Goal: Task Accomplishment & Management: Complete application form

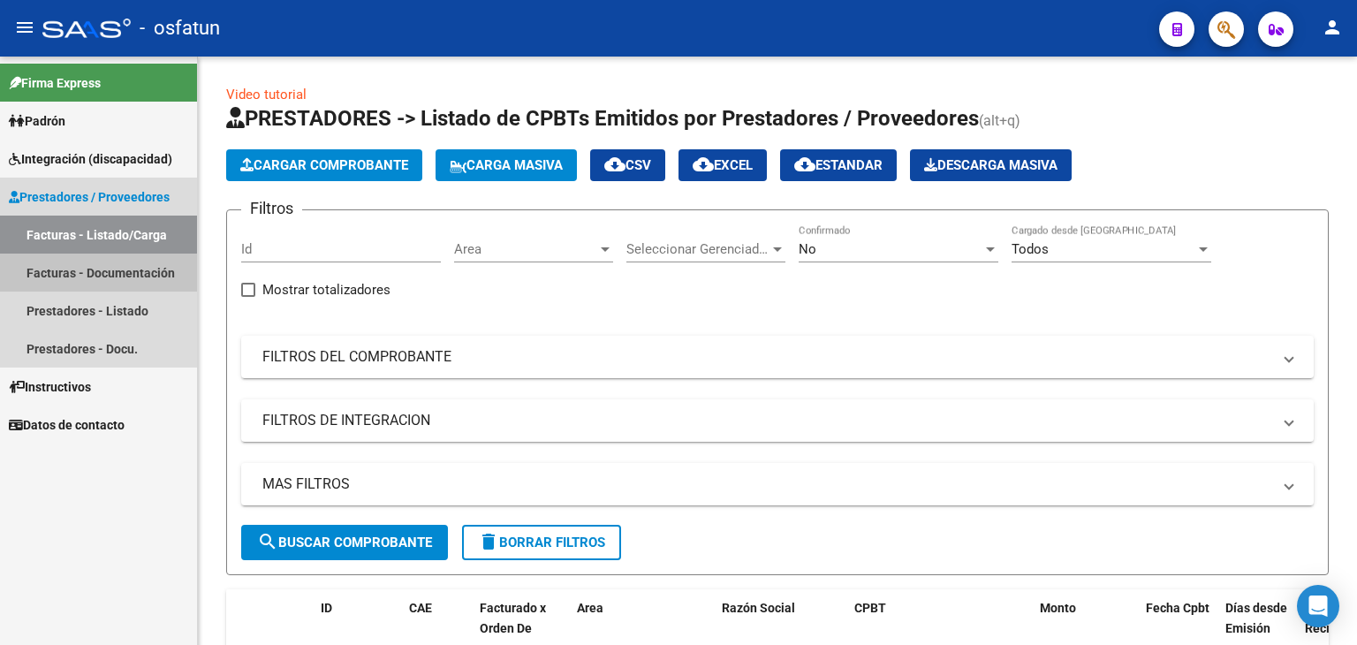
click at [124, 263] on link "Facturas - Documentación" at bounding box center [98, 273] width 197 height 38
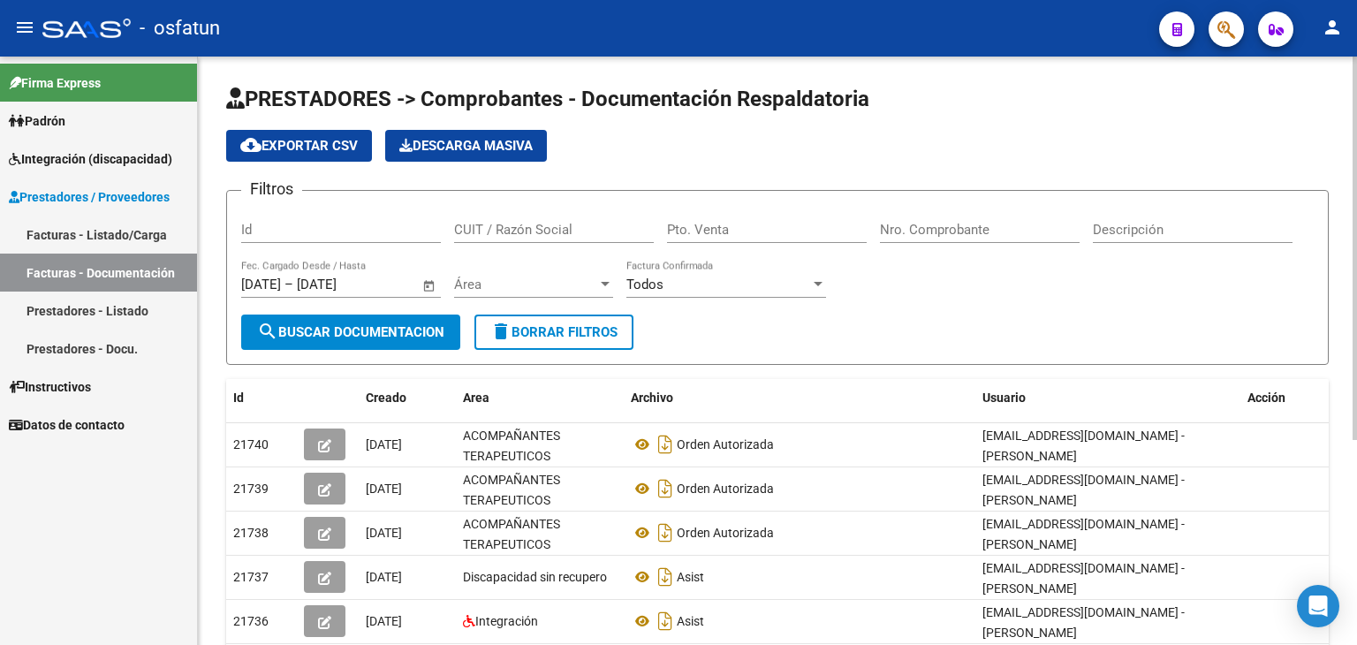
click at [705, 224] on input "Pto. Venta" at bounding box center [767, 230] width 200 height 16
click at [785, 230] on input "Pto. Venta" at bounding box center [767, 230] width 200 height 16
type input "3"
click at [898, 227] on input "Nro. Comprobante" at bounding box center [980, 230] width 200 height 16
type input "3"
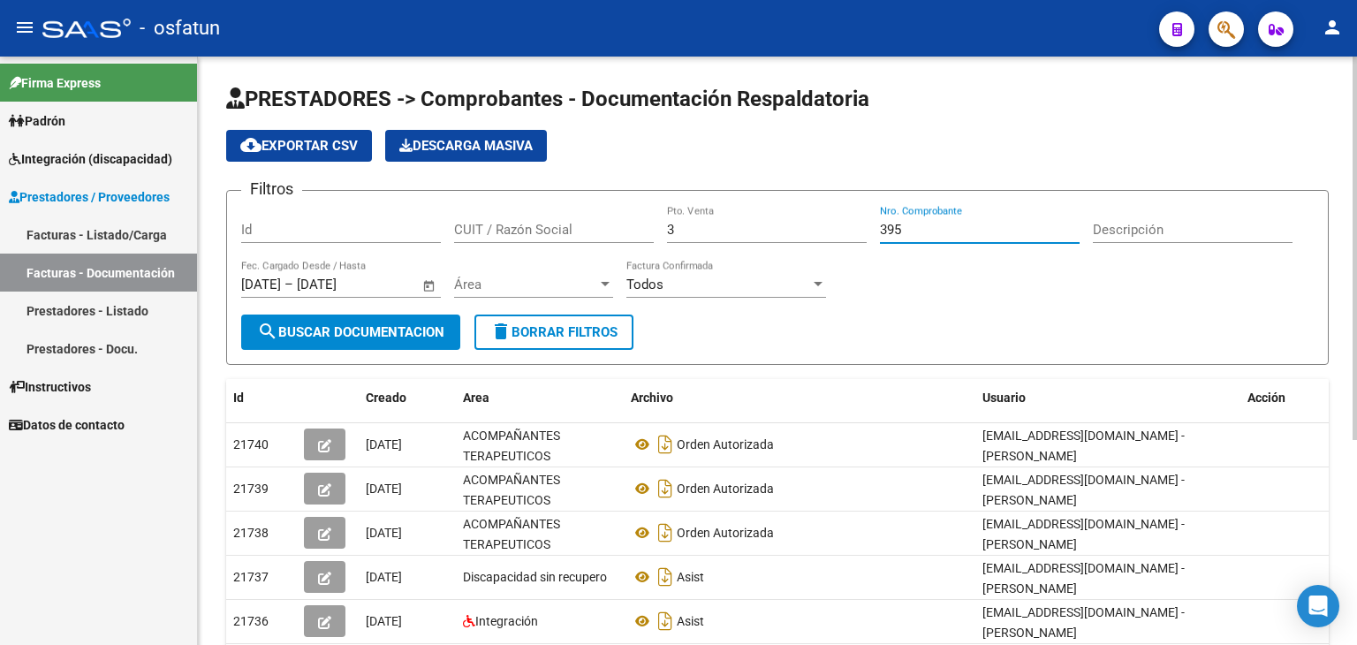
type input "395"
click at [384, 335] on span "search Buscar Documentacion" at bounding box center [350, 332] width 187 height 16
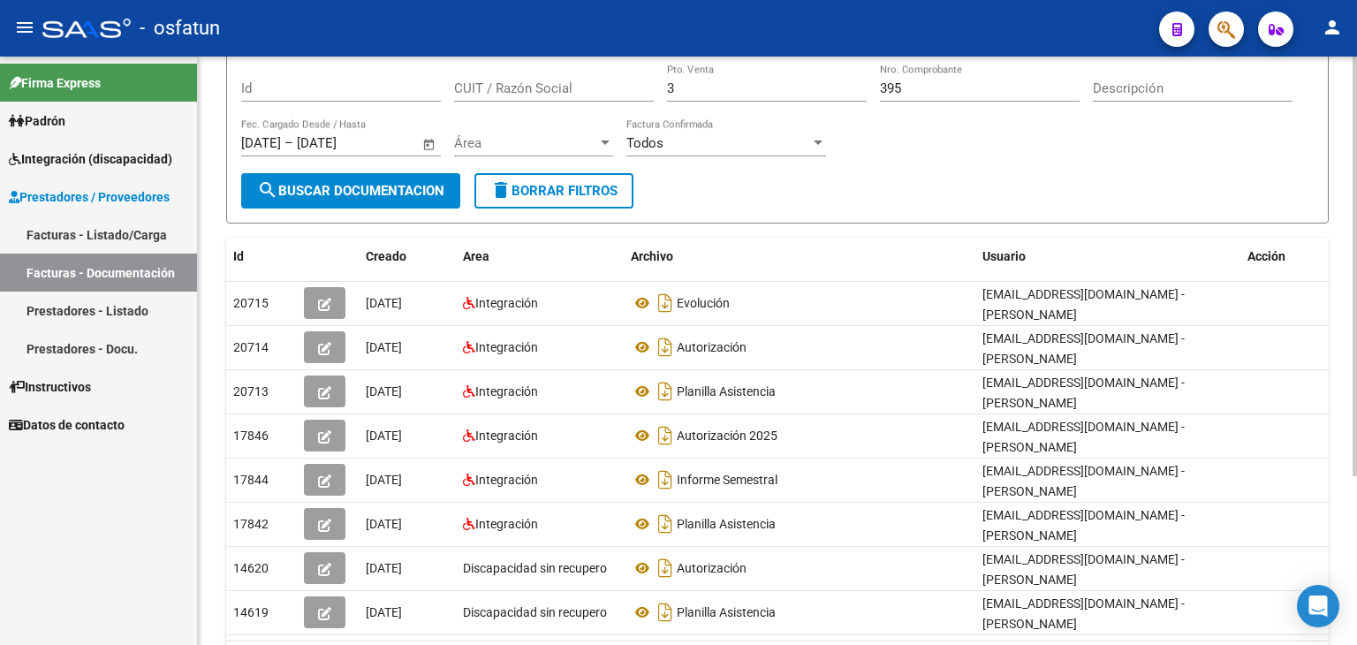
scroll to position [177, 0]
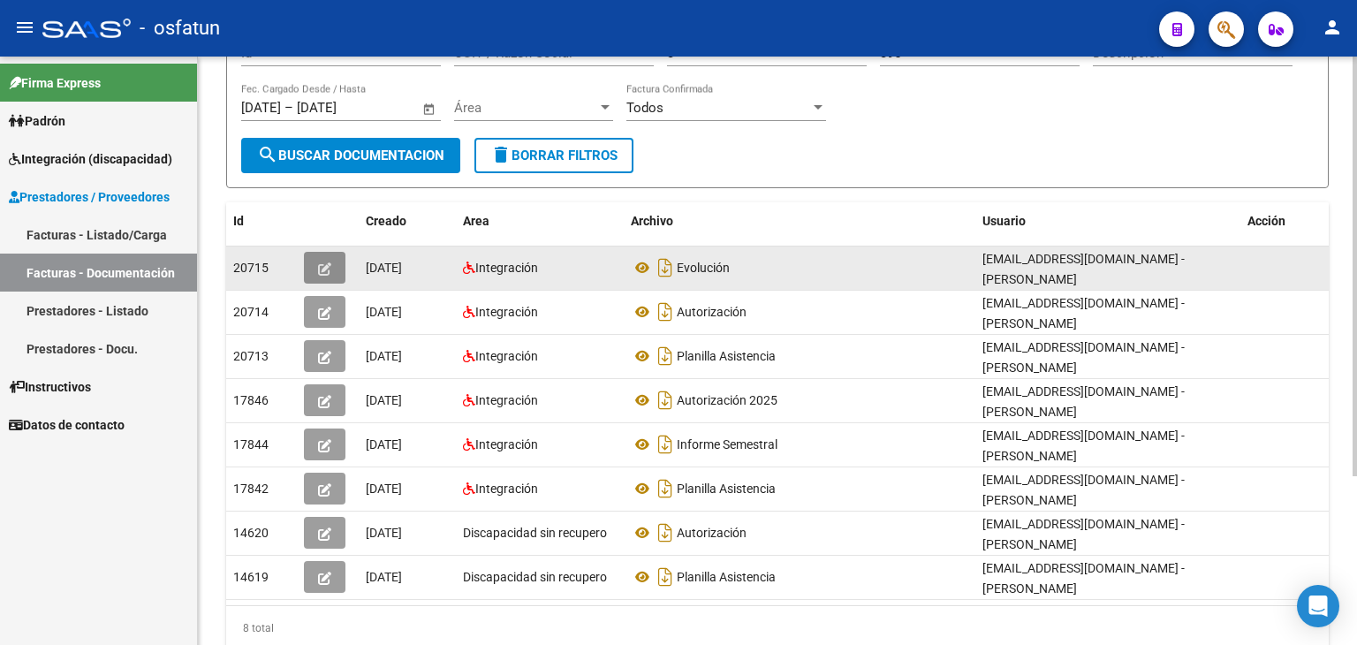
click at [323, 262] on icon "button" at bounding box center [324, 268] width 13 height 13
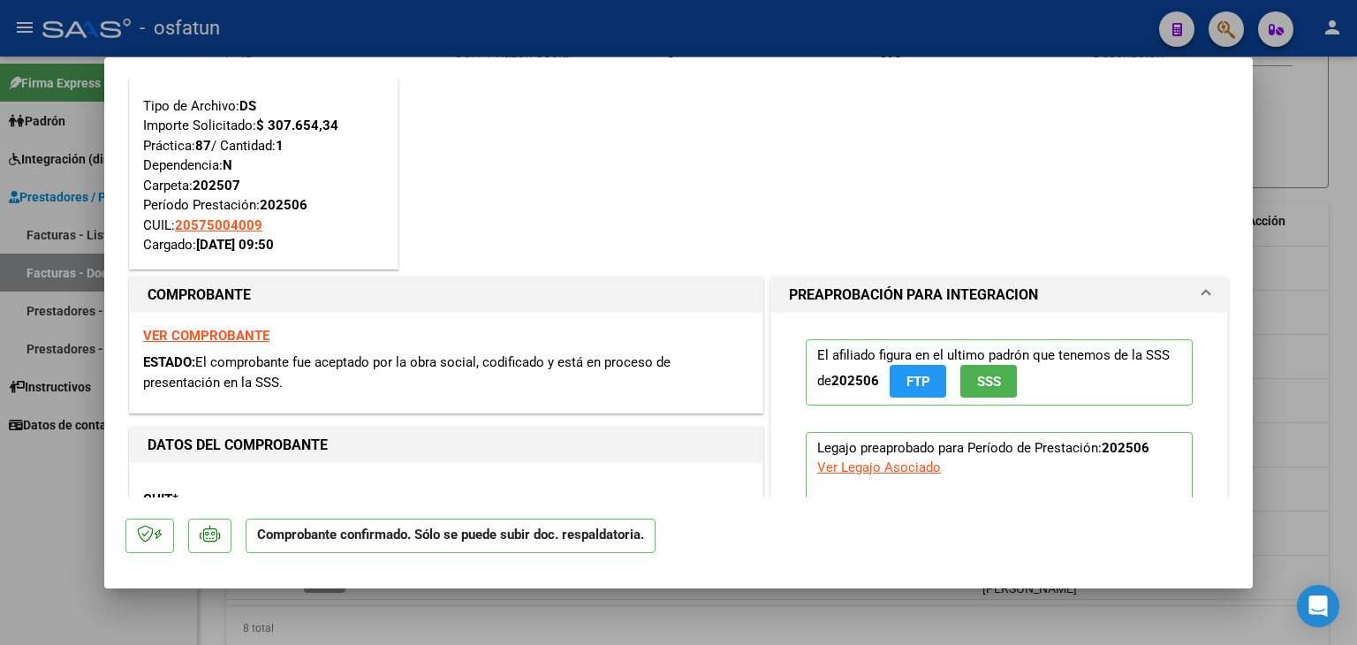
scroll to position [0, 0]
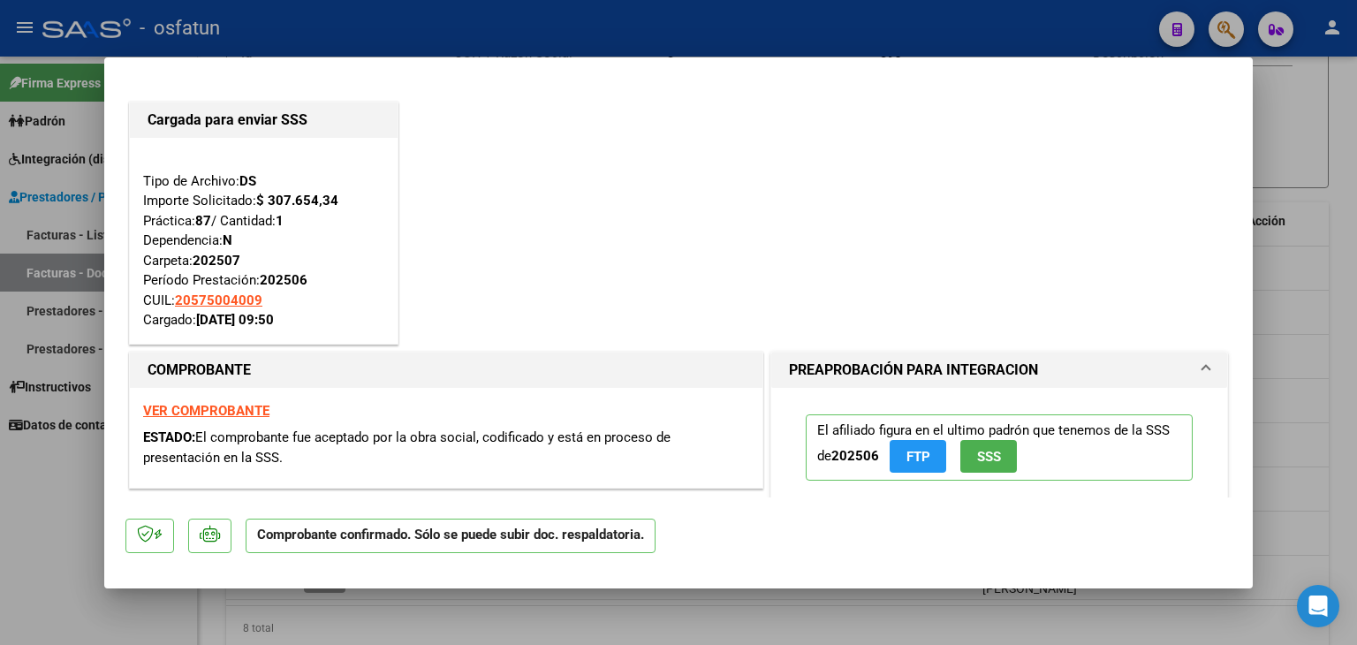
click at [450, 50] on div at bounding box center [678, 322] width 1357 height 645
type input "$ 0,00"
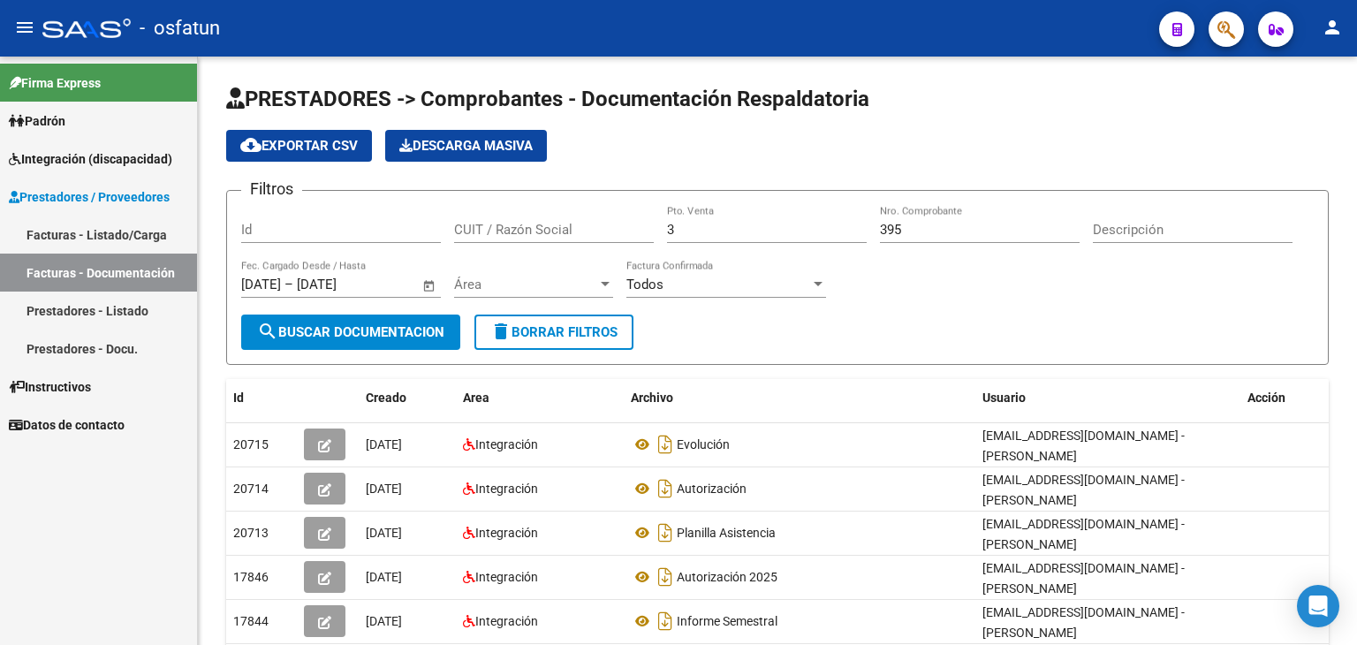
click at [163, 236] on link "Facturas - Listado/Carga" at bounding box center [98, 235] width 197 height 38
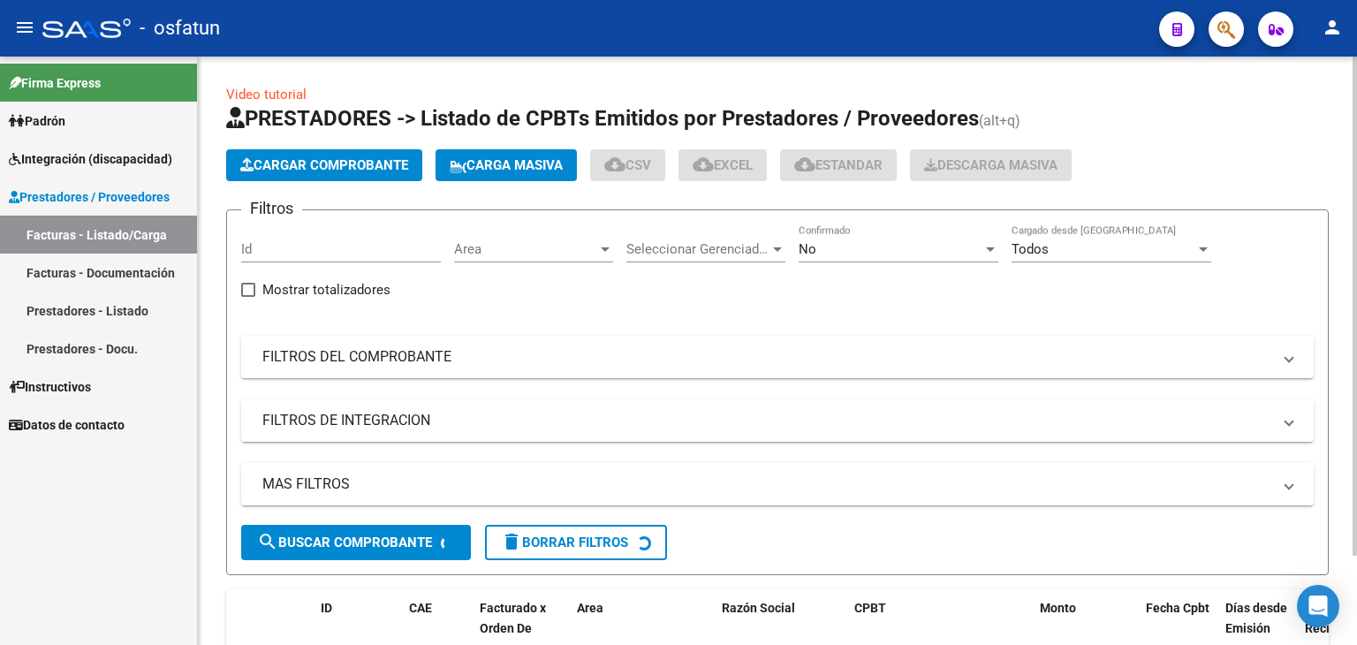
click at [339, 153] on button "Cargar Comprobante" at bounding box center [324, 165] width 196 height 32
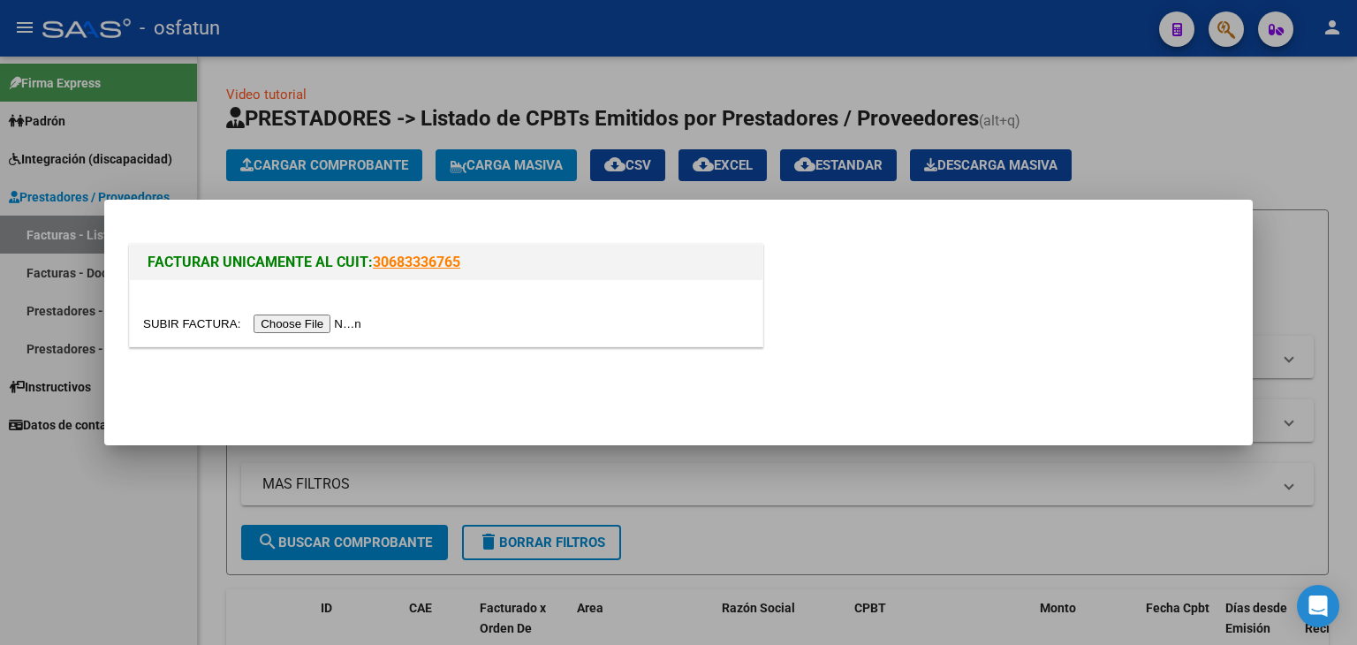
click at [332, 319] on input "file" at bounding box center [255, 324] width 224 height 19
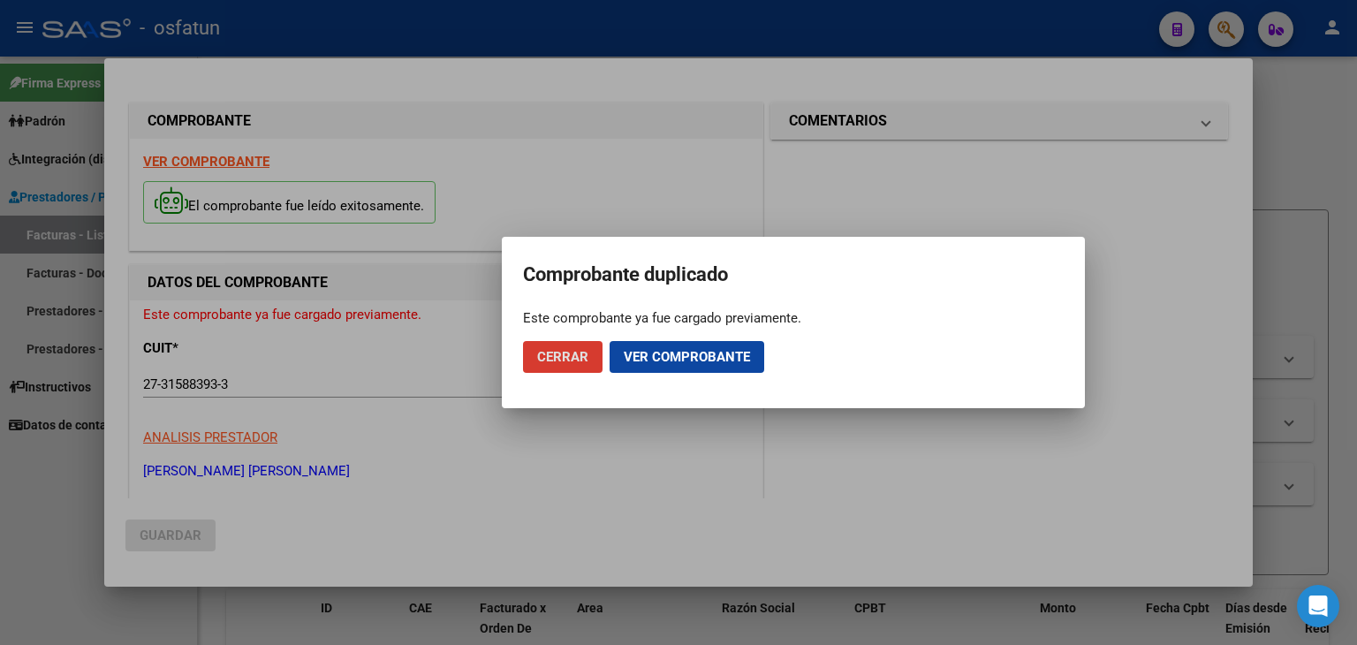
click at [686, 359] on span "Ver comprobante" at bounding box center [687, 357] width 126 height 16
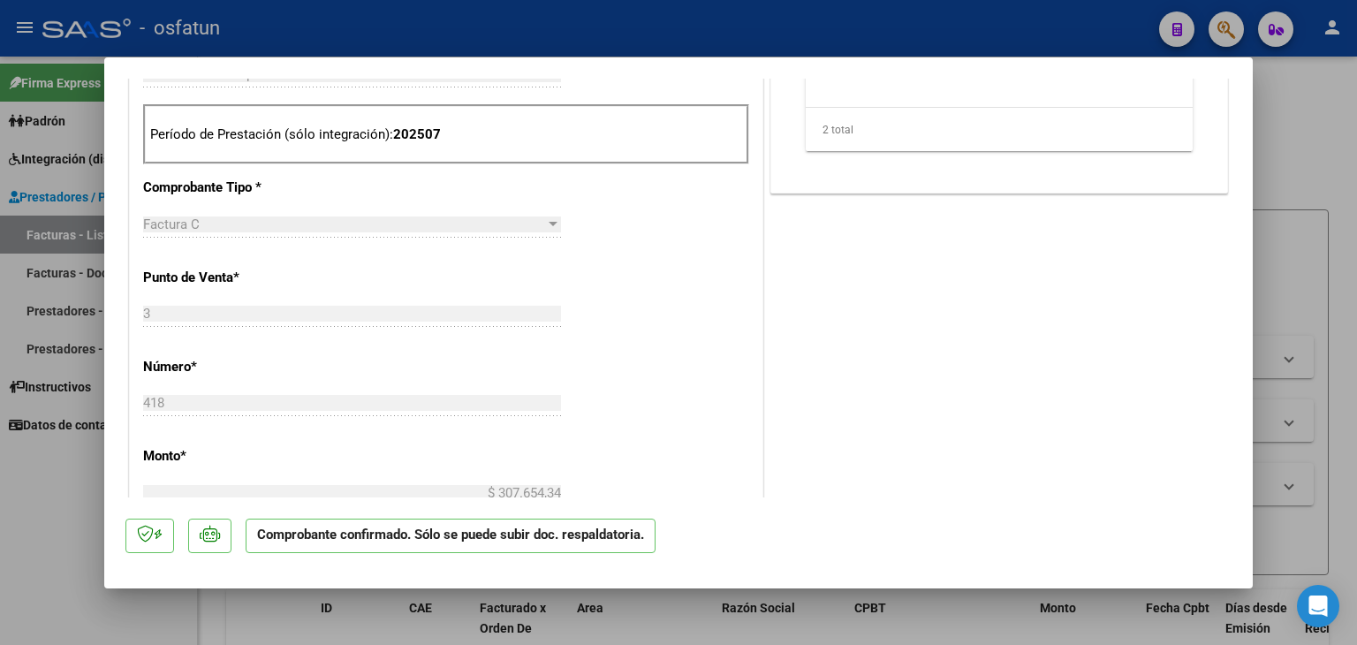
scroll to position [972, 0]
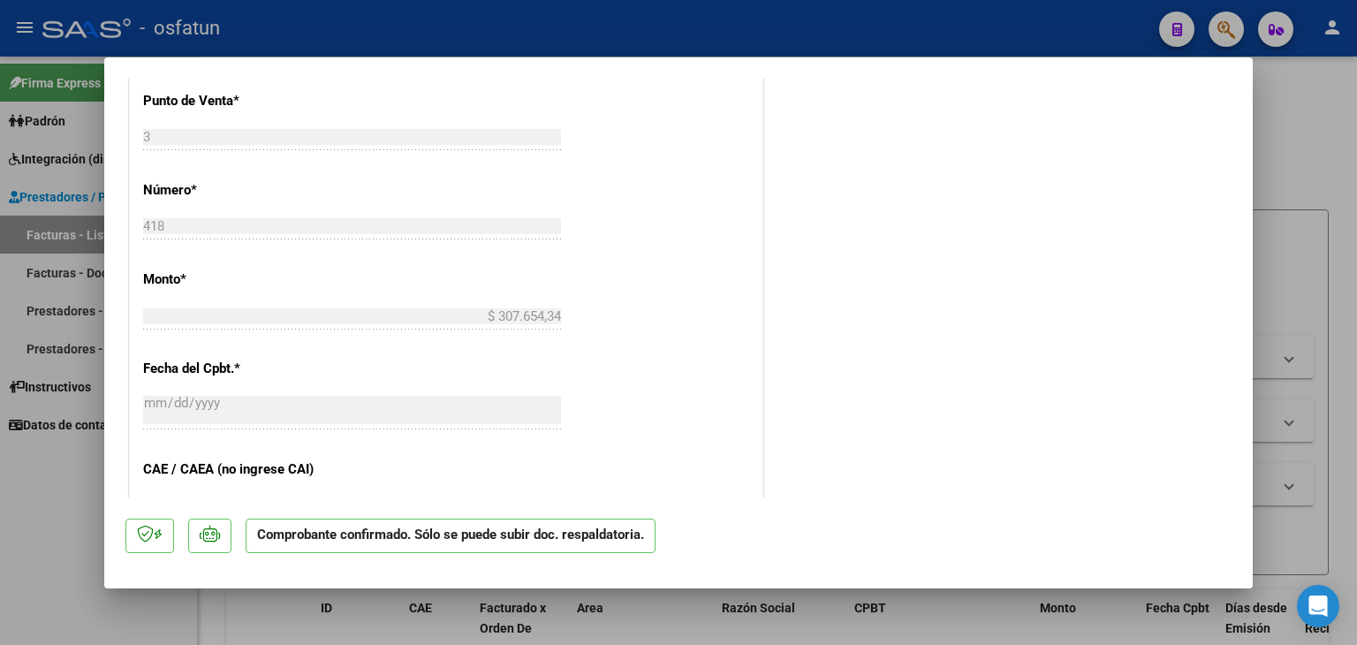
click at [554, 5] on div at bounding box center [678, 322] width 1357 height 645
type input "$ 0,00"
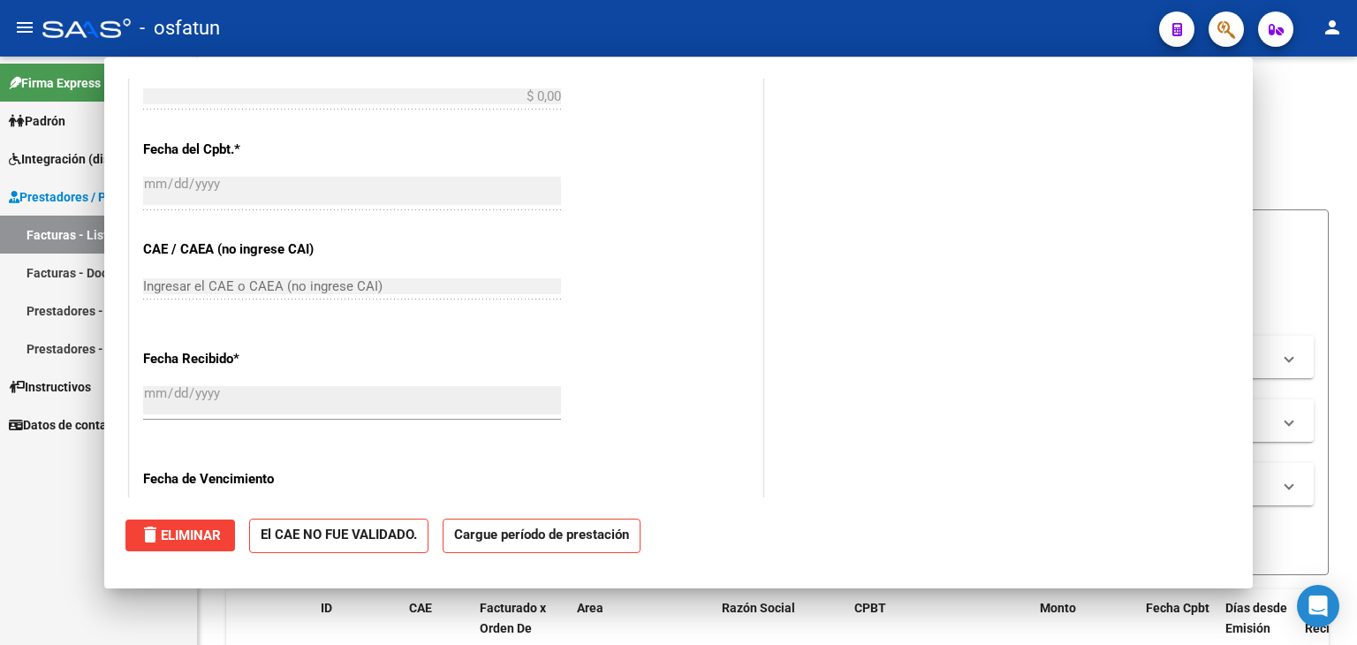
scroll to position [0, 0]
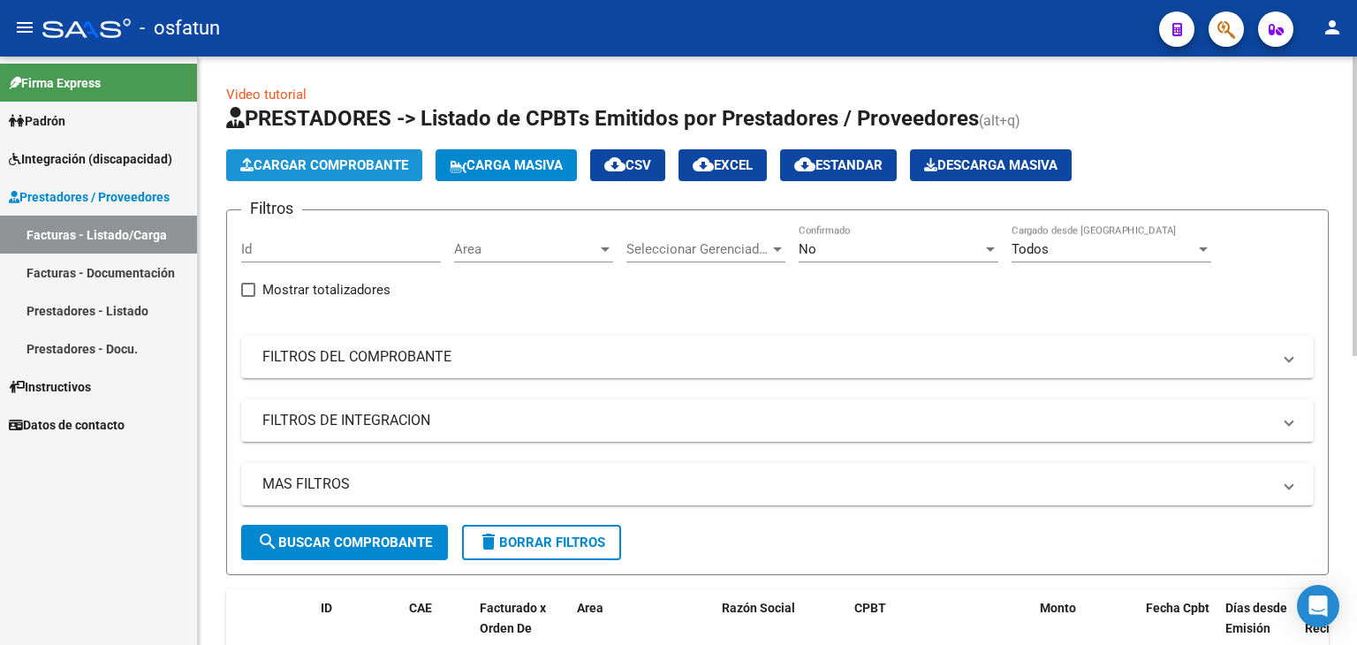
click at [296, 159] on span "Cargar Comprobante" at bounding box center [324, 165] width 168 height 16
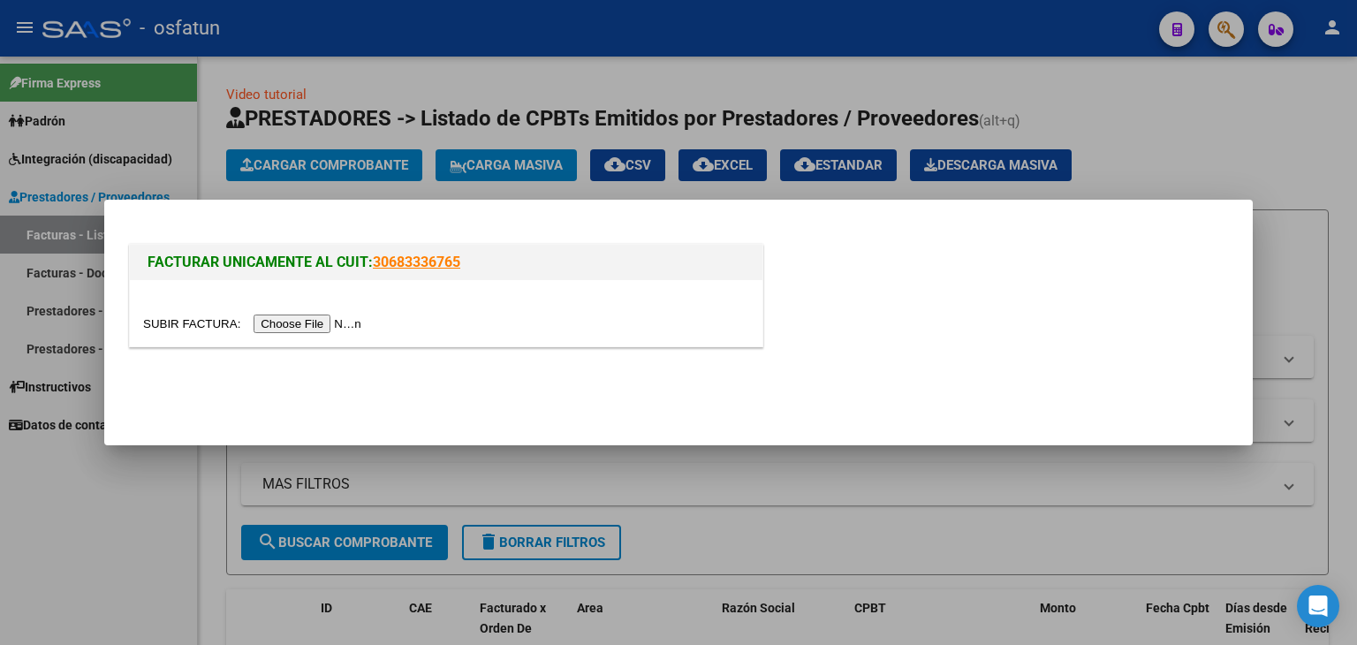
click at [340, 320] on input "file" at bounding box center [255, 324] width 224 height 19
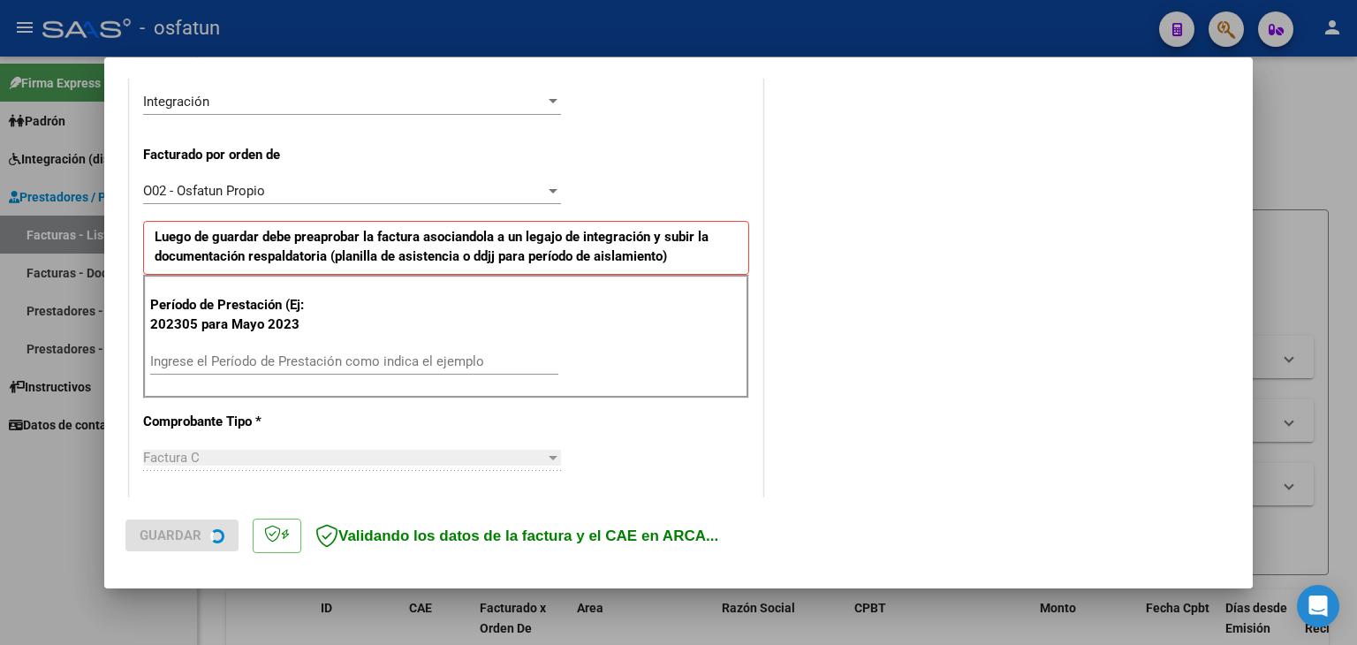
scroll to position [442, 0]
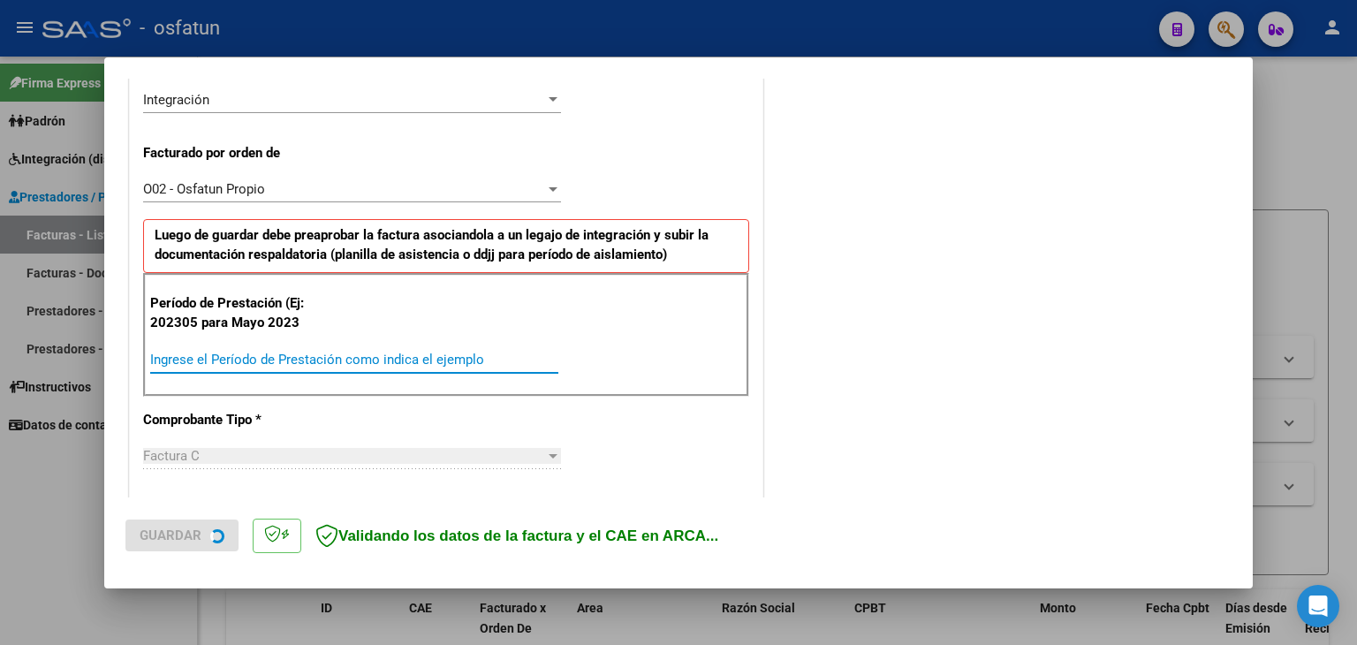
click at [277, 358] on input "Ingrese el Período de Prestación como indica el ejemplo" at bounding box center [354, 360] width 408 height 16
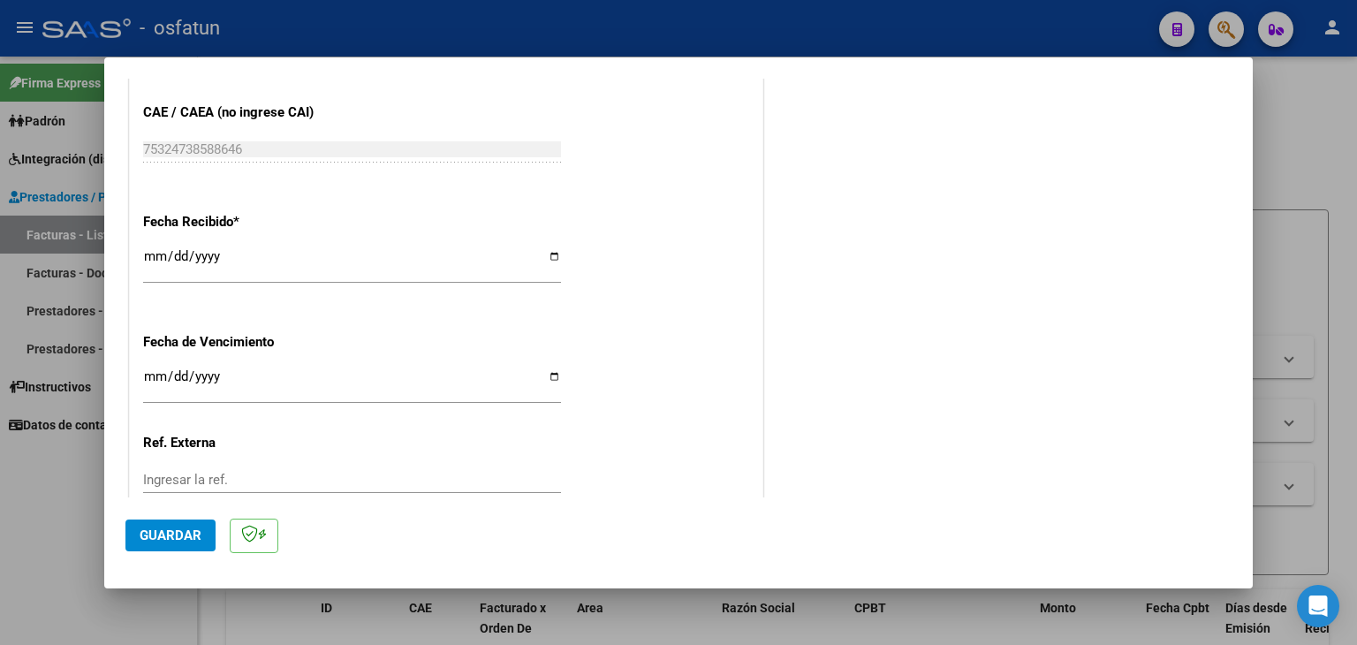
scroll to position [1324, 0]
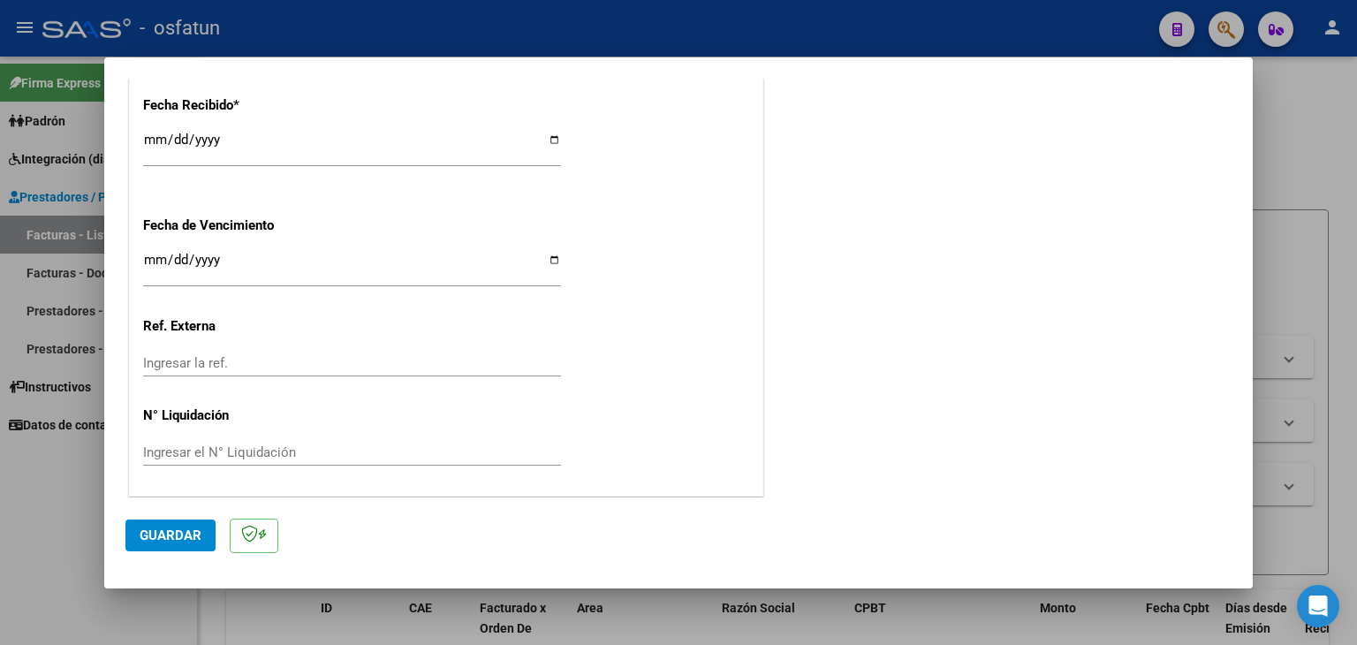
type input "202507"
drag, startPoint x: 192, startPoint y: 532, endPoint x: 392, endPoint y: 449, distance: 217.1
click at [194, 532] on span "Guardar" at bounding box center [171, 536] width 62 height 16
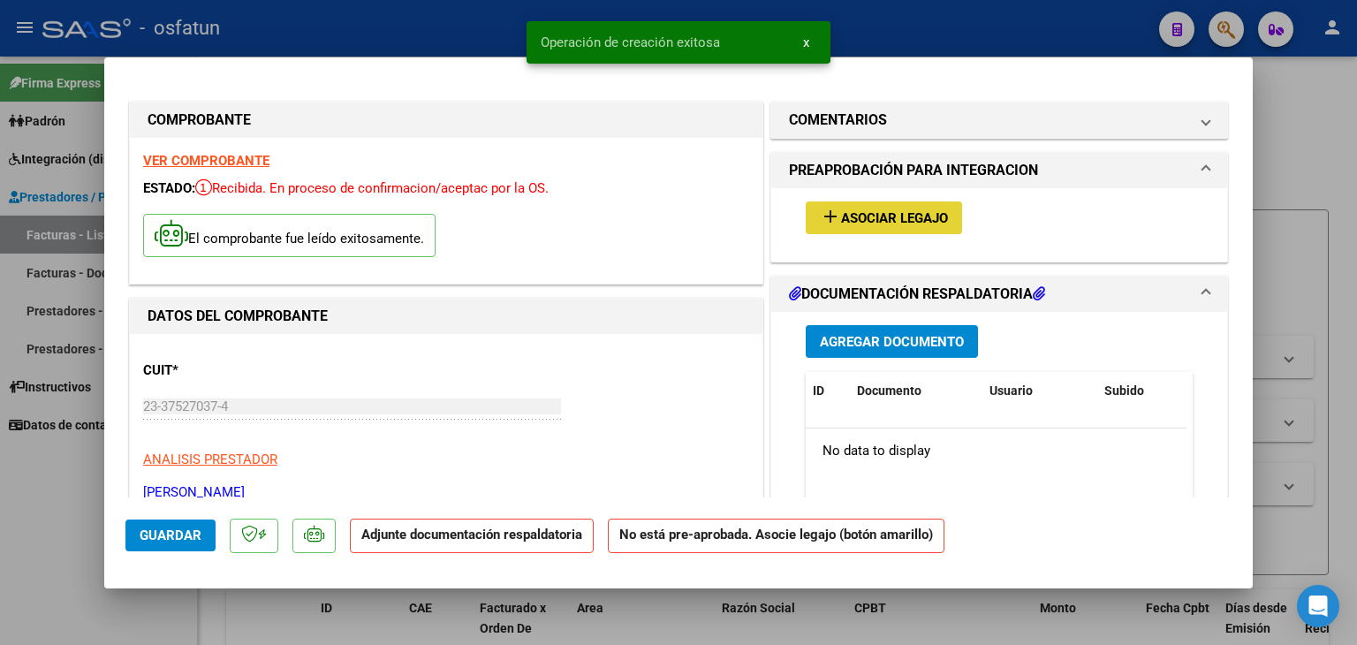
click at [876, 232] on button "add Asociar Legajo" at bounding box center [884, 217] width 156 height 33
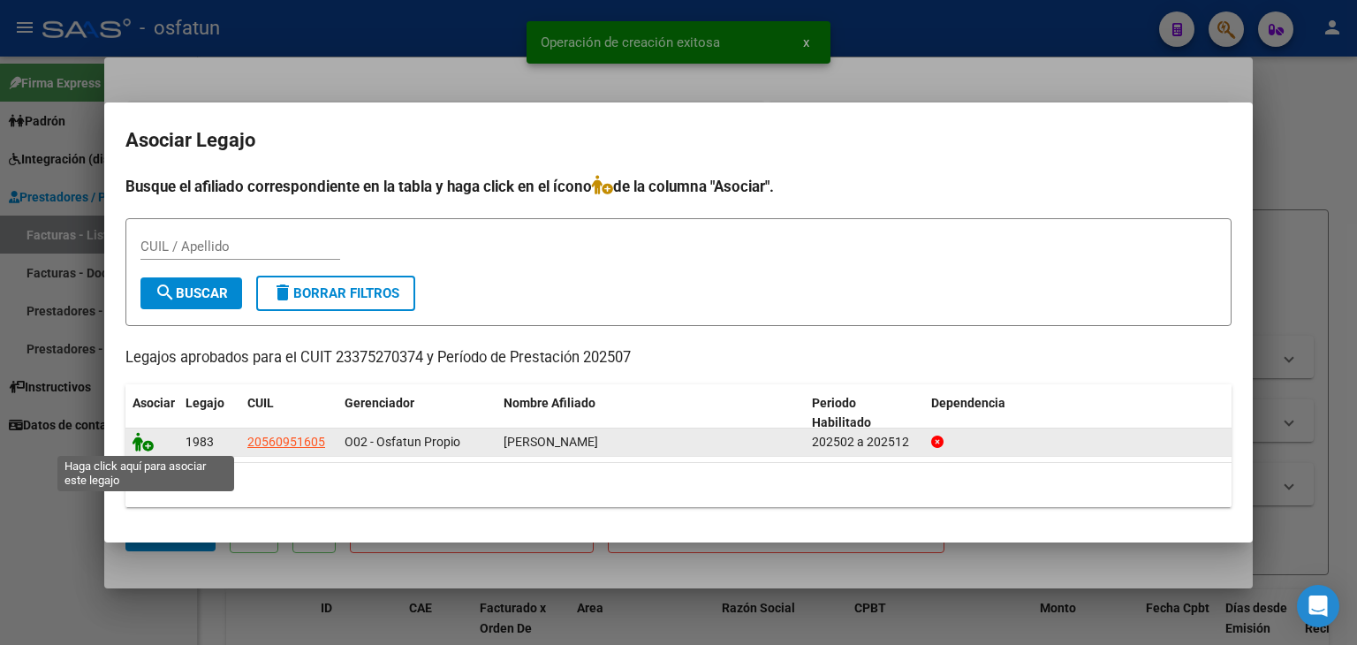
click at [139, 437] on icon at bounding box center [143, 441] width 21 height 19
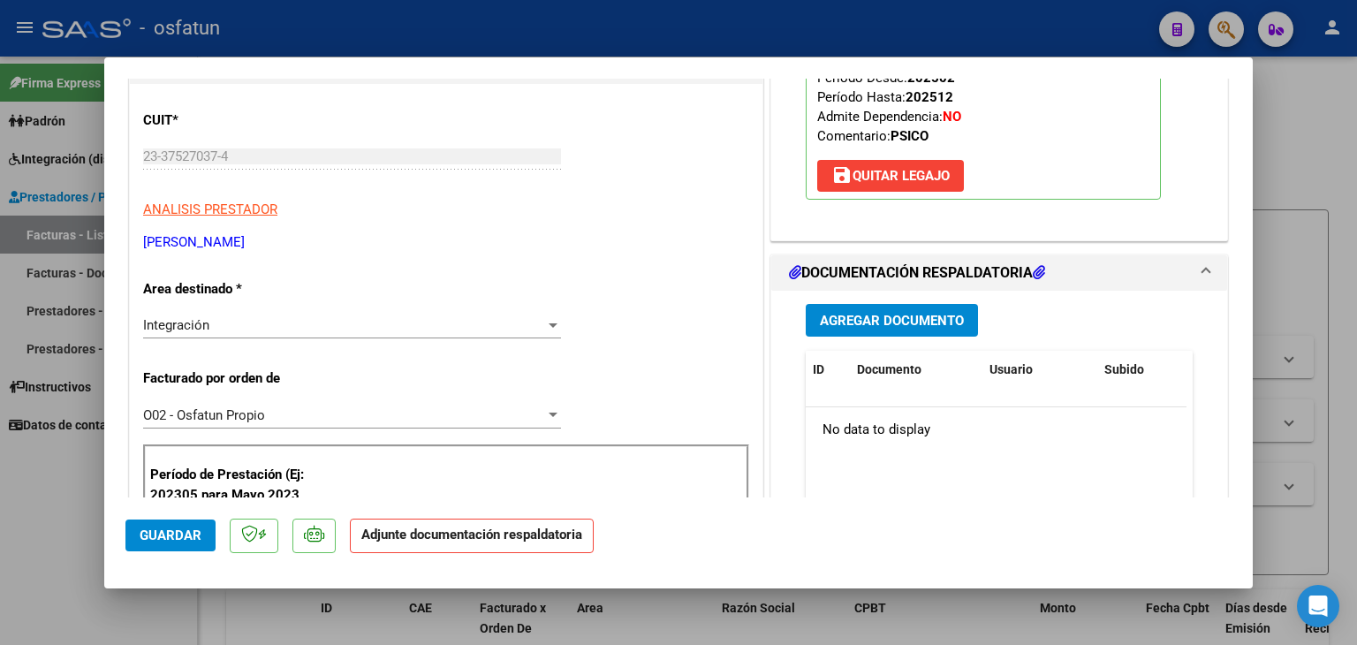
scroll to position [265, 0]
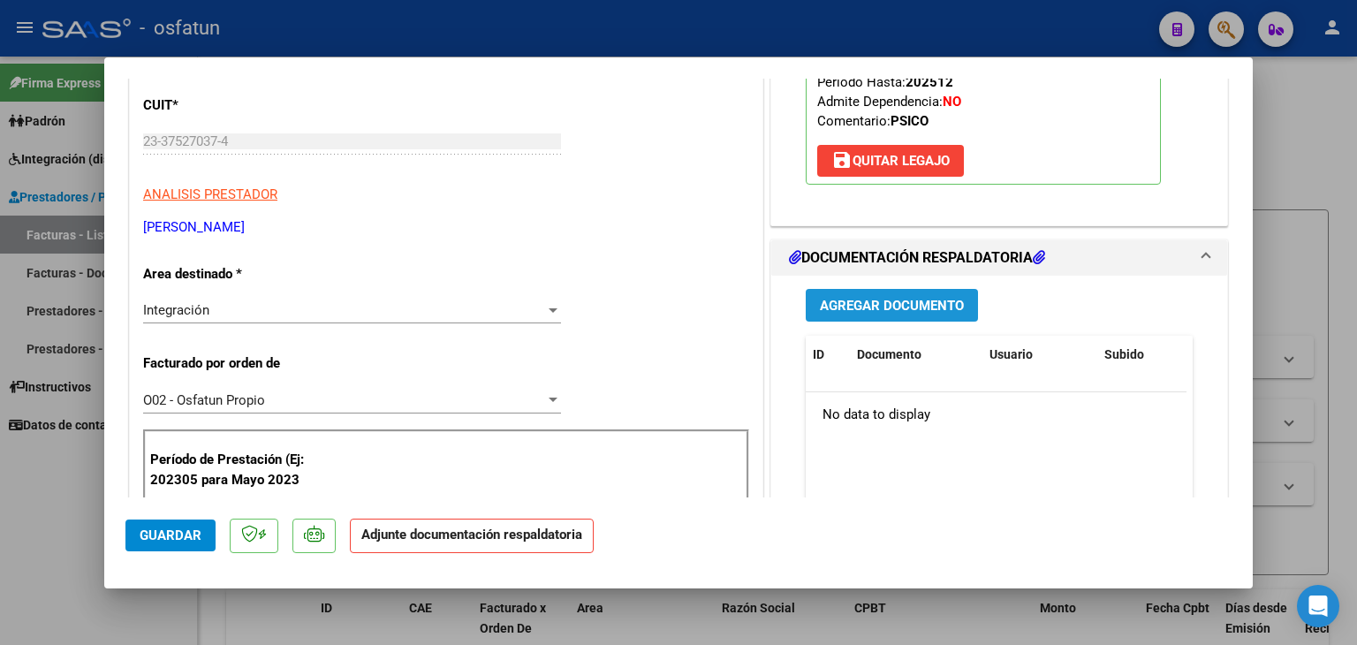
click at [837, 315] on button "Agregar Documento" at bounding box center [892, 305] width 172 height 33
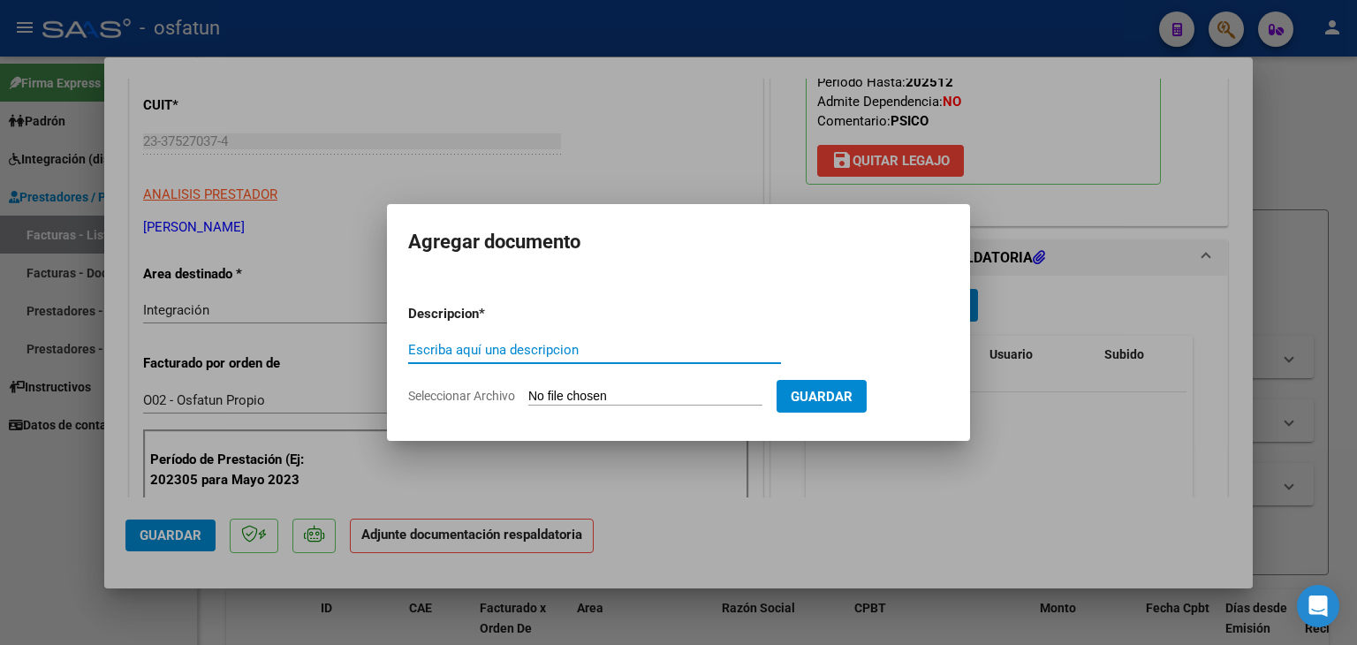
click at [555, 351] on input "Escriba aquí una descripcion" at bounding box center [594, 350] width 373 height 16
type input "ASISTENCIA"
click at [595, 390] on input "Seleccionar Archivo" at bounding box center [645, 397] width 234 height 17
type input "C:\fakepath\PLANILLA ASISTENCIA - PSICO - [DATE].pdf"
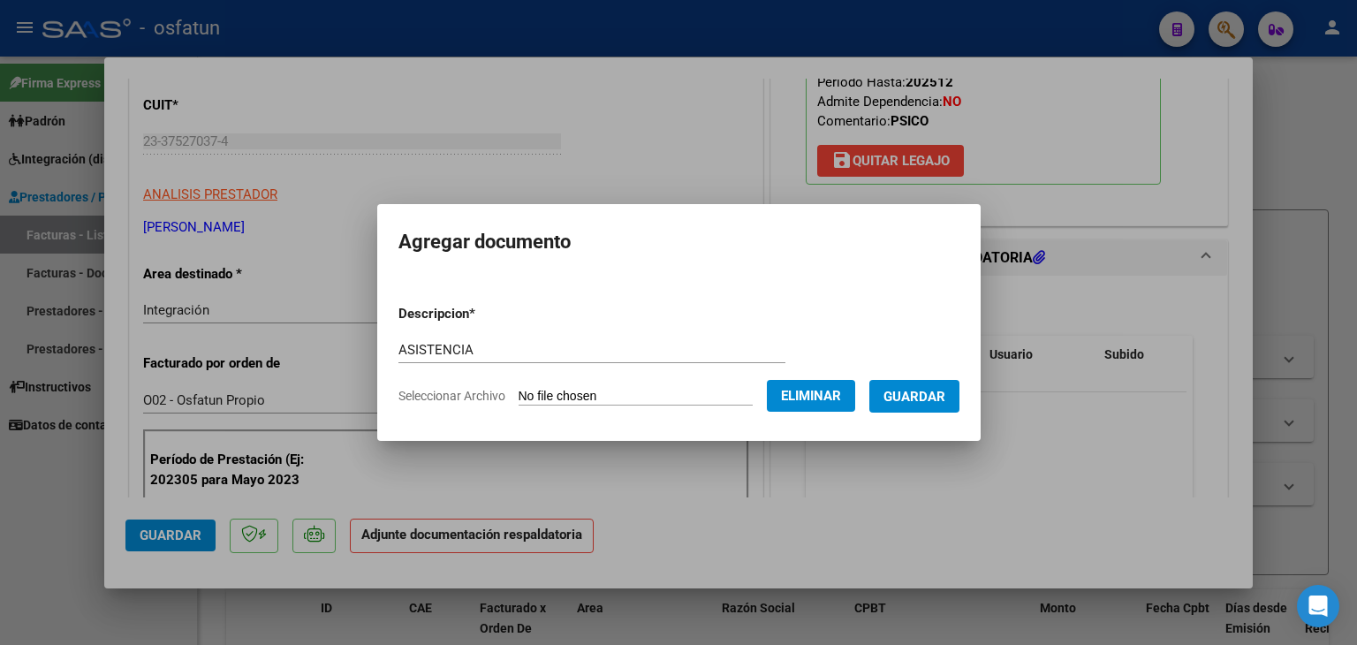
click at [923, 404] on span "Guardar" at bounding box center [915, 397] width 62 height 16
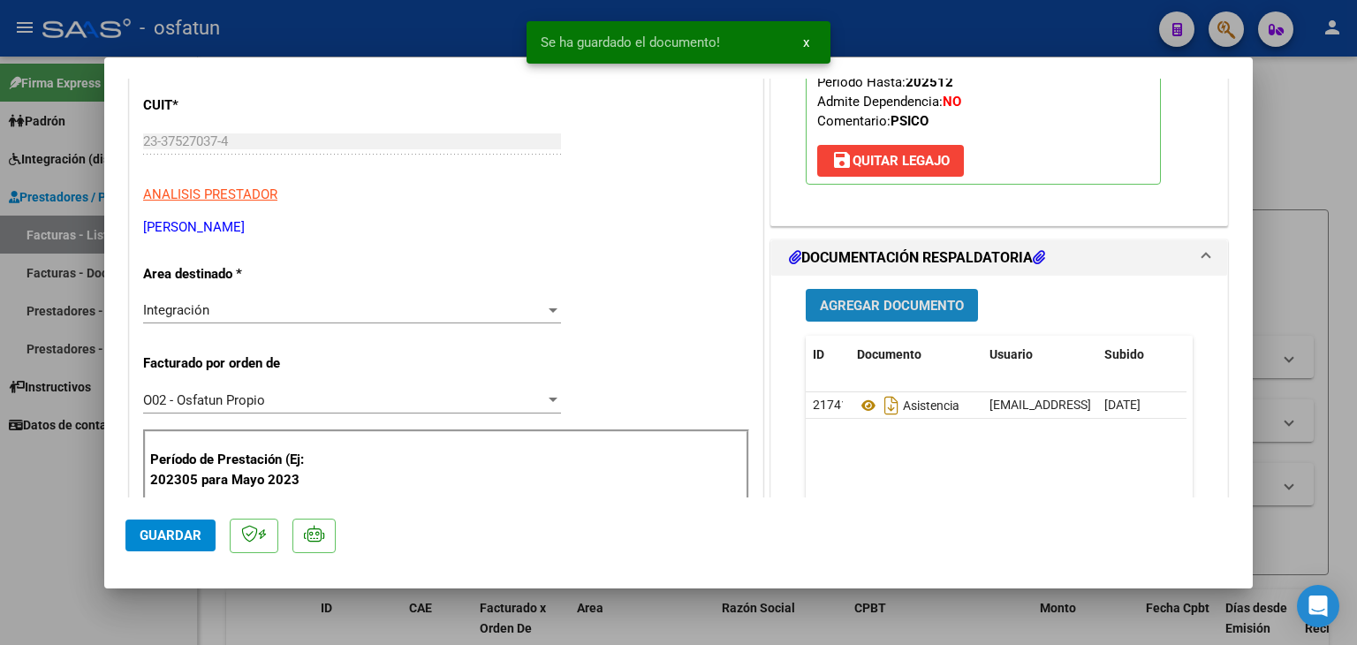
click at [873, 315] on button "Agregar Documento" at bounding box center [892, 305] width 172 height 33
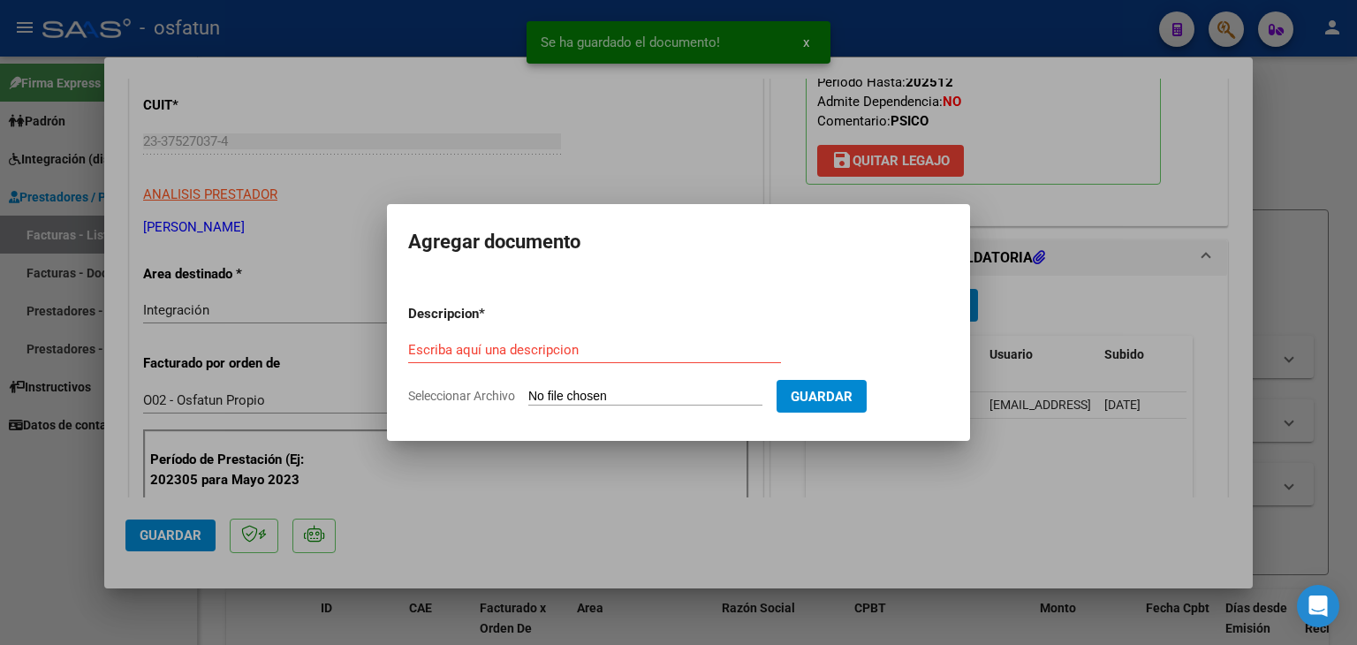
click at [671, 359] on div "Escriba aquí una descripcion" at bounding box center [594, 350] width 373 height 27
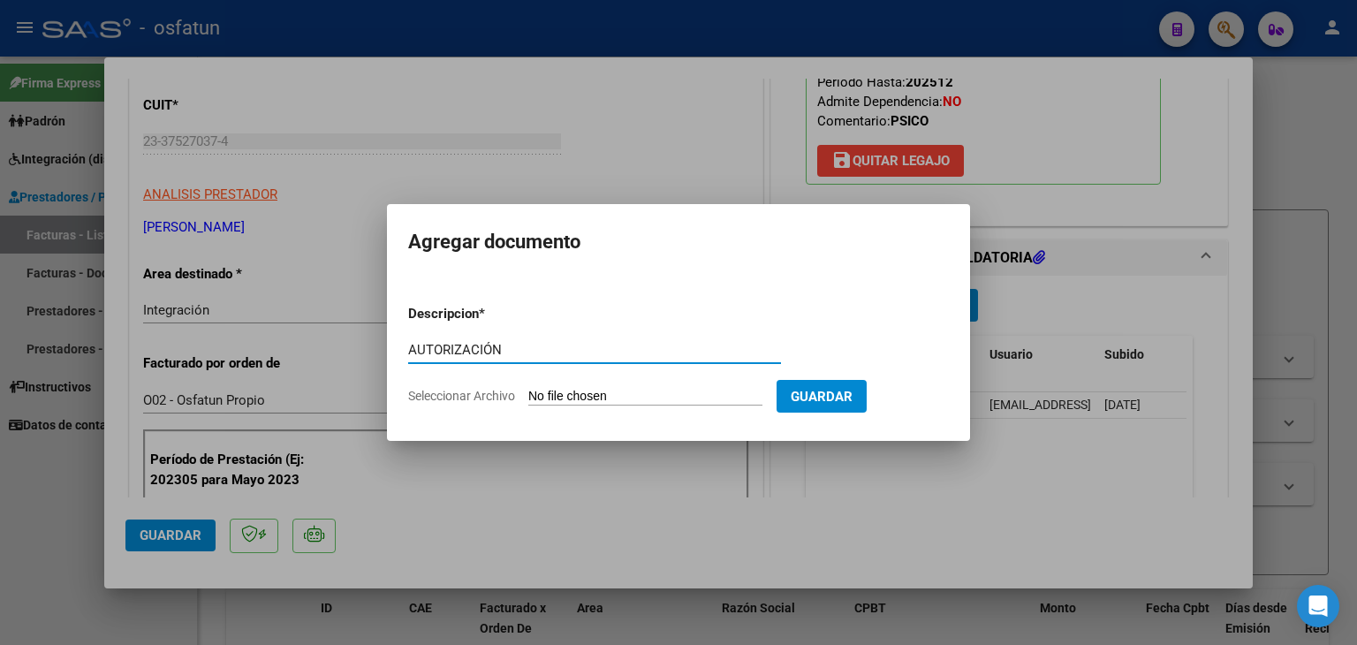
type input "AUTORIZACIÓN"
click at [648, 394] on input "Seleccionar Archivo" at bounding box center [645, 397] width 234 height 17
type input "C:\fakepath\PRESUPUESTO AUTORIZADO - PSICO - 2025.pdf"
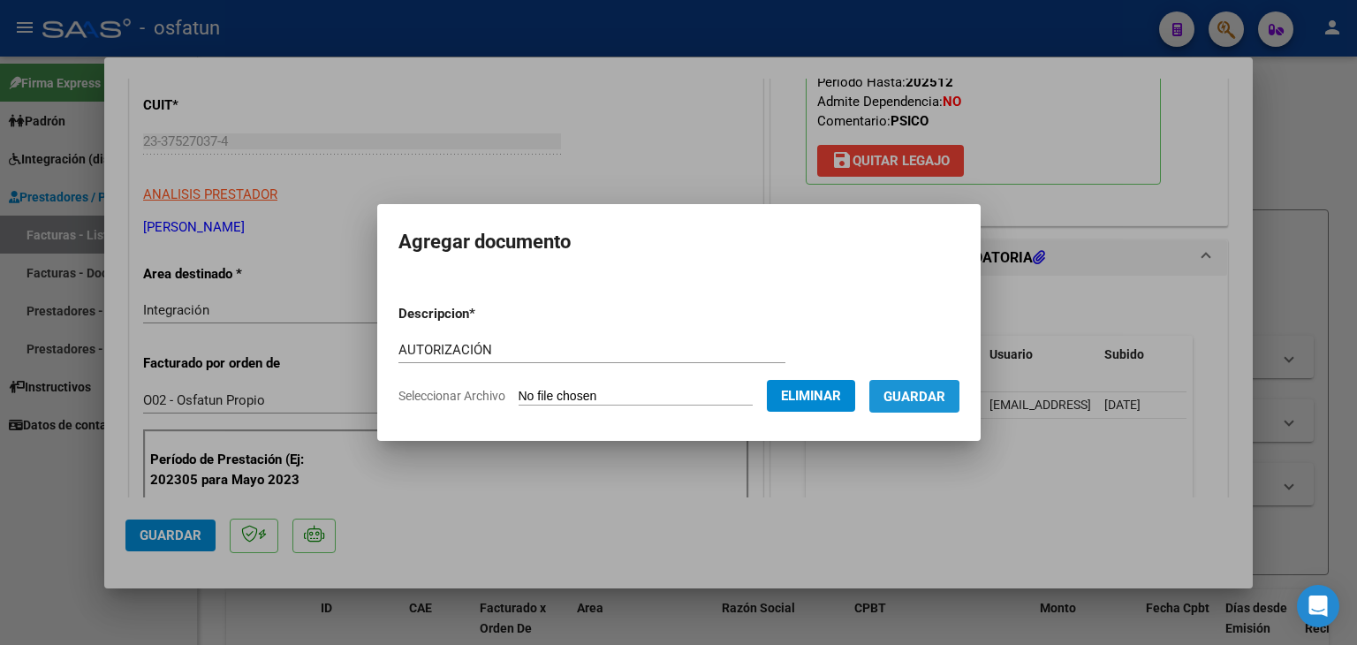
click at [929, 400] on span "Guardar" at bounding box center [915, 397] width 62 height 16
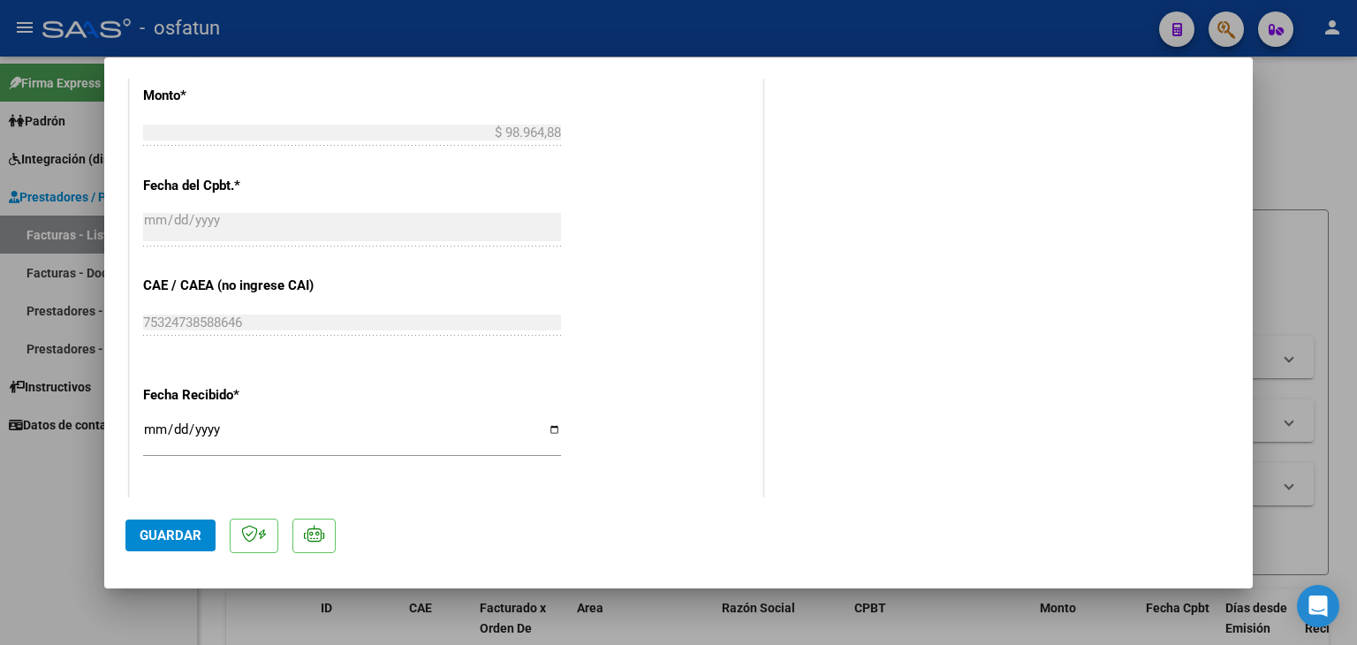
scroll to position [1350, 0]
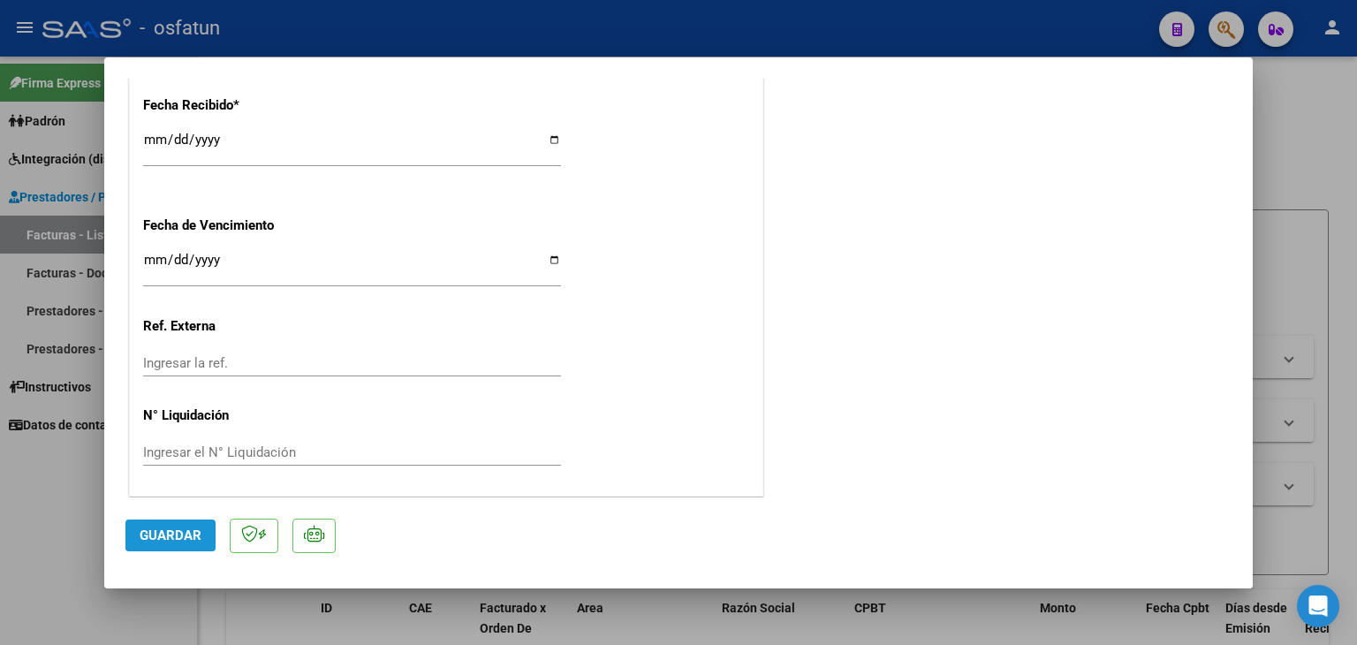
click at [190, 548] on button "Guardar" at bounding box center [170, 536] width 90 height 32
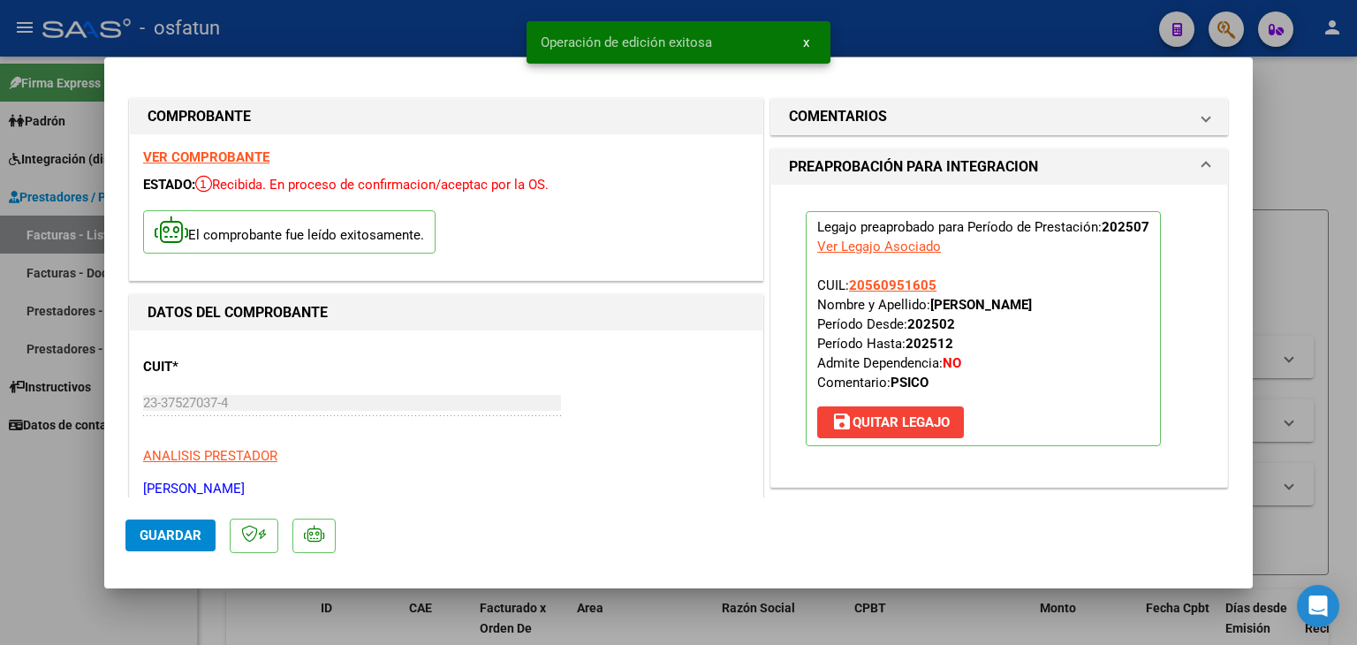
scroll to position [0, 0]
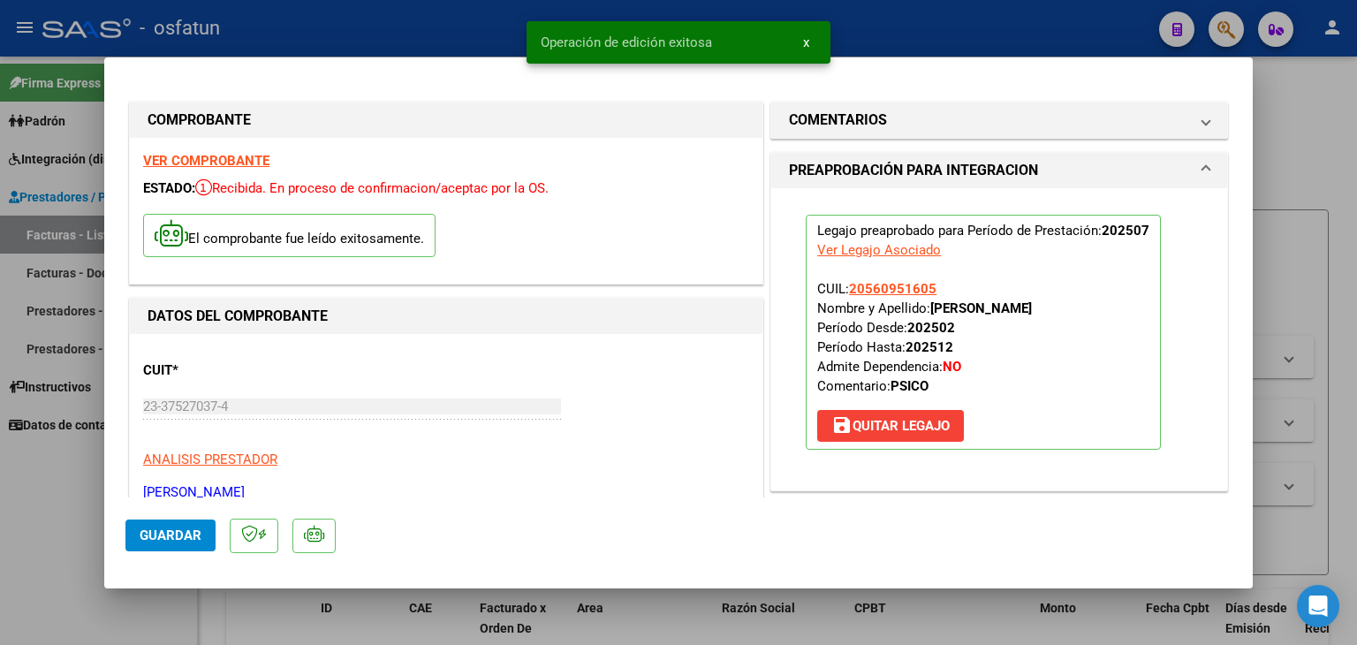
drag, startPoint x: 871, startPoint y: 20, endPoint x: 861, endPoint y: 4, distance: 19.9
click at [871, 21] on div at bounding box center [678, 322] width 1357 height 645
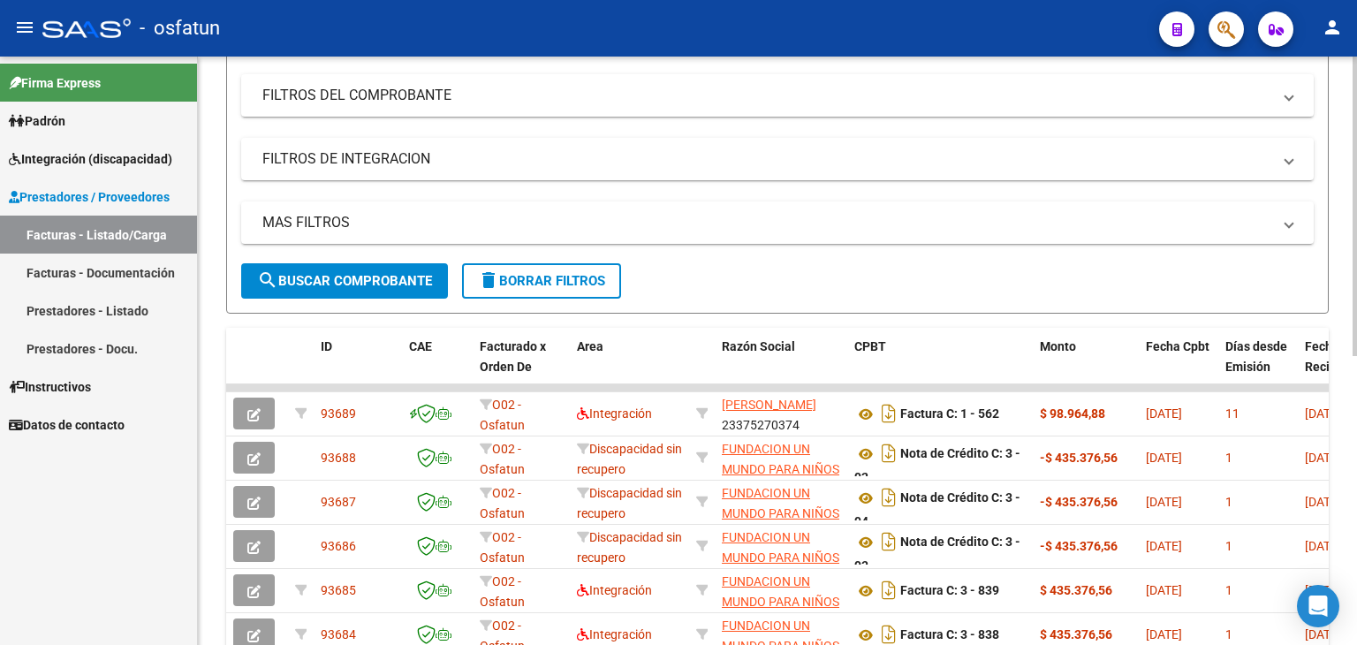
scroll to position [88, 0]
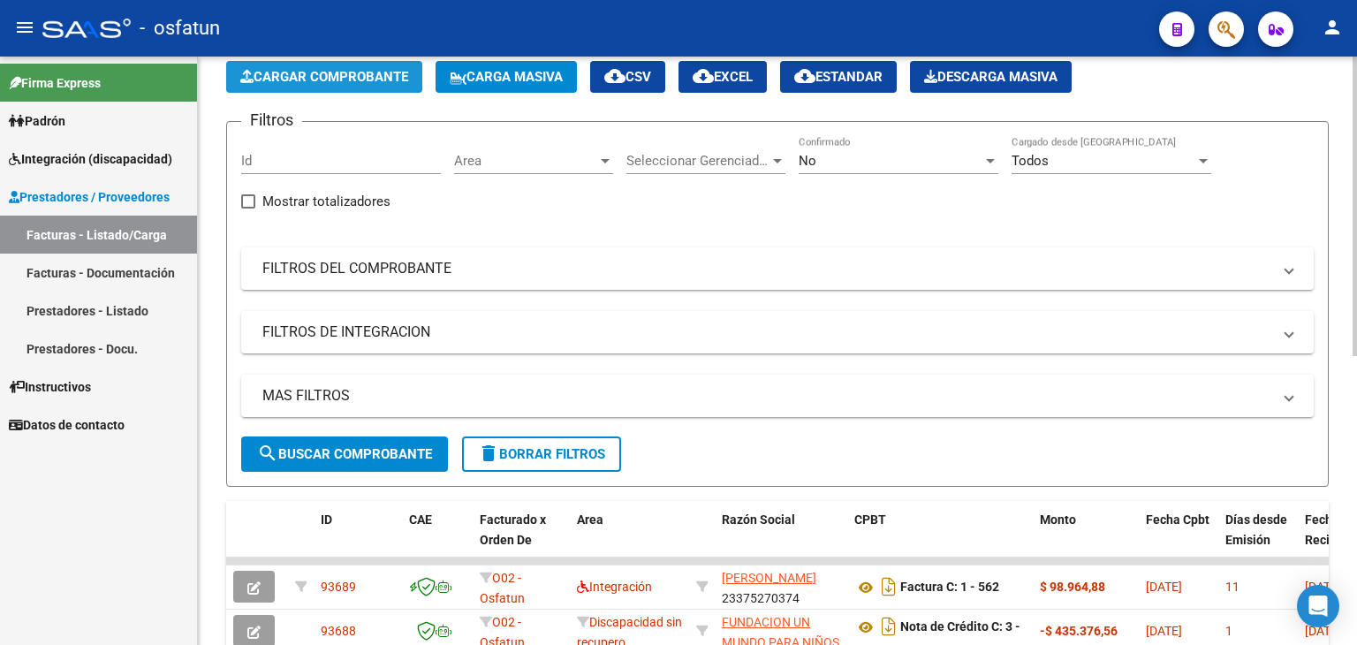
click at [336, 86] on button "Cargar Comprobante" at bounding box center [324, 77] width 196 height 32
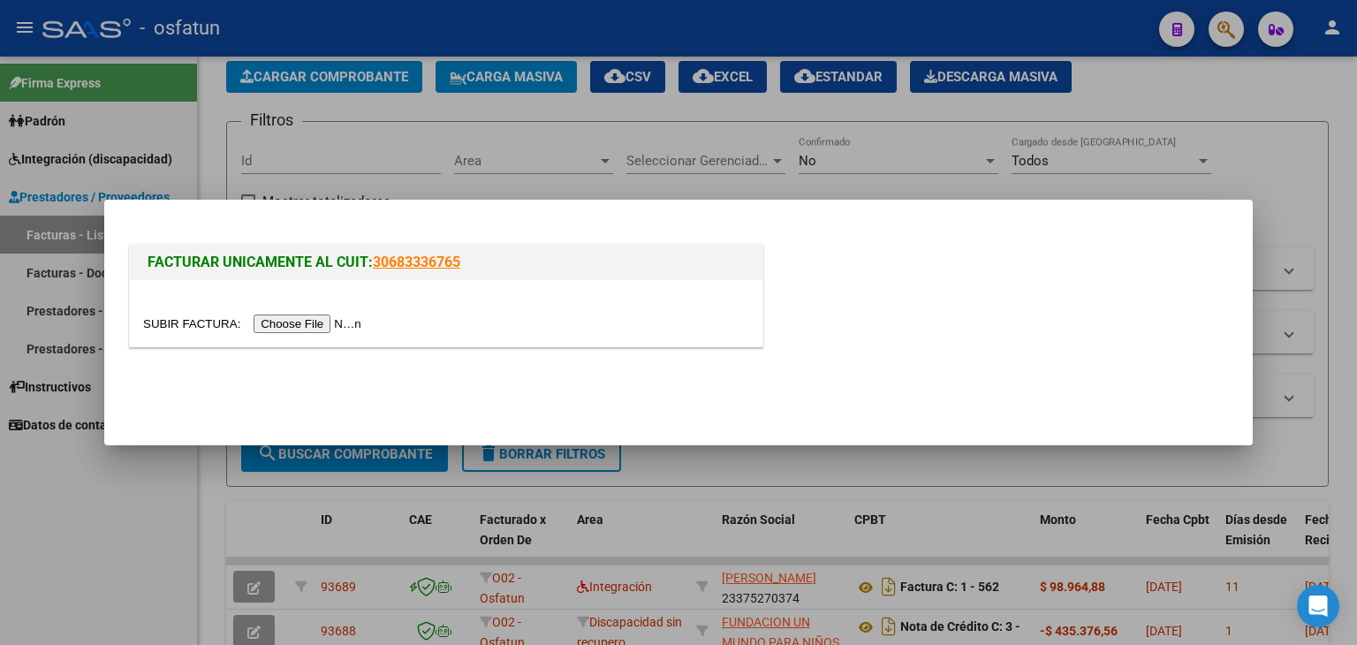
click at [325, 318] on input "file" at bounding box center [255, 324] width 224 height 19
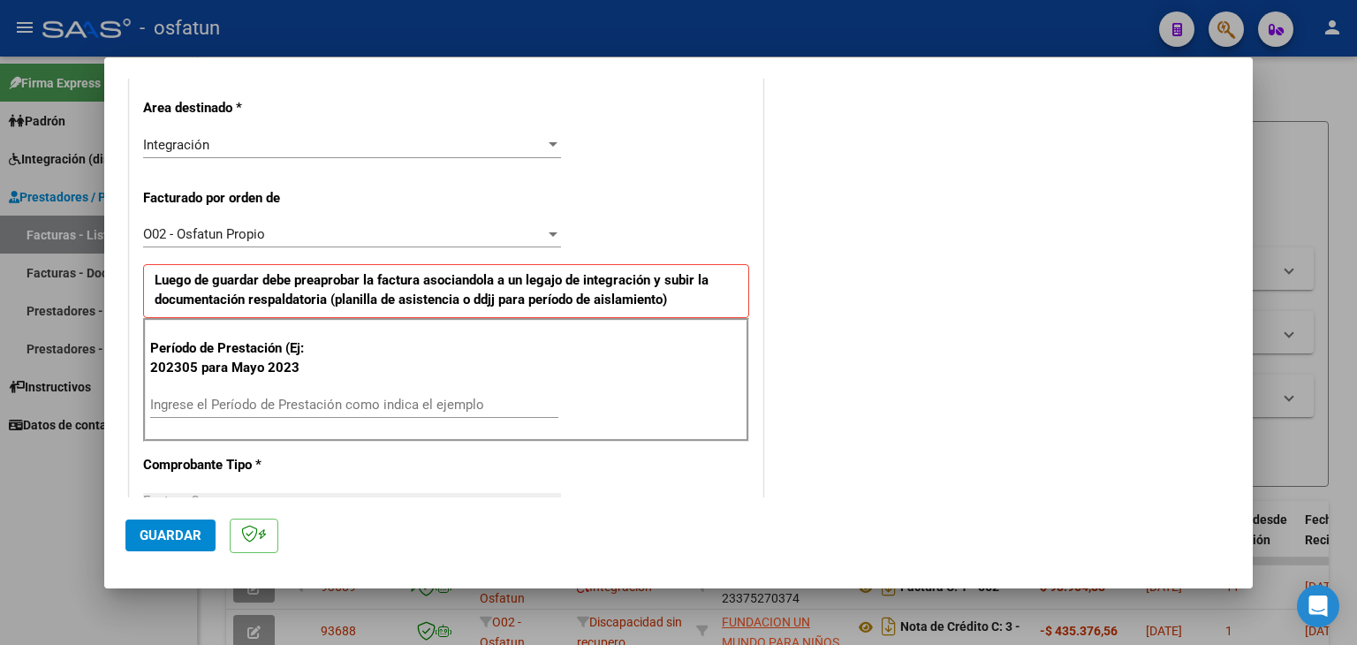
scroll to position [442, 0]
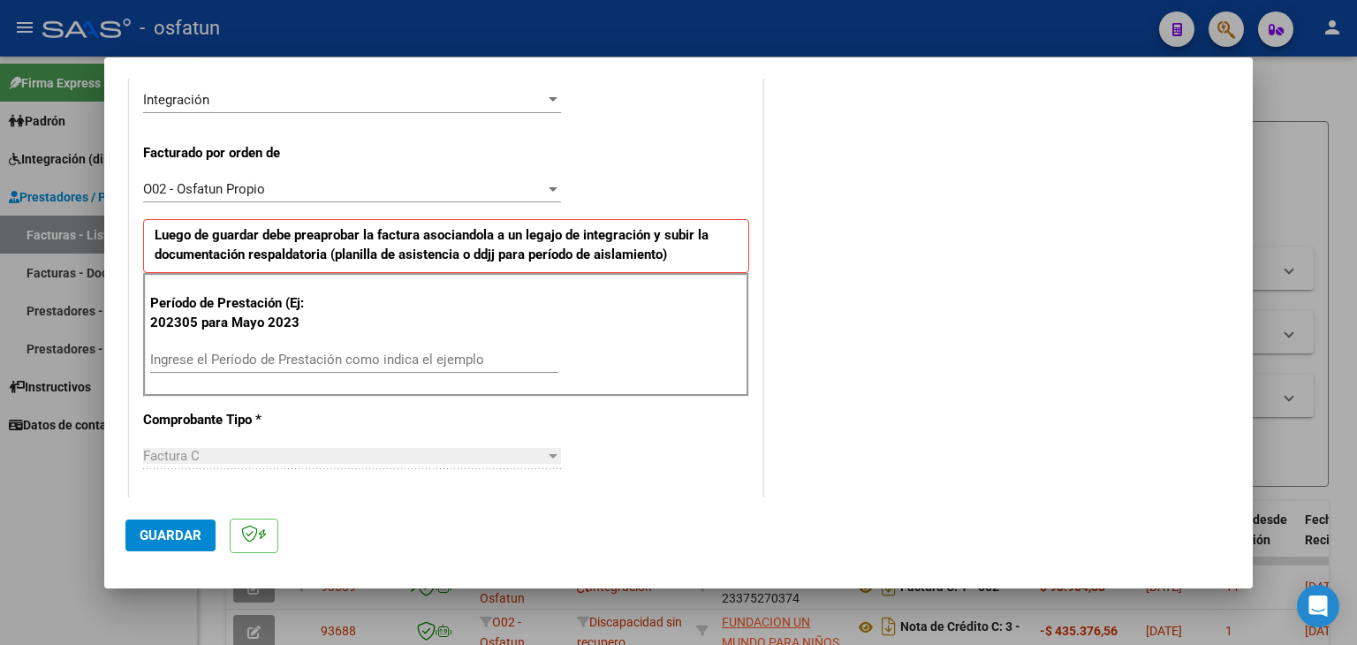
click at [460, 361] on input "Ingrese el Período de Prestación como indica el ejemplo" at bounding box center [354, 360] width 408 height 16
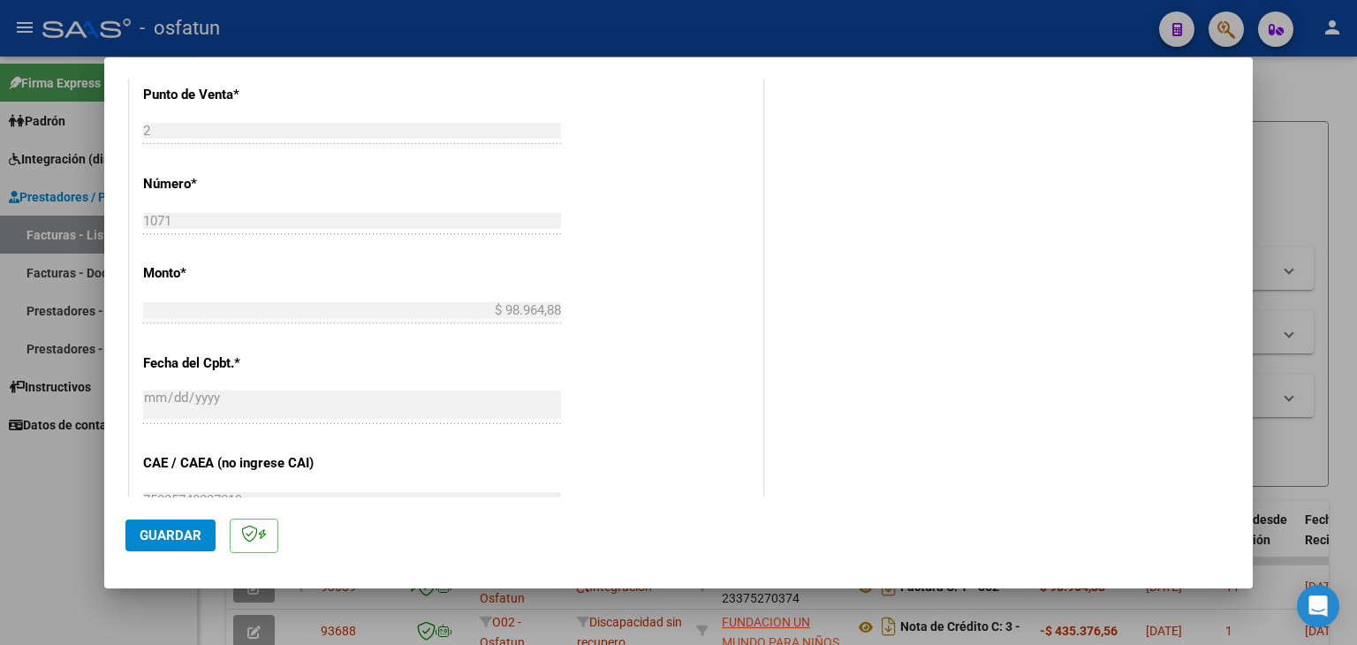
scroll to position [972, 0]
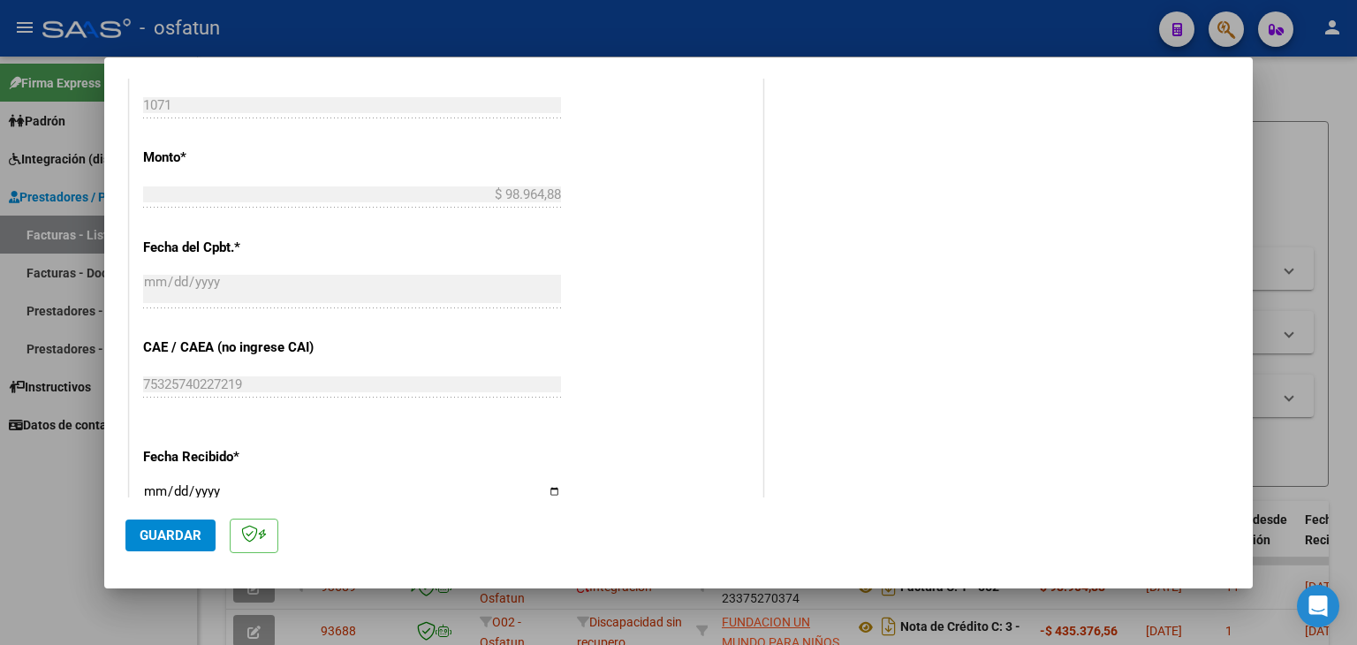
type input "202507"
click at [192, 529] on span "Guardar" at bounding box center [171, 536] width 62 height 16
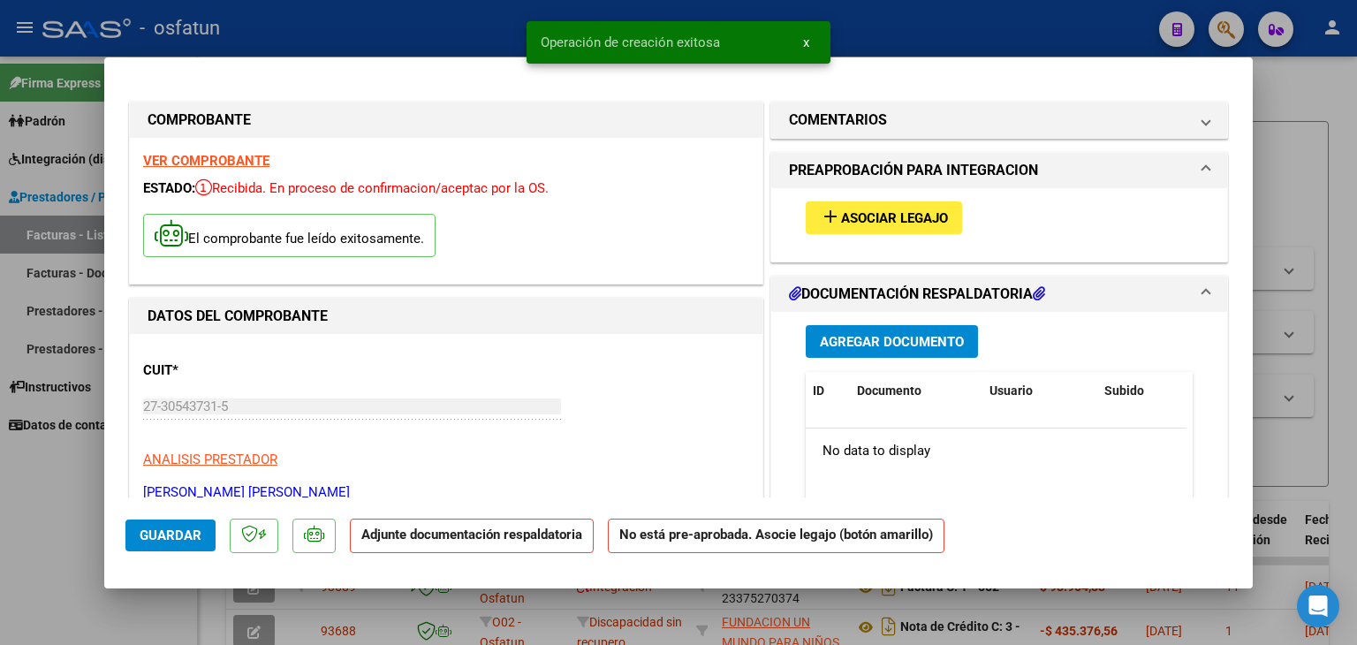
click at [859, 219] on span "Asociar Legajo" at bounding box center [894, 218] width 107 height 16
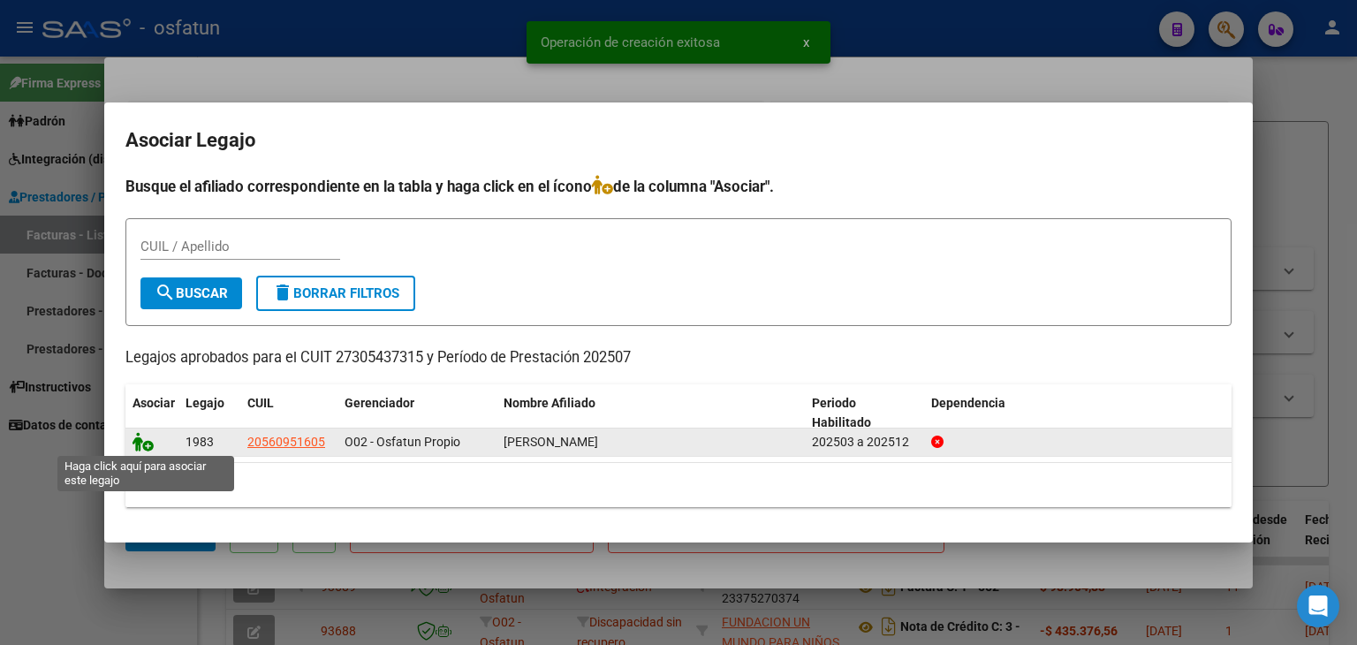
click at [144, 443] on icon at bounding box center [143, 441] width 21 height 19
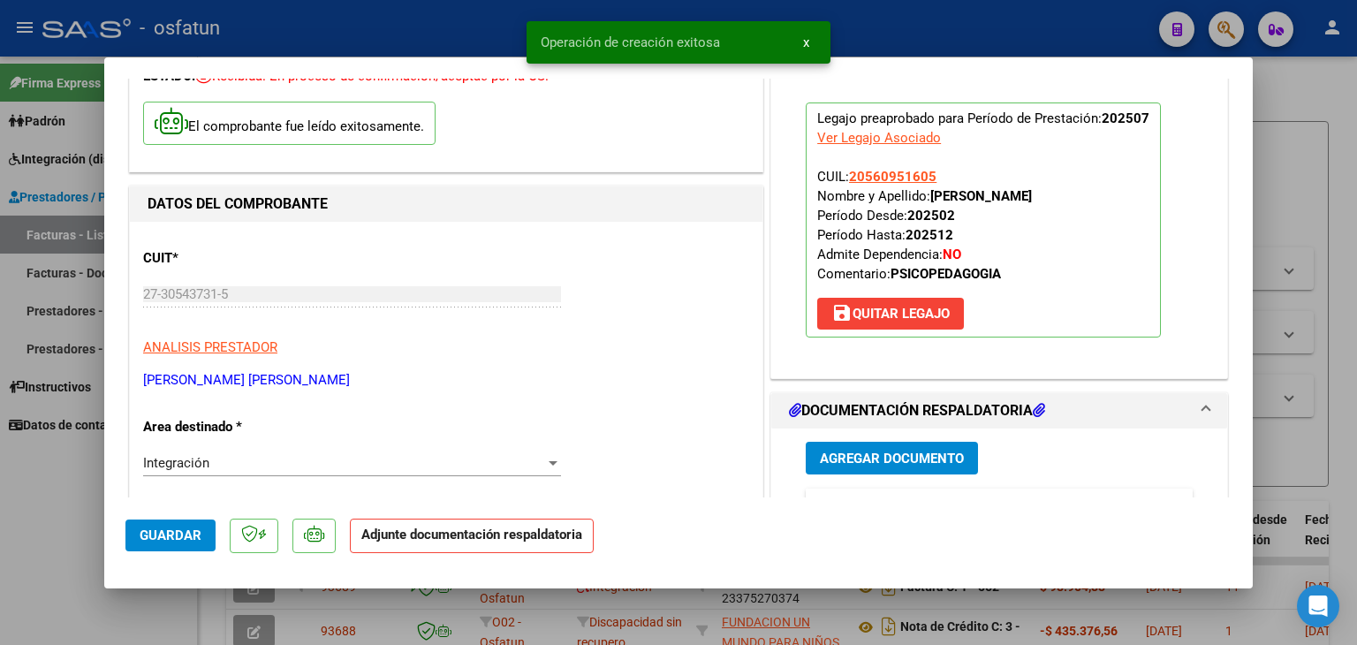
scroll to position [265, 0]
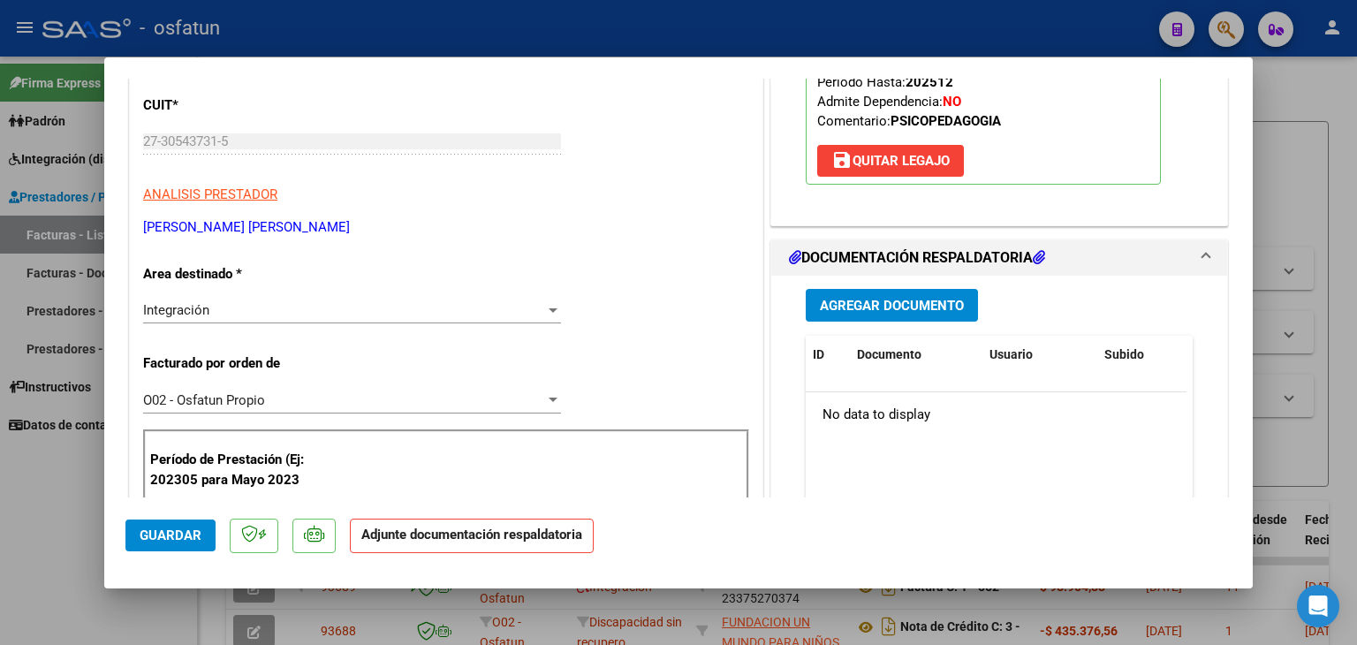
click at [825, 305] on span "Agregar Documento" at bounding box center [892, 306] width 144 height 16
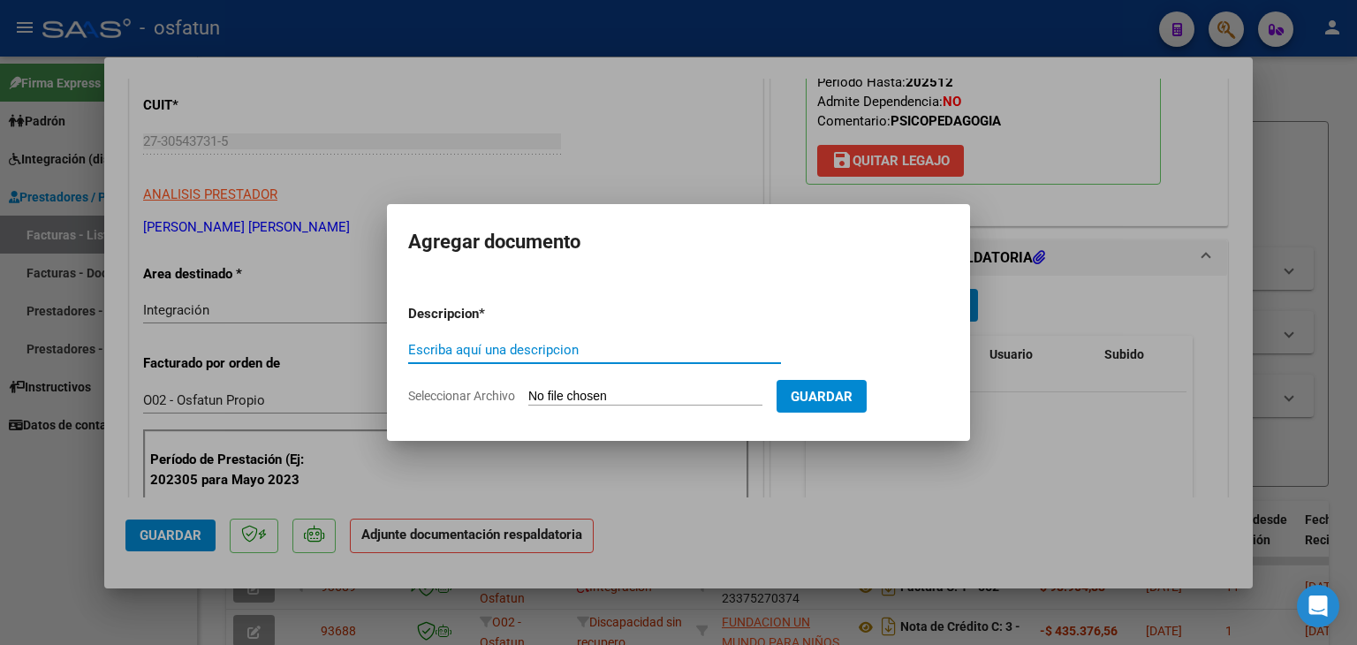
click at [602, 351] on input "Escriba aquí una descripcion" at bounding box center [594, 350] width 373 height 16
type input "ASISTENCIA"
click at [605, 390] on input "Seleccionar Archivo" at bounding box center [645, 397] width 234 height 17
type input "C:\fakepath\PLANILLA ASISTENCIA - PSICOPE - [DATE].pdf"
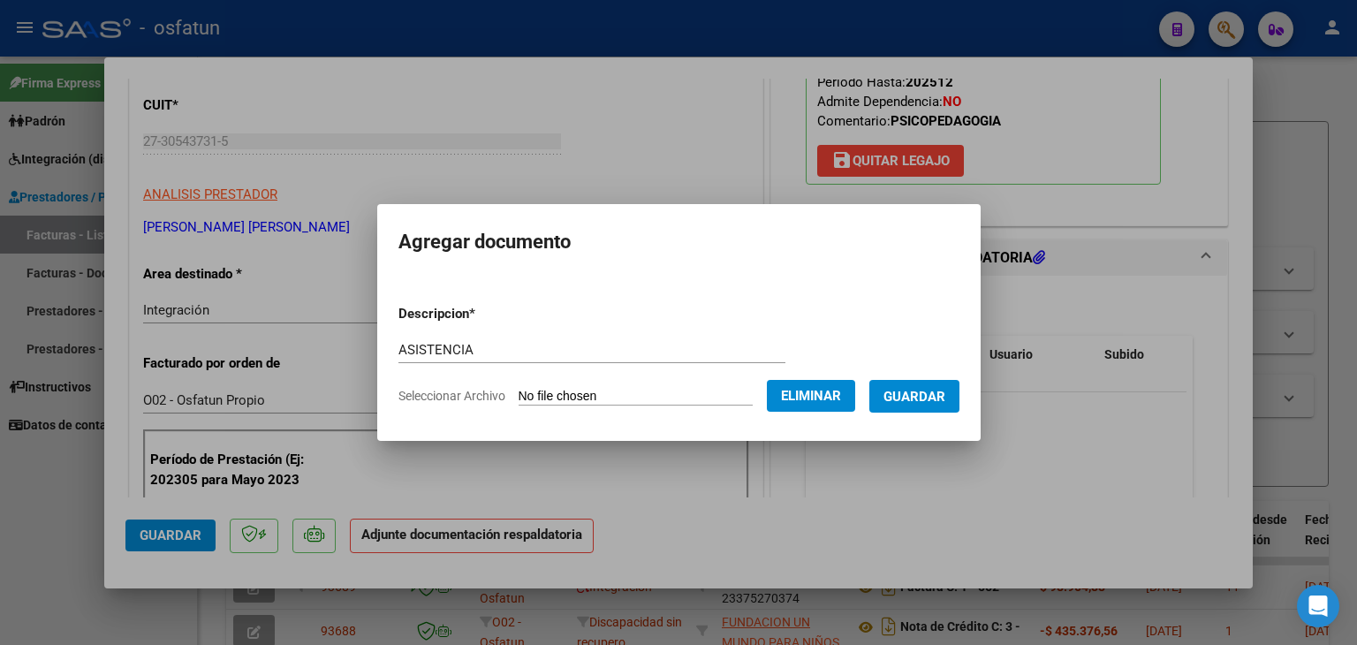
click at [918, 395] on span "Guardar" at bounding box center [915, 397] width 62 height 16
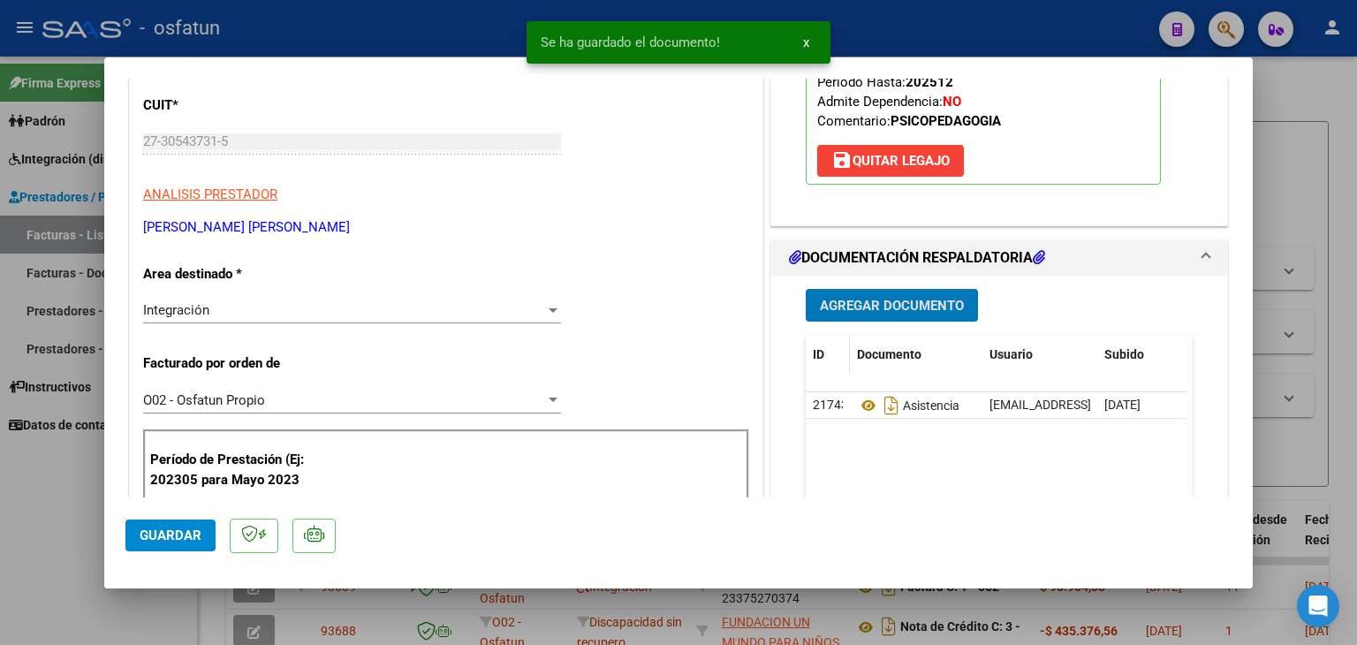
scroll to position [442, 0]
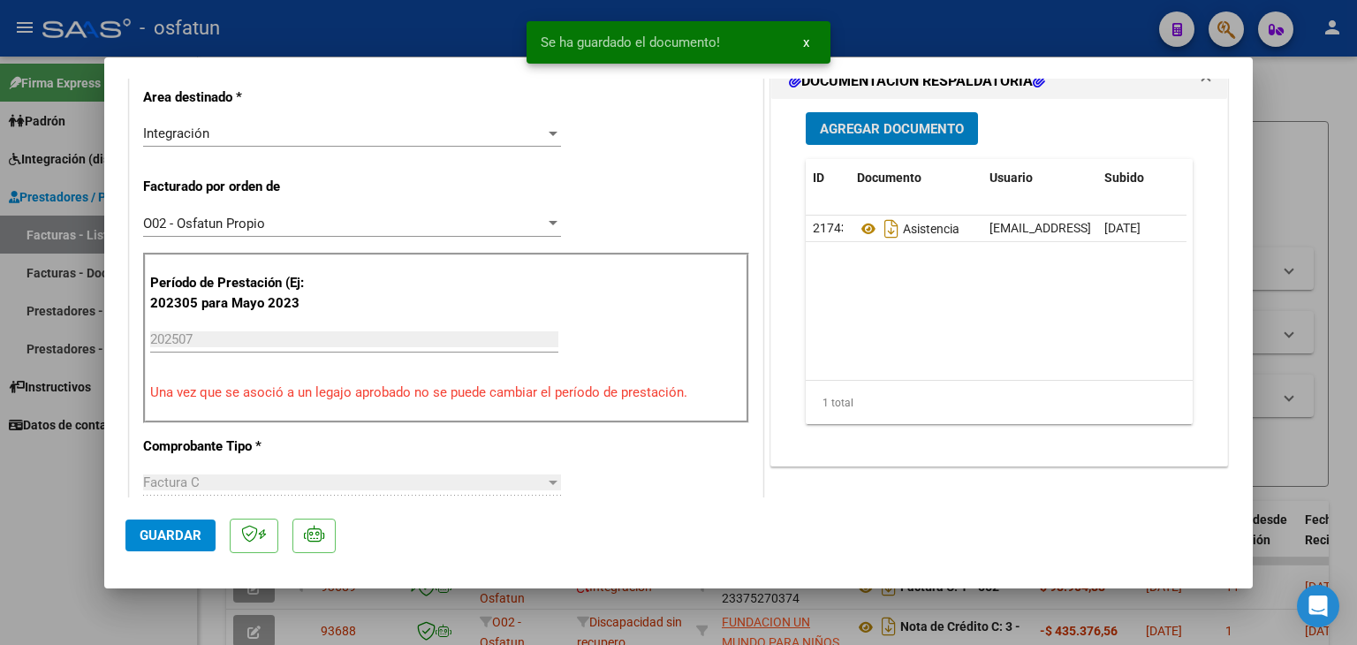
click at [865, 132] on span "Agregar Documento" at bounding box center [892, 129] width 144 height 16
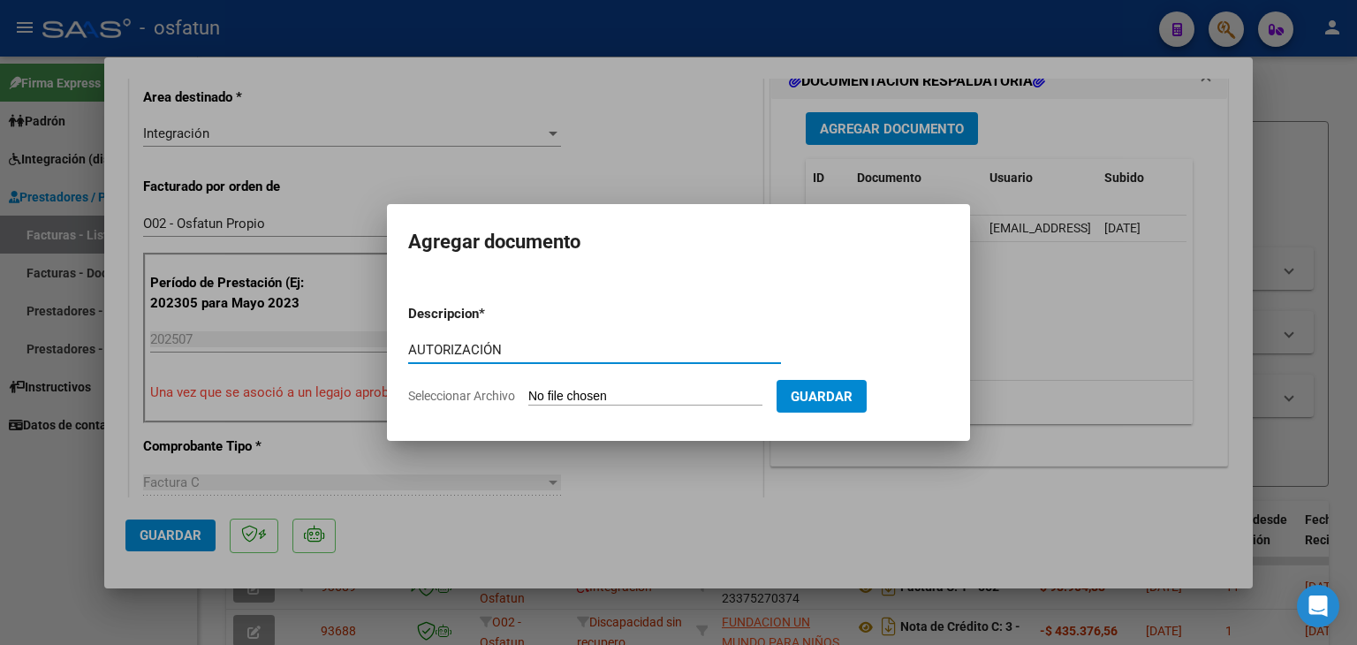
type input "AUTORIZACIÓN"
click at [596, 400] on input "Seleccionar Archivo" at bounding box center [645, 397] width 234 height 17
type input "C:\fakepath\PRESUPUESTO AUTORIZADO - PSICOPE - 2025.pdf"
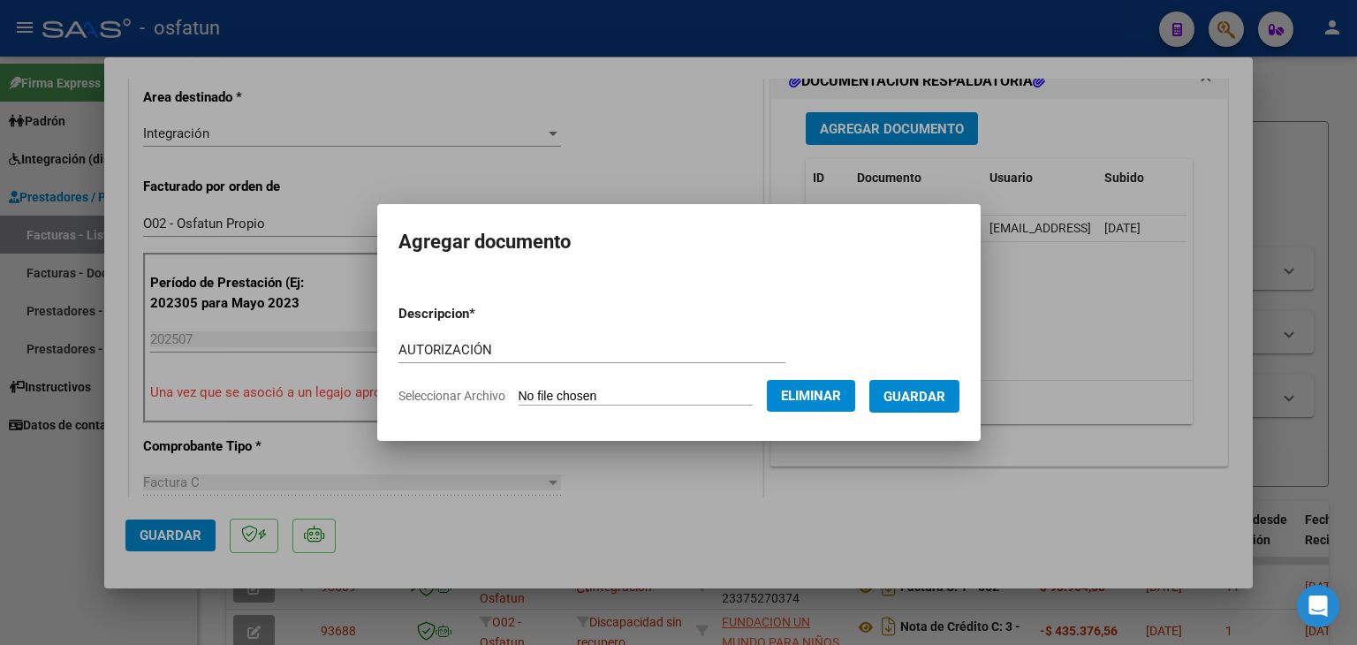
drag, startPoint x: 913, startPoint y: 399, endPoint x: 908, endPoint y: 424, distance: 25.3
click at [912, 400] on span "Guardar" at bounding box center [915, 397] width 62 height 16
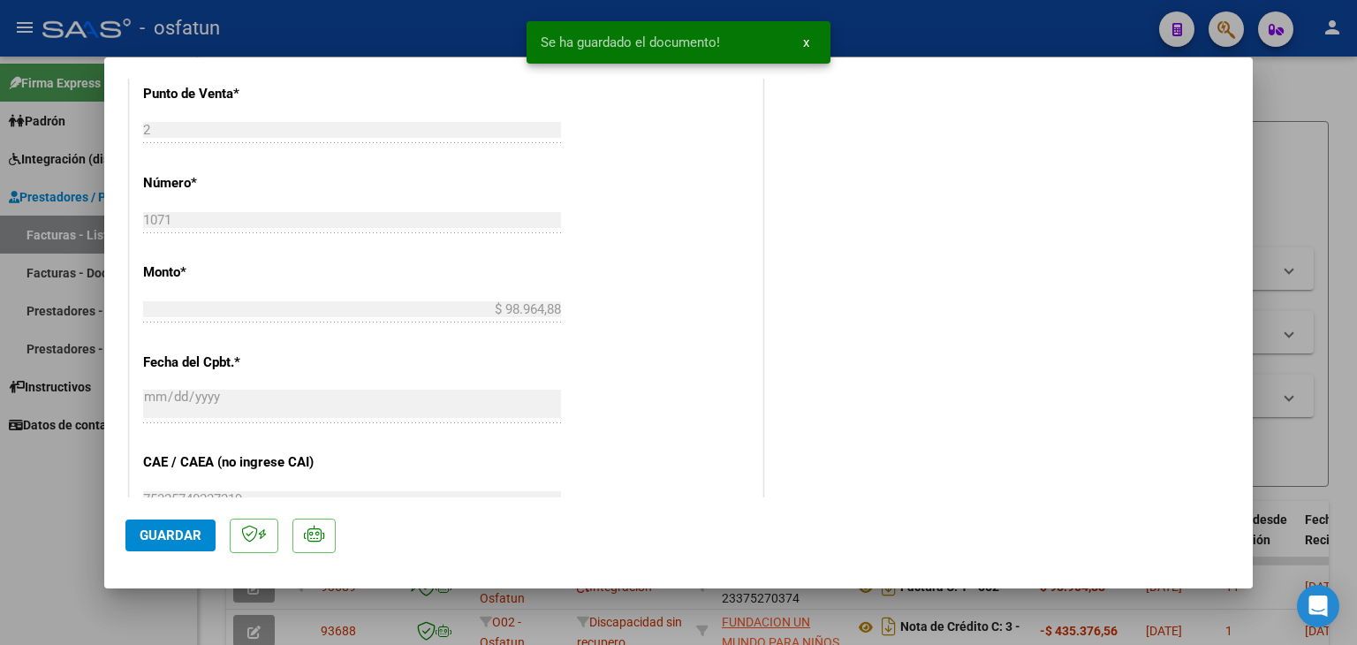
scroll to position [1149, 0]
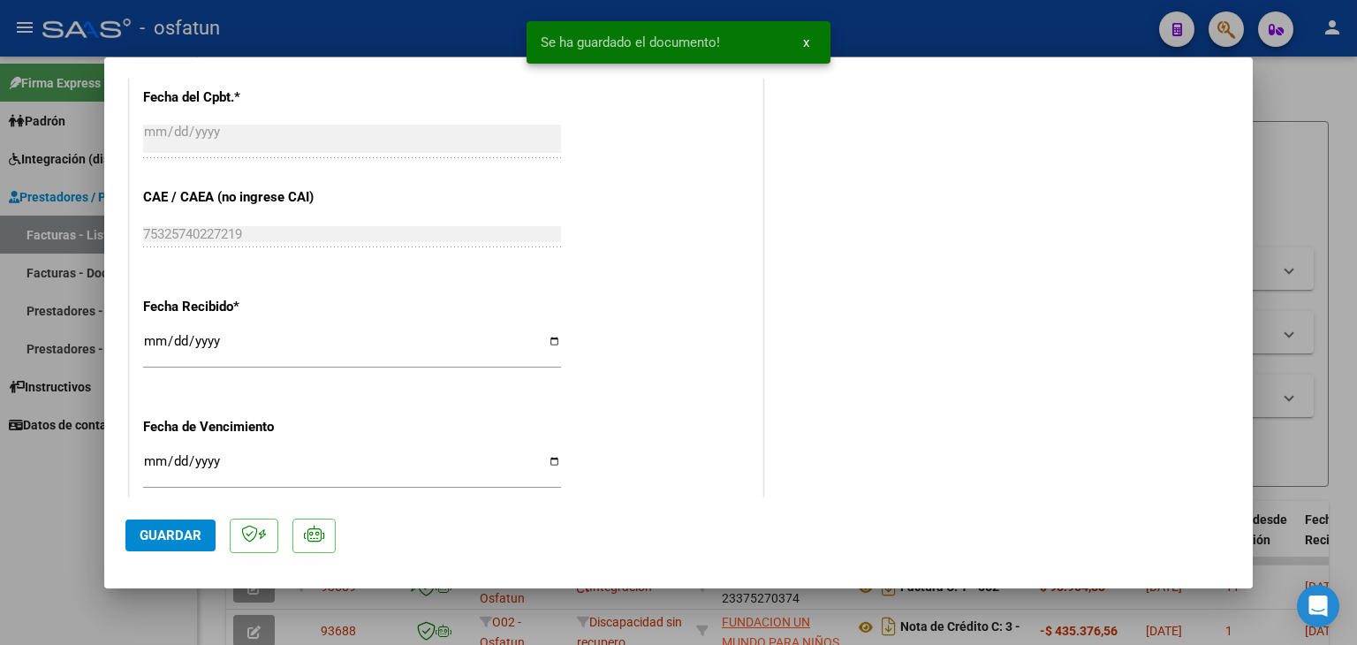
drag, startPoint x: 194, startPoint y: 531, endPoint x: 204, endPoint y: 529, distance: 10.8
click at [191, 531] on span "Guardar" at bounding box center [171, 536] width 62 height 16
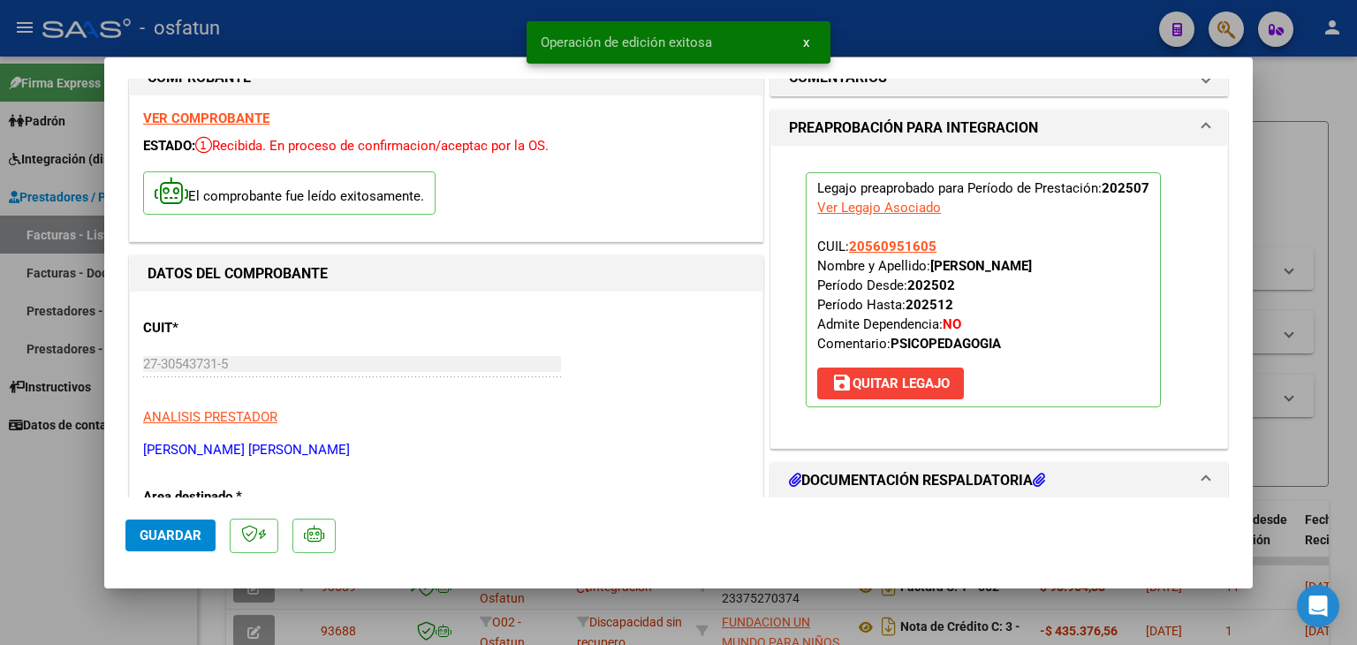
scroll to position [0, 0]
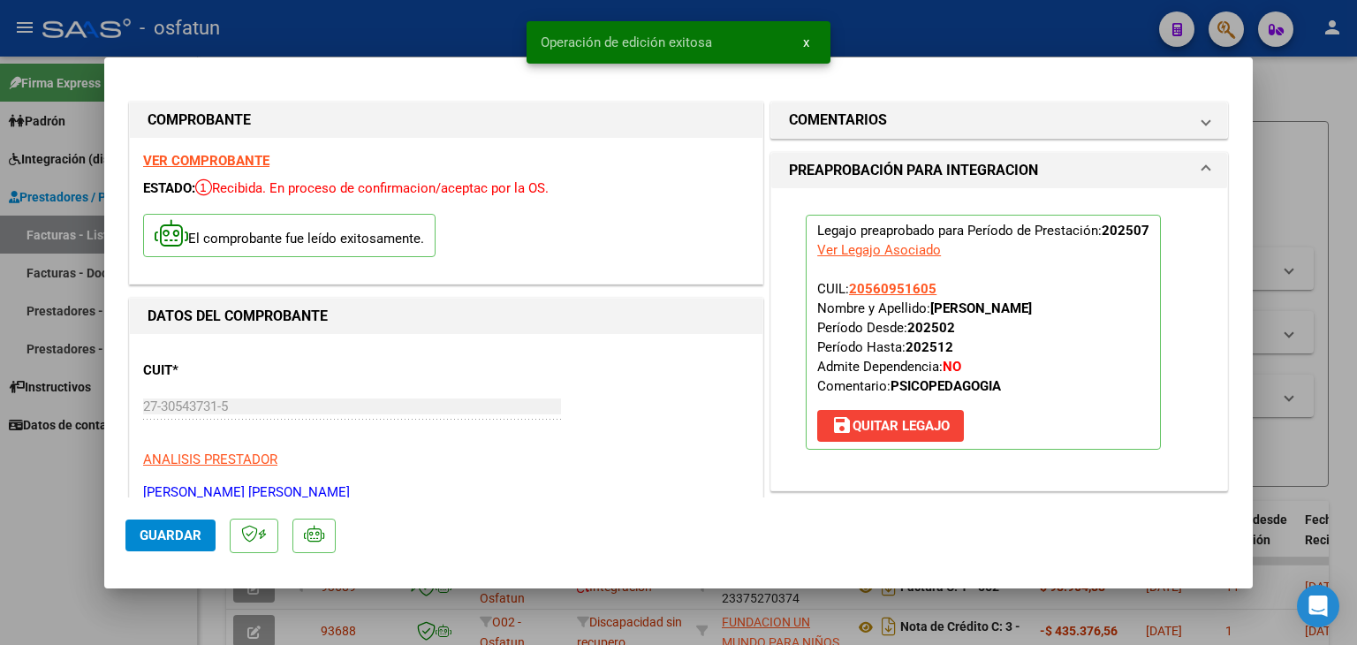
click at [432, 32] on div at bounding box center [678, 322] width 1357 height 645
type input "$ 0,00"
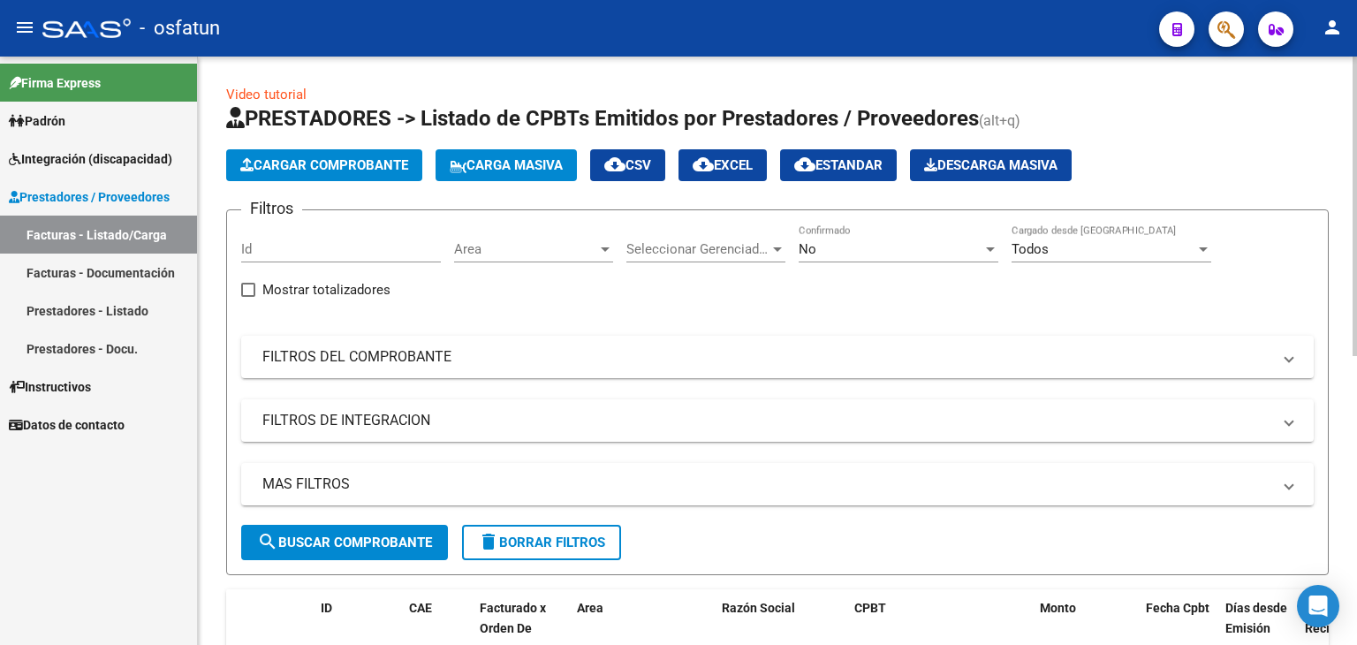
click at [335, 162] on span "Cargar Comprobante" at bounding box center [324, 165] width 168 height 16
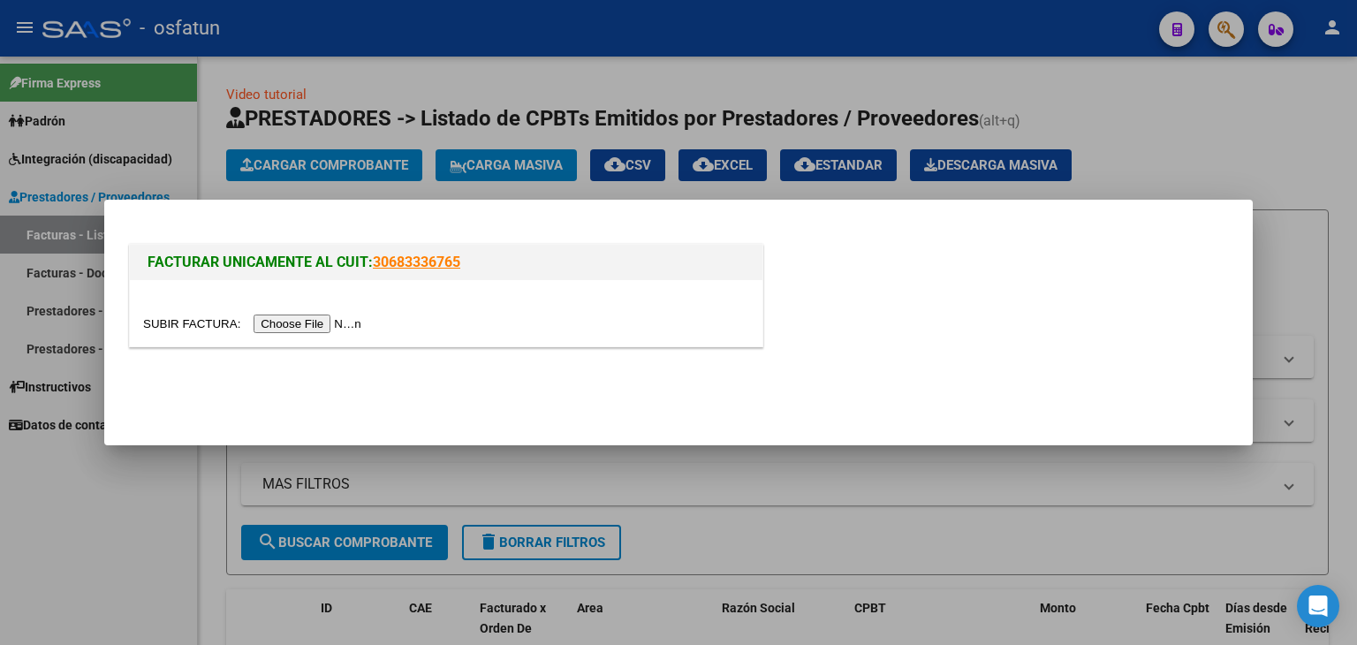
click at [332, 315] on input "file" at bounding box center [255, 324] width 224 height 19
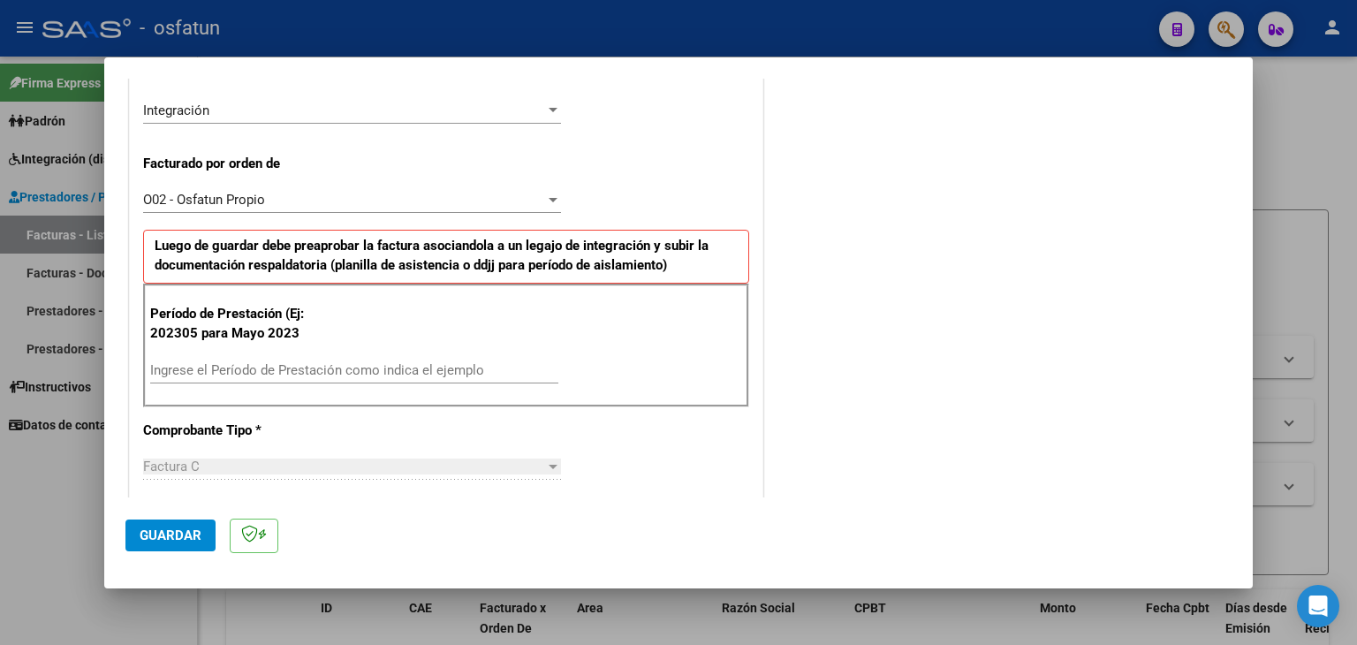
scroll to position [442, 0]
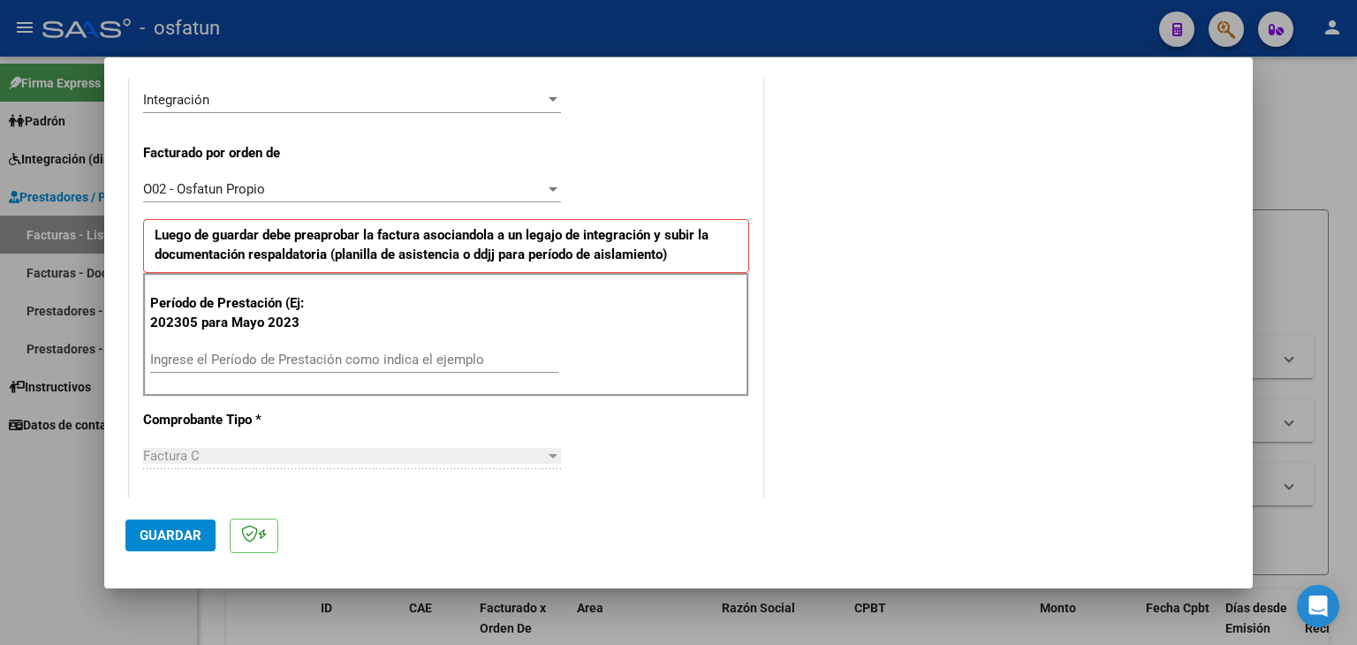
click at [335, 364] on input "Ingrese el Período de Prestación como indica el ejemplo" at bounding box center [354, 360] width 408 height 16
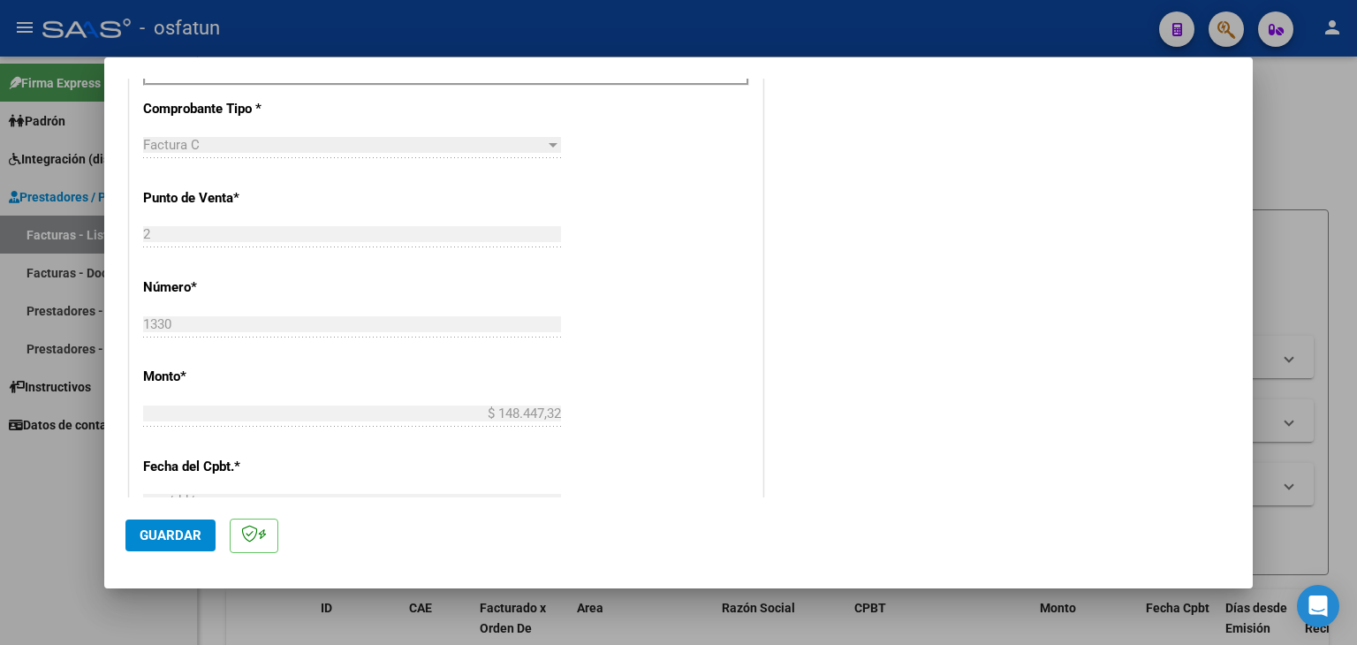
scroll to position [795, 0]
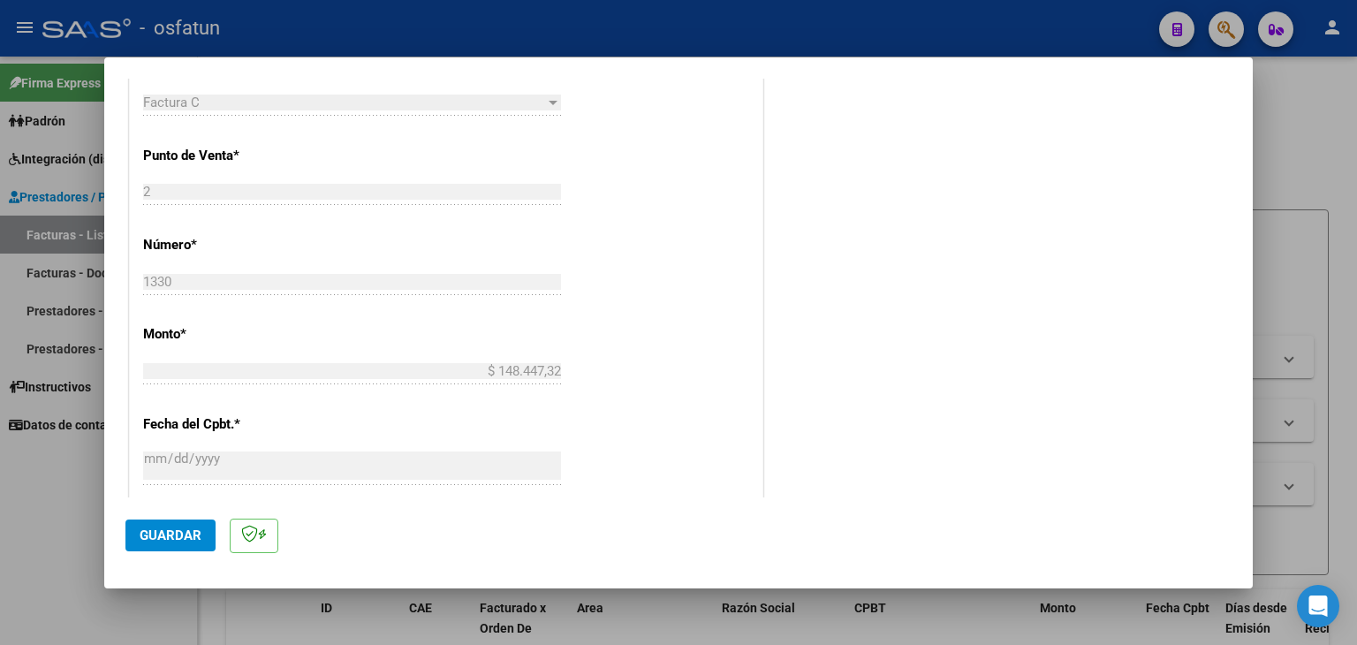
type input "202507"
click at [190, 531] on span "Guardar" at bounding box center [171, 536] width 62 height 16
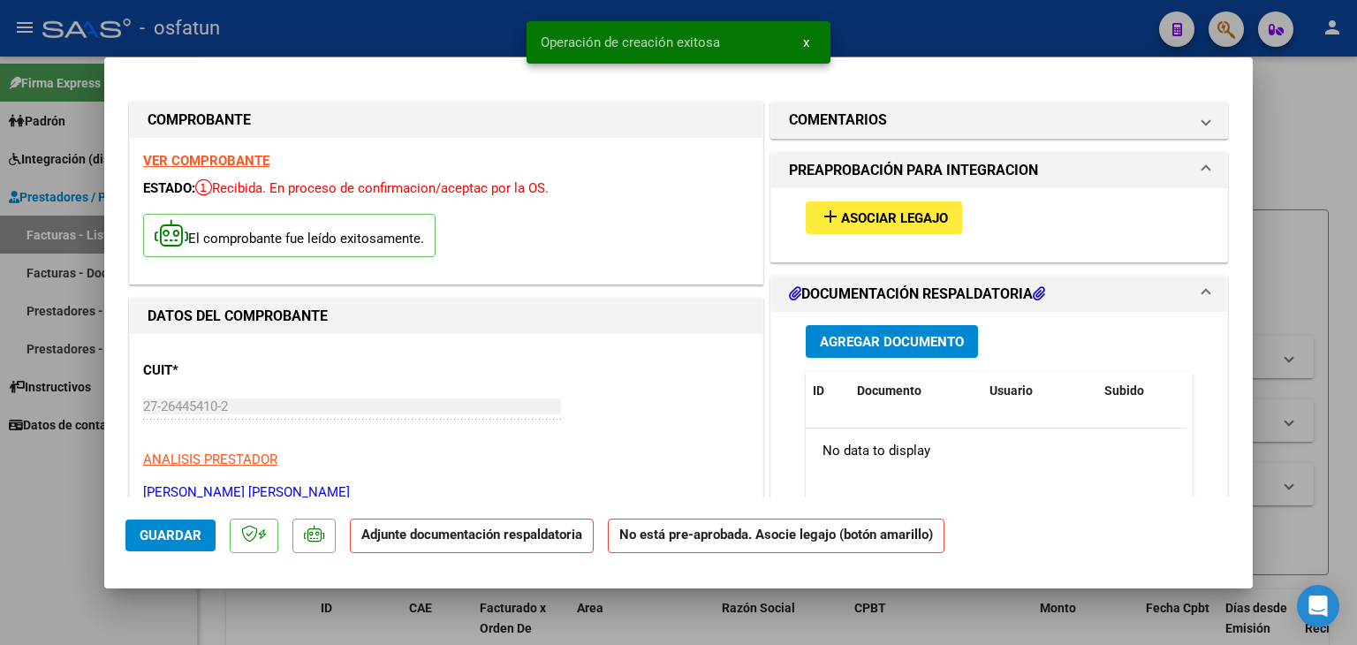
click at [862, 217] on span "Asociar Legajo" at bounding box center [894, 218] width 107 height 16
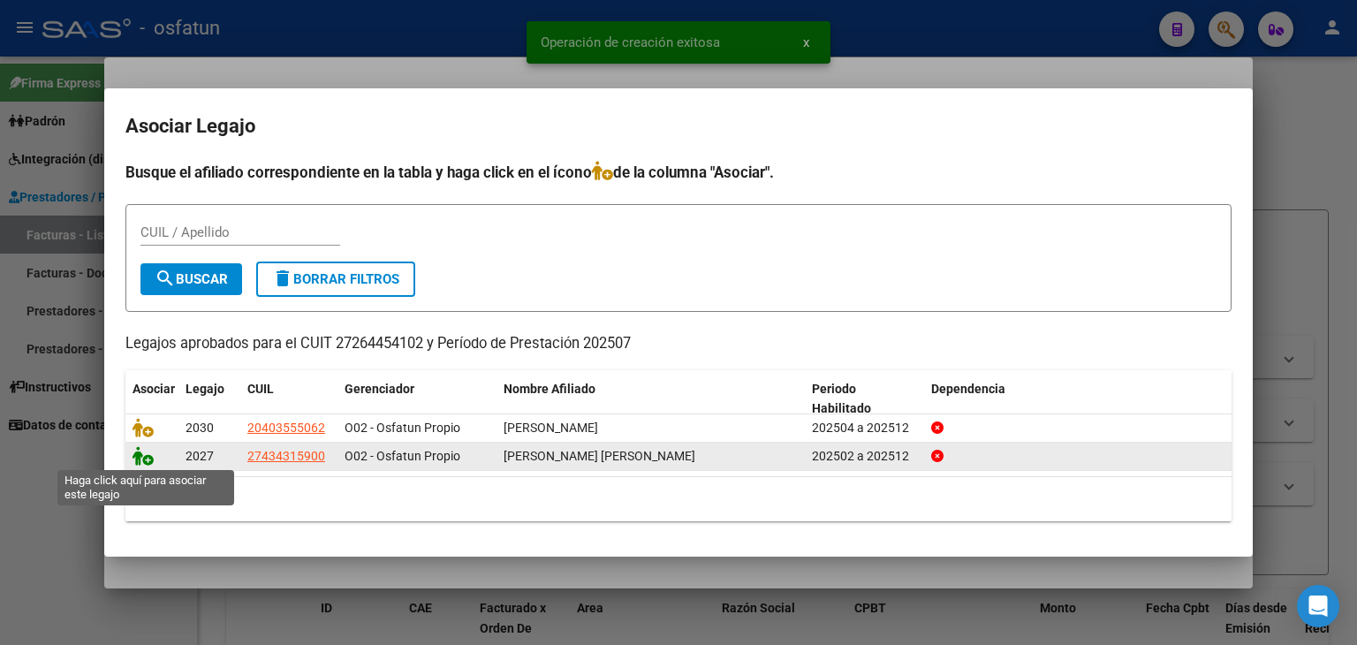
click at [148, 460] on icon at bounding box center [143, 455] width 21 height 19
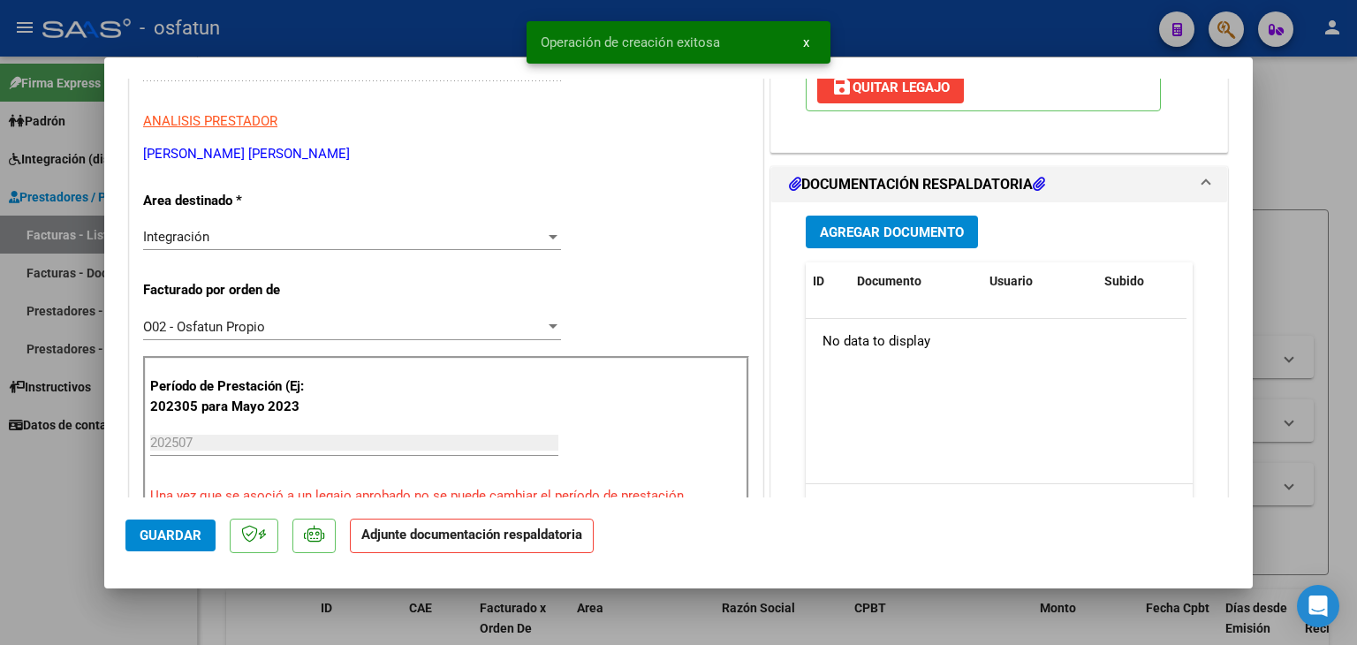
scroll to position [442, 0]
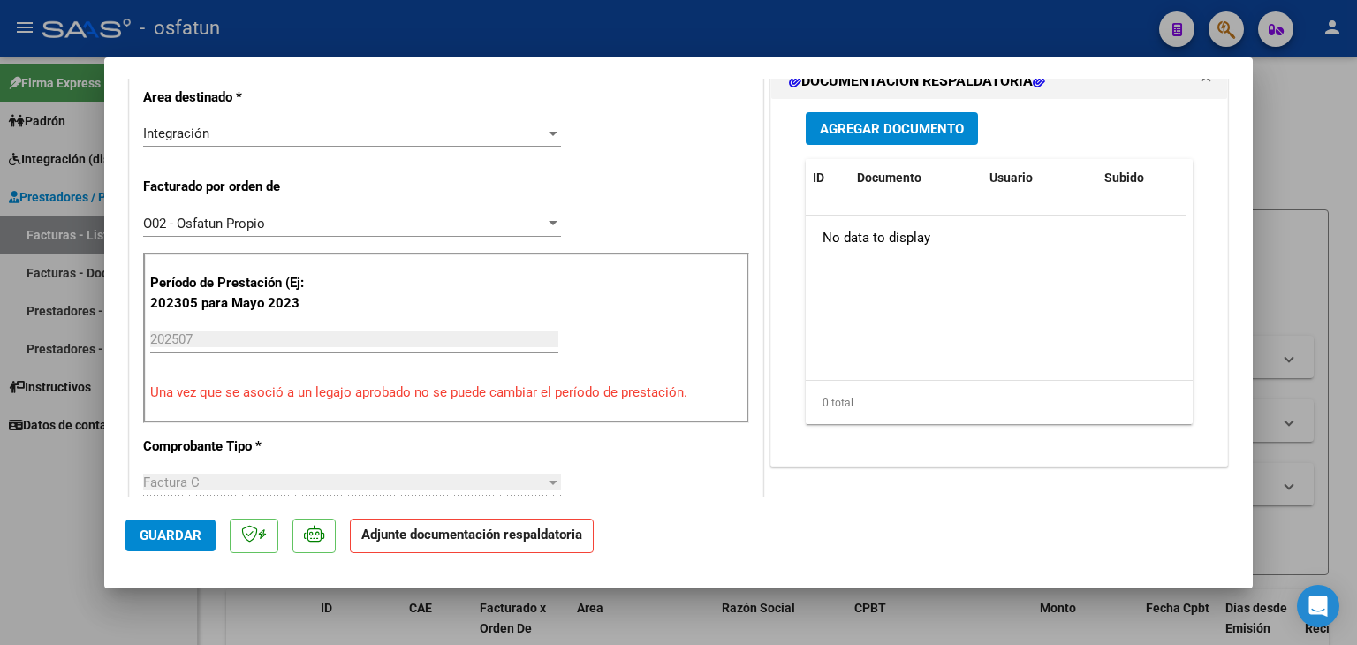
click at [878, 110] on div "Agregar Documento ID Documento Usuario Subido Acción No data to display 0 total…" at bounding box center [1000, 275] width 414 height 353
click at [870, 138] on button "Agregar Documento" at bounding box center [892, 128] width 172 height 33
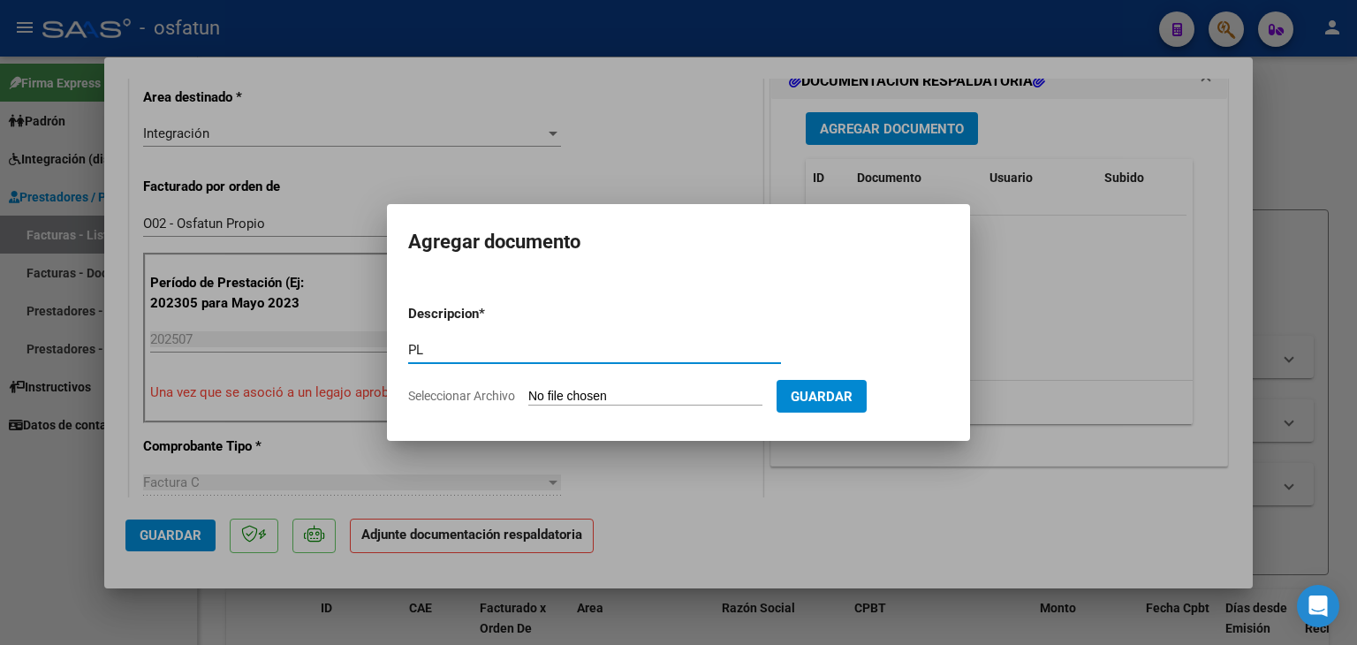
type input "P"
type input "ASISTENCIA"
click at [582, 393] on input "Seleccionar Archivo" at bounding box center [645, 397] width 234 height 17
type input "C:\fakepath\PLANILLA ASISTENCIA - FONO - [DATE].pdf"
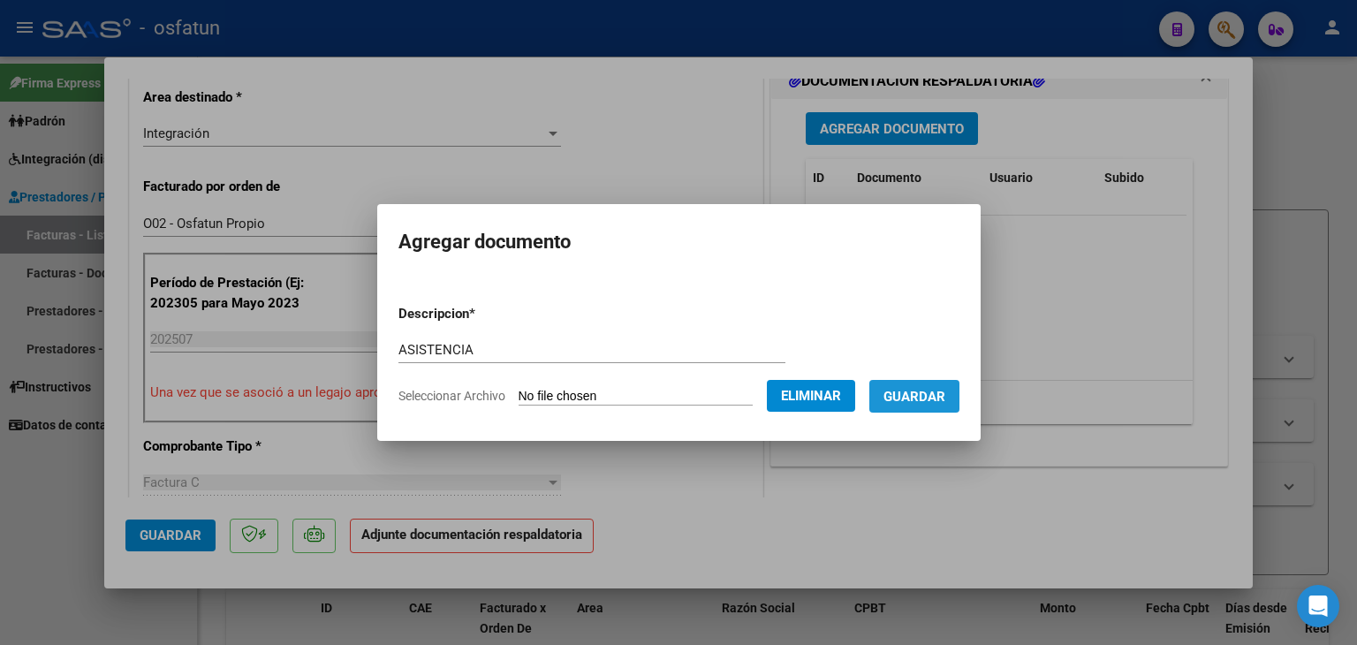
click at [931, 402] on span "Guardar" at bounding box center [915, 397] width 62 height 16
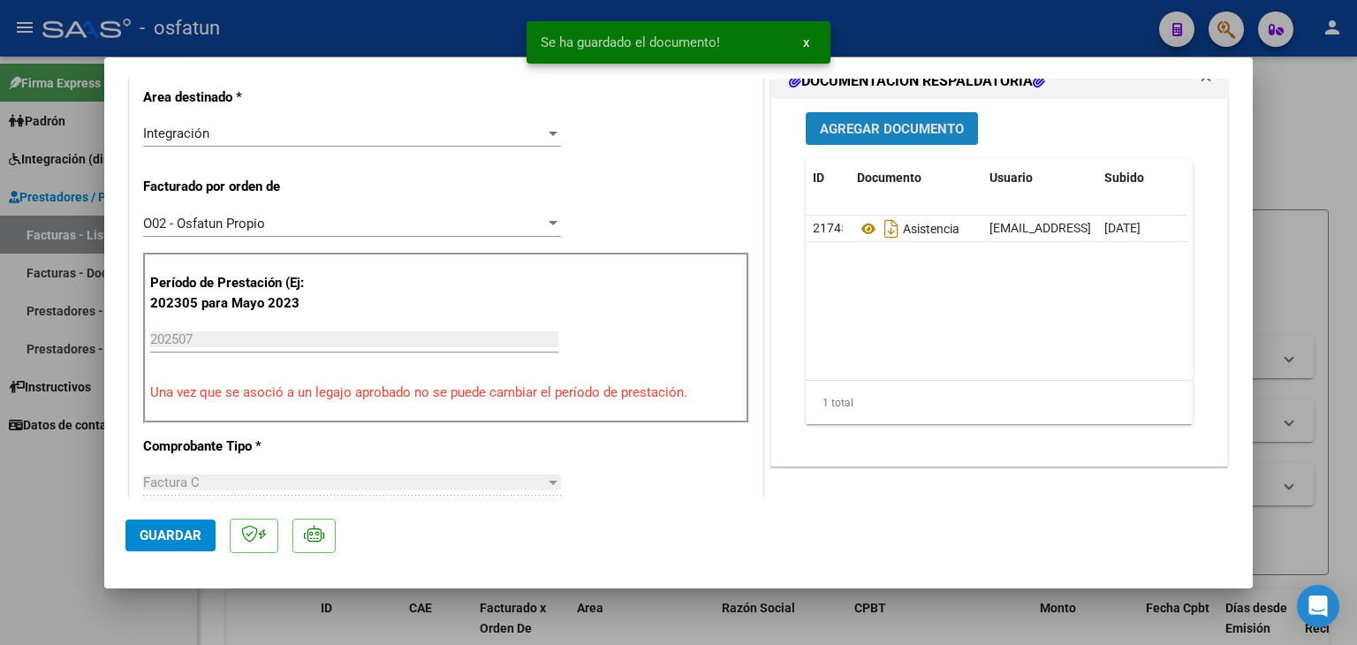
click at [854, 141] on button "Agregar Documento" at bounding box center [892, 128] width 172 height 33
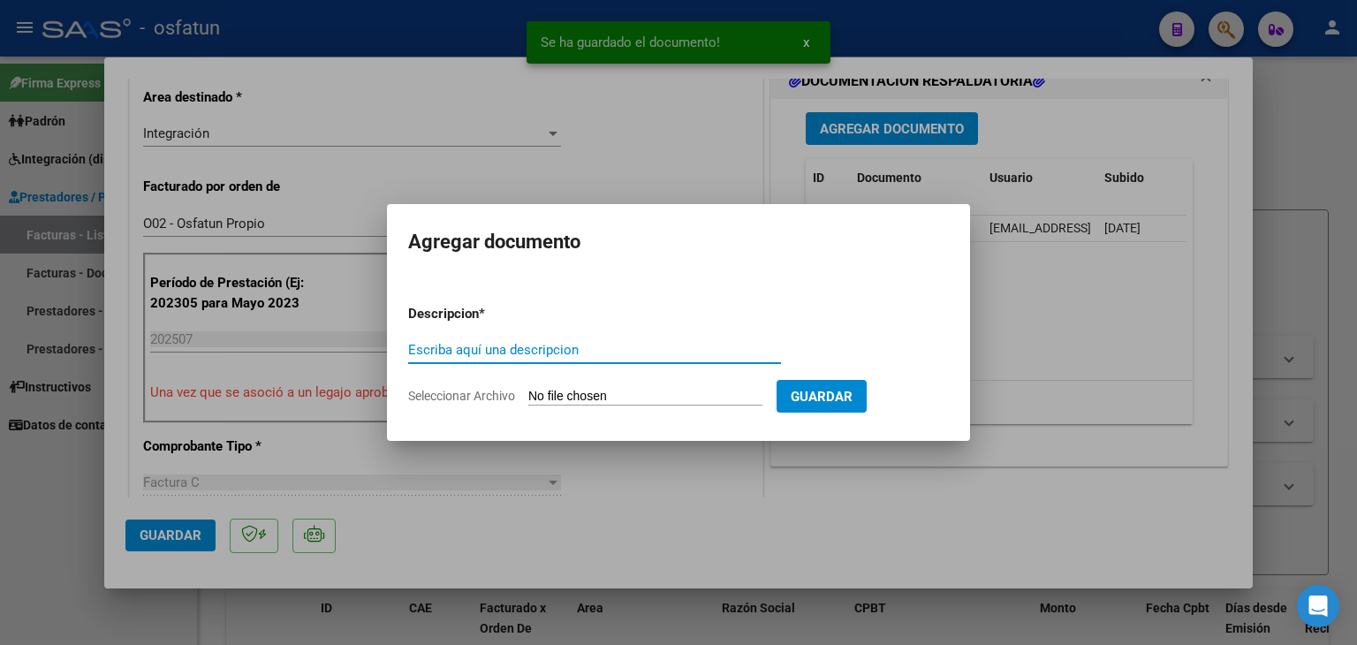
click at [530, 347] on input "Escriba aquí una descripcion" at bounding box center [594, 350] width 373 height 16
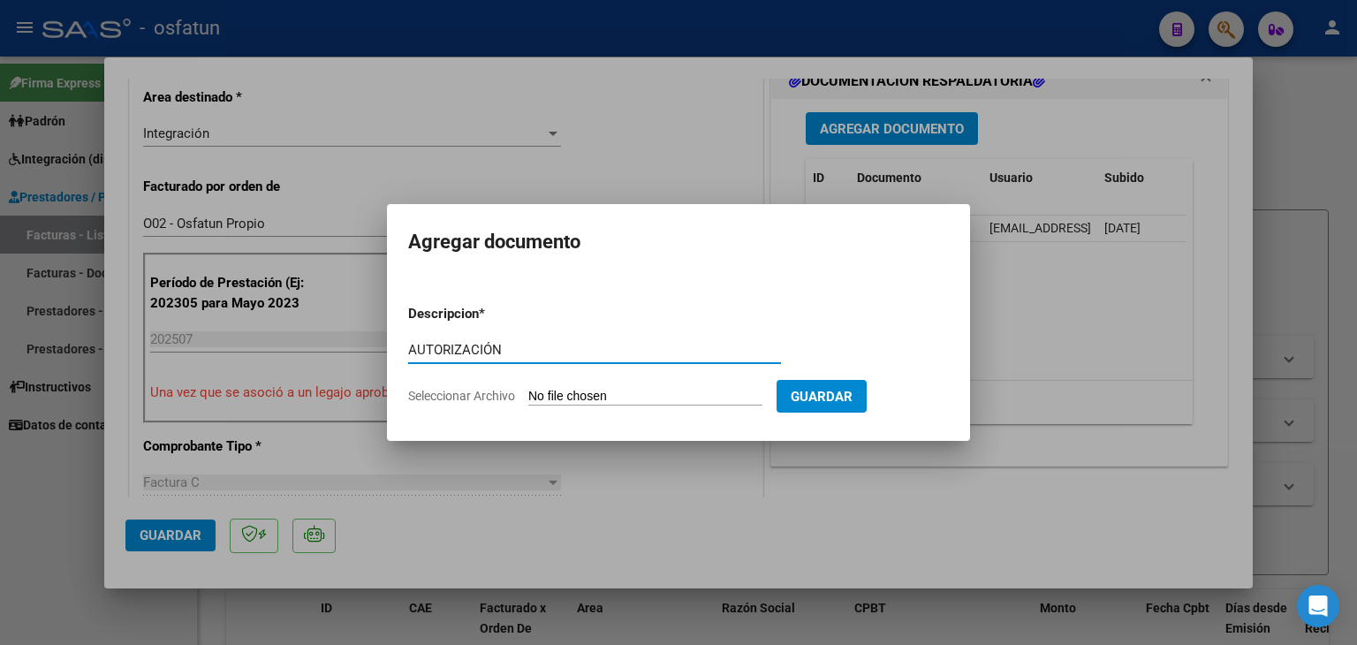
type input "AUTORIZACIÓN"
click at [596, 392] on input "Seleccionar Archivo" at bounding box center [645, 397] width 234 height 17
type input "C:\fakepath\PRESUPUESTO AUTORIZADO - FONO - 2025.pdf"
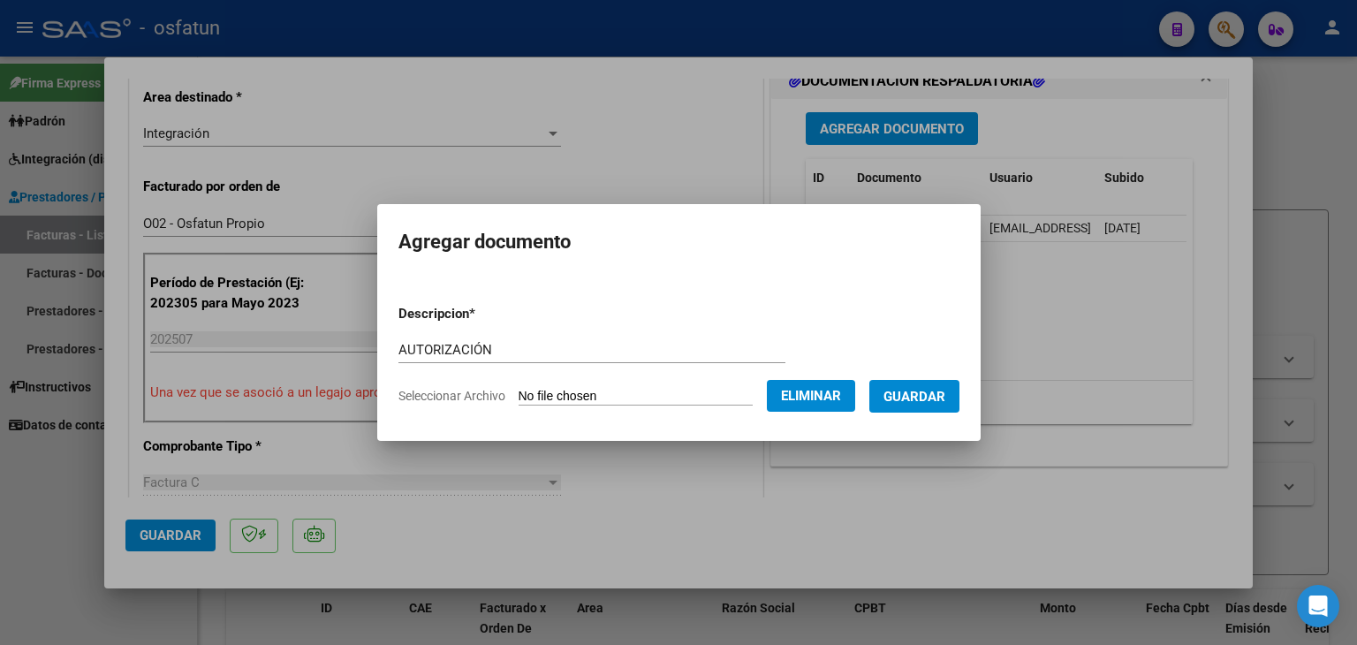
click at [930, 402] on span "Guardar" at bounding box center [915, 397] width 62 height 16
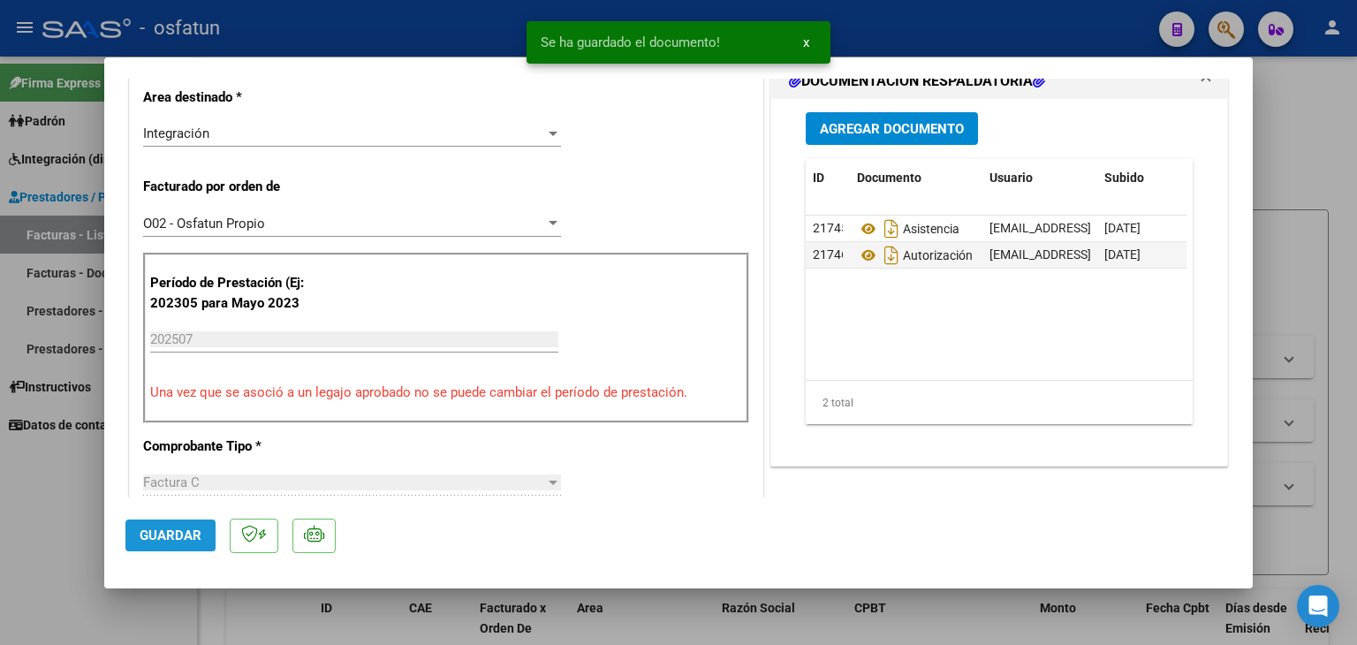
drag, startPoint x: 211, startPoint y: 536, endPoint x: 259, endPoint y: 503, distance: 58.3
click at [212, 536] on button "Guardar" at bounding box center [170, 536] width 90 height 32
click at [428, 34] on div at bounding box center [678, 322] width 1357 height 645
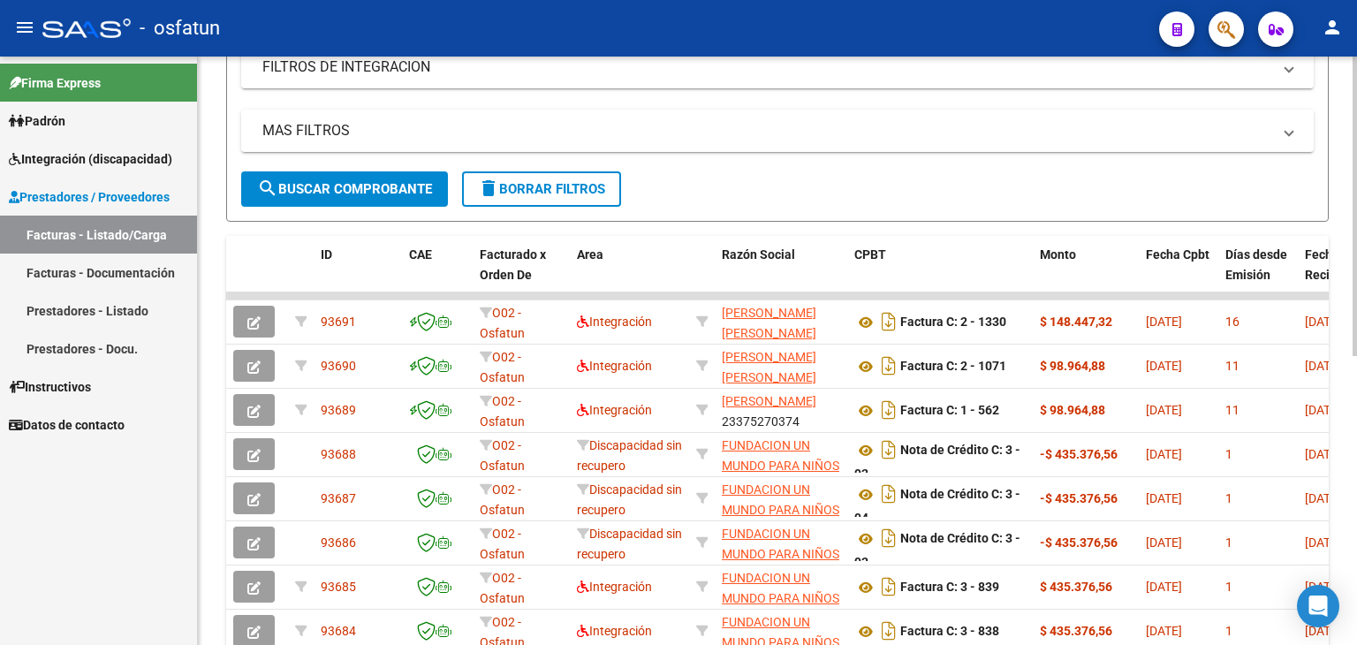
scroll to position [88, 0]
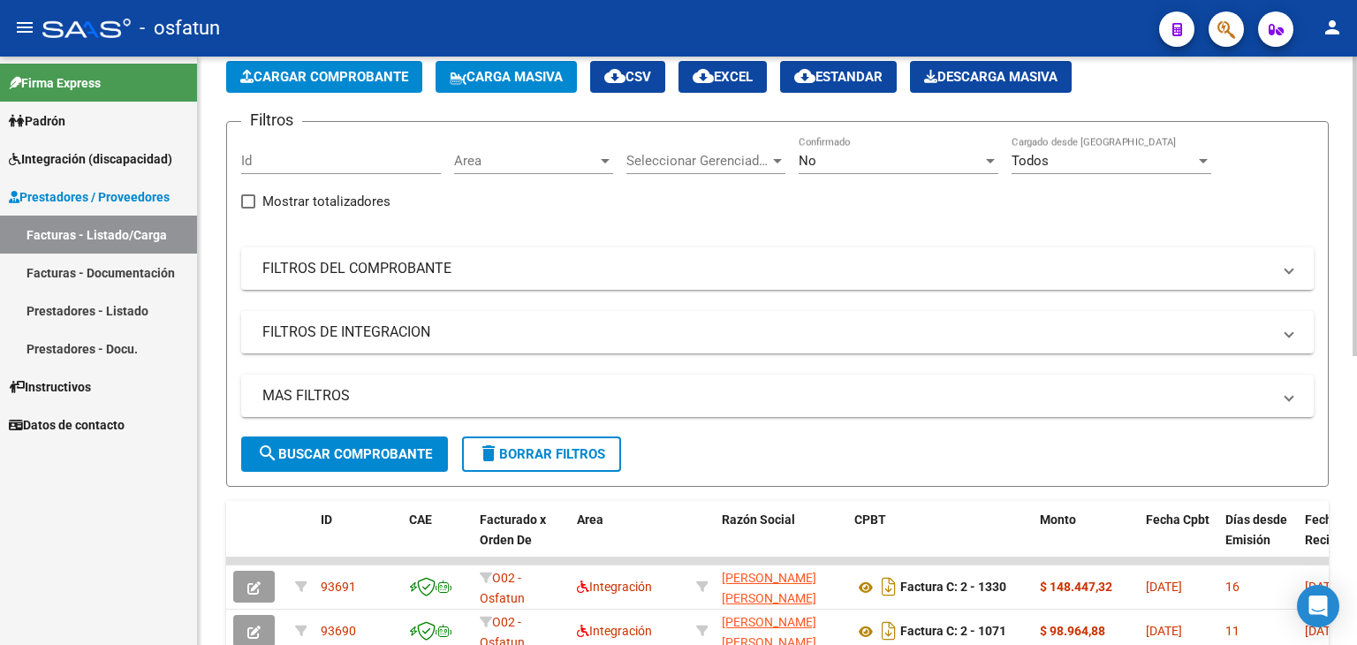
click at [357, 84] on span "Cargar Comprobante" at bounding box center [324, 77] width 168 height 16
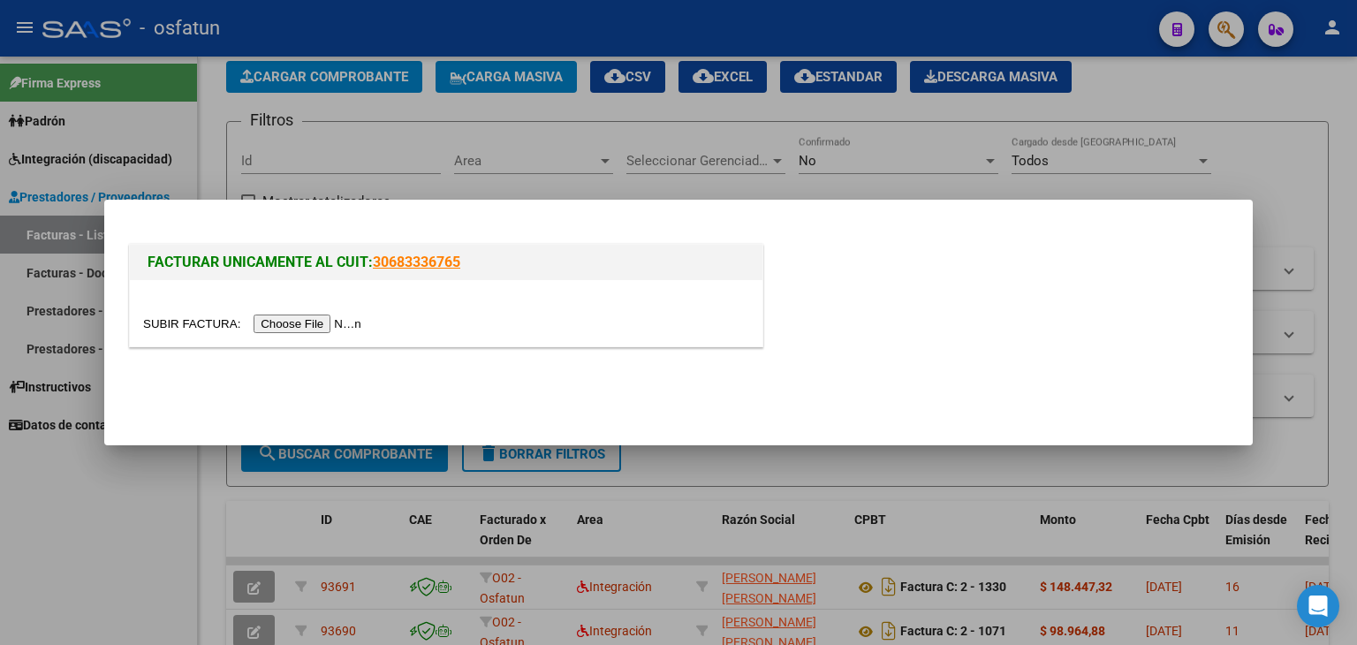
click at [348, 315] on input "file" at bounding box center [255, 324] width 224 height 19
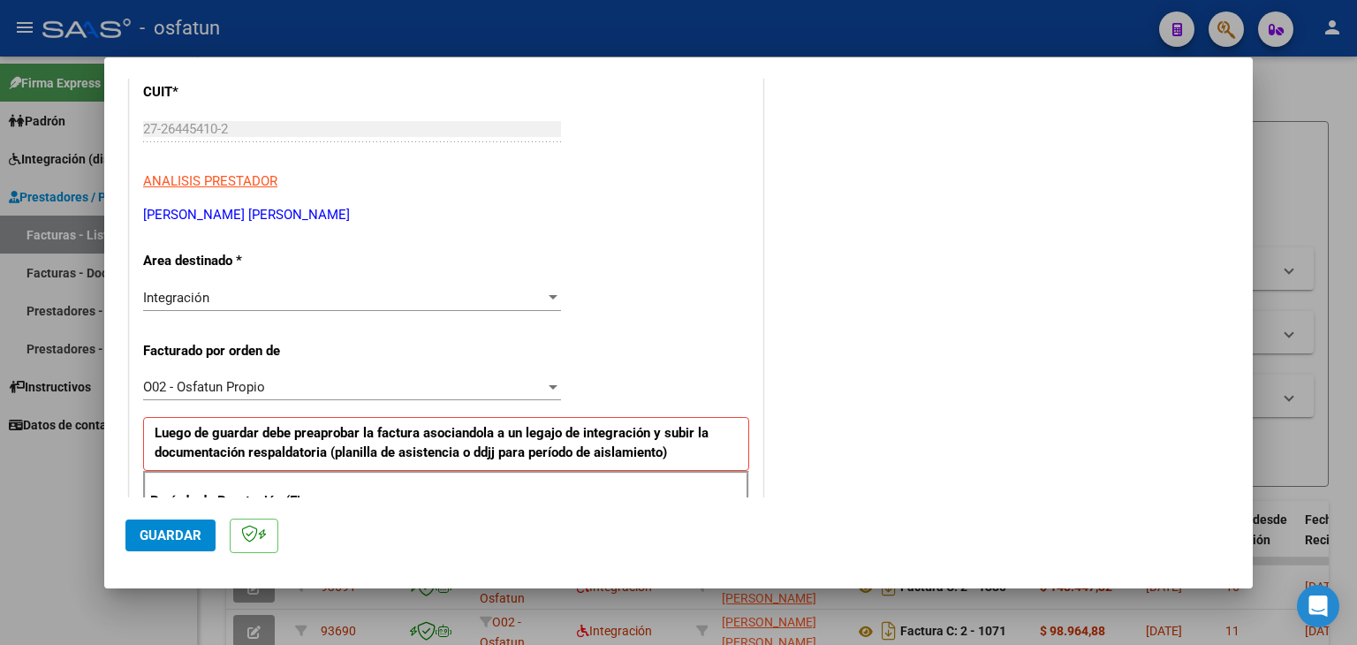
scroll to position [353, 0]
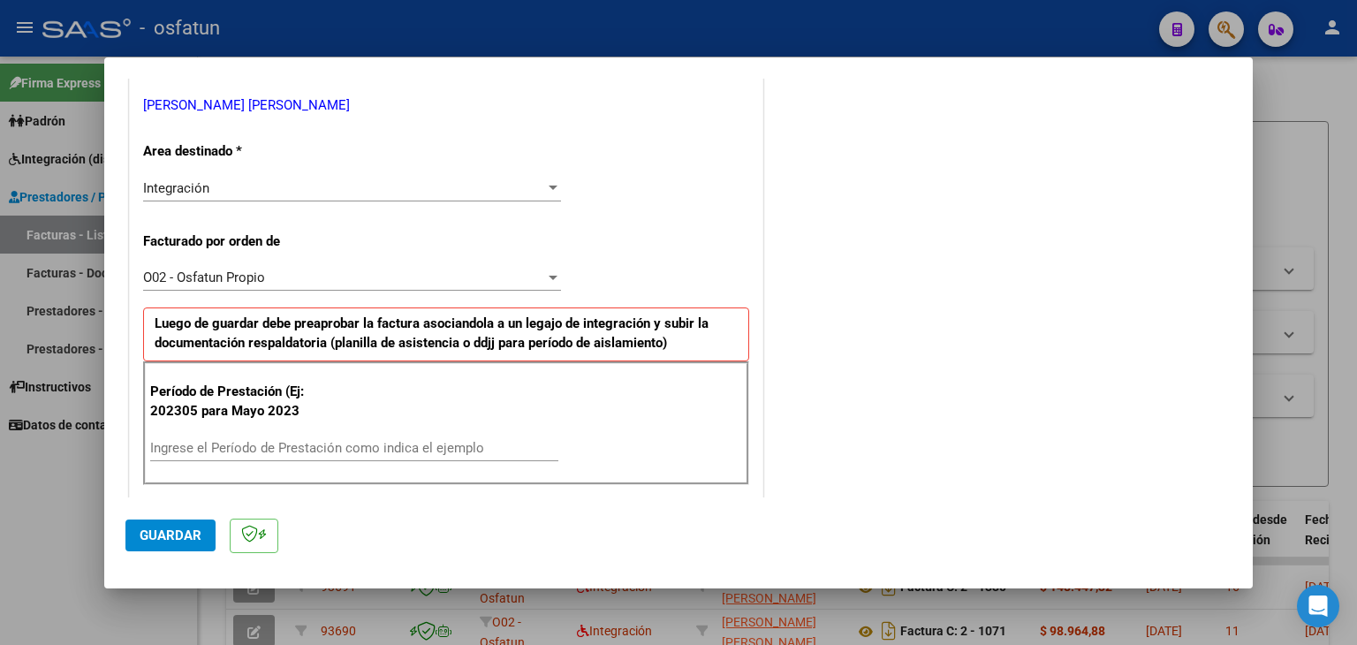
click at [305, 440] on input "Ingrese el Período de Prestación como indica el ejemplo" at bounding box center [354, 448] width 408 height 16
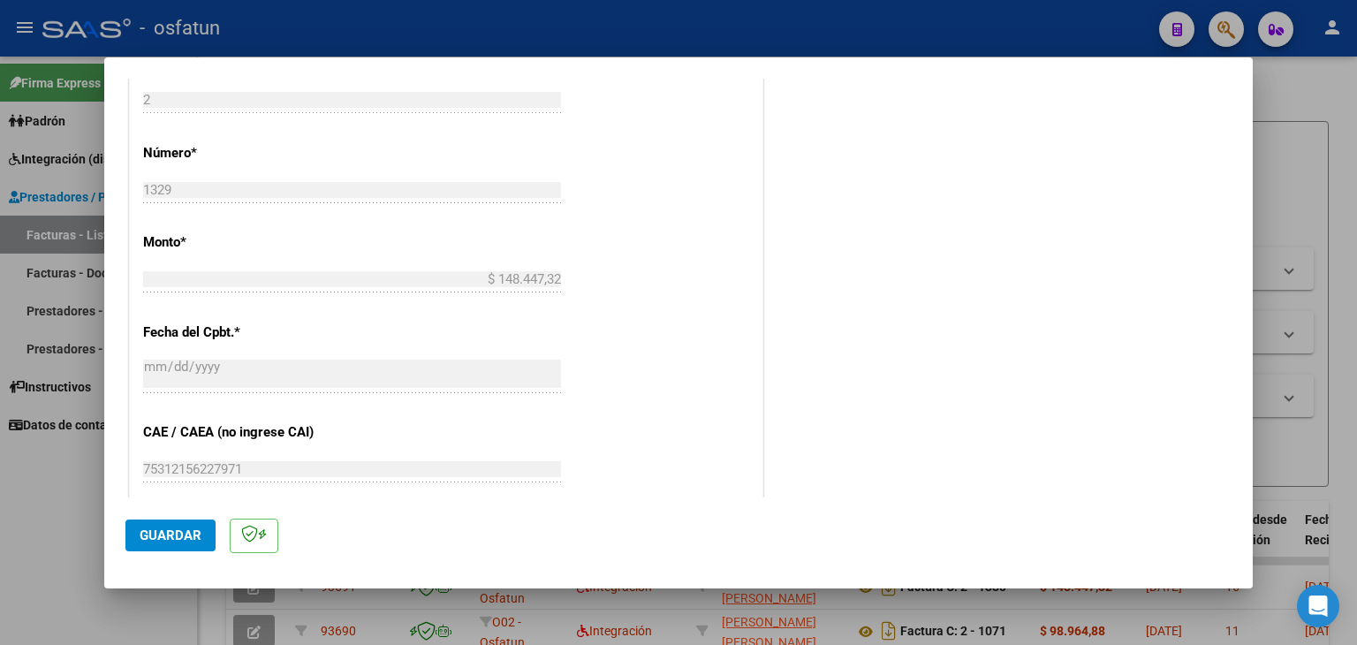
scroll to position [972, 0]
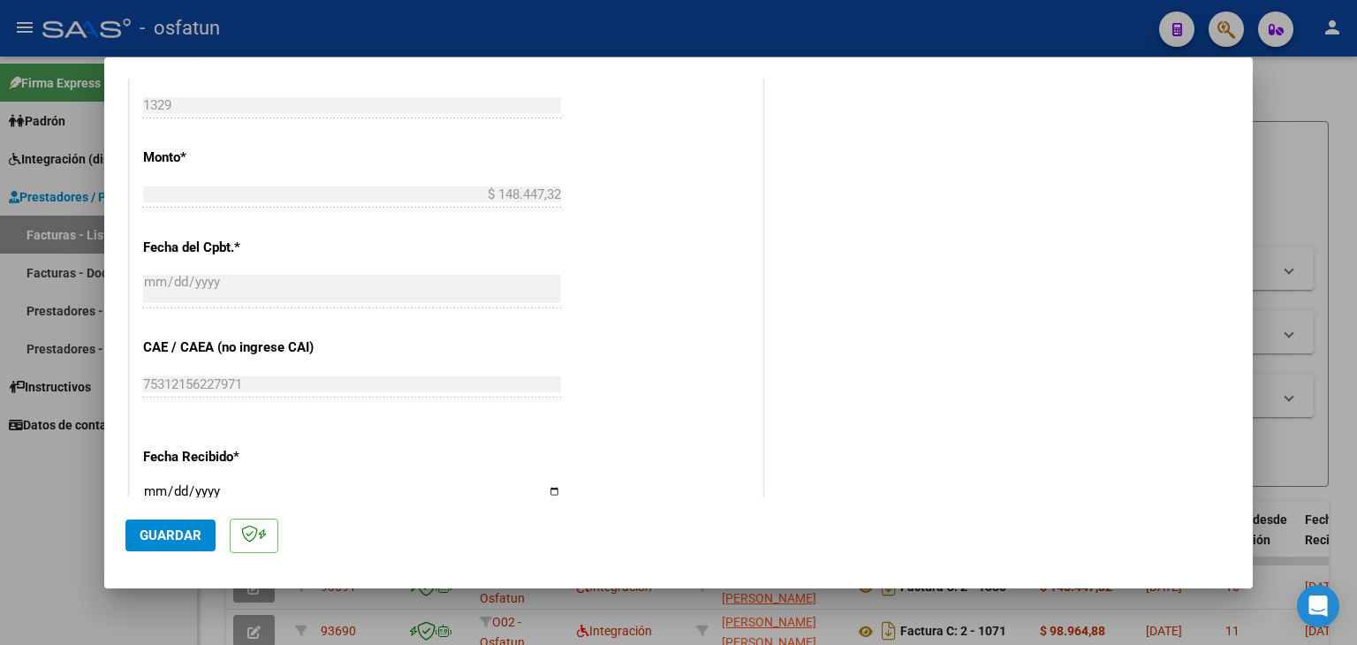
type input "202507"
drag, startPoint x: 192, startPoint y: 530, endPoint x: 415, endPoint y: 468, distance: 232.0
click at [194, 531] on span "Guardar" at bounding box center [171, 536] width 62 height 16
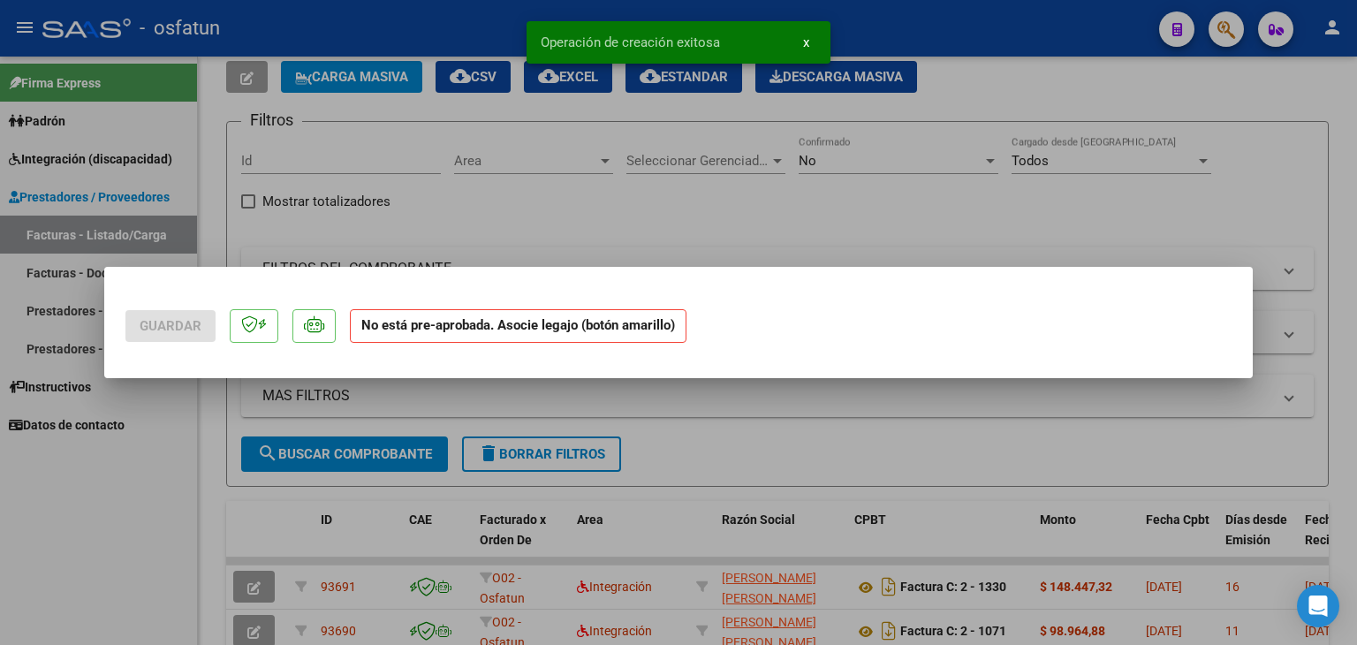
scroll to position [0, 0]
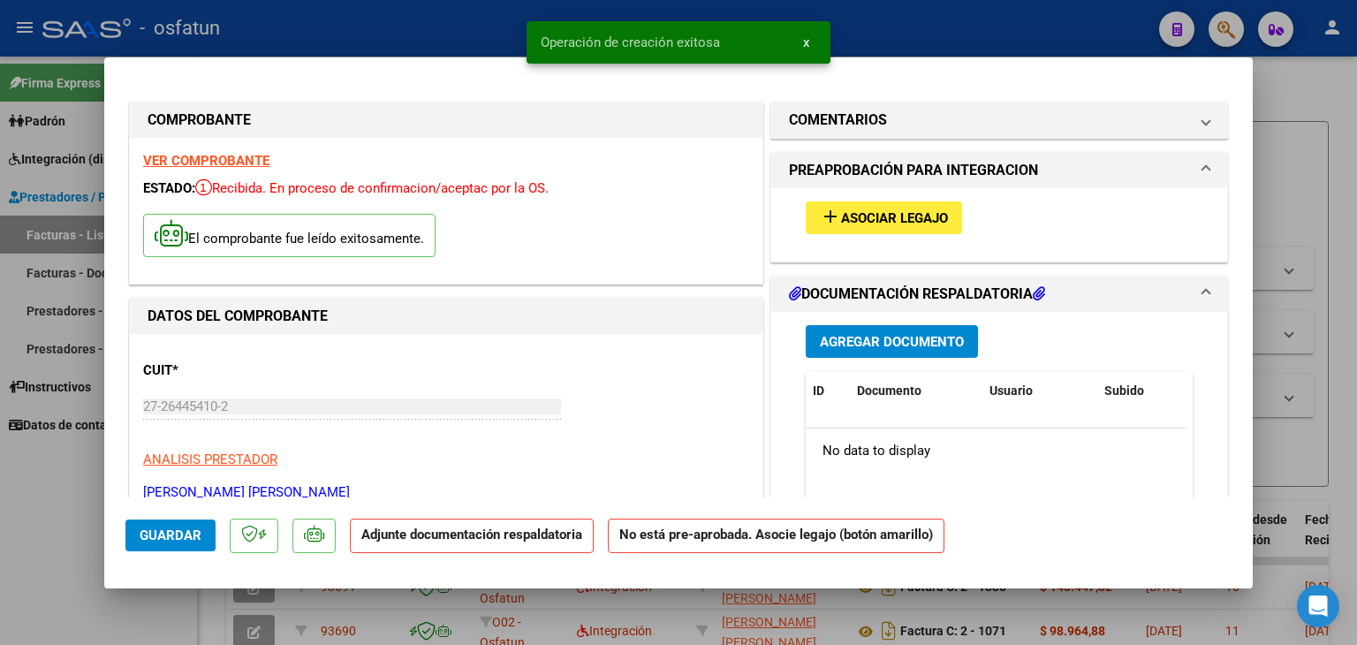
click at [869, 231] on button "add Asociar Legajo" at bounding box center [884, 217] width 156 height 33
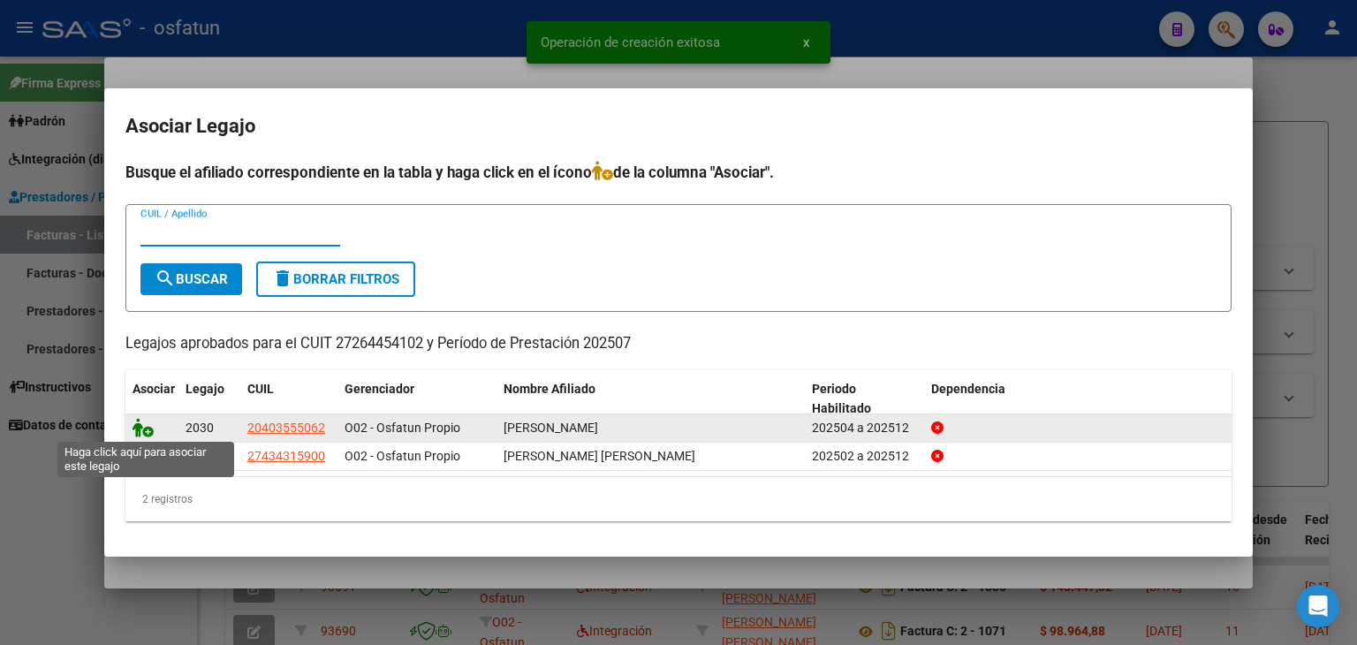
click at [138, 432] on icon at bounding box center [143, 427] width 21 height 19
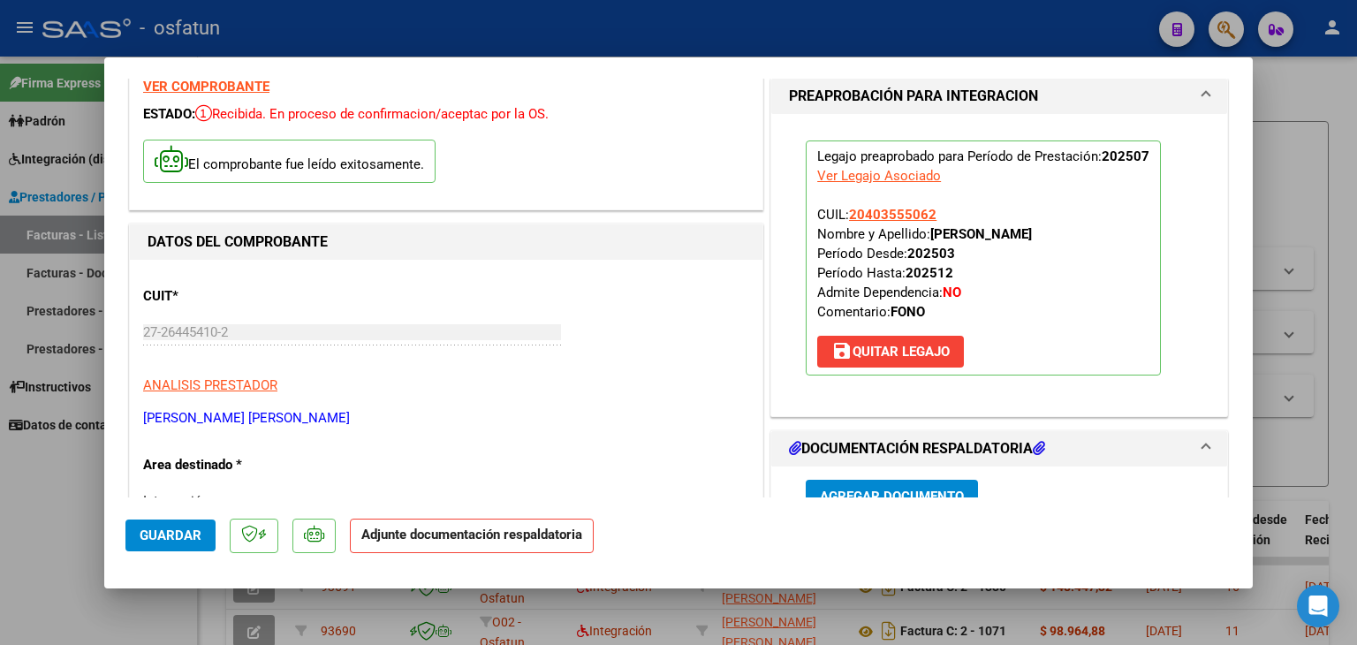
scroll to position [177, 0]
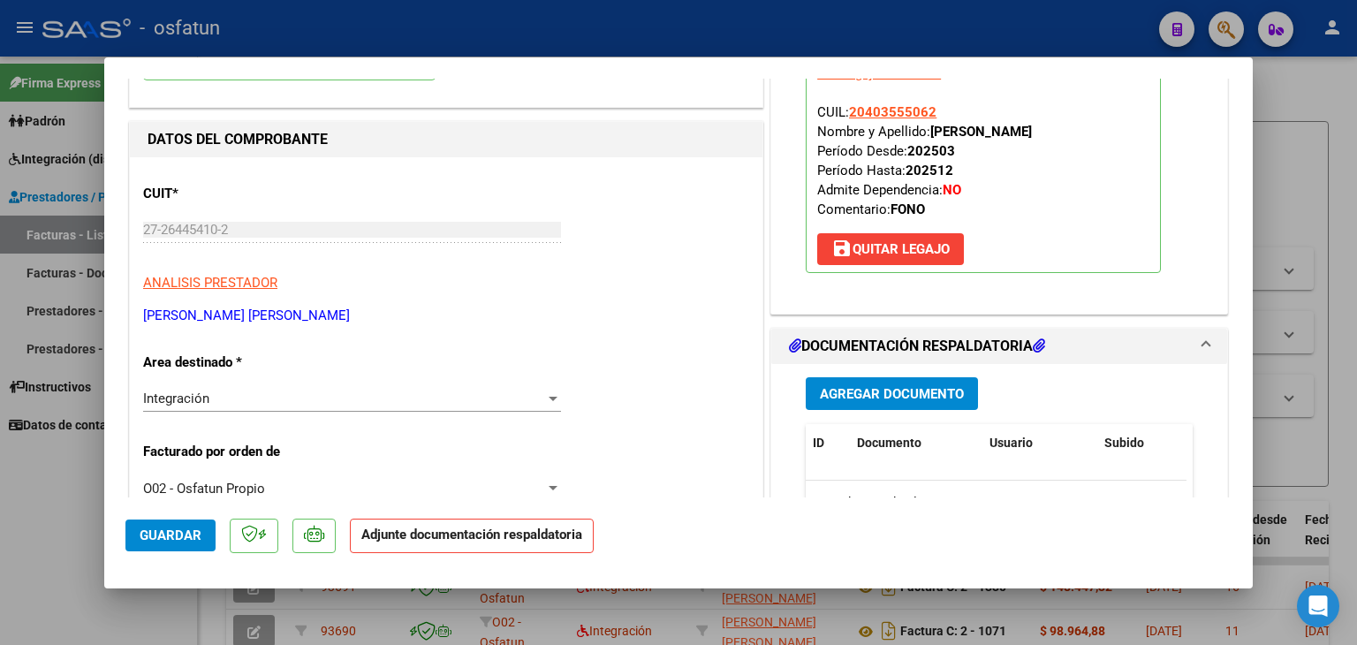
click at [877, 404] on button "Agregar Documento" at bounding box center [892, 393] width 172 height 33
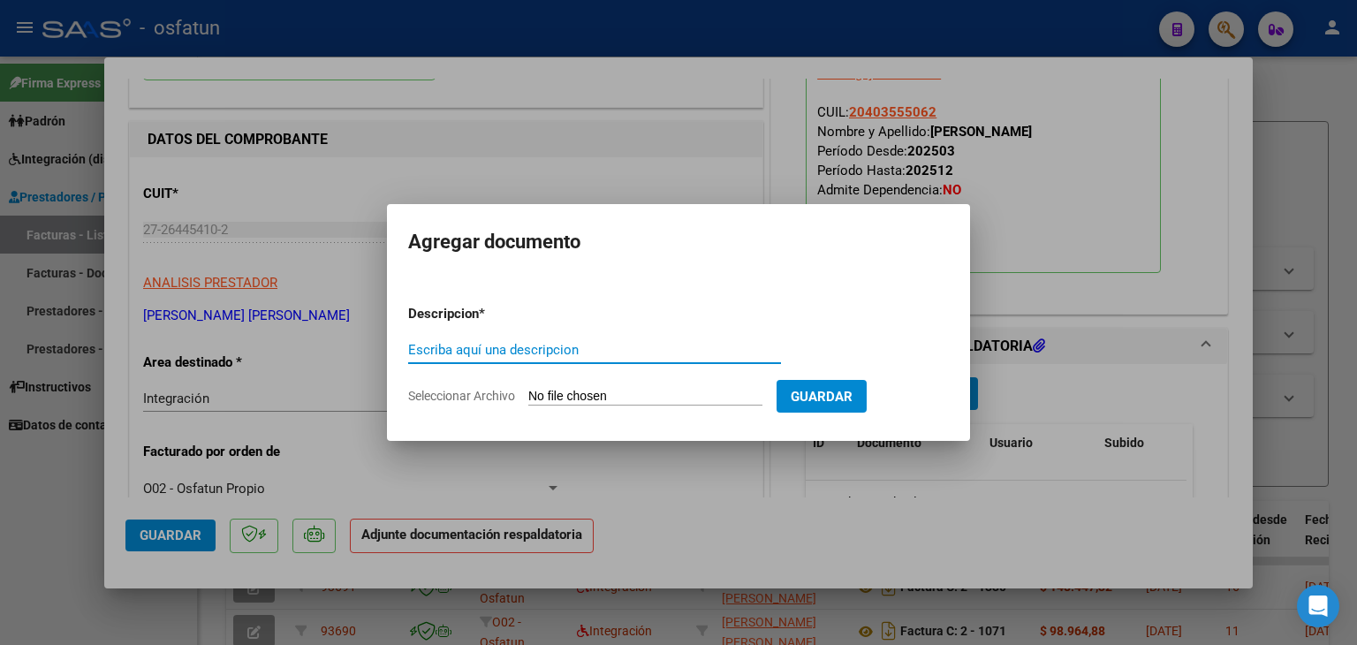
click at [511, 348] on input "Escriba aquí una descripcion" at bounding box center [594, 350] width 373 height 16
type input "ASISTENCIA"
click at [568, 397] on input "Seleccionar Archivo" at bounding box center [645, 397] width 234 height 17
type input "C:\fakepath\PLANILLA ASISTENCIA - FONO - [DATE].pdf"
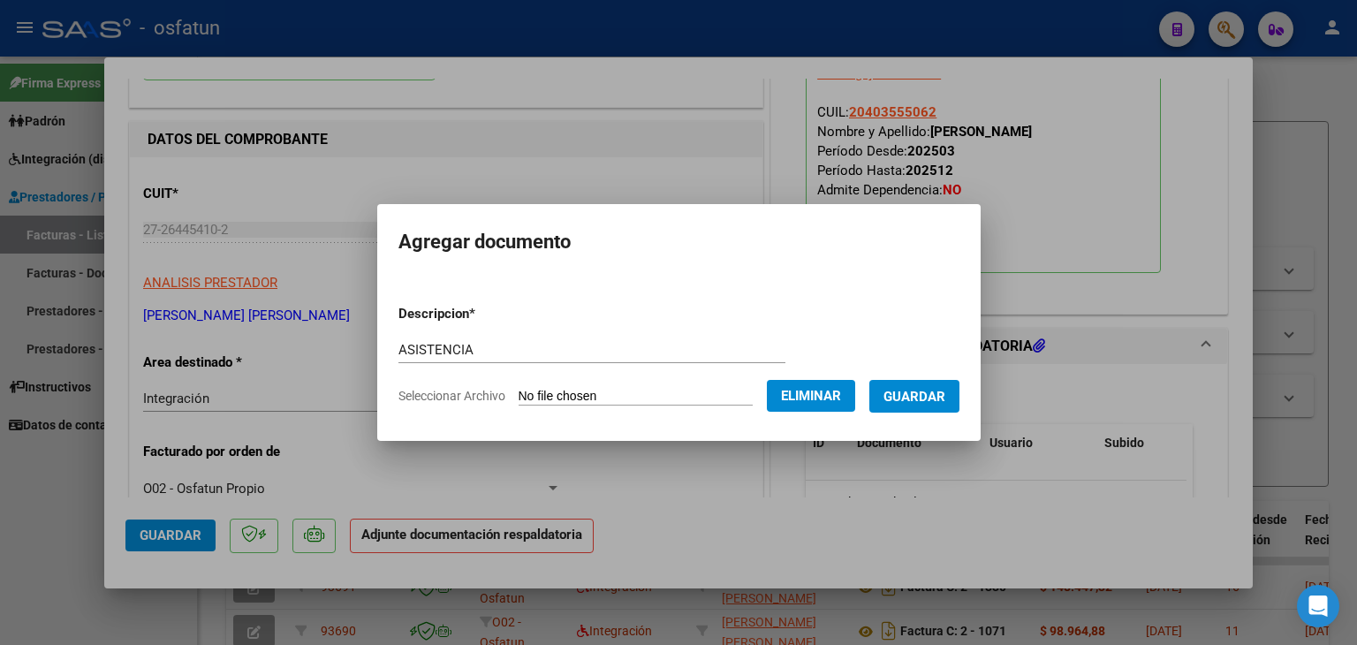
click at [928, 396] on span "Guardar" at bounding box center [915, 397] width 62 height 16
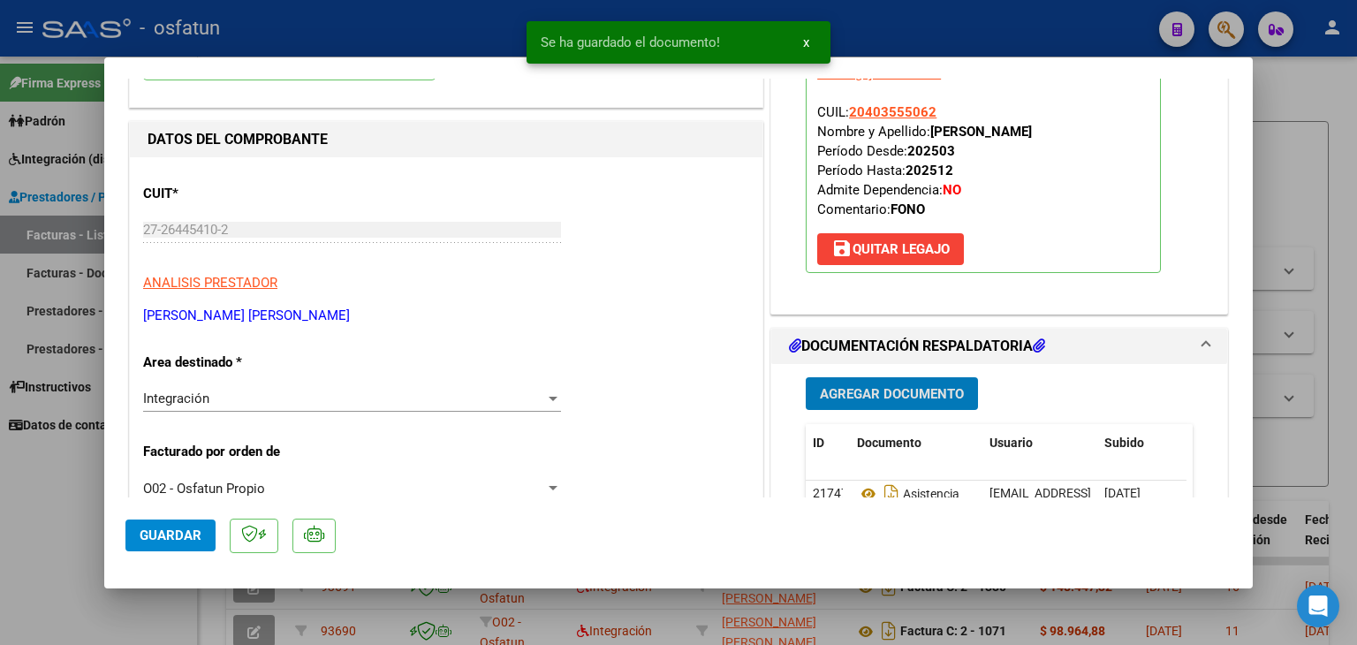
click at [883, 388] on span "Agregar Documento" at bounding box center [892, 394] width 144 height 16
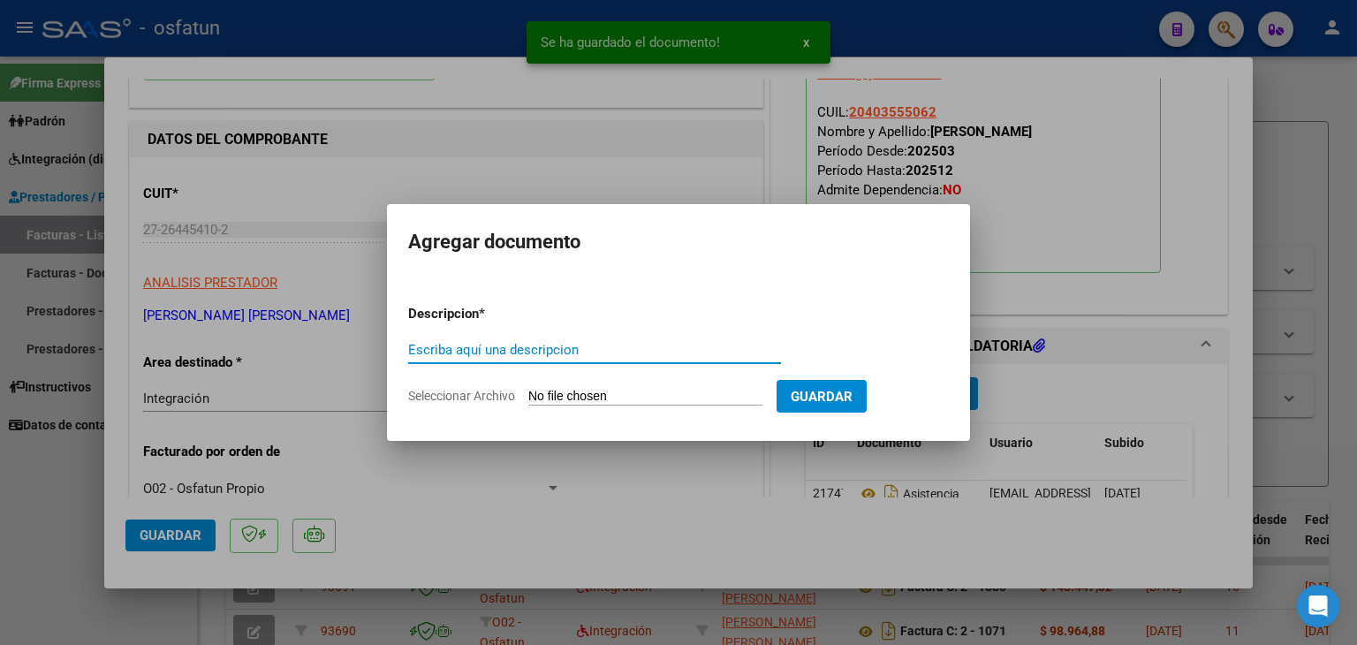
click at [650, 357] on input "Escriba aquí una descripcion" at bounding box center [594, 350] width 373 height 16
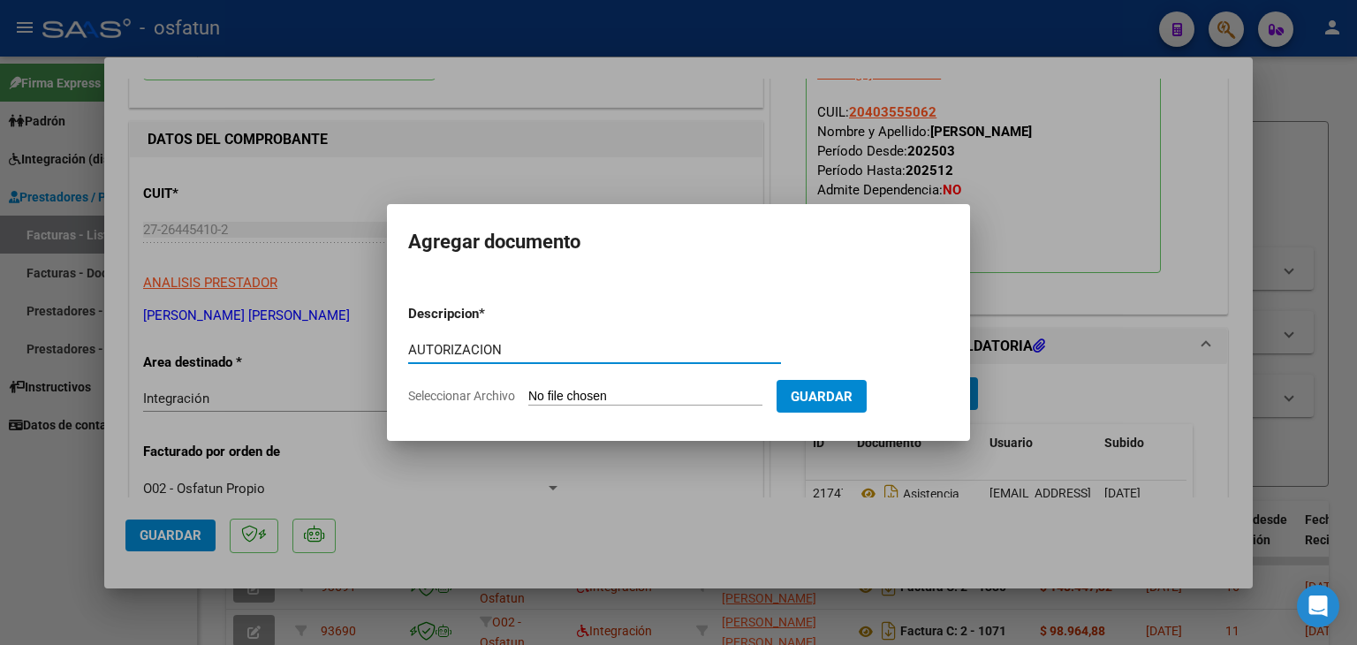
type input "AUTORIZACION"
click at [623, 394] on input "Seleccionar Archivo" at bounding box center [645, 397] width 234 height 17
type input "C:\fakepath\PRESUPUESTO AUTORIZADO - FONO - 2025.pdf"
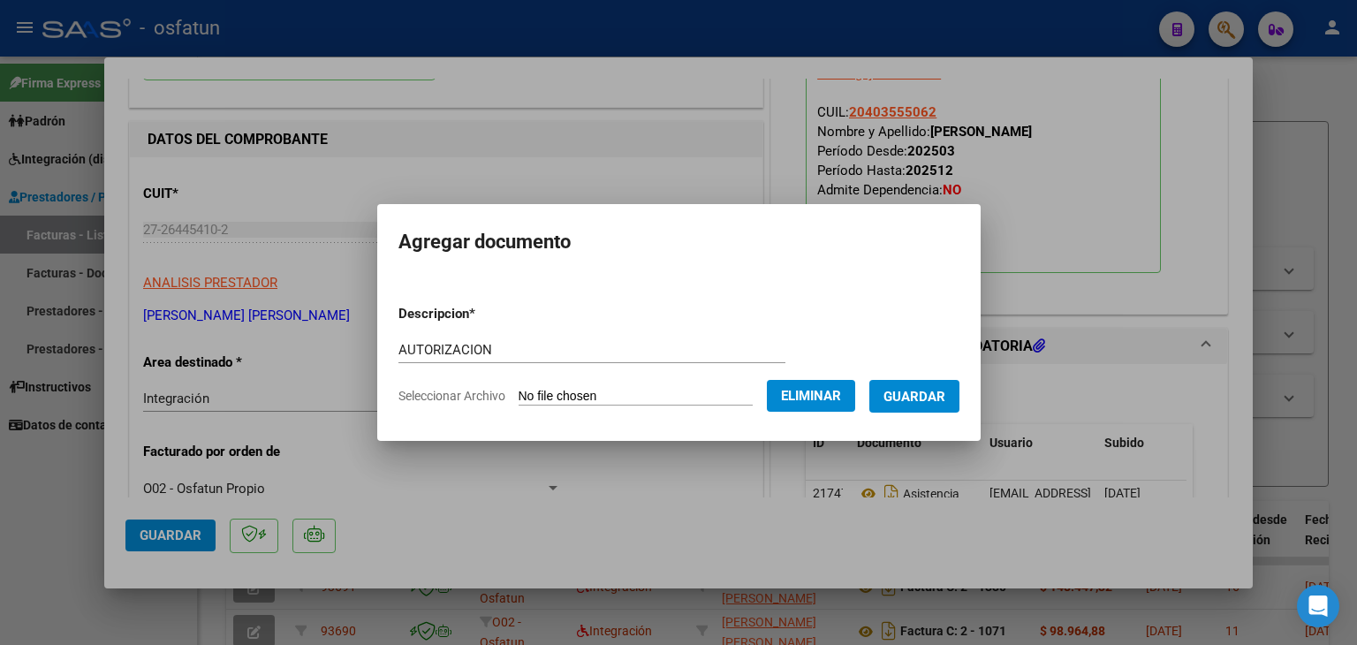
click at [913, 405] on span "Guardar" at bounding box center [915, 397] width 62 height 16
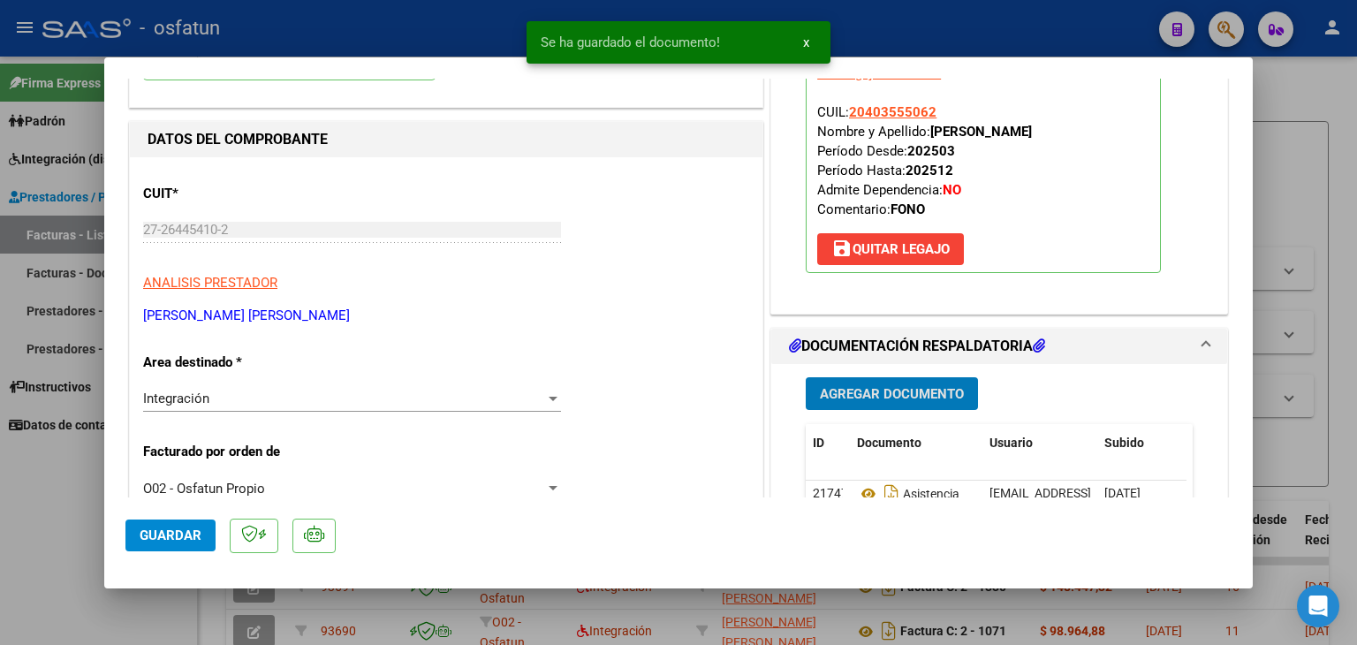
scroll to position [353, 0]
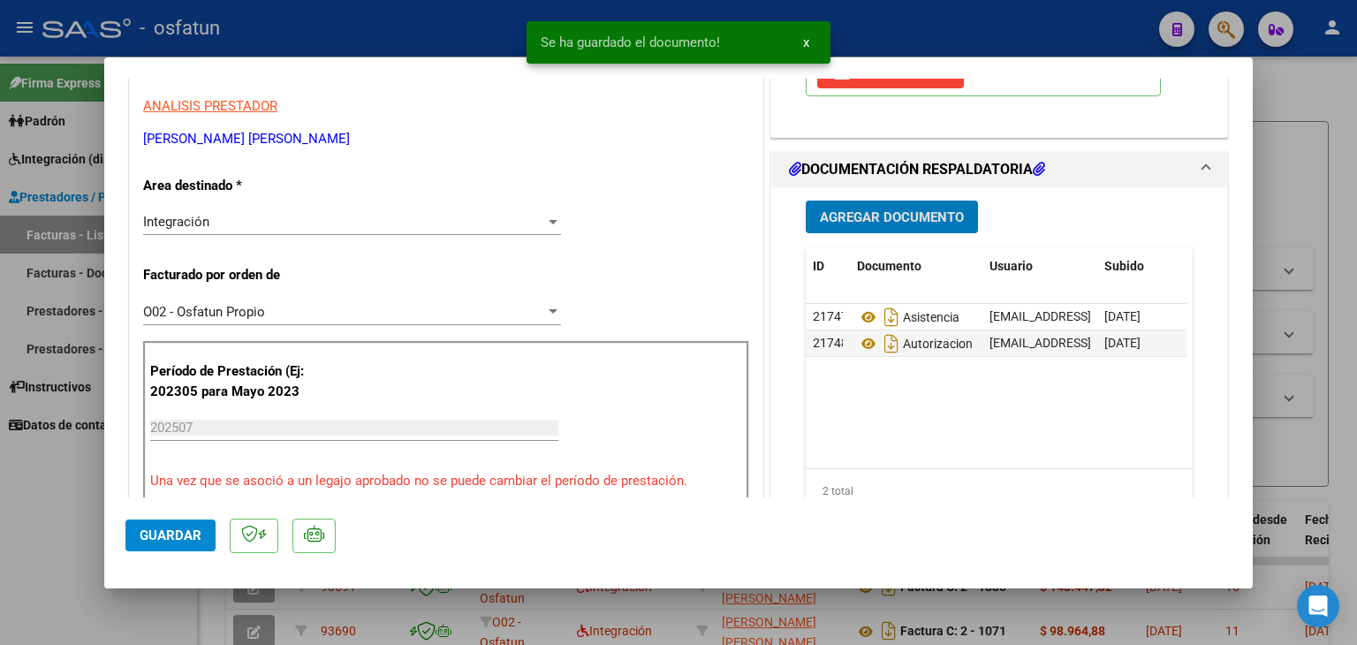
click at [196, 520] on button "Guardar" at bounding box center [170, 536] width 90 height 32
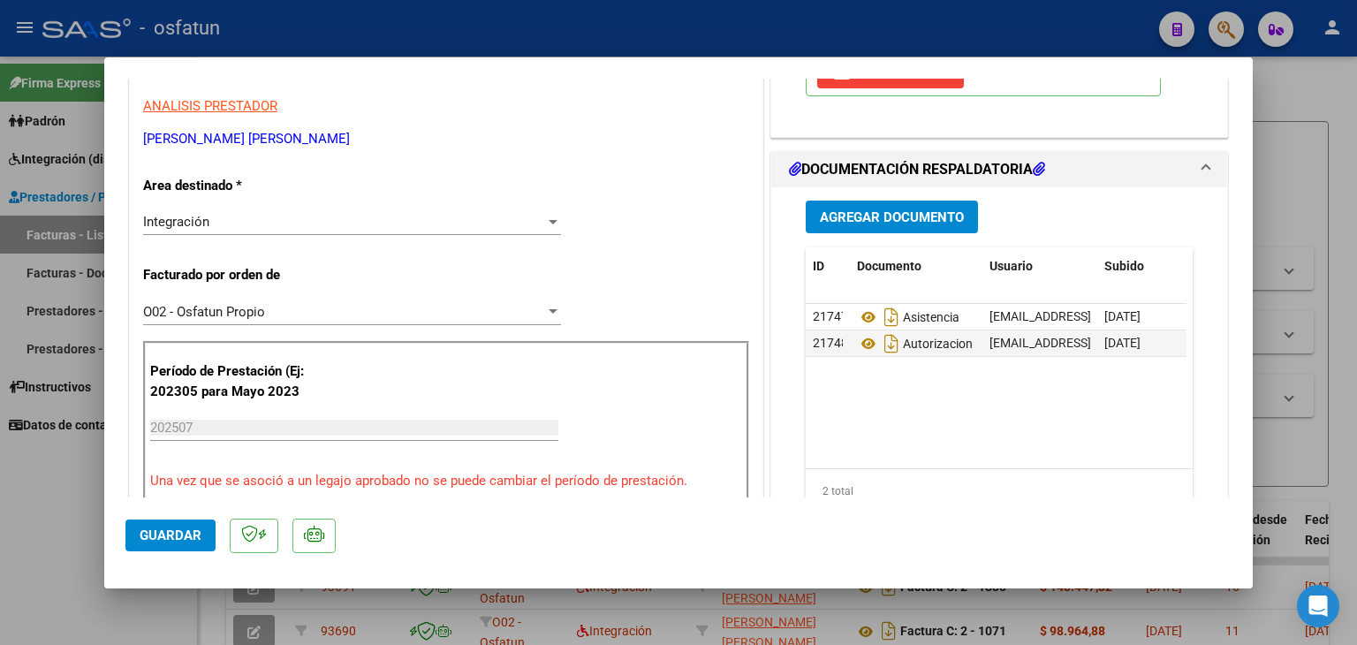
drag, startPoint x: 641, startPoint y: 41, endPoint x: 640, endPoint y: 106, distance: 65.4
click at [642, 41] on div at bounding box center [678, 322] width 1357 height 645
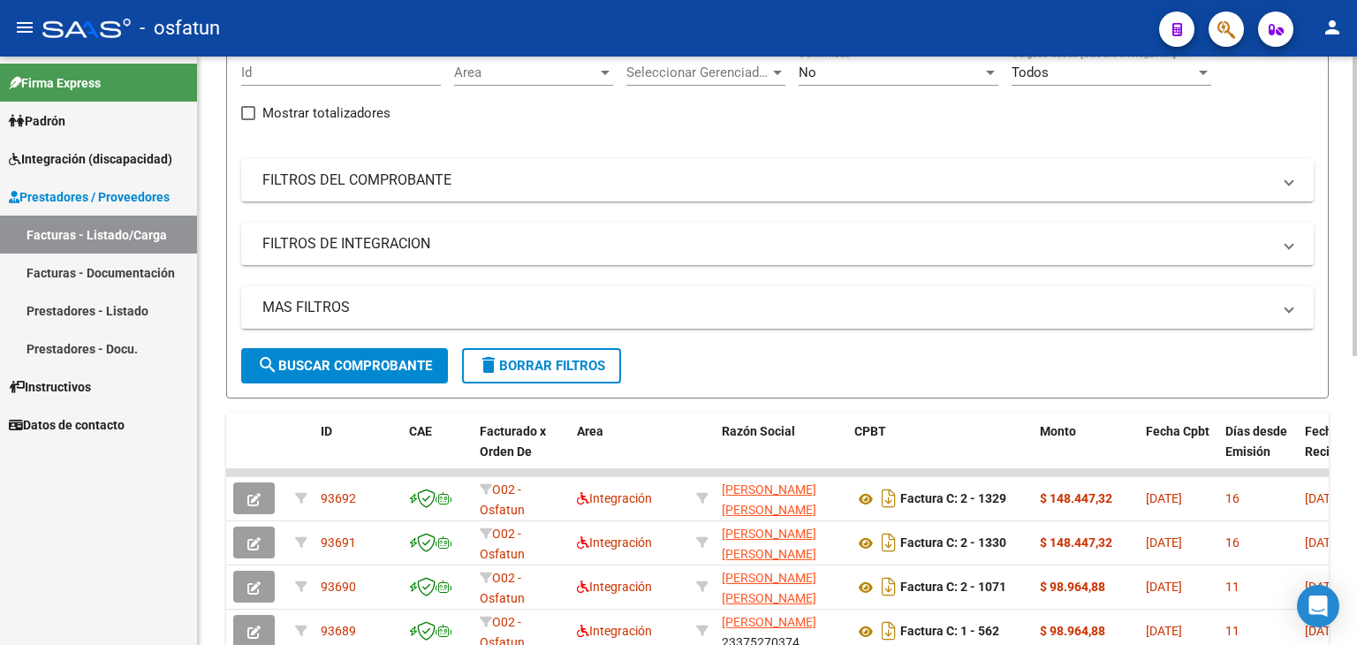
scroll to position [0, 0]
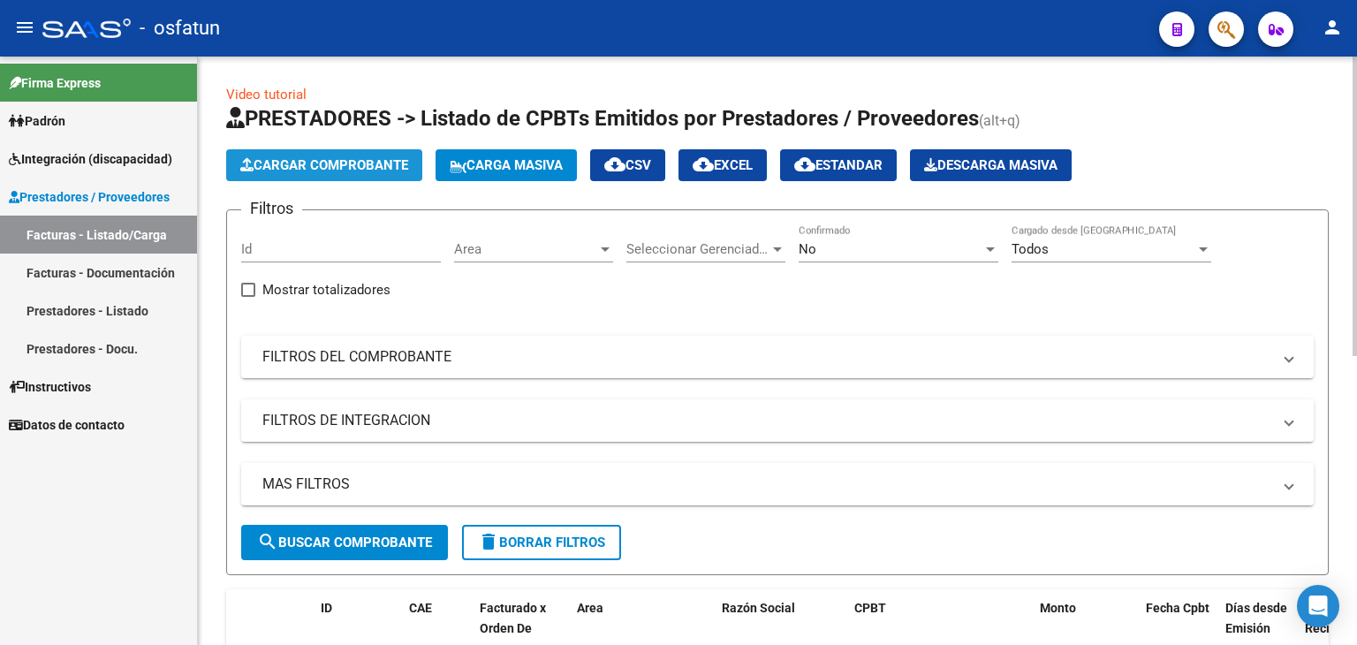
click at [378, 171] on span "Cargar Comprobante" at bounding box center [324, 165] width 168 height 16
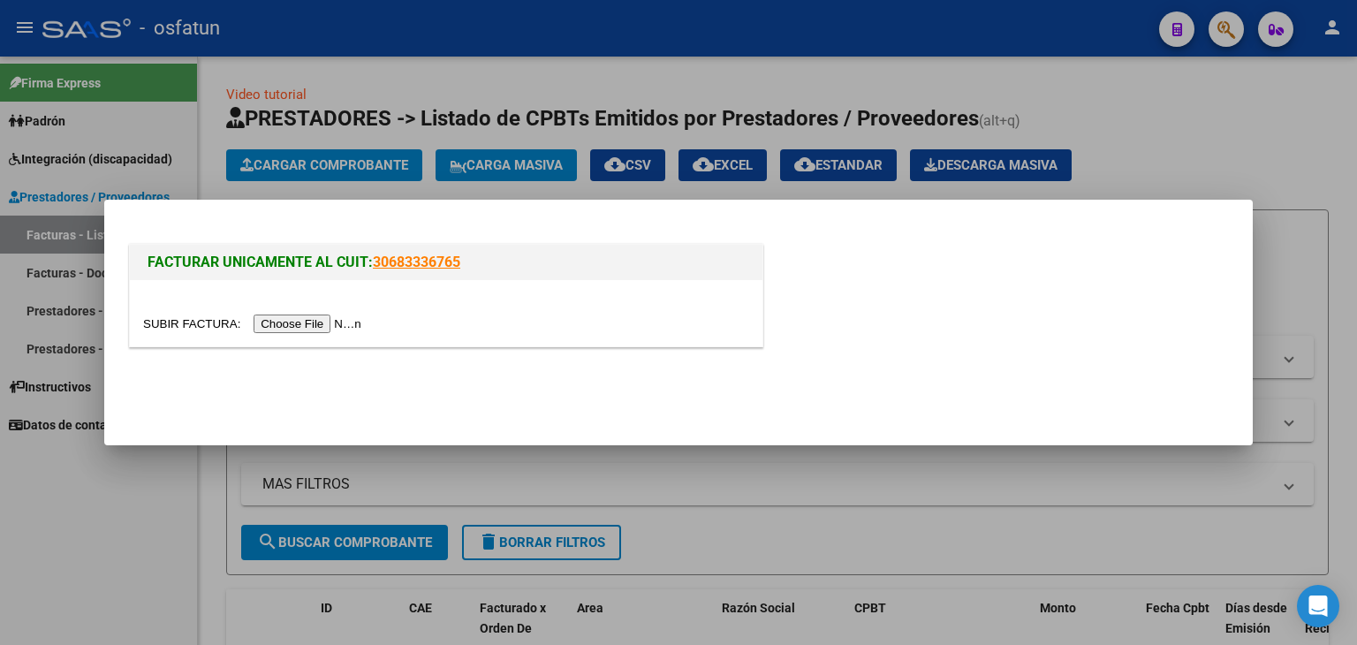
click at [346, 323] on input "file" at bounding box center [255, 324] width 224 height 19
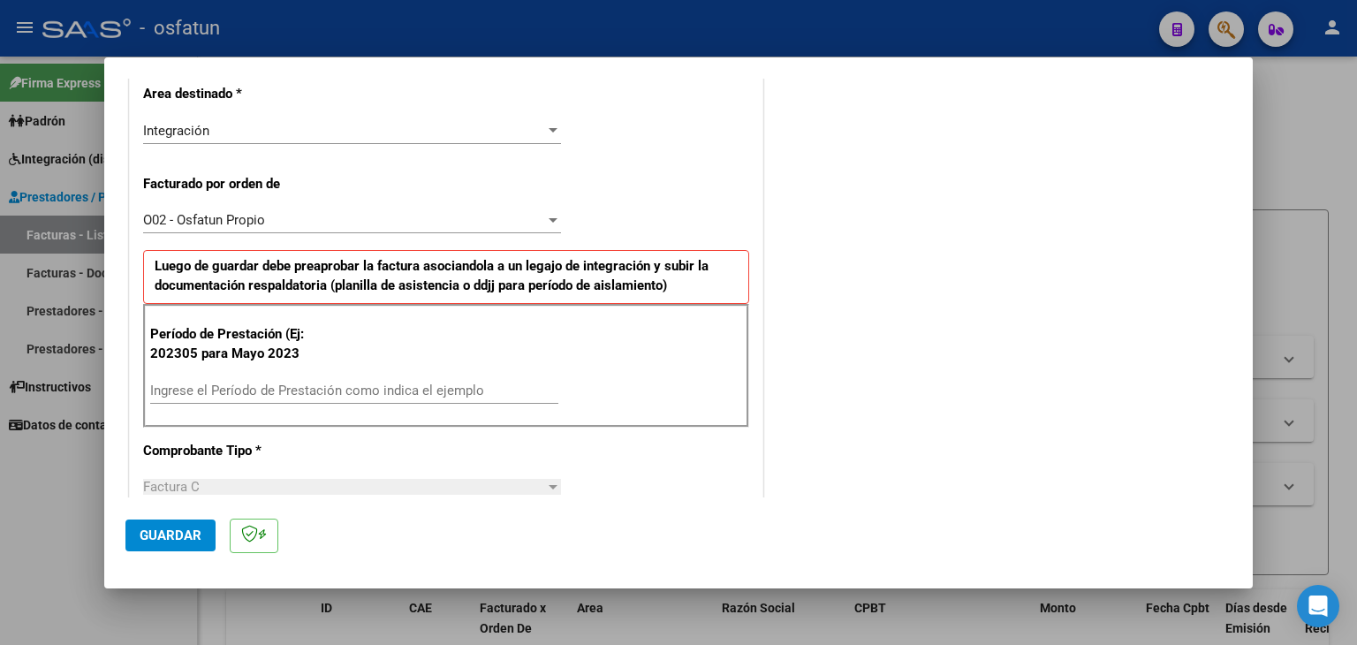
scroll to position [442, 0]
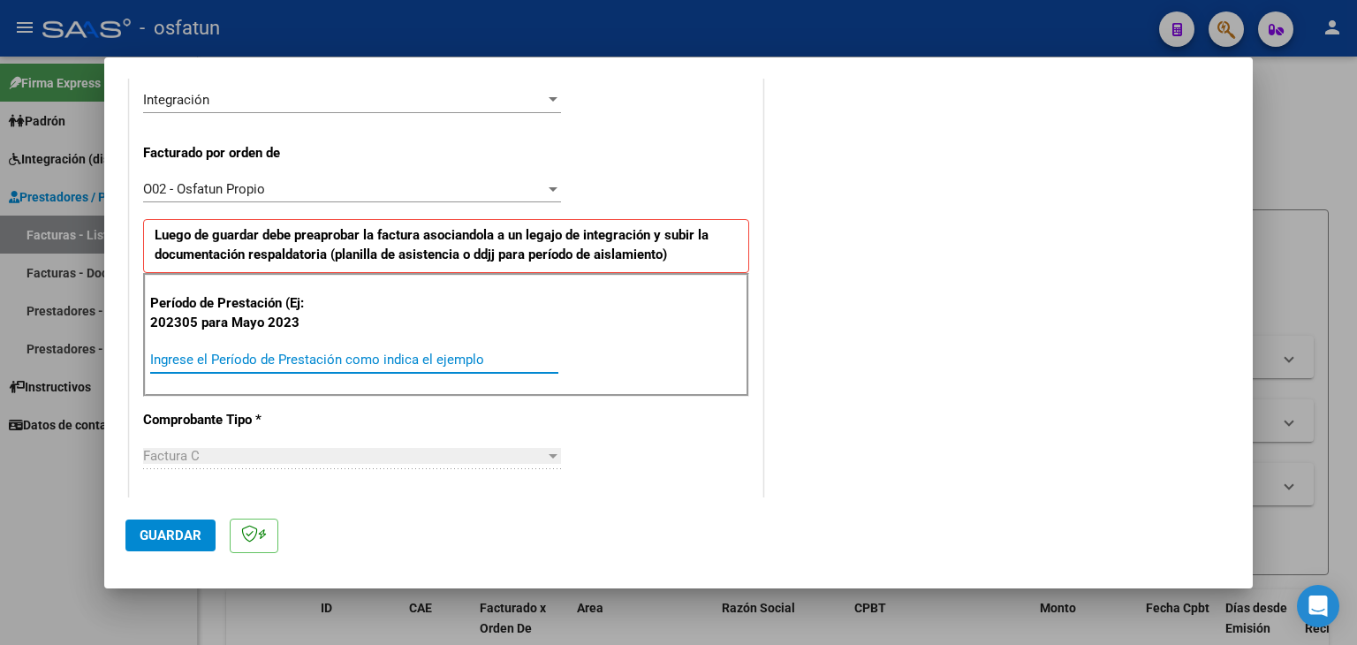
click at [300, 361] on input "Ingrese el Período de Prestación como indica el ejemplo" at bounding box center [354, 360] width 408 height 16
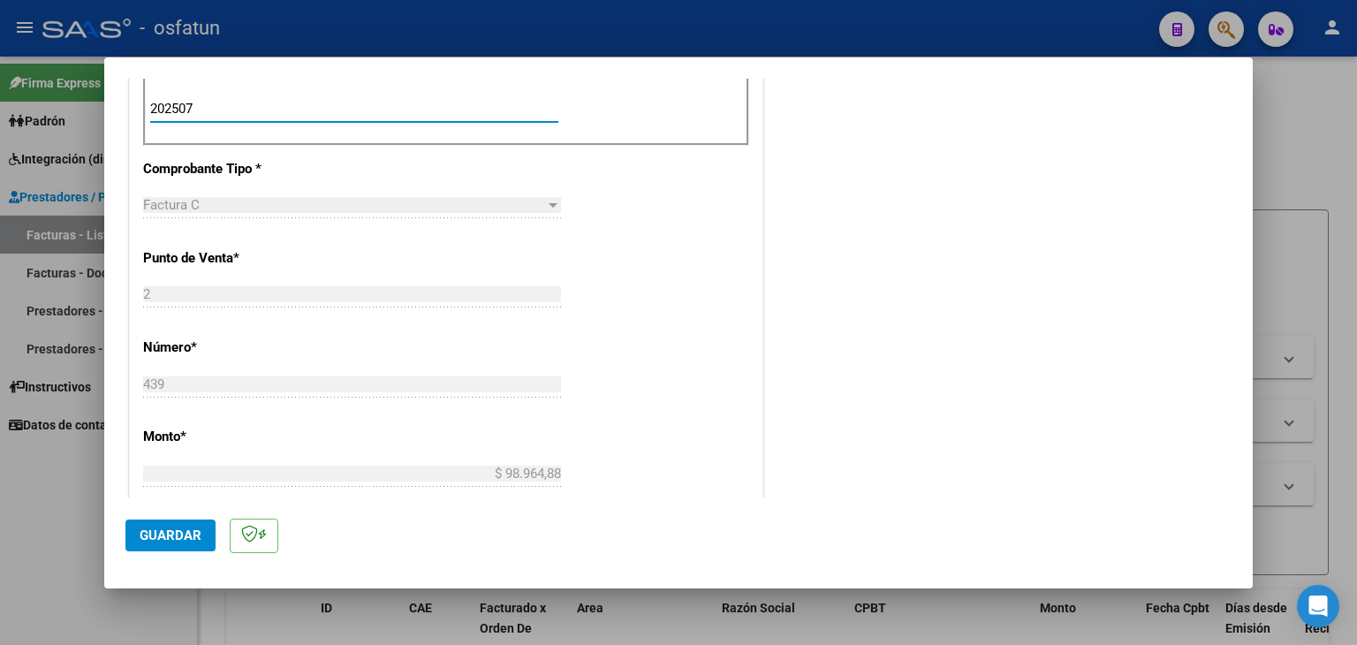
scroll to position [795, 0]
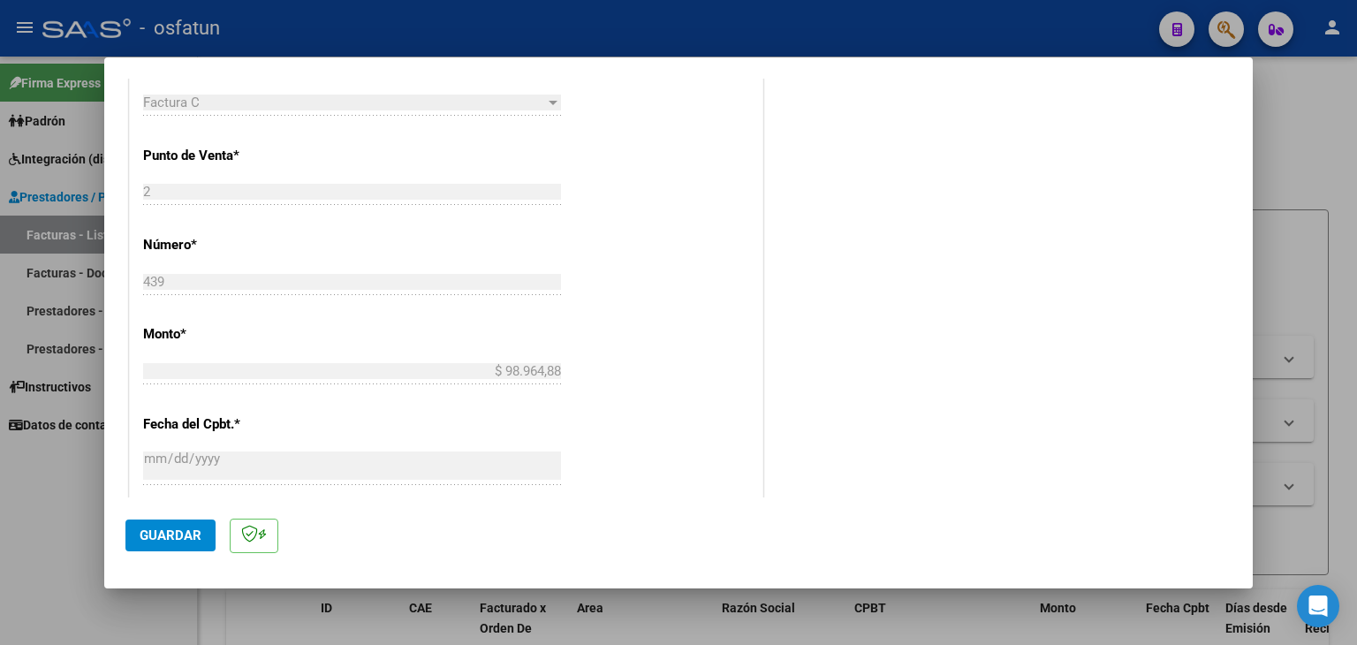
type input "202507"
click at [177, 533] on span "Guardar" at bounding box center [171, 536] width 62 height 16
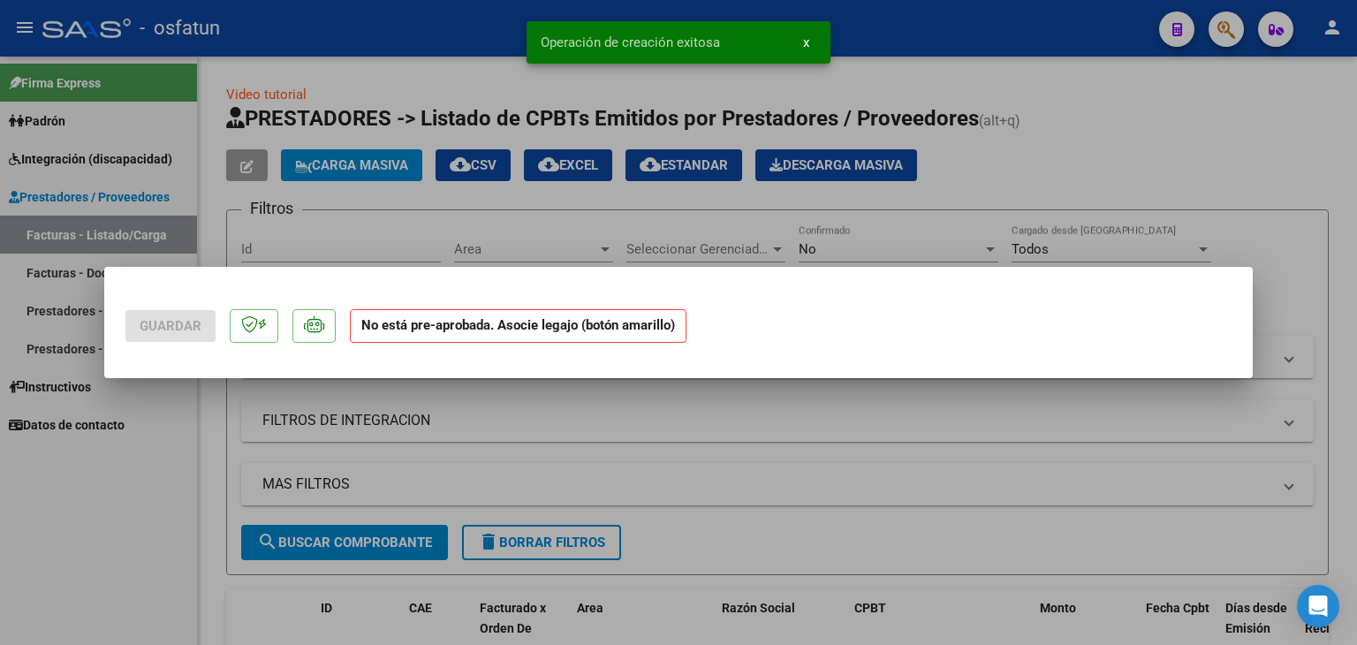
scroll to position [0, 0]
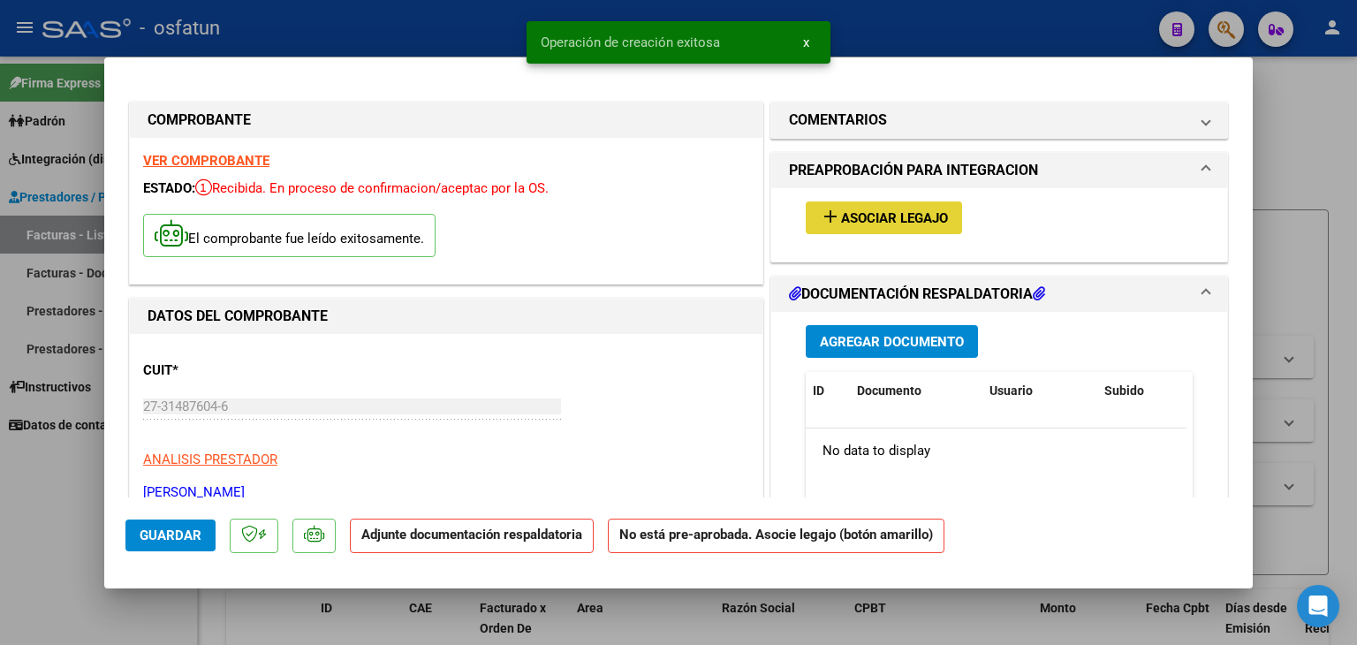
click at [870, 213] on span "Asociar Legajo" at bounding box center [894, 218] width 107 height 16
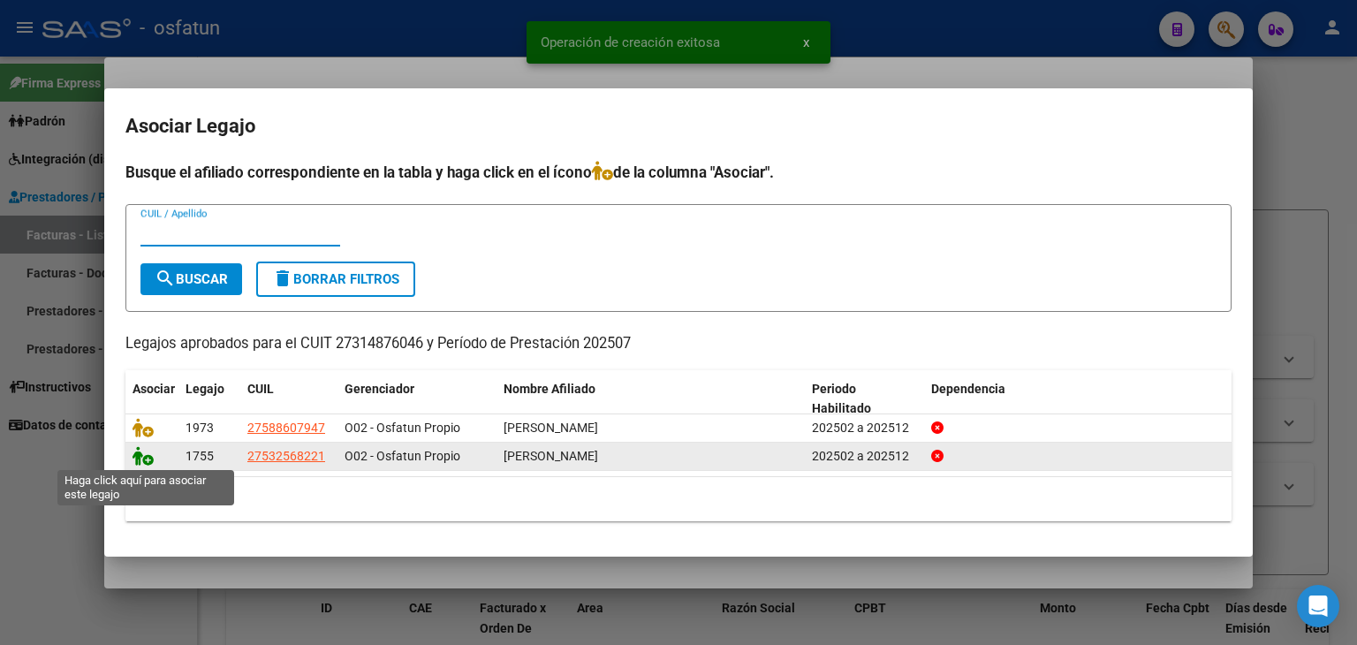
click at [143, 454] on icon at bounding box center [143, 455] width 21 height 19
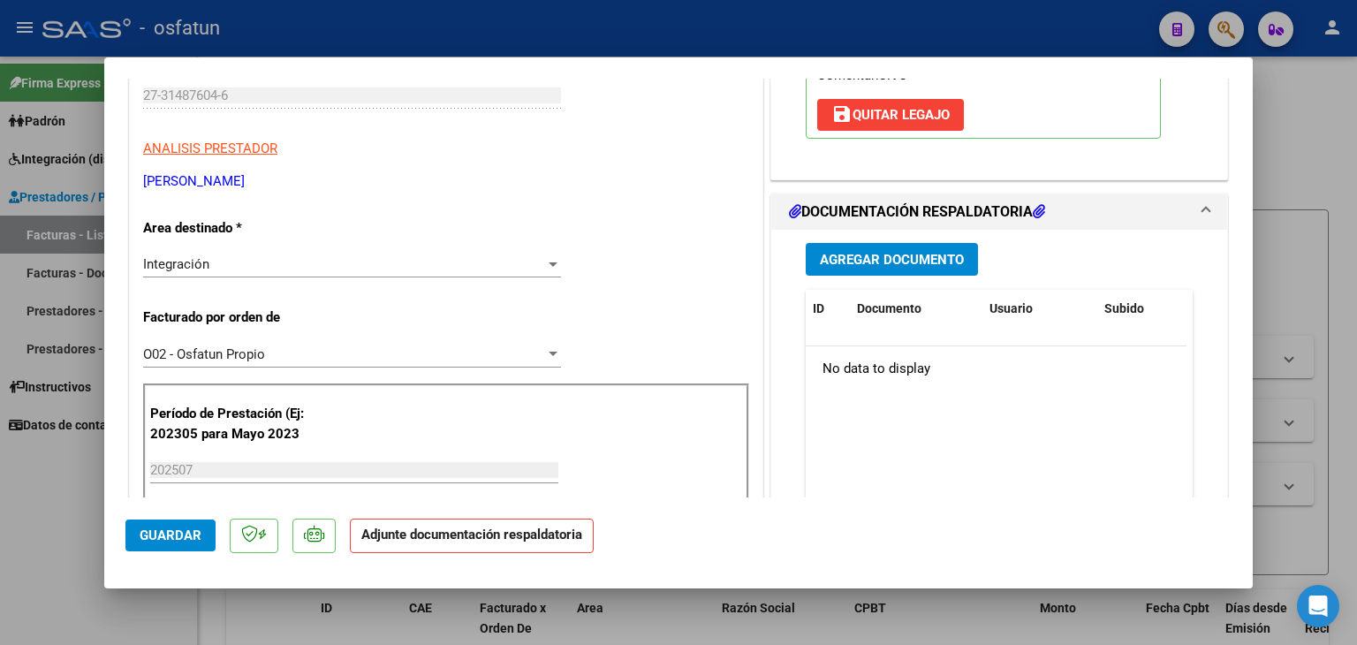
scroll to position [353, 0]
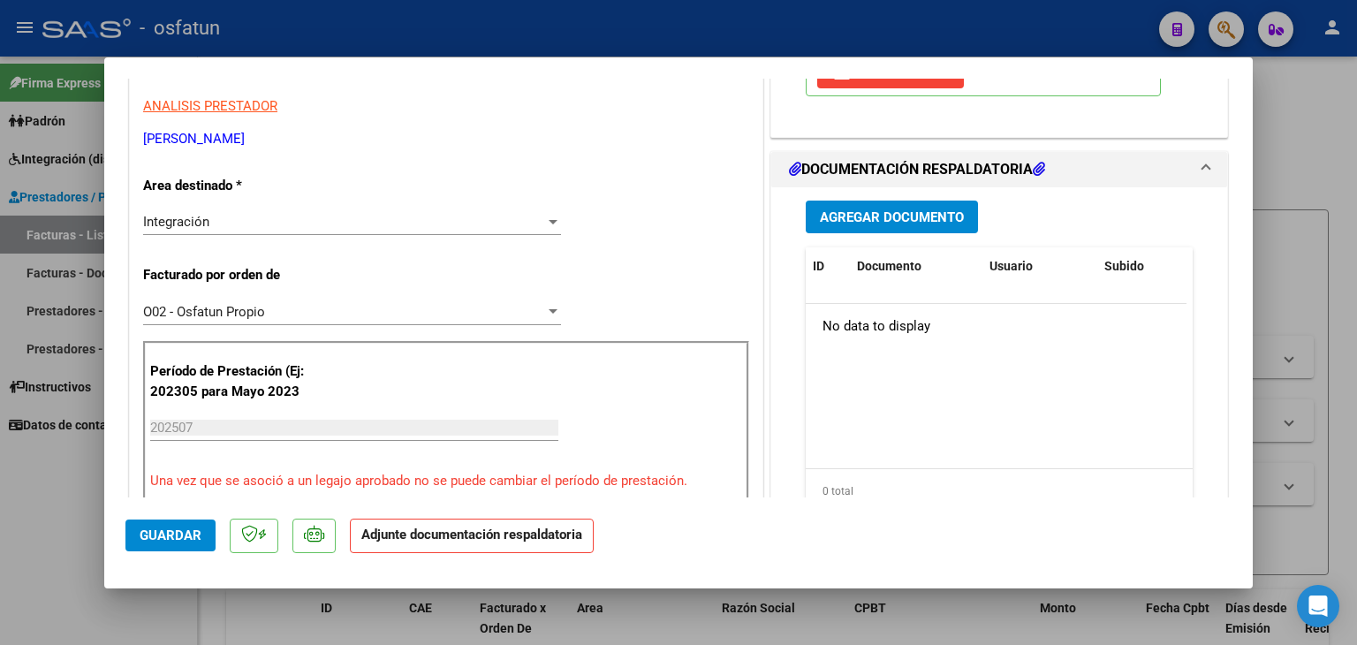
click at [852, 229] on button "Agregar Documento" at bounding box center [892, 217] width 172 height 33
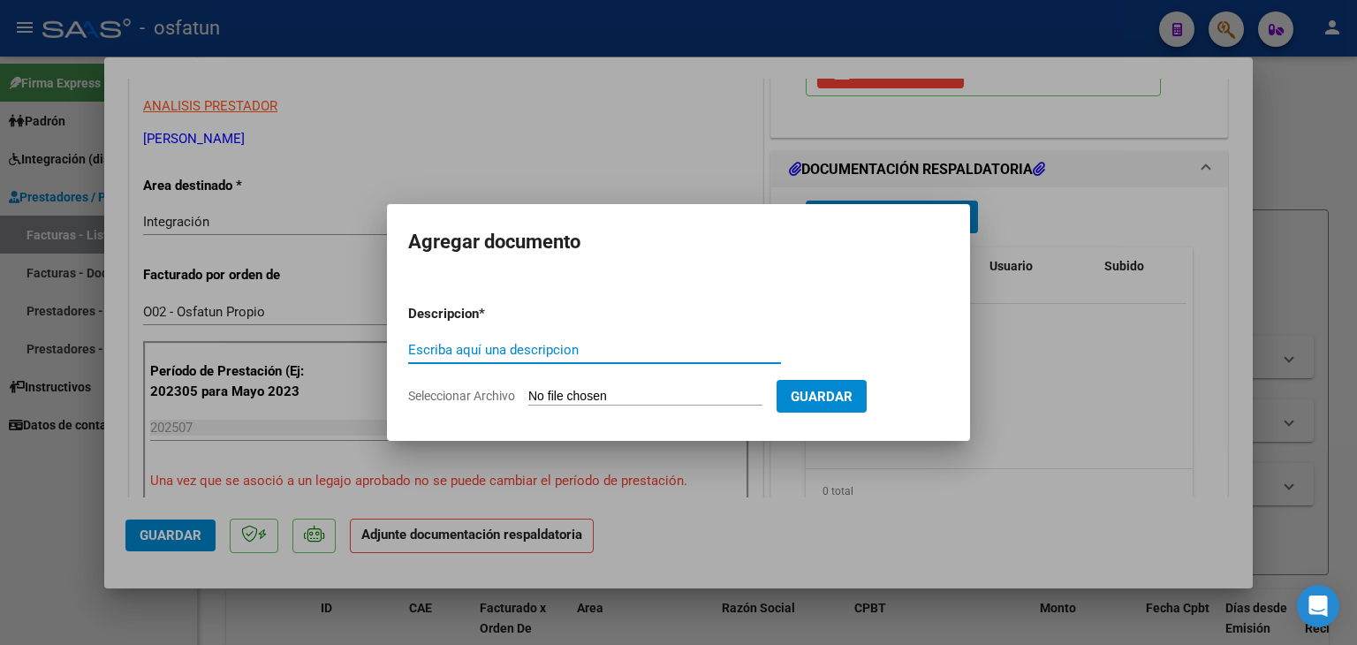
click at [552, 344] on input "Escriba aquí una descripcion" at bounding box center [594, 350] width 373 height 16
type input "ASISTENCIA"
click at [604, 400] on input "Seleccionar Archivo" at bounding box center [645, 397] width 234 height 17
type input "C:\fakepath\PLANILLA ASISTENCIA - TERAPIA OC - [DATE].pdf"
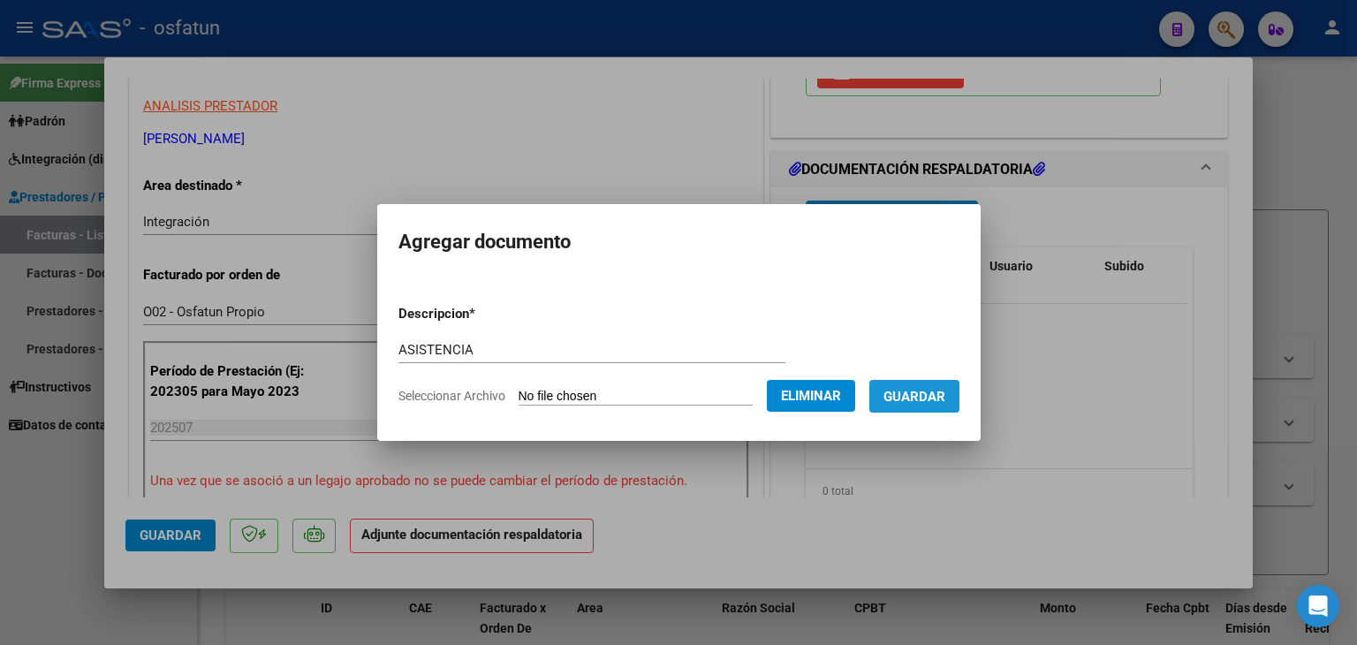
click at [934, 397] on span "Guardar" at bounding box center [915, 397] width 62 height 16
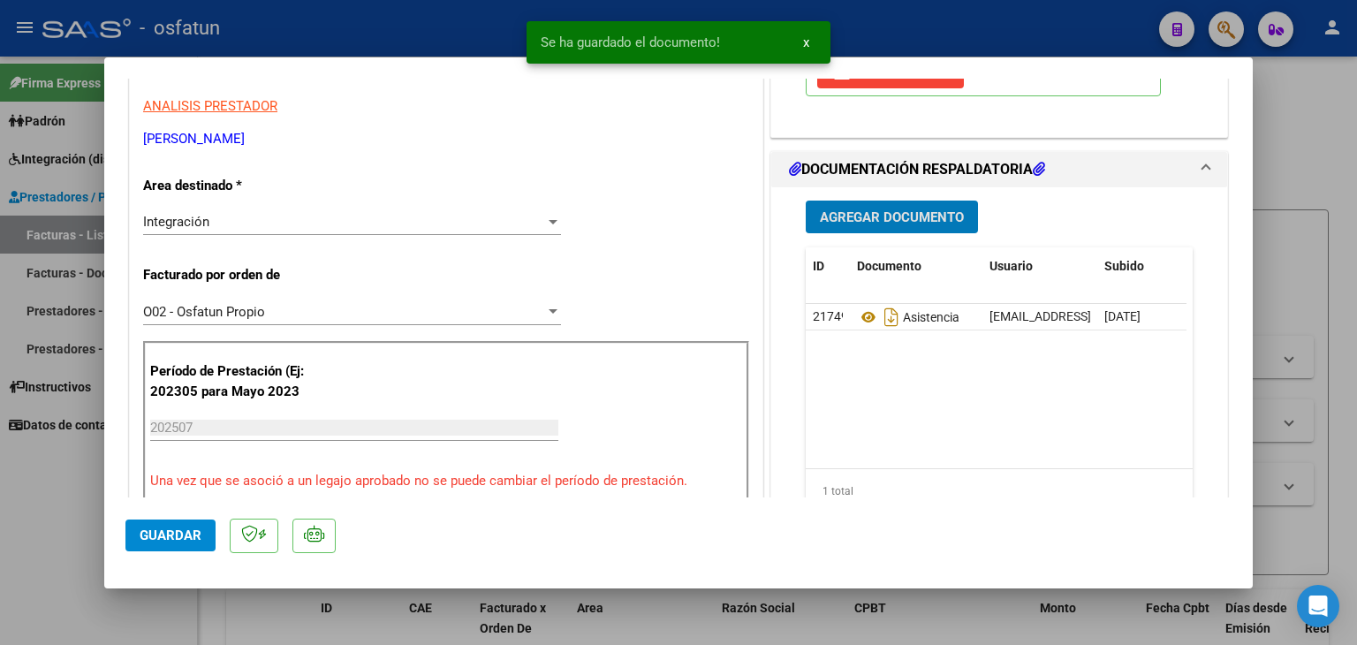
click at [888, 225] on button "Agregar Documento" at bounding box center [892, 217] width 172 height 33
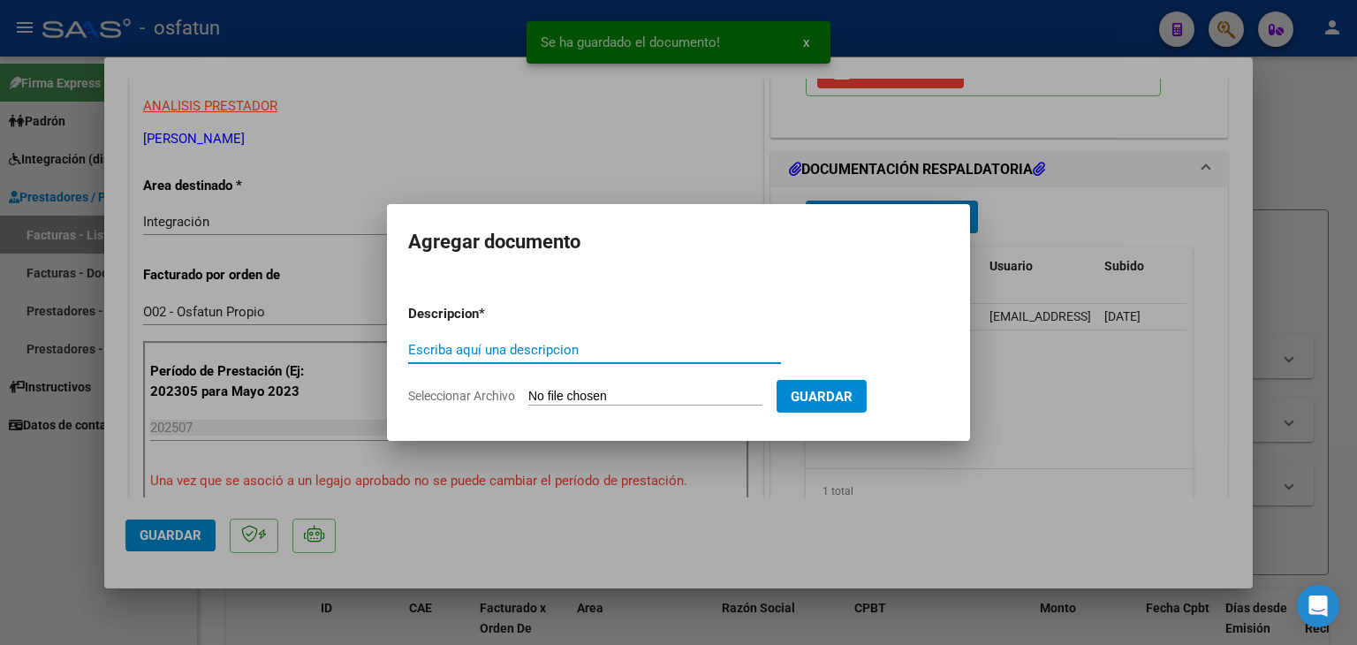
click at [566, 346] on input "Escriba aquí una descripcion" at bounding box center [594, 350] width 373 height 16
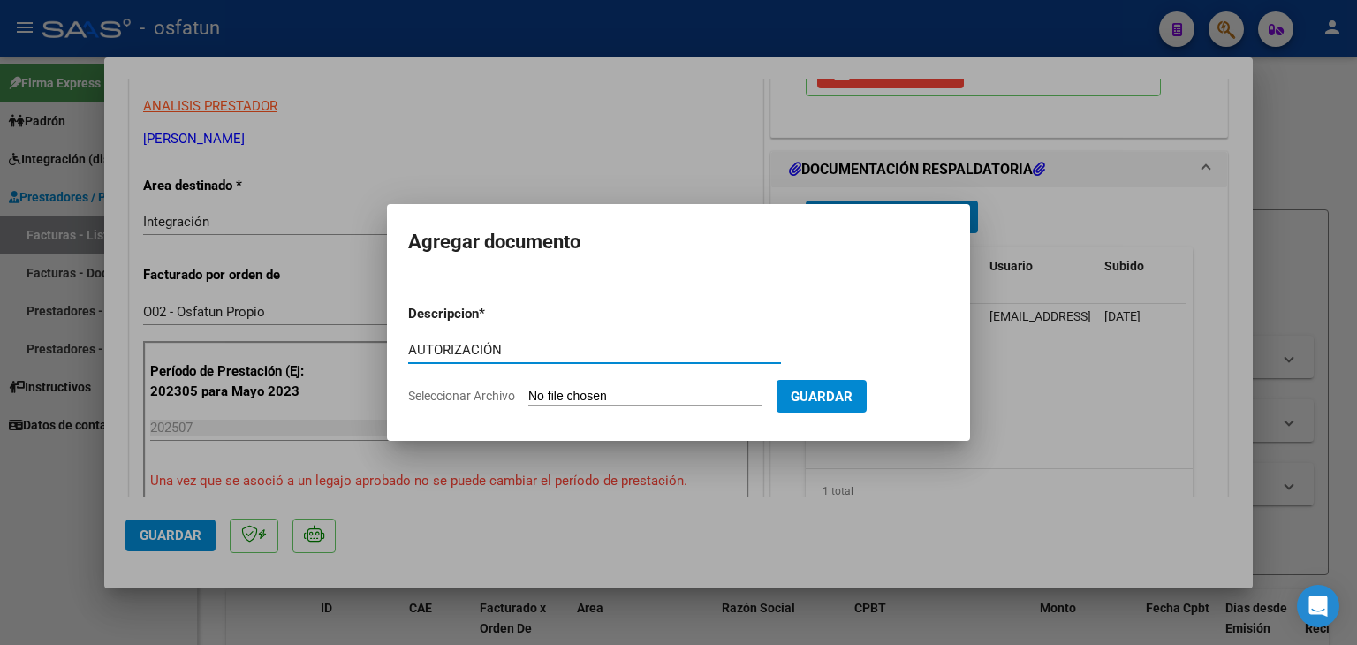
type input "AUTORIZACIÓN"
click at [603, 398] on input "Seleccionar Archivo" at bounding box center [645, 397] width 234 height 17
type input "C:\fakepath\PRESUSPUESTO AUTORIZADO - TERAPIA OC - 2025.pdf"
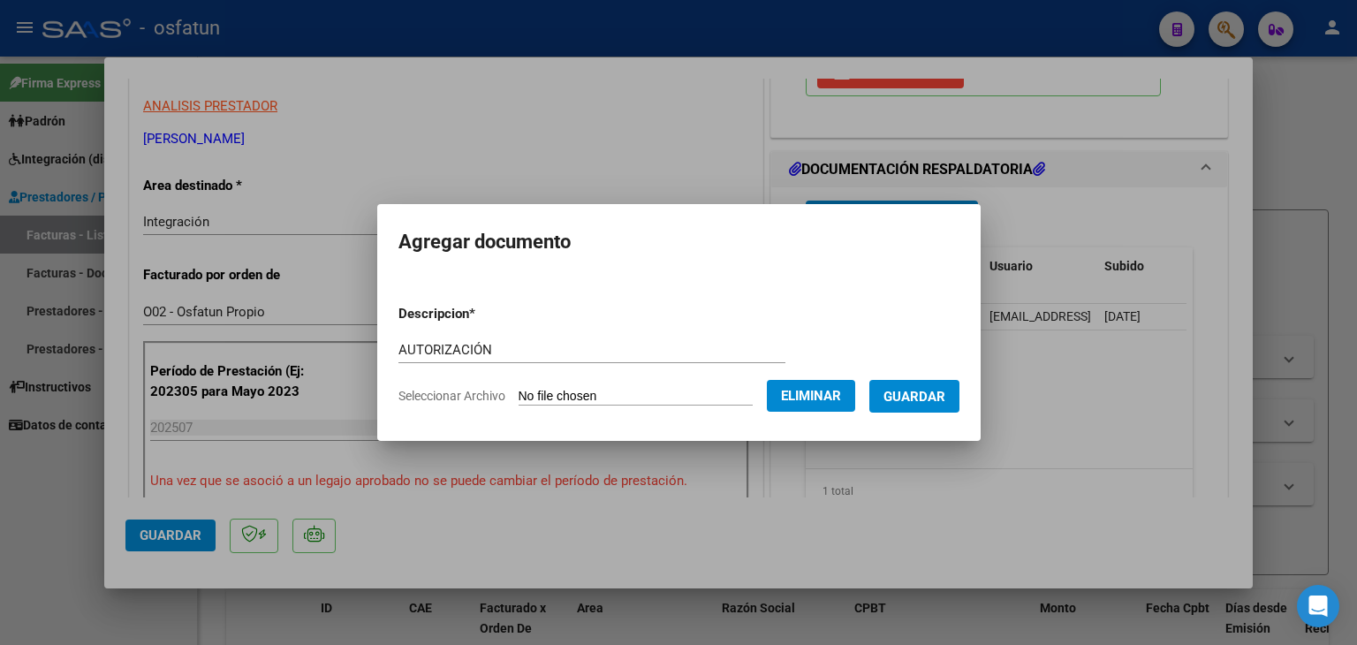
click at [933, 410] on button "Guardar" at bounding box center [915, 396] width 90 height 33
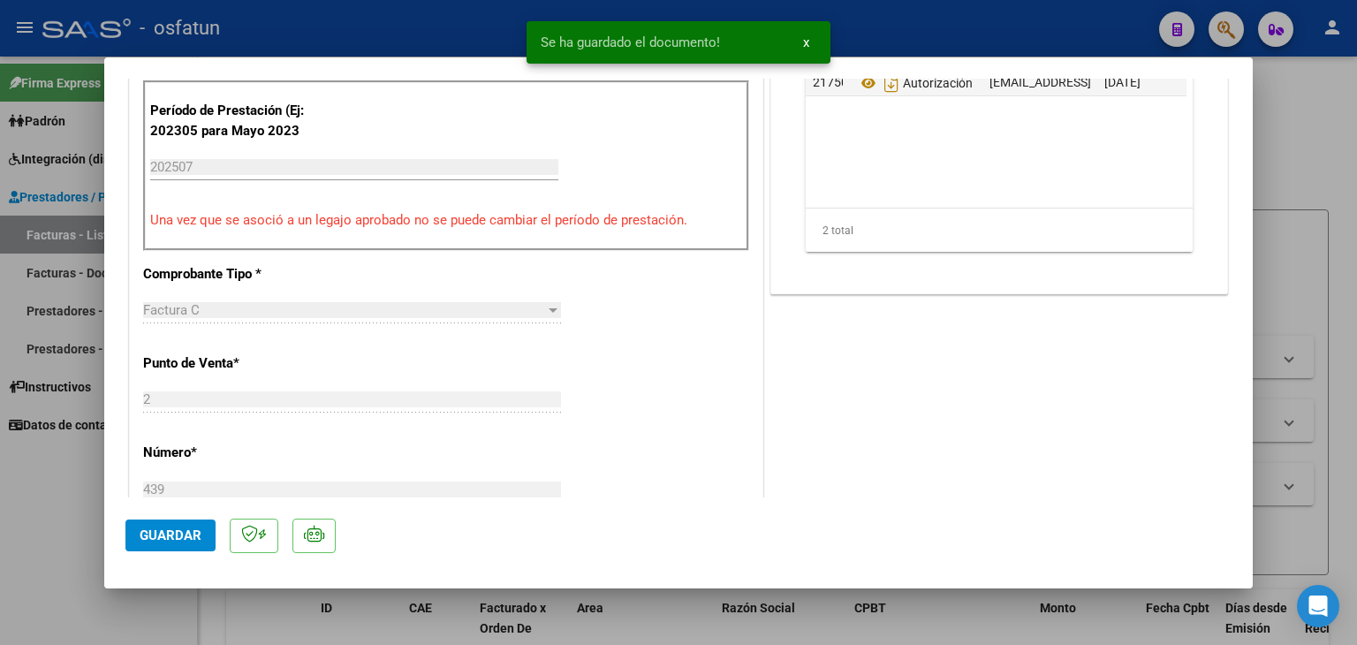
scroll to position [619, 0]
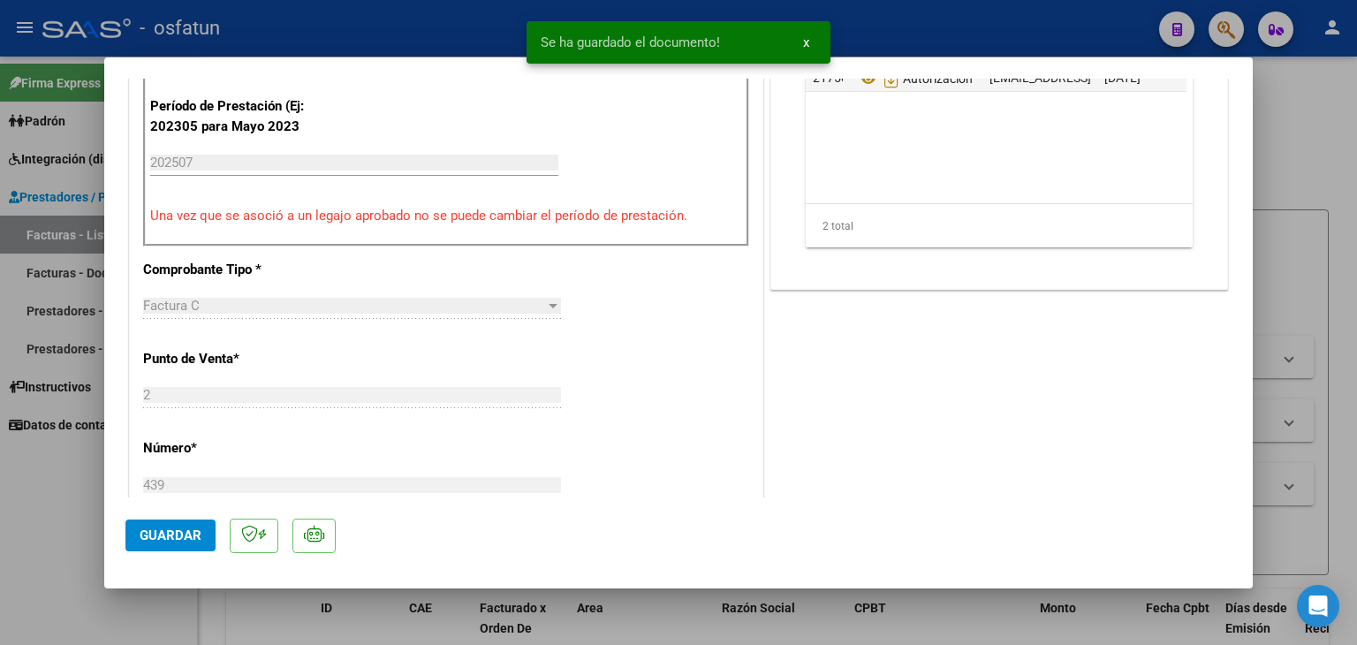
click at [150, 537] on span "Guardar" at bounding box center [171, 536] width 62 height 16
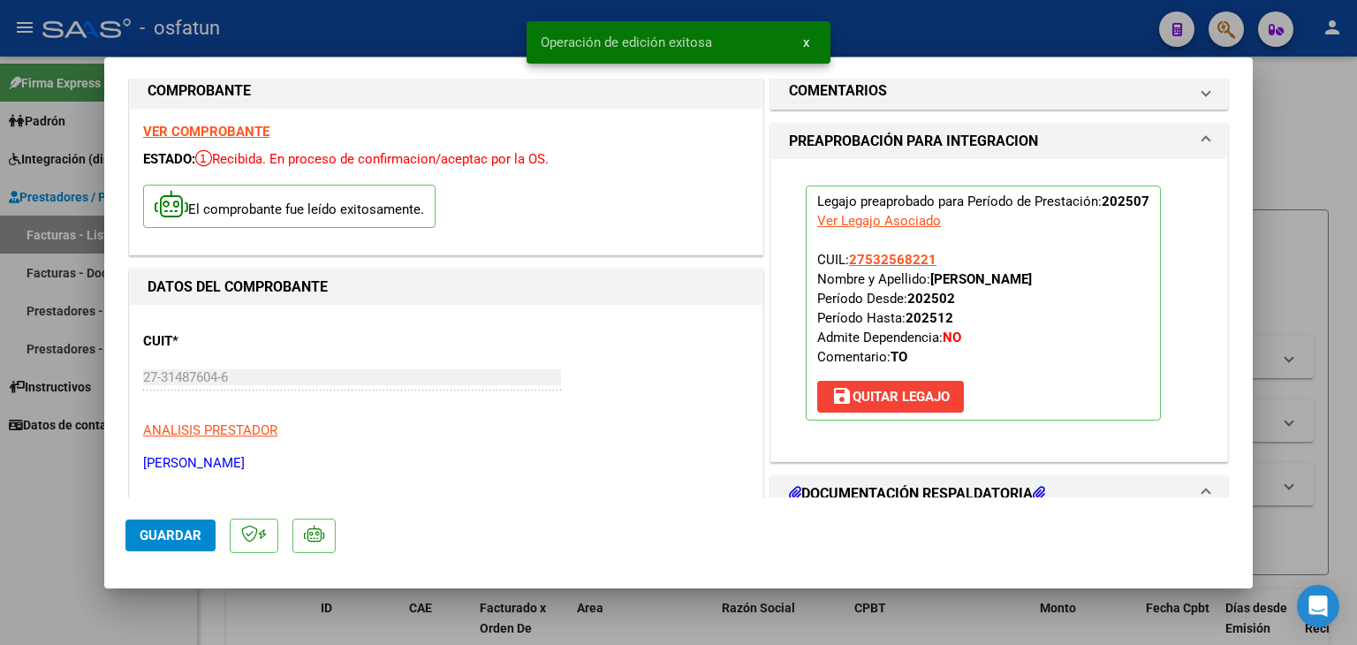
scroll to position [0, 0]
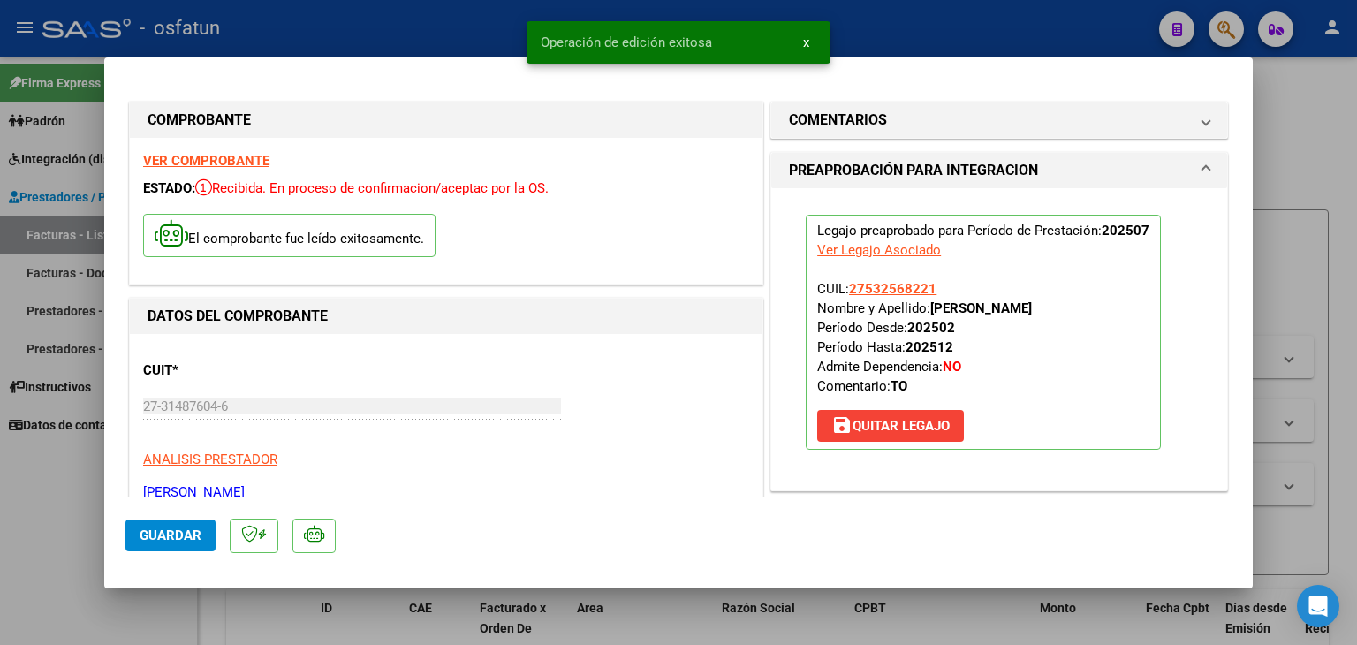
click at [900, 20] on div at bounding box center [678, 322] width 1357 height 645
type input "$ 0,00"
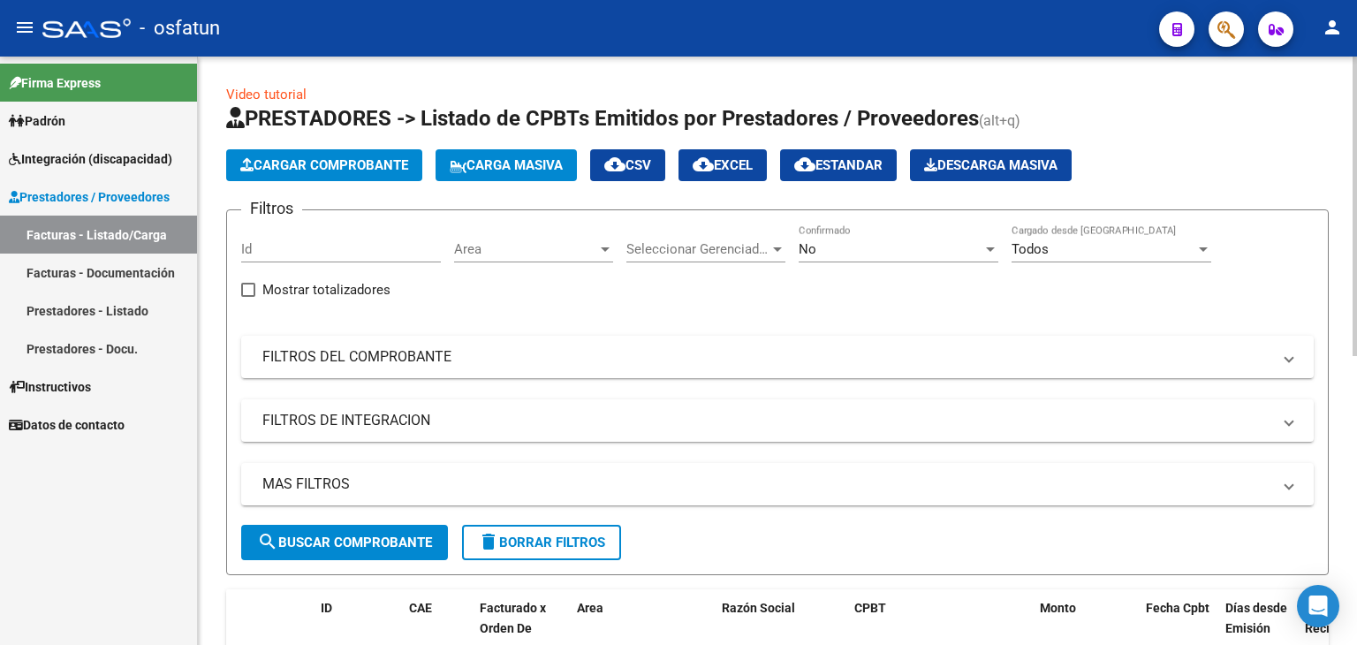
click at [363, 154] on button "Cargar Comprobante" at bounding box center [324, 165] width 196 height 32
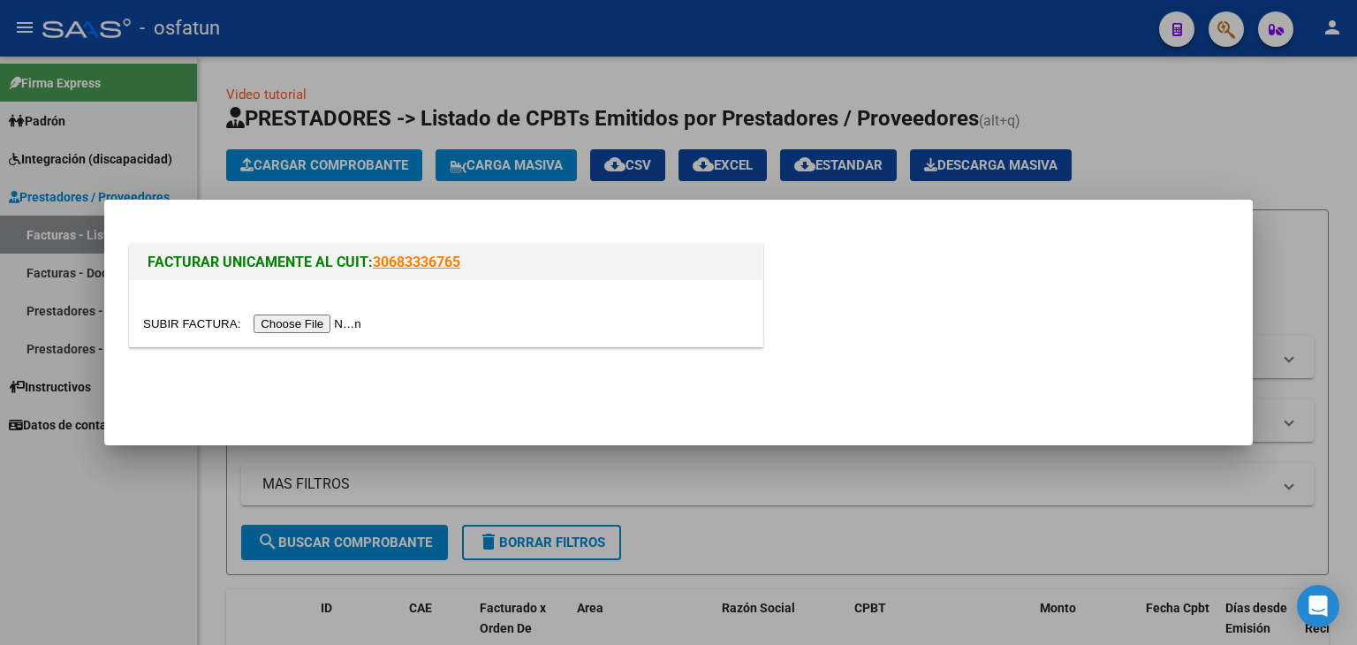
click at [316, 315] on input "file" at bounding box center [255, 324] width 224 height 19
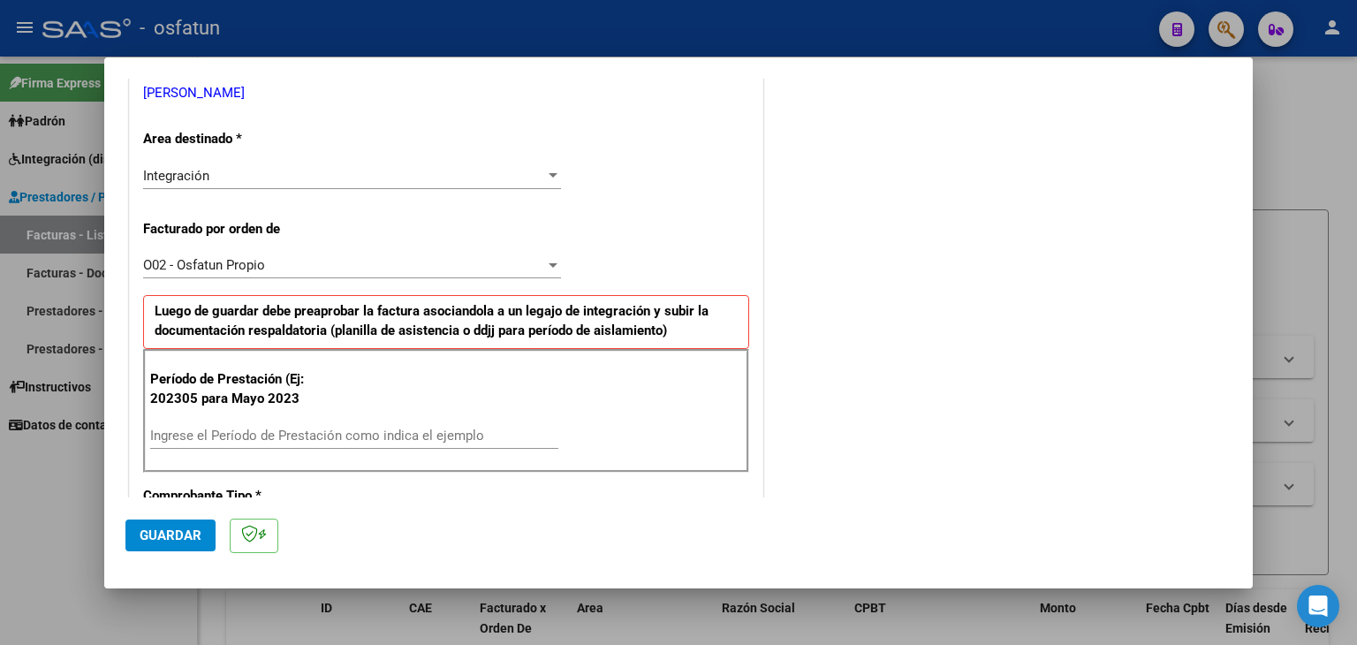
scroll to position [442, 0]
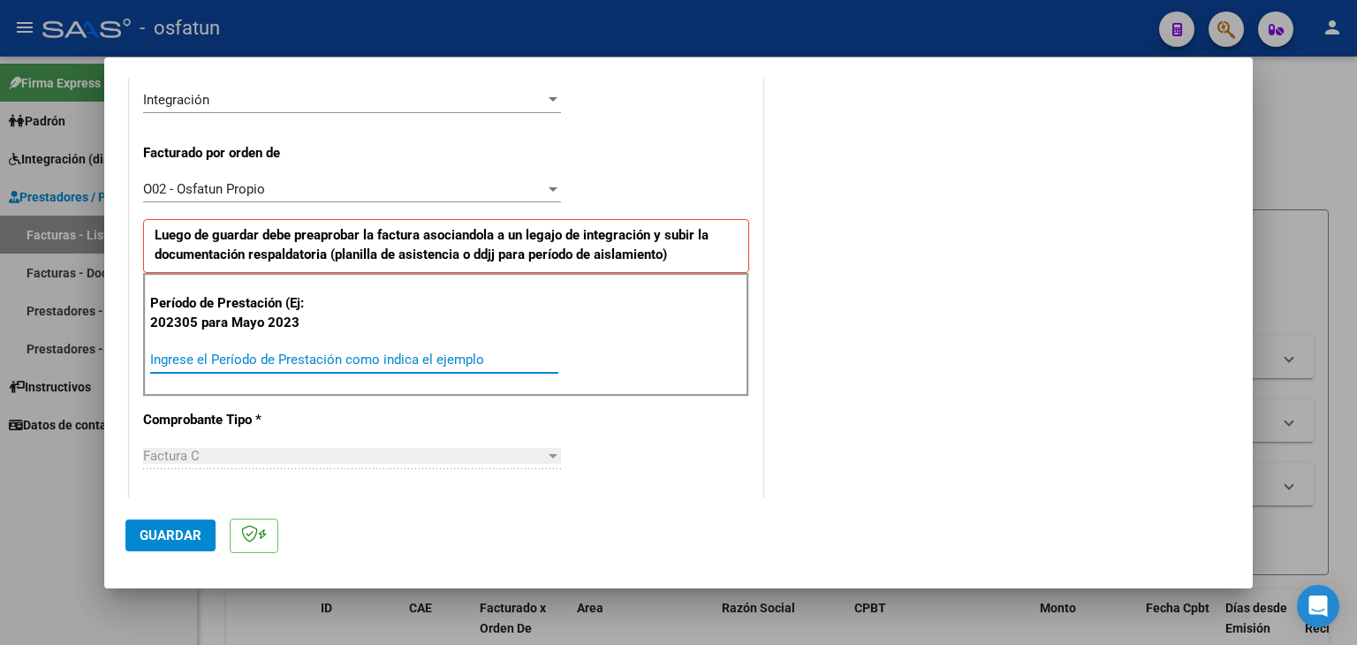
click at [311, 354] on input "Ingrese el Período de Prestación como indica el ejemplo" at bounding box center [354, 360] width 408 height 16
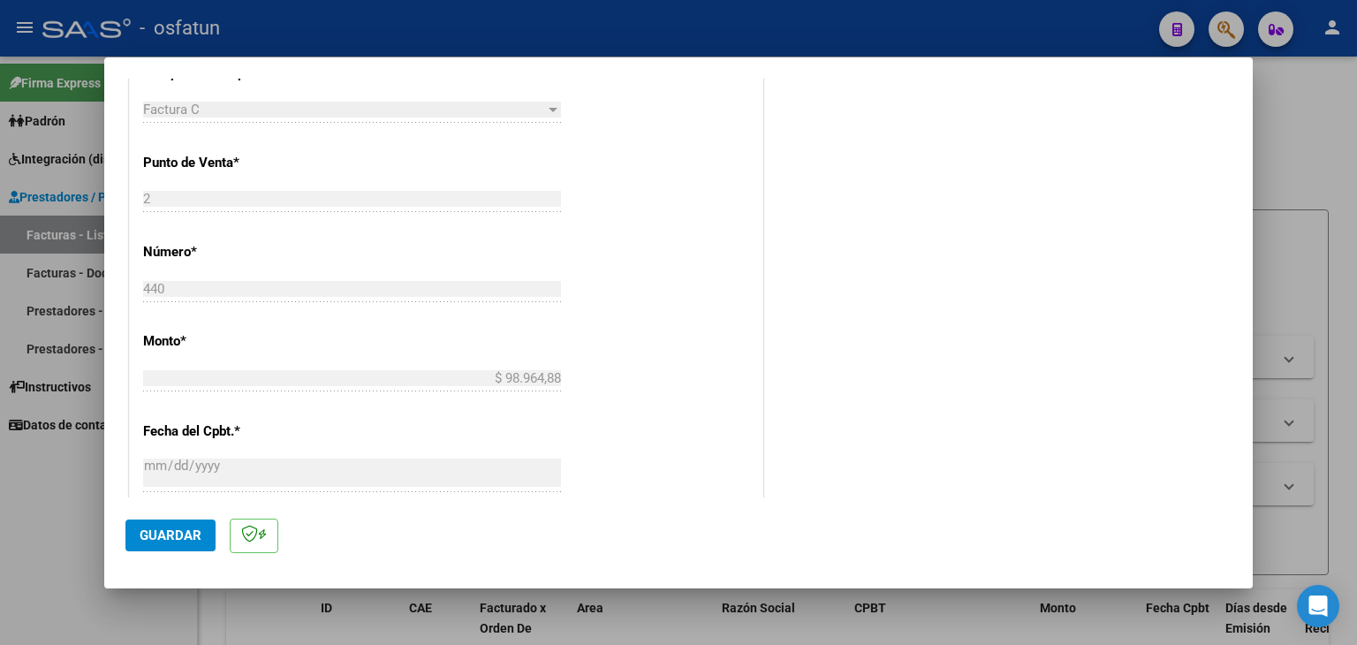
scroll to position [795, 0]
type input "202507"
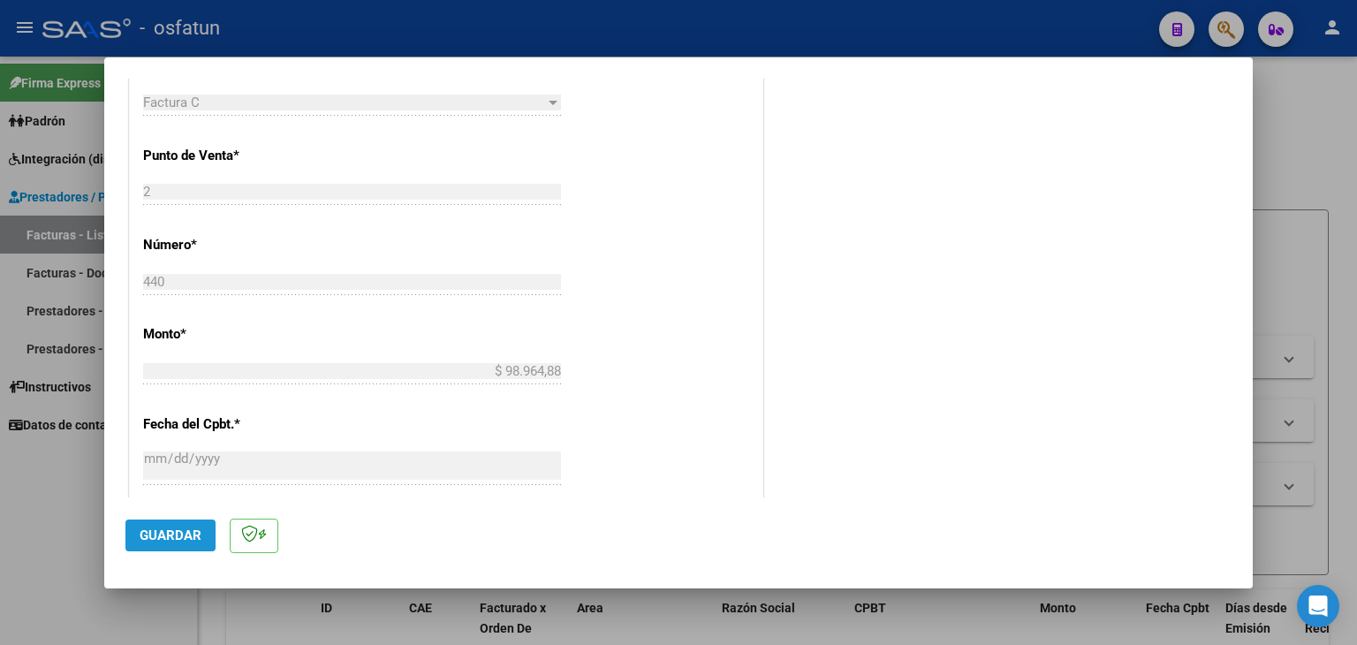
click at [188, 536] on span "Guardar" at bounding box center [171, 536] width 62 height 16
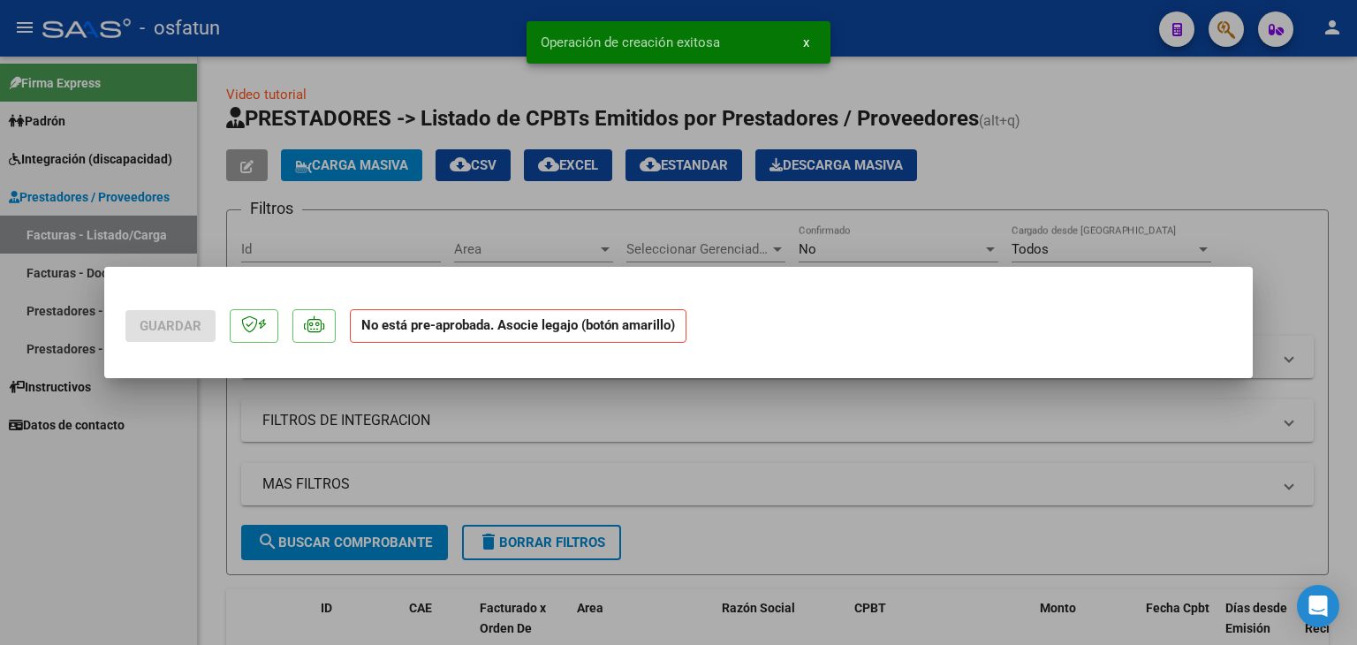
scroll to position [0, 0]
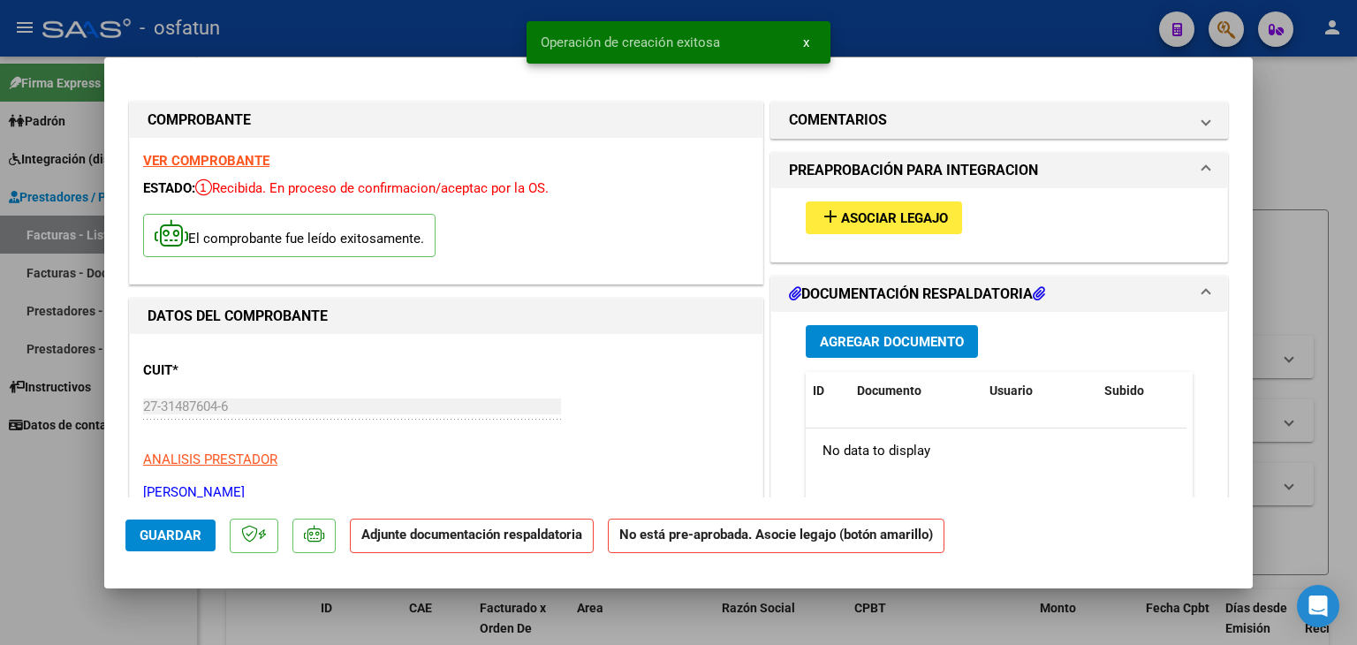
click at [900, 215] on span "Asociar Legajo" at bounding box center [894, 218] width 107 height 16
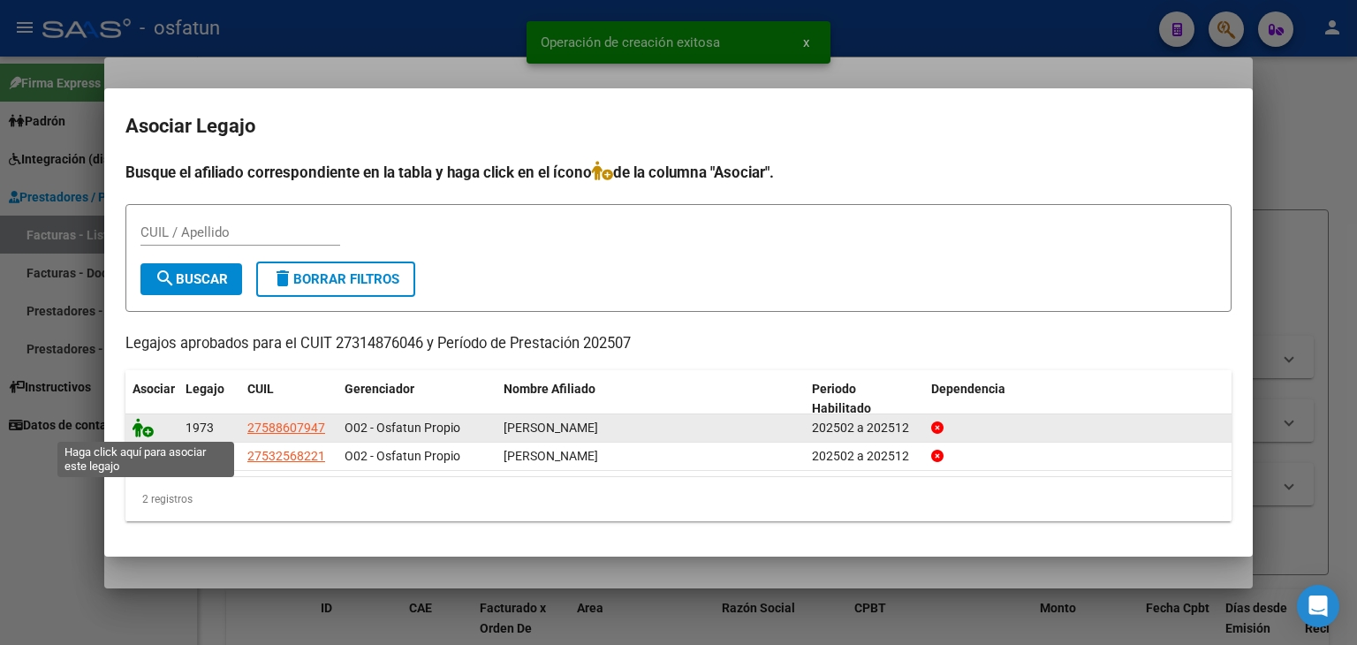
click at [138, 430] on icon at bounding box center [143, 427] width 21 height 19
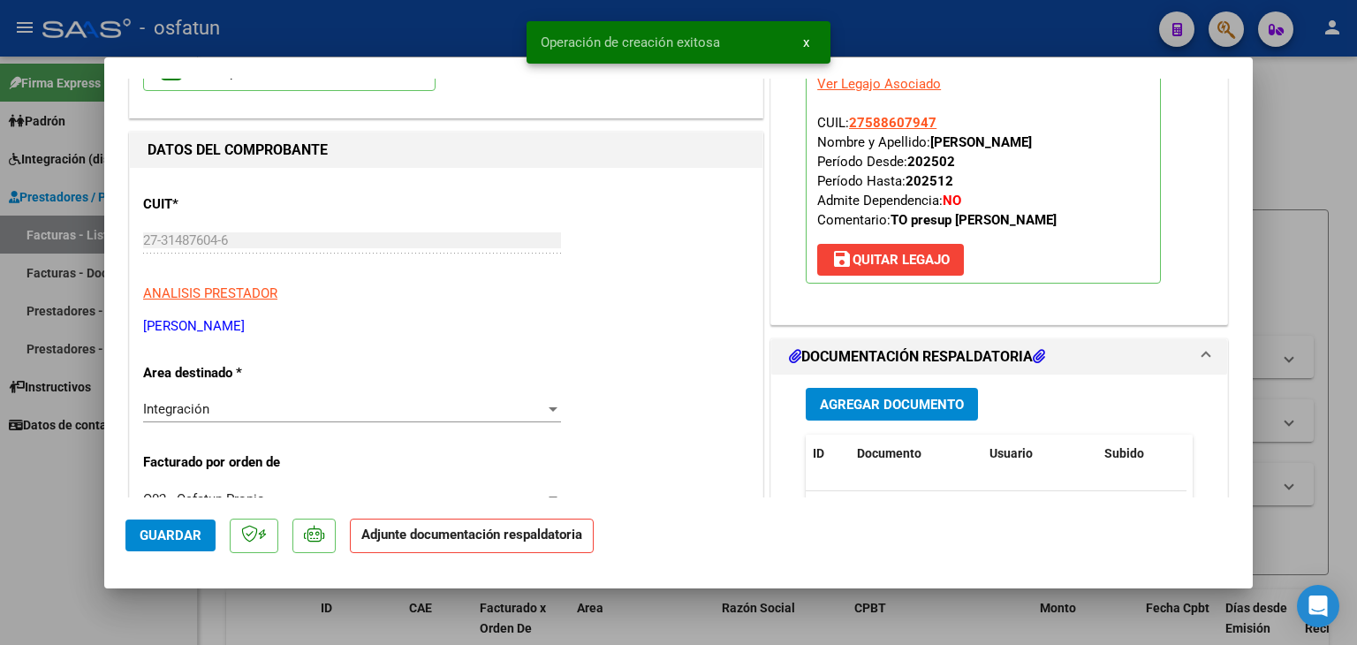
scroll to position [177, 0]
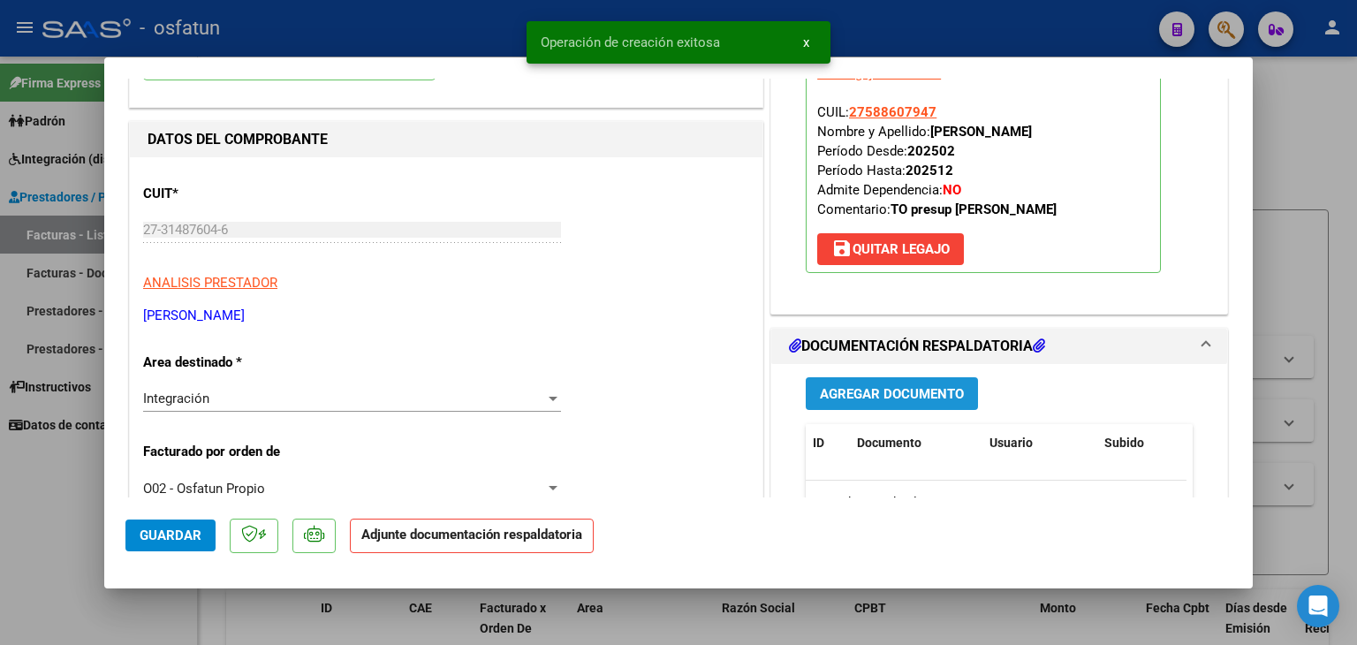
click at [820, 397] on span "Agregar Documento" at bounding box center [892, 394] width 144 height 16
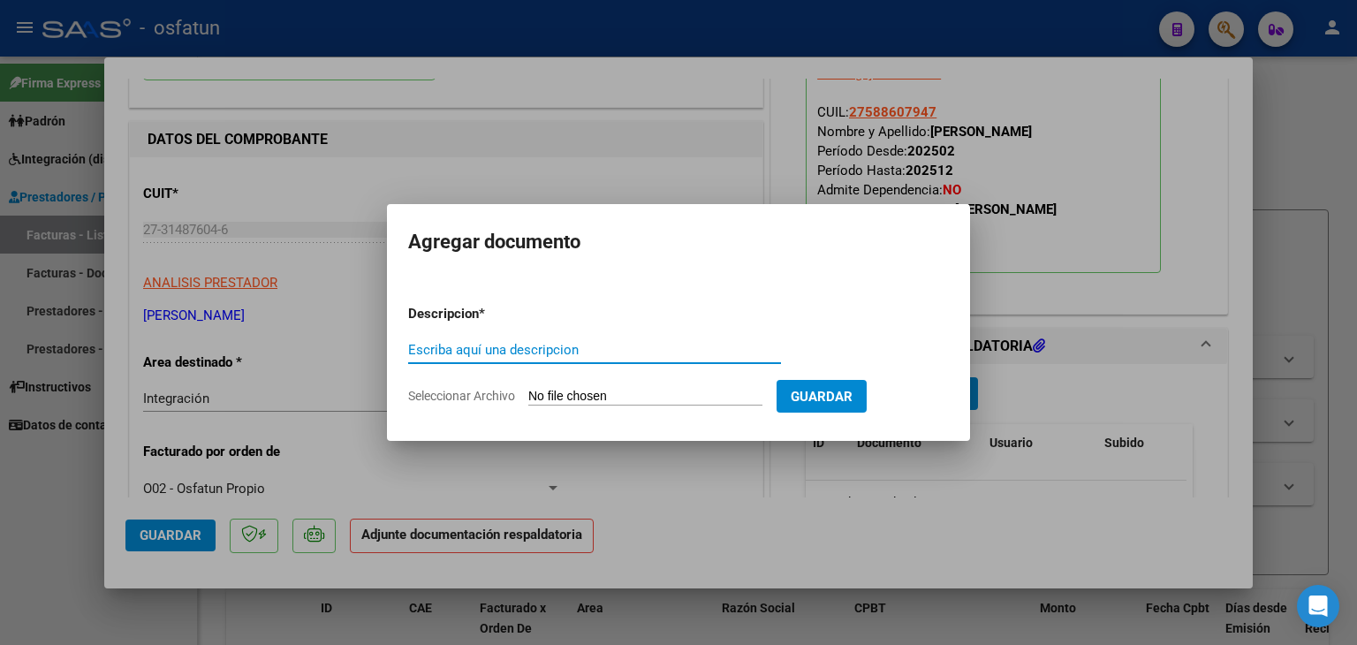
click at [595, 351] on input "Escriba aquí una descripcion" at bounding box center [594, 350] width 373 height 16
click at [471, 347] on input "PLANILLA ASISTENCIA" at bounding box center [594, 350] width 373 height 16
type input "ASISTENCIA"
click at [608, 397] on input "Seleccionar Archivo" at bounding box center [645, 397] width 234 height 17
type input "C:\fakepath\PLANILLA ASISTENCIA - TERAPIA OC - [DATE].pdf"
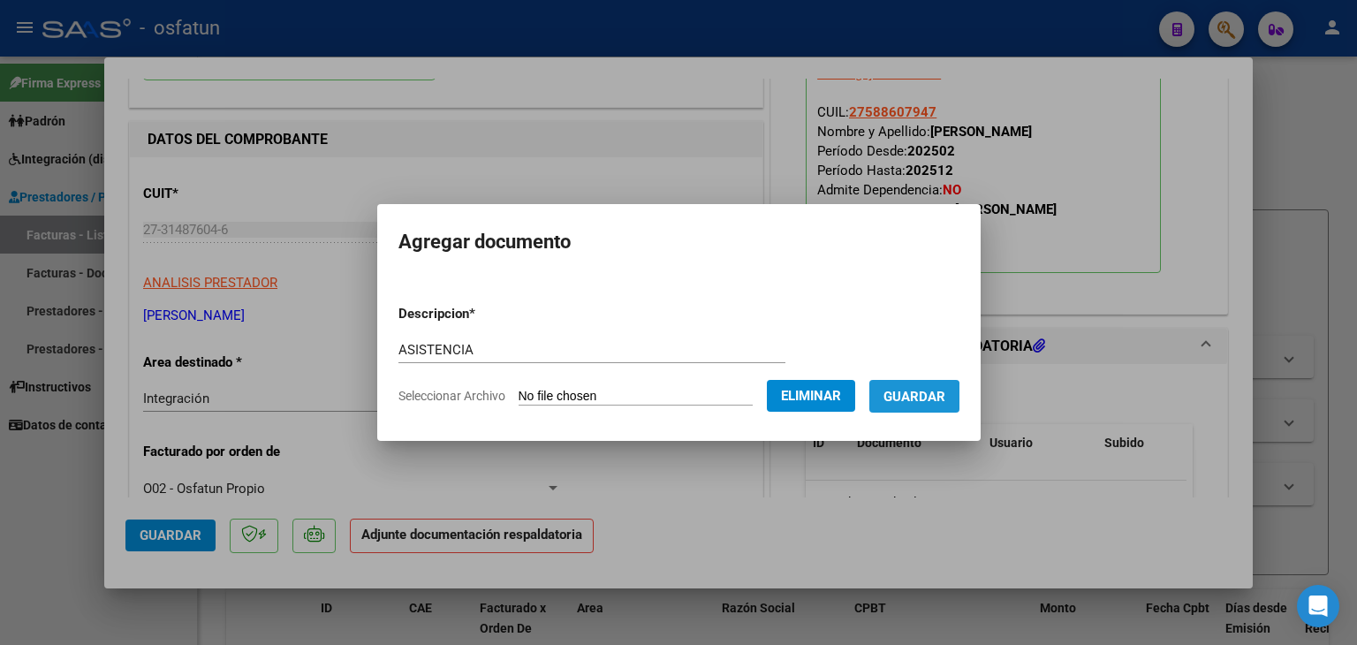
click at [917, 402] on span "Guardar" at bounding box center [915, 397] width 62 height 16
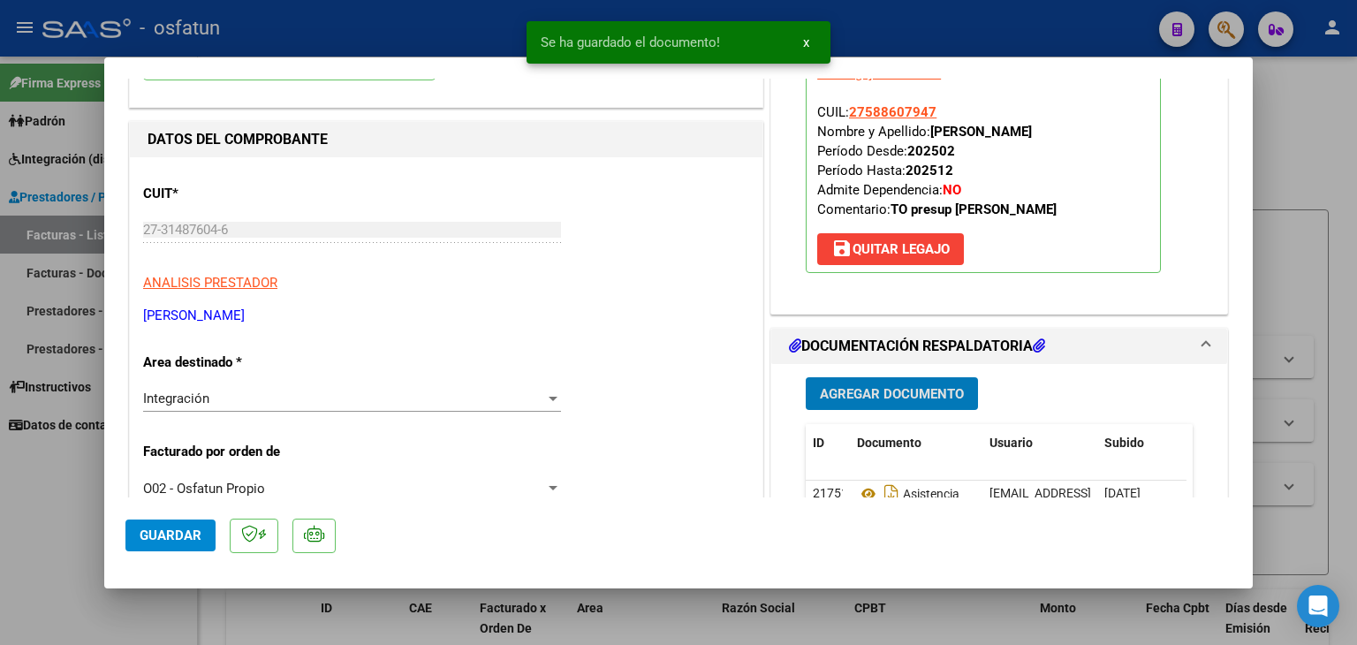
scroll to position [265, 0]
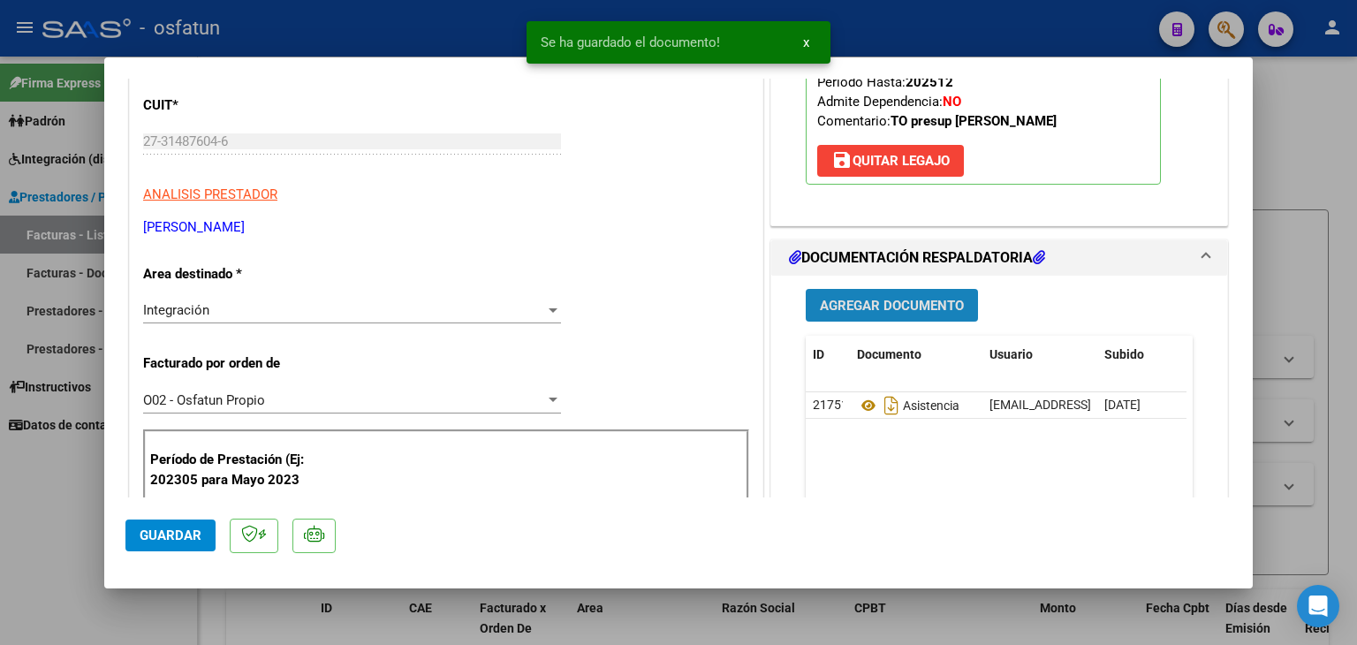
click at [875, 312] on span "Agregar Documento" at bounding box center [892, 306] width 144 height 16
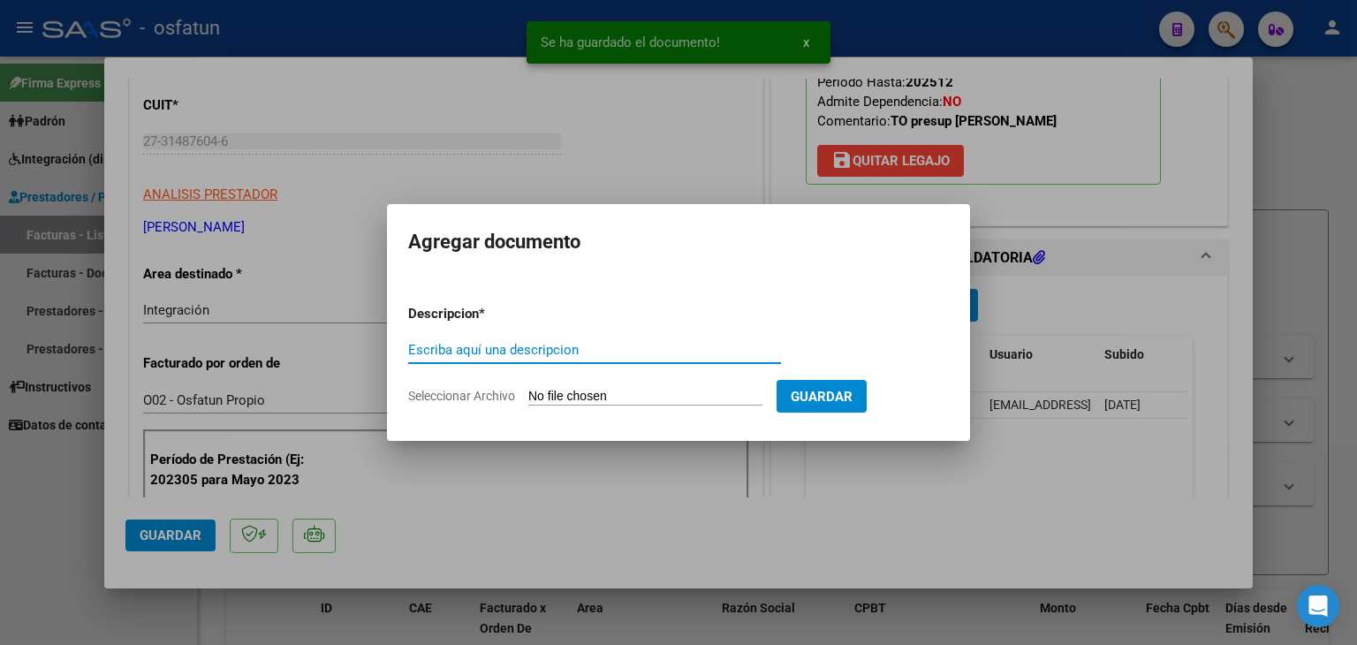
click at [599, 357] on input "Escriba aquí una descripcion" at bounding box center [594, 350] width 373 height 16
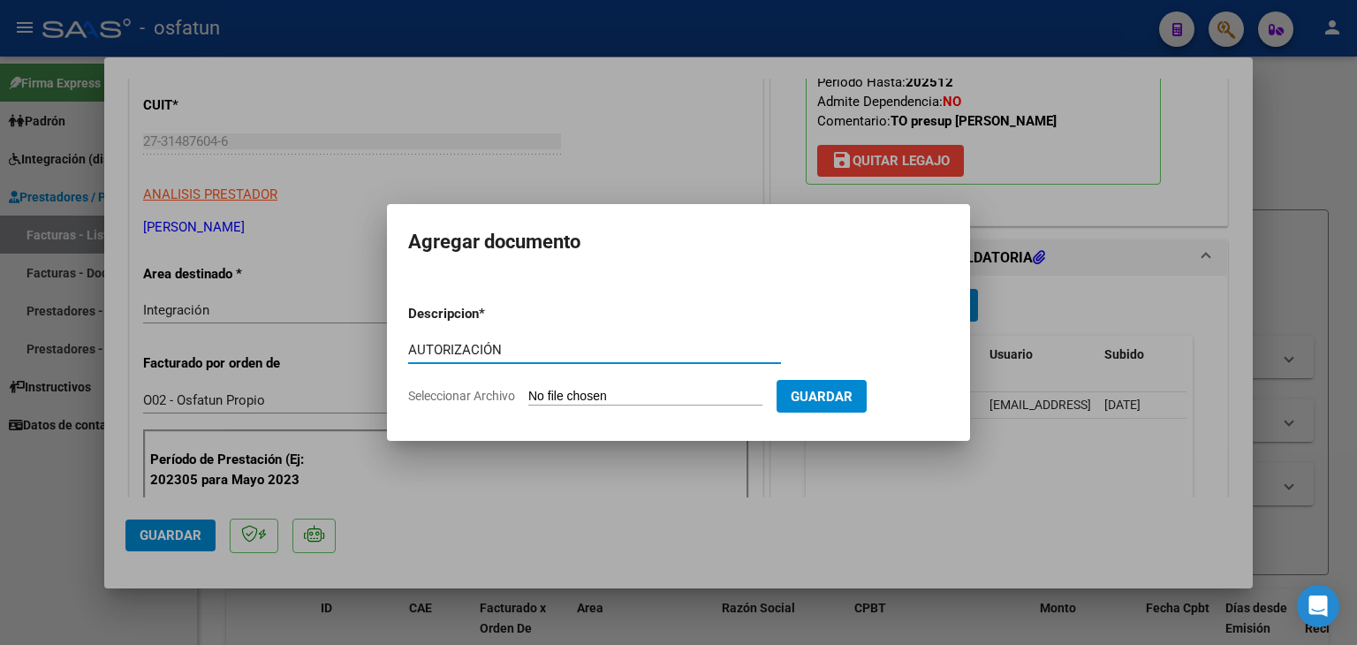
type input "AUTORIZACIÓN"
click at [604, 392] on input "Seleccionar Archivo" at bounding box center [645, 397] width 234 height 17
type input "C:\fakepath\PRESUPUESTO AUTORIZADO - TERAPIA OC - 2025.pdf"
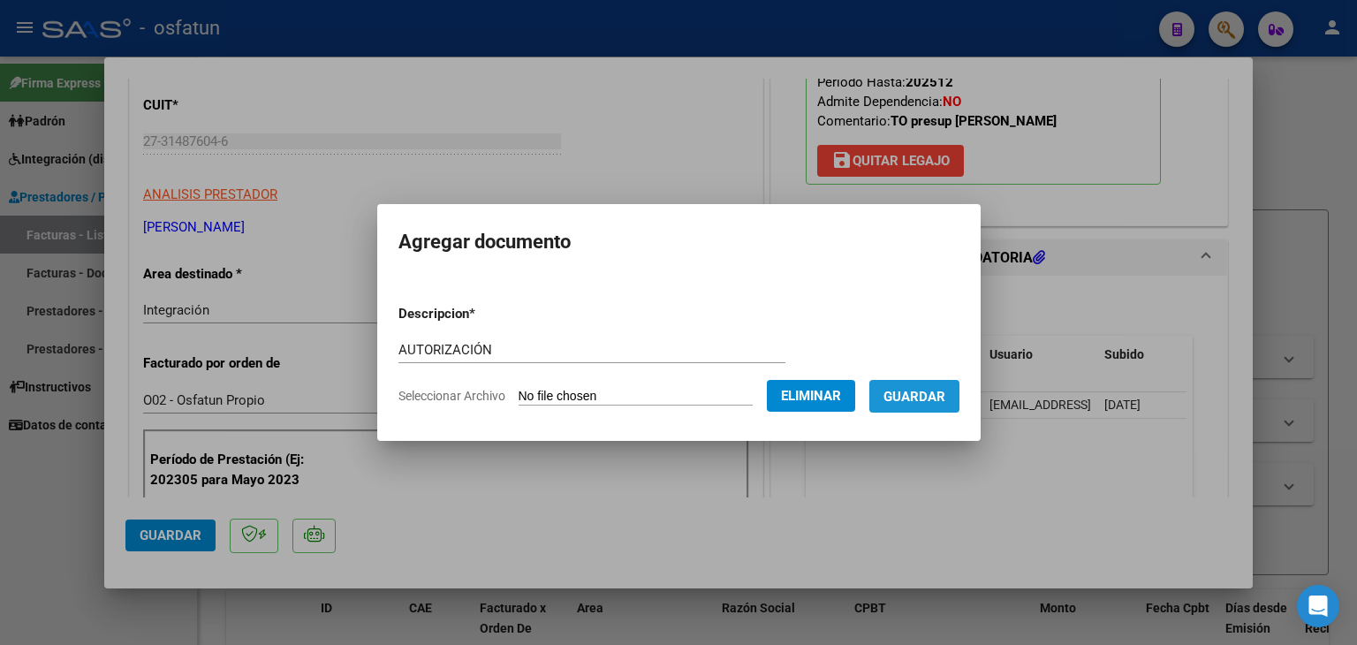
click at [940, 401] on span "Guardar" at bounding box center [915, 397] width 62 height 16
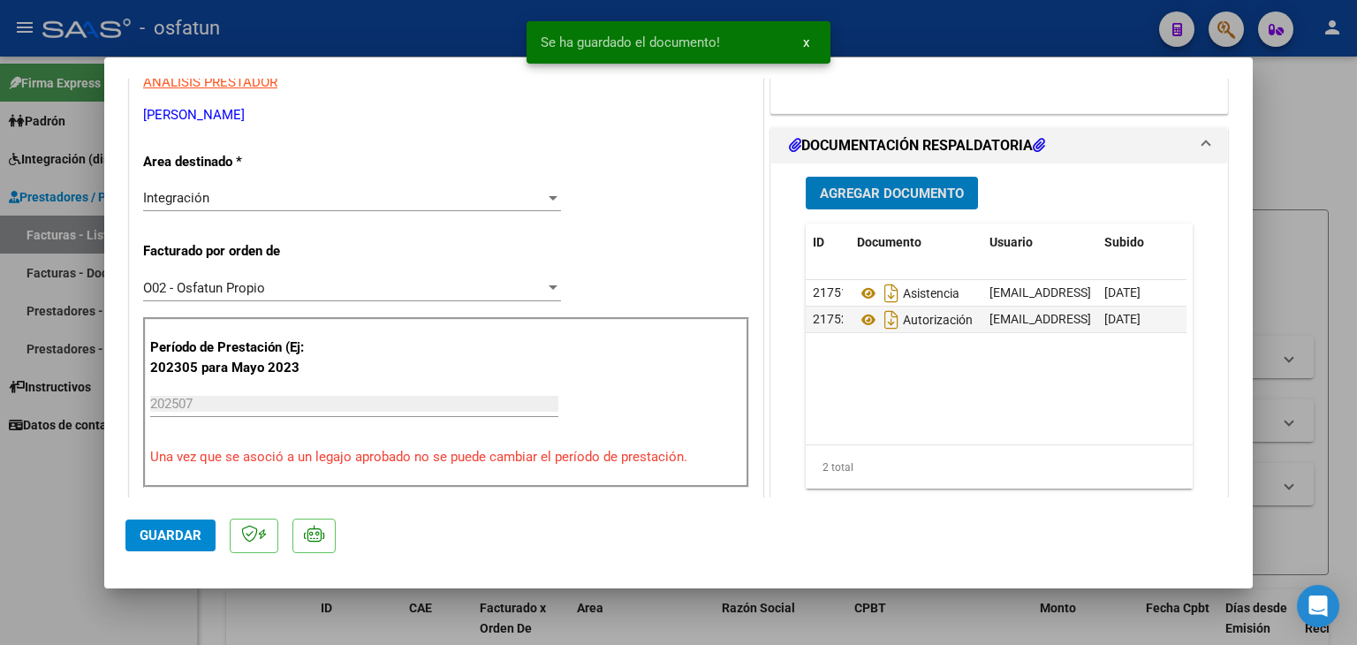
scroll to position [530, 0]
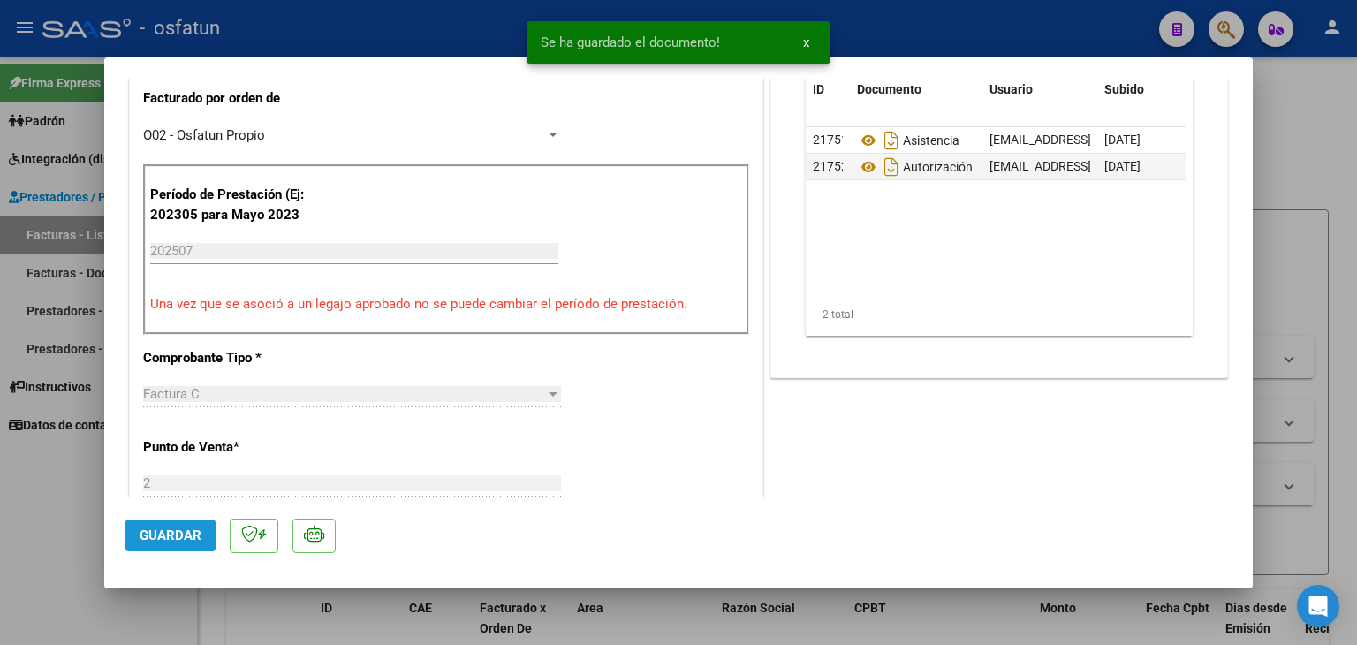
drag, startPoint x: 198, startPoint y: 529, endPoint x: 474, endPoint y: 433, distance: 292.0
click at [198, 528] on span "Guardar" at bounding box center [171, 536] width 62 height 16
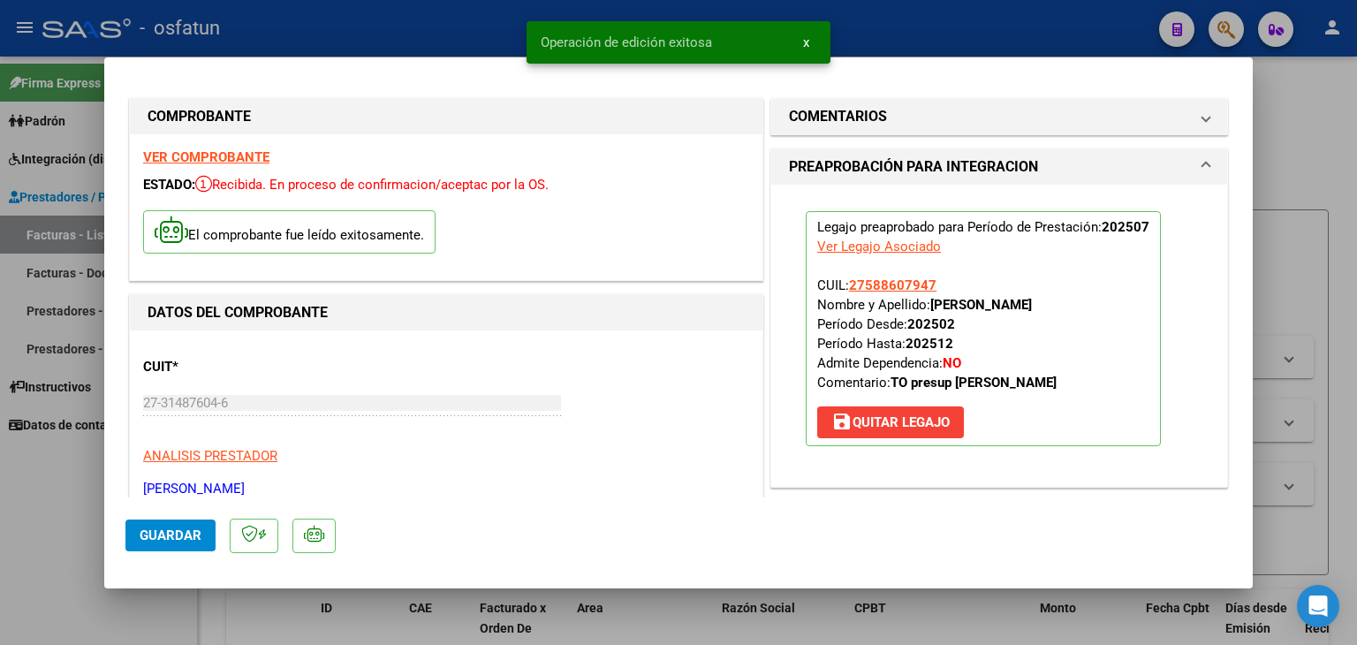
scroll to position [0, 0]
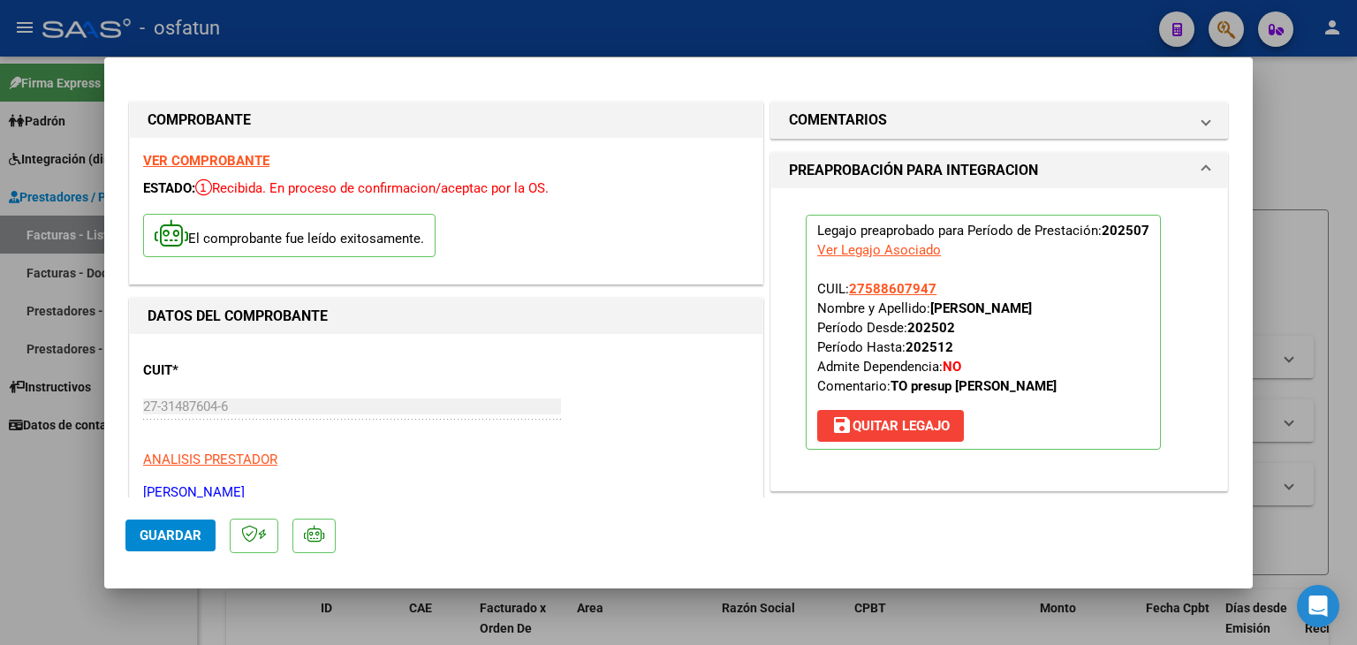
click at [642, 40] on div at bounding box center [678, 322] width 1357 height 645
type input "$ 0,00"
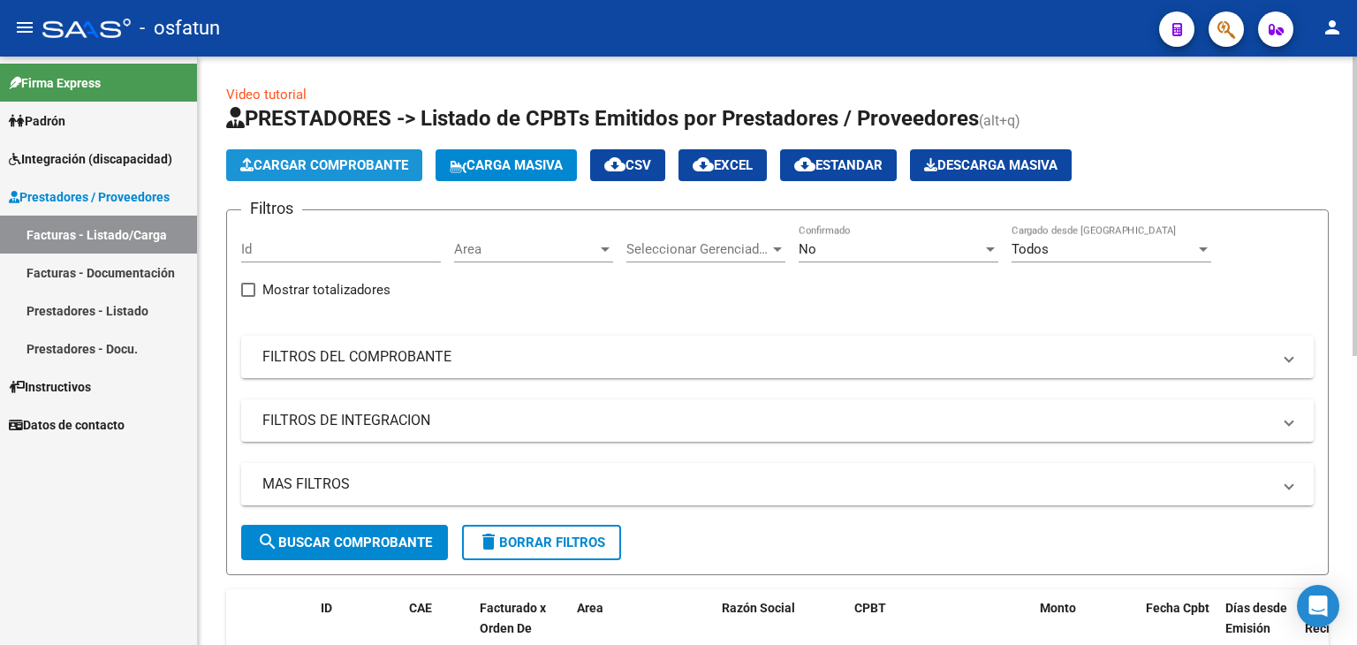
click at [382, 160] on span "Cargar Comprobante" at bounding box center [324, 165] width 168 height 16
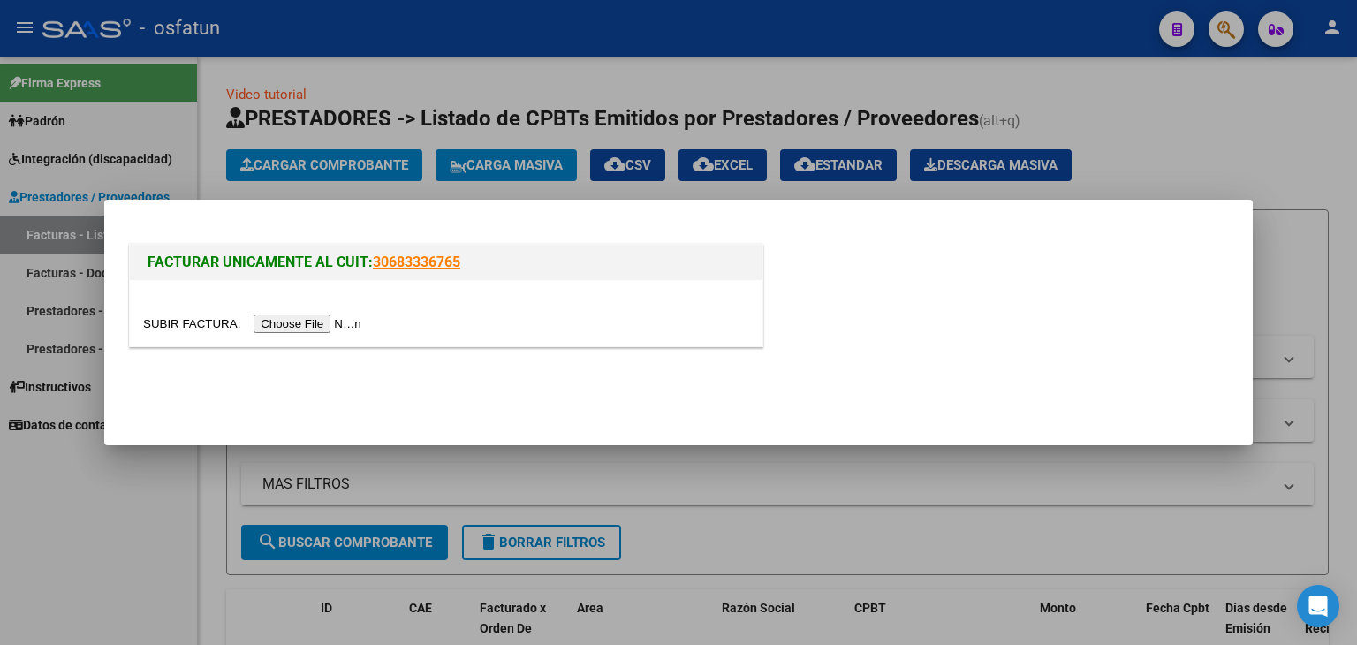
click at [358, 326] on input "file" at bounding box center [255, 324] width 224 height 19
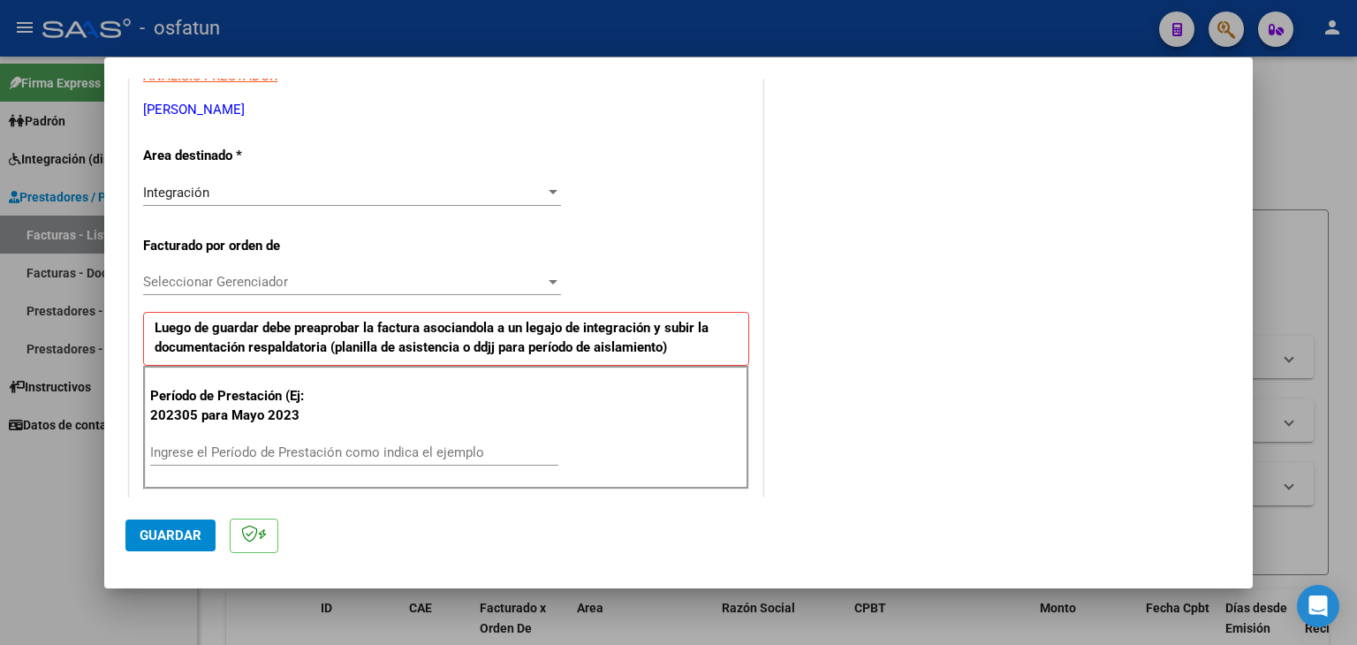
scroll to position [353, 0]
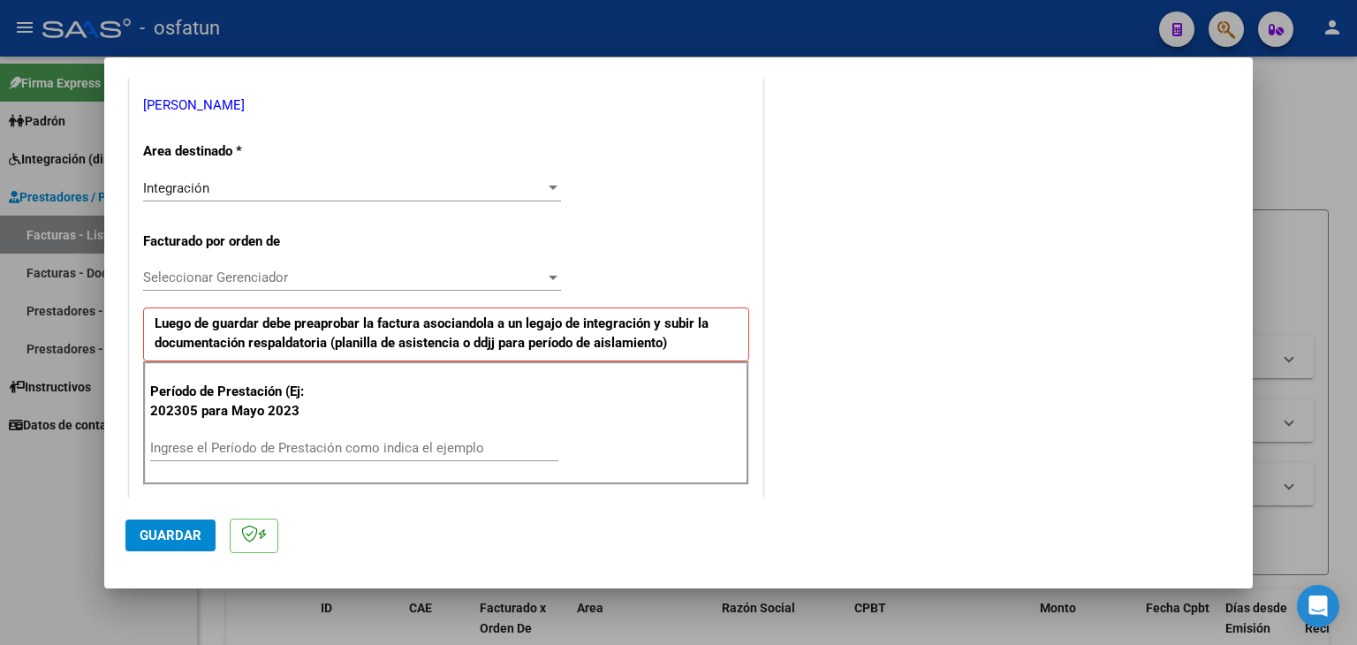
click at [325, 279] on span "Seleccionar Gerenciador" at bounding box center [344, 278] width 402 height 16
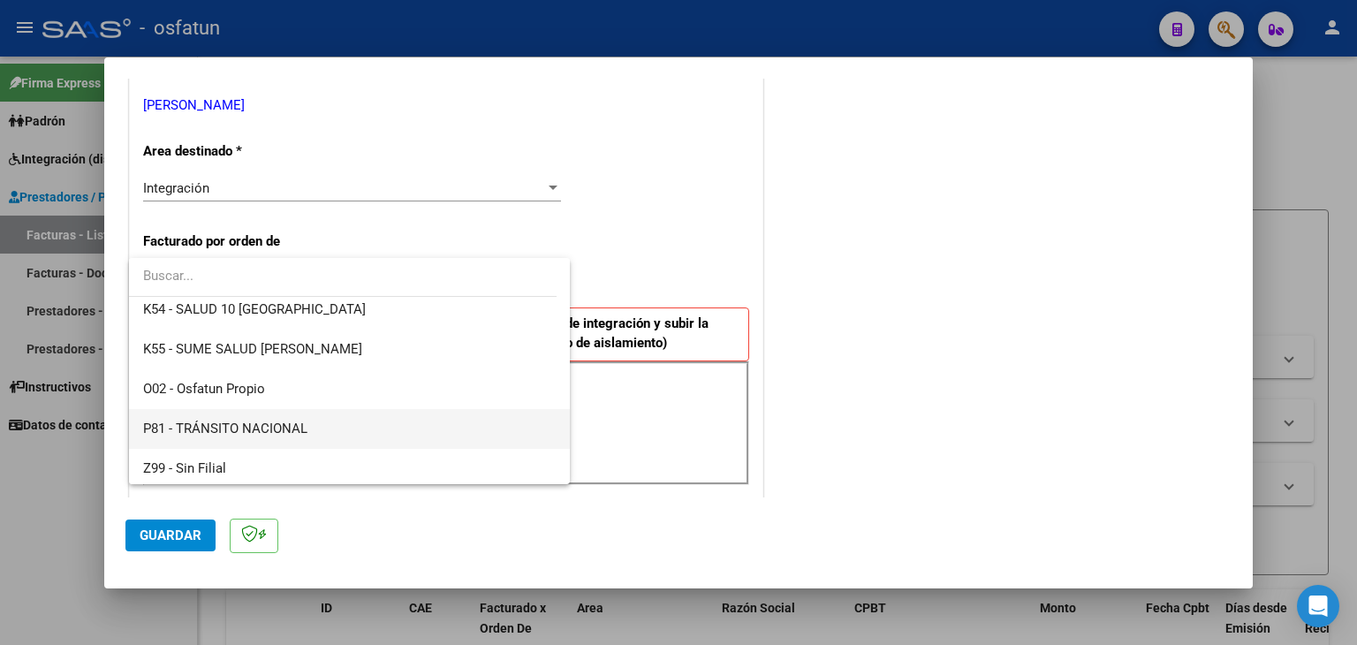
scroll to position [926, 0]
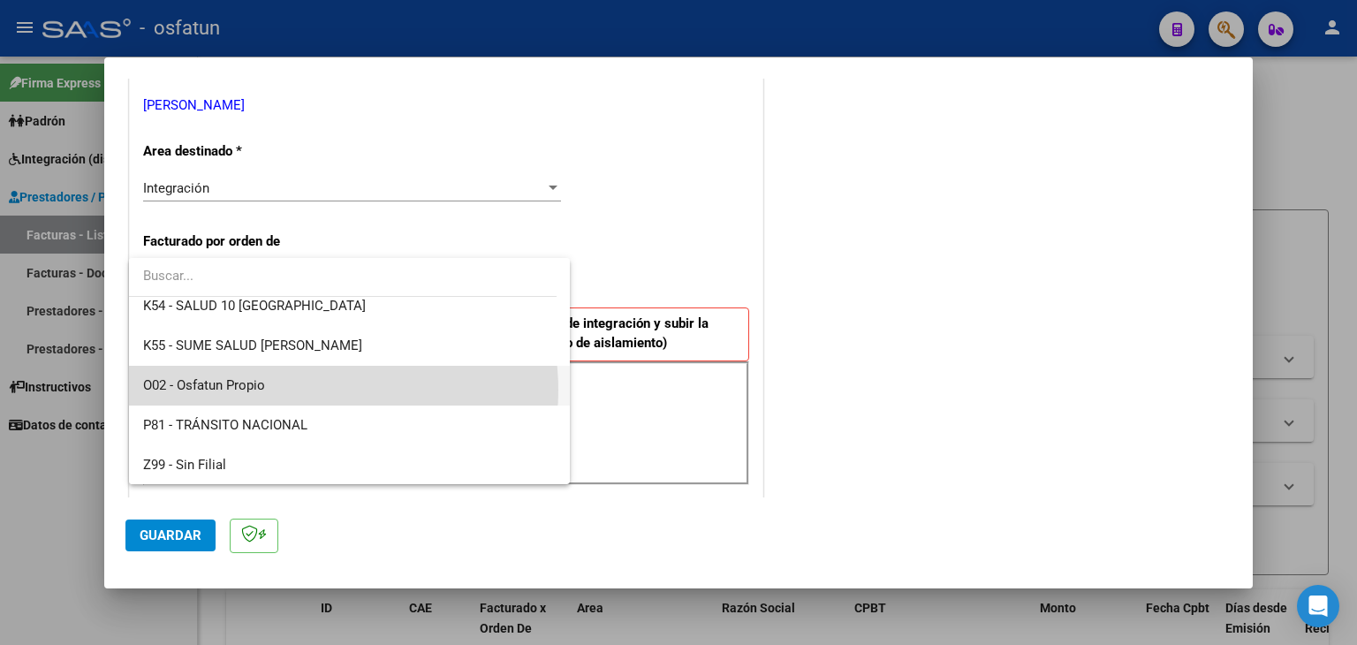
click at [313, 390] on span "O02 - Osfatun Propio" at bounding box center [350, 386] width 414 height 40
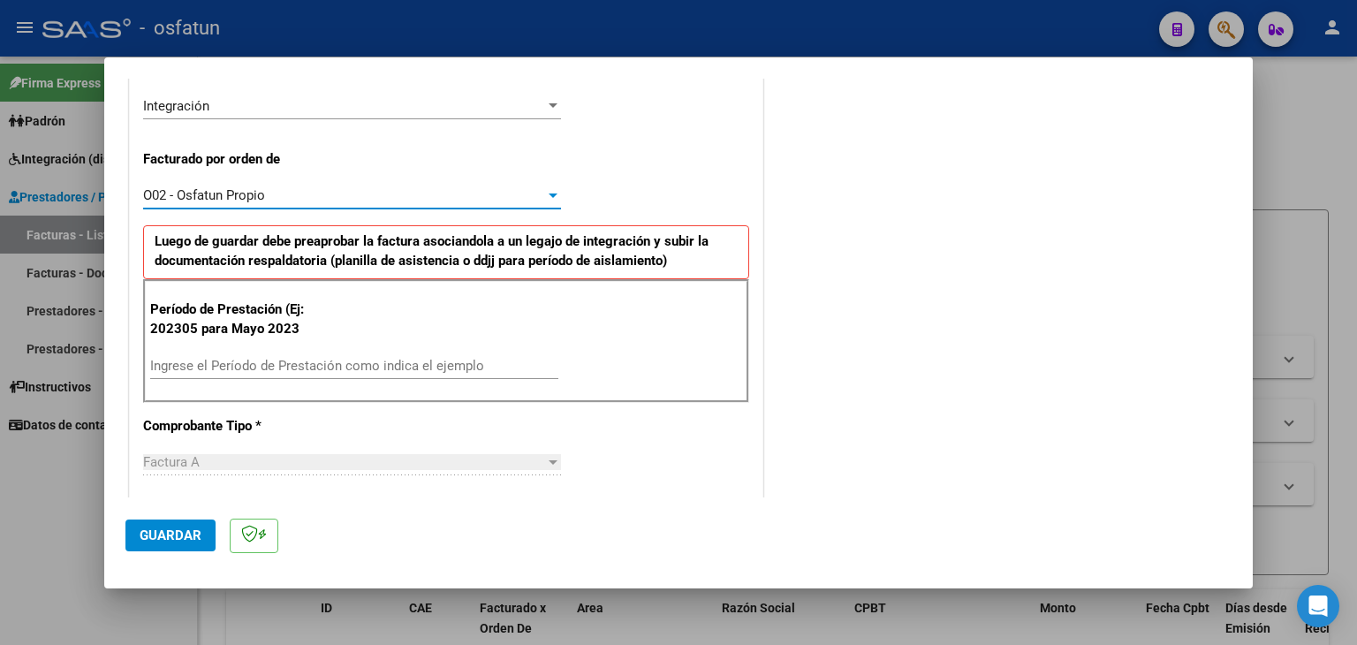
scroll to position [530, 0]
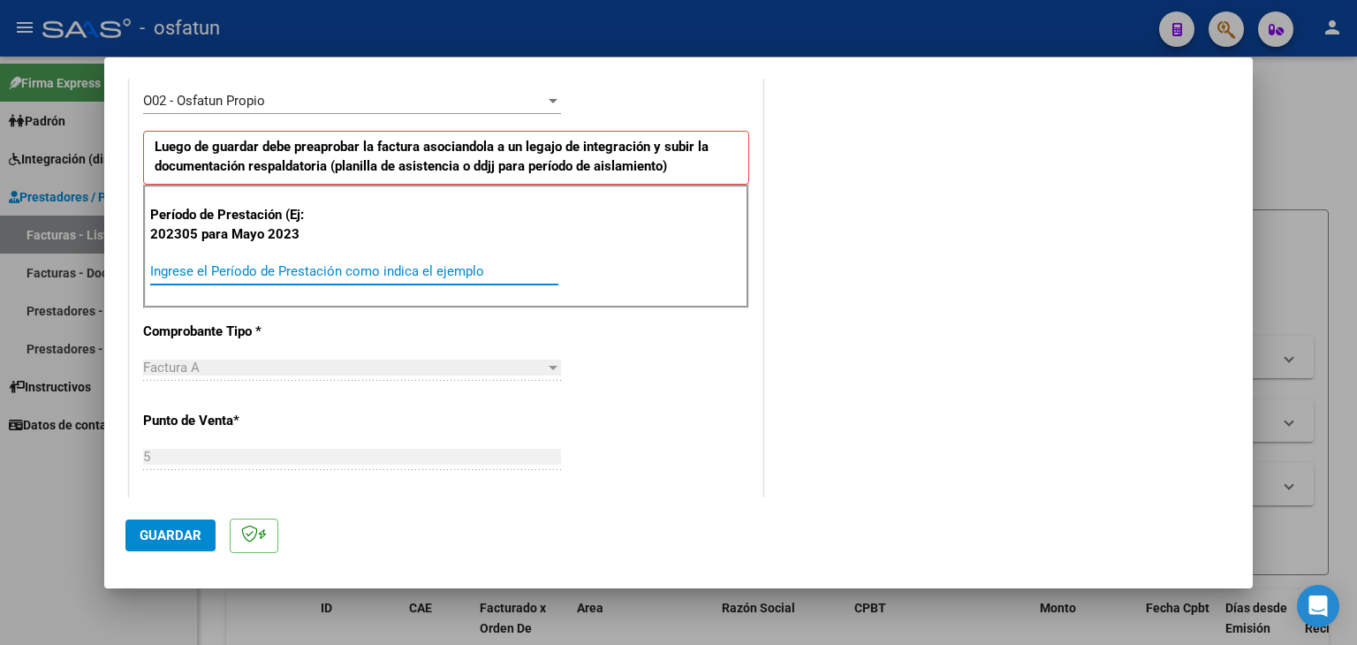
click at [350, 275] on input "Ingrese el Período de Prestación como indica el ejemplo" at bounding box center [354, 271] width 408 height 16
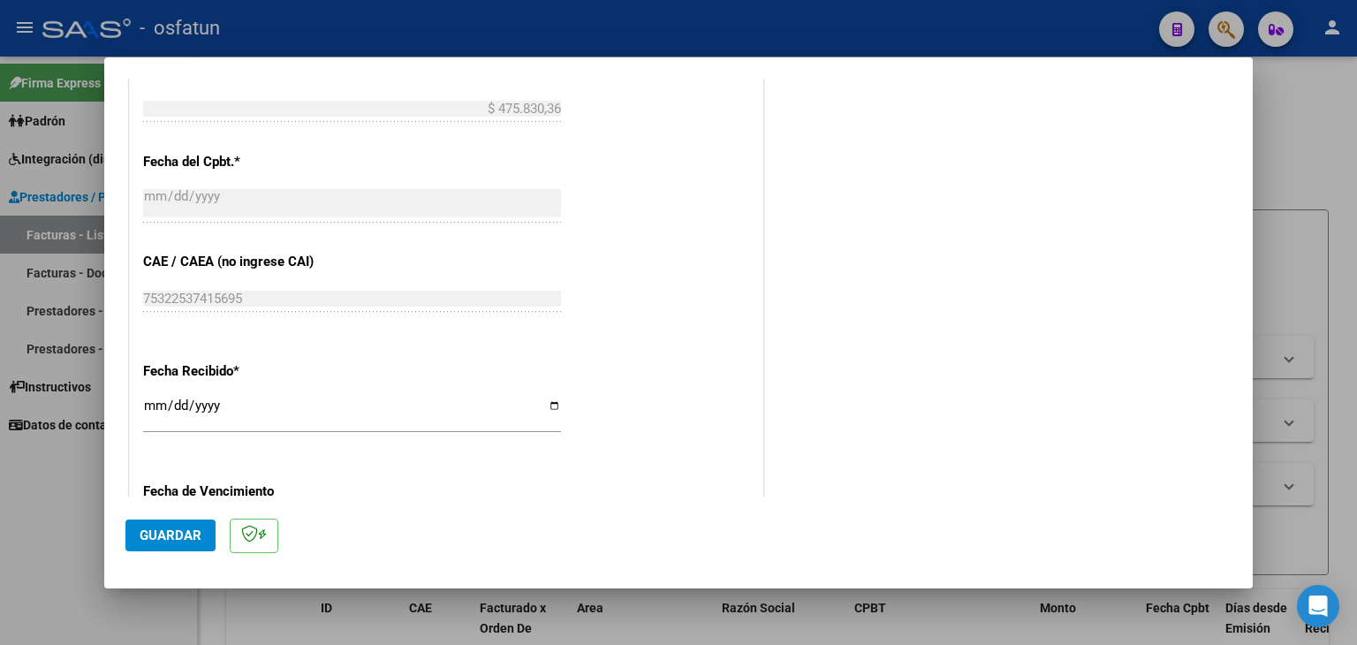
scroll to position [1060, 0]
type input "202507"
drag, startPoint x: 182, startPoint y: 530, endPoint x: 311, endPoint y: 460, distance: 146.7
click at [185, 531] on span "Guardar" at bounding box center [171, 536] width 62 height 16
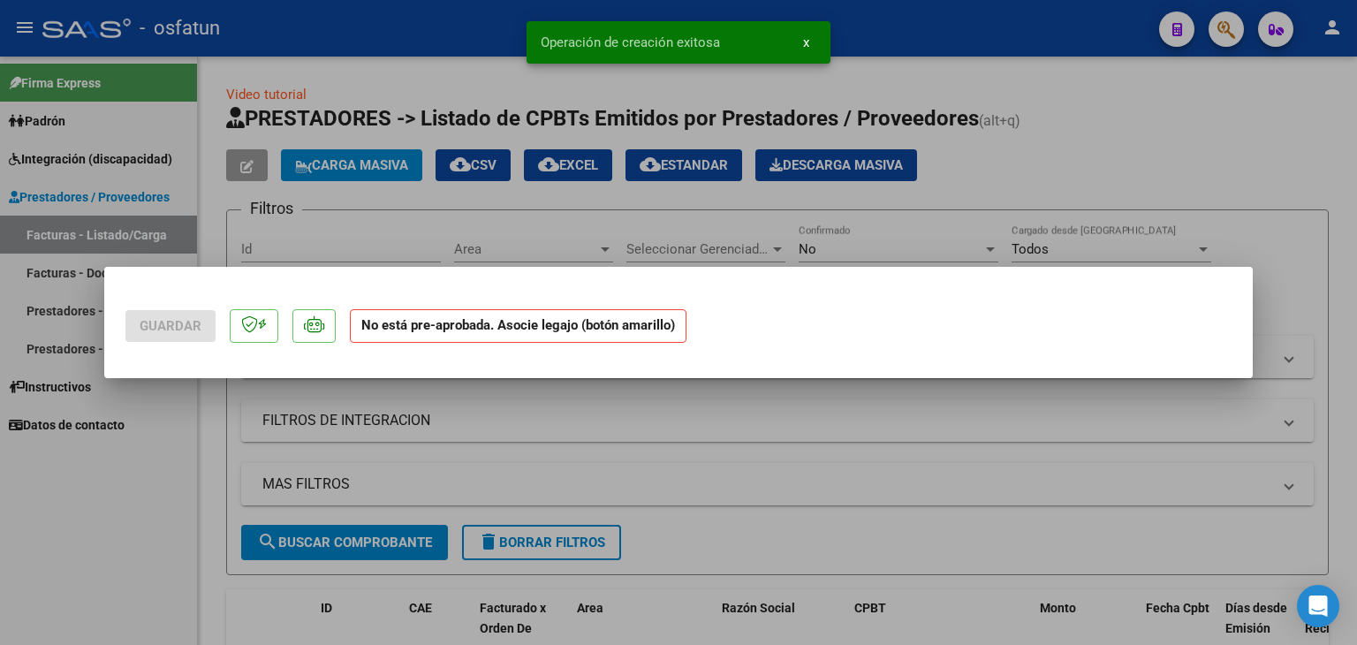
scroll to position [0, 0]
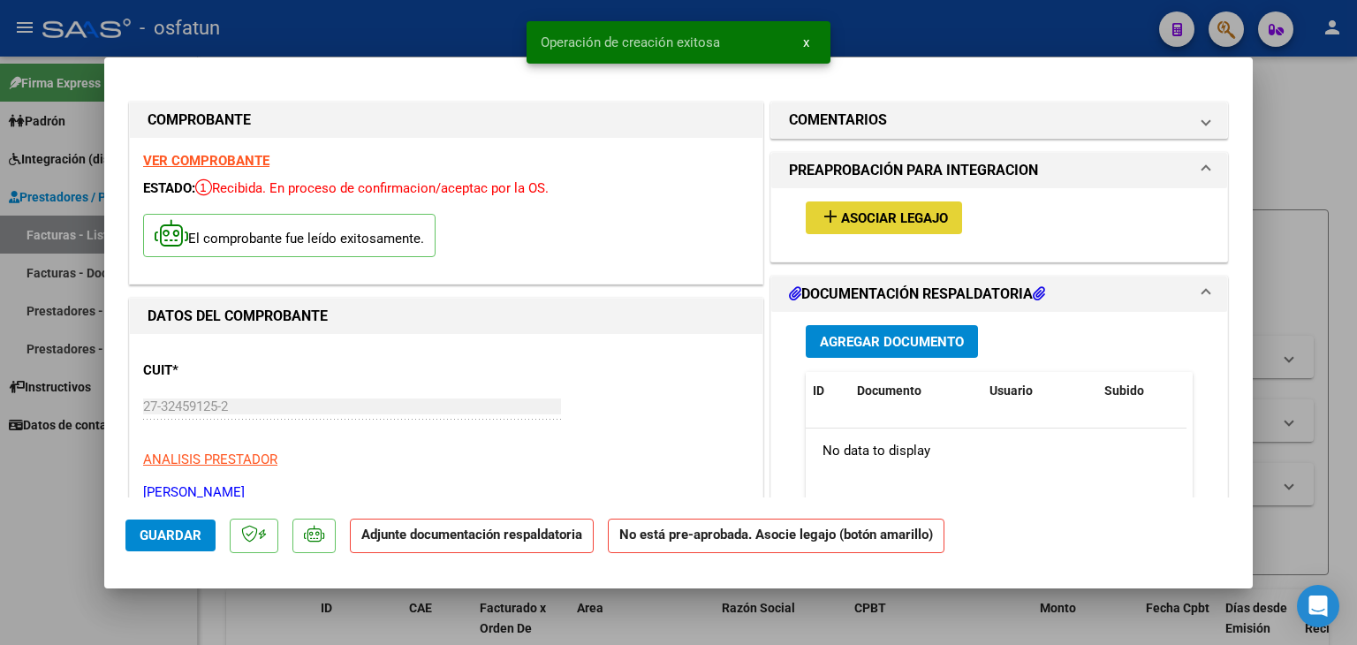
click at [845, 230] on button "add Asociar Legajo" at bounding box center [884, 217] width 156 height 33
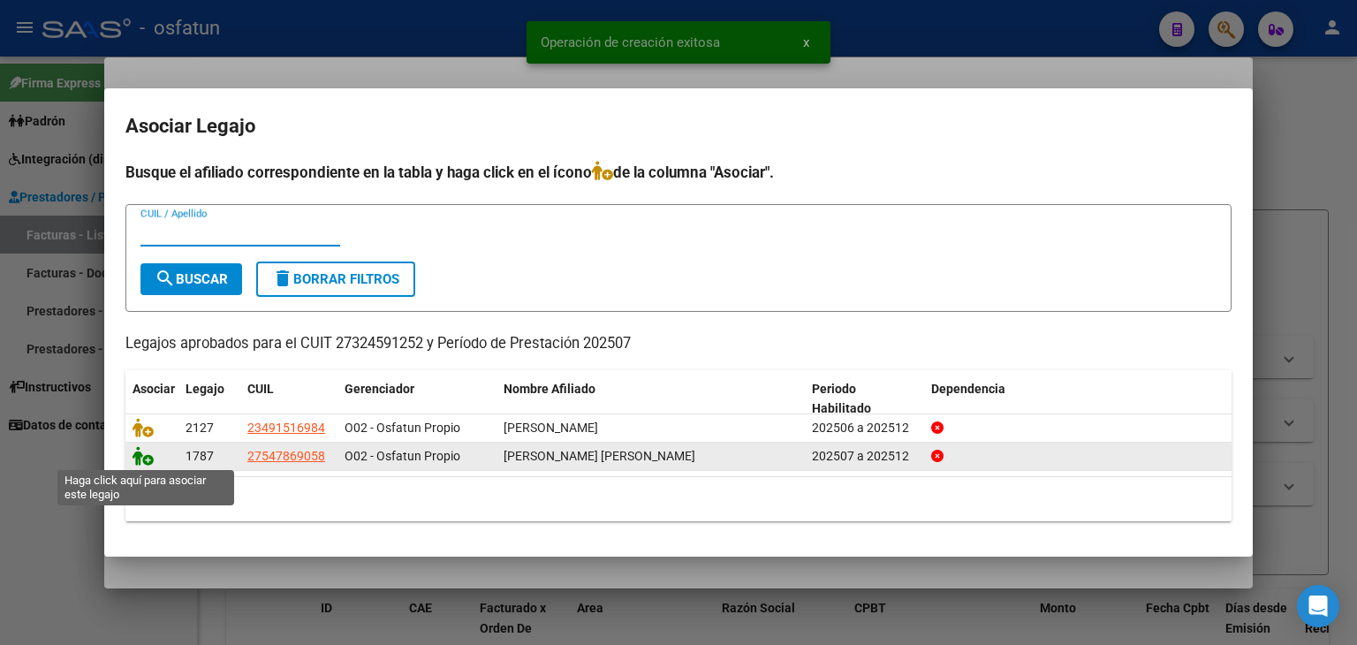
click at [134, 456] on icon at bounding box center [143, 455] width 21 height 19
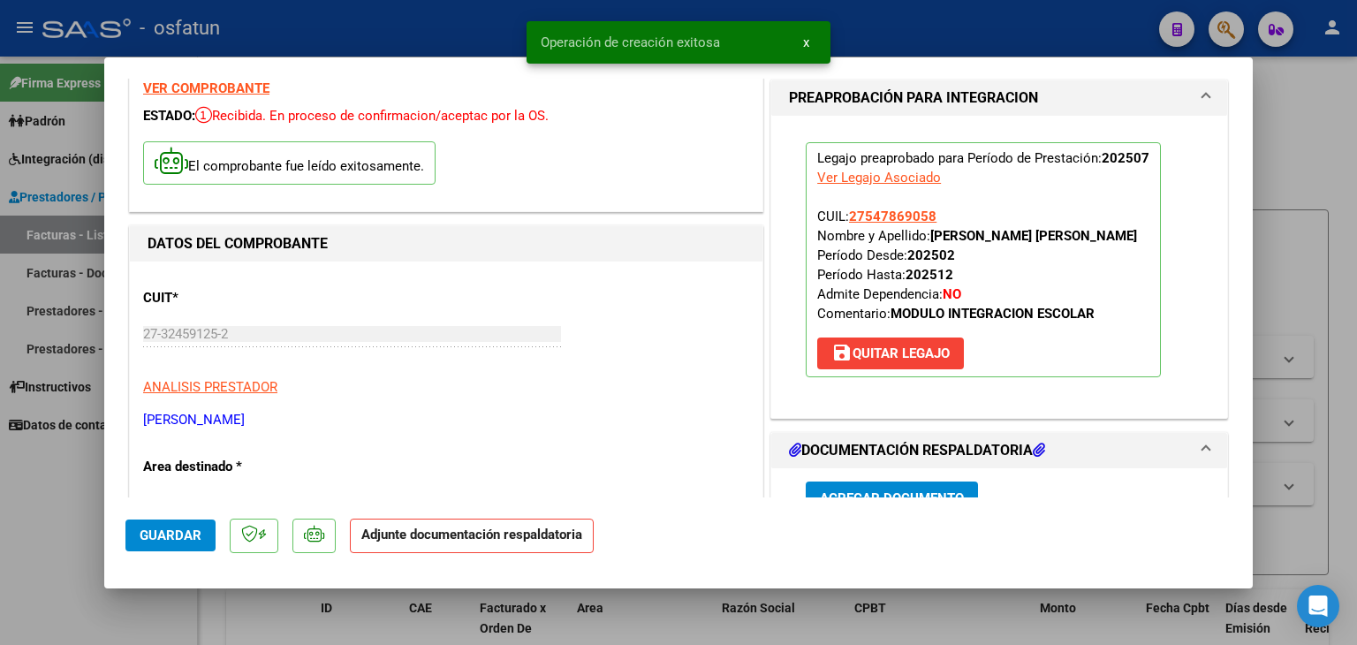
scroll to position [265, 0]
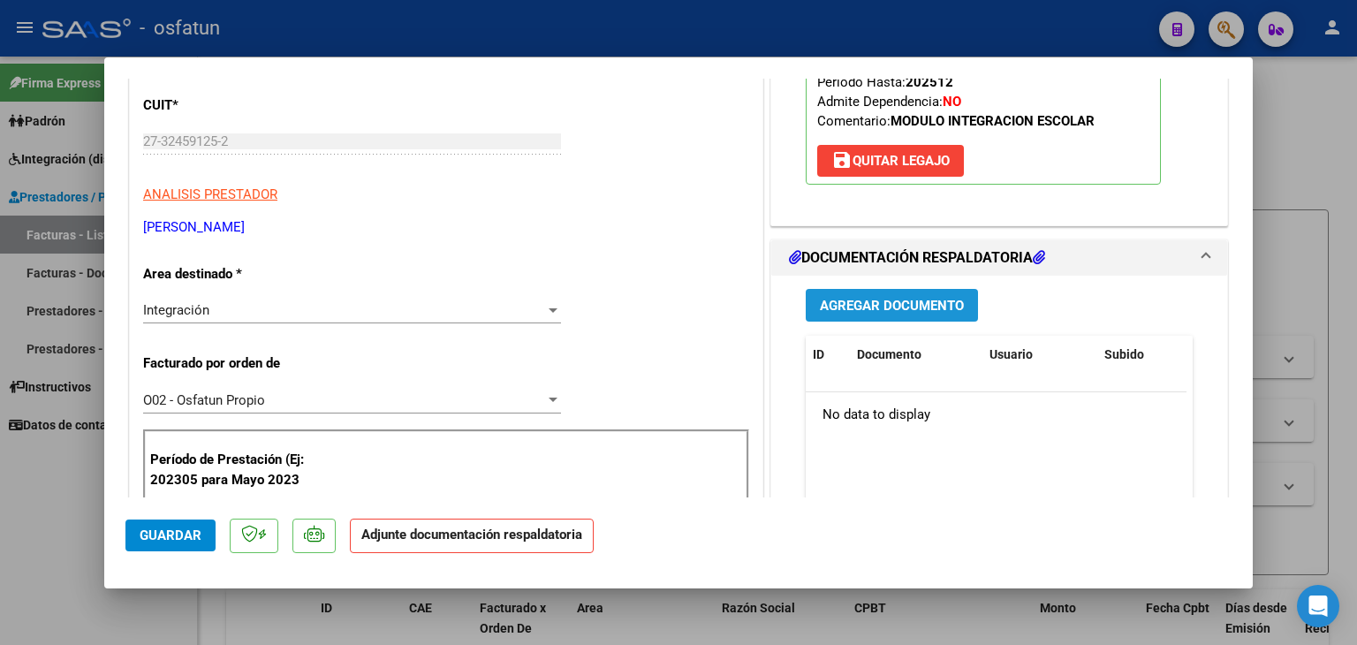
click at [858, 310] on span "Agregar Documento" at bounding box center [892, 306] width 144 height 16
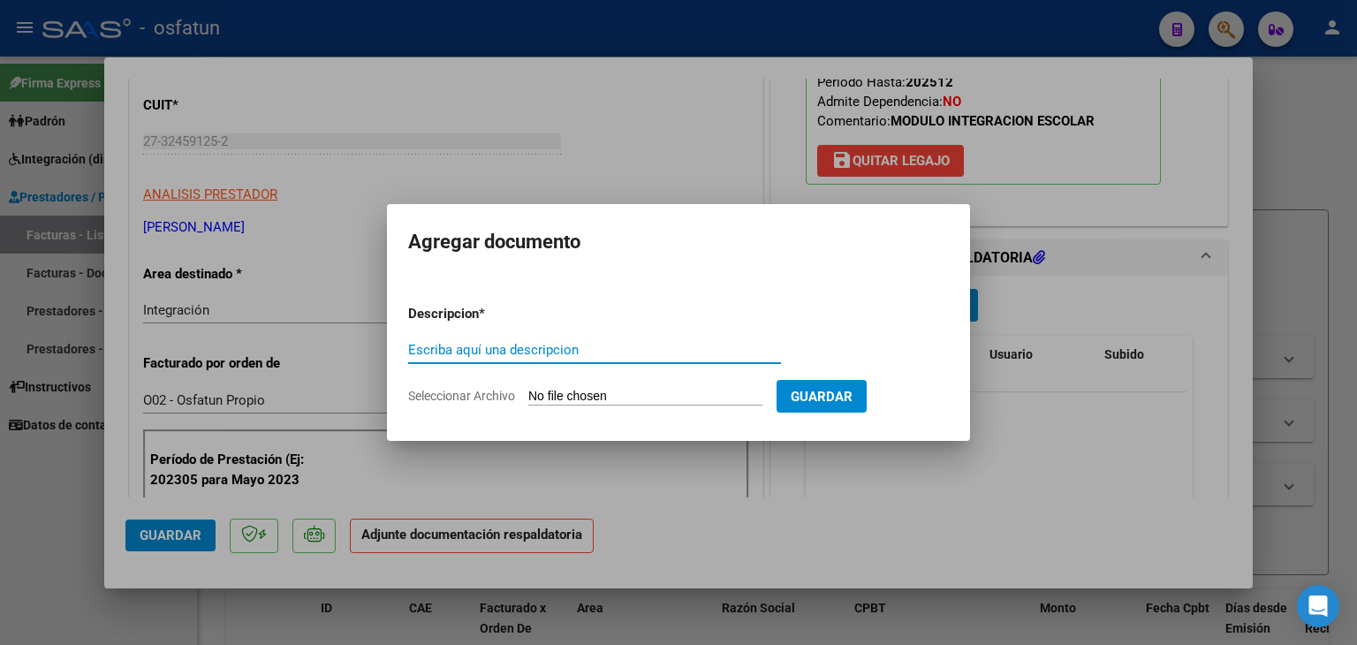
click at [597, 346] on input "Escriba aquí una descripcion" at bounding box center [594, 350] width 373 height 16
type input "ASISTENCIA"
click at [631, 400] on input "Seleccionar Archivo" at bounding box center [645, 397] width 234 height 17
type input "C:\fakepath\PRESUPUESTO AUTORIZADO - MOD INT ESC - 2025.pdf"
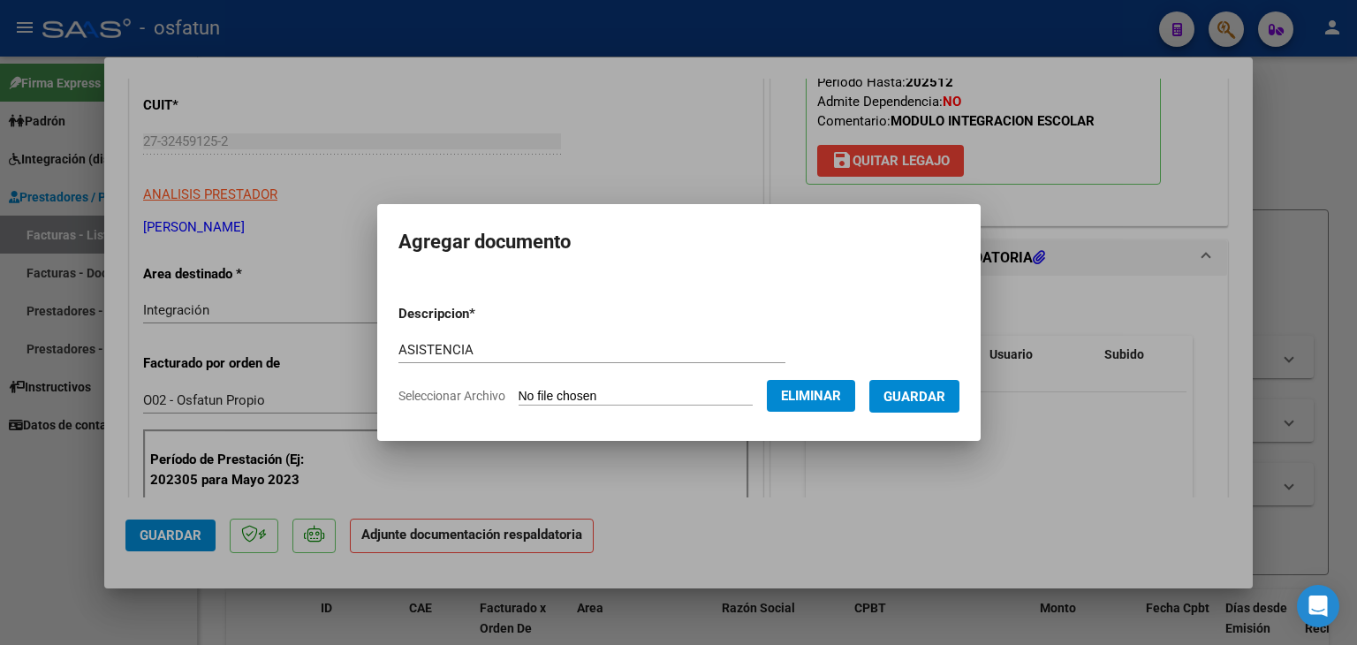
click at [932, 403] on span "Guardar" at bounding box center [915, 397] width 62 height 16
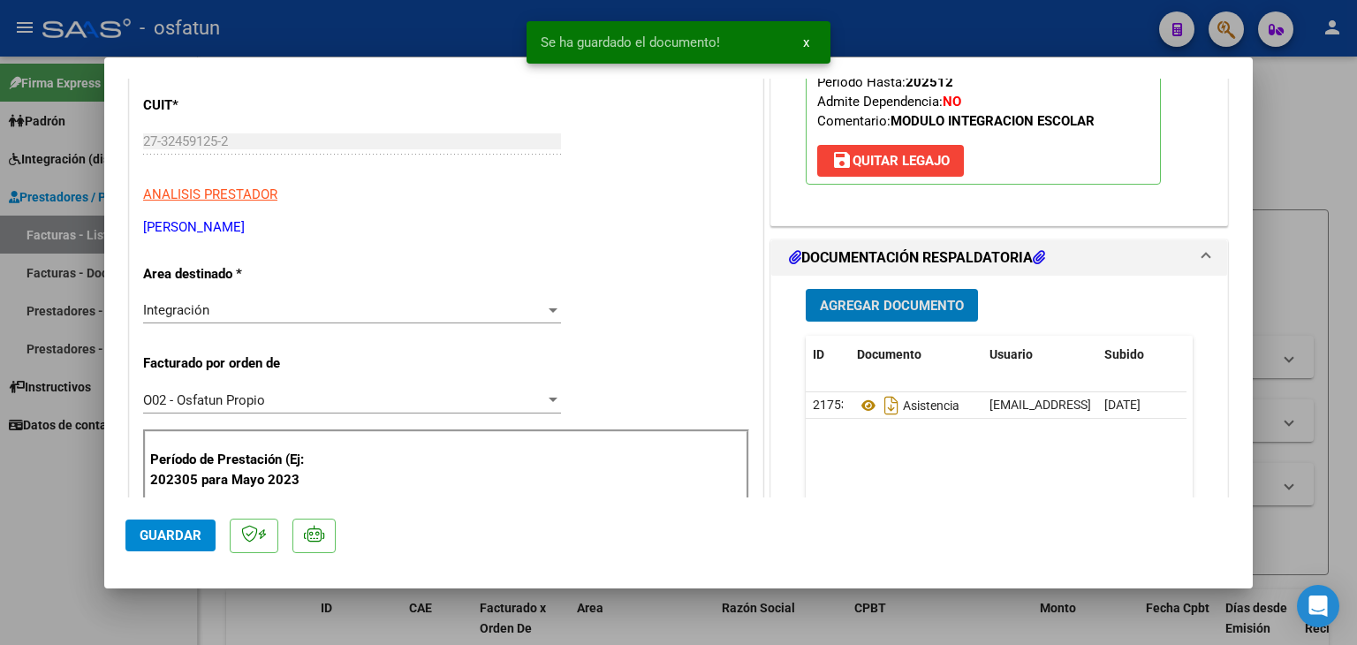
click at [888, 315] on button "Agregar Documento" at bounding box center [892, 305] width 172 height 33
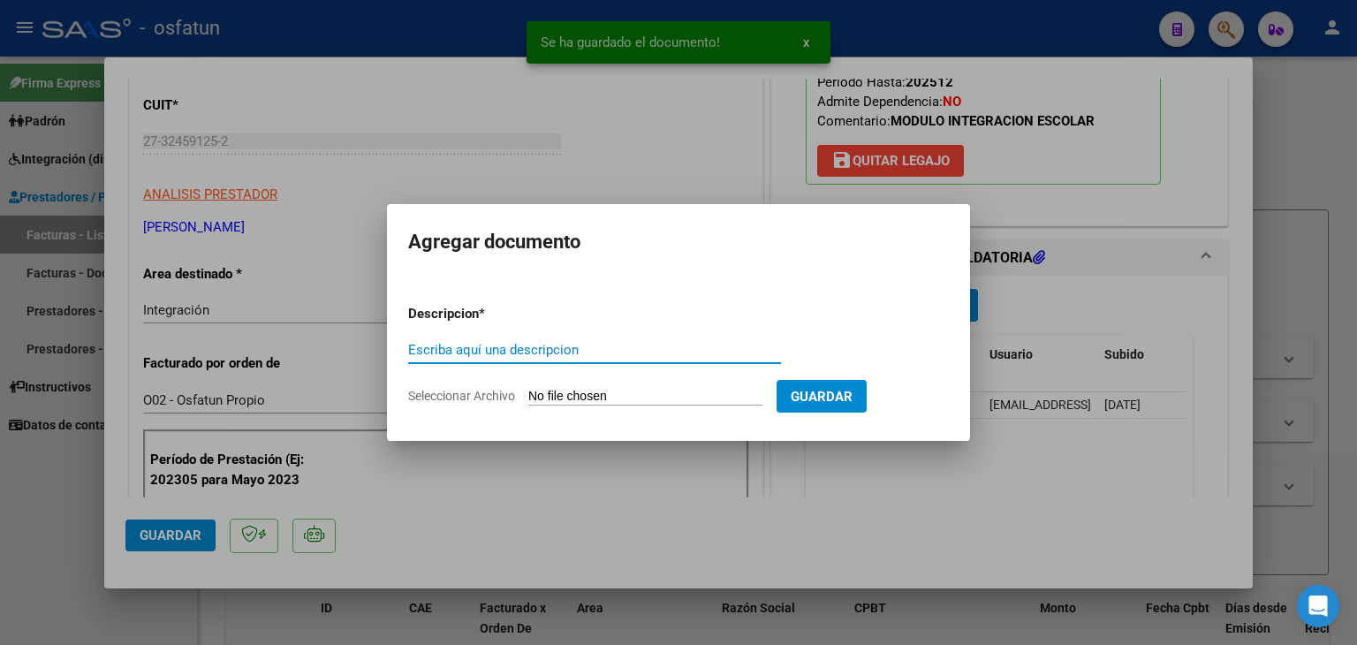
click at [527, 354] on input "Escriba aquí una descripcion" at bounding box center [594, 350] width 373 height 16
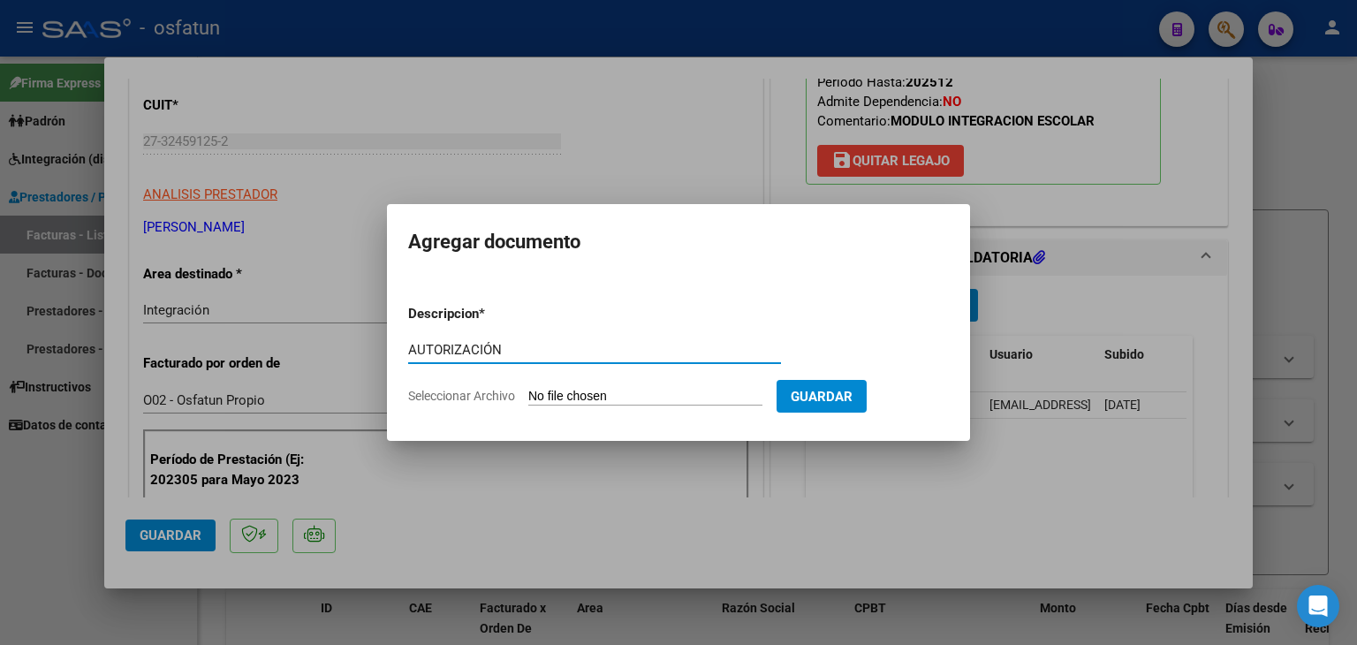
type input "AUTORIZACIÓN"
click at [571, 390] on input "Seleccionar Archivo" at bounding box center [645, 397] width 234 height 17
type input "C:\fakepath\PRESUPUESTO AUTORIZADO - MOD INT ESC - 2025.pdf"
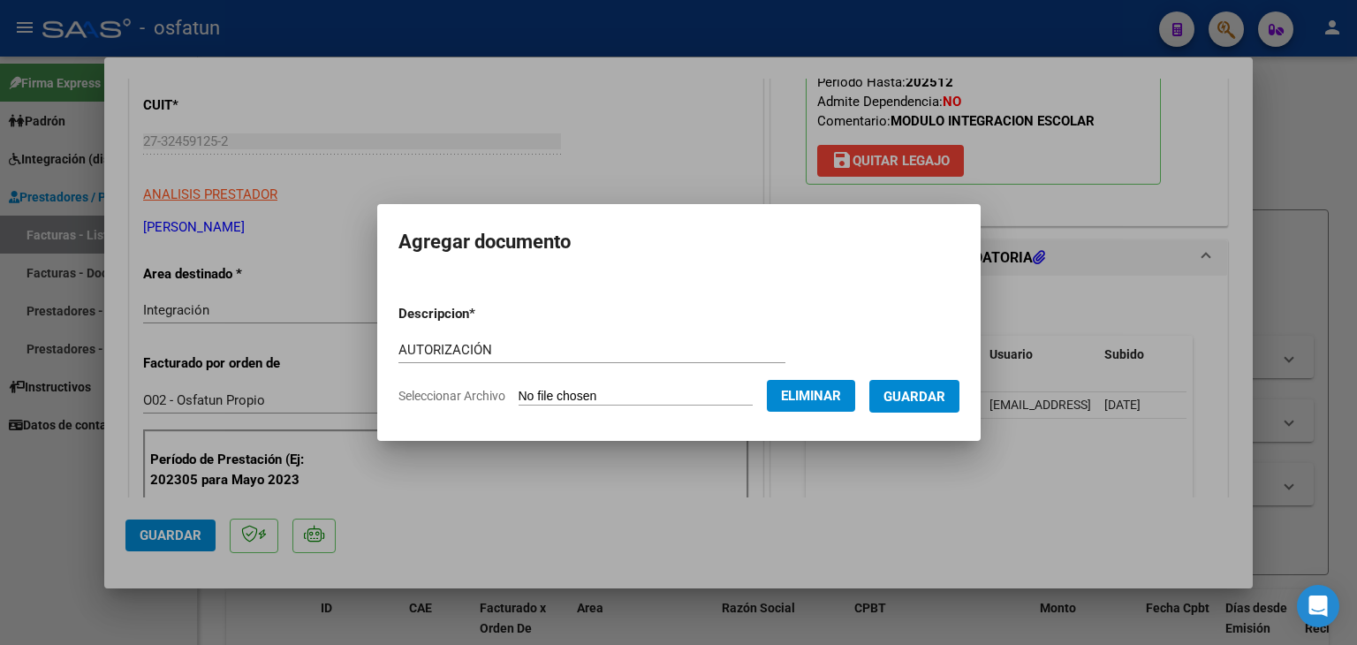
click at [938, 401] on span "Guardar" at bounding box center [915, 397] width 62 height 16
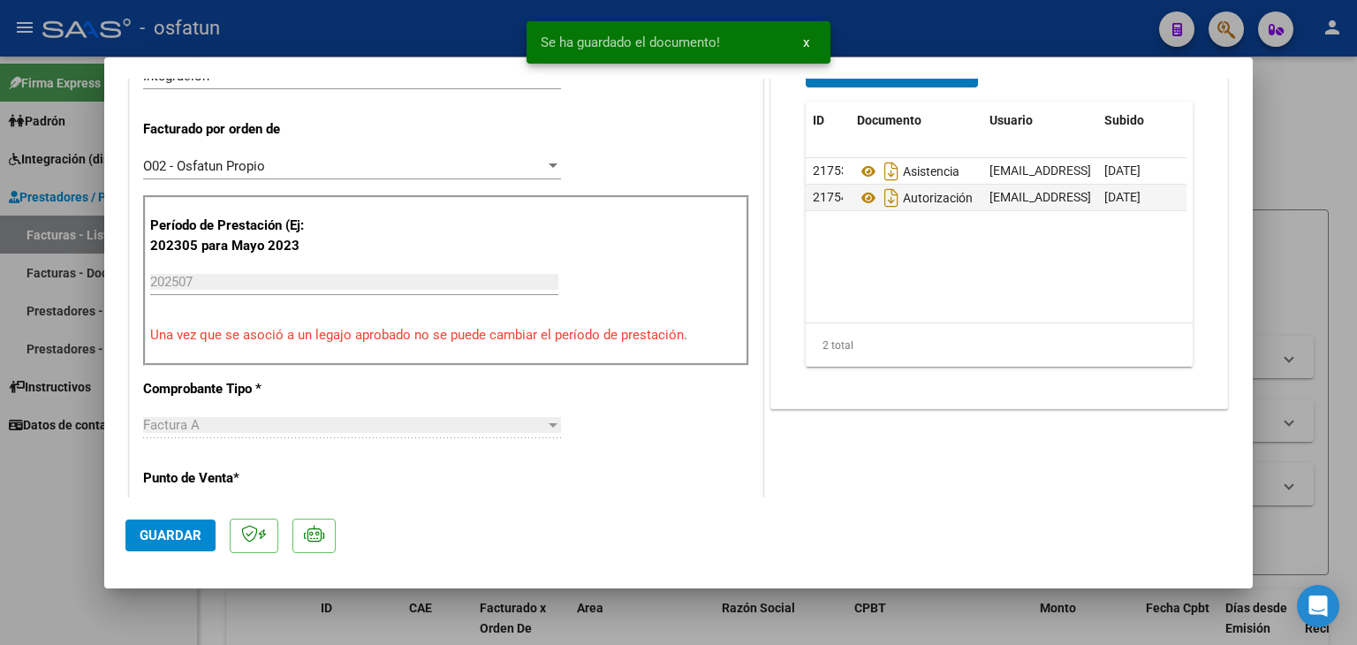
scroll to position [530, 0]
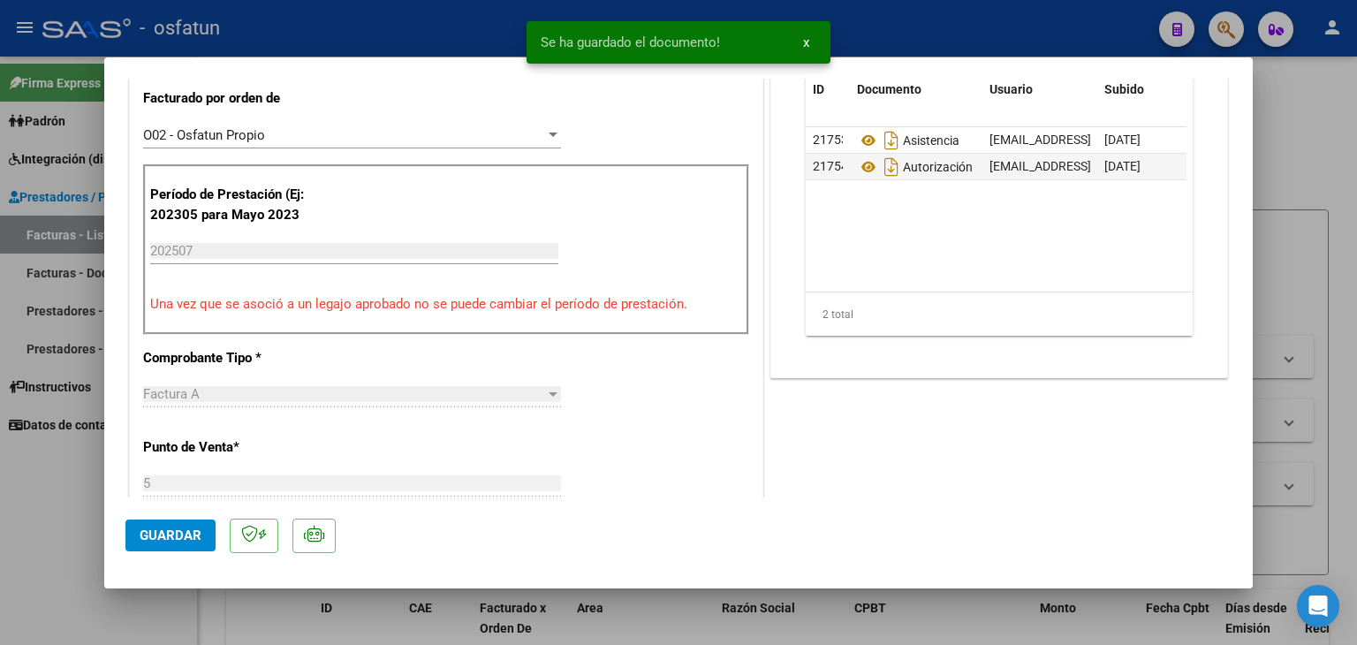
click at [208, 528] on button "Guardar" at bounding box center [170, 536] width 90 height 32
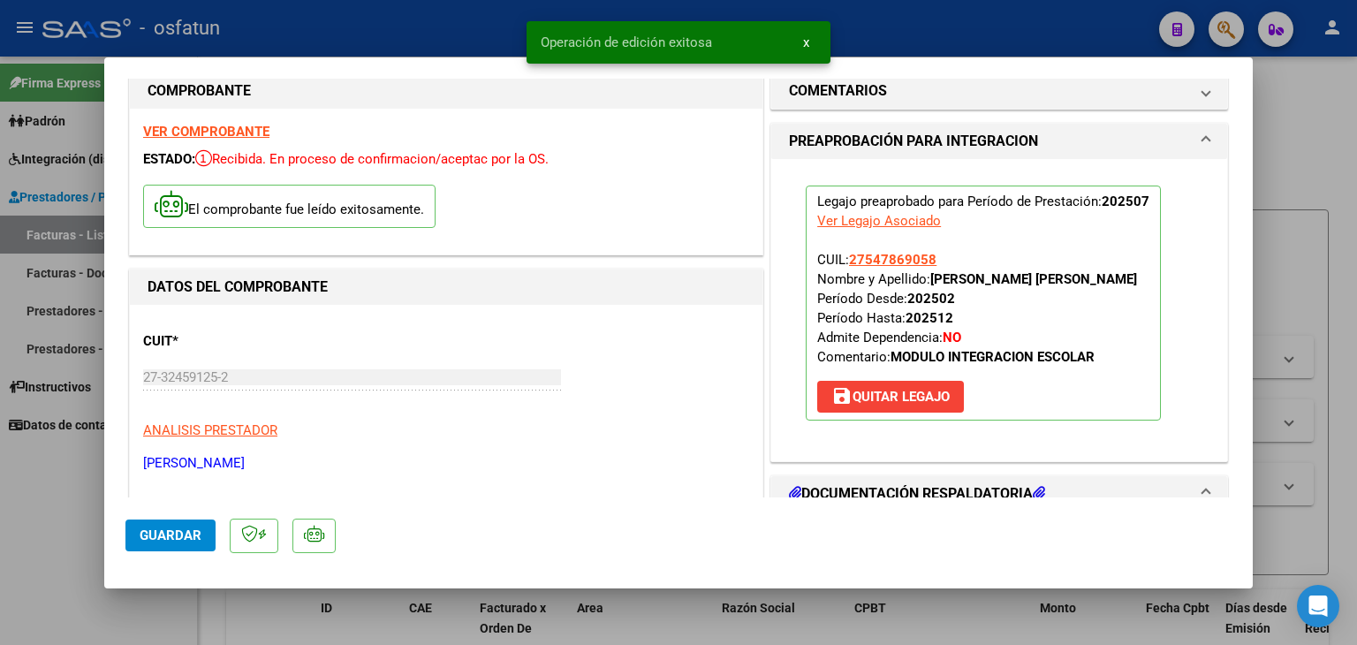
scroll to position [0, 0]
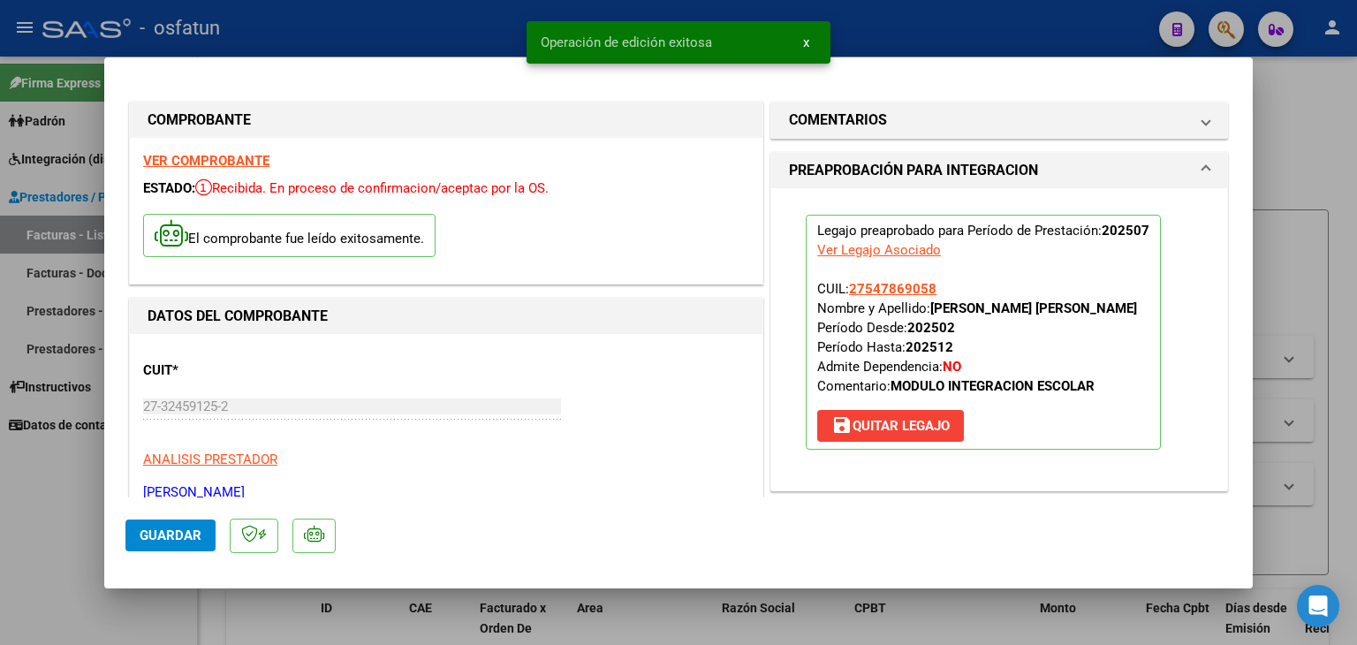
click at [877, 26] on div at bounding box center [678, 322] width 1357 height 645
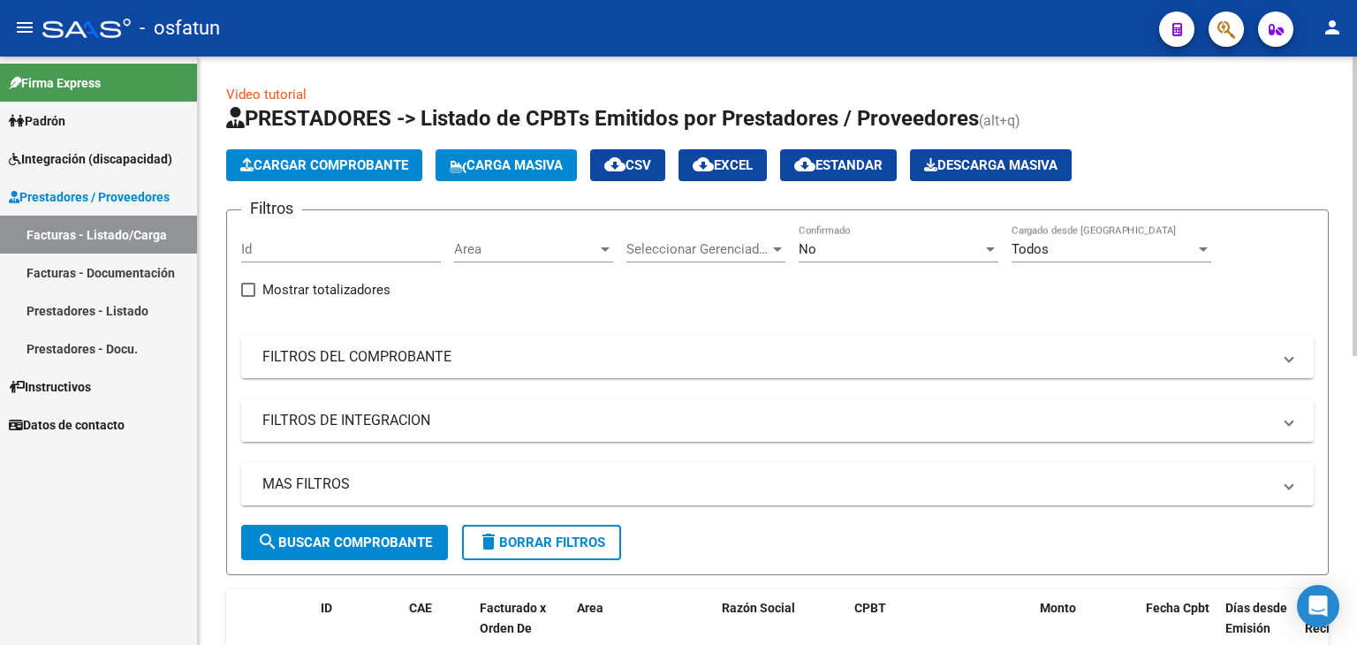
click at [321, 169] on span "Cargar Comprobante" at bounding box center [324, 165] width 168 height 16
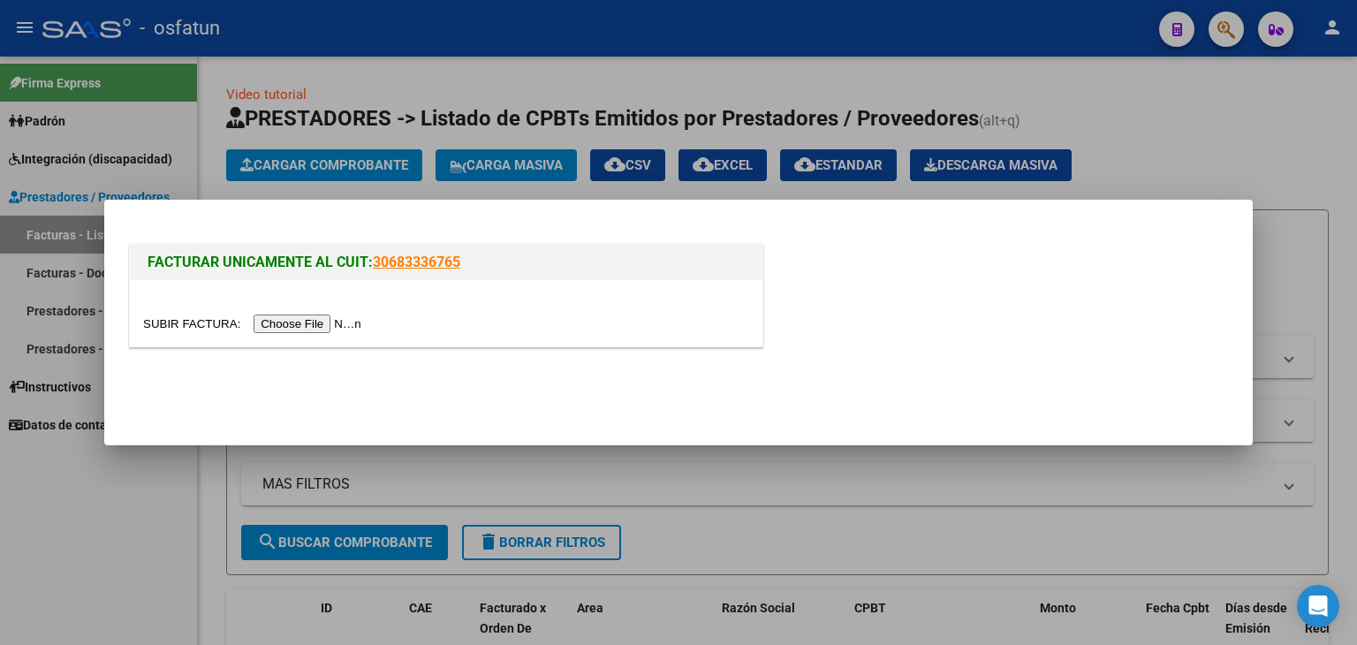
click at [309, 320] on input "file" at bounding box center [255, 324] width 224 height 19
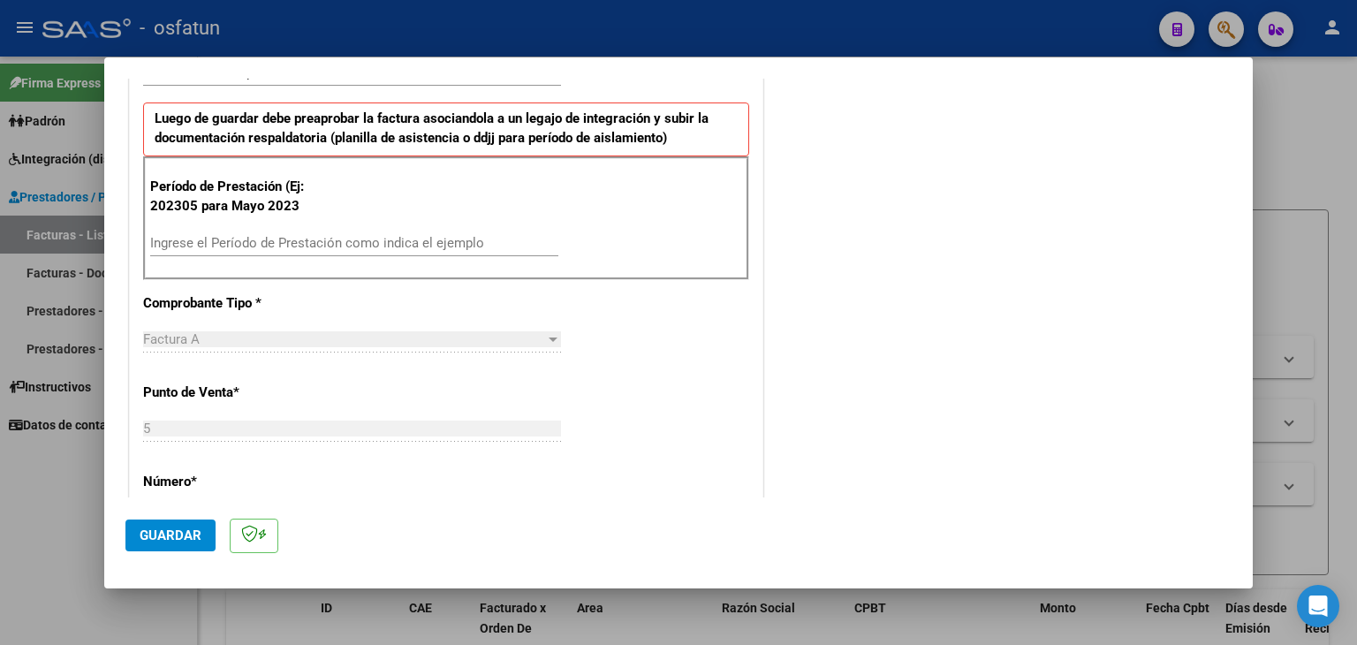
scroll to position [619, 0]
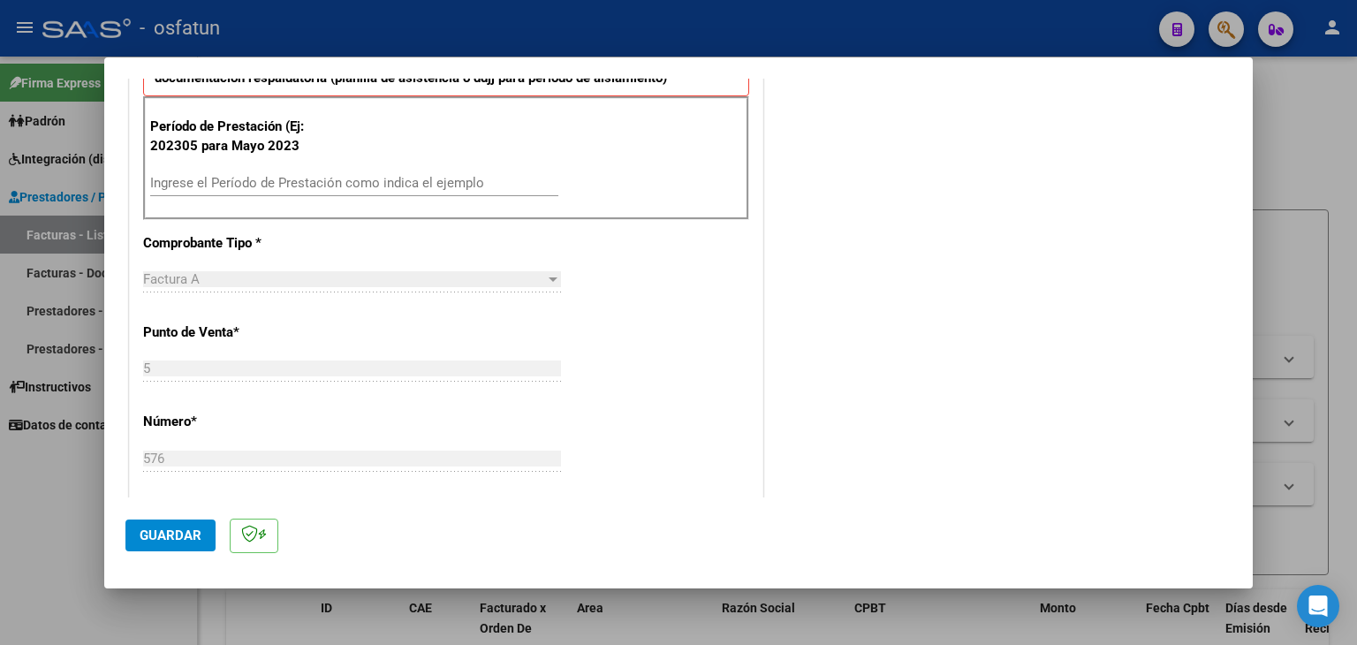
click at [330, 172] on div "Ingrese el Período de Prestación como indica el ejemplo" at bounding box center [354, 183] width 408 height 27
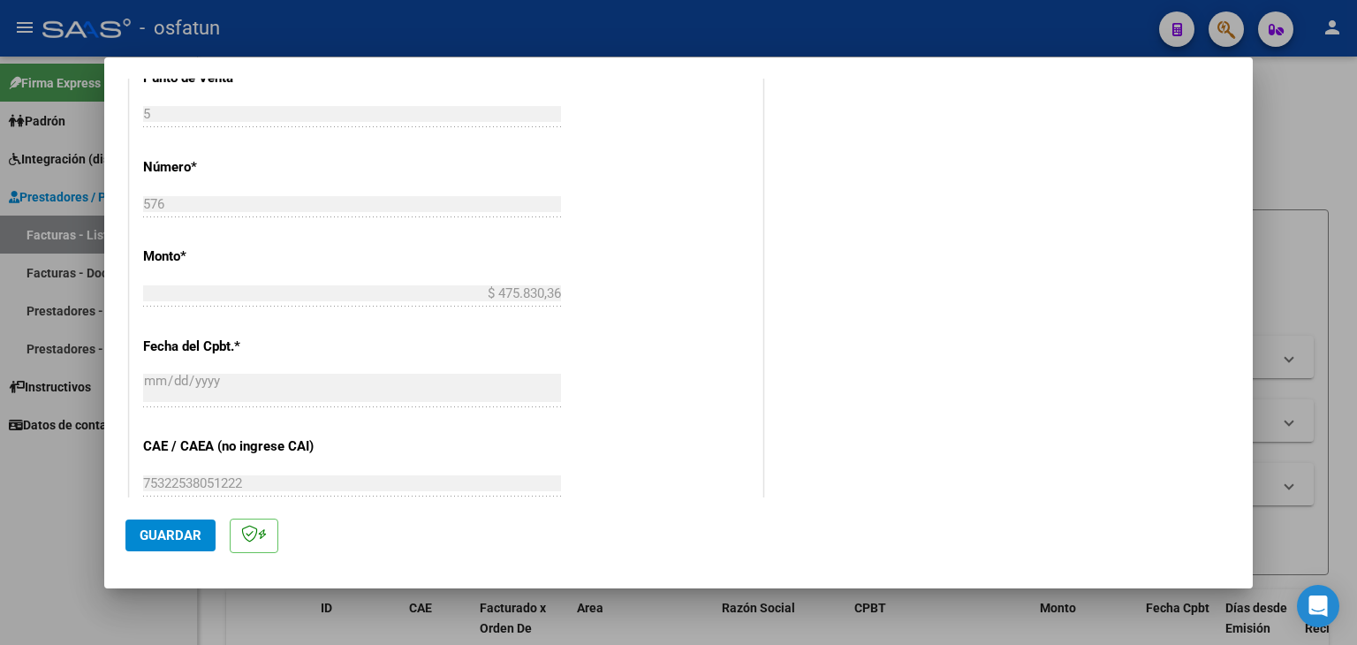
scroll to position [884, 0]
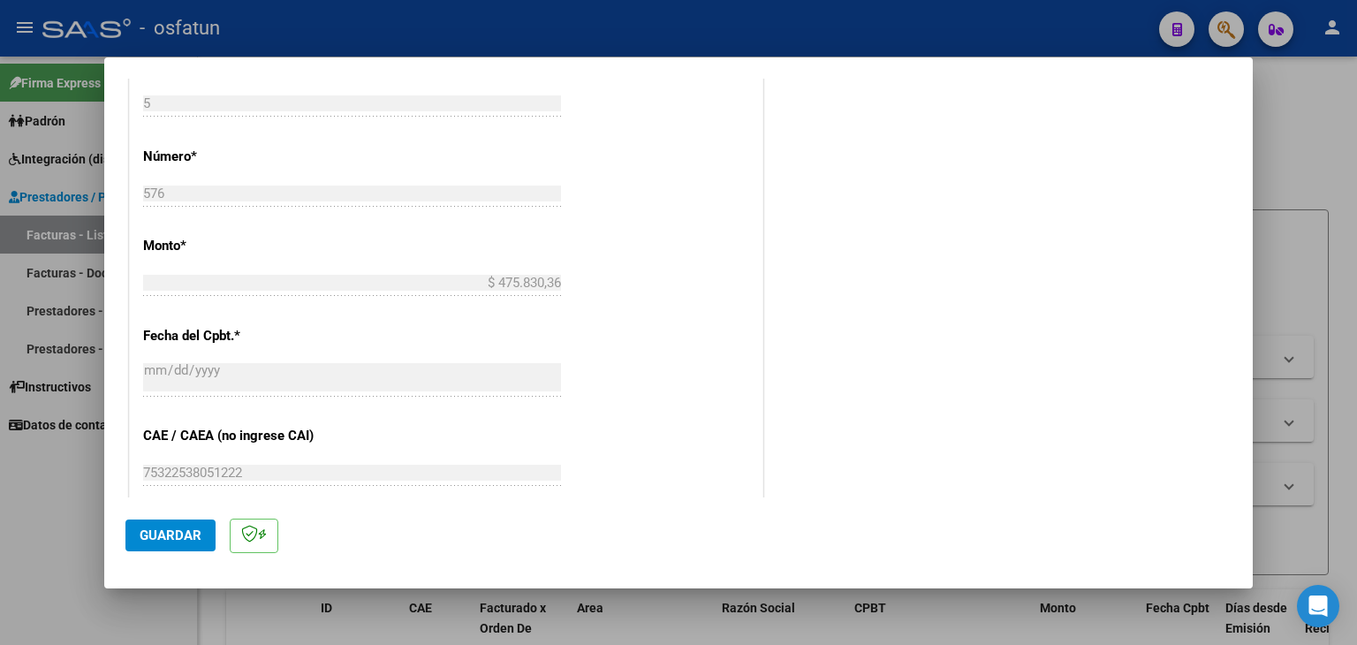
type input "202507"
drag, startPoint x: 186, startPoint y: 536, endPoint x: 296, endPoint y: 493, distance: 117.8
click at [191, 536] on span "Guardar" at bounding box center [171, 536] width 62 height 16
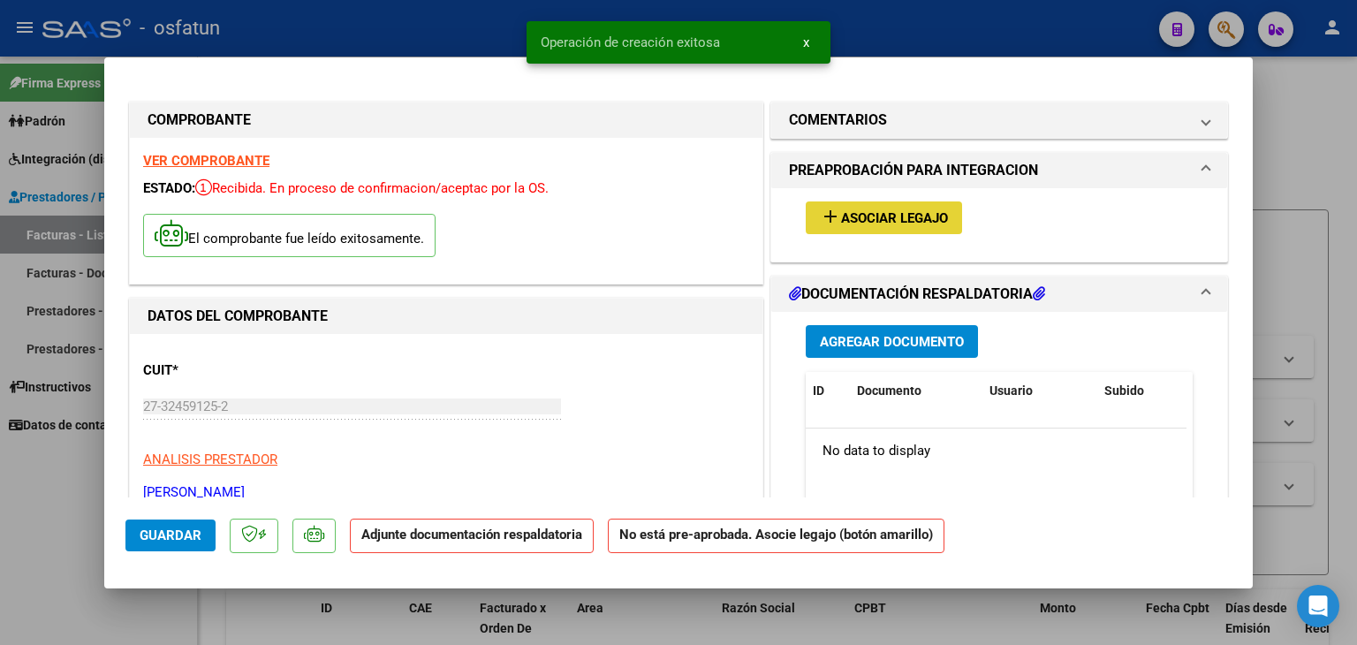
click at [915, 216] on span "Asociar Legajo" at bounding box center [894, 218] width 107 height 16
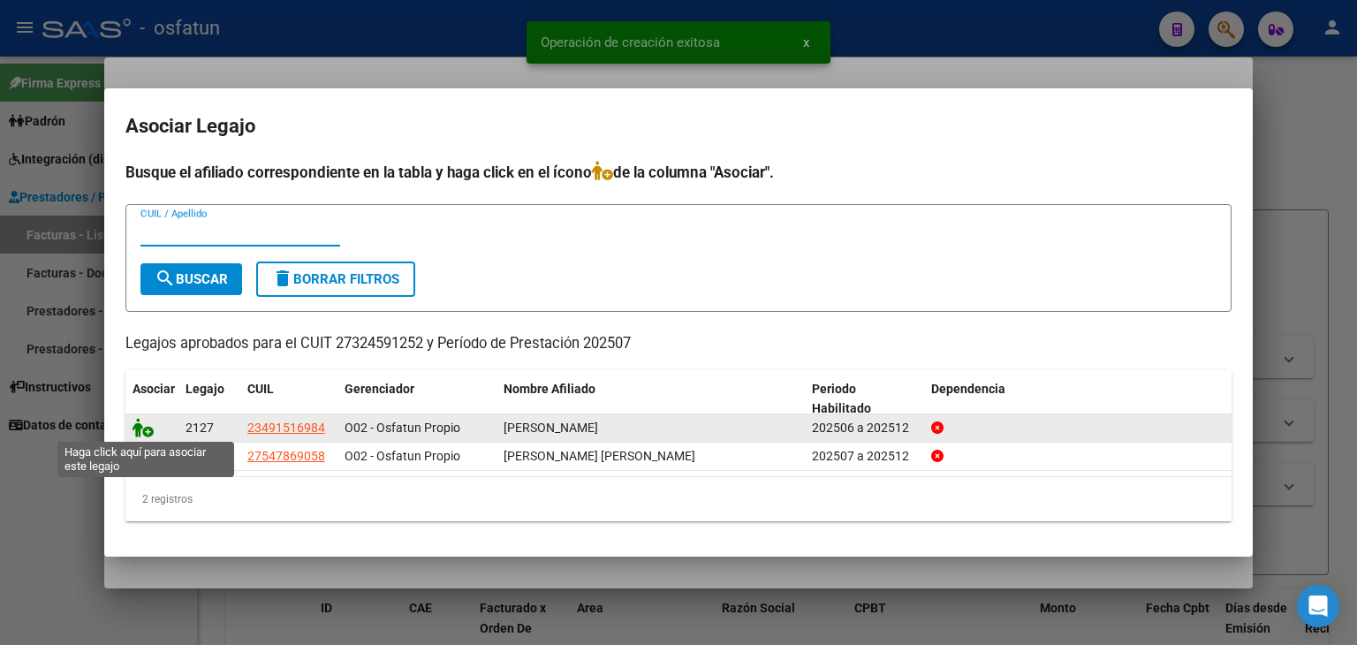
click at [136, 430] on icon at bounding box center [143, 427] width 21 height 19
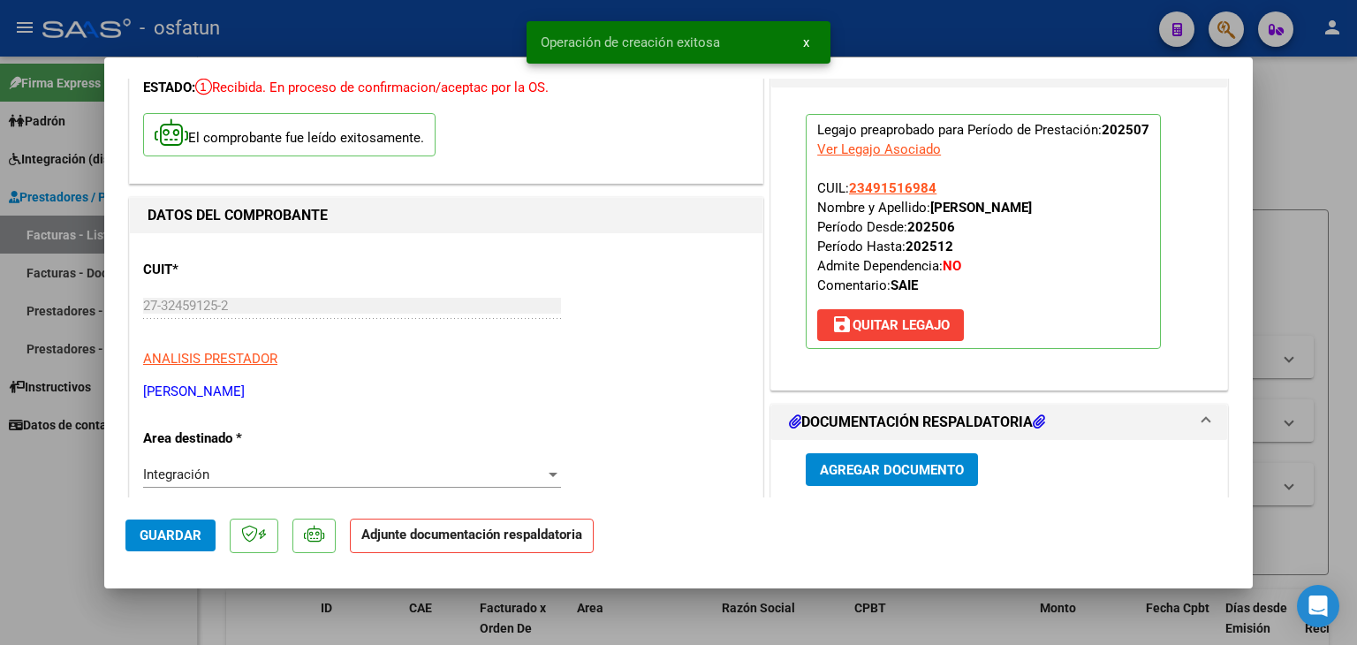
scroll to position [177, 0]
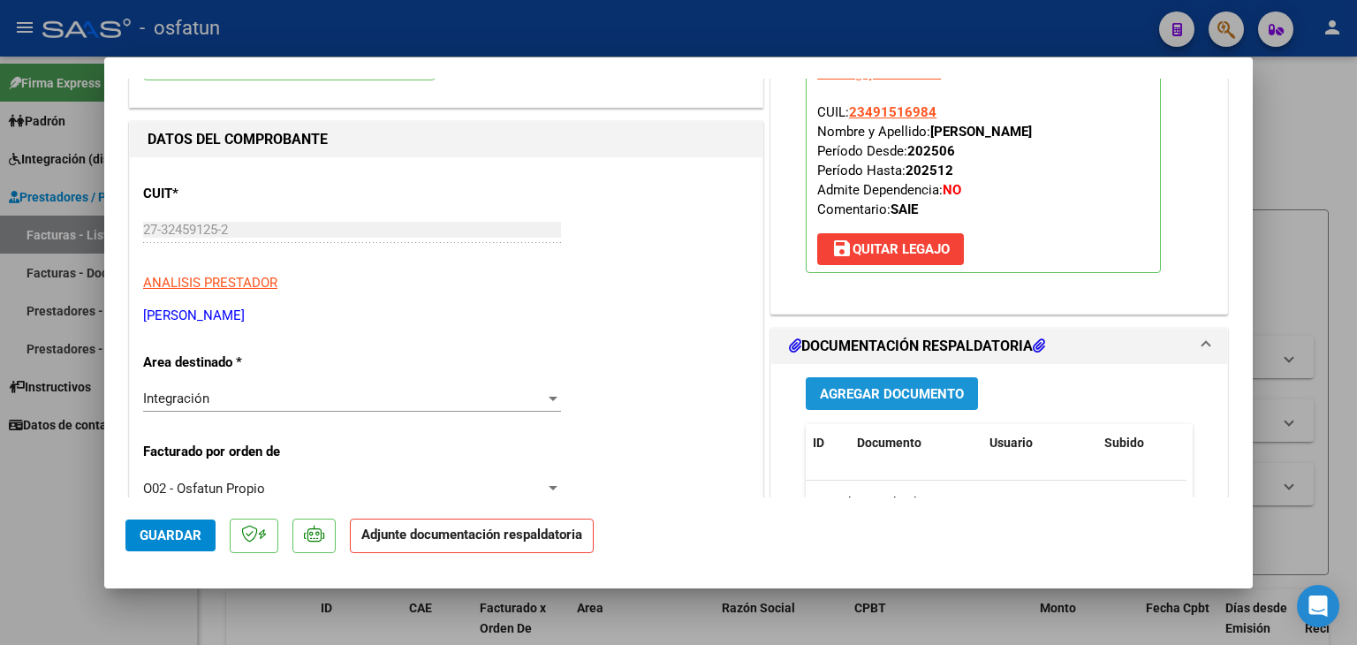
click at [849, 386] on span "Agregar Documento" at bounding box center [892, 394] width 144 height 16
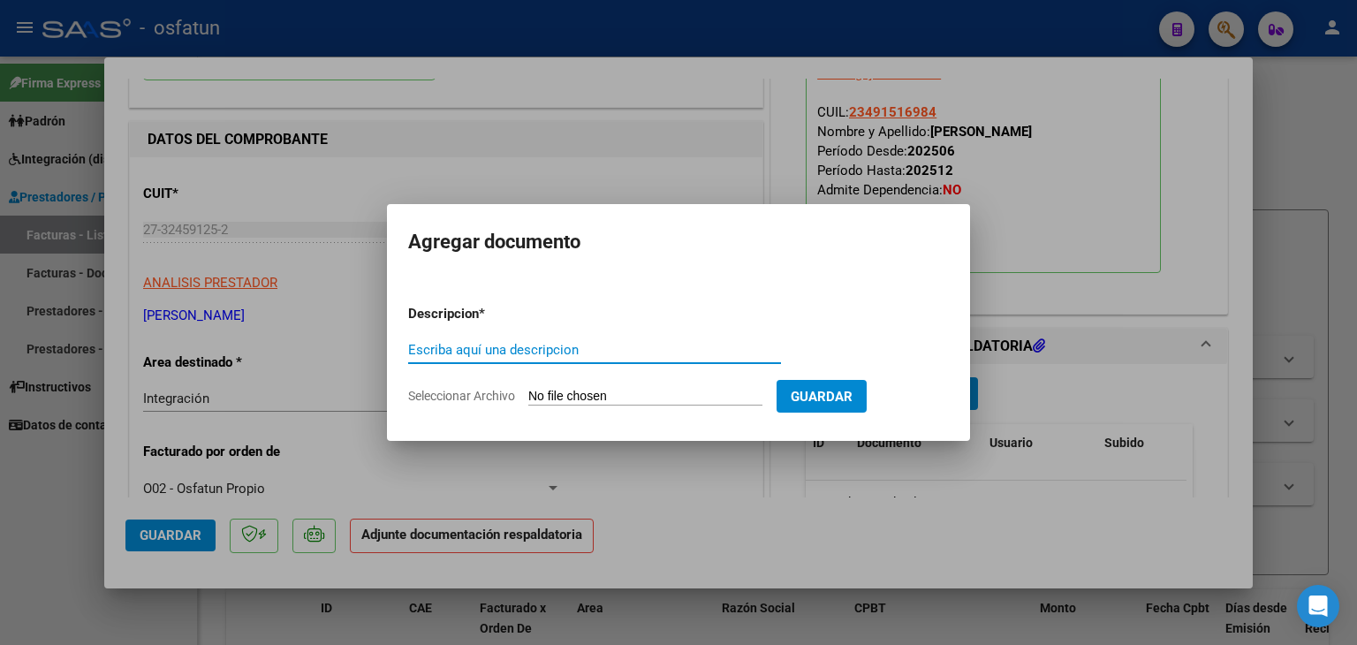
click at [650, 358] on div "Escriba aquí una descripcion" at bounding box center [594, 350] width 373 height 27
type input "P"
type input "ASISTENCIA"
click at [622, 391] on input "Seleccionar Archivo" at bounding box center [645, 397] width 234 height 17
type input "C:\fakepath\PRESUPUESTO AUTORIZADO - MOD INT ESC - 2025.pdf"
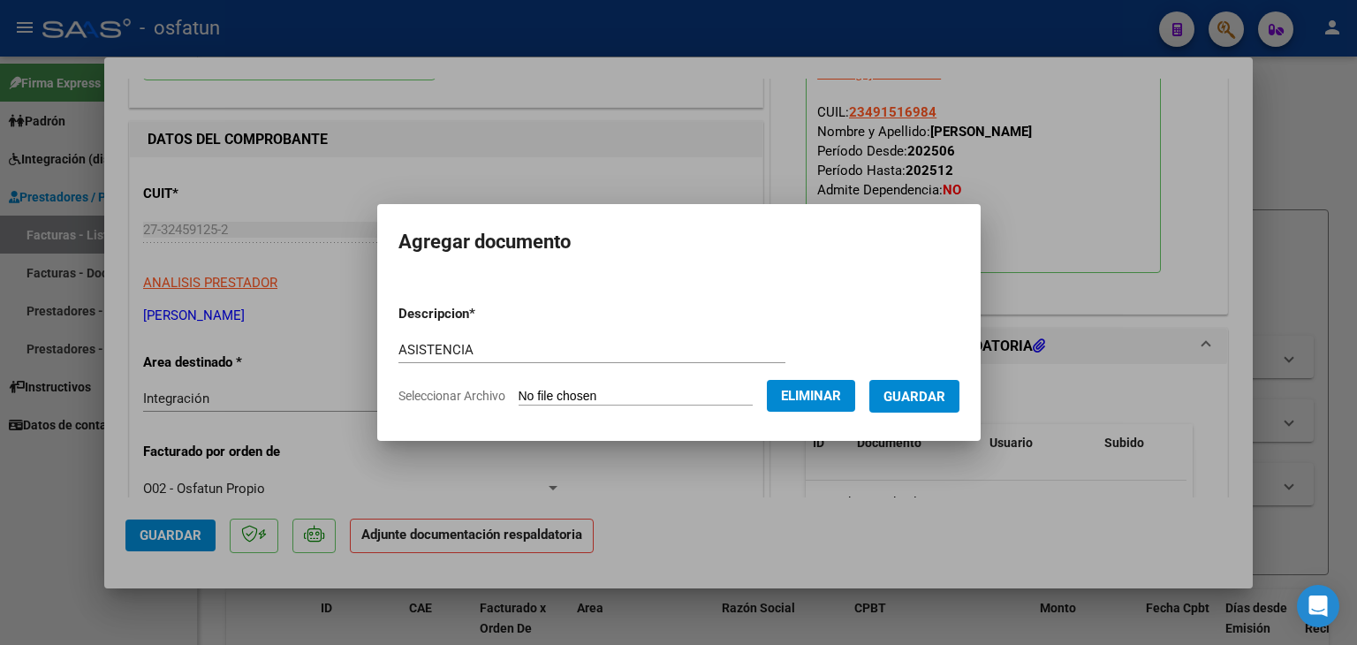
click at [708, 388] on app-file-uploader "Seleccionar Archivo Eliminar" at bounding box center [634, 396] width 471 height 16
drag, startPoint x: 807, startPoint y: 389, endPoint x: 718, endPoint y: 394, distance: 89.4
click at [801, 389] on span "Eliminar" at bounding box center [811, 396] width 60 height 16
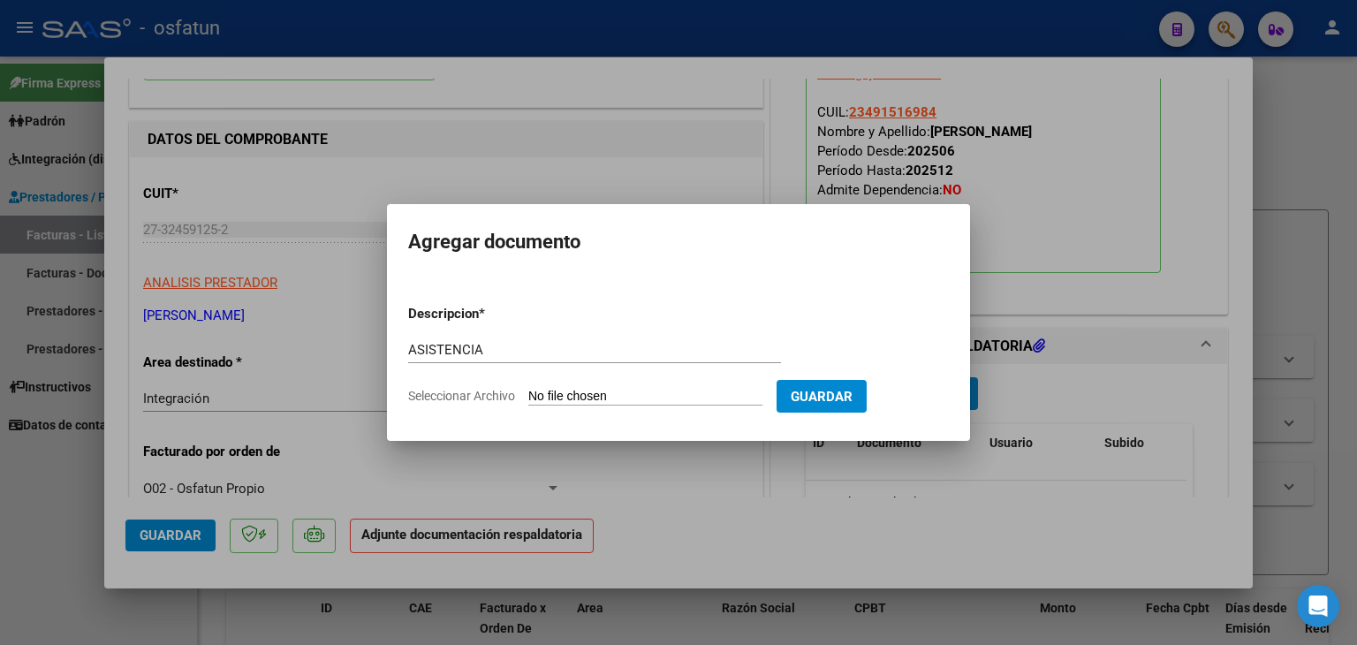
click at [656, 399] on input "Seleccionar Archivo" at bounding box center [645, 397] width 234 height 17
type input "C:\fakepath\PLANILLA ASISTENCIA - MOD INT ESC - [DATE].pdf"
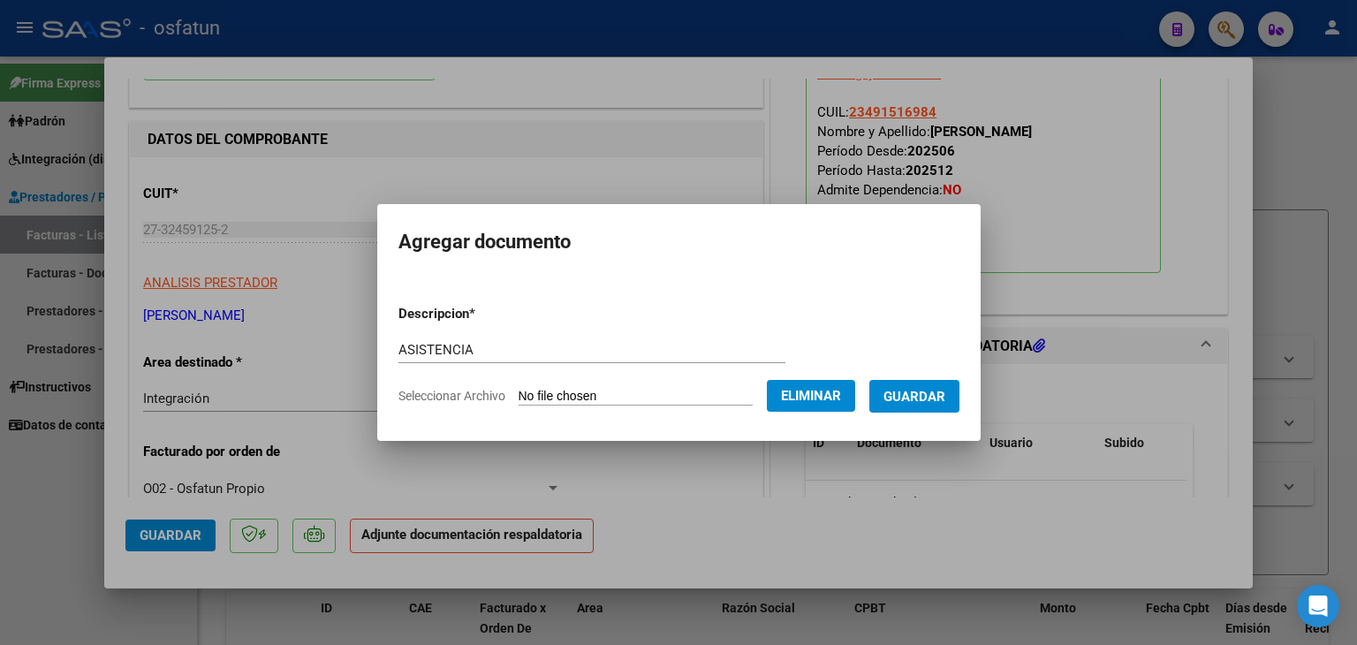
click at [936, 400] on span "Guardar" at bounding box center [915, 397] width 62 height 16
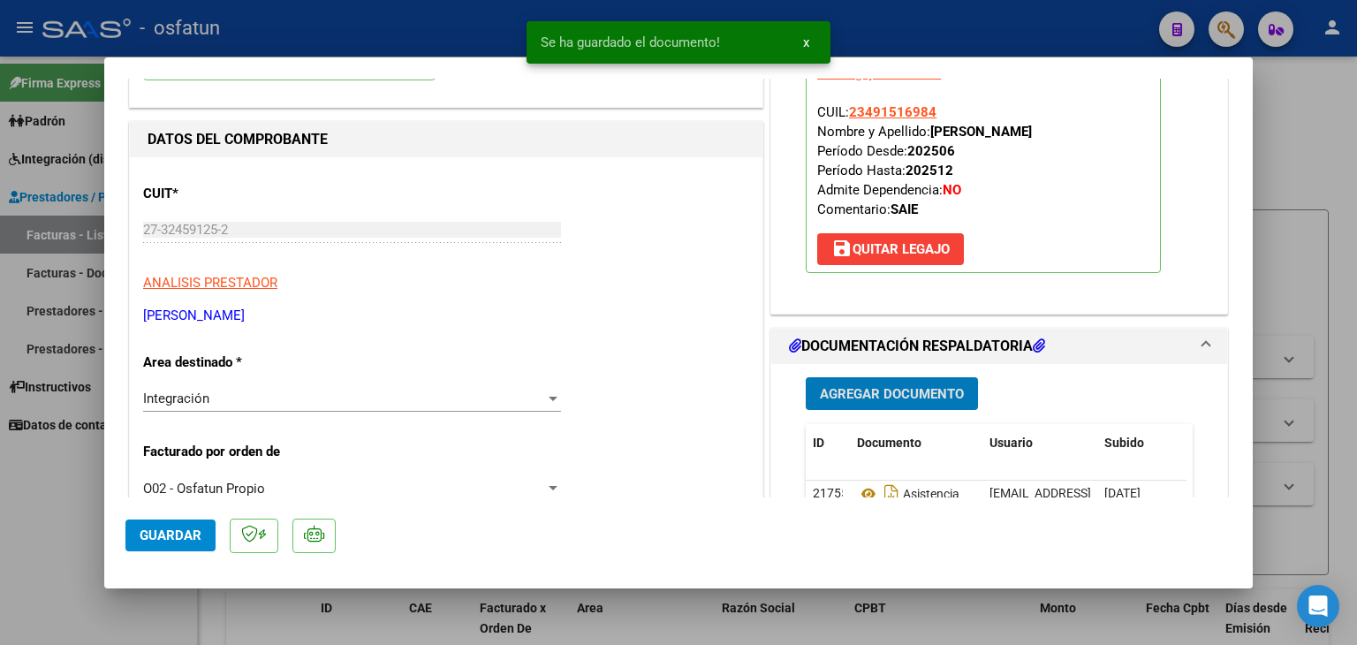
click at [870, 387] on span "Agregar Documento" at bounding box center [892, 394] width 144 height 16
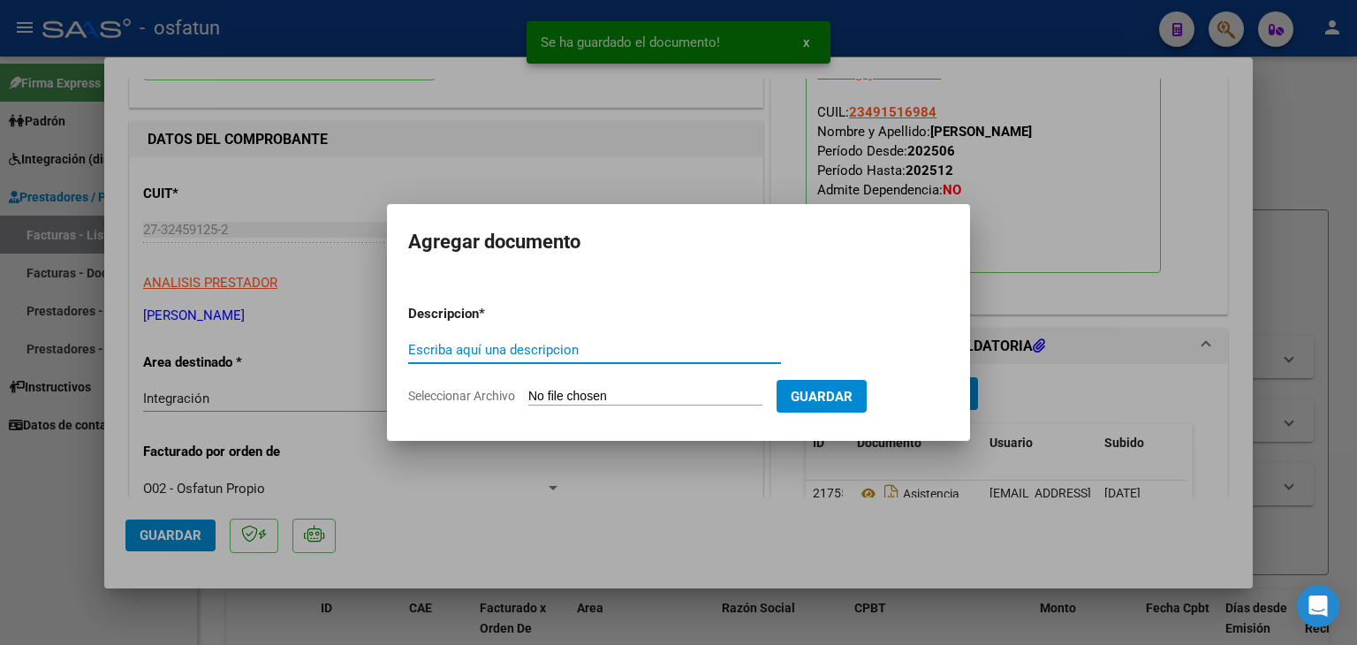
click at [633, 353] on input "Escriba aquí una descripcion" at bounding box center [594, 350] width 373 height 16
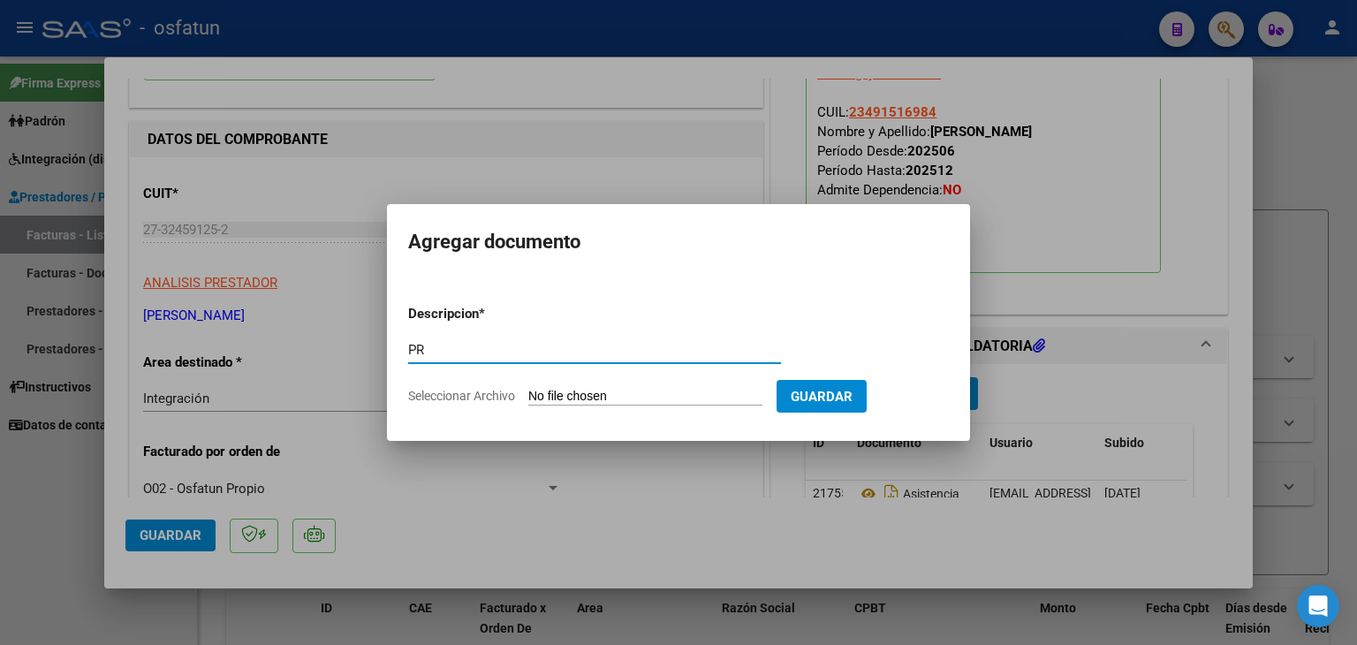
type input "P"
type input "AUTORIZACIÓN"
click at [603, 399] on input "Seleccionar Archivo" at bounding box center [645, 397] width 234 height 17
type input "C:\fakepath\PRESUPUESTO AUTORIZADO - MOD INT ESC - 2025.pdf"
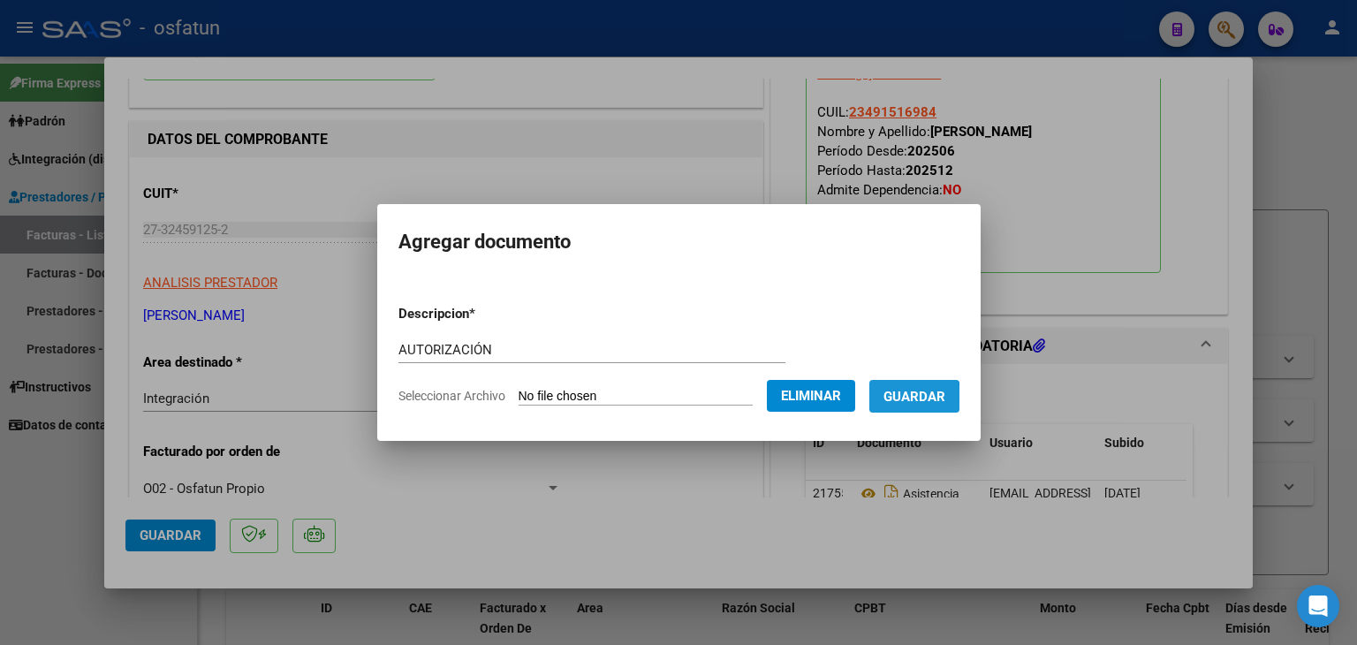
click at [922, 399] on span "Guardar" at bounding box center [915, 397] width 62 height 16
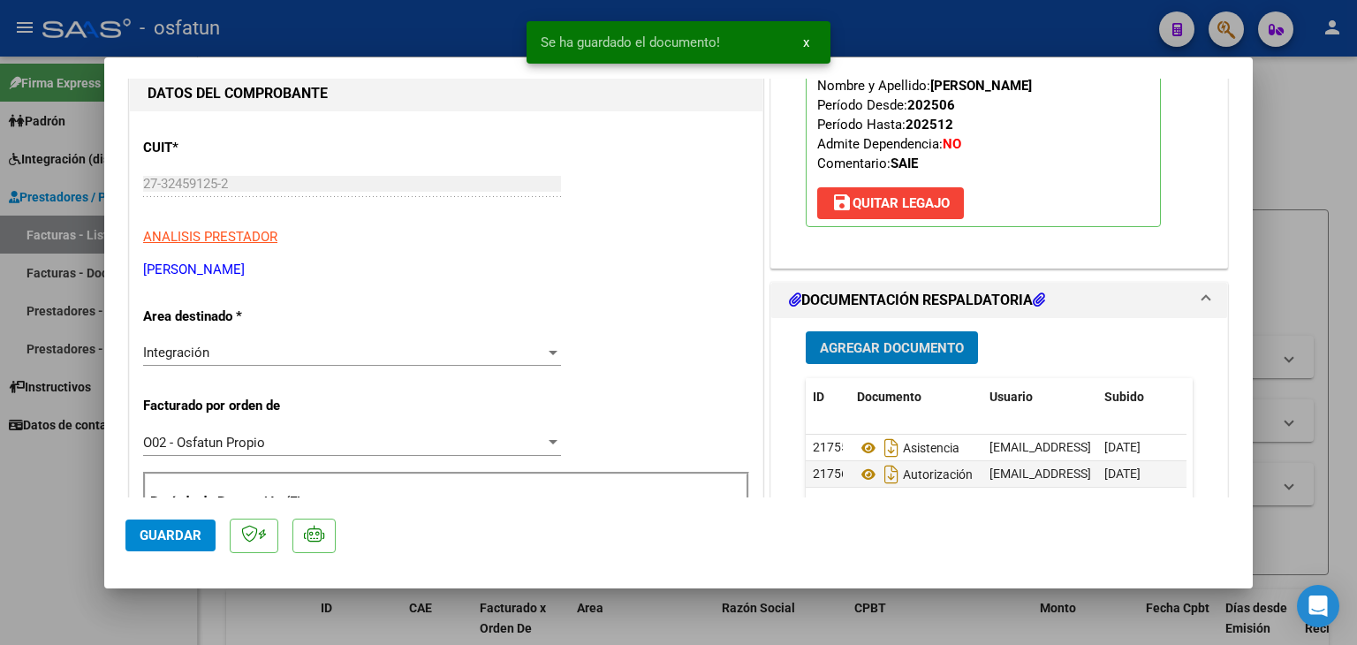
scroll to position [353, 0]
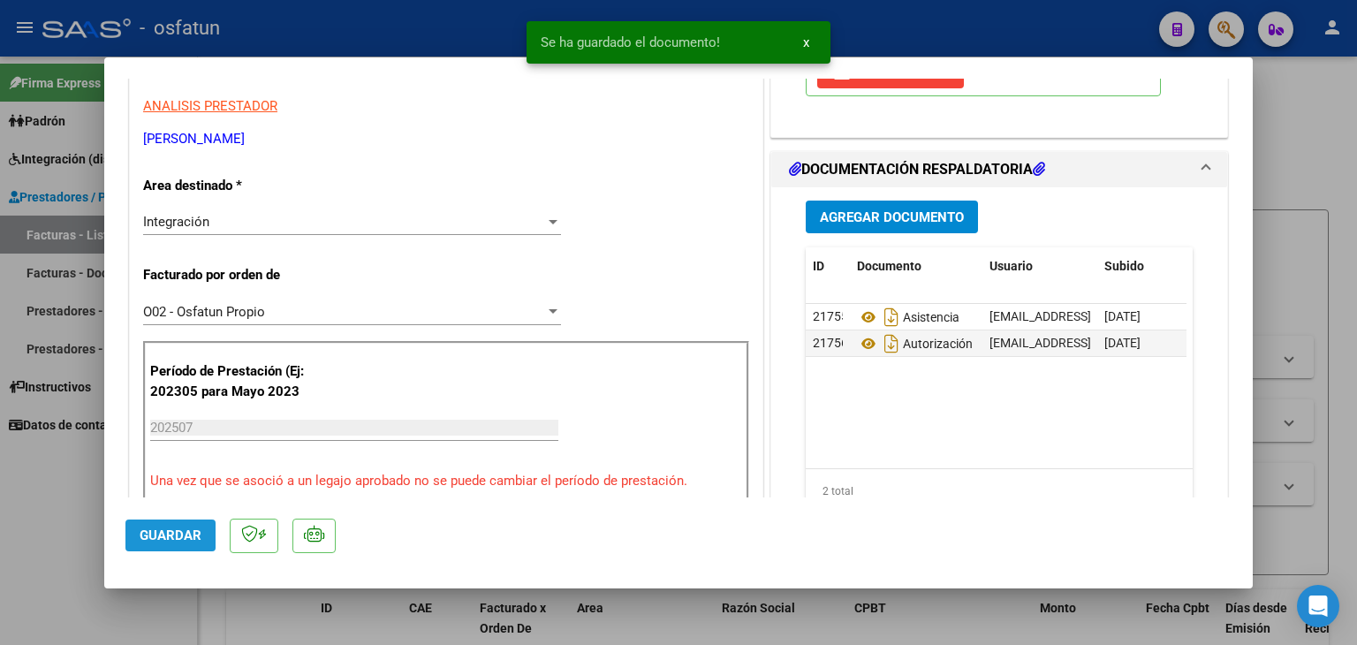
click at [170, 547] on button "Guardar" at bounding box center [170, 536] width 90 height 32
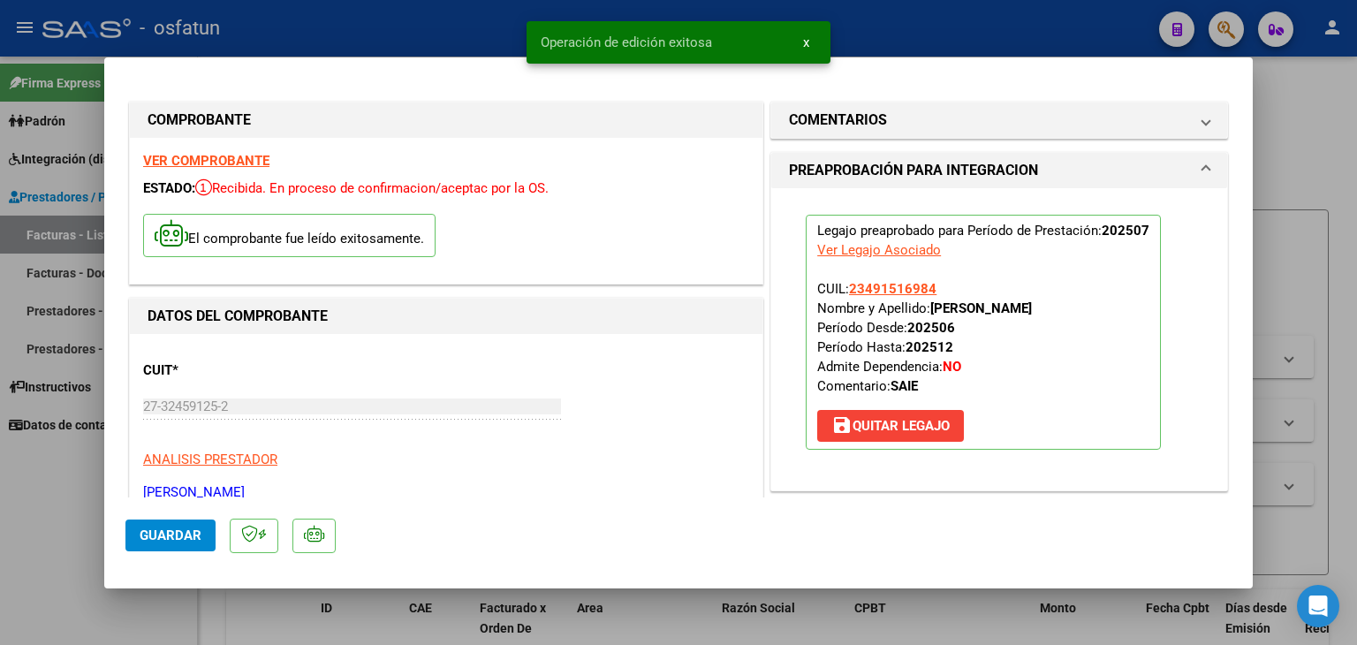
drag, startPoint x: 484, startPoint y: 28, endPoint x: 555, endPoint y: 180, distance: 167.6
click at [490, 33] on div at bounding box center [678, 322] width 1357 height 645
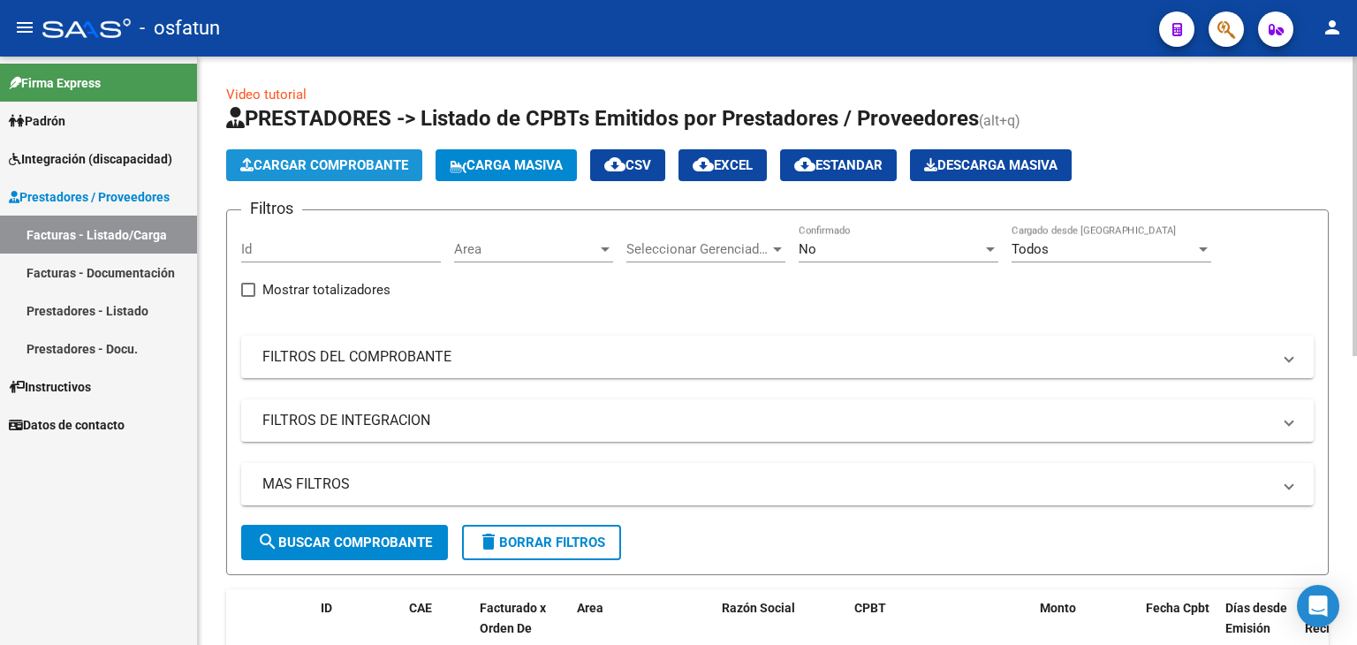
click at [364, 161] on span "Cargar Comprobante" at bounding box center [324, 165] width 168 height 16
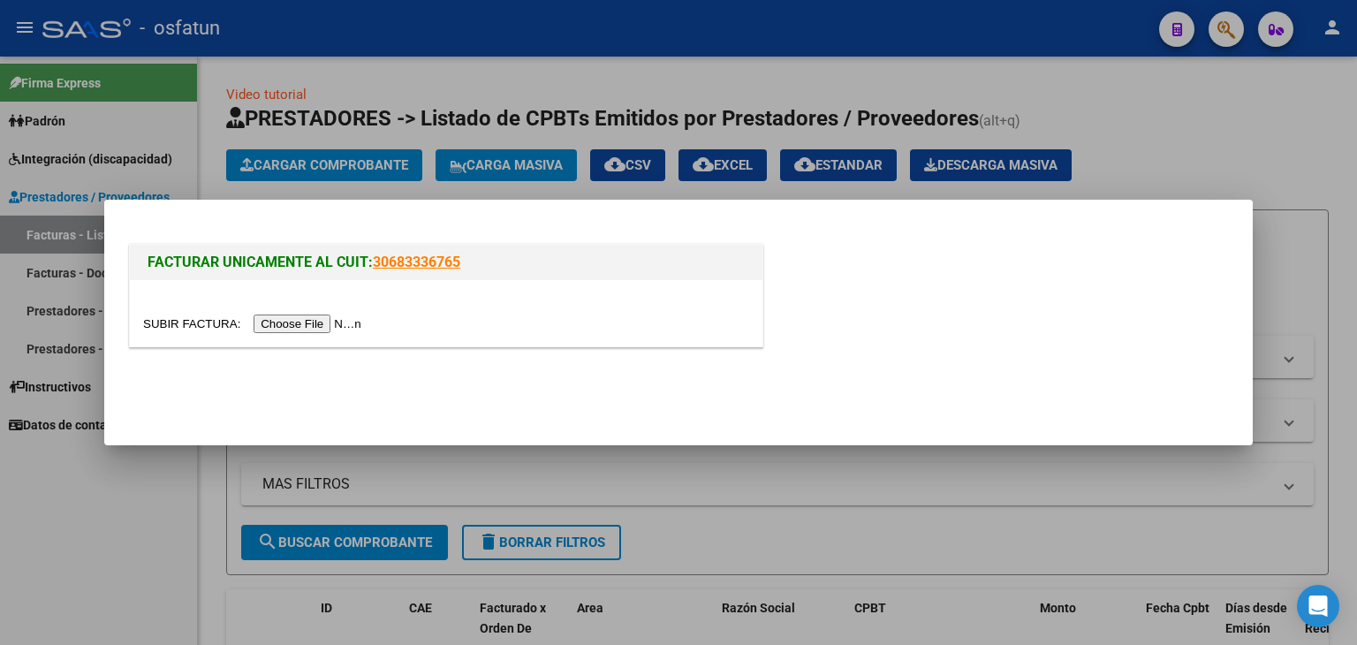
click at [328, 319] on input "file" at bounding box center [255, 324] width 224 height 19
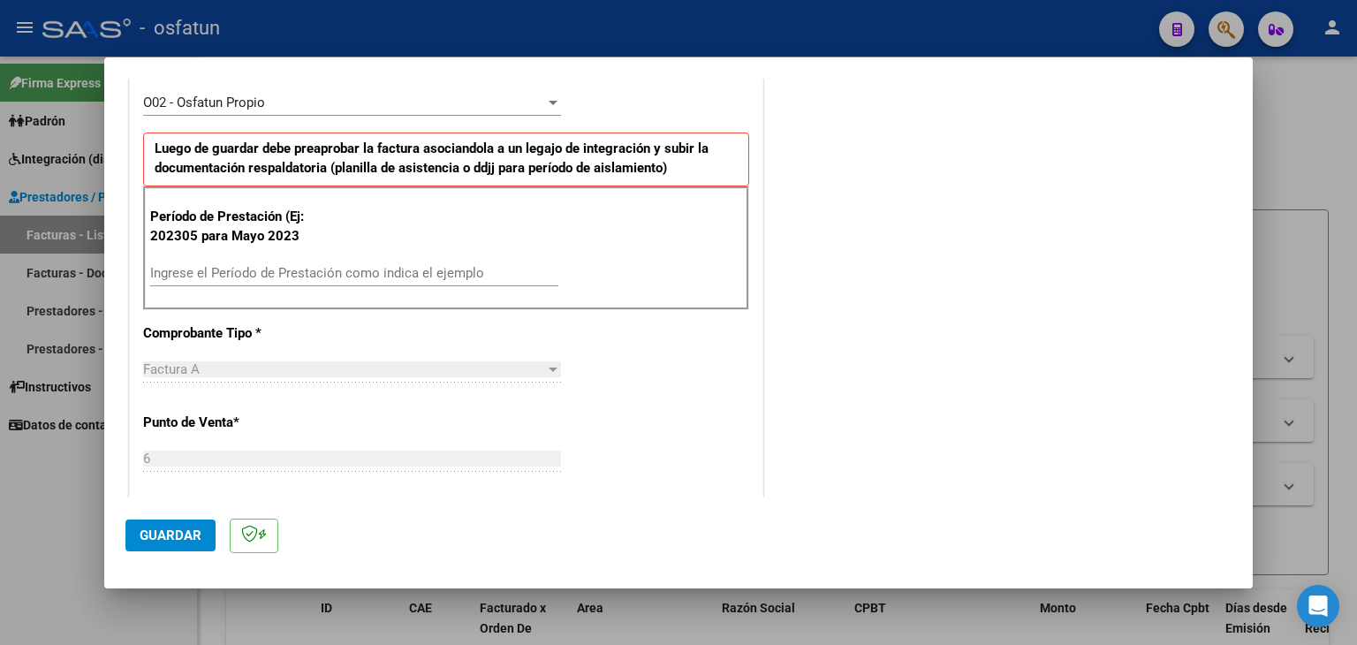
scroll to position [530, 0]
click at [341, 267] on input "Ingrese el Período de Prestación como indica el ejemplo" at bounding box center [354, 271] width 408 height 16
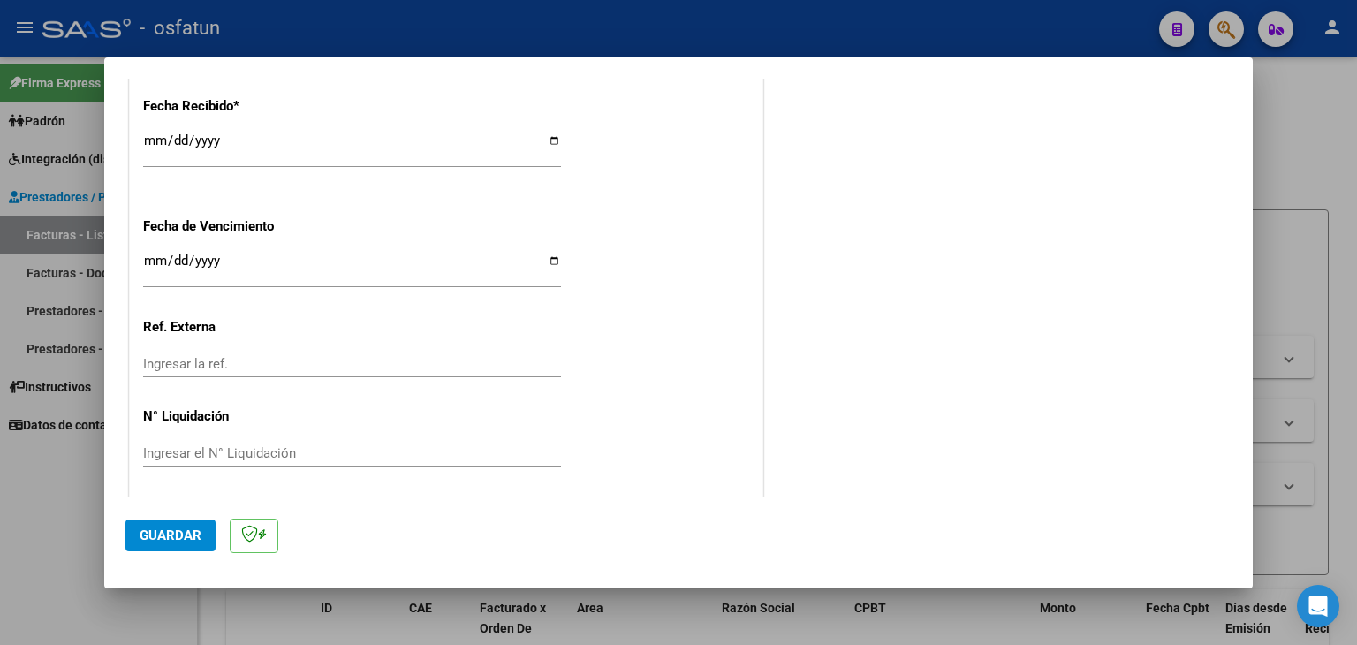
scroll to position [1324, 0]
type input "202507"
click at [190, 532] on span "Guardar" at bounding box center [171, 536] width 62 height 16
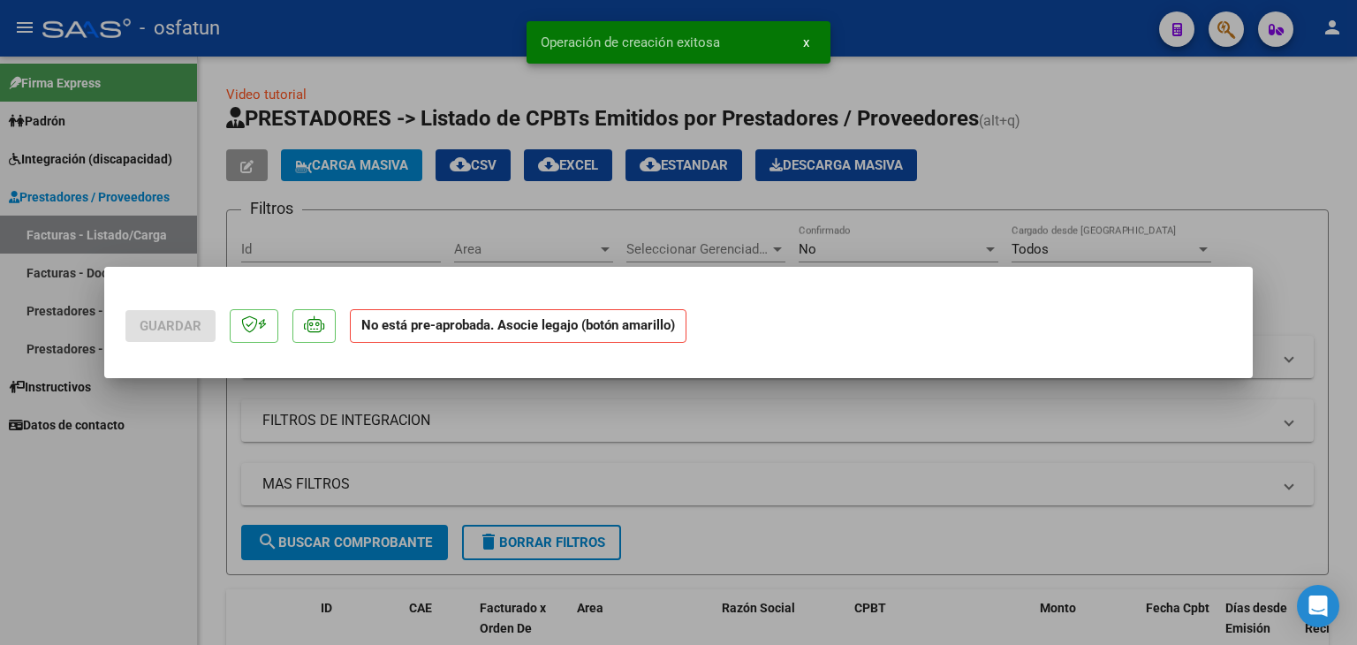
scroll to position [0, 0]
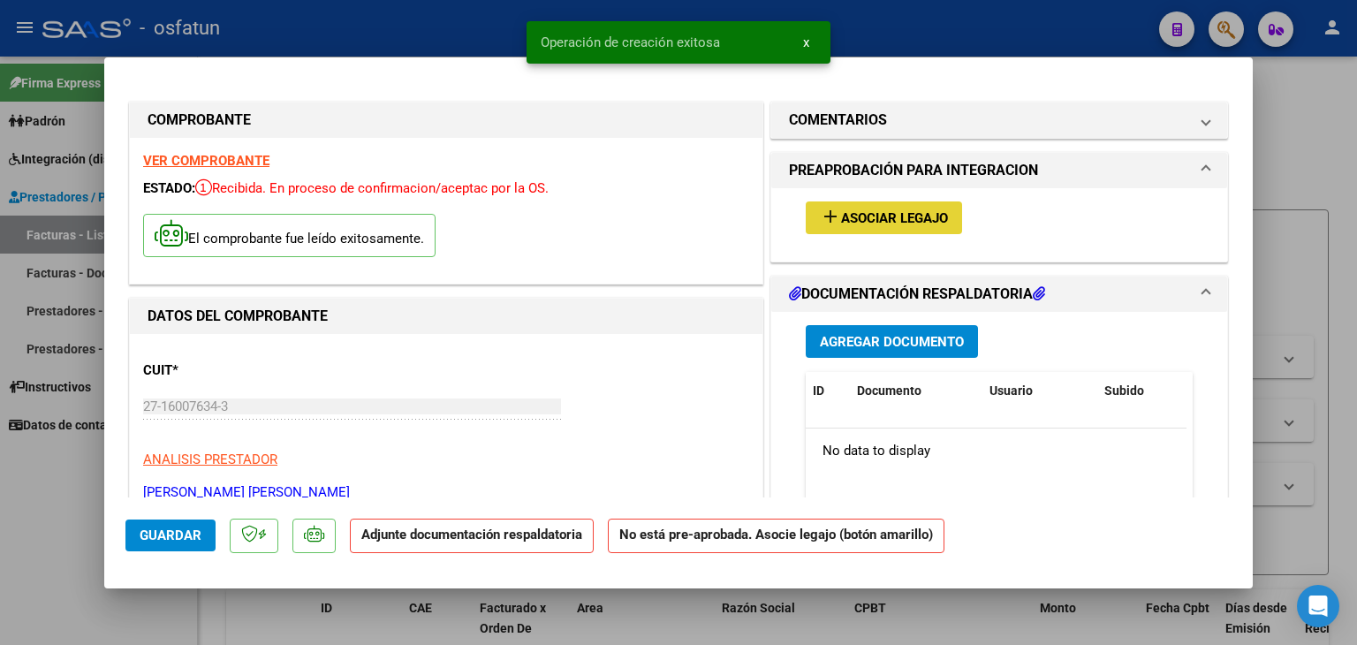
click at [887, 216] on span "Asociar Legajo" at bounding box center [894, 218] width 107 height 16
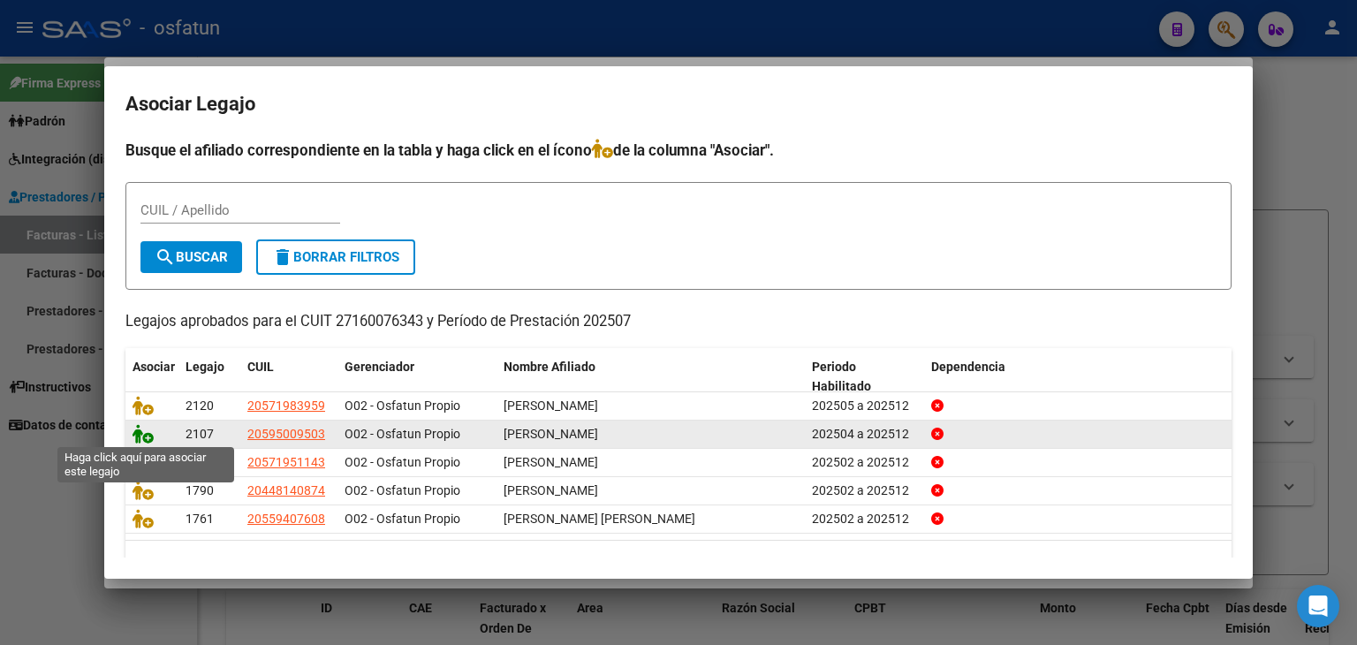
click at [142, 438] on icon at bounding box center [143, 433] width 21 height 19
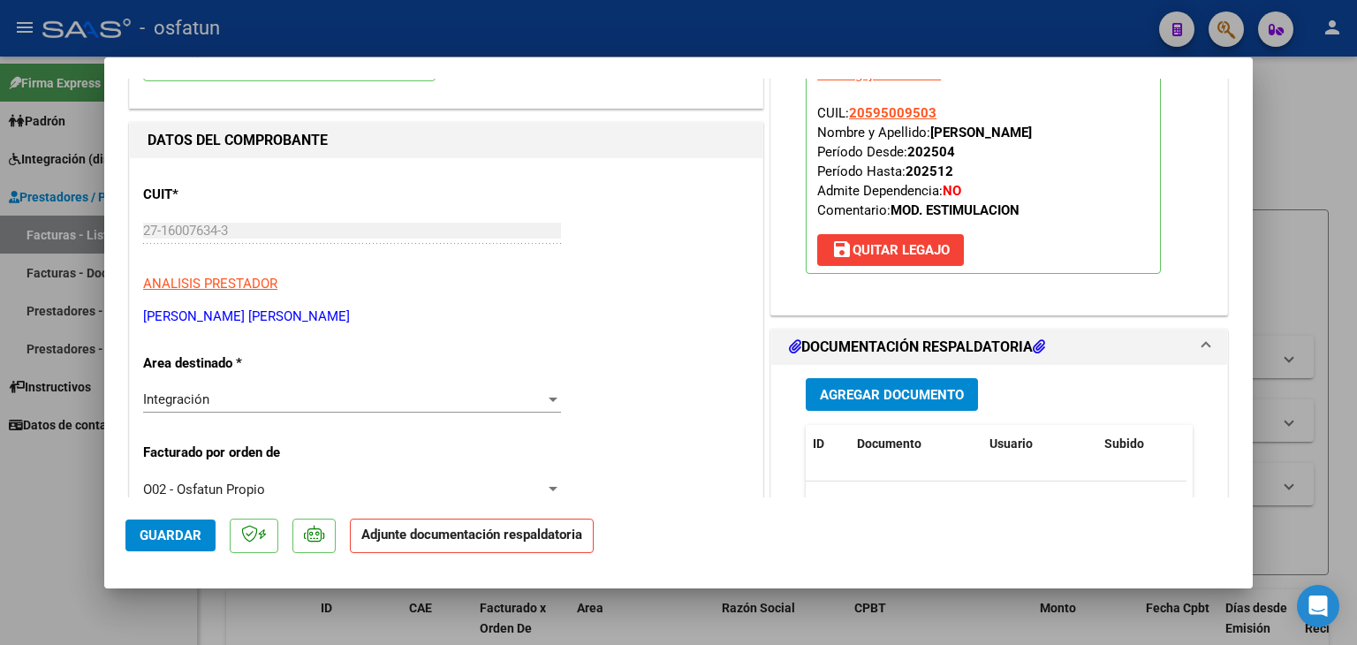
scroll to position [177, 0]
click at [811, 402] on button "Agregar Documento" at bounding box center [892, 393] width 172 height 33
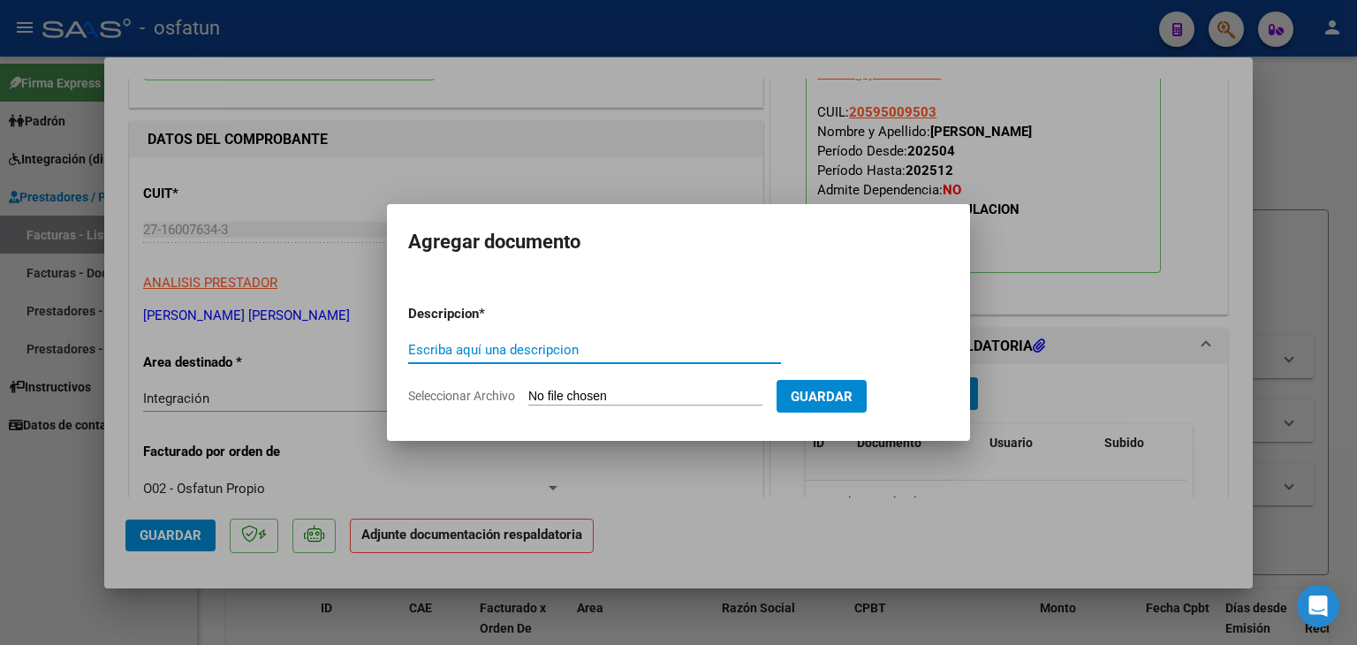
click at [564, 355] on input "Escriba aquí una descripcion" at bounding box center [594, 350] width 373 height 16
type input "P"
type input "ASISTENCIA"
click at [581, 393] on input "Seleccionar Archivo" at bounding box center [645, 397] width 234 height 17
drag, startPoint x: 434, startPoint y: 347, endPoint x: 451, endPoint y: 351, distance: 17.2
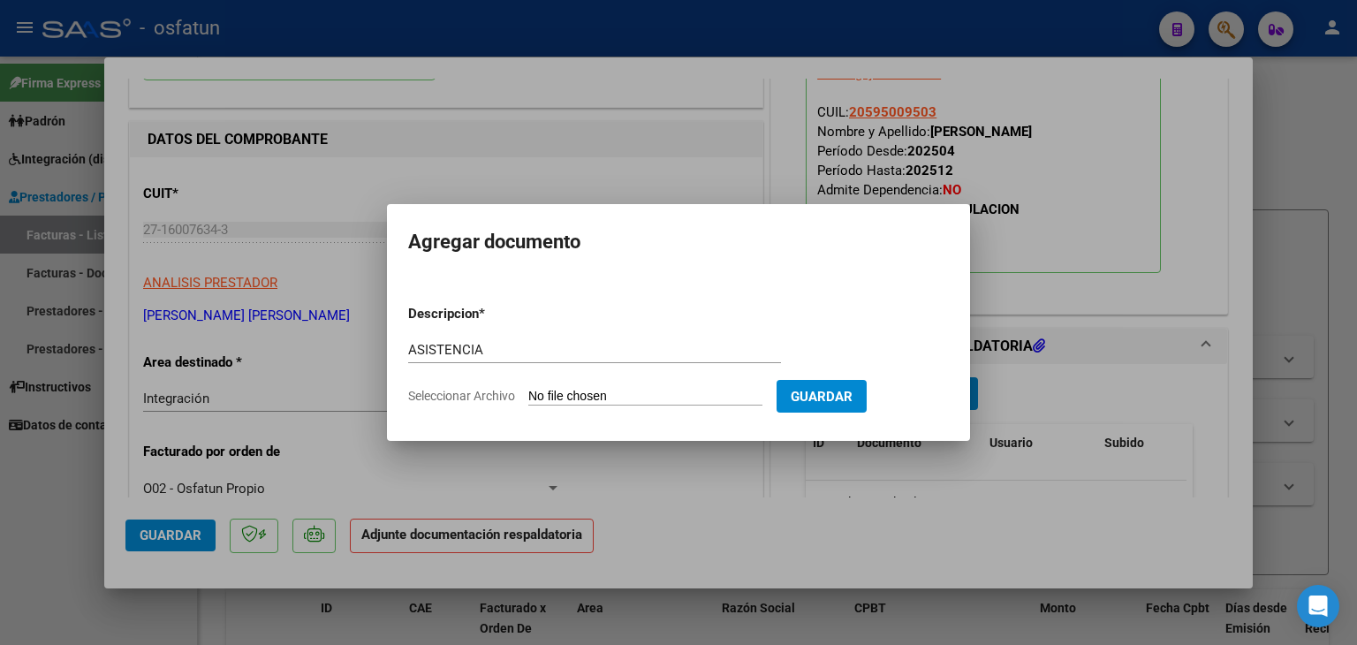
click at [428, 353] on div "ASISTENCIA Escriba aquí una descripcion" at bounding box center [594, 350] width 373 height 27
drag, startPoint x: 479, startPoint y: 346, endPoint x: 405, endPoint y: 350, distance: 74.3
click at [405, 350] on mat-dialog-content "Descripcion * ASISTENCIA Escriba aquí una descripcion Seleccionar Archivo Guard…" at bounding box center [678, 348] width 583 height 143
type input "EVOLUCIÓN"
click at [592, 394] on input "Seleccionar Archivo" at bounding box center [645, 397] width 234 height 17
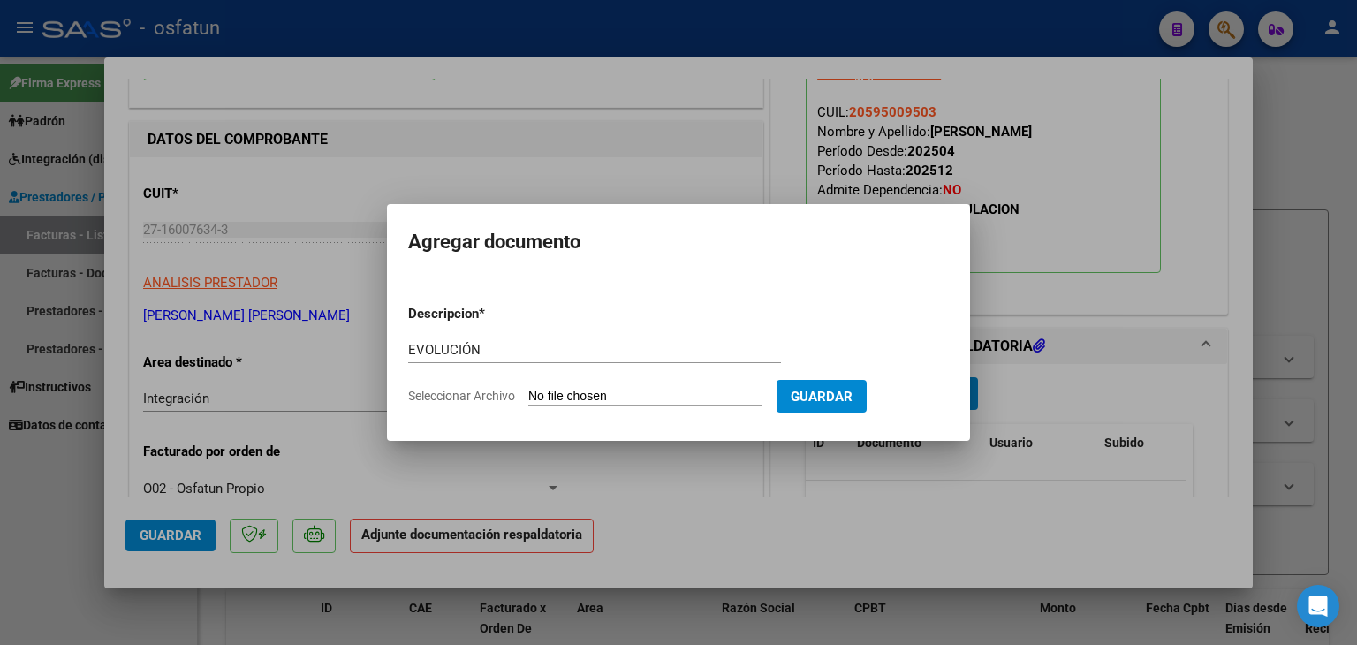
type input "C:\fakepath\EVOLUCIÓN - MOD EST TEMP - [DATE].pdf"
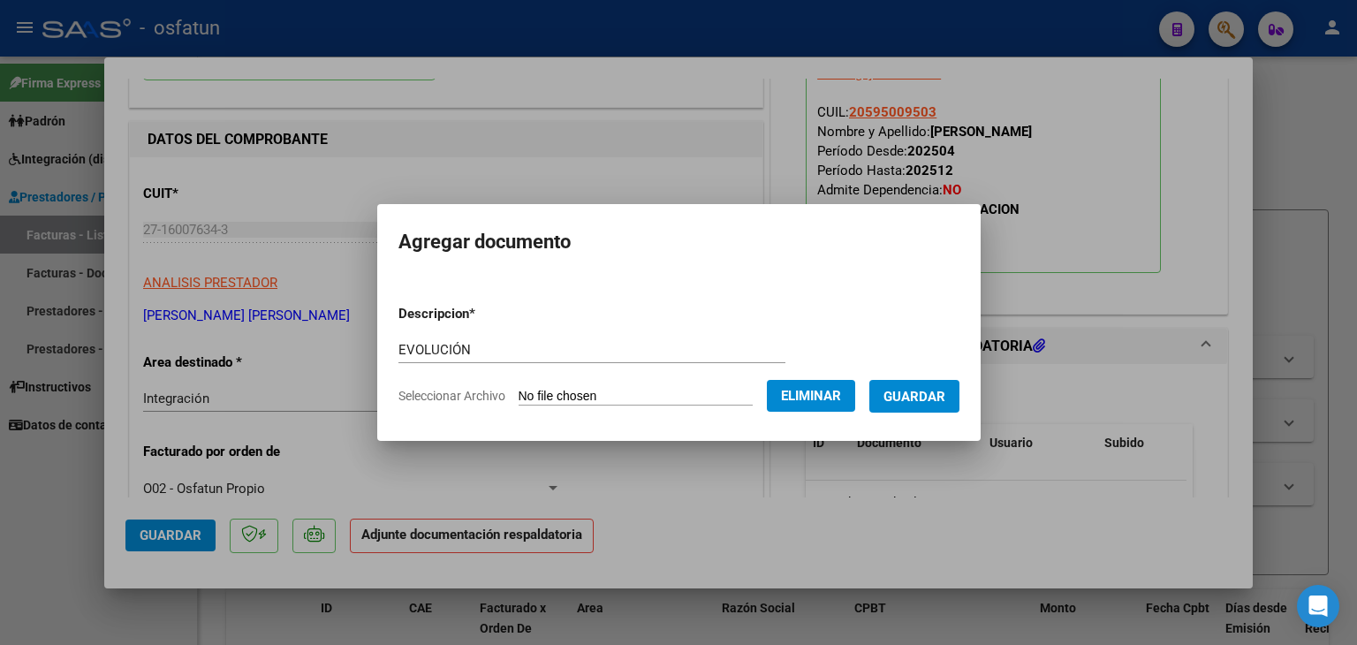
click at [922, 401] on span "Guardar" at bounding box center [915, 397] width 62 height 16
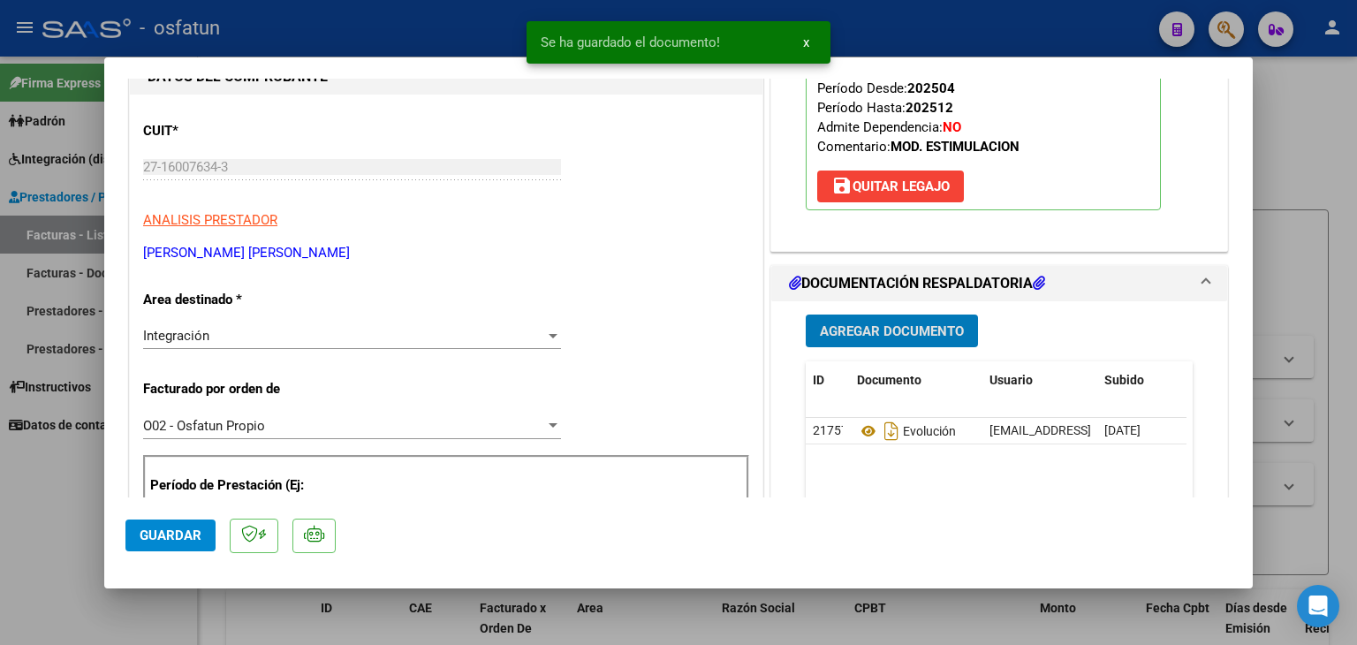
scroll to position [353, 0]
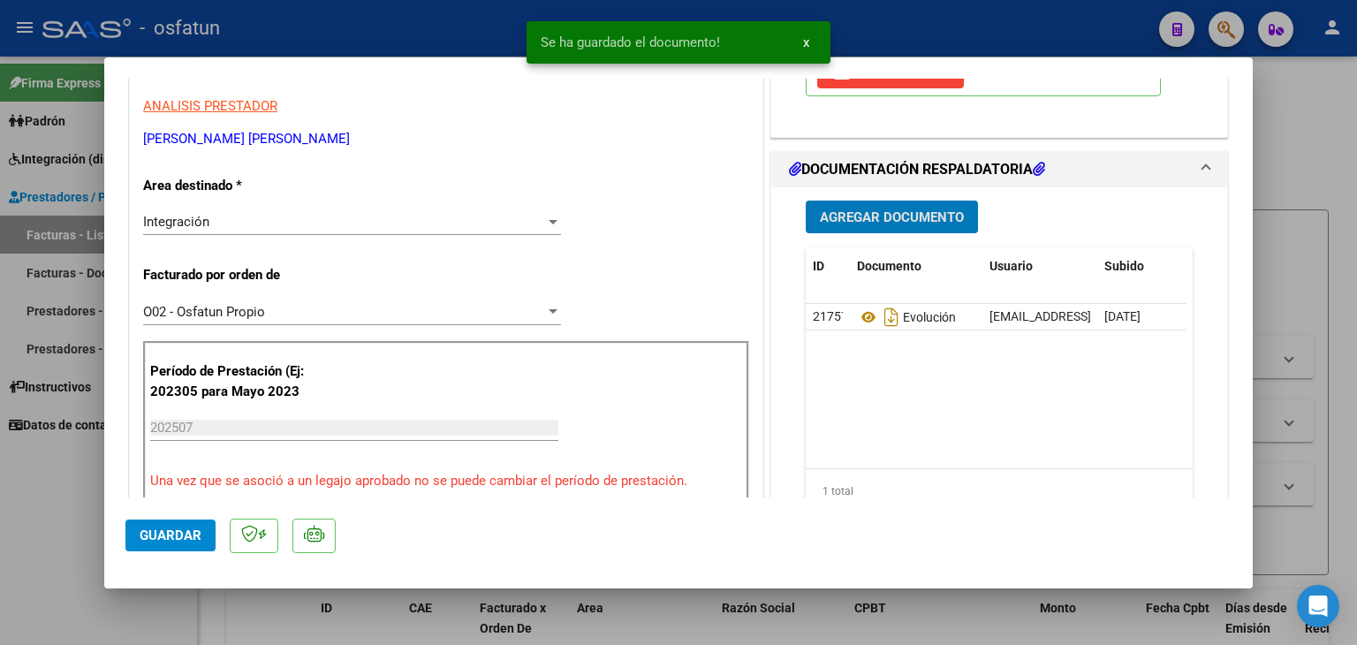
click at [859, 227] on button "Agregar Documento" at bounding box center [892, 217] width 172 height 33
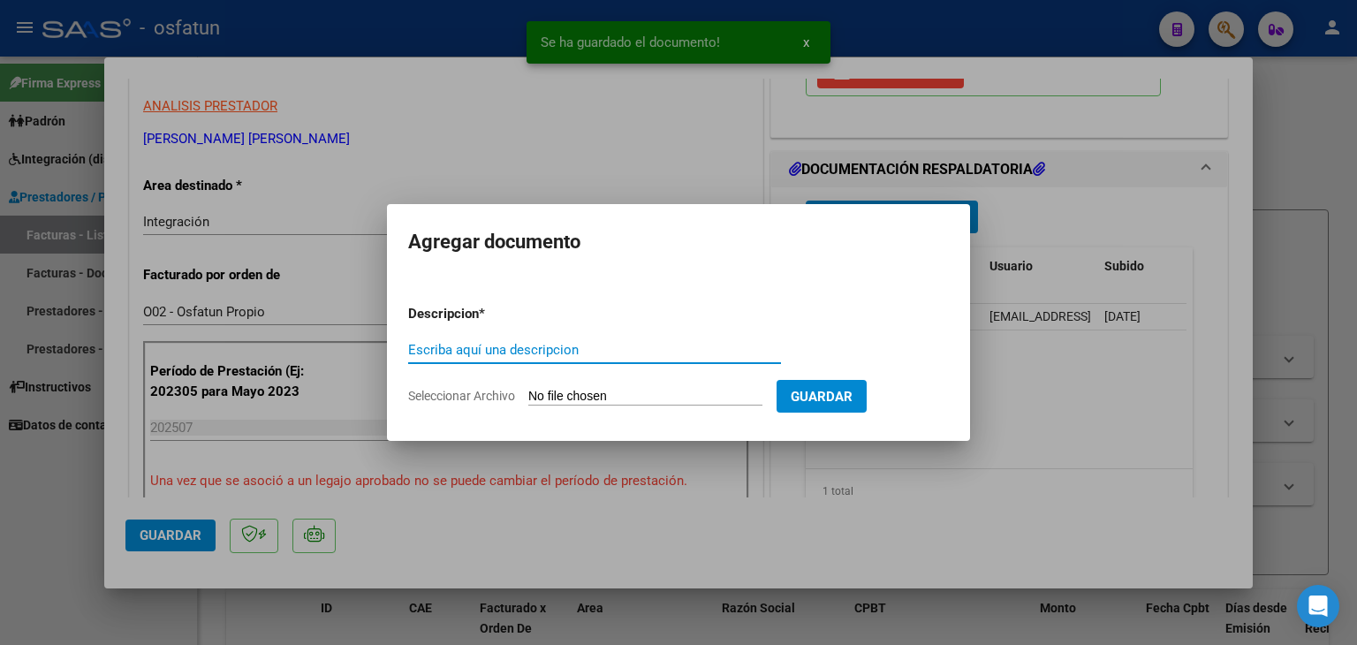
click at [551, 345] on input "Escriba aquí una descripcion" at bounding box center [594, 350] width 373 height 16
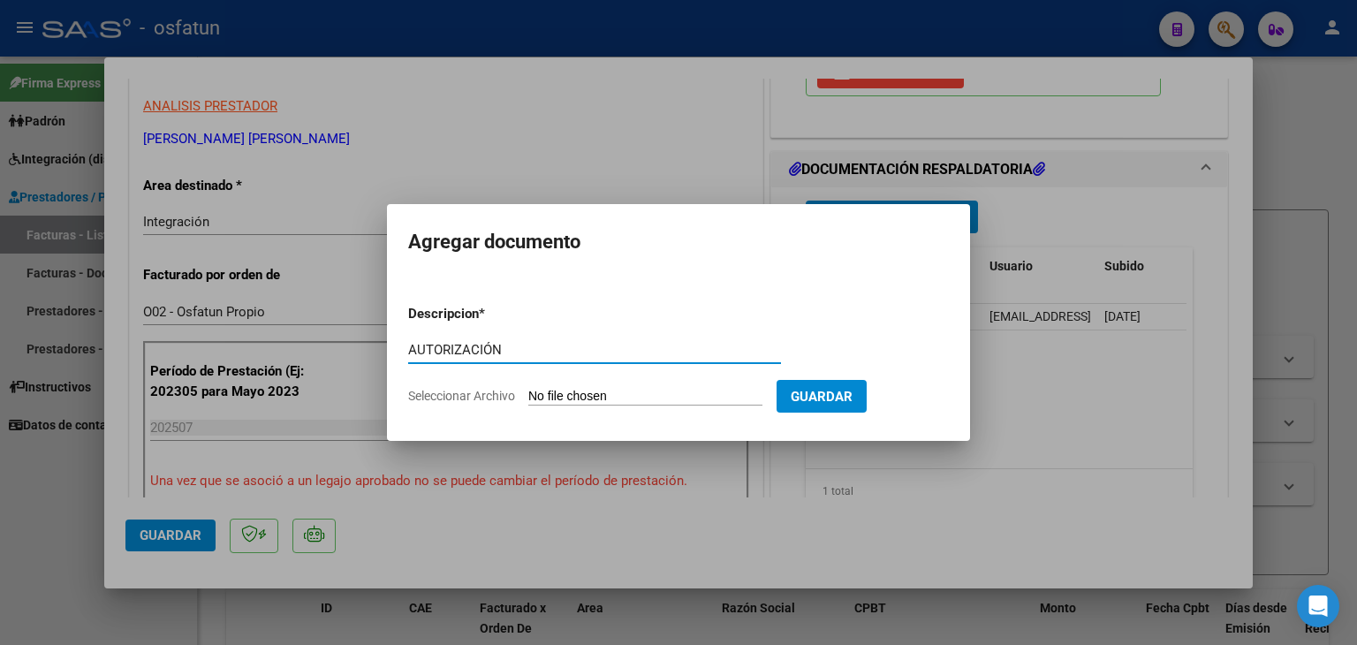
type input "AUTORIZACIÓN"
click at [558, 397] on input "Seleccionar Archivo" at bounding box center [645, 397] width 234 height 17
type input "C:\fakepath\PRESUPUESTO AUTORIZADO - MOD EST TEMP - 2025.pdf"
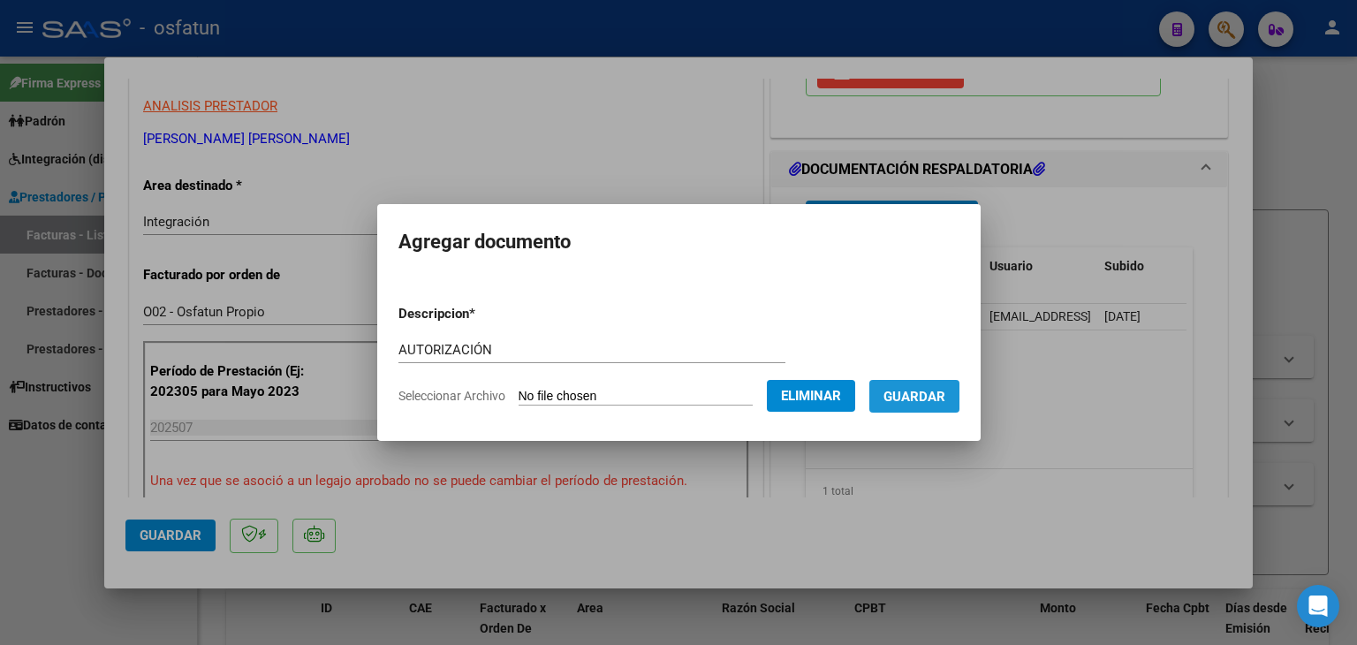
click at [946, 399] on span "Guardar" at bounding box center [915, 397] width 62 height 16
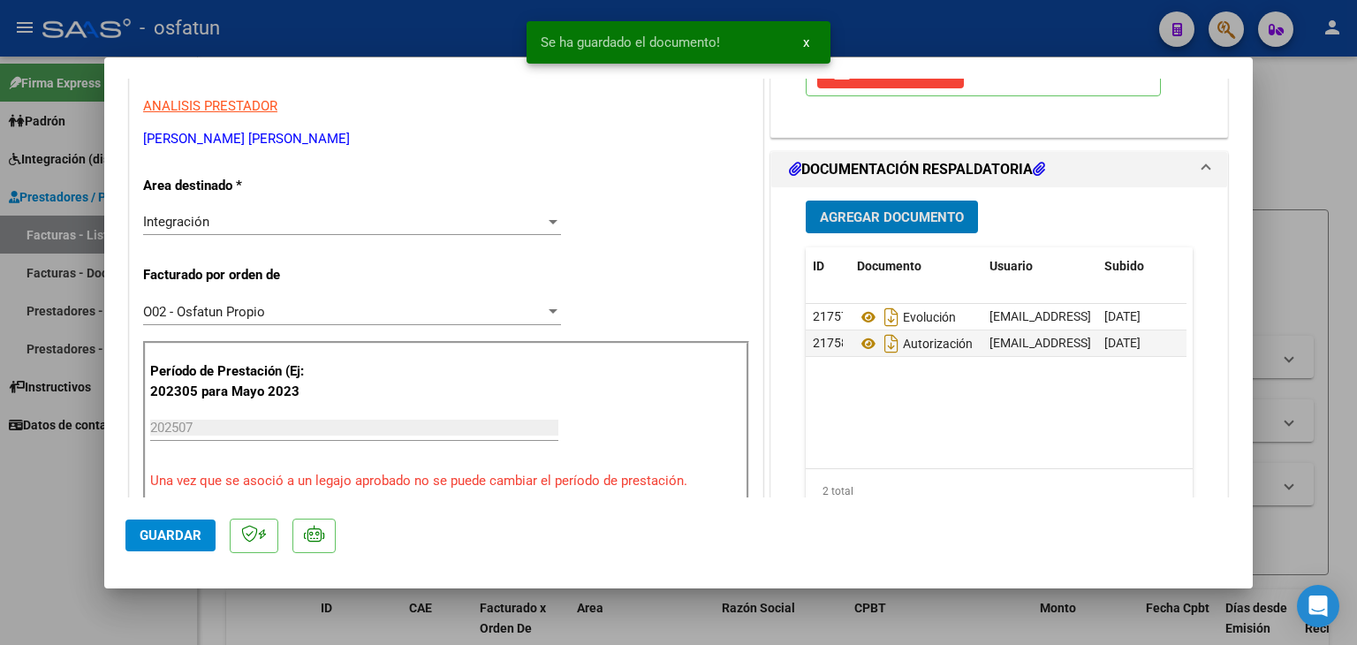
scroll to position [442, 0]
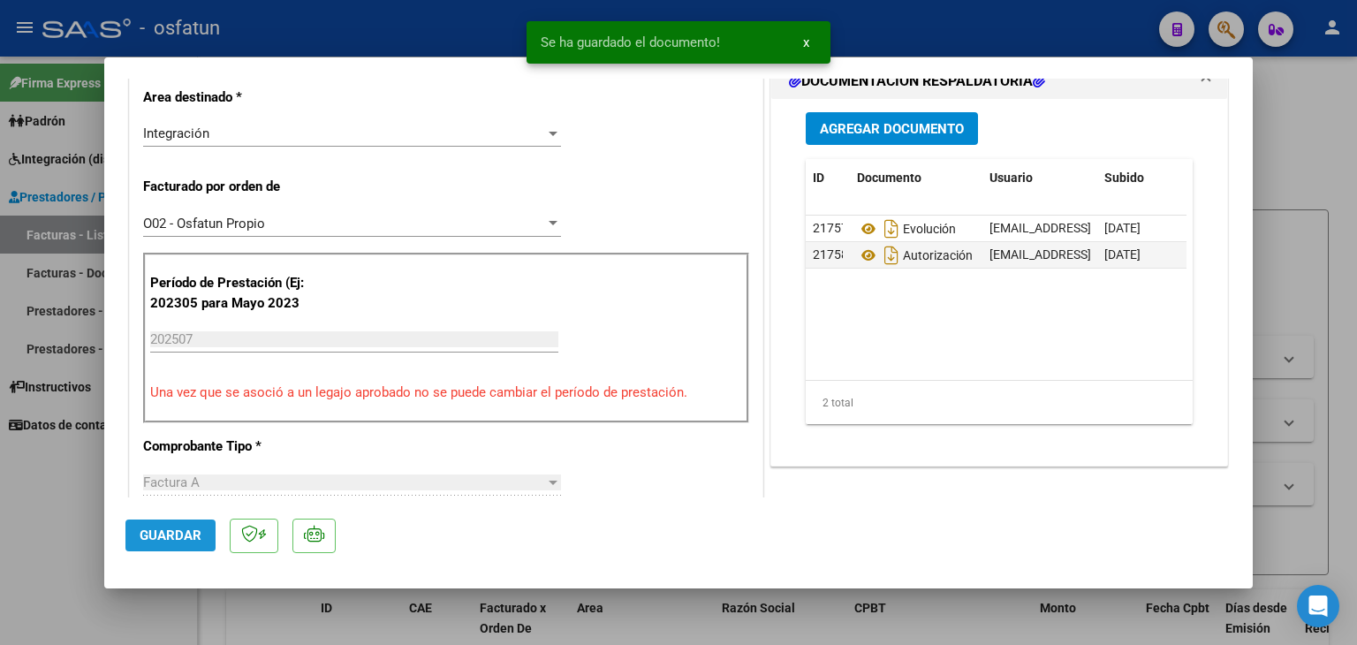
drag, startPoint x: 179, startPoint y: 527, endPoint x: 358, endPoint y: 467, distance: 188.3
click at [180, 528] on span "Guardar" at bounding box center [171, 536] width 62 height 16
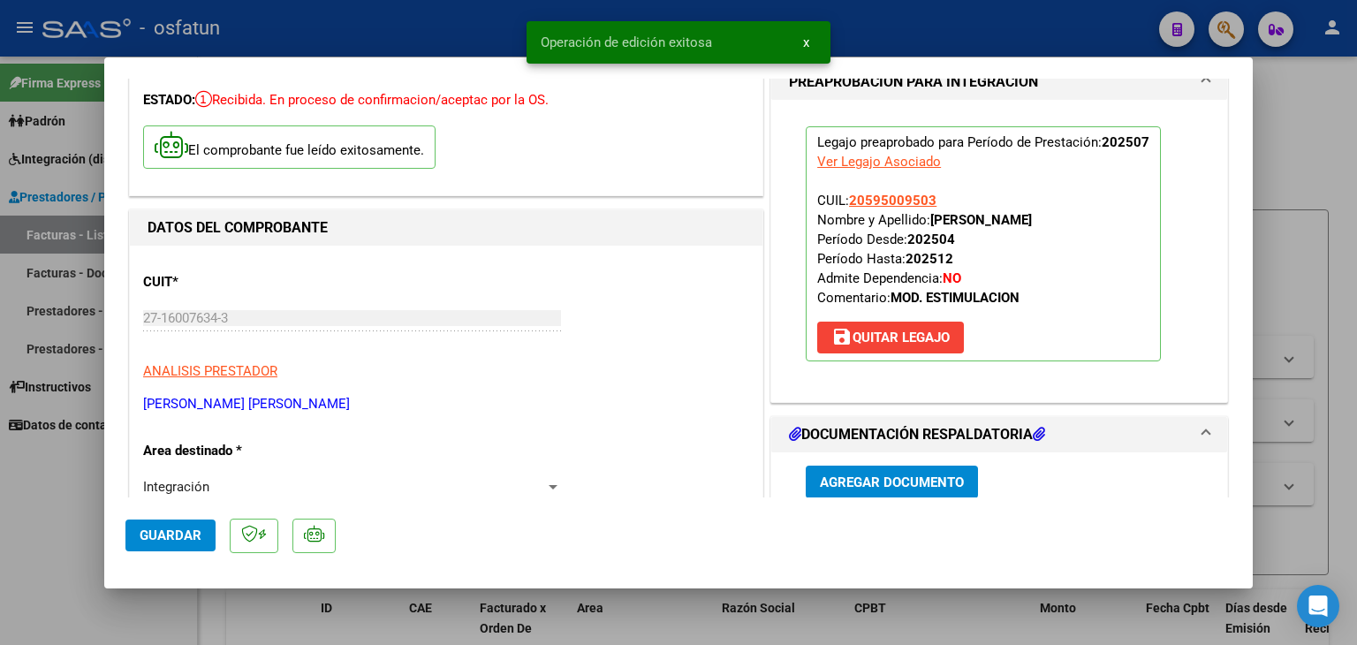
scroll to position [0, 0]
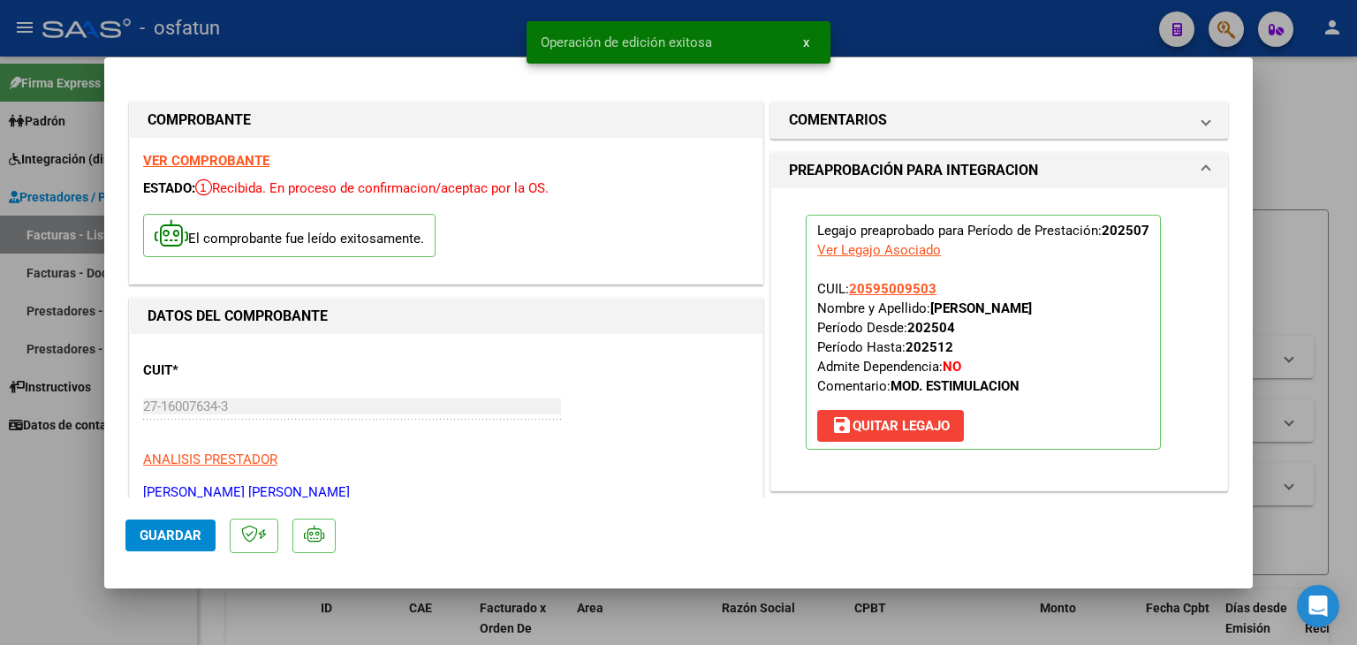
click at [888, 45] on div at bounding box center [678, 322] width 1357 height 645
type input "$ 0,00"
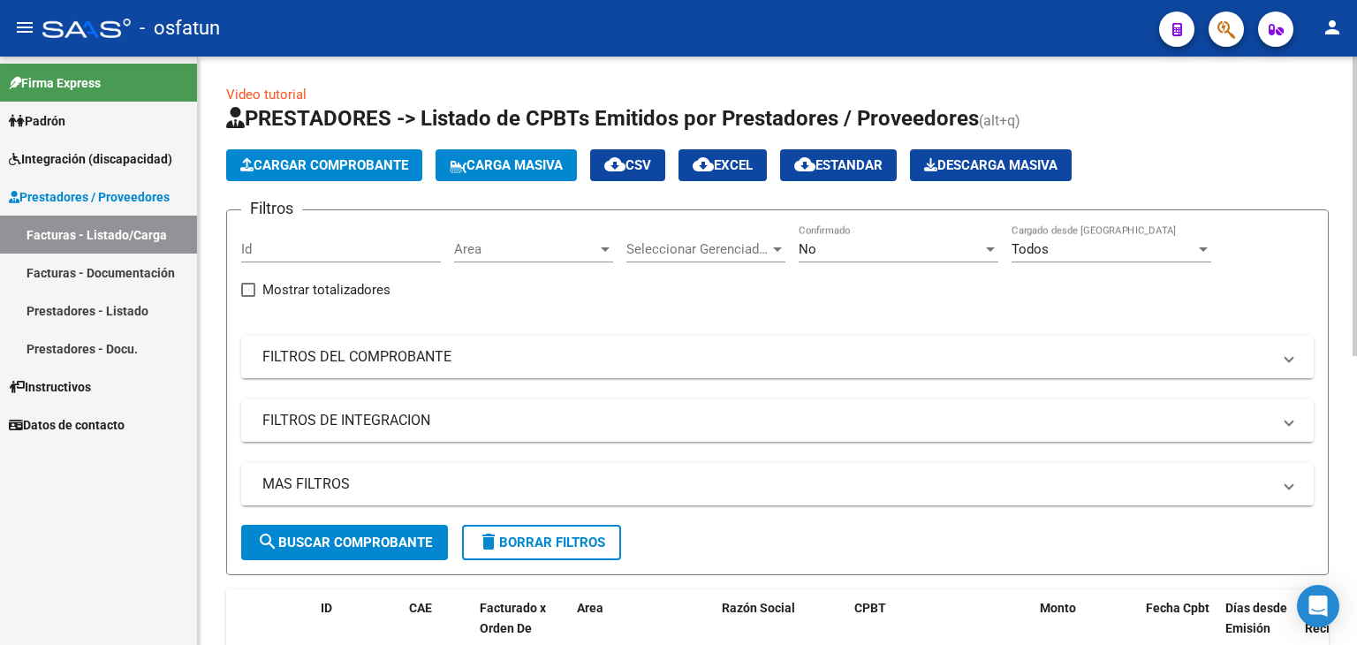
click at [380, 160] on span "Cargar Comprobante" at bounding box center [324, 165] width 168 height 16
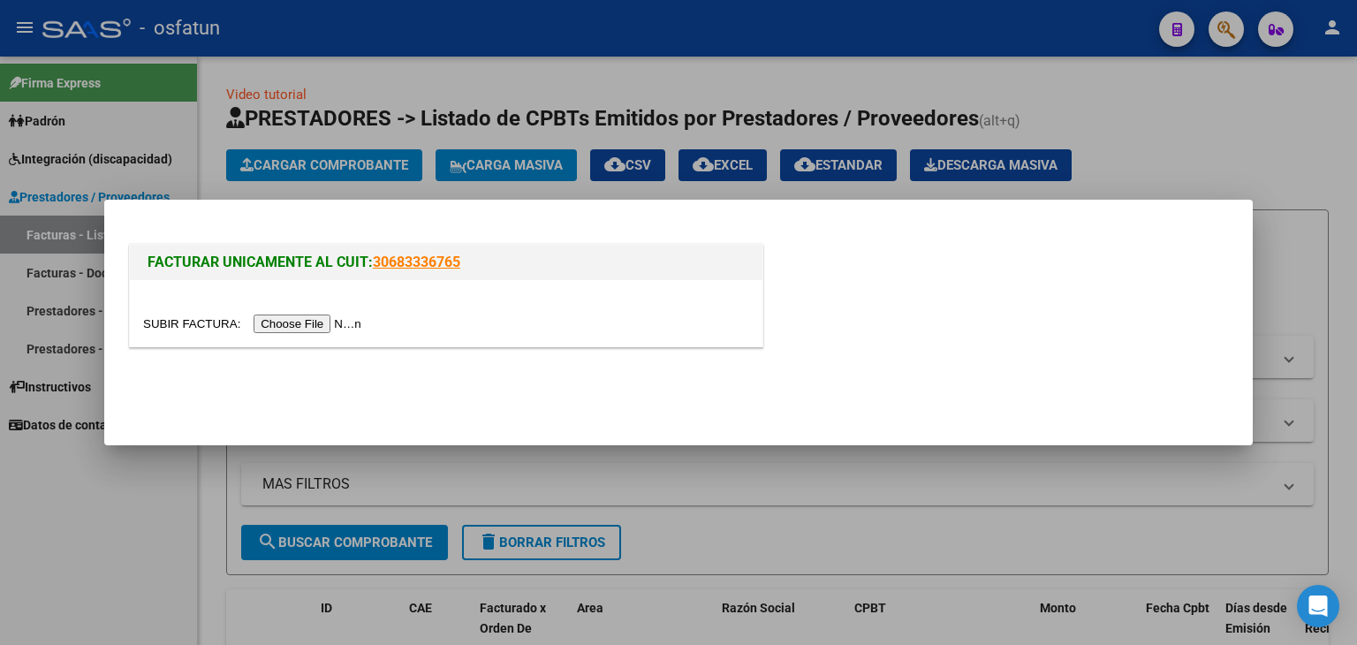
click at [348, 321] on input "file" at bounding box center [255, 324] width 224 height 19
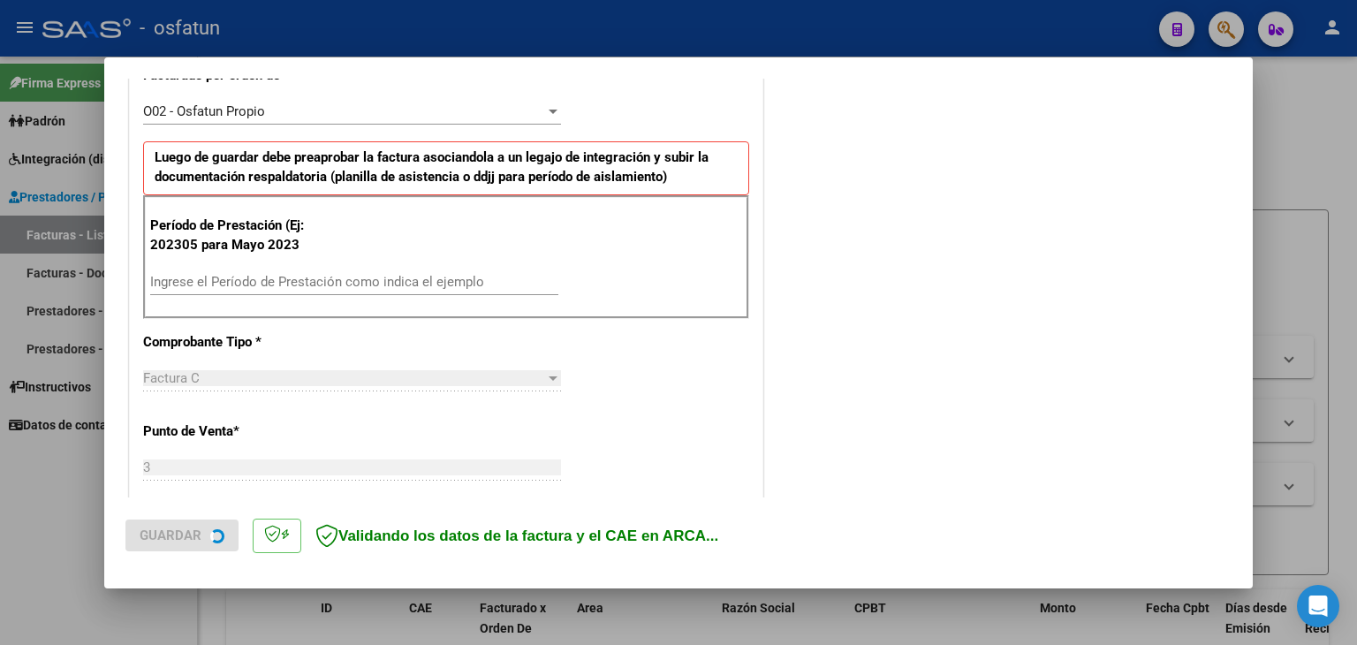
scroll to position [530, 0]
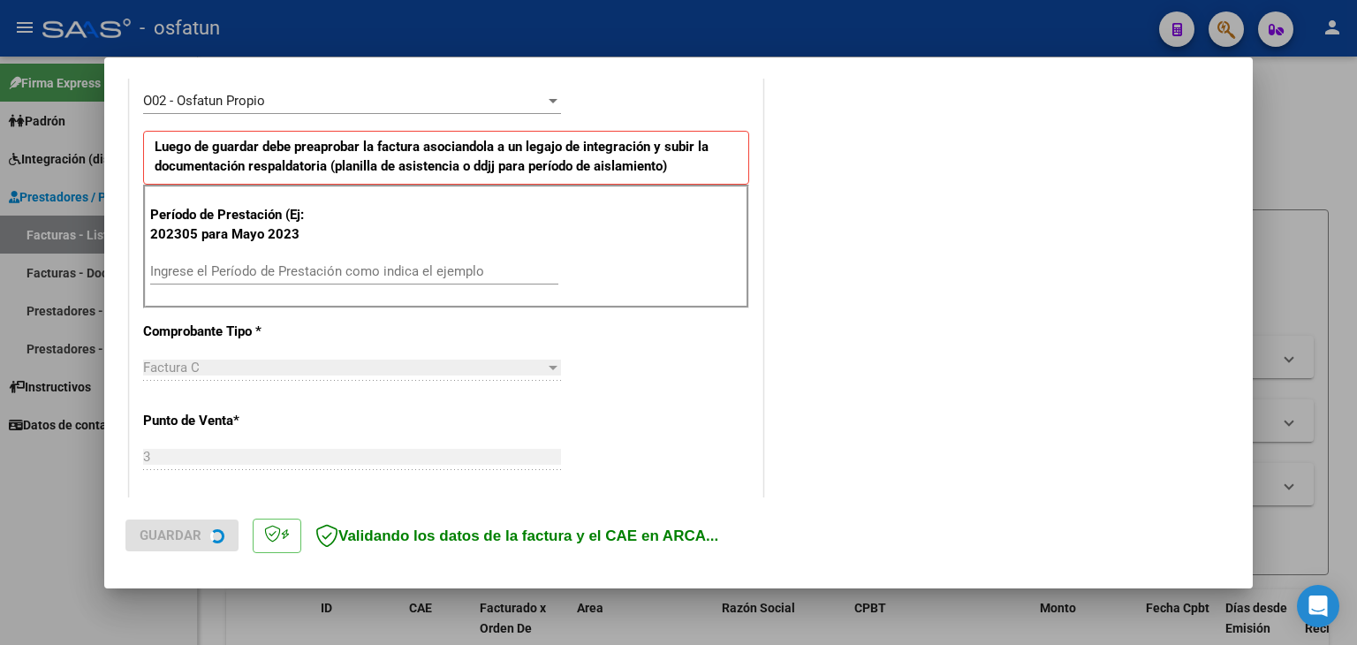
click at [279, 268] on input "Ingrese el Período de Prestación como indica el ejemplo" at bounding box center [354, 271] width 408 height 16
type input "202507"
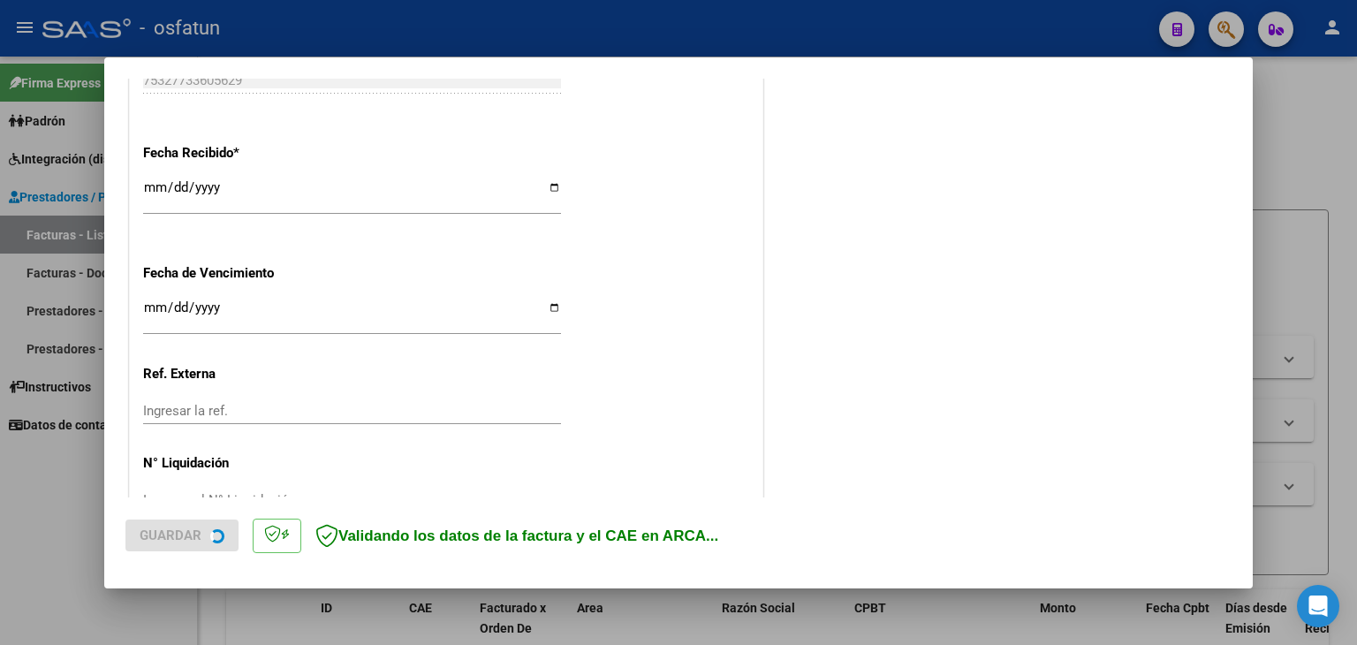
scroll to position [1324, 0]
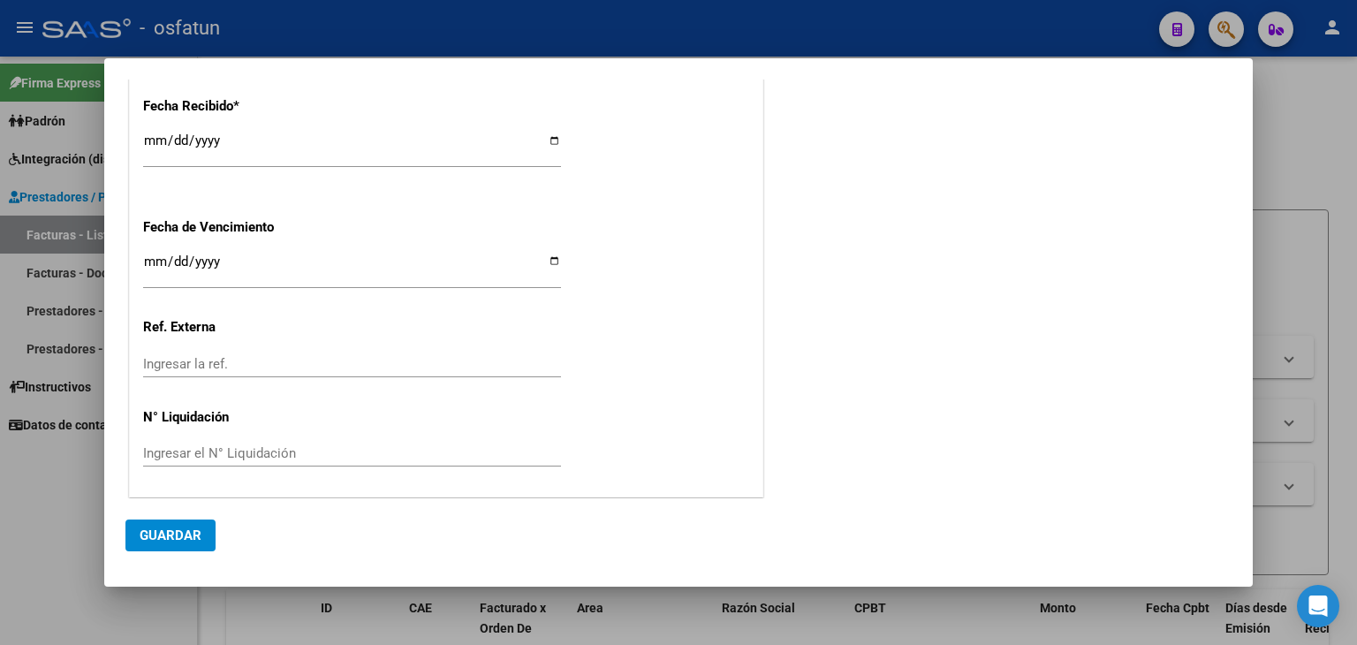
drag, startPoint x: 164, startPoint y: 532, endPoint x: 178, endPoint y: 527, distance: 14.3
click at [167, 531] on span "Guardar" at bounding box center [171, 536] width 62 height 16
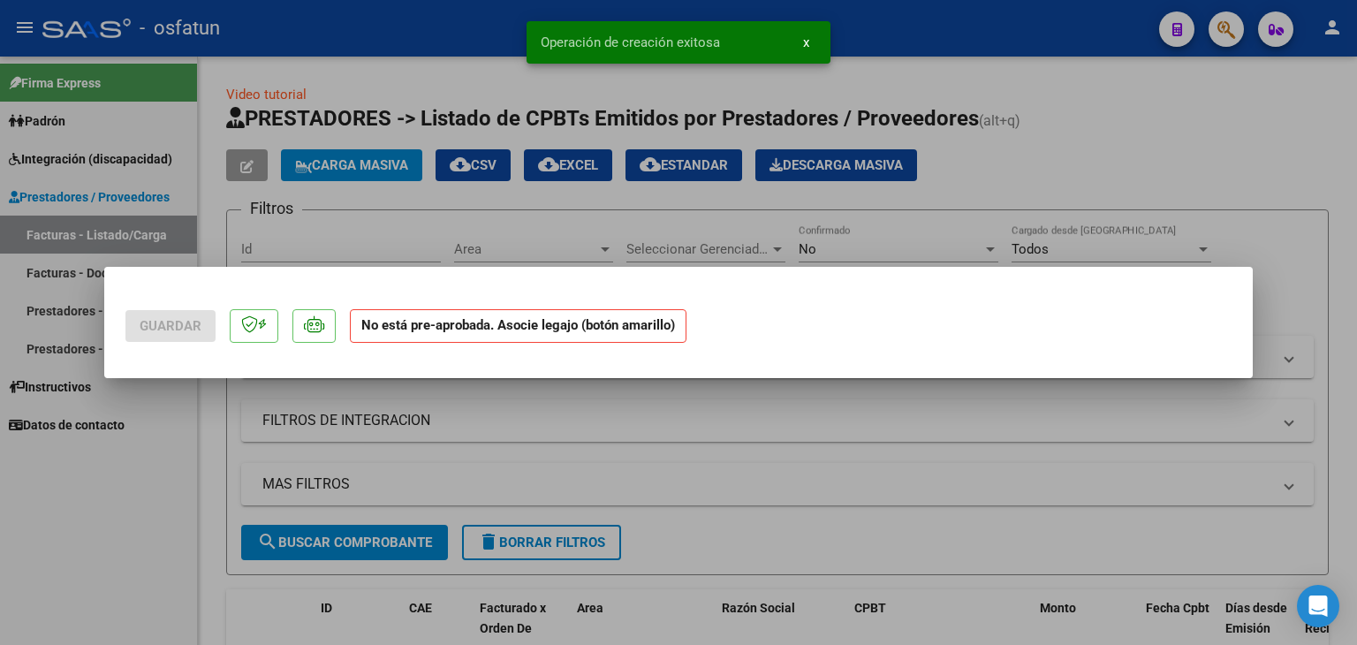
scroll to position [0, 0]
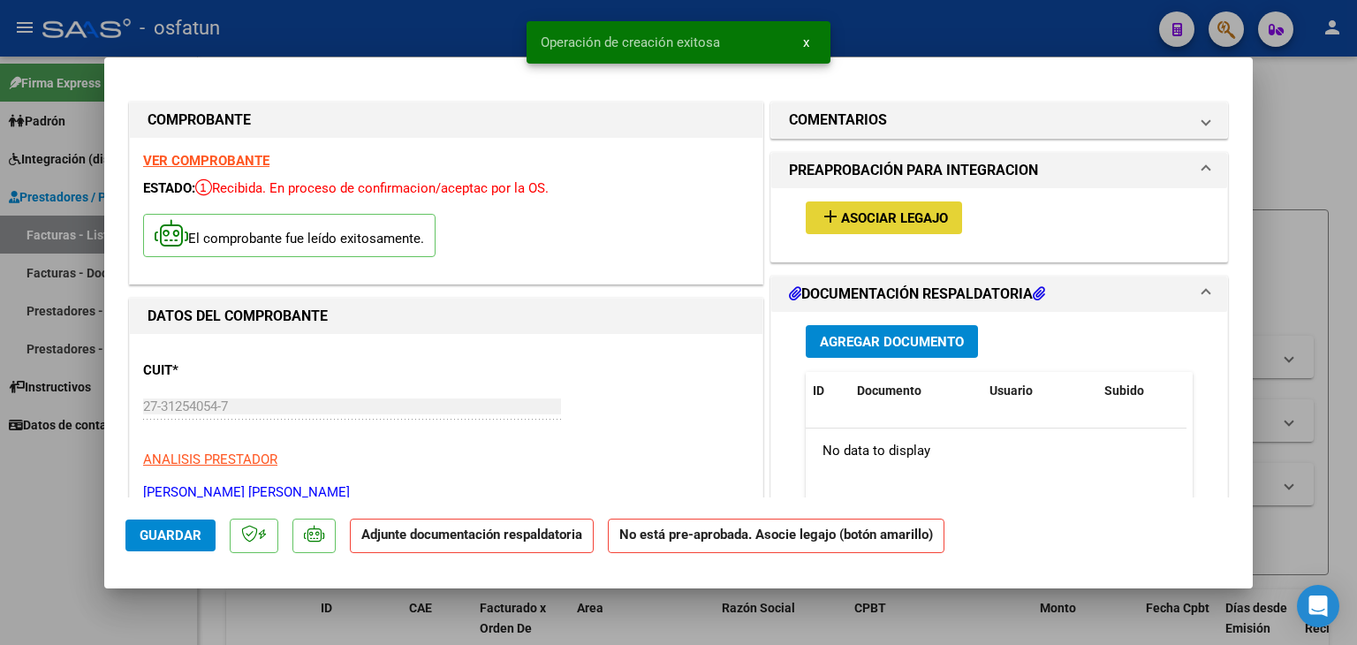
drag, startPoint x: 937, startPoint y: 209, endPoint x: 927, endPoint y: 214, distance: 10.7
click at [927, 214] on span "Asociar Legajo" at bounding box center [894, 218] width 107 height 16
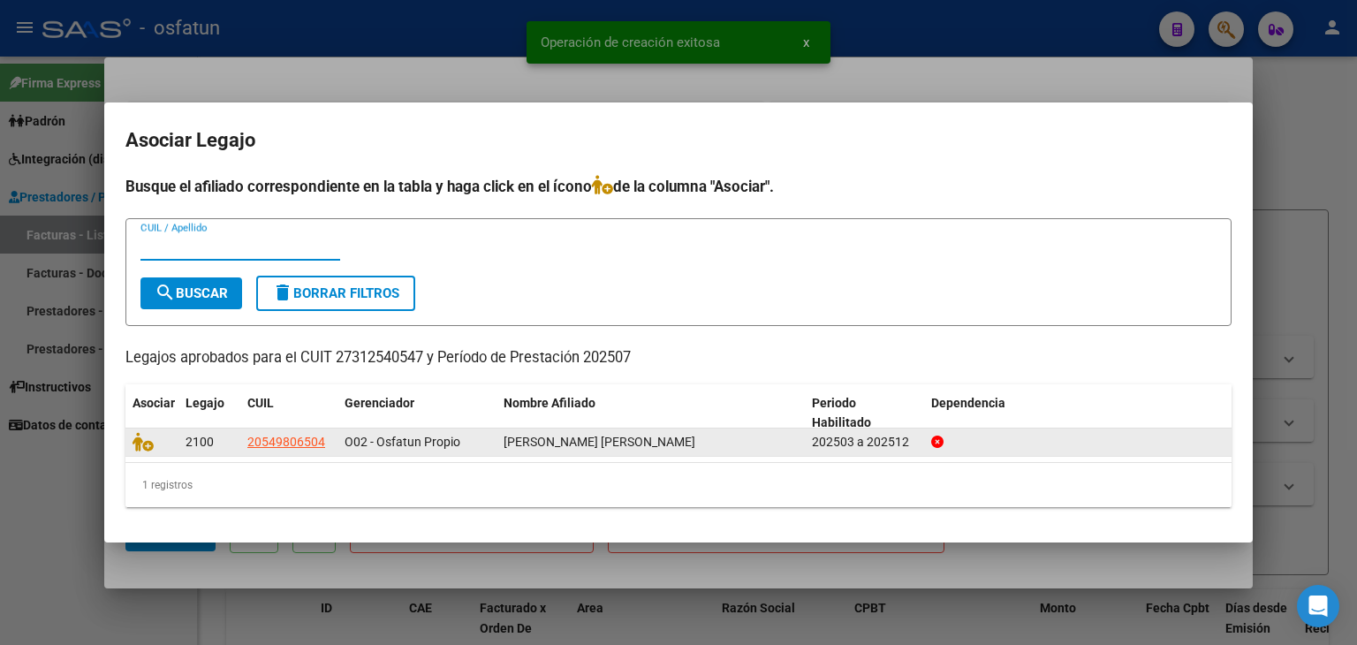
click at [143, 453] on datatable-body-cell at bounding box center [151, 442] width 53 height 27
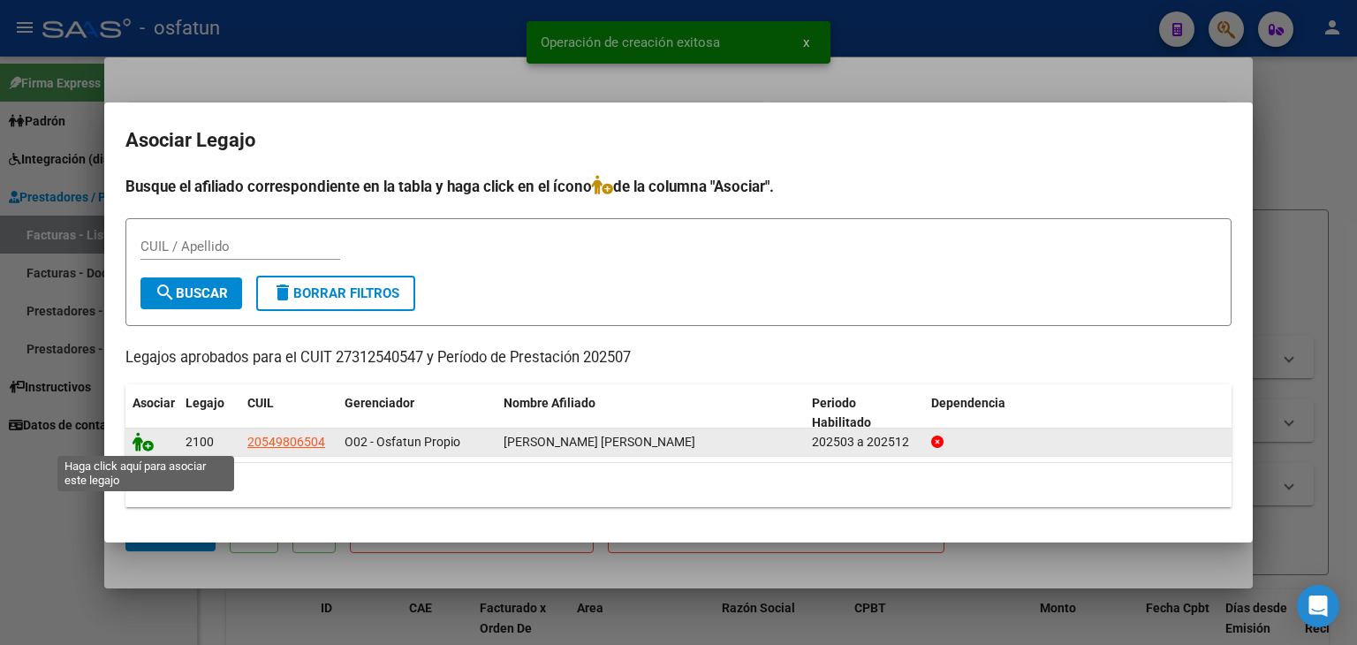
click at [141, 443] on icon at bounding box center [143, 441] width 21 height 19
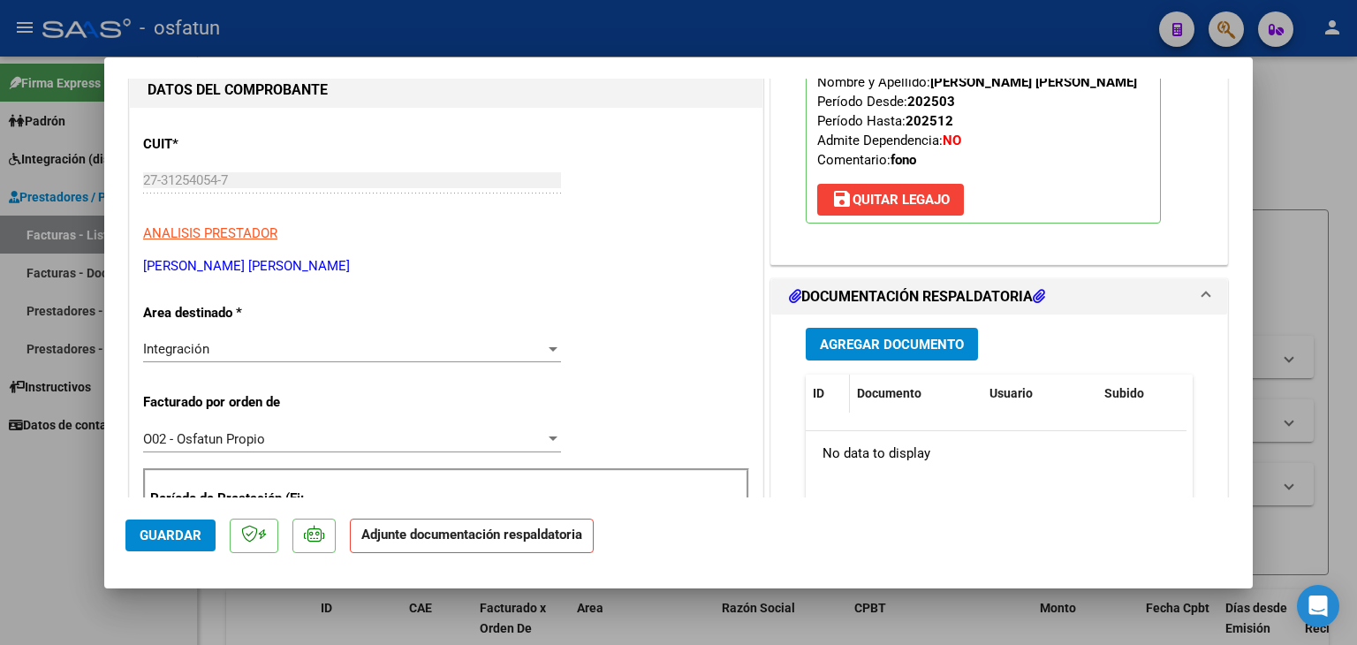
scroll to position [265, 0]
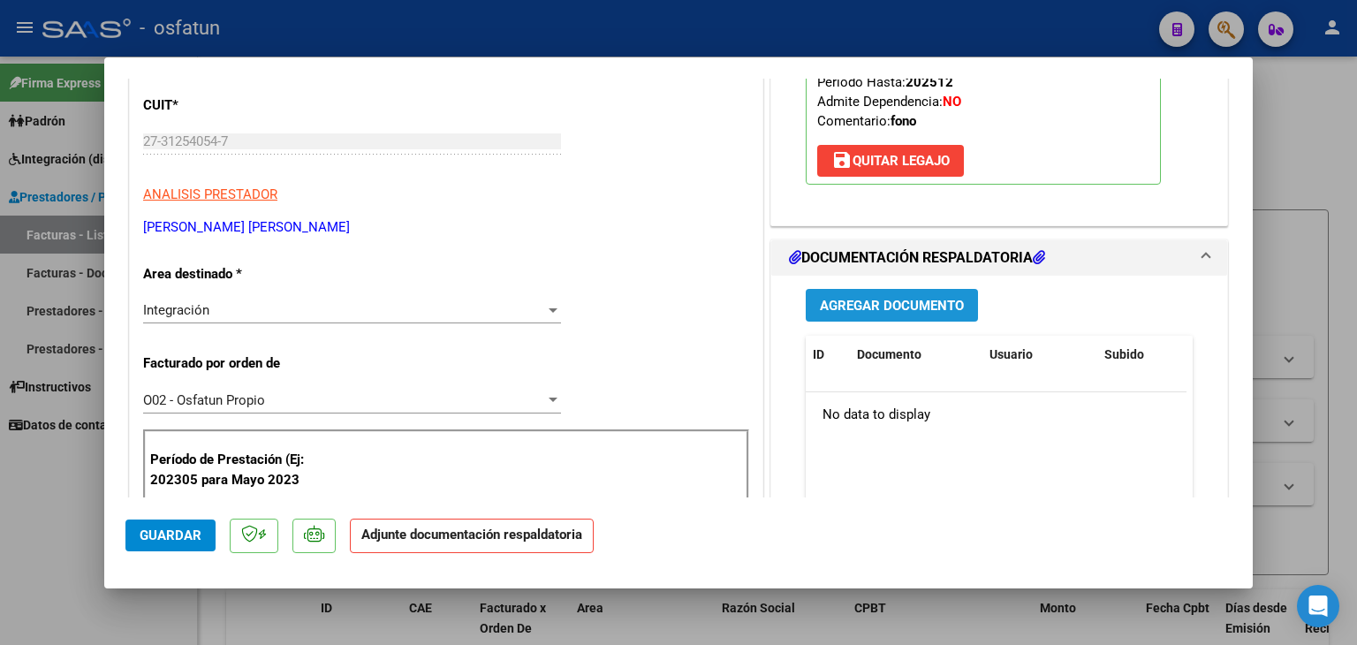
click at [860, 301] on span "Agregar Documento" at bounding box center [892, 306] width 144 height 16
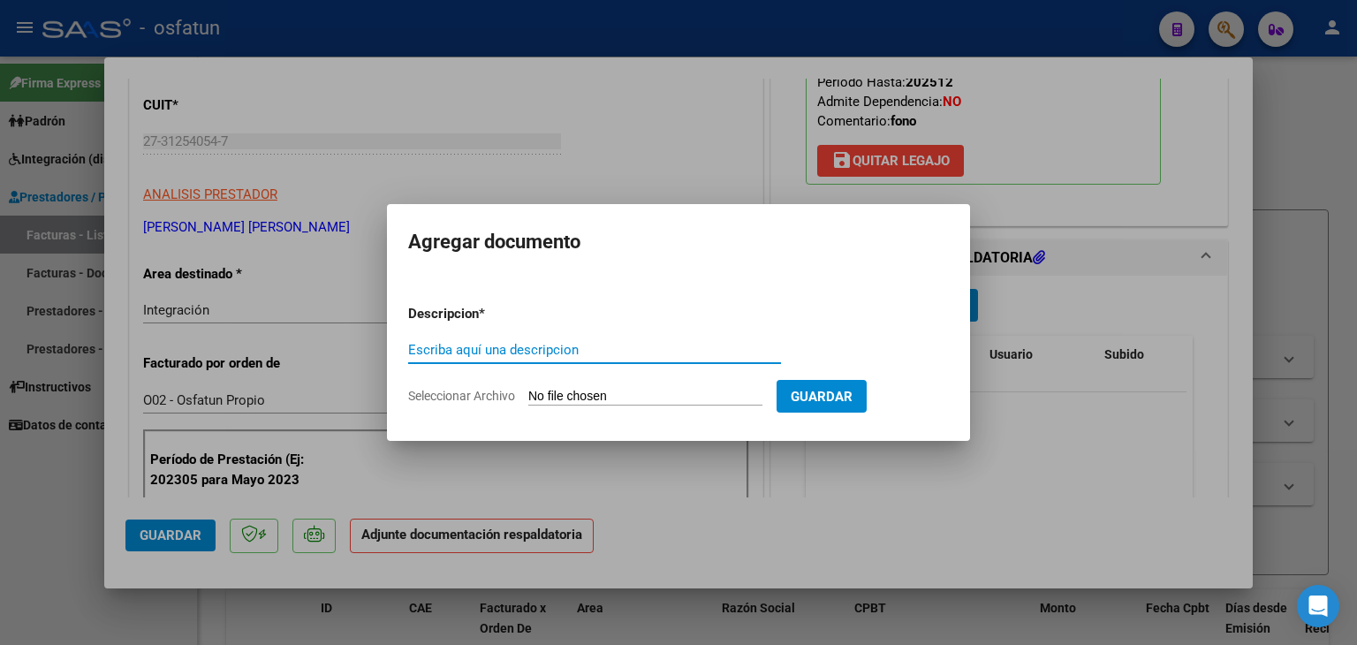
click at [549, 350] on input "Escriba aquí una descripcion" at bounding box center [594, 350] width 373 height 16
type input "P"
type input "ASISTENCIA"
click at [601, 401] on input "Seleccionar Archivo" at bounding box center [645, 397] width 234 height 17
type input "C:\fakepath\PLANILLA ASISTENCIA - FONO - [DATE].pdf"
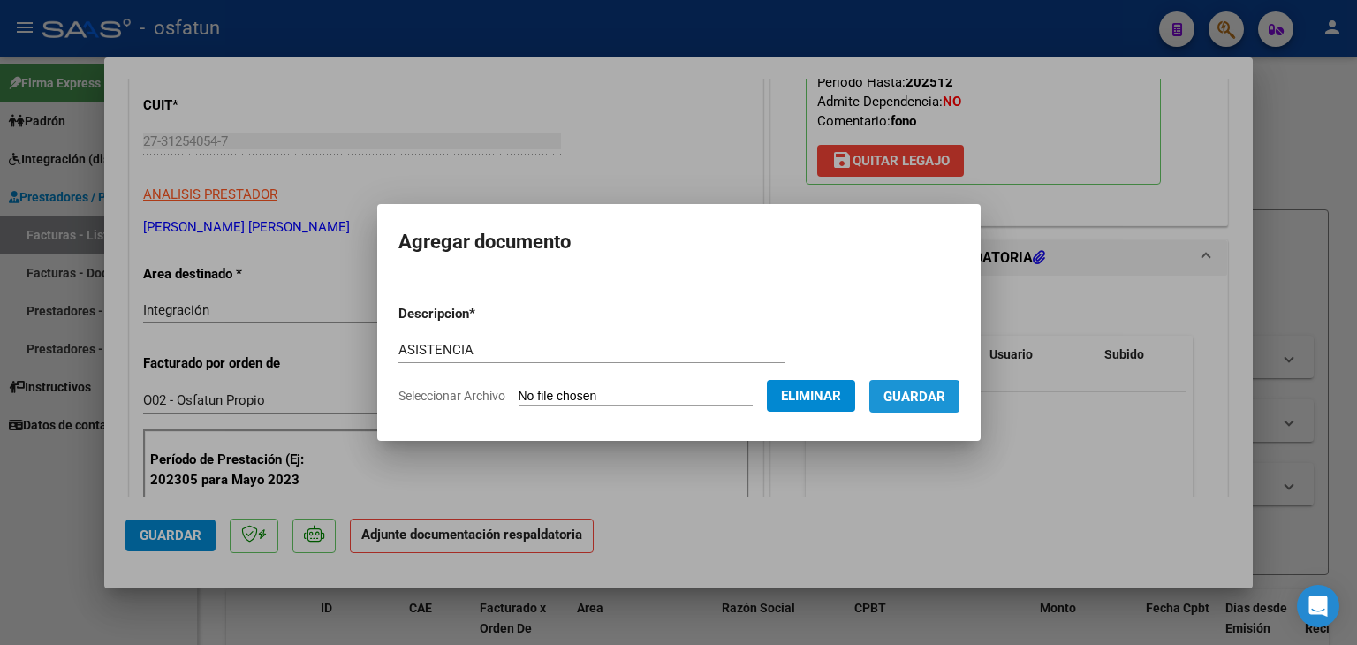
click at [915, 398] on span "Guardar" at bounding box center [915, 397] width 62 height 16
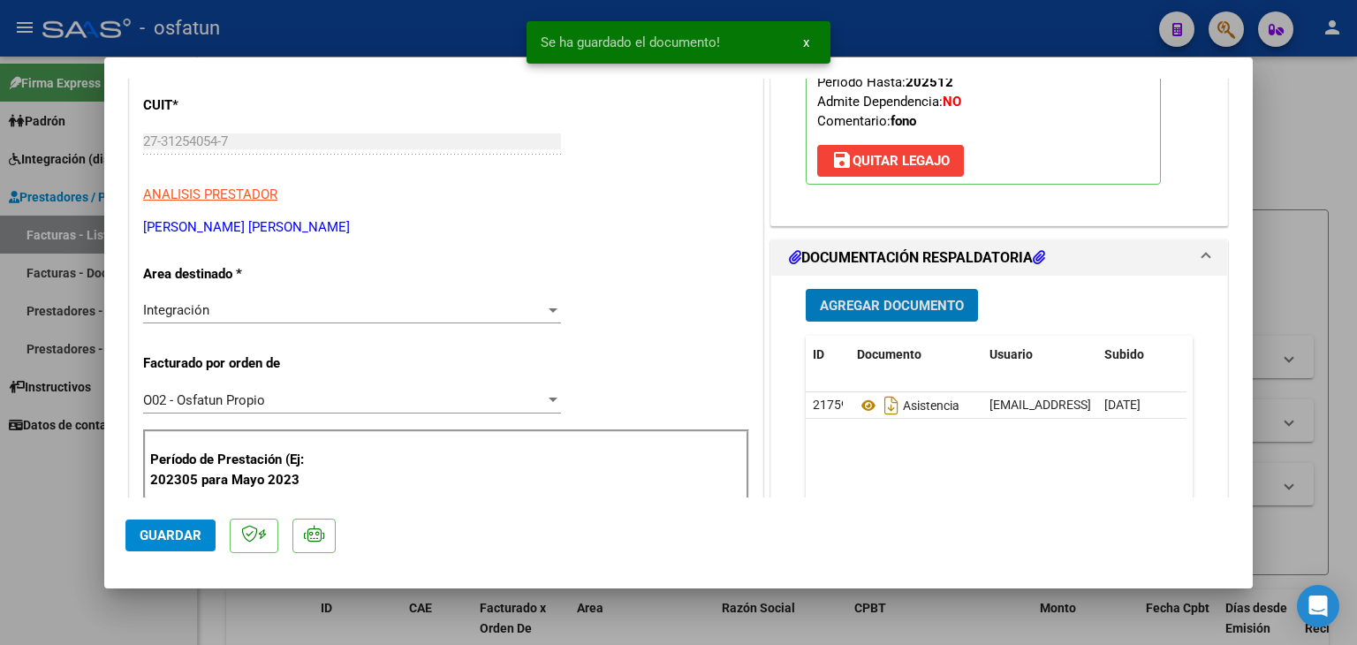
click at [857, 314] on button "Agregar Documento" at bounding box center [892, 305] width 172 height 33
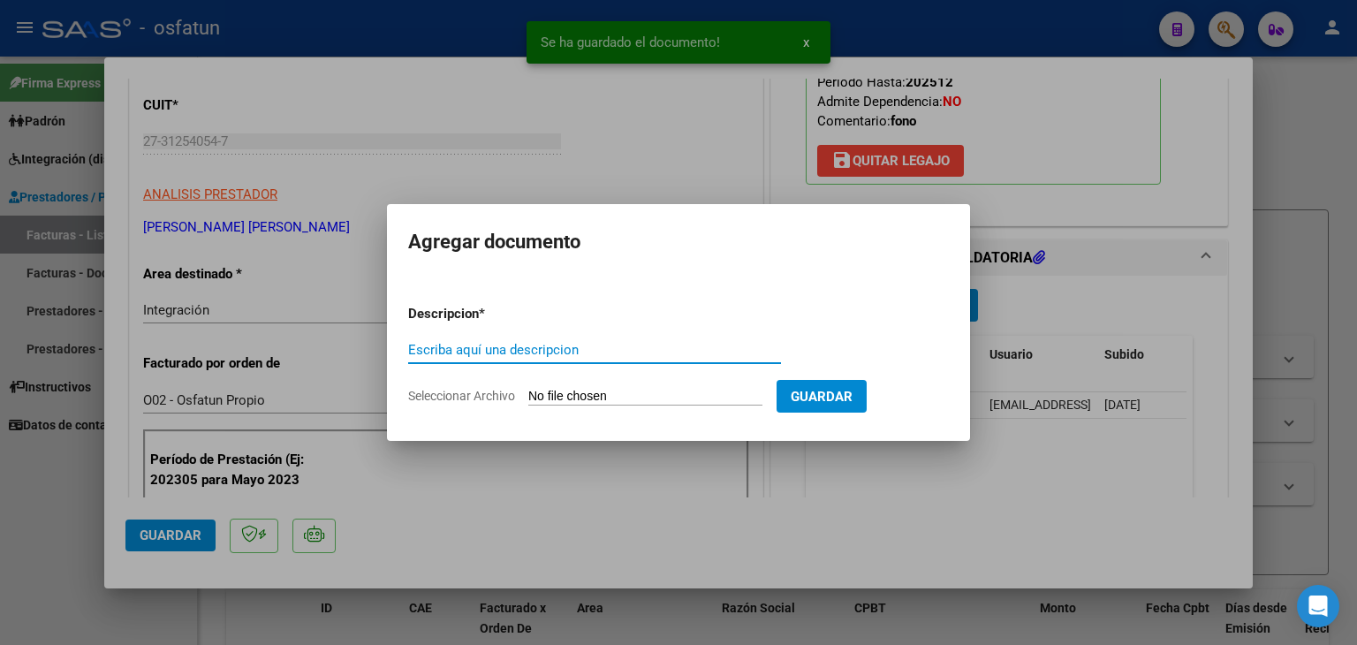
click at [623, 347] on input "Escriba aquí una descripcion" at bounding box center [594, 350] width 373 height 16
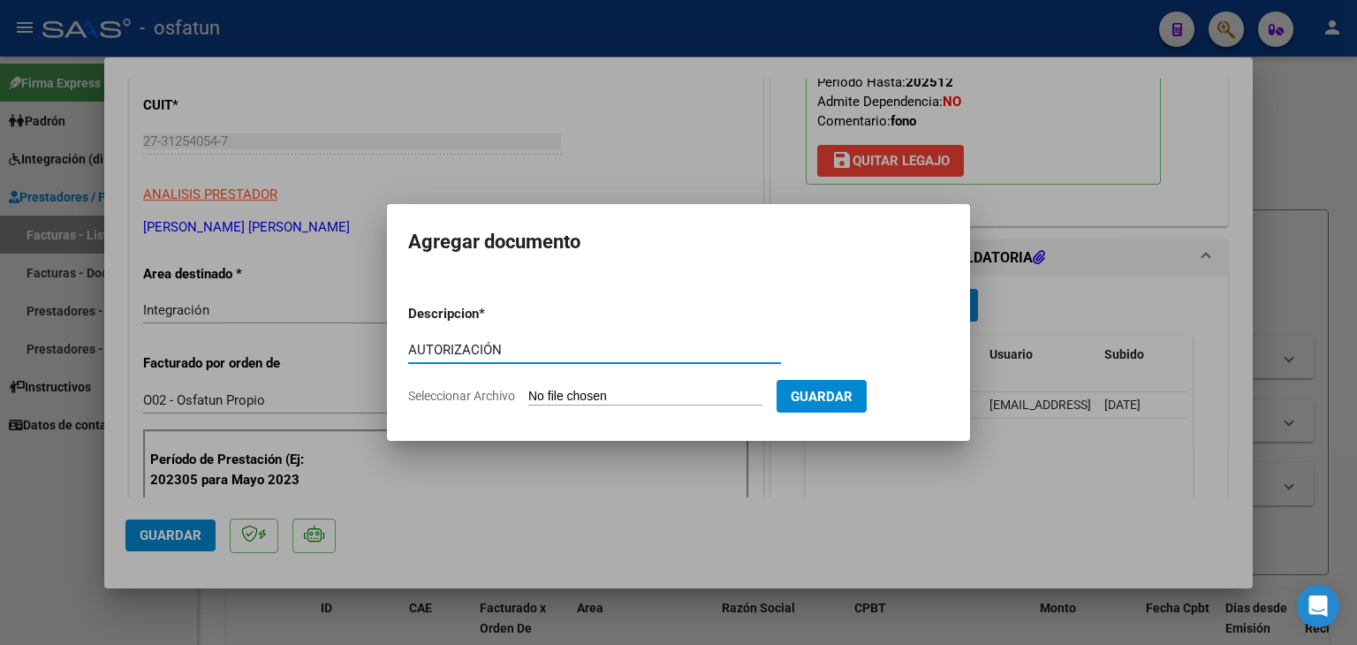
type input "AUTORIZACIÓN"
click at [612, 395] on input "Seleccionar Archivo" at bounding box center [645, 397] width 234 height 17
type input "C:\fakepath\PRESUPUESTO AUTORIZADO - FONO - 2025.pdf"
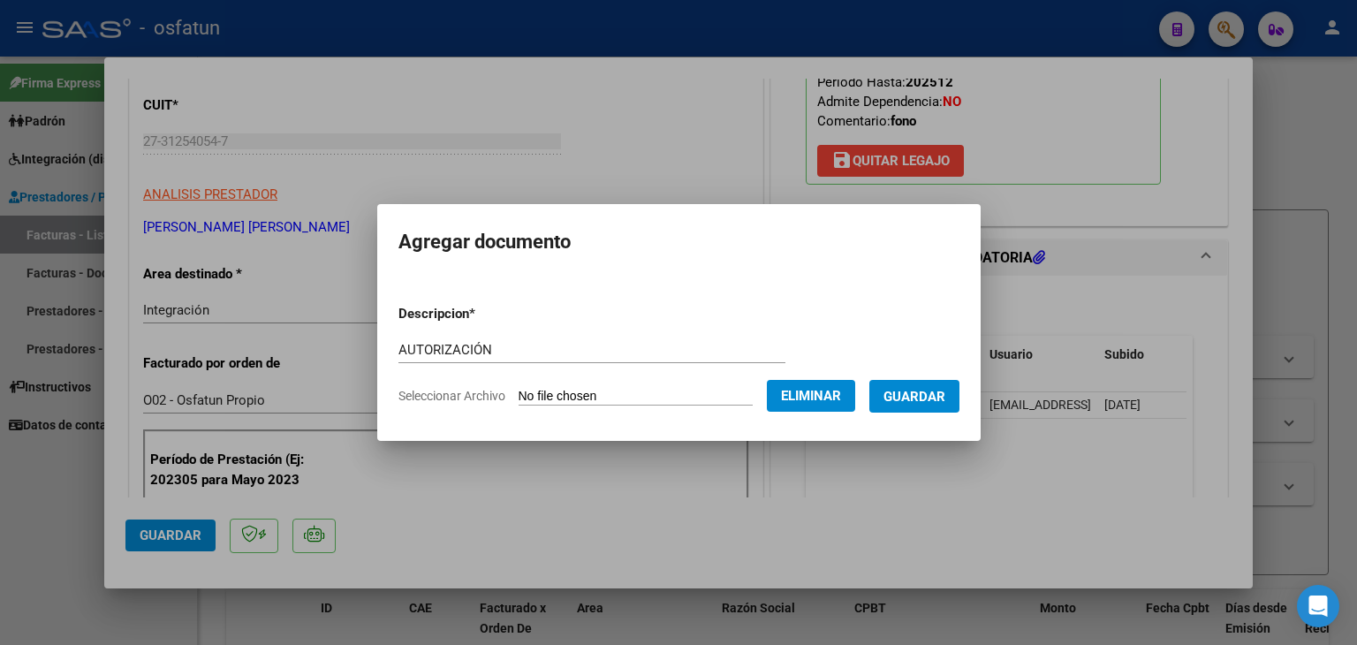
click at [926, 399] on span "Guardar" at bounding box center [915, 397] width 62 height 16
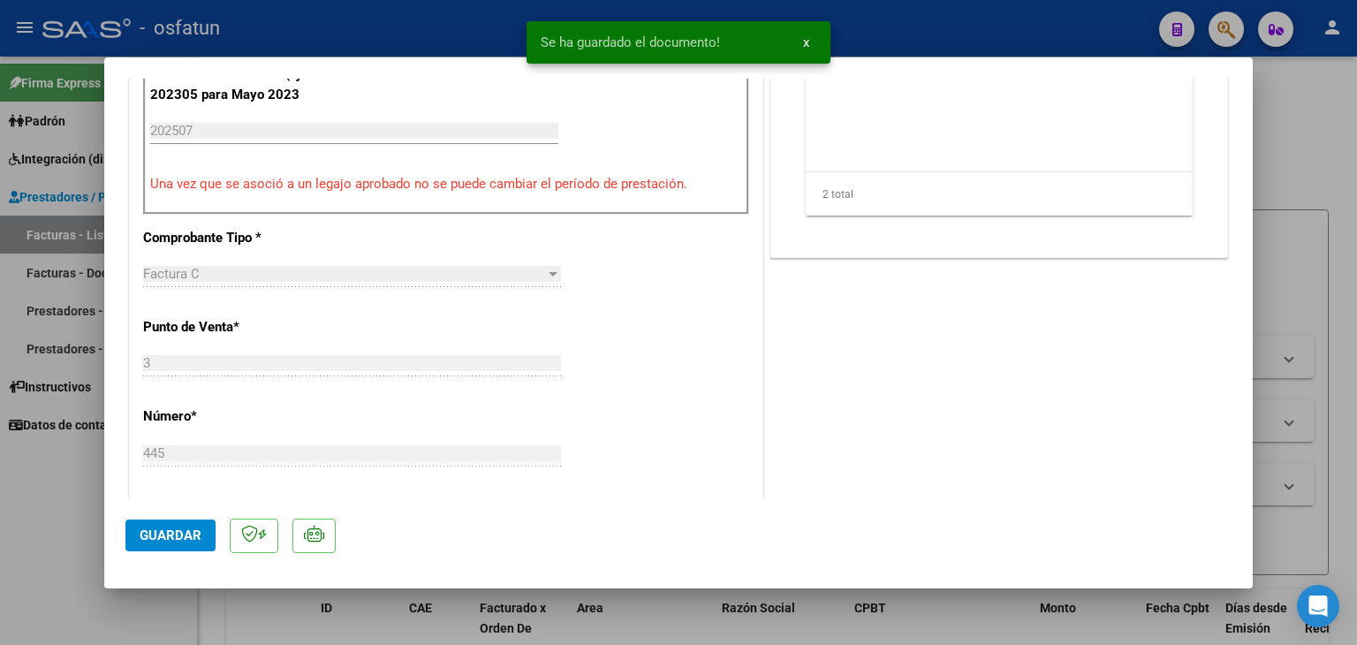
scroll to position [795, 0]
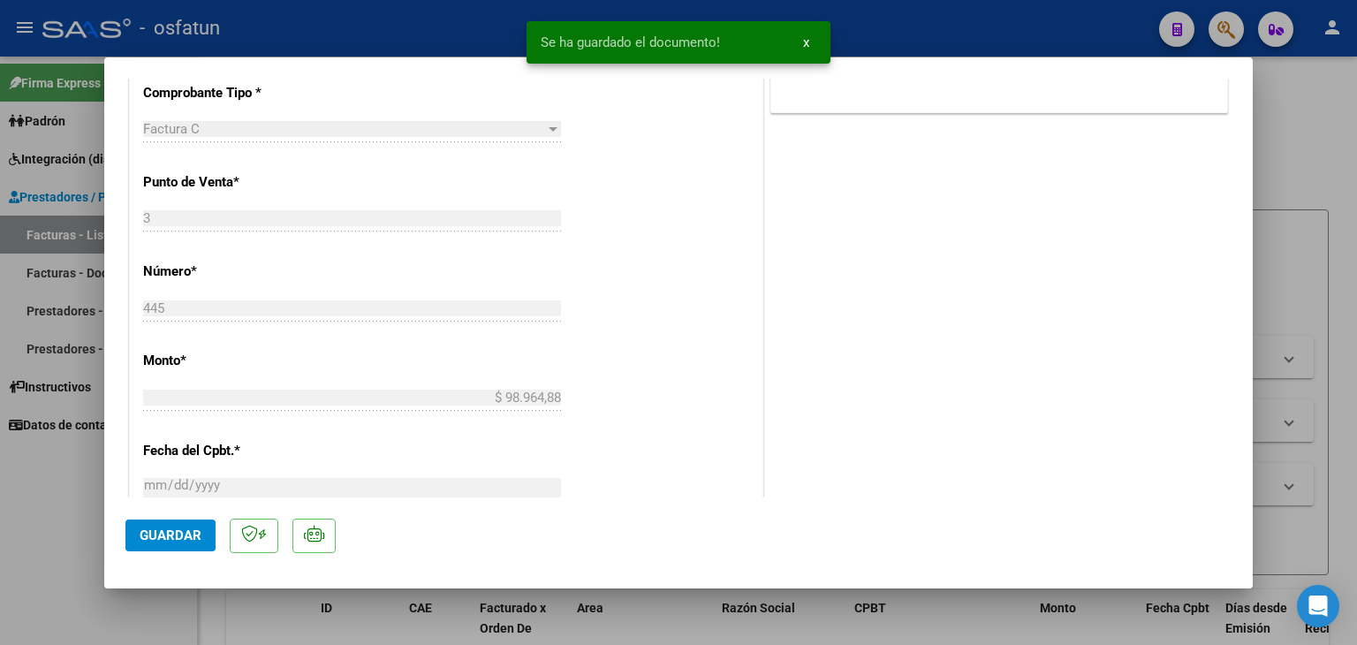
click at [201, 520] on button "Guardar" at bounding box center [170, 536] width 90 height 32
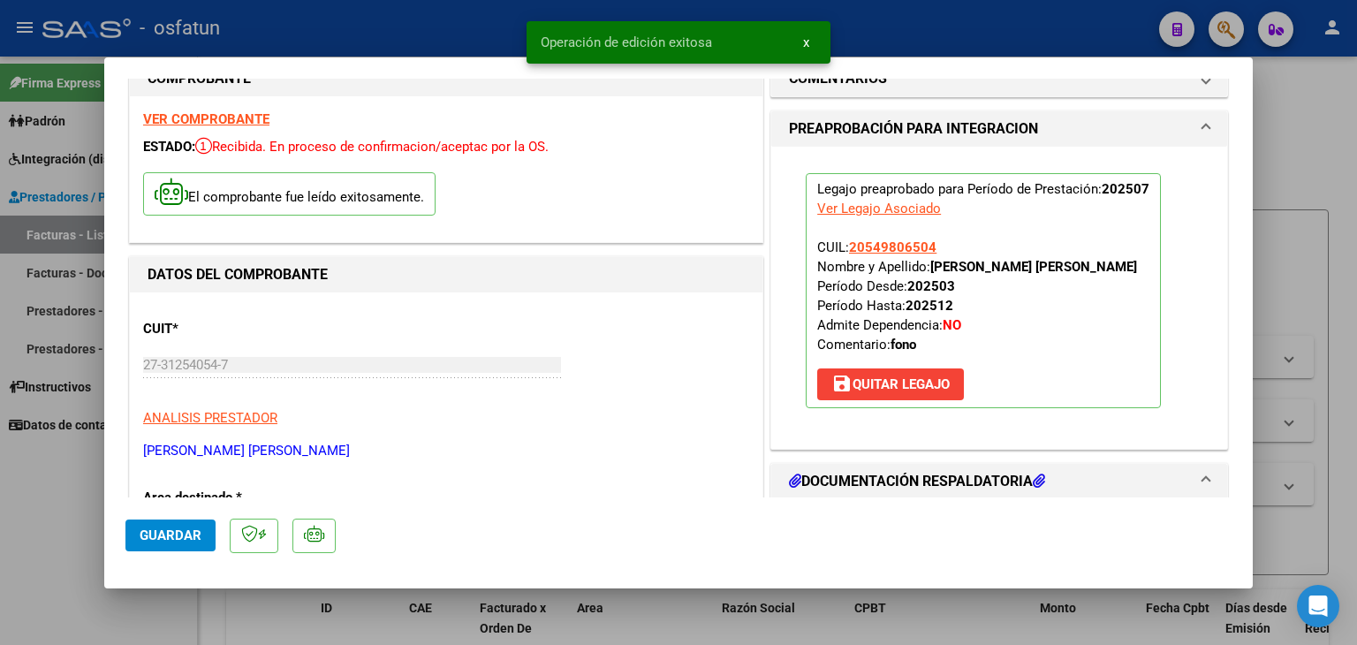
scroll to position [0, 0]
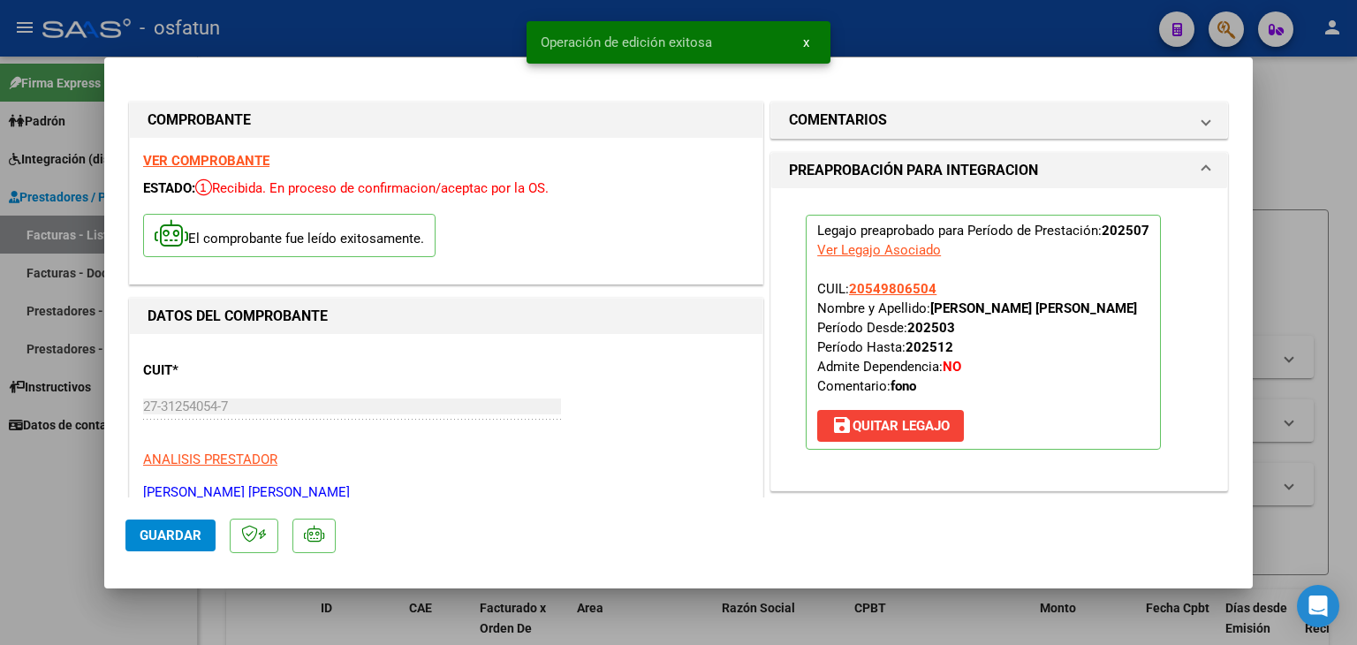
click at [482, 44] on div at bounding box center [678, 322] width 1357 height 645
type input "$ 0,00"
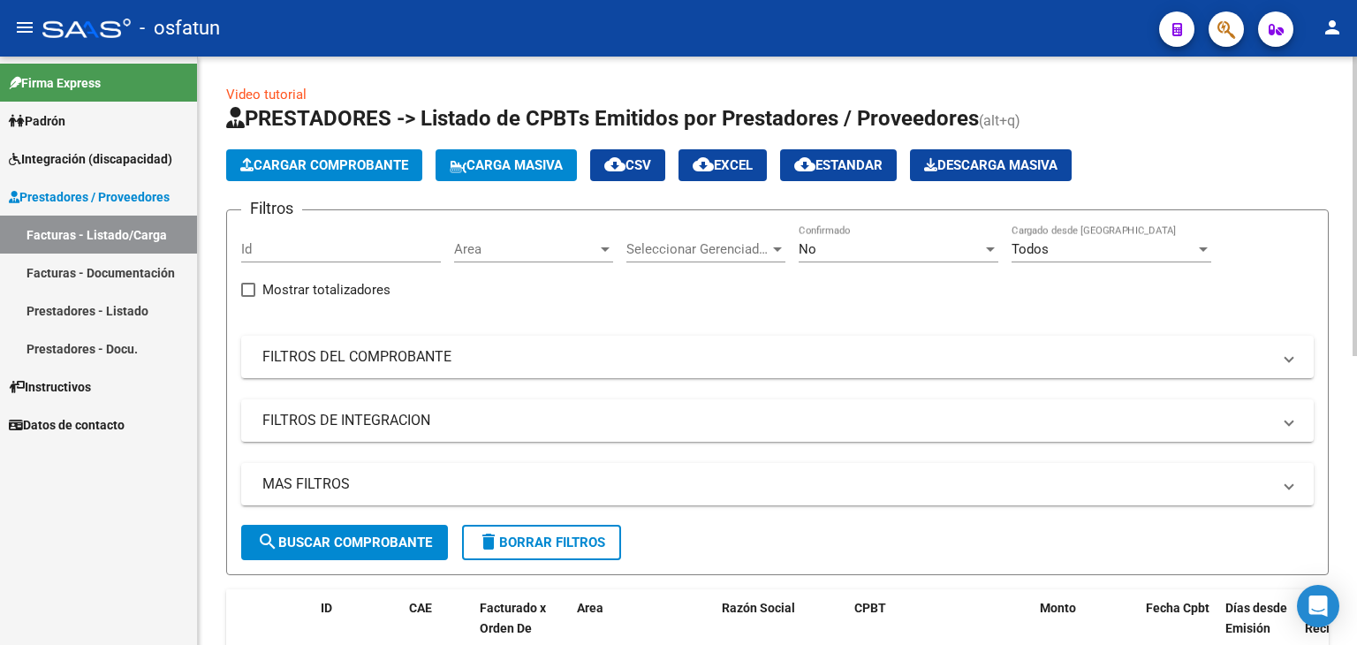
click at [378, 167] on span "Cargar Comprobante" at bounding box center [324, 165] width 168 height 16
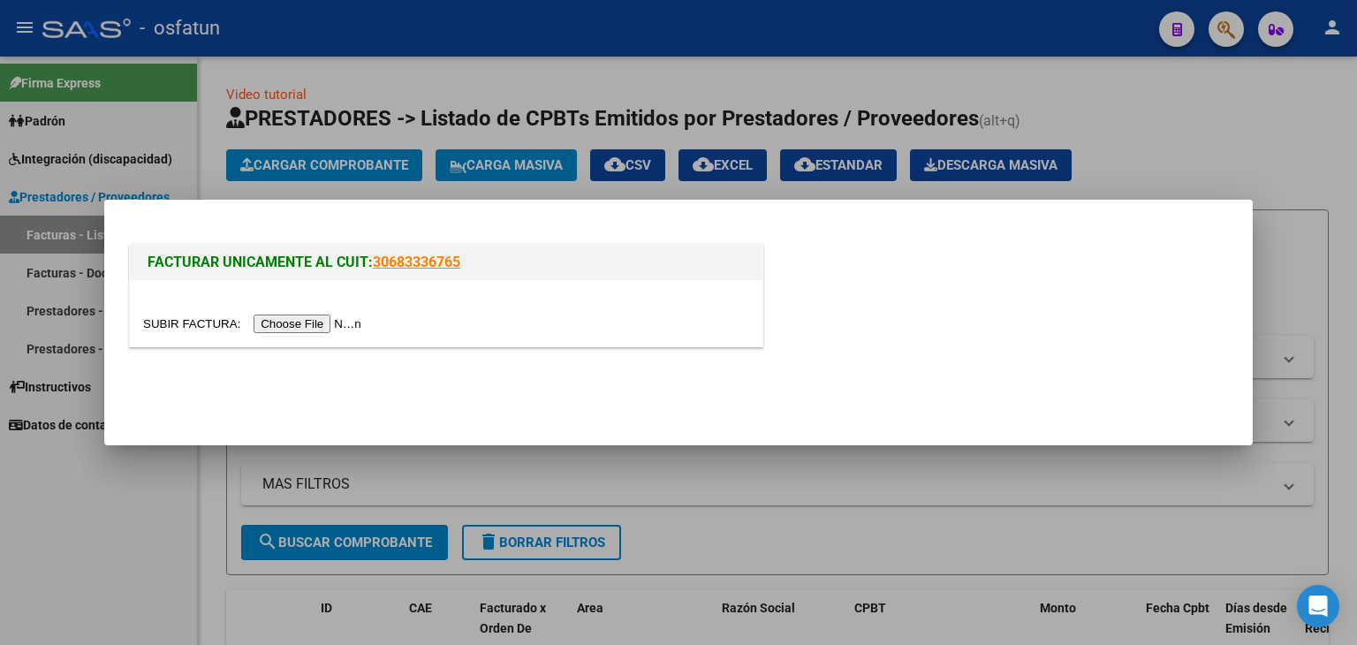
click at [342, 321] on input "file" at bounding box center [255, 324] width 224 height 19
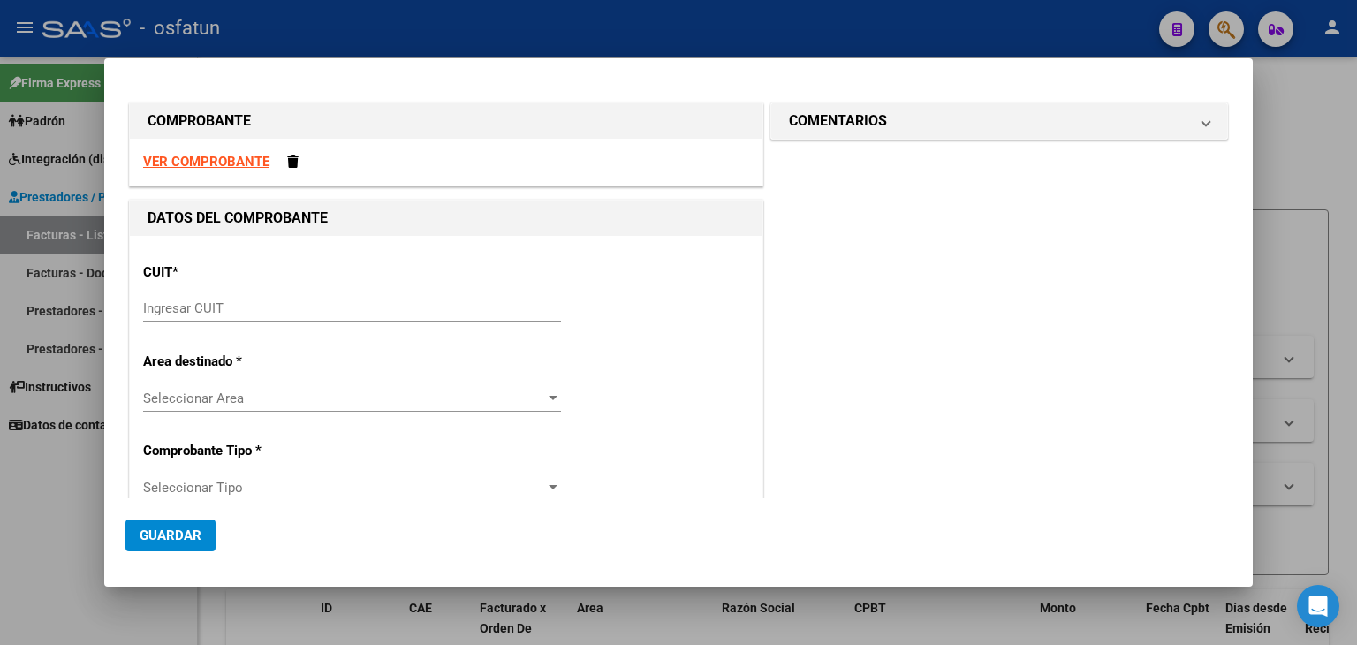
click at [242, 165] on strong "VER COMPROBANTE" at bounding box center [206, 162] width 126 height 16
click at [243, 303] on input "Ingresar CUIT" at bounding box center [352, 308] width 418 height 16
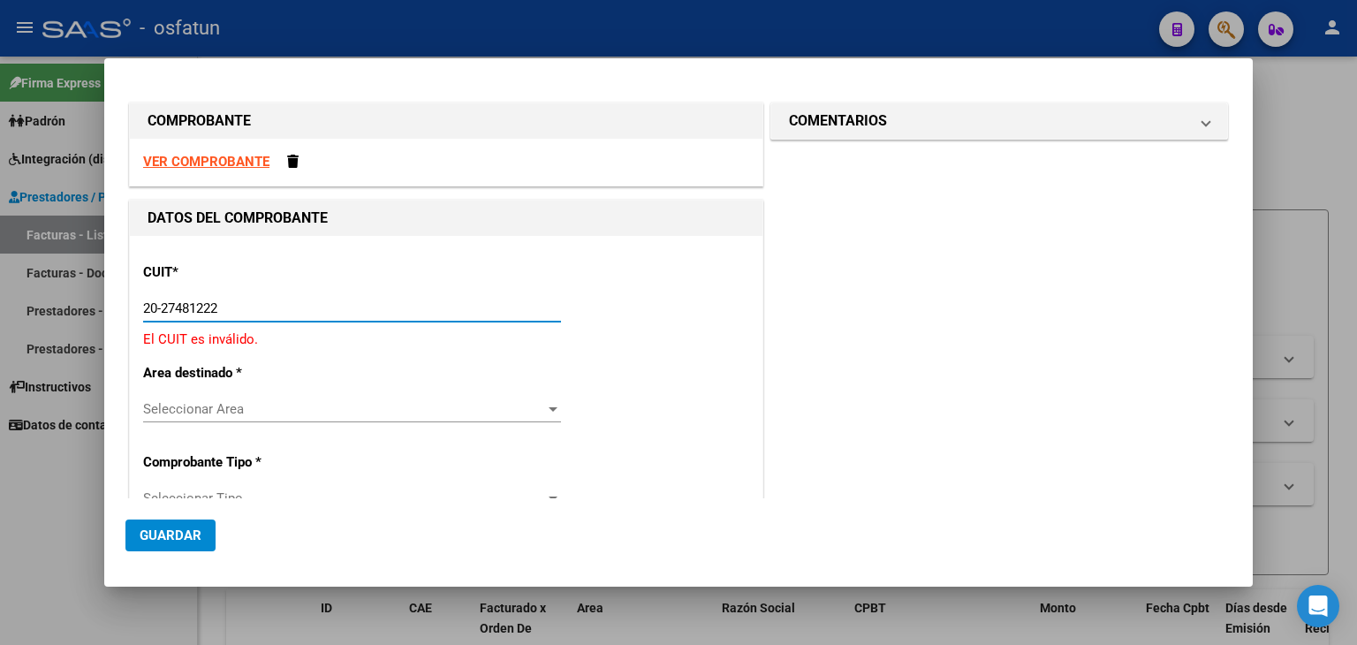
type input "20-27481222-3"
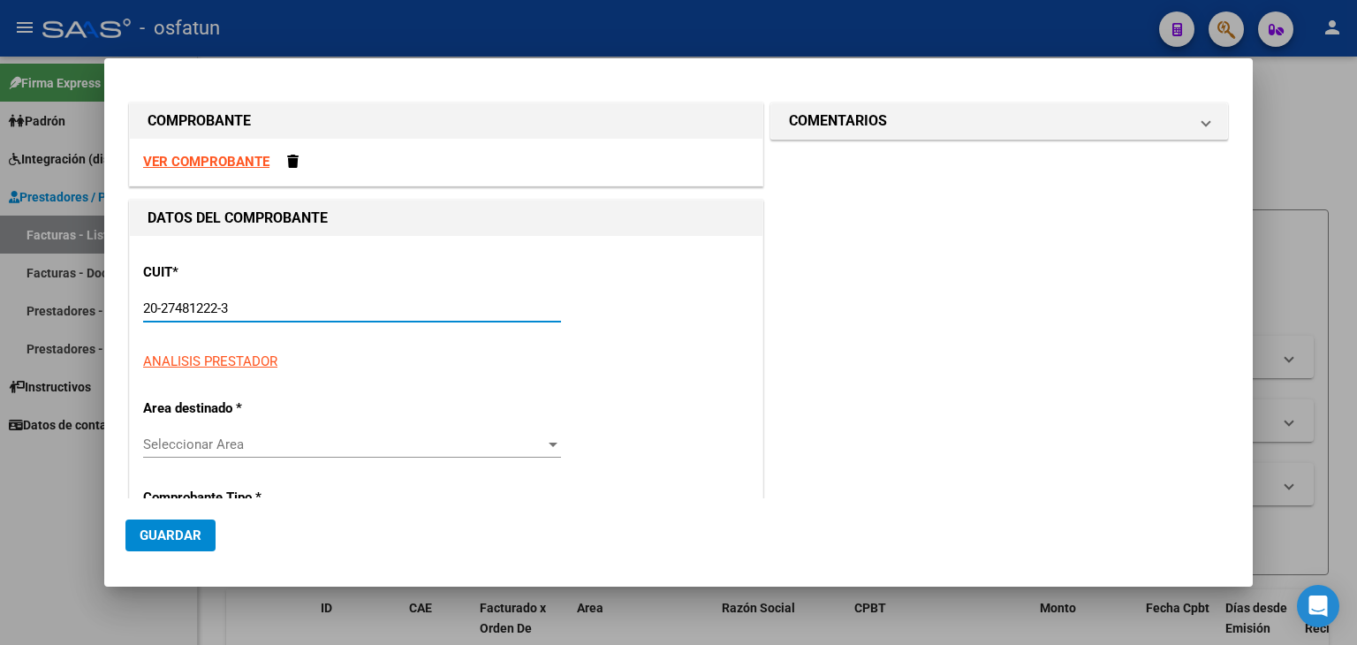
type input "5"
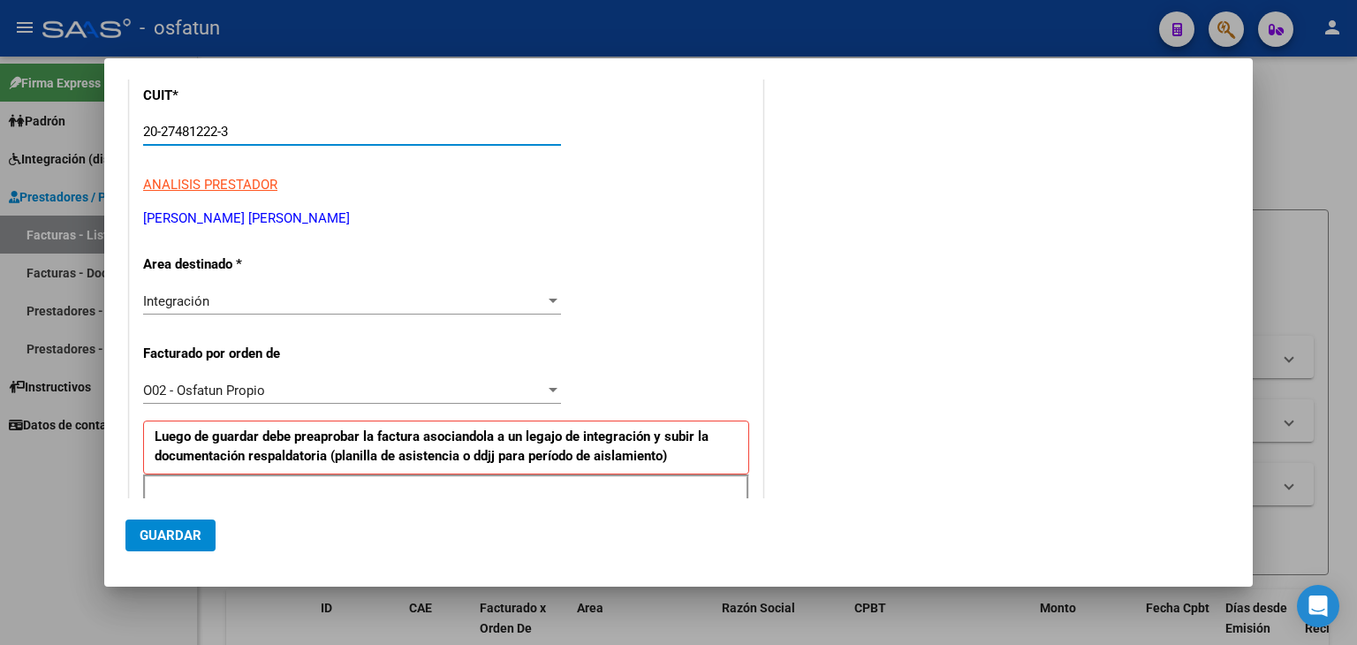
scroll to position [353, 0]
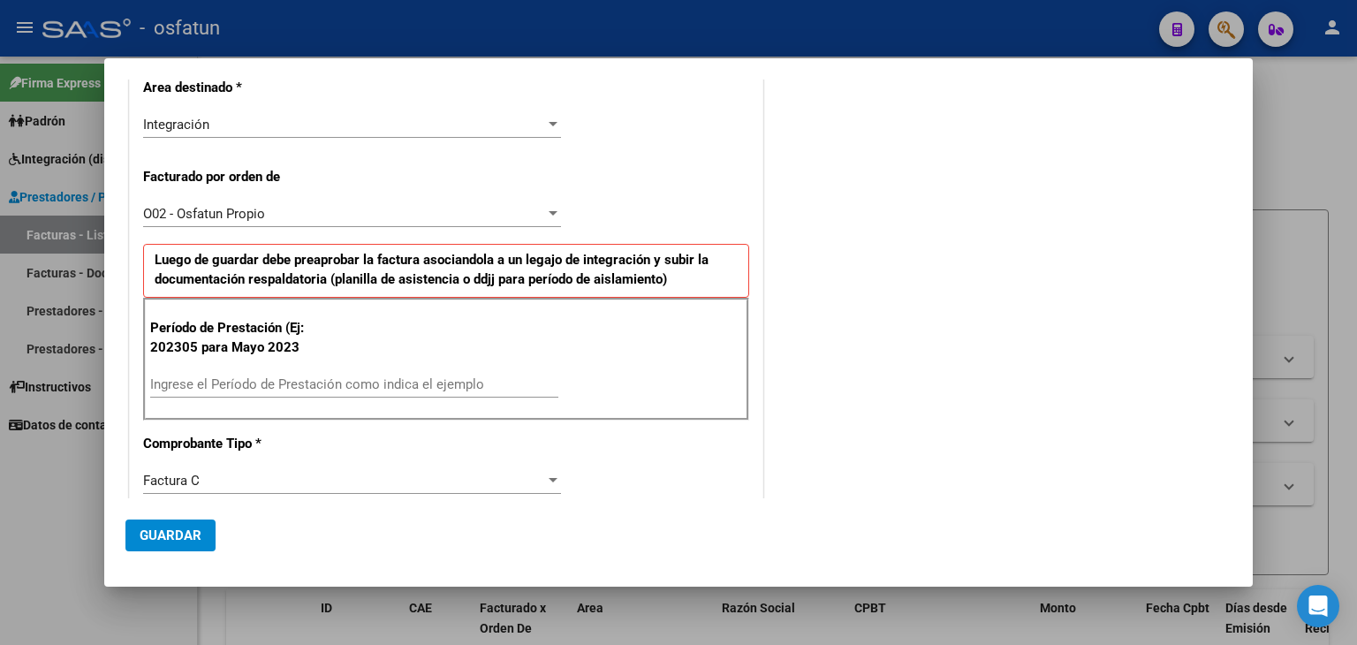
type input "20-27481222-3"
click at [296, 379] on input "Ingrese el Período de Prestación como indica el ejemplo" at bounding box center [354, 384] width 408 height 16
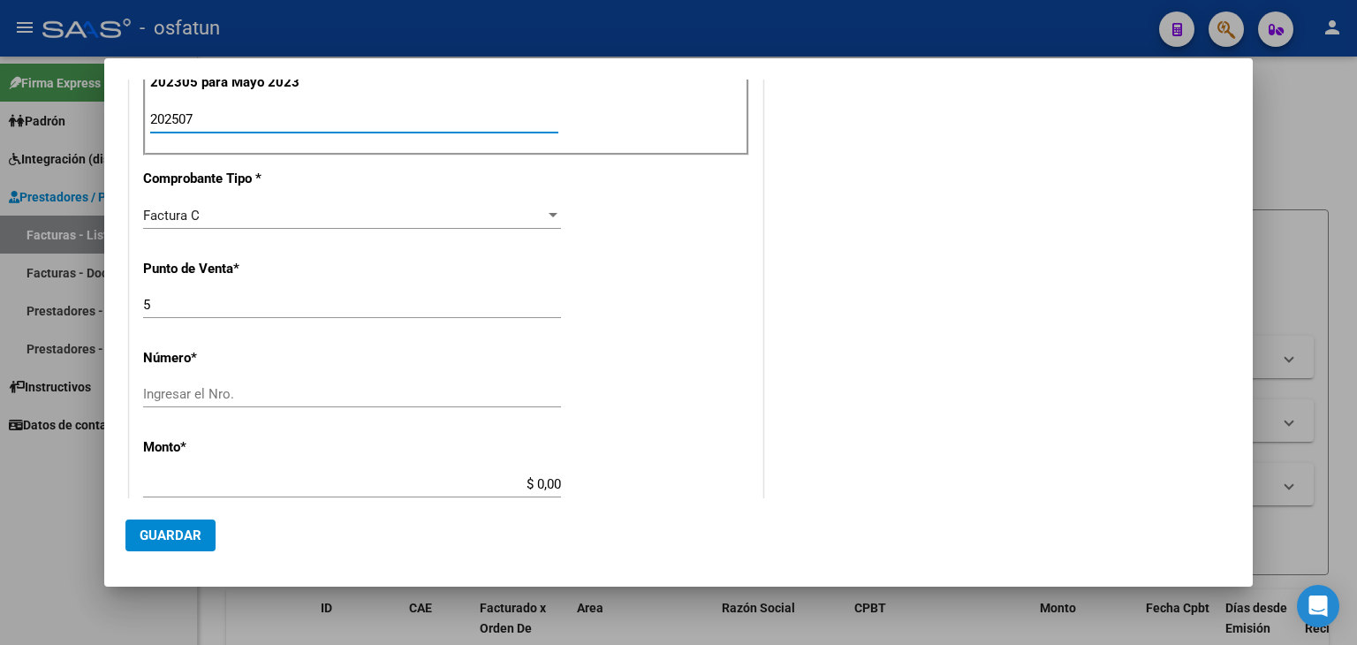
scroll to position [707, 0]
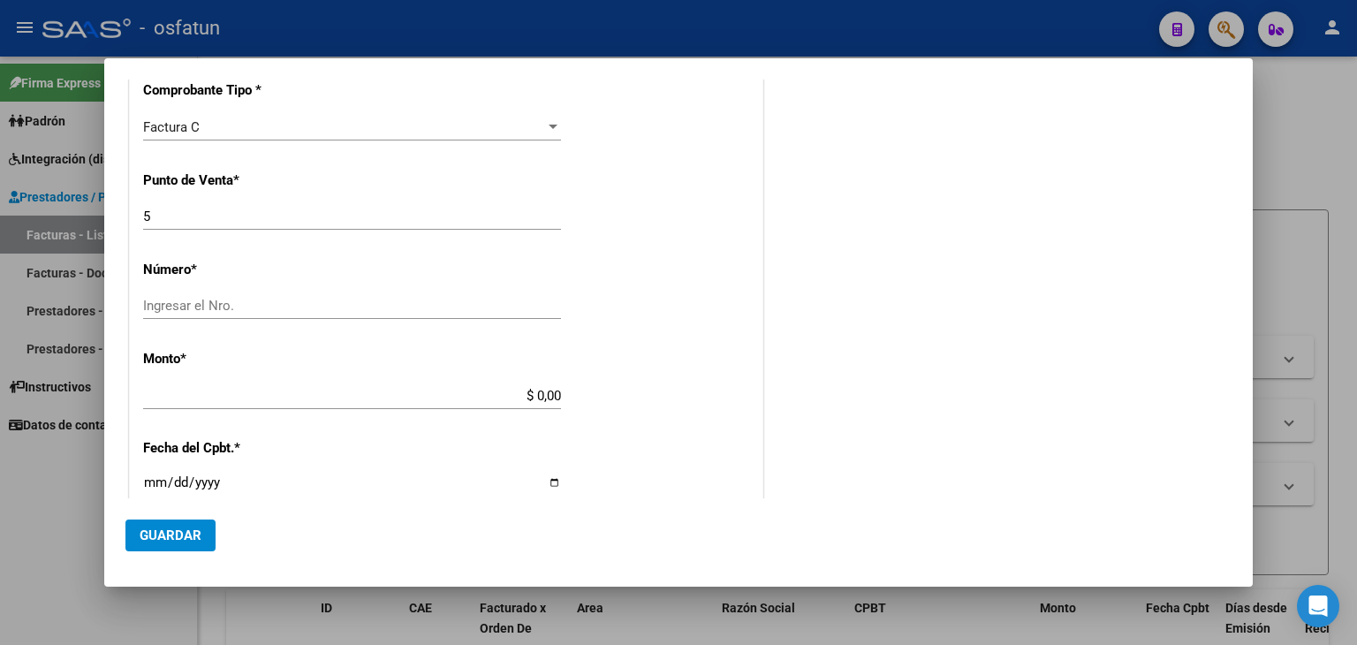
type input "202507"
click at [277, 308] on input "Ingresar el Nro." at bounding box center [352, 306] width 418 height 16
type input "977"
click at [360, 390] on input "$ 0,00" at bounding box center [352, 396] width 418 height 16
type input "$ 305.716,84"
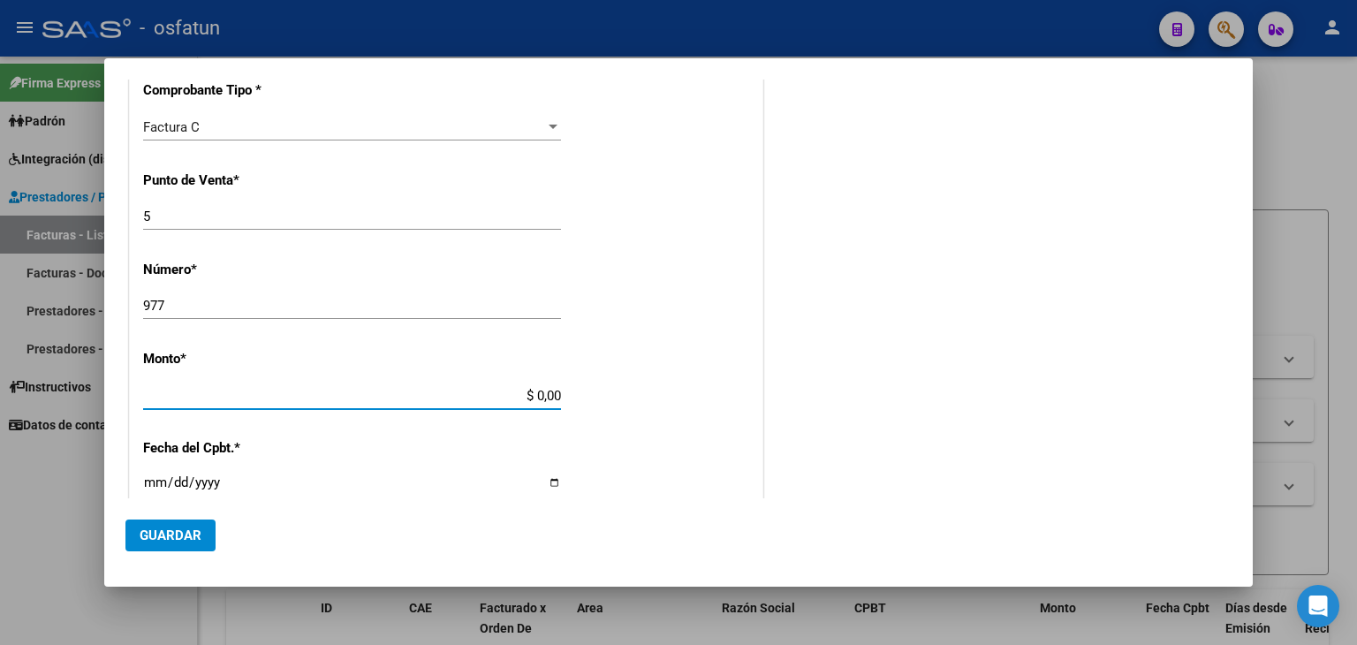
type input "[DATE]"
type input "75323765947527"
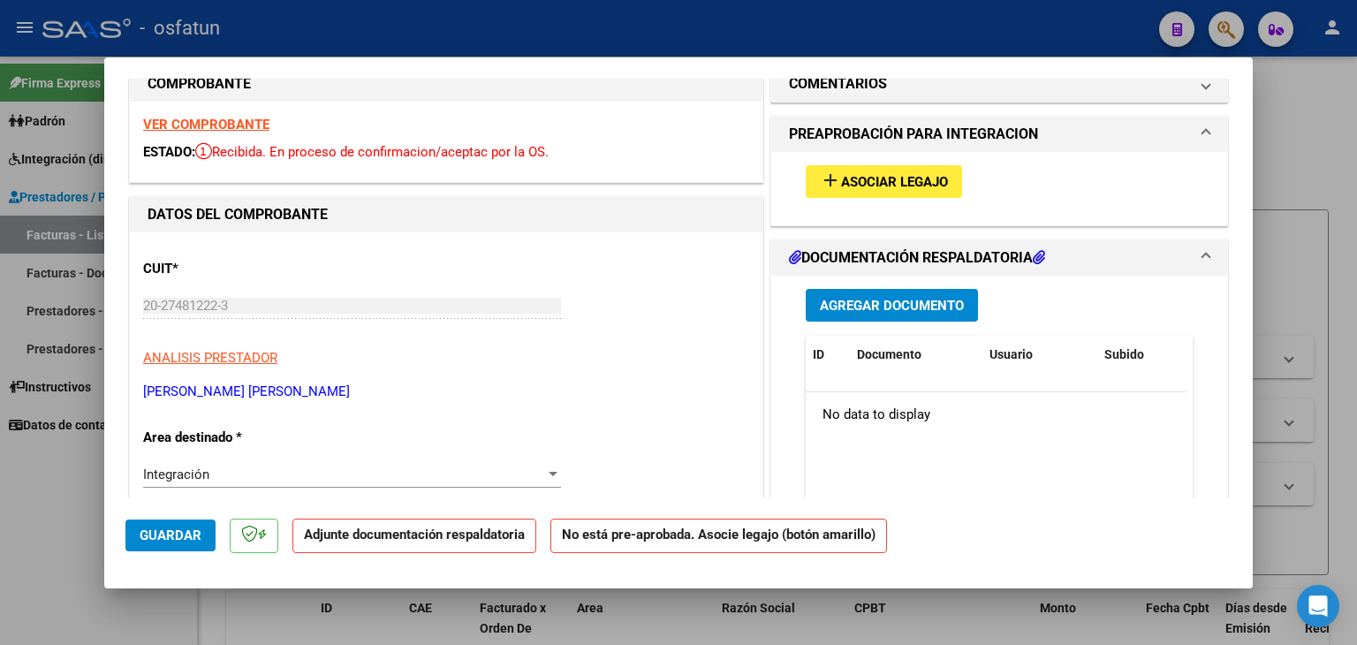
scroll to position [0, 0]
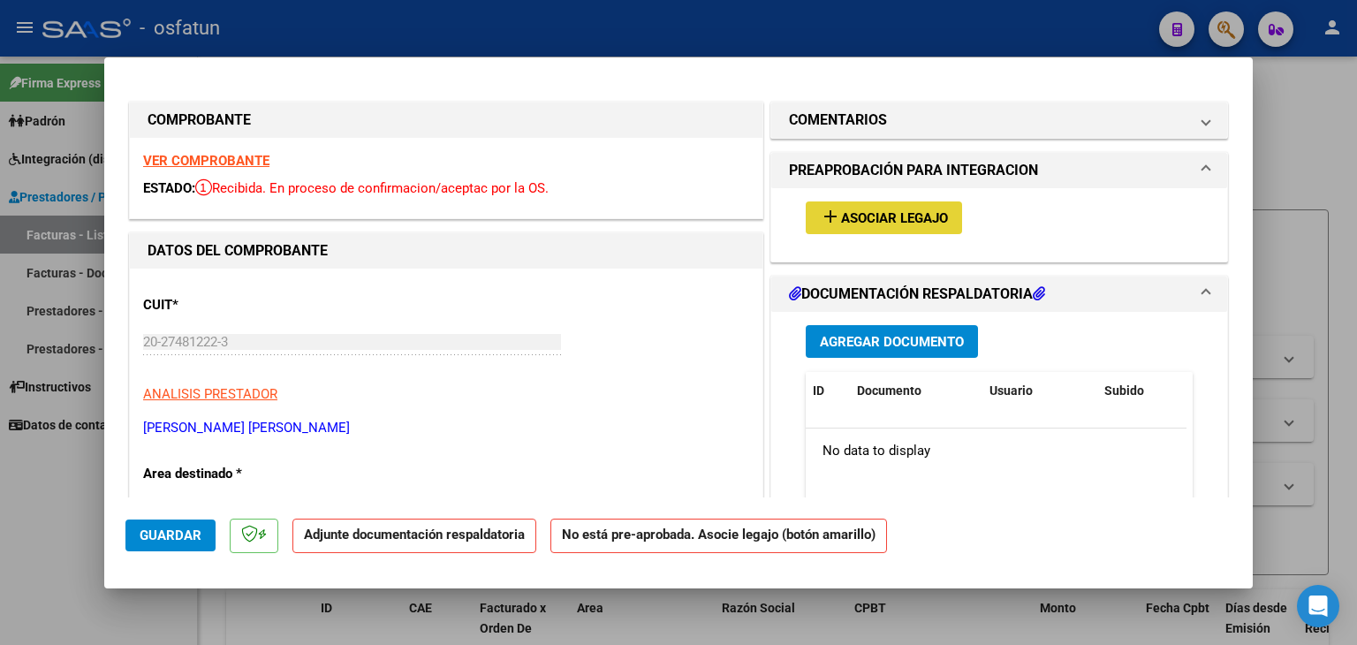
click at [855, 210] on span "Asociar Legajo" at bounding box center [894, 218] width 107 height 16
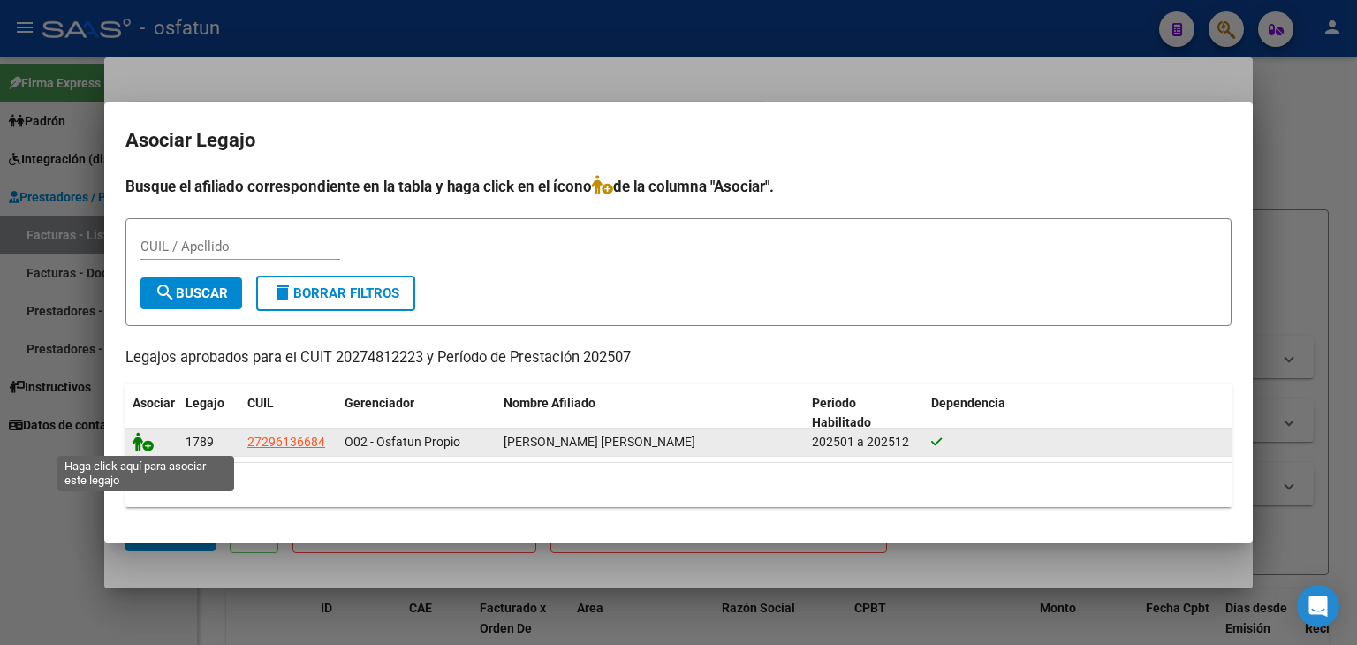
click at [143, 441] on icon at bounding box center [143, 441] width 21 height 19
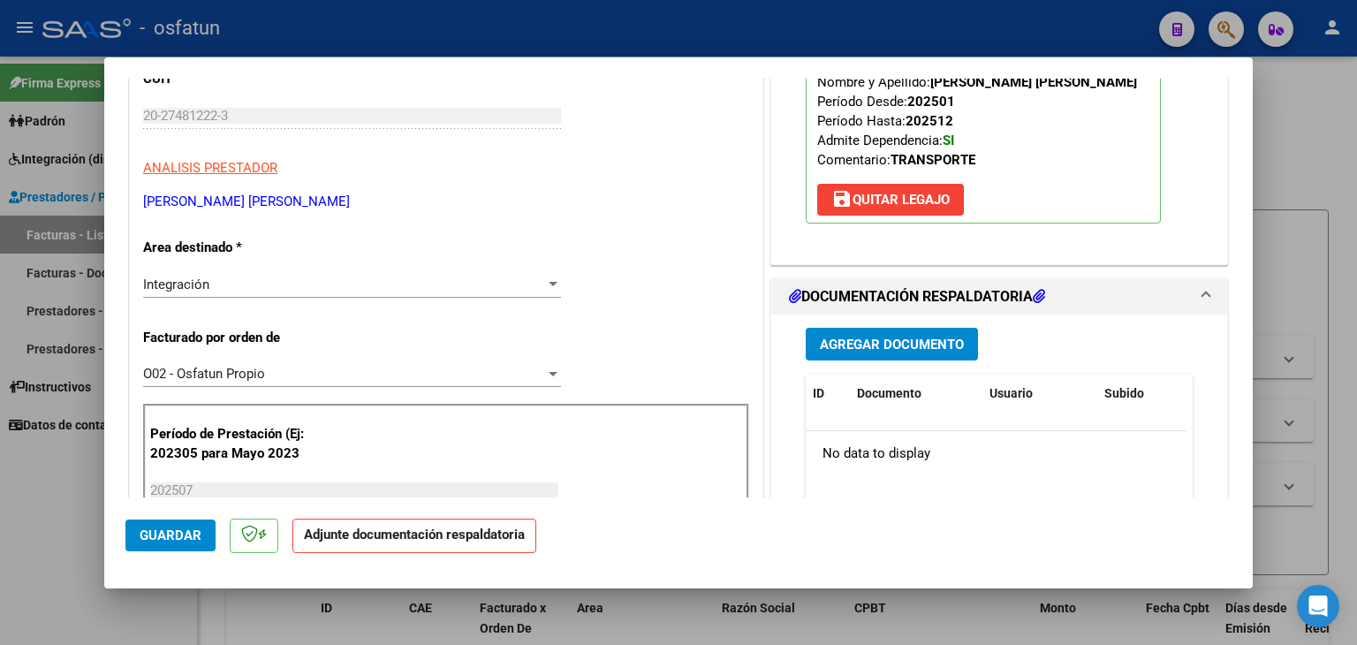
scroll to position [265, 0]
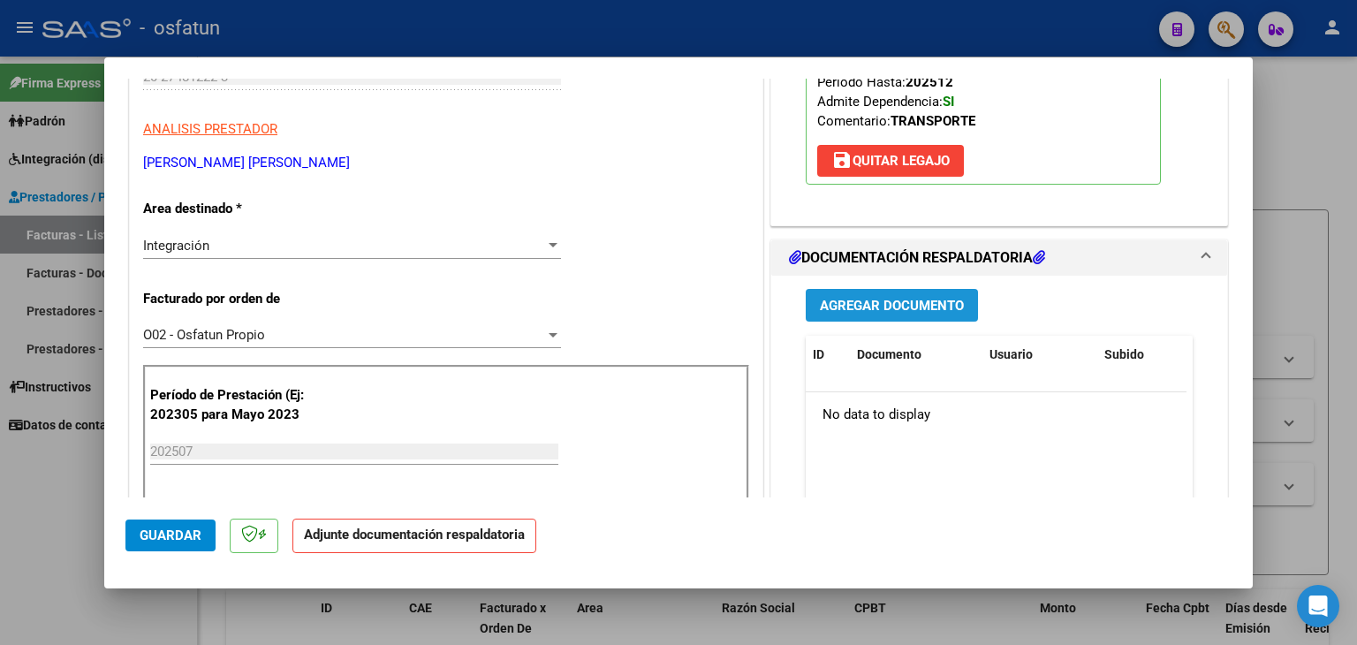
click at [867, 311] on span "Agregar Documento" at bounding box center [892, 306] width 144 height 16
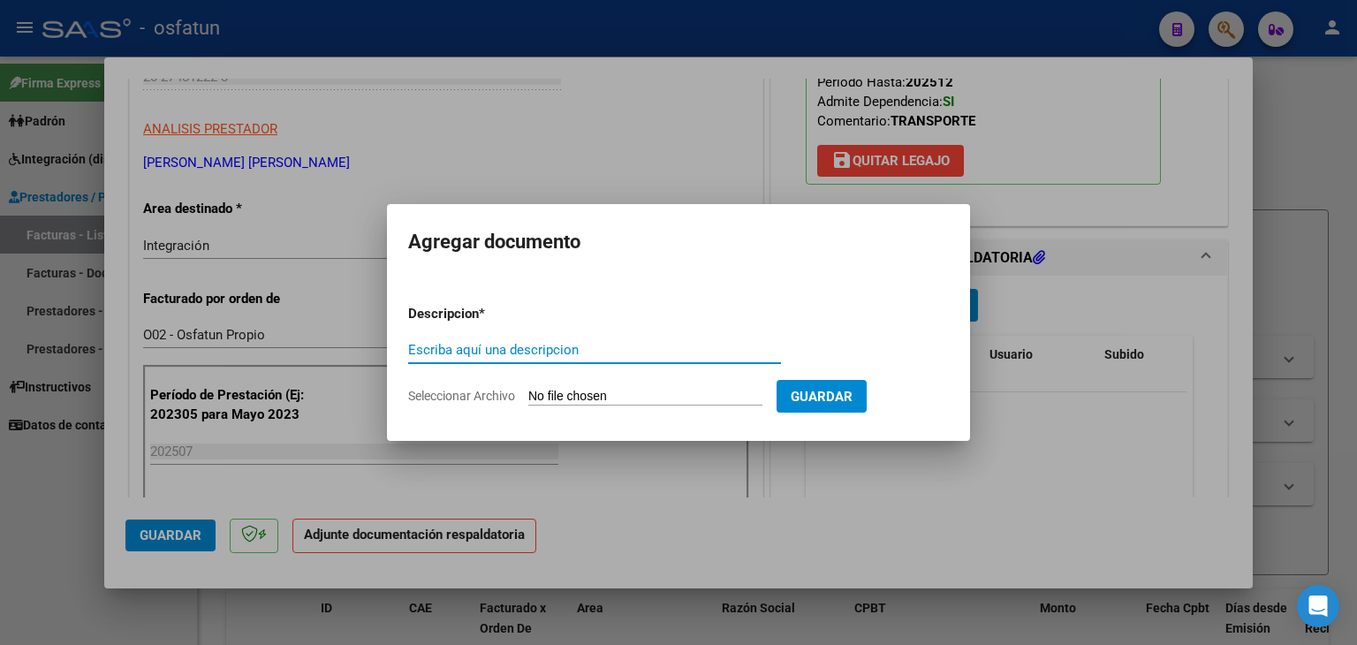
click at [560, 361] on div "Escriba aquí una descripcion" at bounding box center [594, 350] width 373 height 27
type input "C"
type input "ASISTENCIA"
click at [581, 400] on input "Seleccionar Archivo" at bounding box center [645, 397] width 234 height 17
type input "C:\fakepath\PLANILLA ASISTENCIA - TRANSP A TERAPIA - [DATE].pdf"
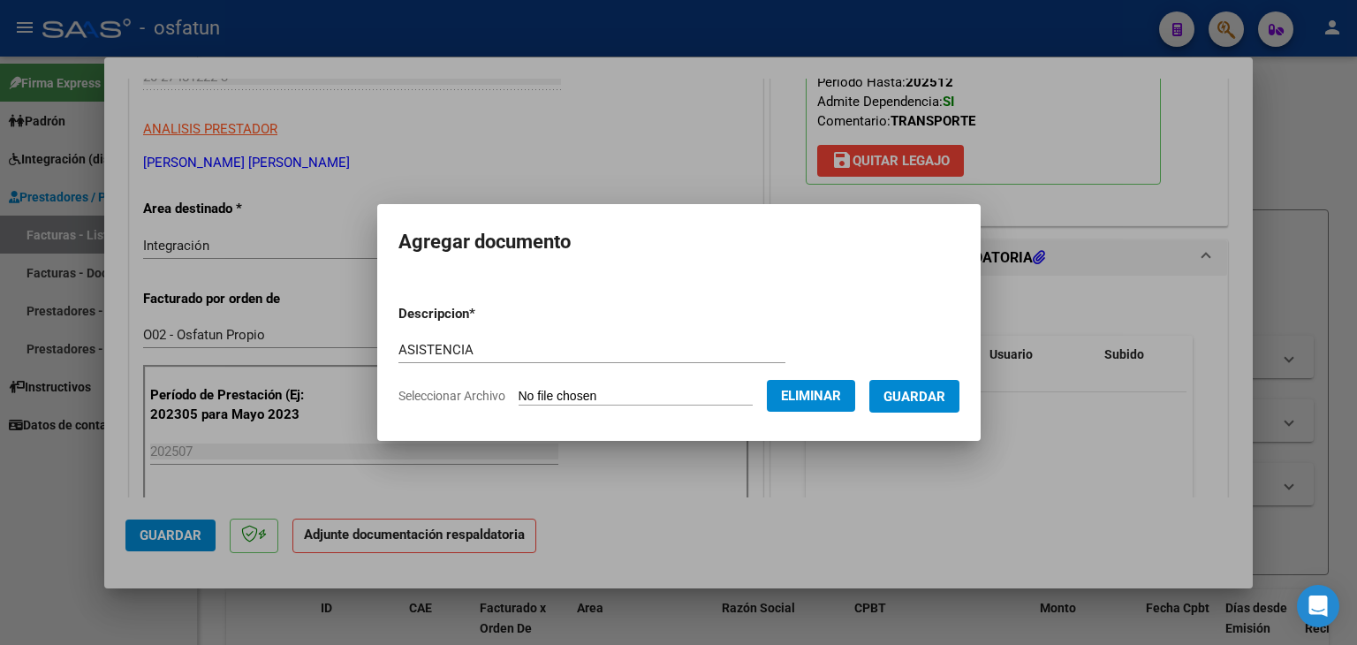
click at [923, 393] on span "Guardar" at bounding box center [915, 397] width 62 height 16
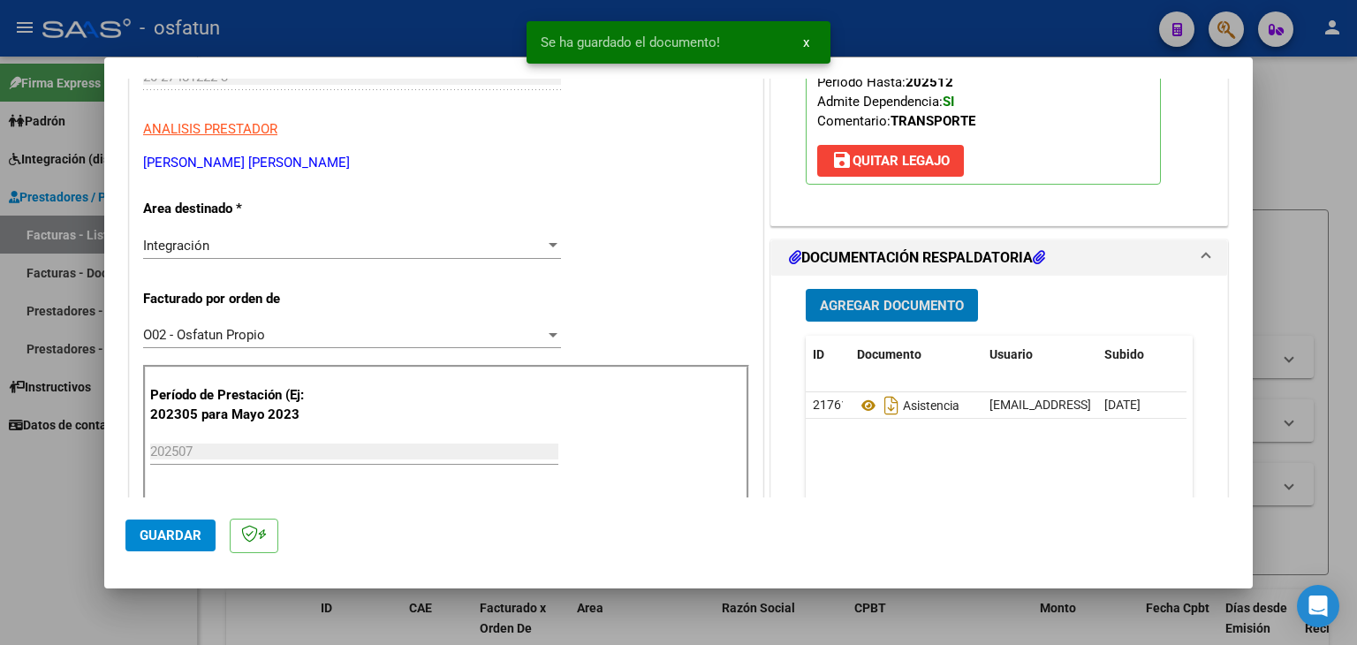
click at [877, 298] on span "Agregar Documento" at bounding box center [892, 306] width 144 height 16
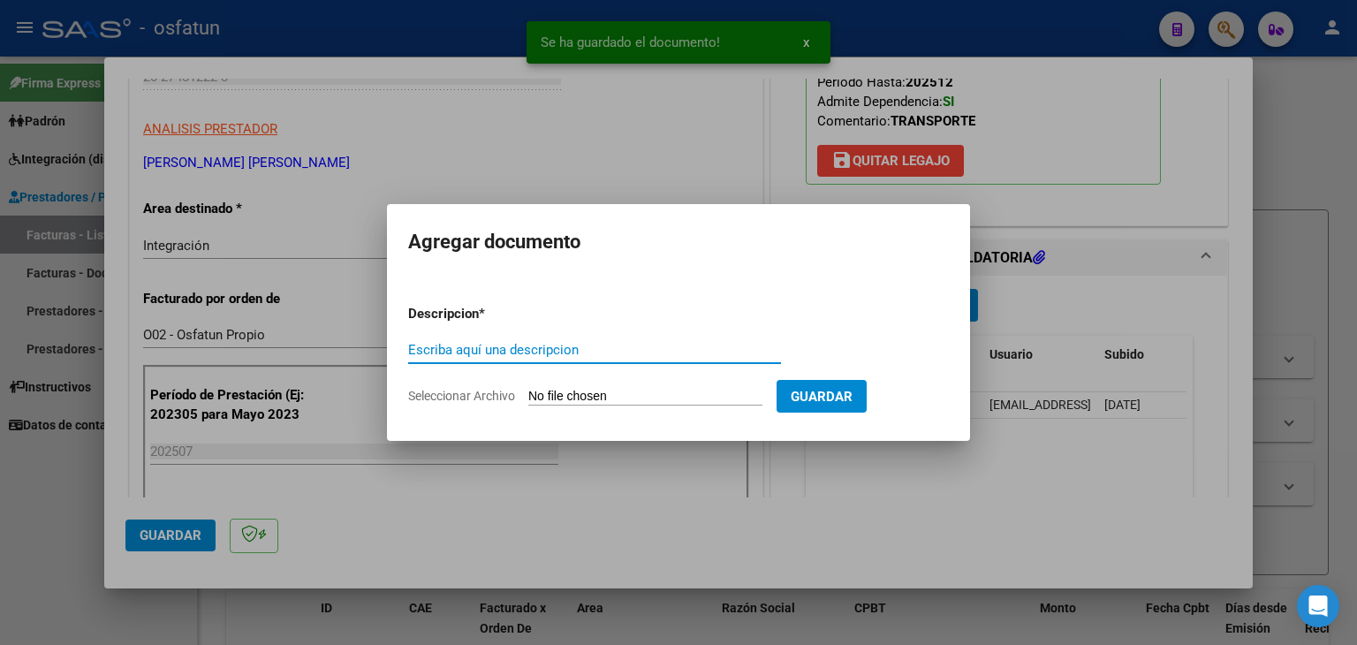
click at [592, 351] on input "Escriba aquí una descripcion" at bounding box center [594, 350] width 373 height 16
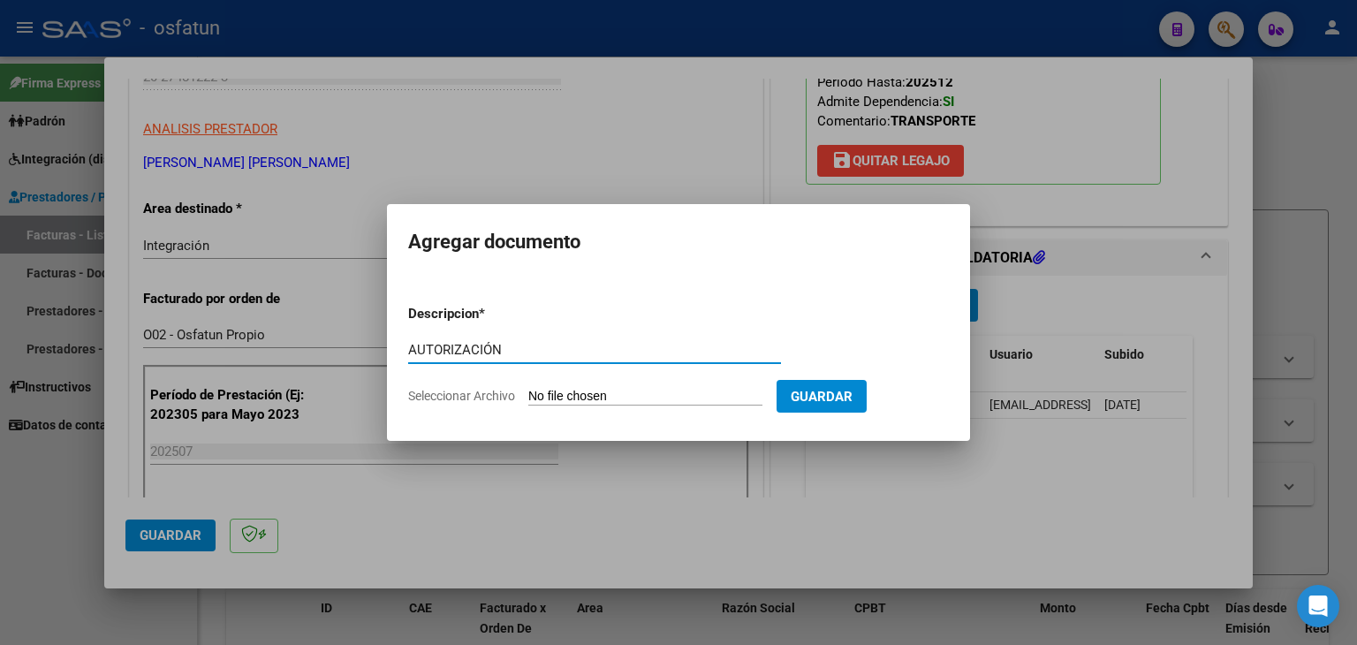
type input "AUTORIZACIÓN"
click at [601, 400] on input "Seleccionar Archivo" at bounding box center [645, 397] width 234 height 17
type input "C:\fakepath\PRESUPUESTO AUTORIZADO - TRANSP A TERAPIA - 2025.pdf"
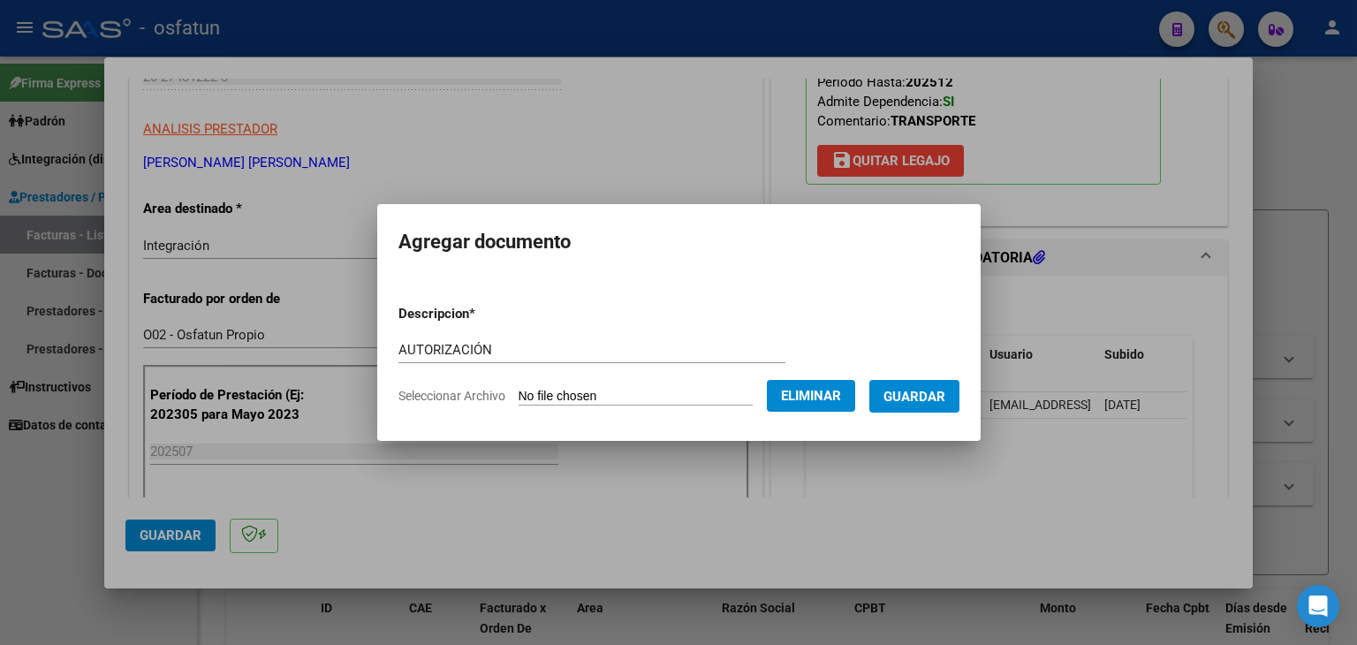
click at [923, 391] on span "Guardar" at bounding box center [915, 397] width 62 height 16
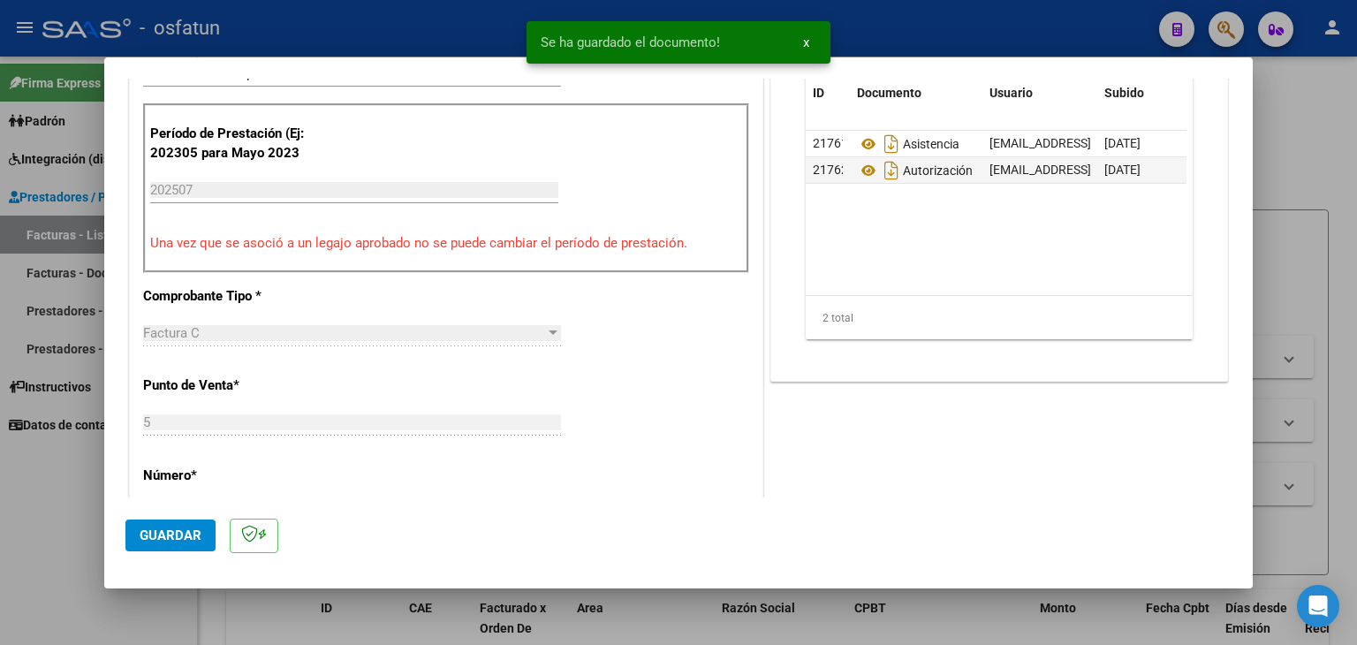
scroll to position [530, 0]
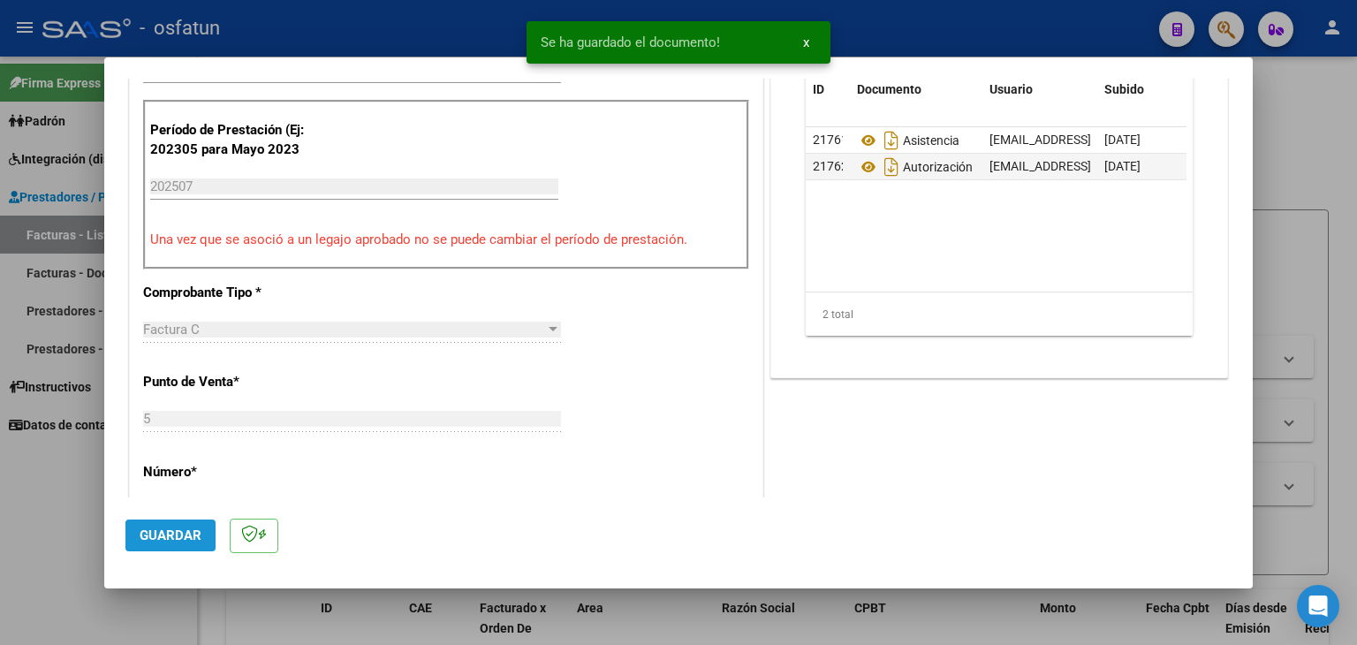
drag, startPoint x: 183, startPoint y: 539, endPoint x: 437, endPoint y: 487, distance: 258.9
click at [183, 538] on span "Guardar" at bounding box center [171, 536] width 62 height 16
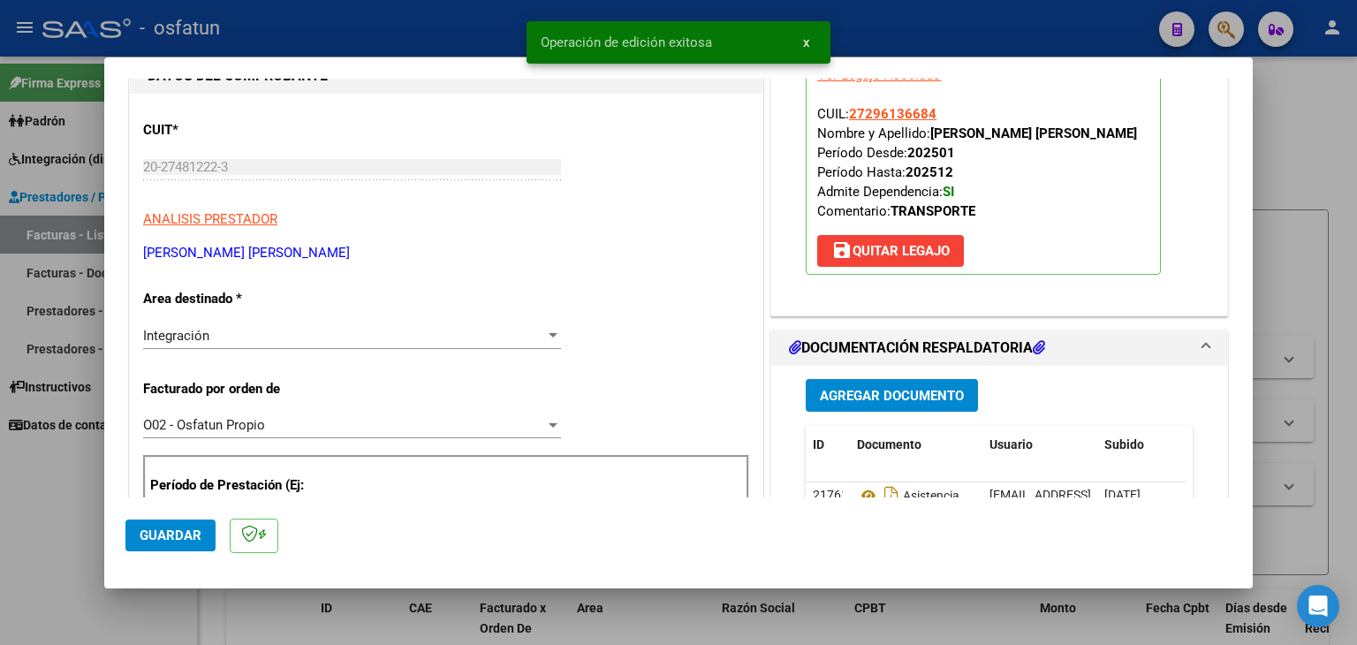
scroll to position [0, 0]
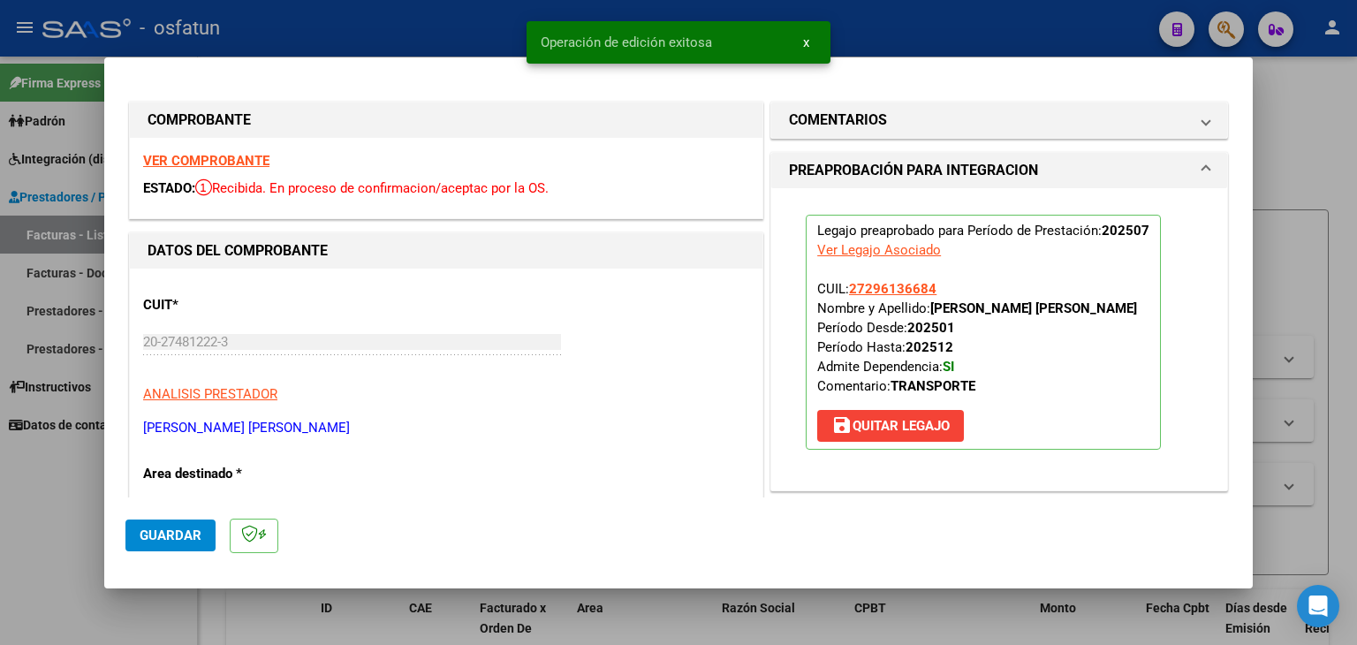
click at [448, 23] on div at bounding box center [678, 322] width 1357 height 645
type input "$ 0,00"
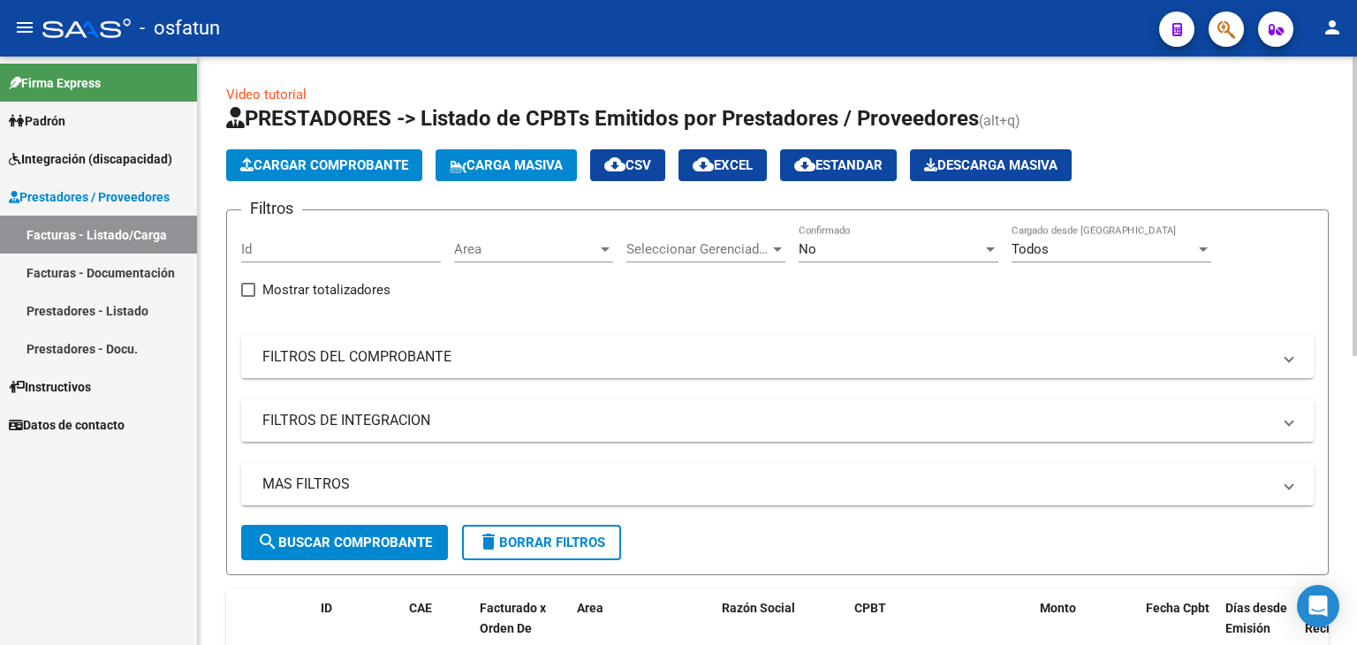
drag, startPoint x: 141, startPoint y: 277, endPoint x: 198, endPoint y: 284, distance: 57.0
click at [141, 277] on link "Facturas - Documentación" at bounding box center [98, 273] width 197 height 38
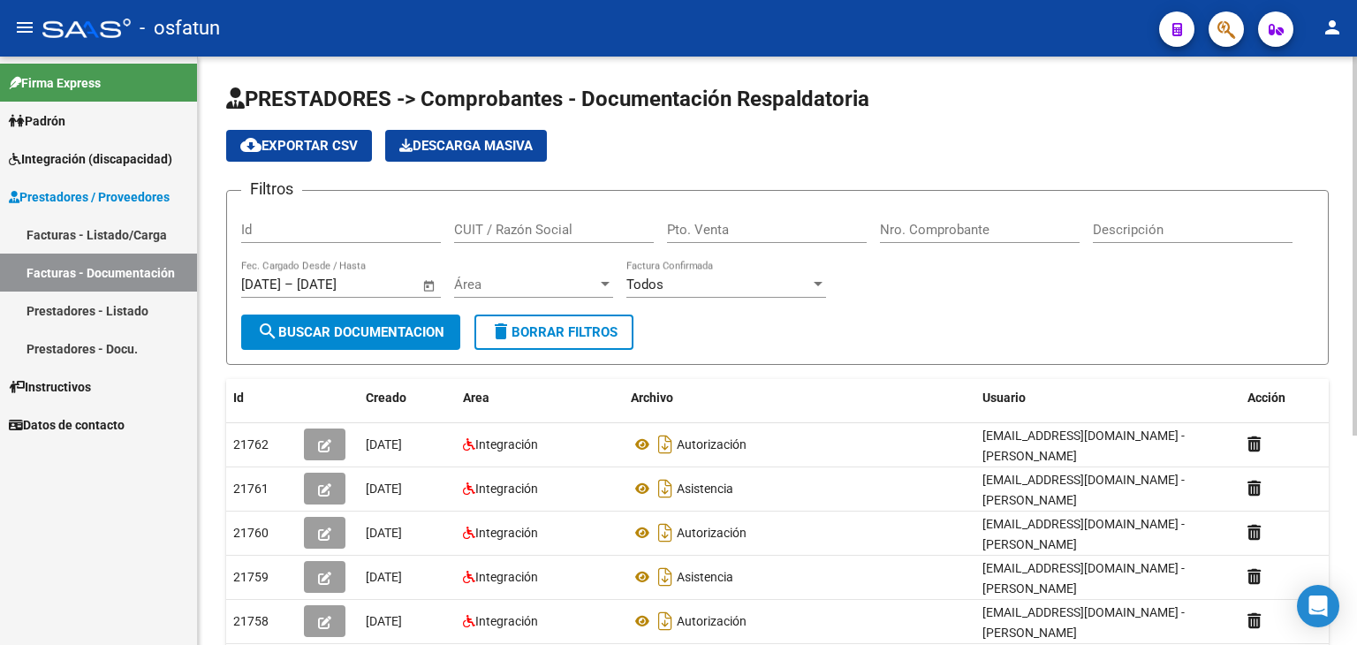
drag, startPoint x: 703, startPoint y: 232, endPoint x: 774, endPoint y: 227, distance: 70.8
click at [705, 232] on input "Pto. Venta" at bounding box center [767, 230] width 200 height 16
type input "2"
click at [931, 227] on input "Nro. Comprobante" at bounding box center [980, 230] width 200 height 16
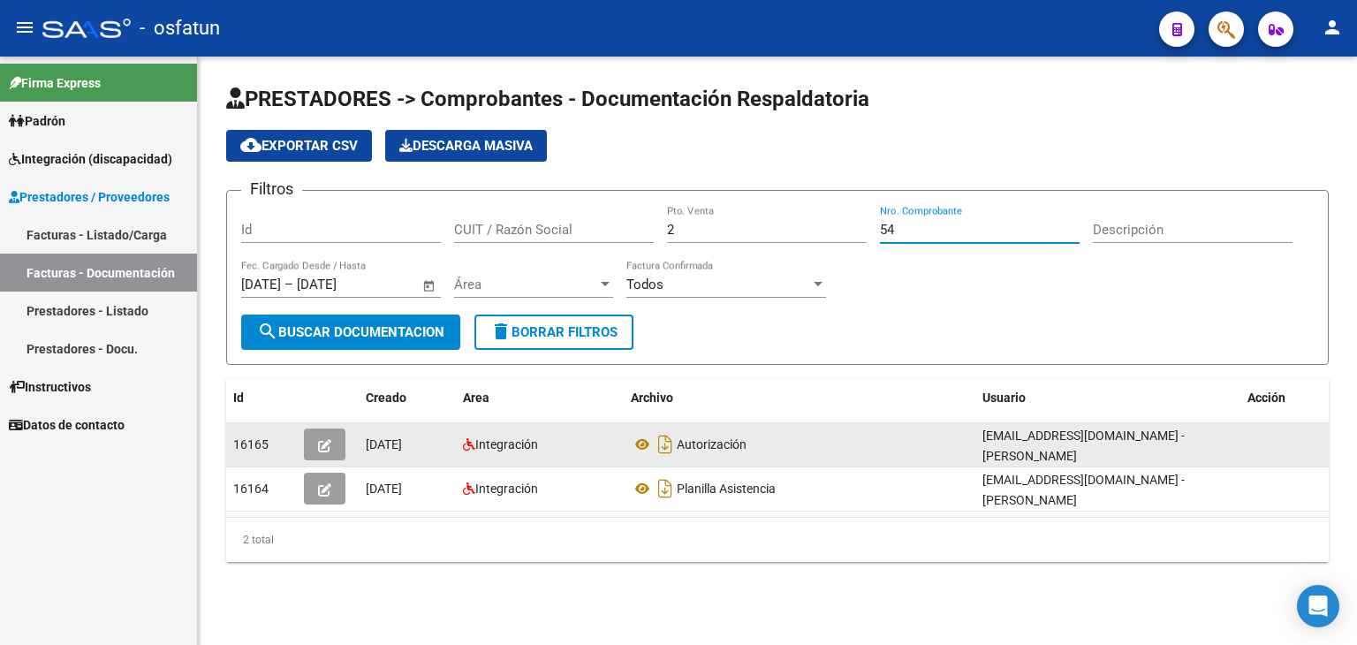
type input "54"
click at [333, 439] on button "button" at bounding box center [325, 445] width 42 height 32
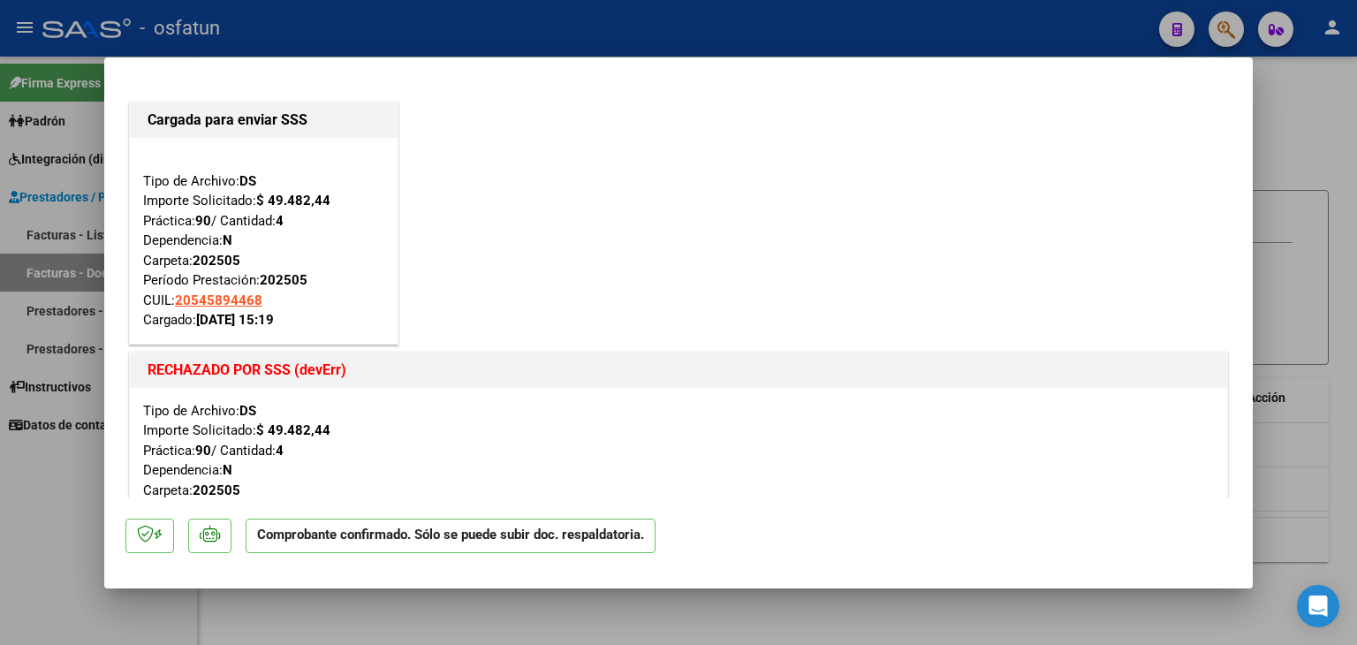
click at [573, 33] on div at bounding box center [678, 322] width 1357 height 645
type input "$ 0,00"
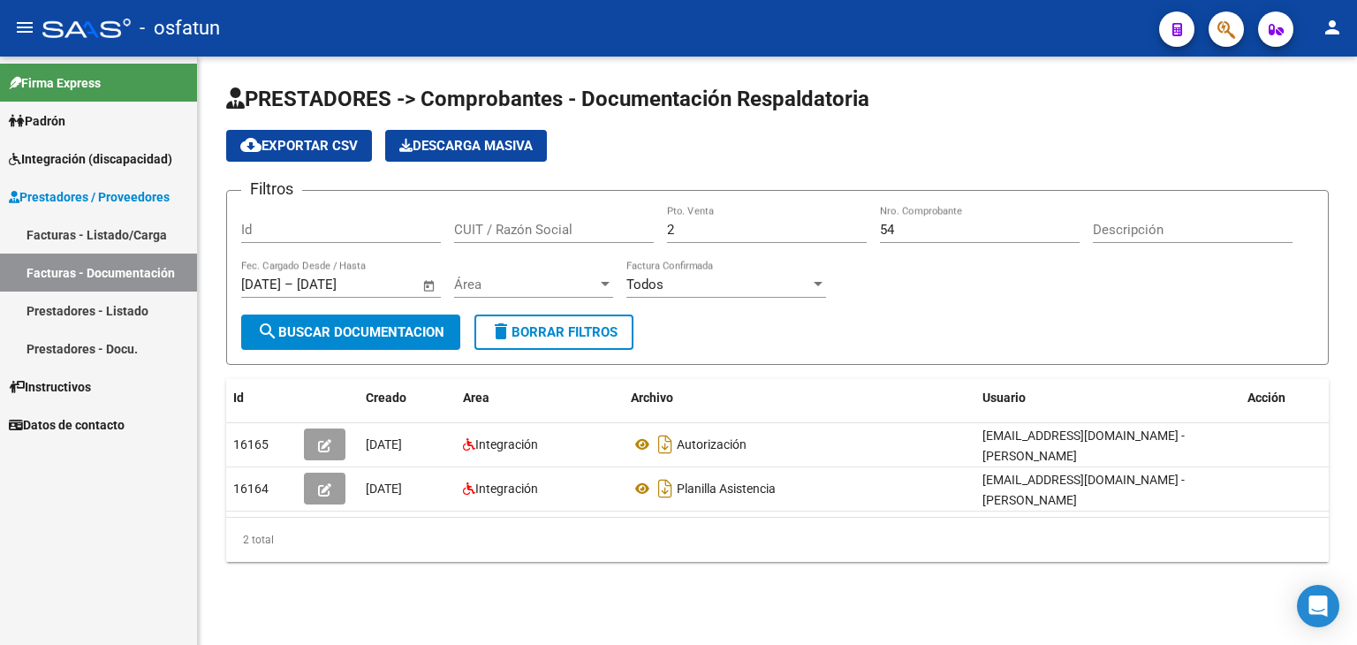
drag, startPoint x: 126, startPoint y: 238, endPoint x: 194, endPoint y: 228, distance: 68.7
click at [127, 238] on link "Facturas - Listado/Carga" at bounding box center [98, 235] width 197 height 38
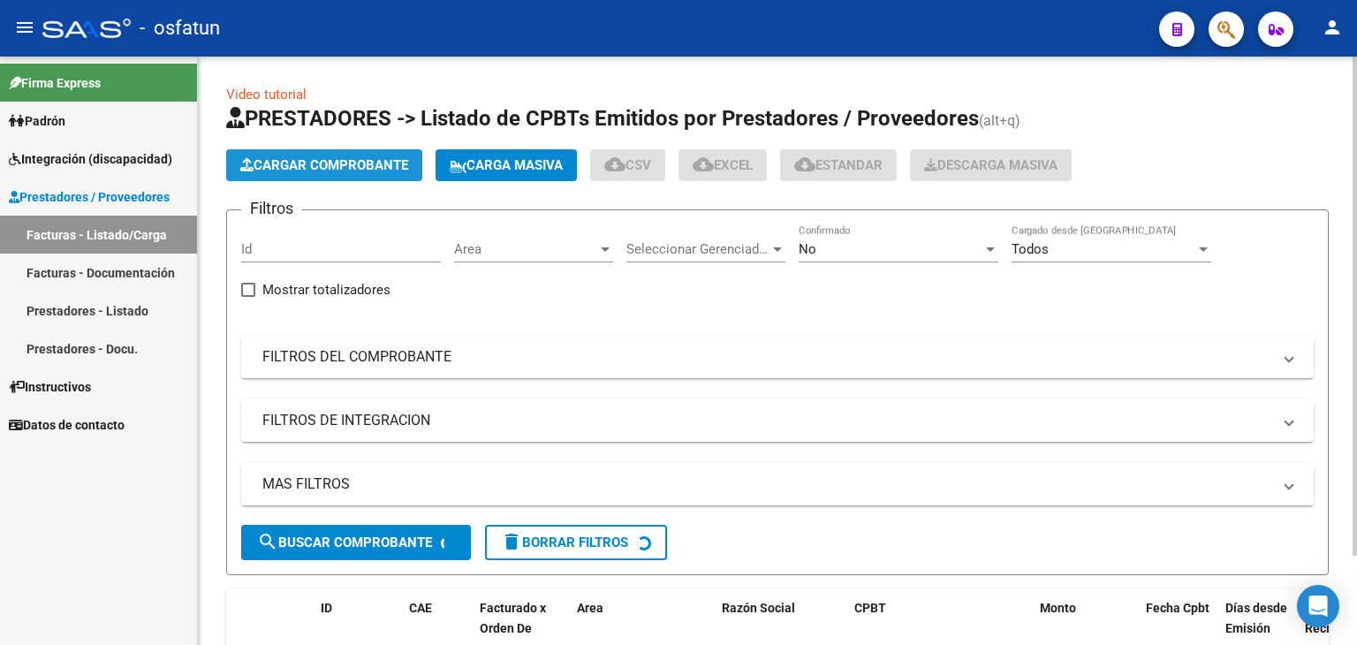
click at [322, 165] on span "Cargar Comprobante" at bounding box center [324, 165] width 168 height 16
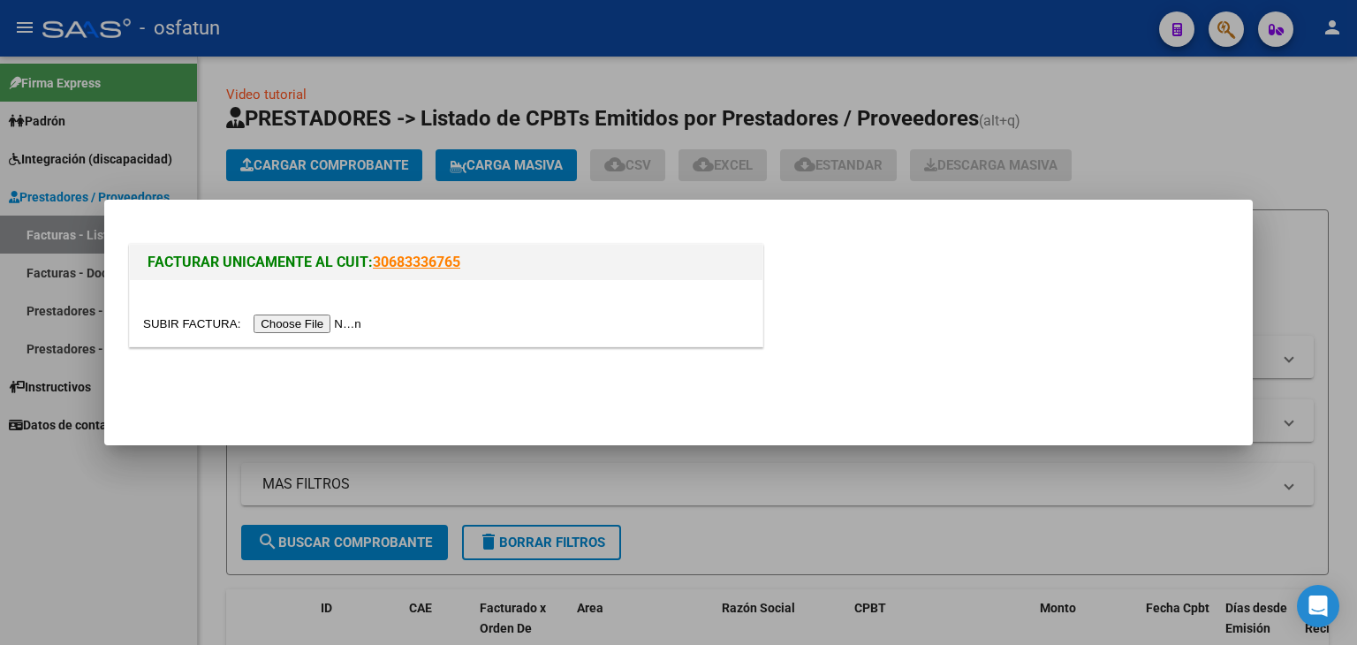
drag, startPoint x: 339, startPoint y: 315, endPoint x: 336, endPoint y: 325, distance: 10.3
click at [336, 325] on input "file" at bounding box center [255, 324] width 224 height 19
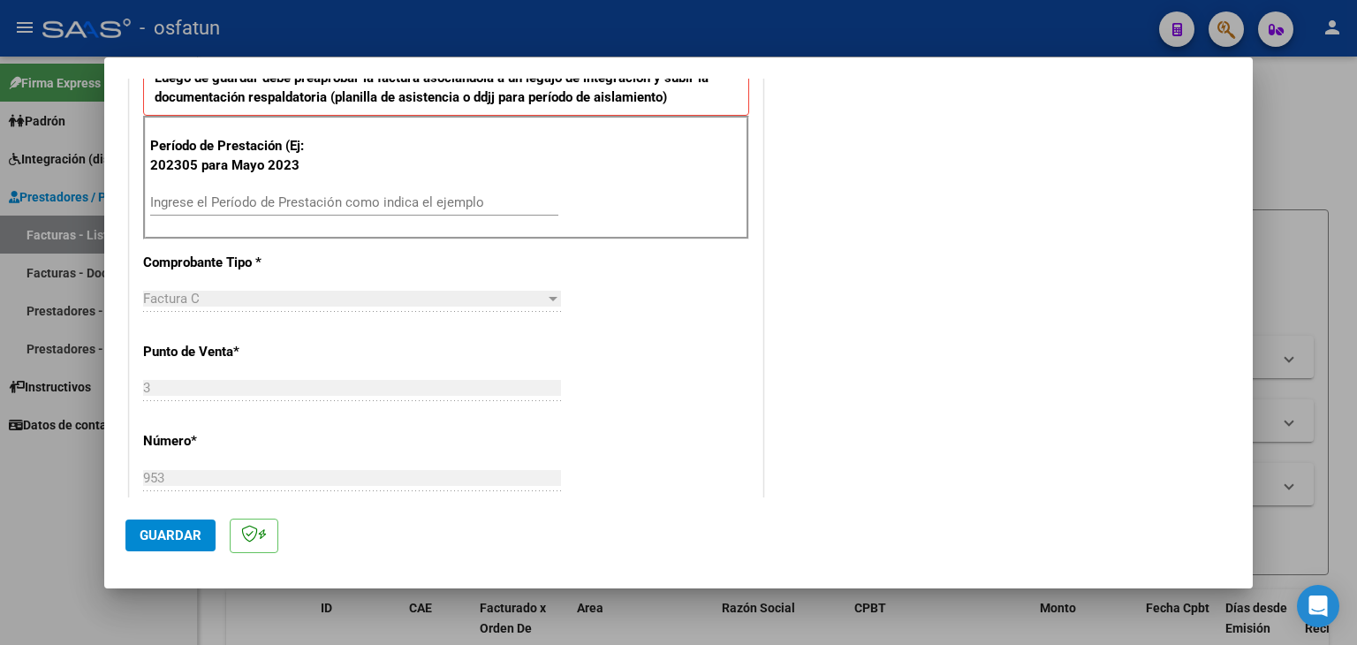
scroll to position [619, 0]
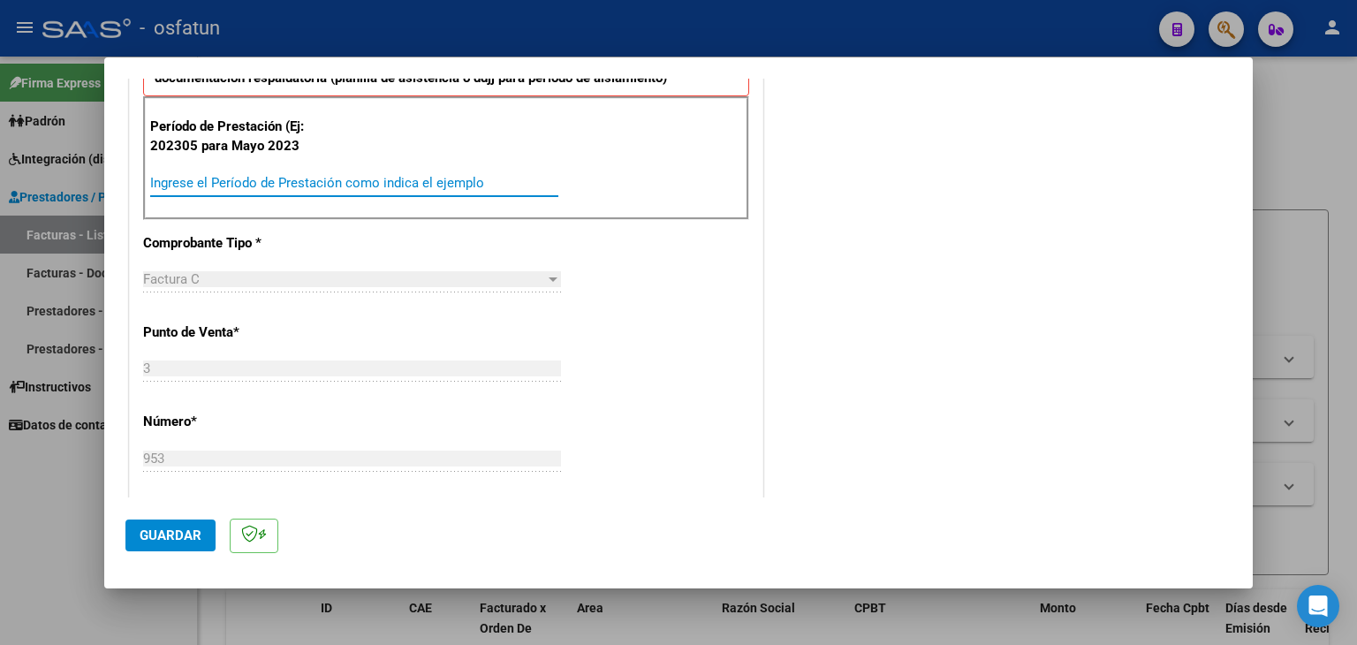
click at [342, 185] on input "Ingrese el Período de Prestación como indica el ejemplo" at bounding box center [354, 183] width 408 height 16
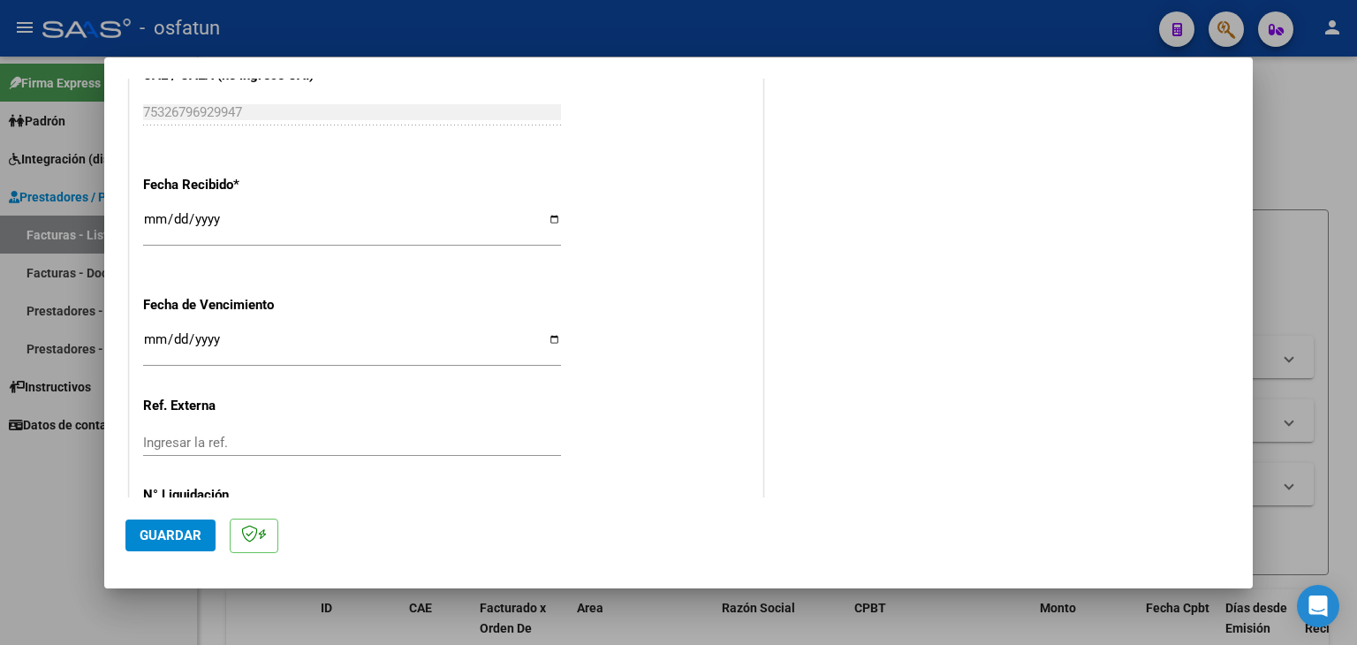
scroll to position [1324, 0]
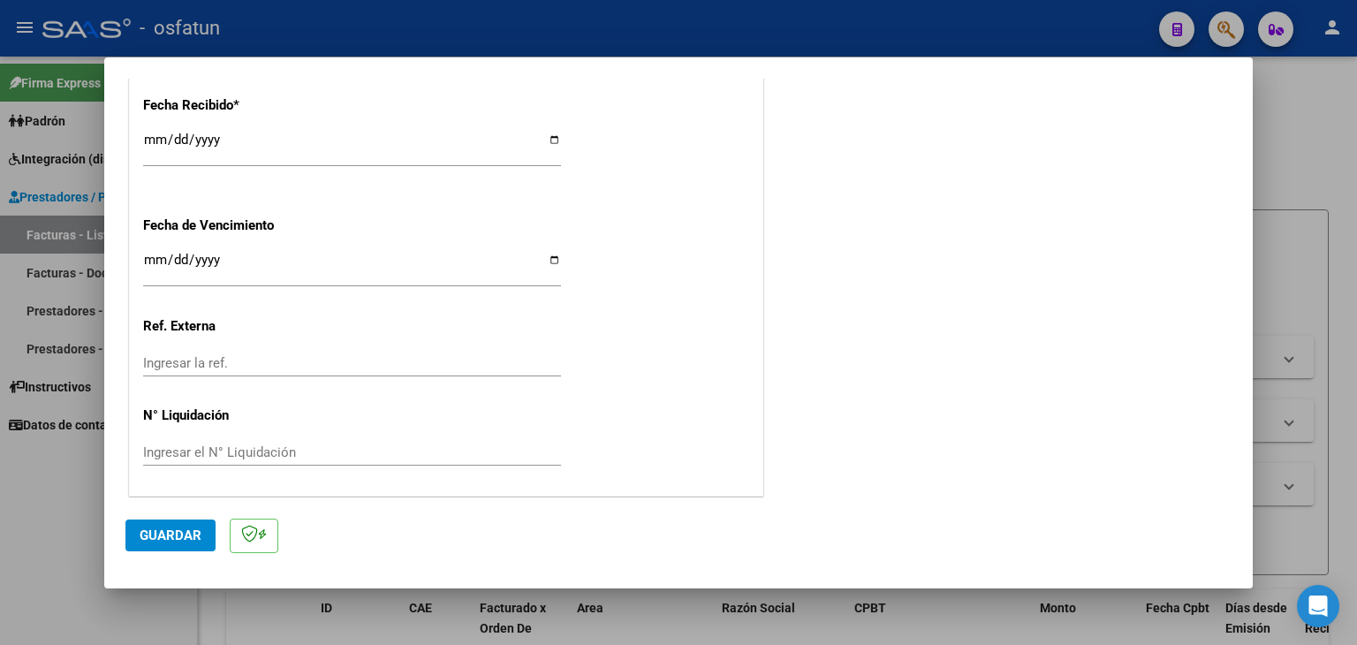
type input "202507"
click at [182, 524] on button "Guardar" at bounding box center [170, 536] width 90 height 32
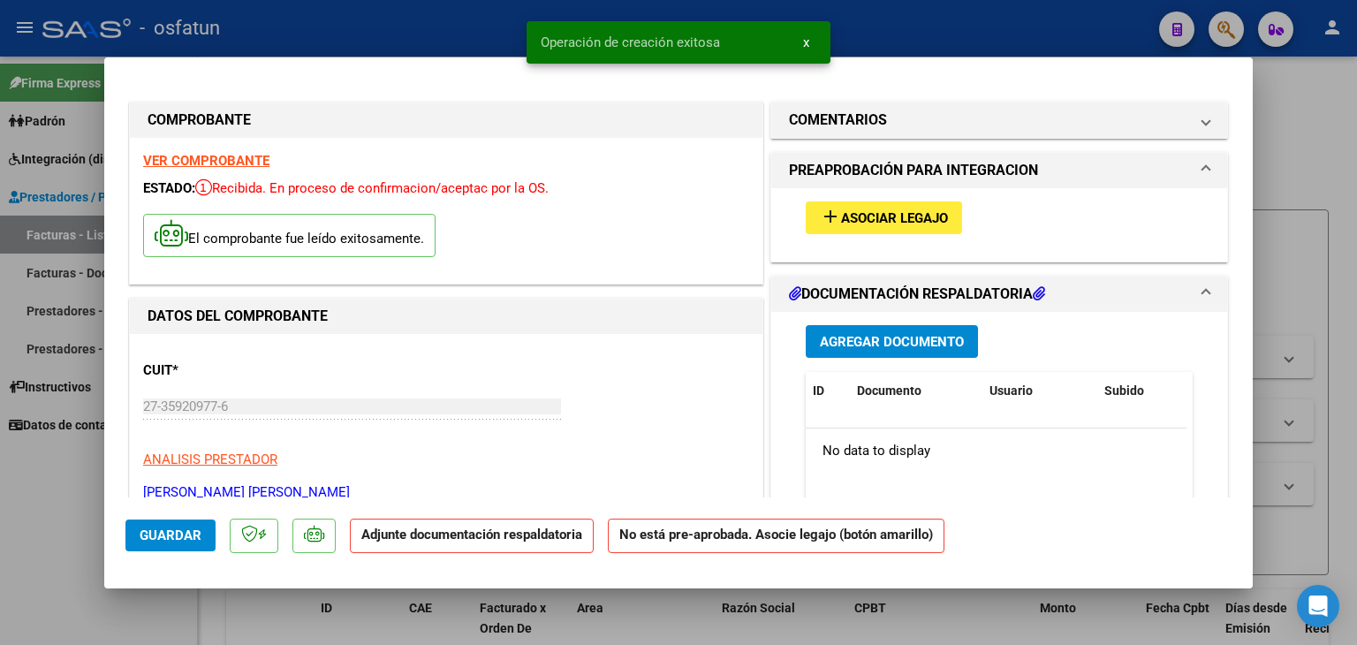
click at [859, 224] on span "Asociar Legajo" at bounding box center [894, 218] width 107 height 16
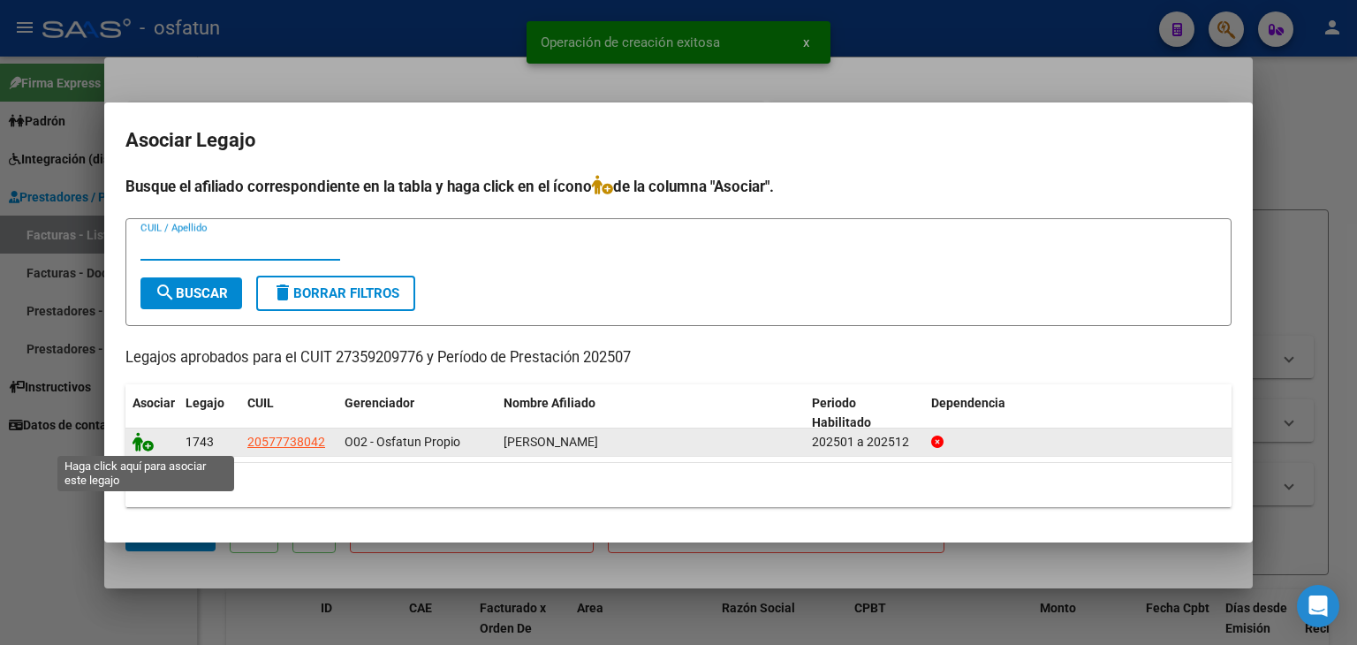
click at [135, 444] on icon at bounding box center [143, 441] width 21 height 19
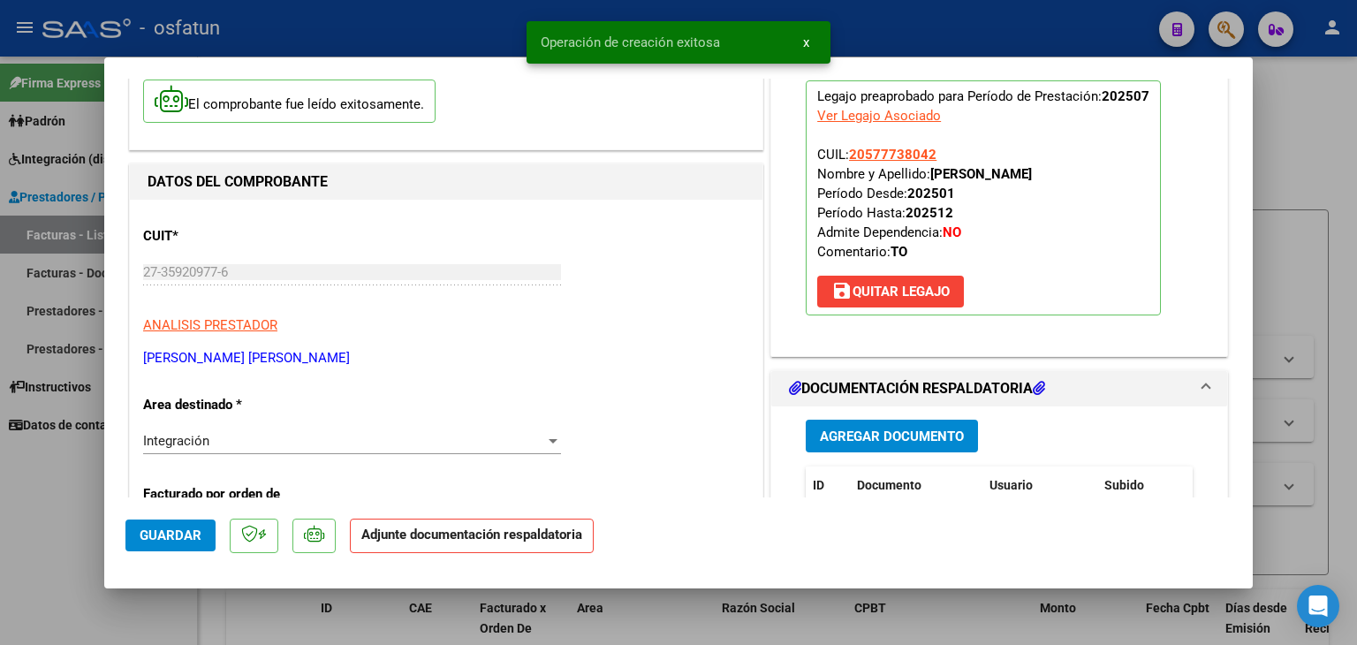
scroll to position [265, 0]
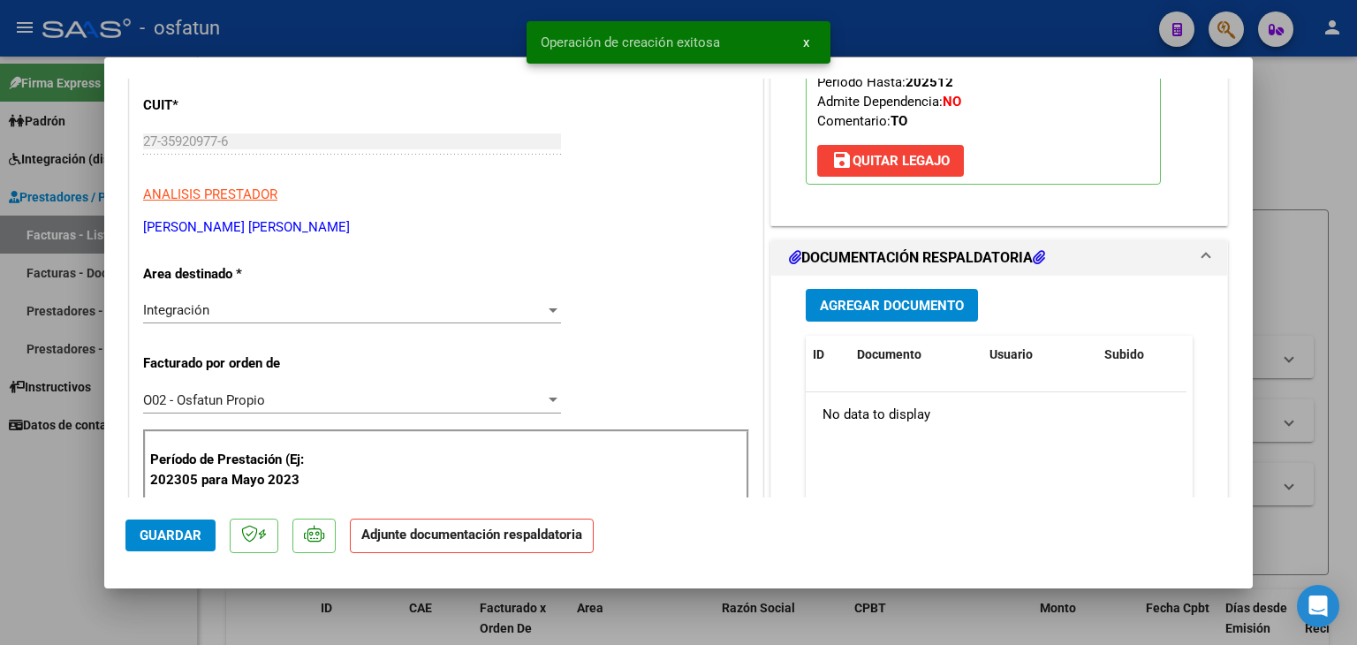
click at [861, 298] on span "Agregar Documento" at bounding box center [892, 306] width 144 height 16
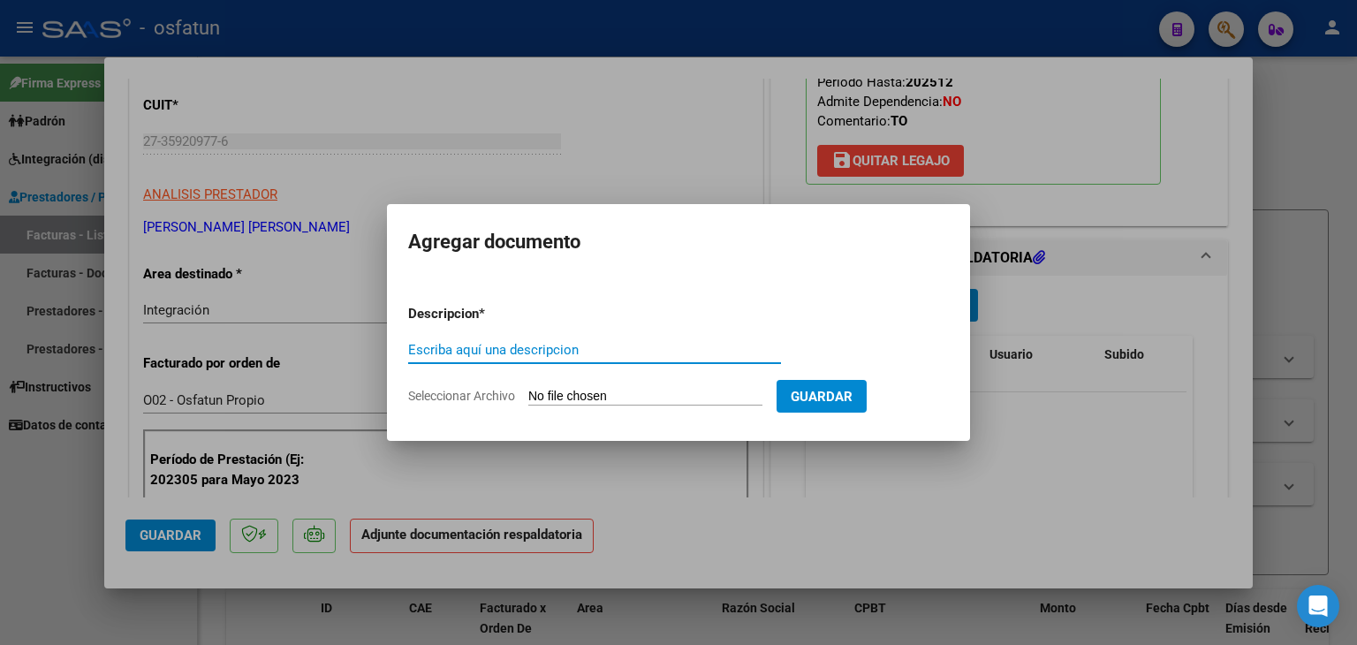
click at [522, 347] on input "Escriba aquí una descripcion" at bounding box center [594, 350] width 373 height 16
type input "AUTORIZACIÓN"
click at [579, 392] on input "Seleccionar Archivo" at bounding box center [645, 397] width 234 height 17
type input "C:\fakepath\FACTURA N° 3-953 - TERAPIA OC - [DATE].pdf"
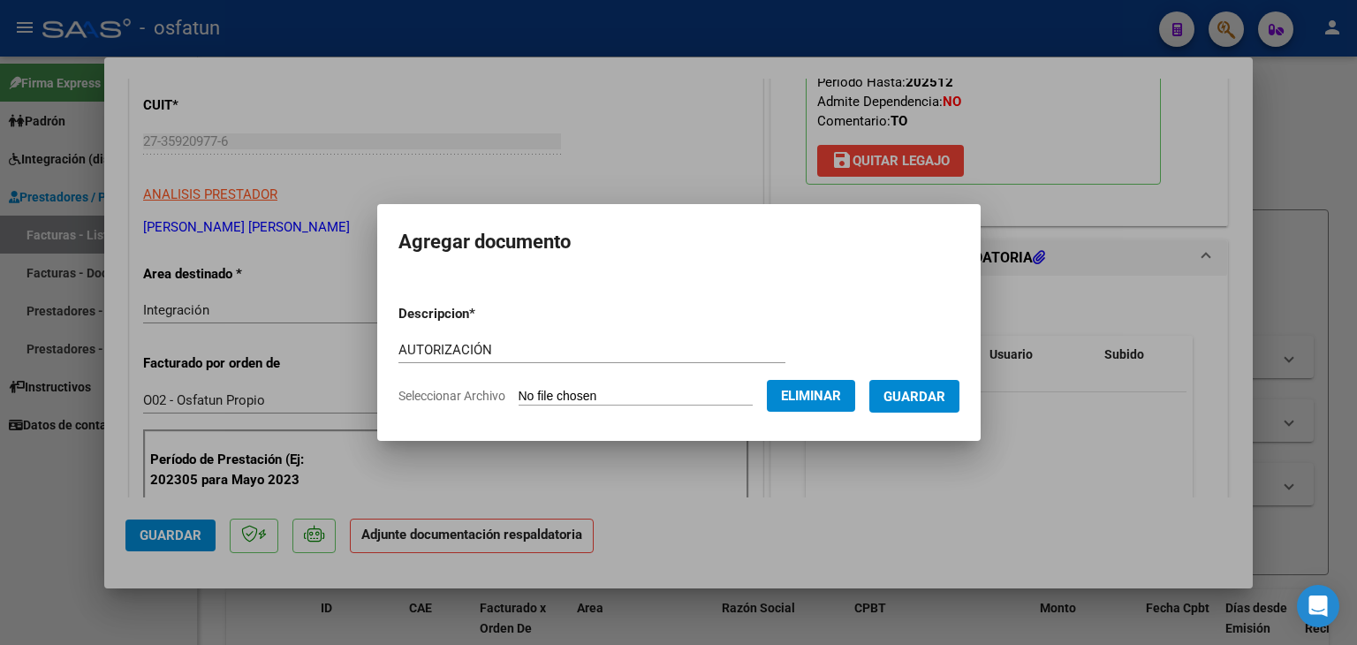
click at [583, 406] on form "Descripcion * AUTORIZACIÓN Escriba aquí una descripcion Seleccionar Archivo Eli…" at bounding box center [679, 355] width 561 height 129
click at [855, 393] on button "Eliminar" at bounding box center [811, 396] width 88 height 32
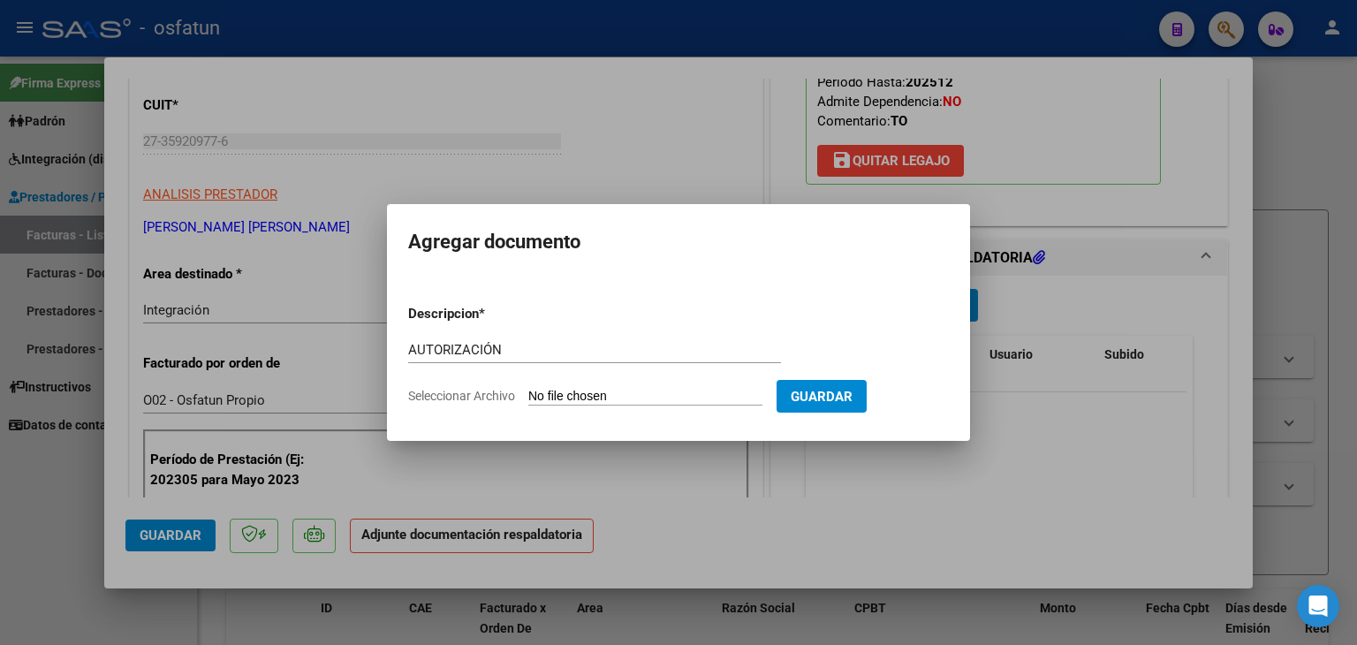
click at [724, 164] on div at bounding box center [678, 322] width 1357 height 645
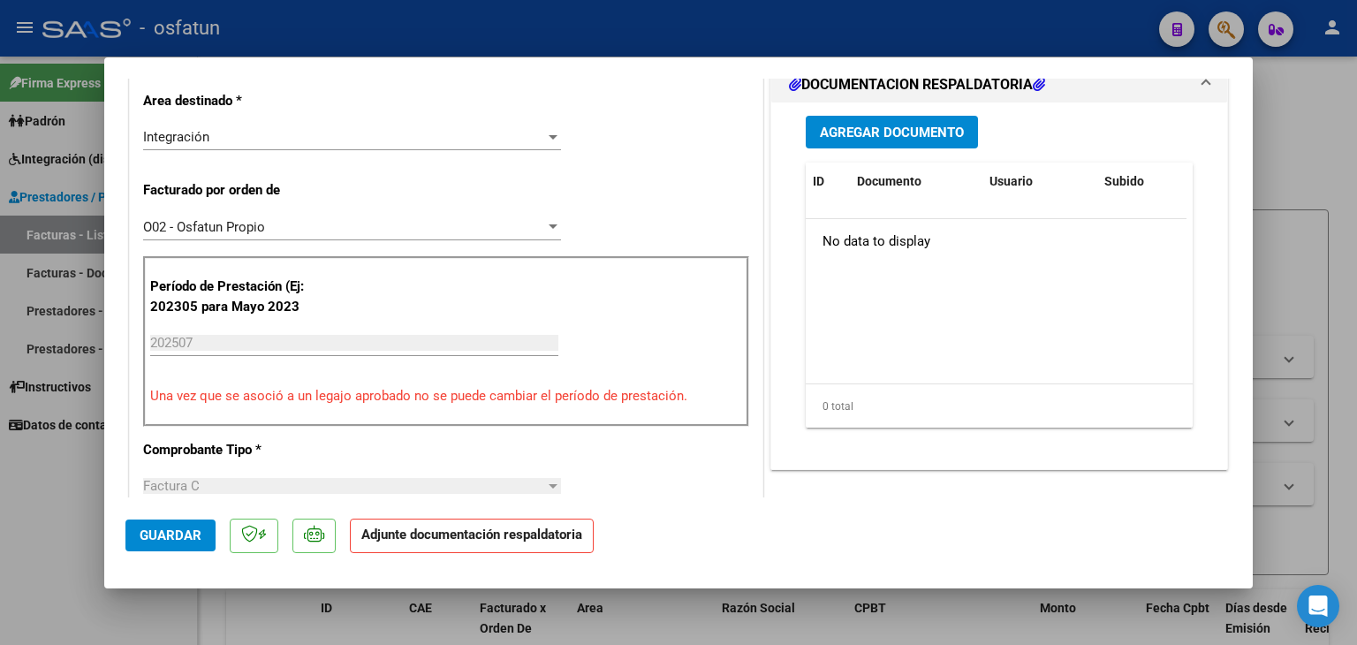
scroll to position [442, 0]
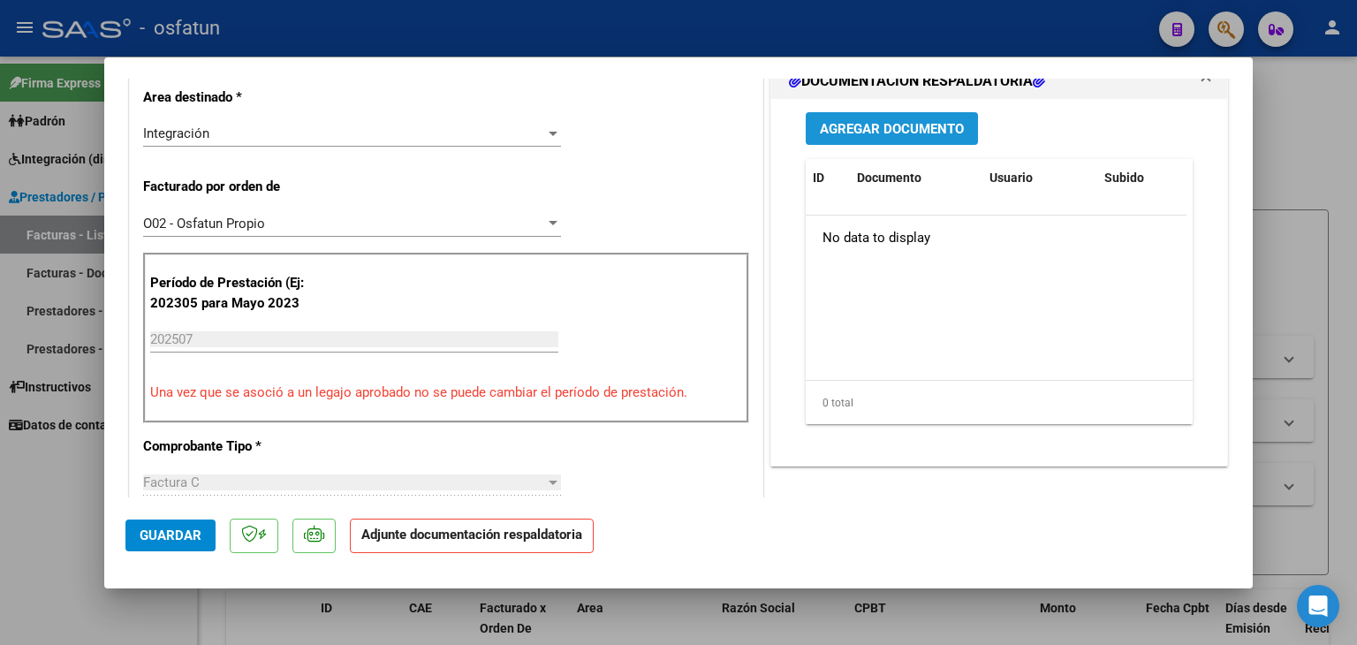
click at [858, 128] on span "Agregar Documento" at bounding box center [892, 129] width 144 height 16
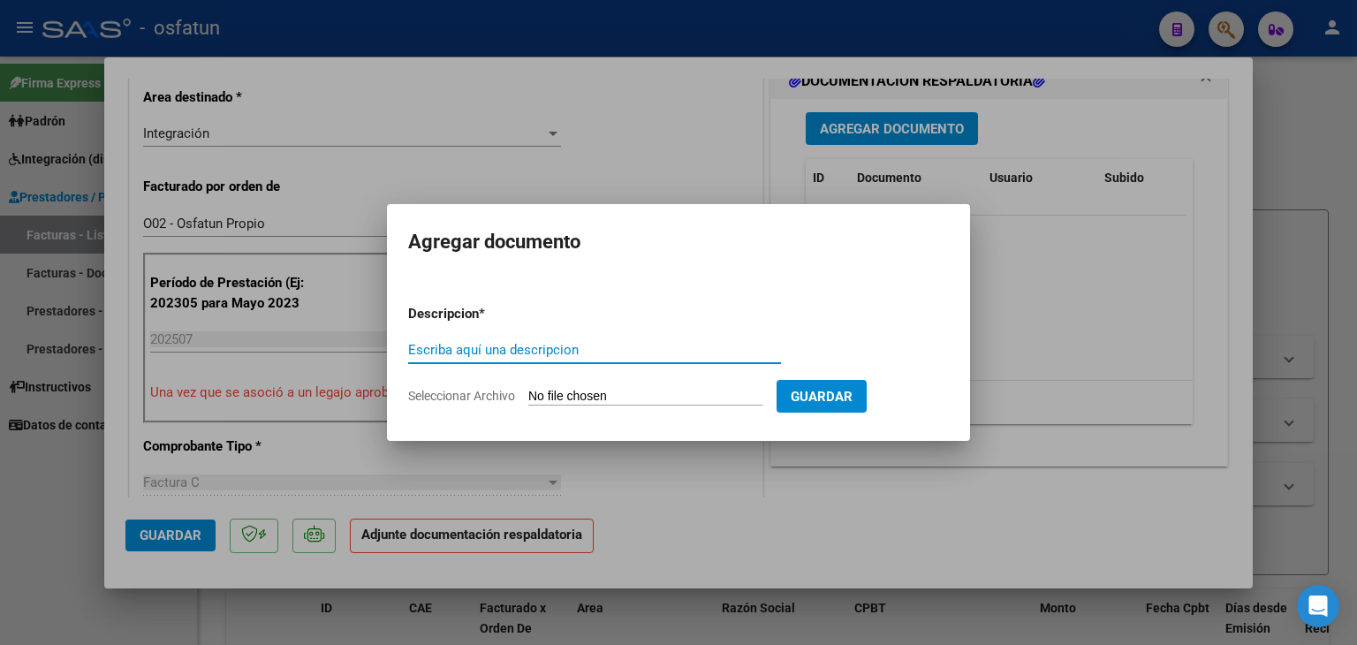
click at [534, 346] on input "Escriba aquí una descripcion" at bounding box center [594, 350] width 373 height 16
type input "ASISTENCIA"
click at [634, 397] on input "Seleccionar Archivo" at bounding box center [645, 397] width 234 height 17
type input "C:\fakepath\PLANILLA ASISTENCIA - TERAPIA OC - [DATE].pdf"
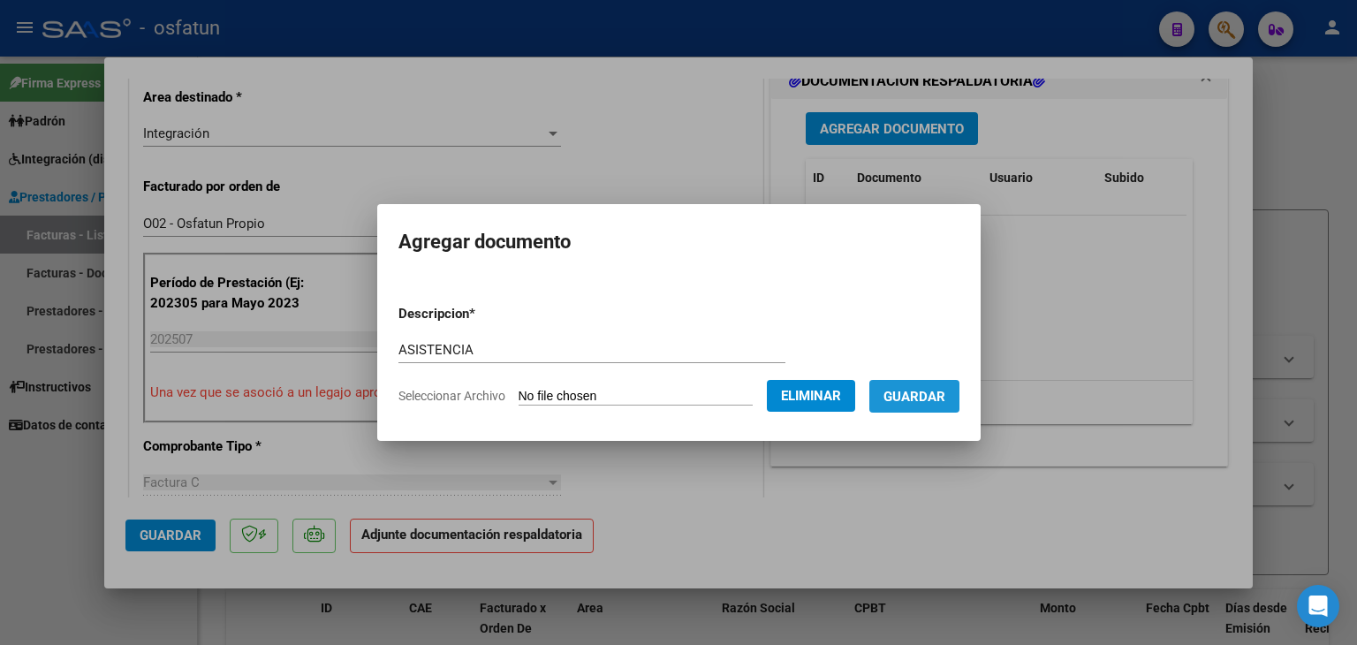
click at [937, 396] on span "Guardar" at bounding box center [915, 397] width 62 height 16
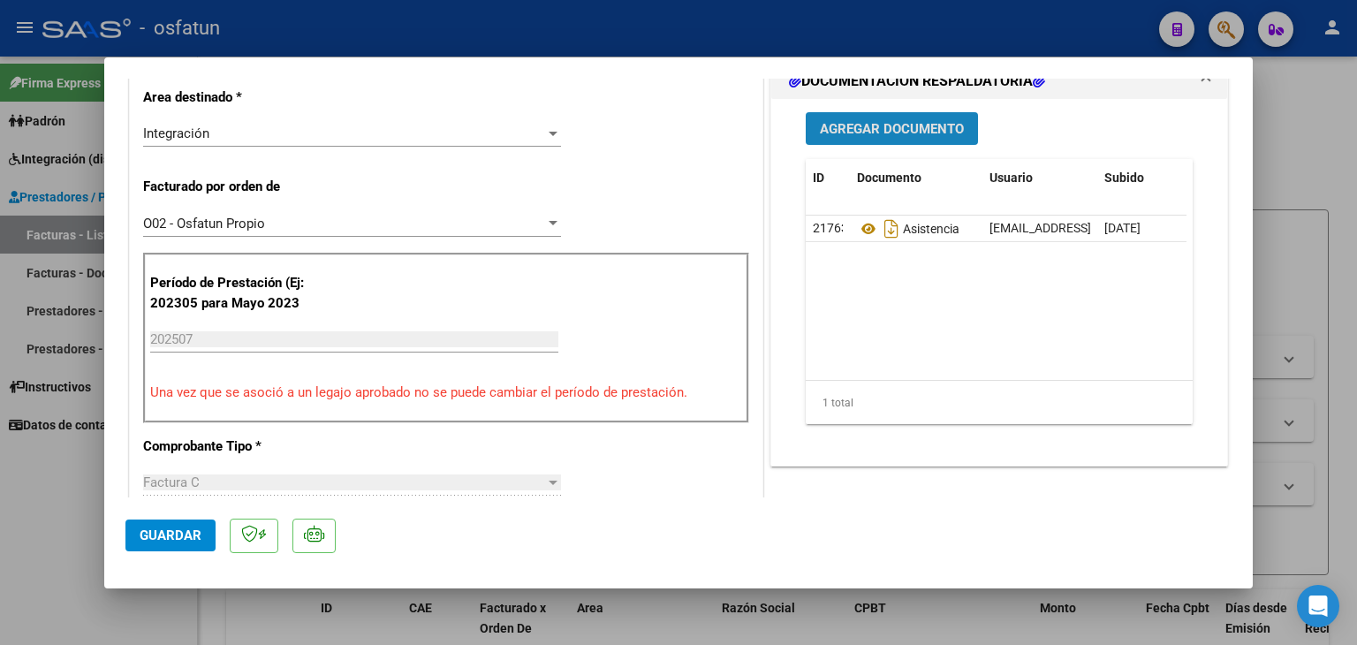
click at [871, 127] on span "Agregar Documento" at bounding box center [892, 129] width 144 height 16
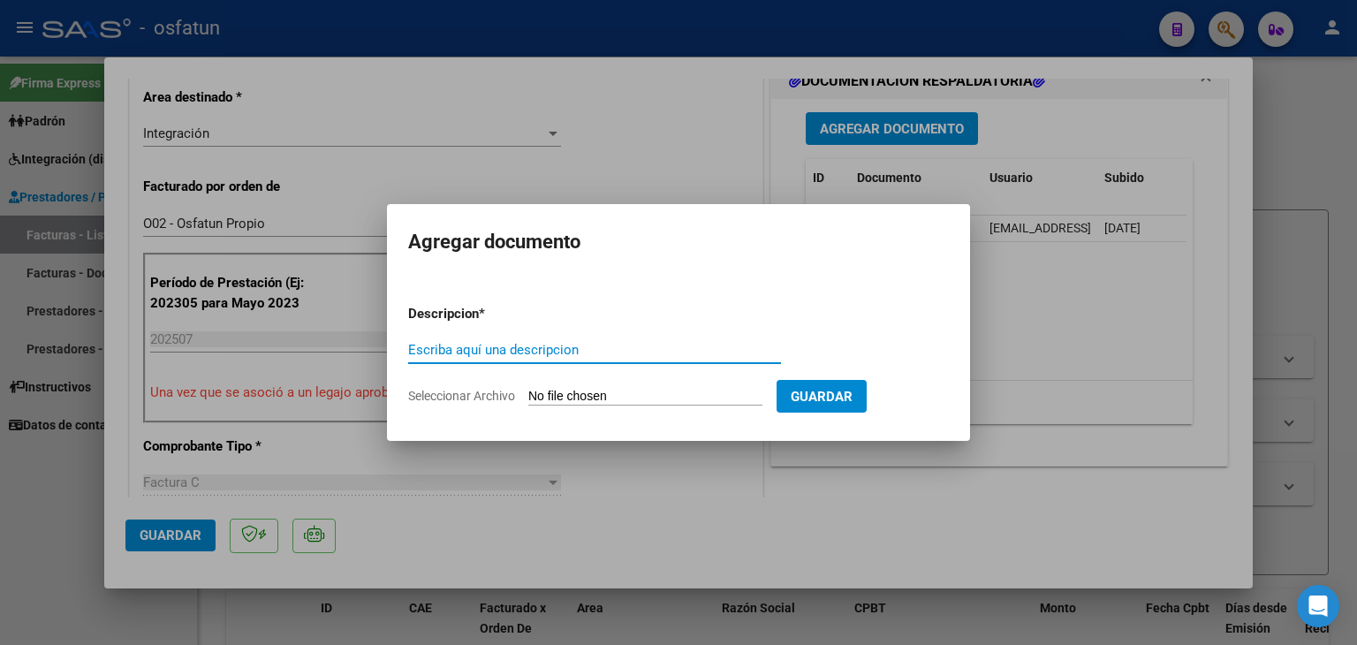
click at [599, 355] on input "Escriba aquí una descripcion" at bounding box center [594, 350] width 373 height 16
type input "EVOLUCIÓN"
click at [651, 393] on input "Seleccionar Archivo" at bounding box center [645, 397] width 234 height 17
type input "C:\fakepath\EVOLUCIÓN - TERAPIA OC - [DATE].pdf"
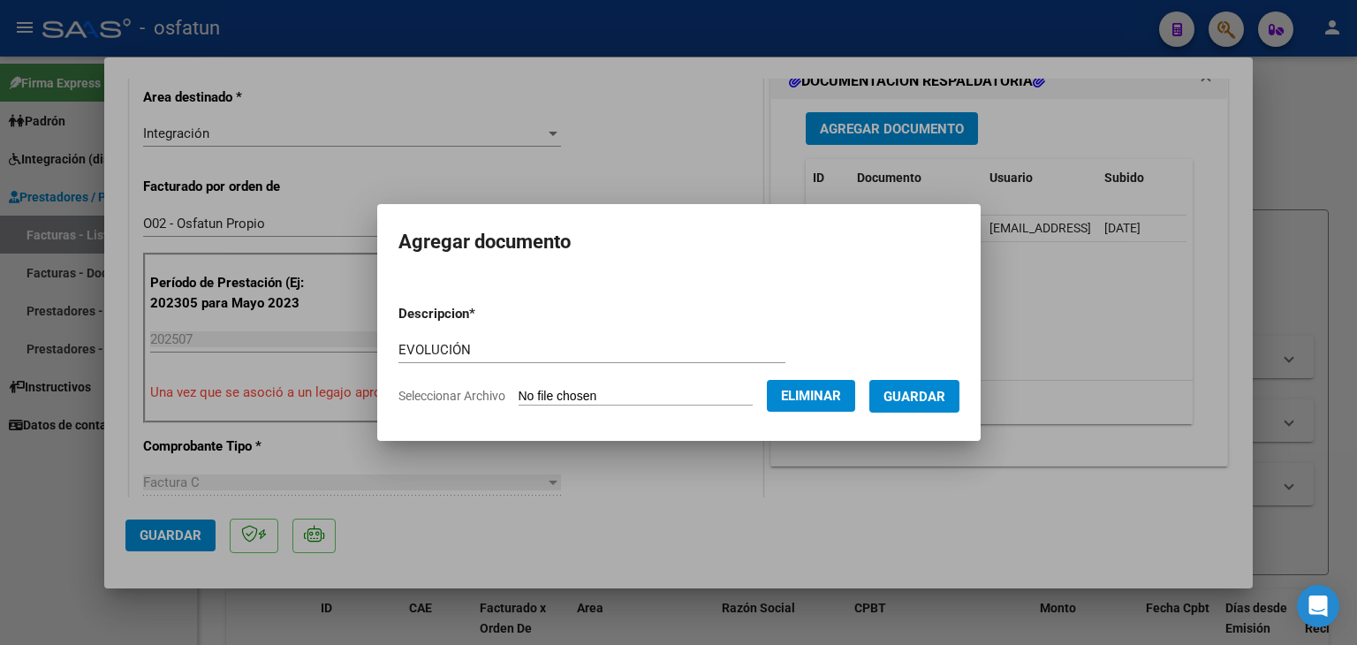
click at [923, 399] on span "Guardar" at bounding box center [915, 397] width 62 height 16
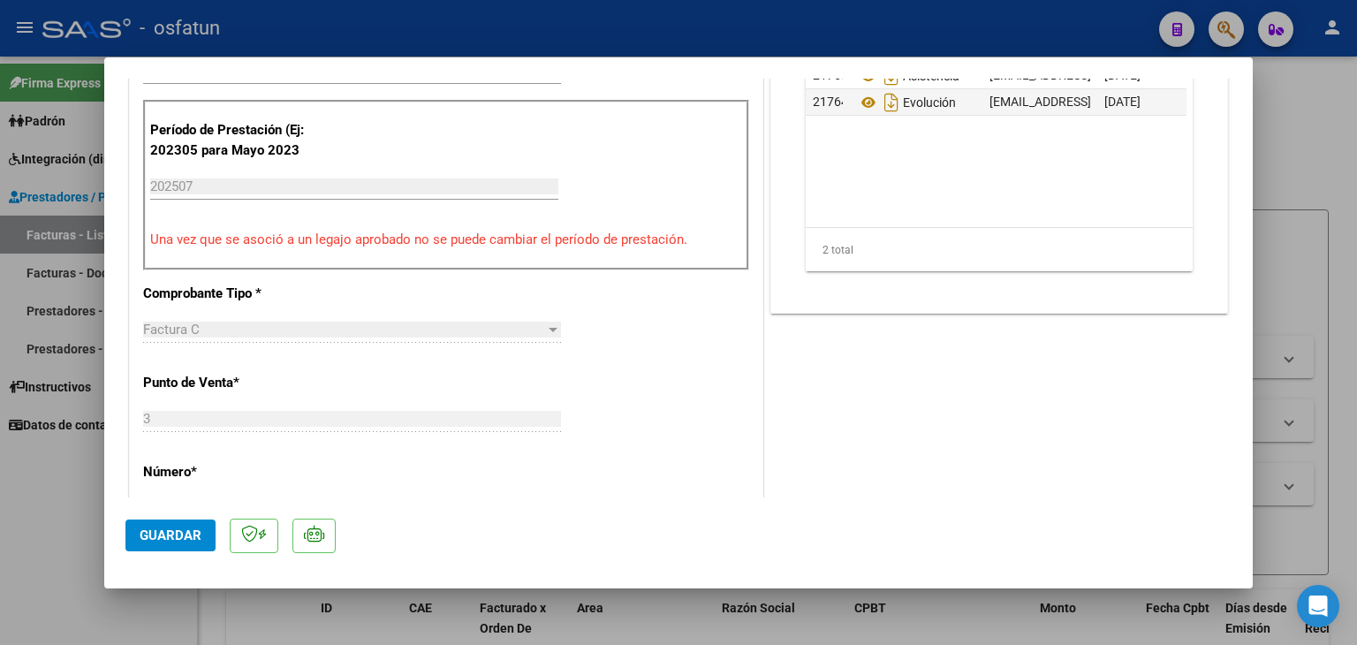
scroll to position [619, 0]
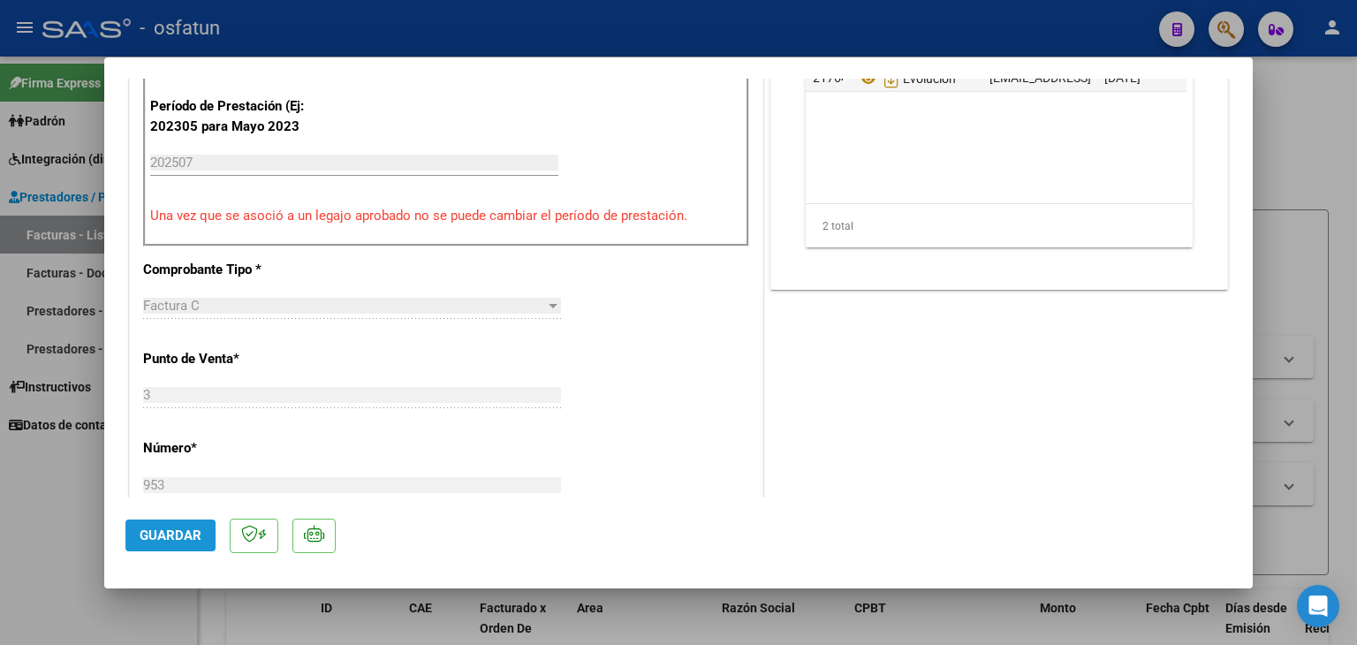
click at [165, 528] on span "Guardar" at bounding box center [171, 536] width 62 height 16
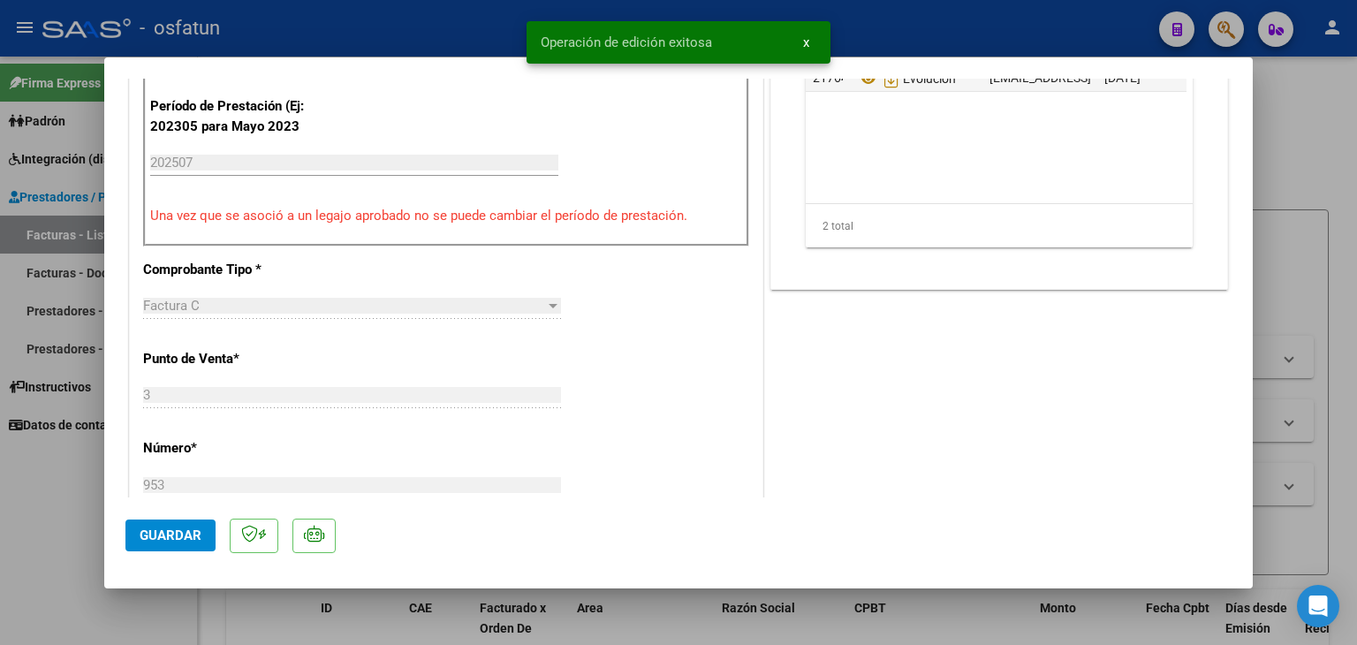
click at [880, 38] on div at bounding box center [678, 322] width 1357 height 645
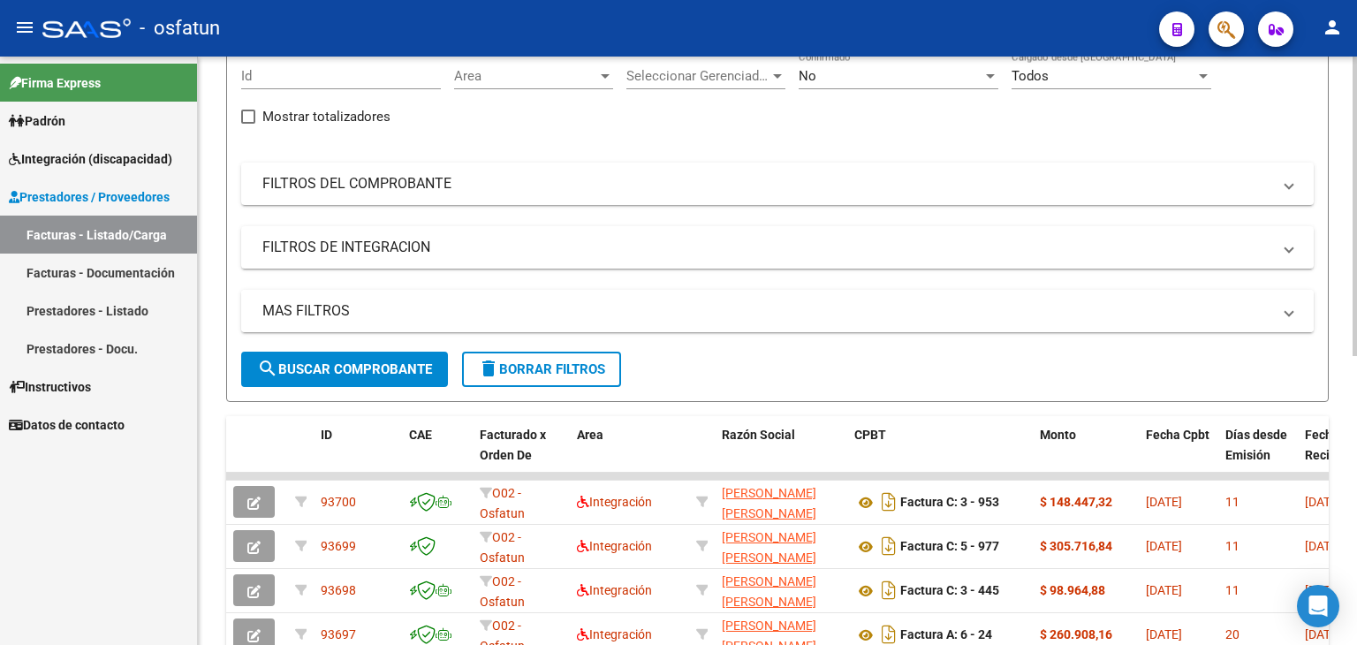
scroll to position [0, 0]
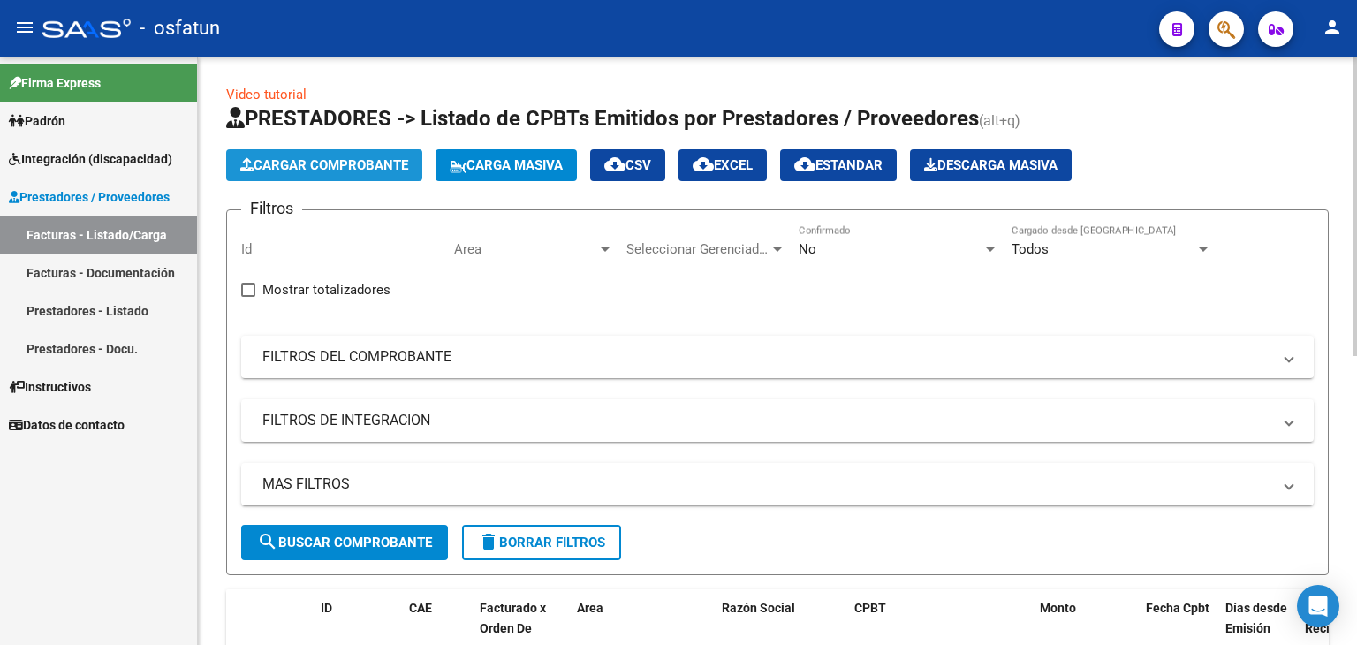
click at [376, 167] on span "Cargar Comprobante" at bounding box center [324, 165] width 168 height 16
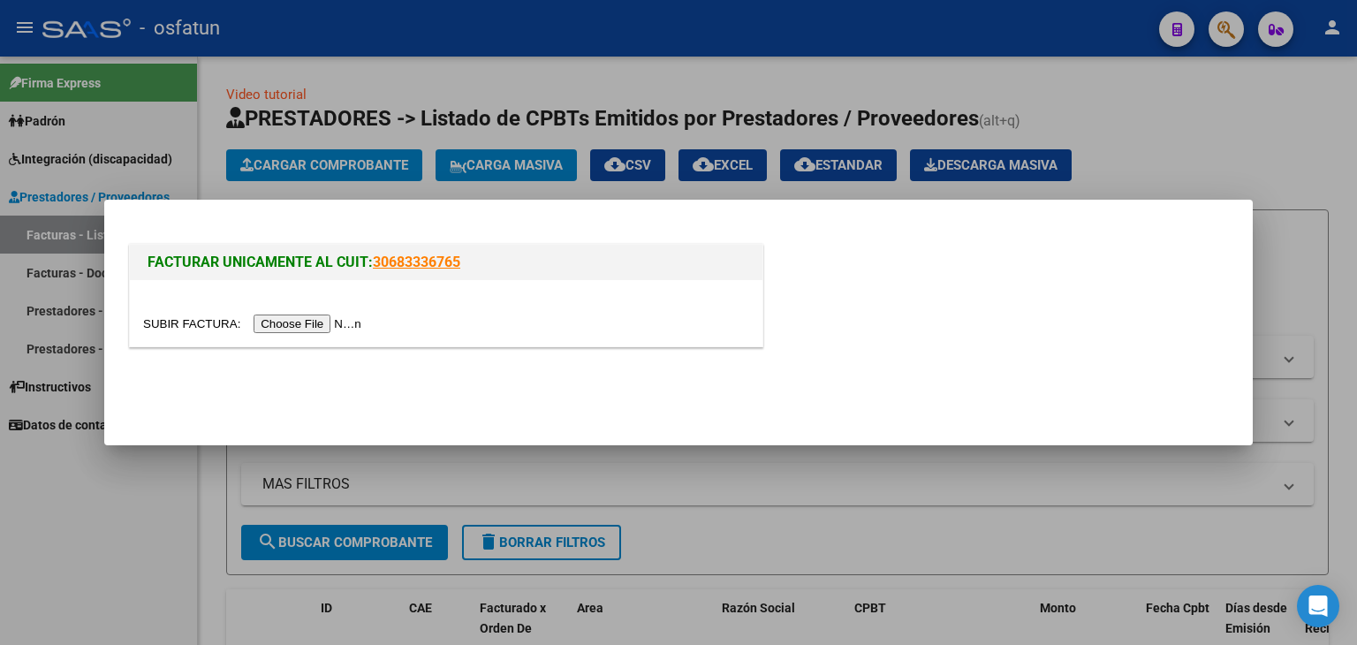
click at [331, 312] on div at bounding box center [446, 313] width 633 height 66
click at [336, 323] on input "file" at bounding box center [255, 324] width 224 height 19
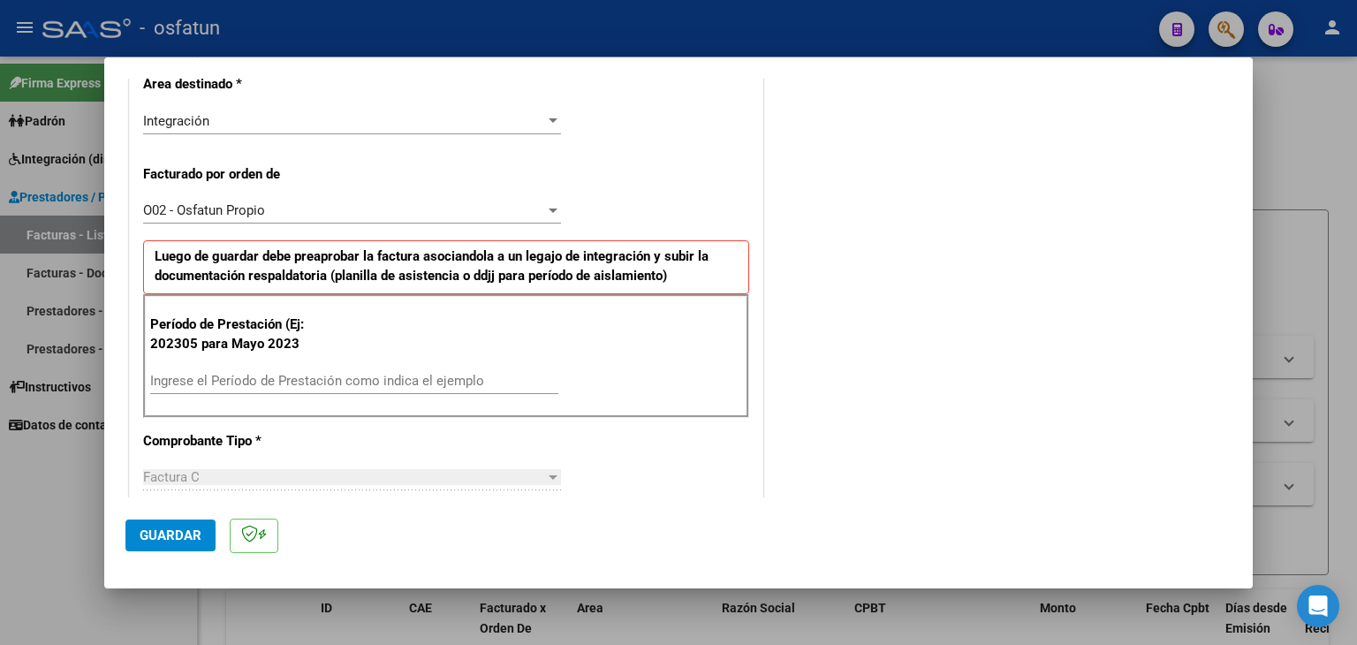
scroll to position [442, 0]
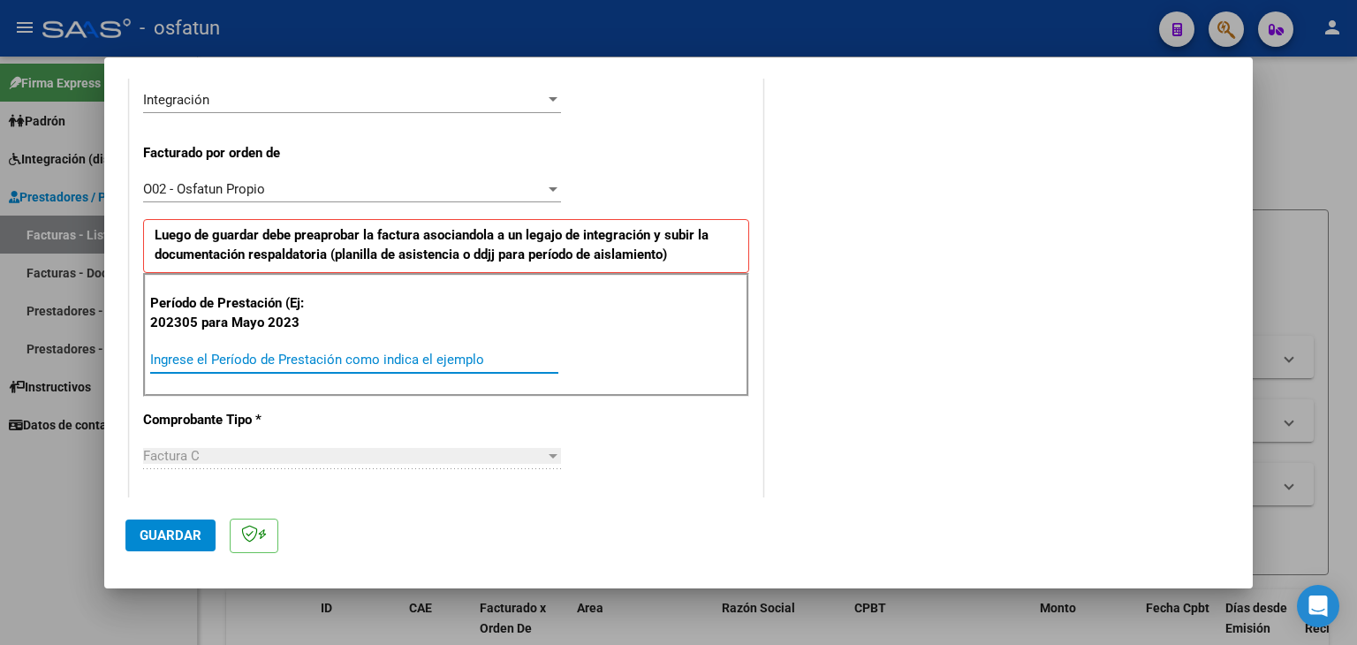
click at [400, 355] on input "Ingrese el Período de Prestación como indica el ejemplo" at bounding box center [354, 360] width 408 height 16
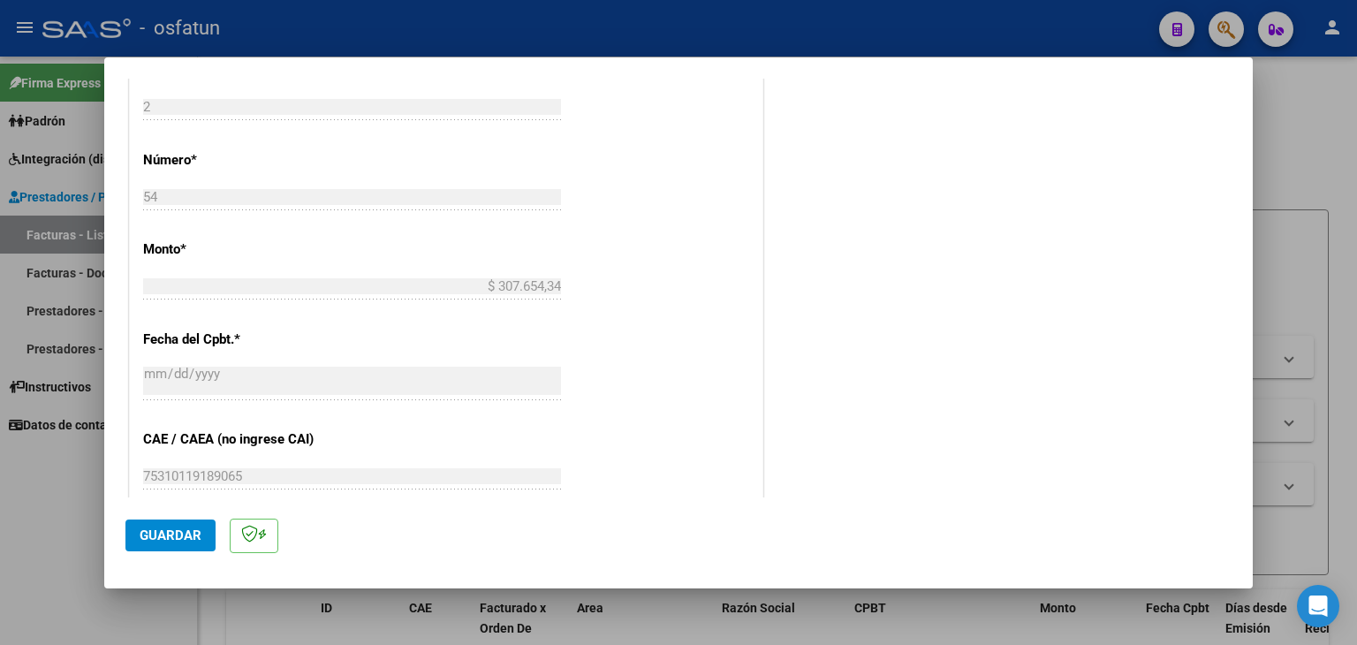
scroll to position [972, 0]
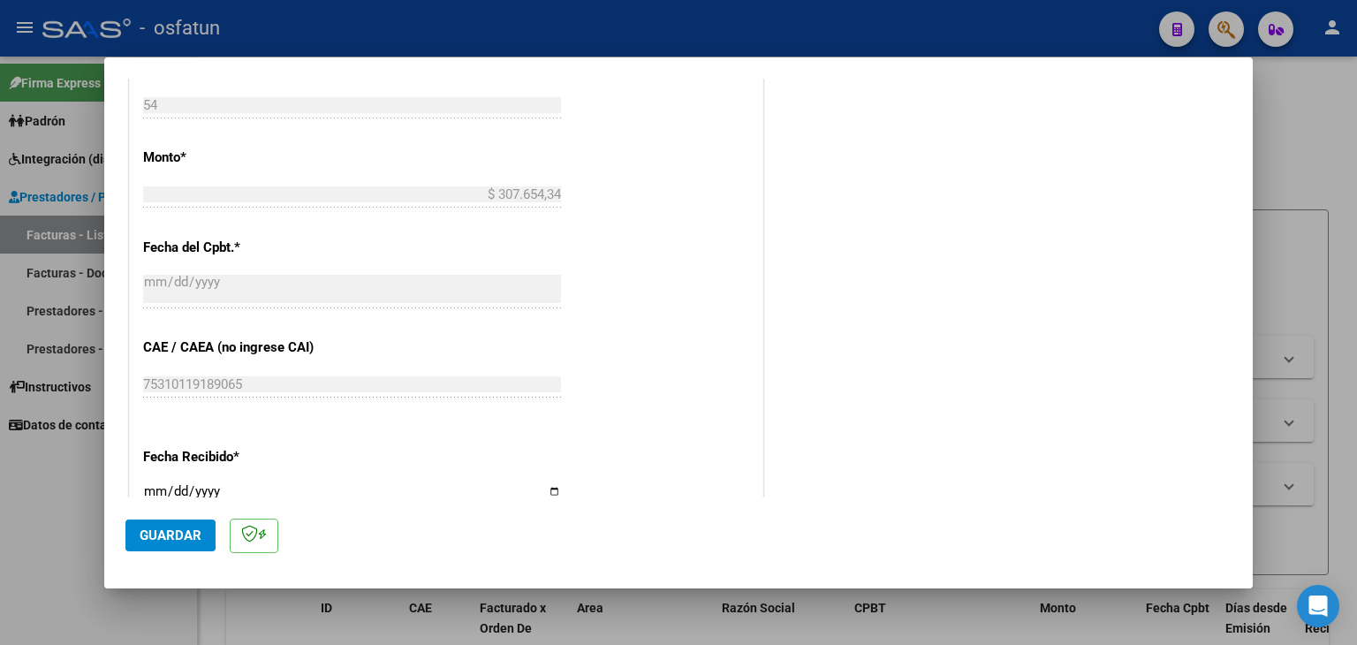
type input "202507"
click at [202, 543] on button "Guardar" at bounding box center [170, 536] width 90 height 32
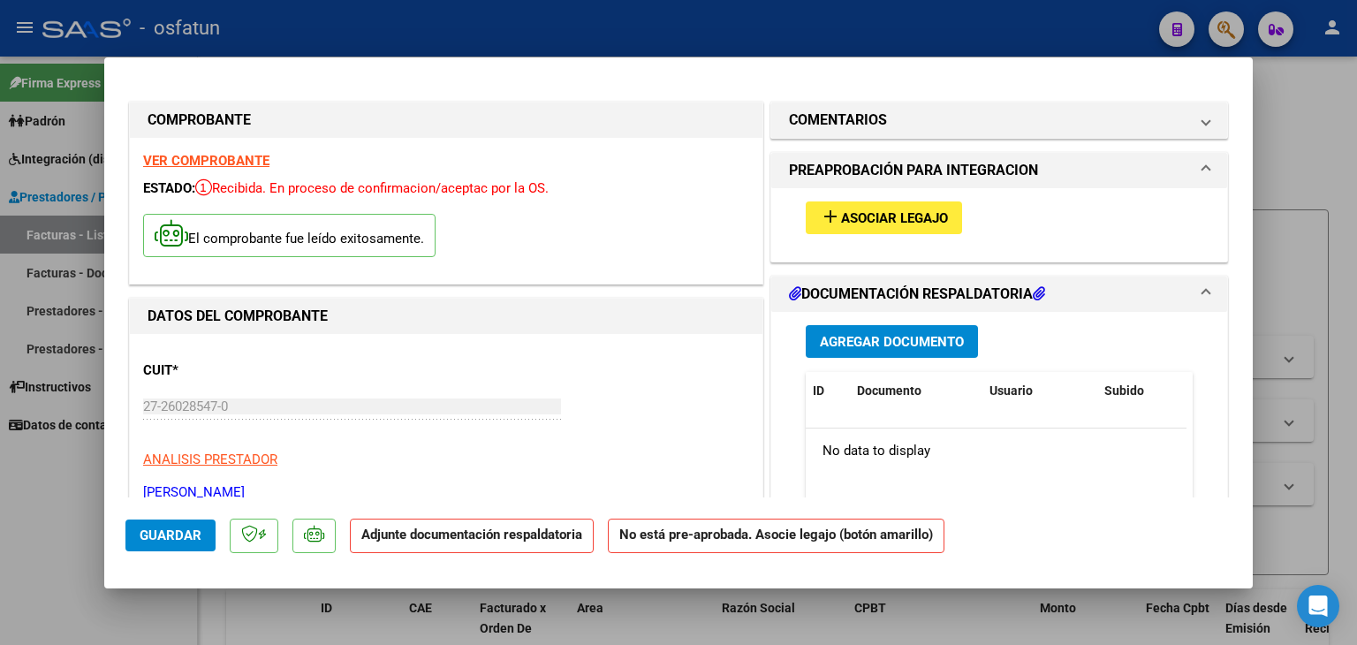
drag, startPoint x: 600, startPoint y: 33, endPoint x: 575, endPoint y: 143, distance: 113.2
click at [600, 33] on div at bounding box center [678, 322] width 1357 height 645
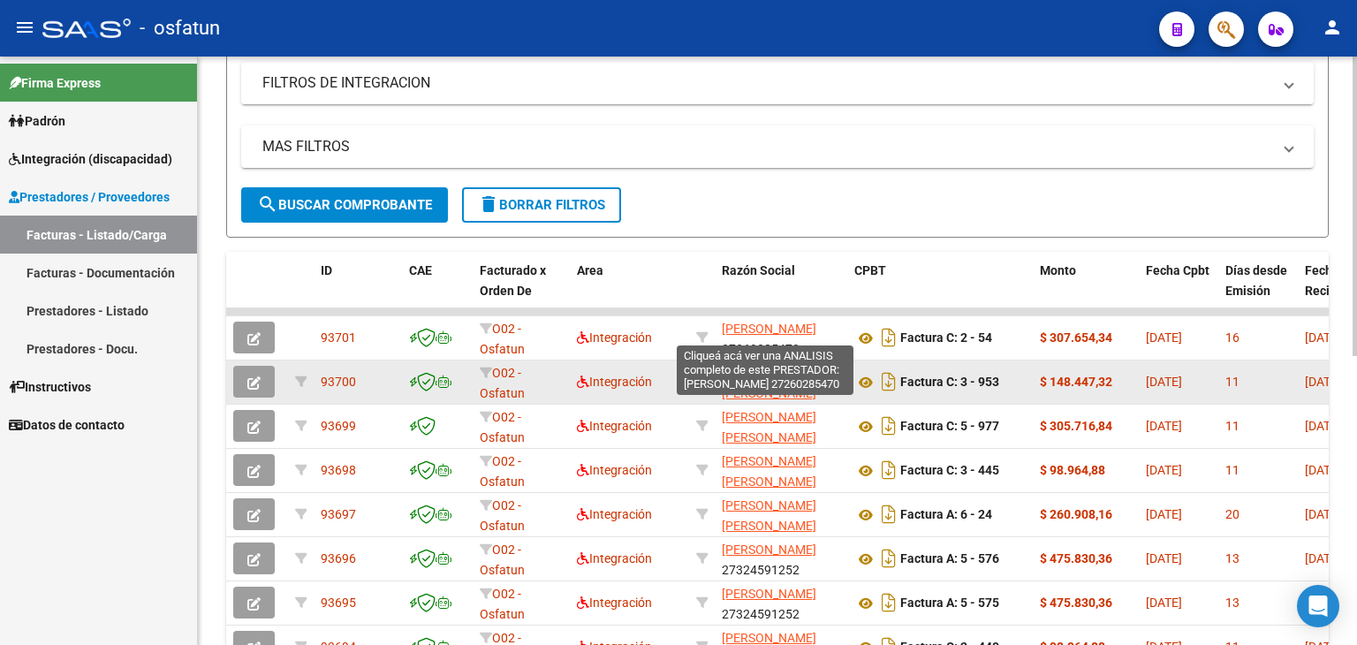
scroll to position [353, 0]
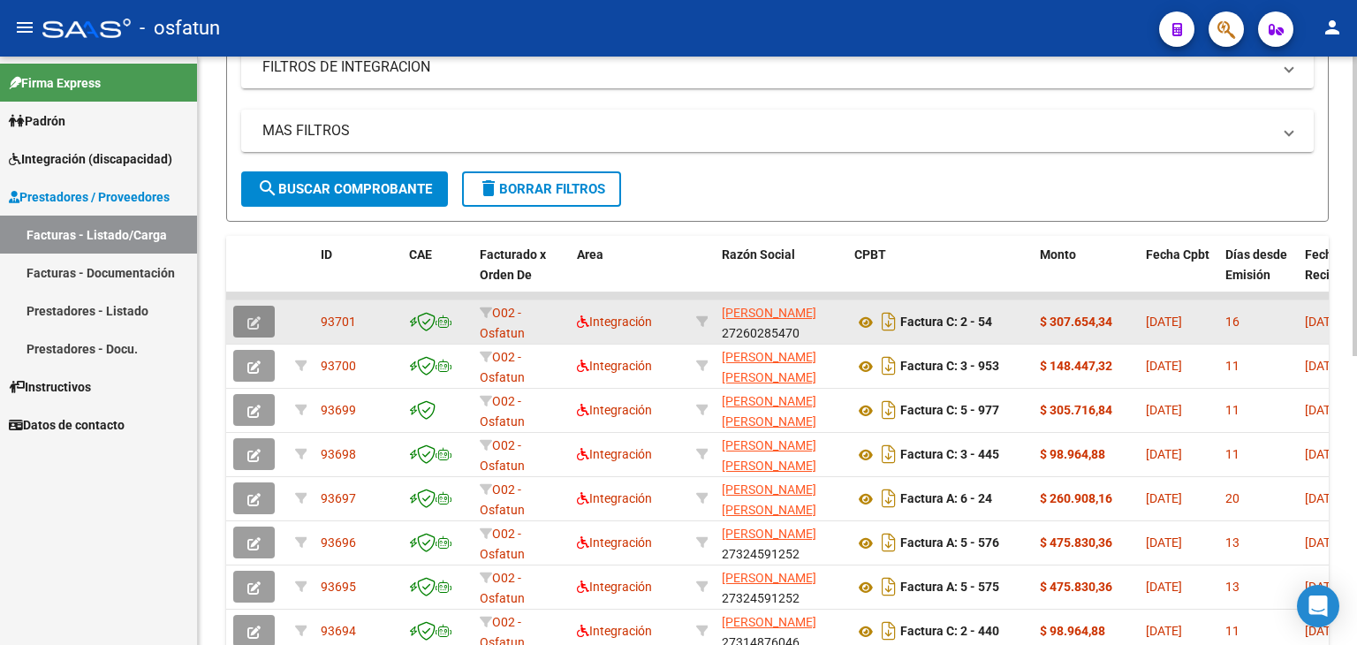
click at [272, 326] on button "button" at bounding box center [254, 322] width 42 height 32
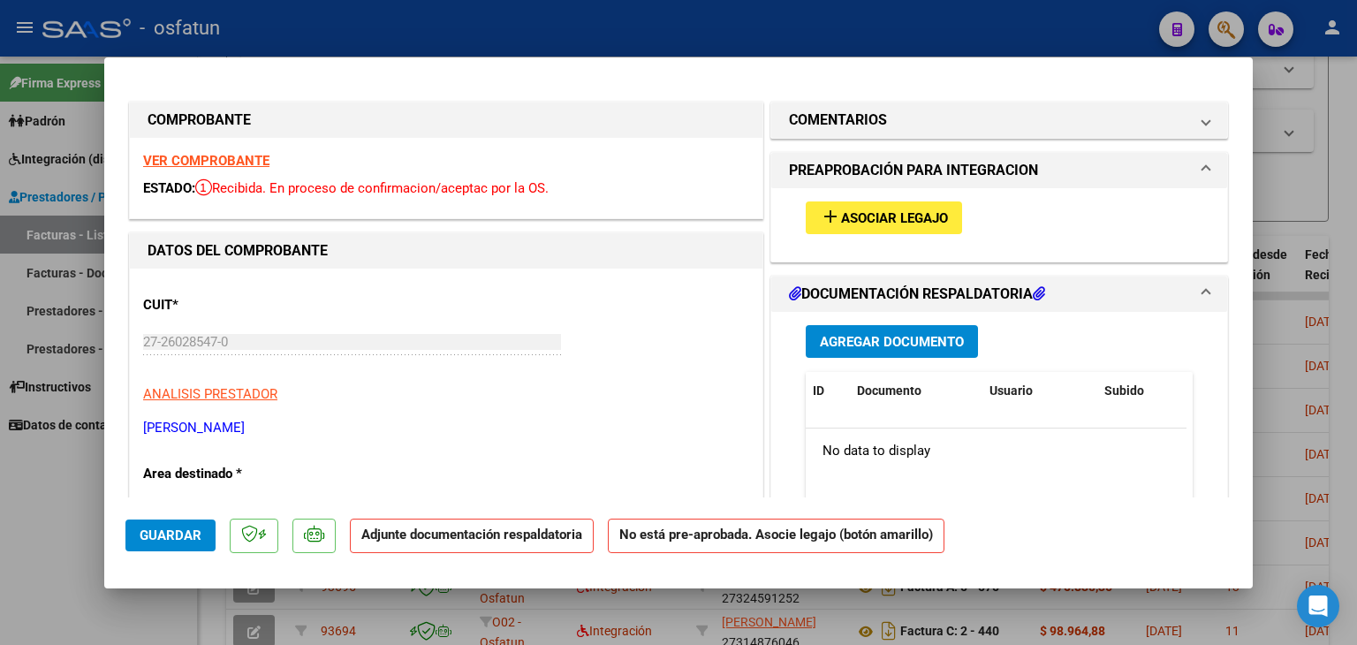
click at [895, 220] on span "Asociar Legajo" at bounding box center [894, 218] width 107 height 16
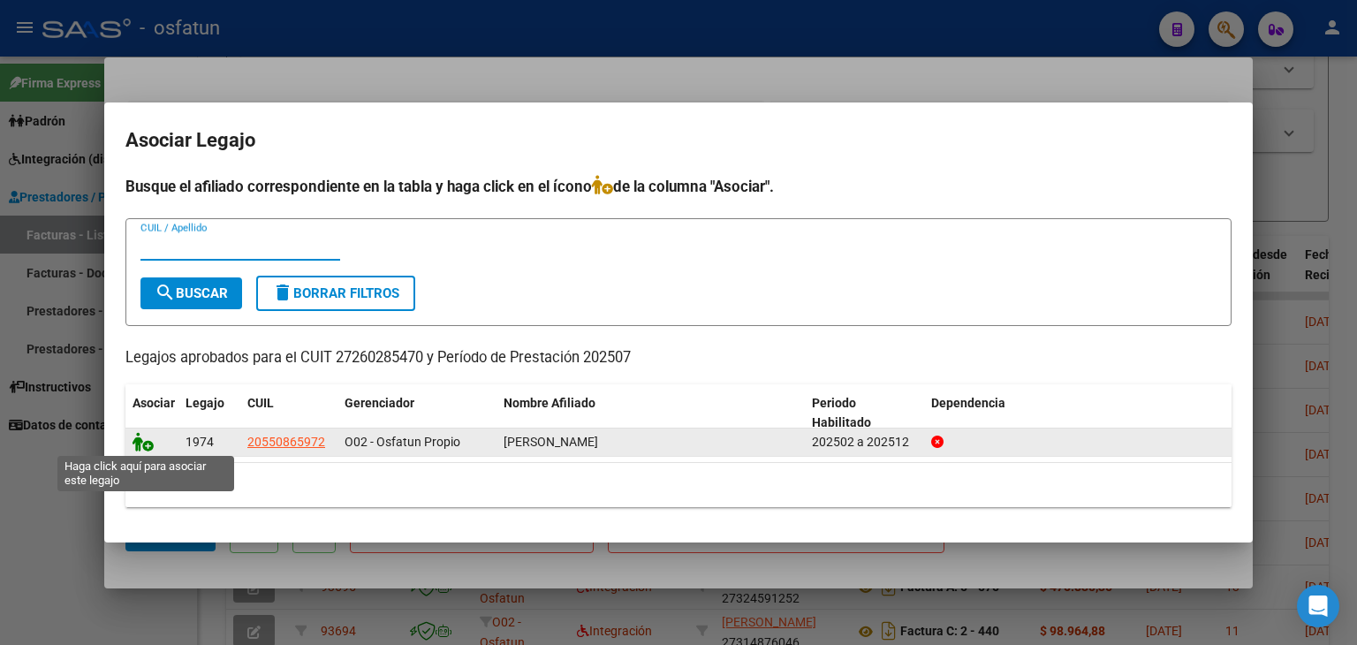
click at [138, 435] on icon at bounding box center [143, 441] width 21 height 19
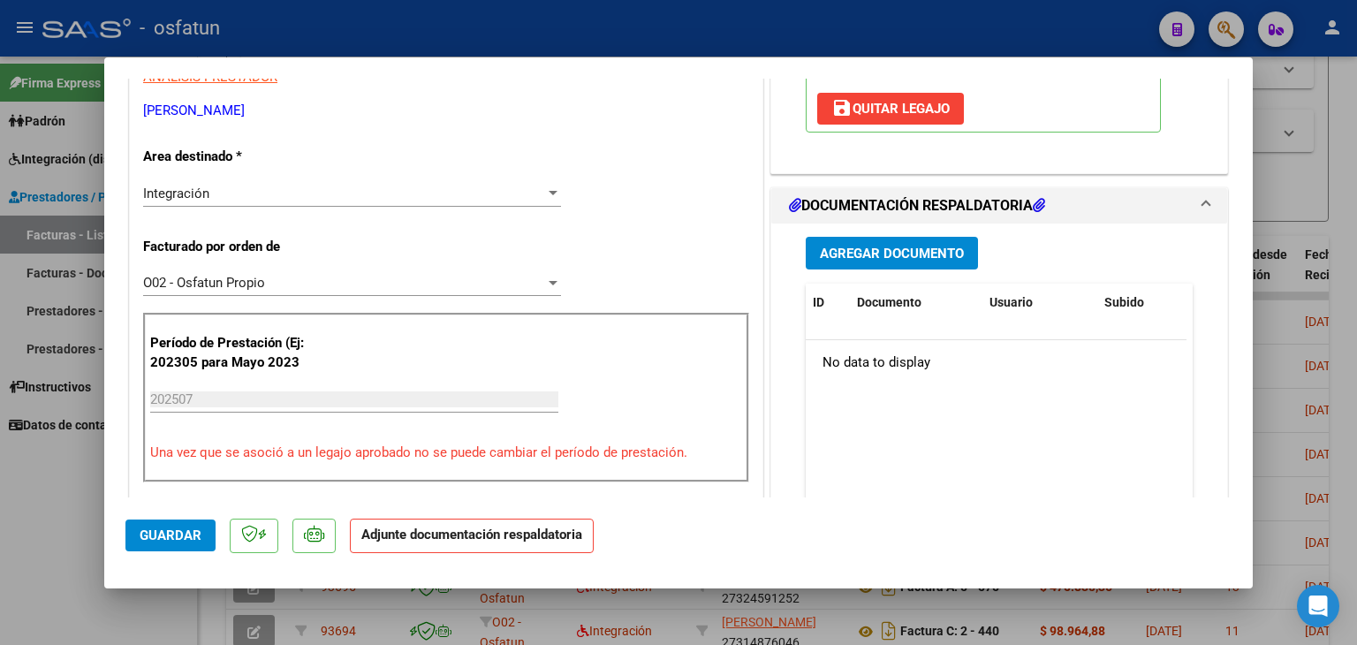
scroll to position [442, 0]
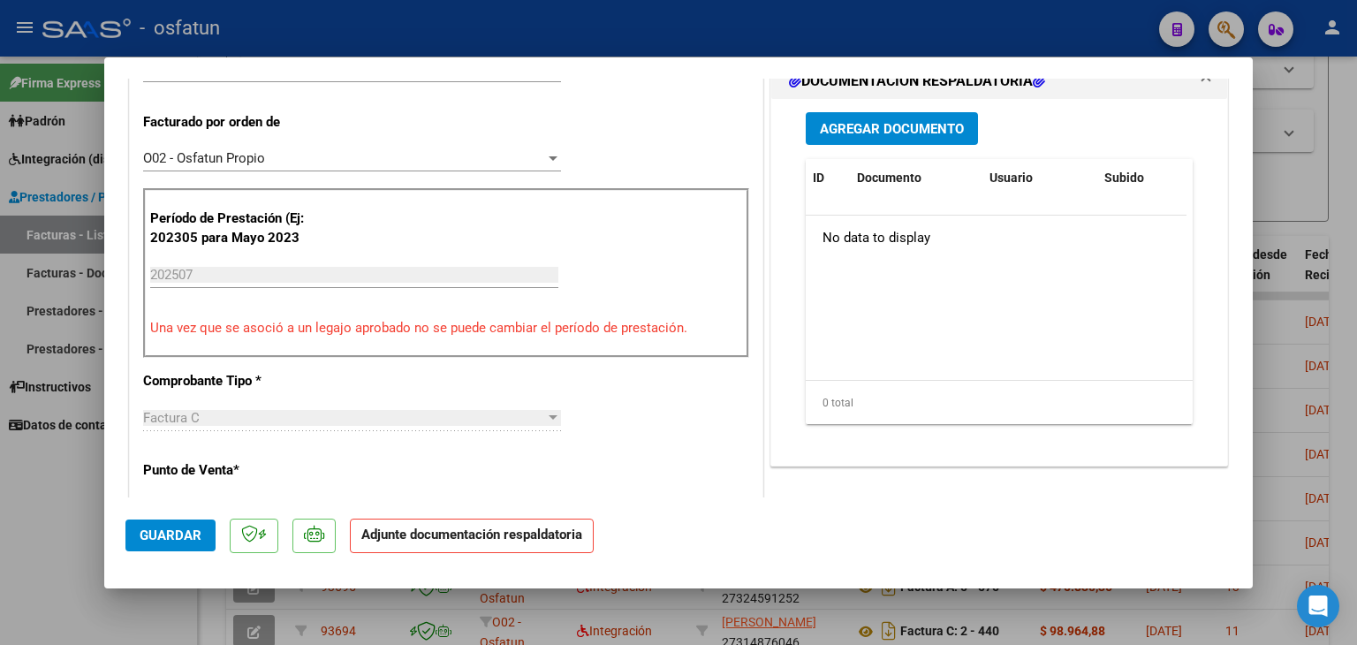
click at [886, 127] on span "Agregar Documento" at bounding box center [892, 129] width 144 height 16
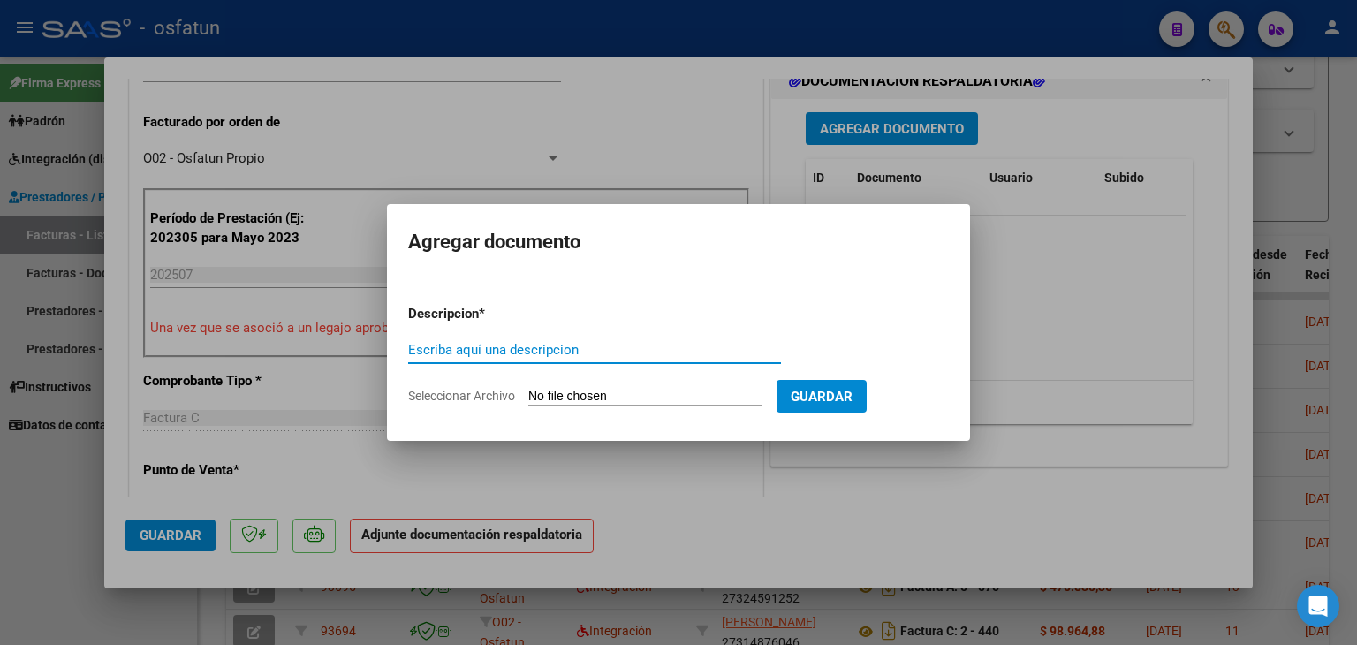
click at [509, 353] on input "Escriba aquí una descripcion" at bounding box center [594, 350] width 373 height 16
type input "ASISTENCIA"
click at [570, 392] on input "Seleccionar Archivo" at bounding box center [645, 397] width 234 height 17
type input "C:\fakepath\PLANILLA ASISTENCIA - MAESTRA DE AP - [DATE].png"
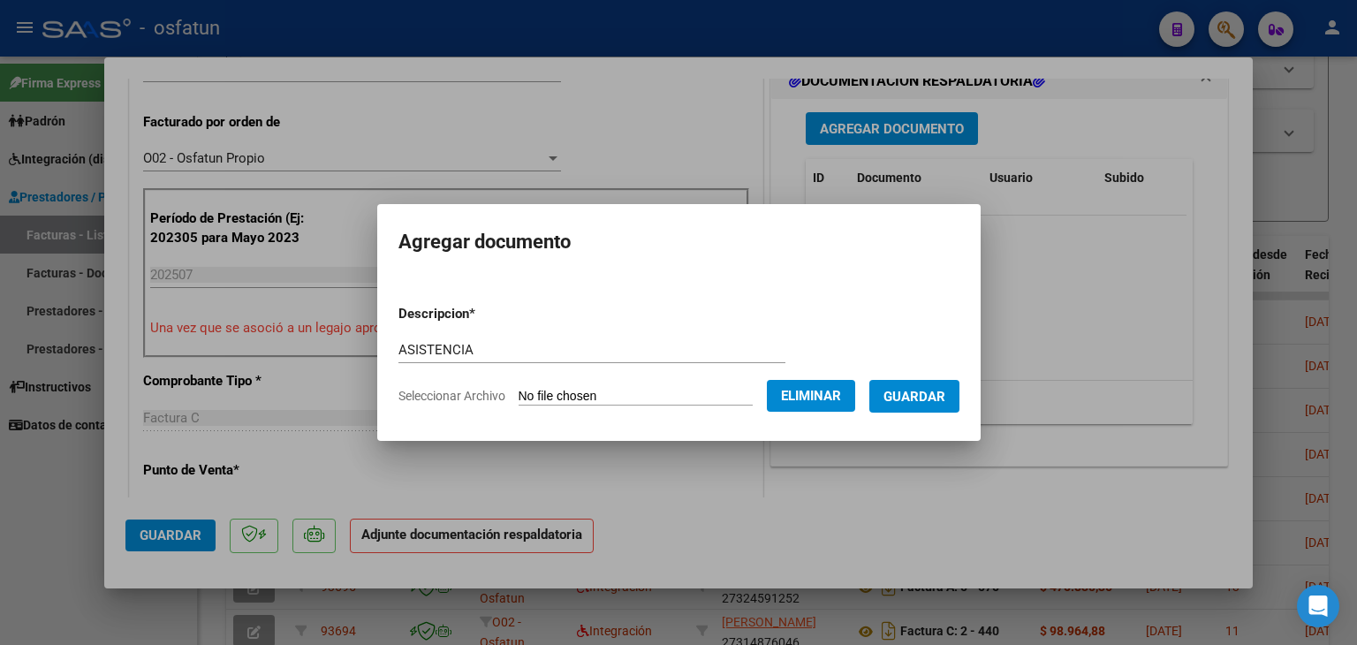
click at [928, 406] on button "Guardar" at bounding box center [915, 396] width 90 height 33
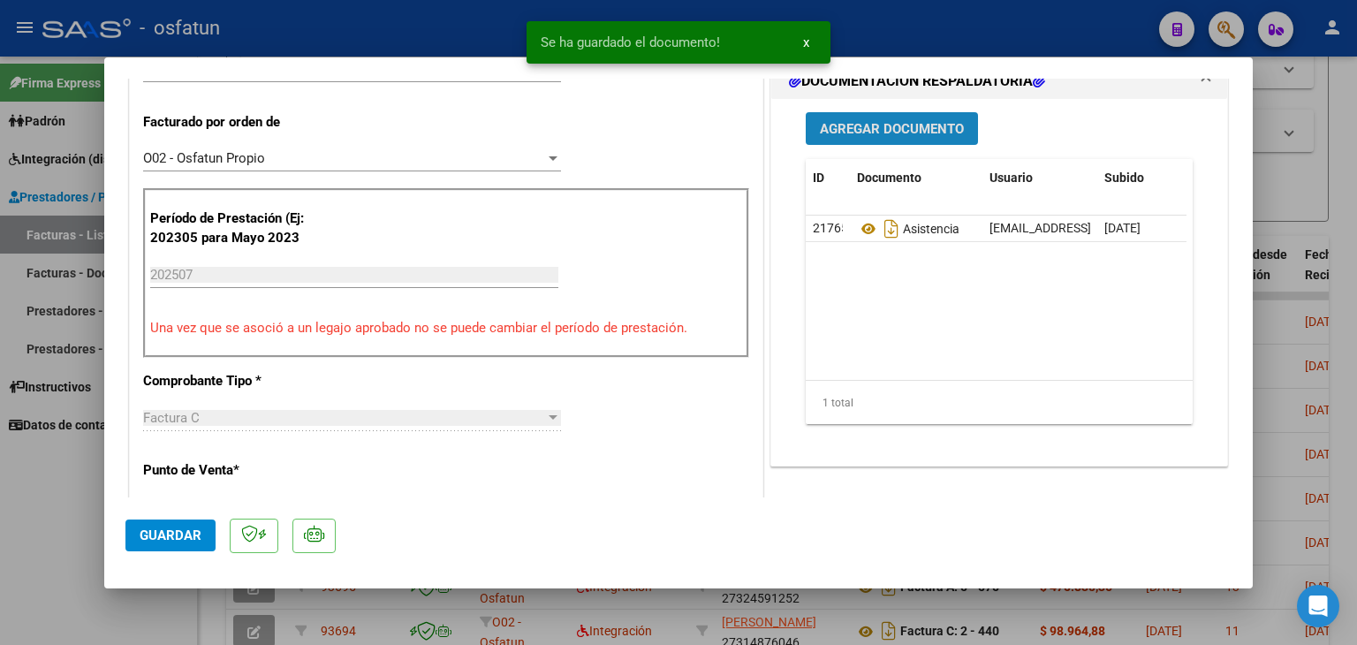
click at [894, 121] on span "Agregar Documento" at bounding box center [892, 129] width 144 height 16
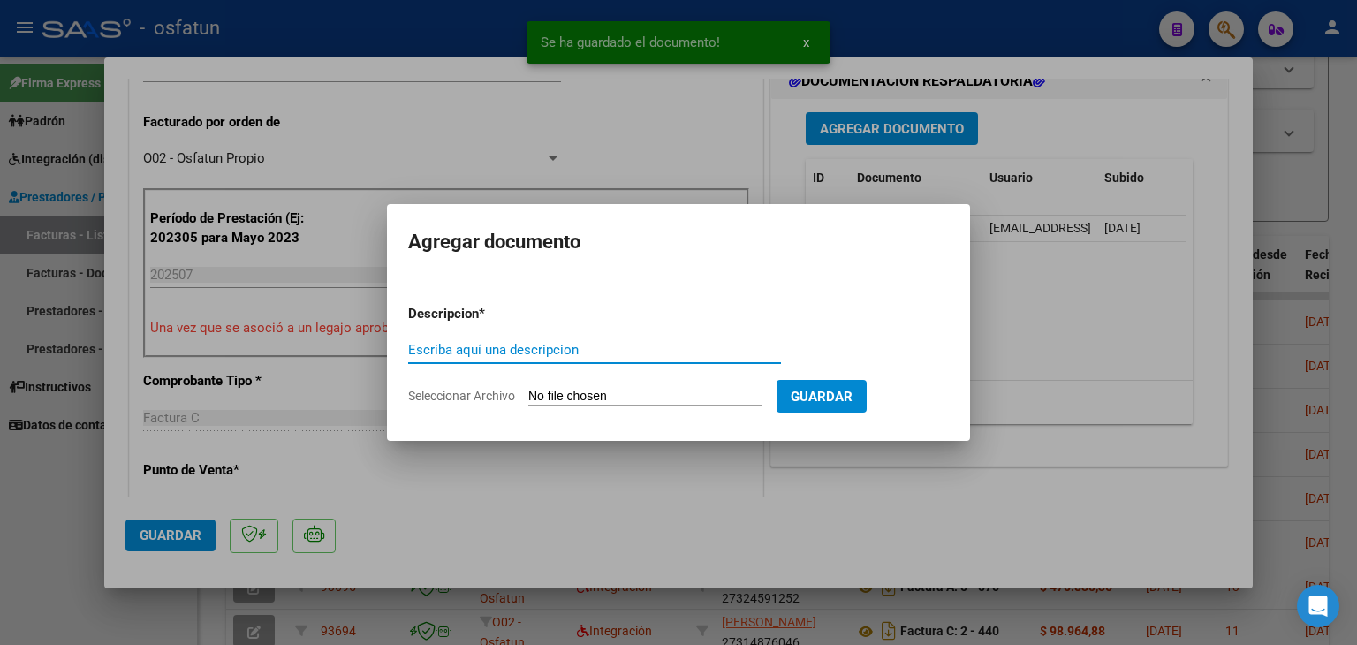
click at [608, 354] on input "Escriba aquí una descripcion" at bounding box center [594, 350] width 373 height 16
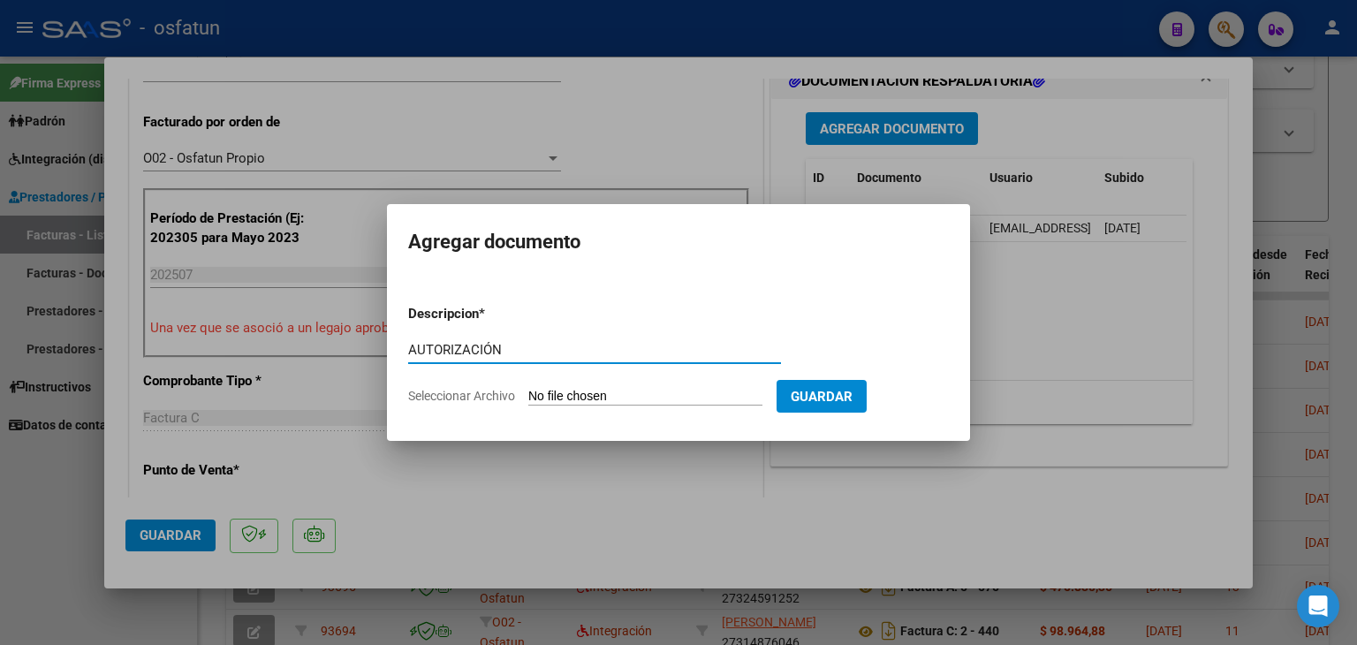
type input "AUTORIZACIÓN"
click at [584, 401] on input "Seleccionar Archivo" at bounding box center [645, 397] width 234 height 17
type input "C:\fakepath\PRESUPUESTO AUTORIZADO - MAESTRA DE AP - 2025.pdf"
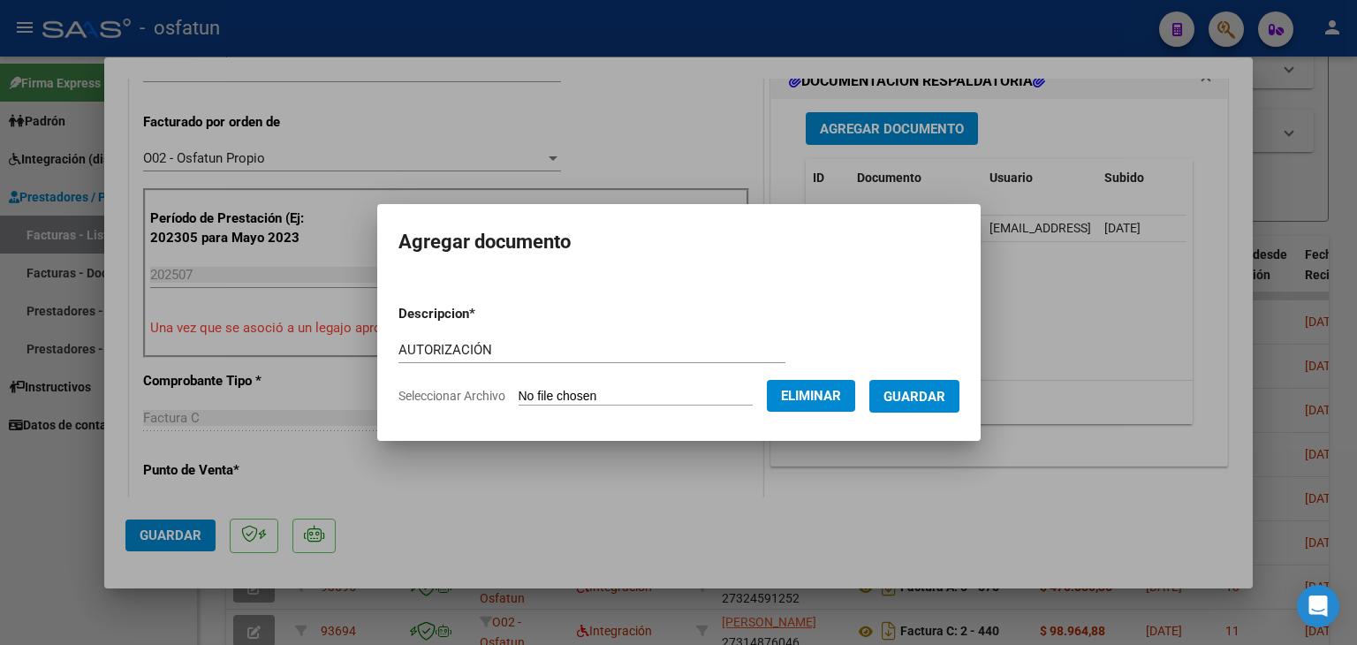
click at [926, 401] on span "Guardar" at bounding box center [915, 397] width 62 height 16
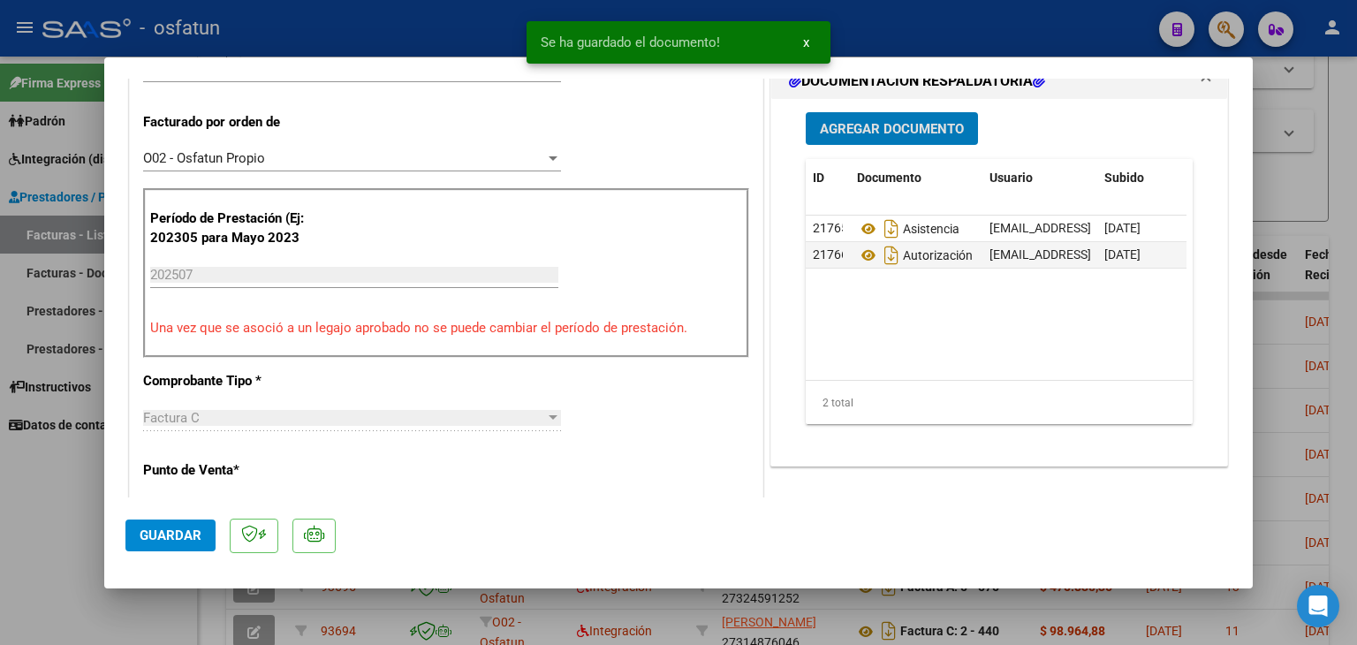
click at [169, 532] on span "Guardar" at bounding box center [171, 536] width 62 height 16
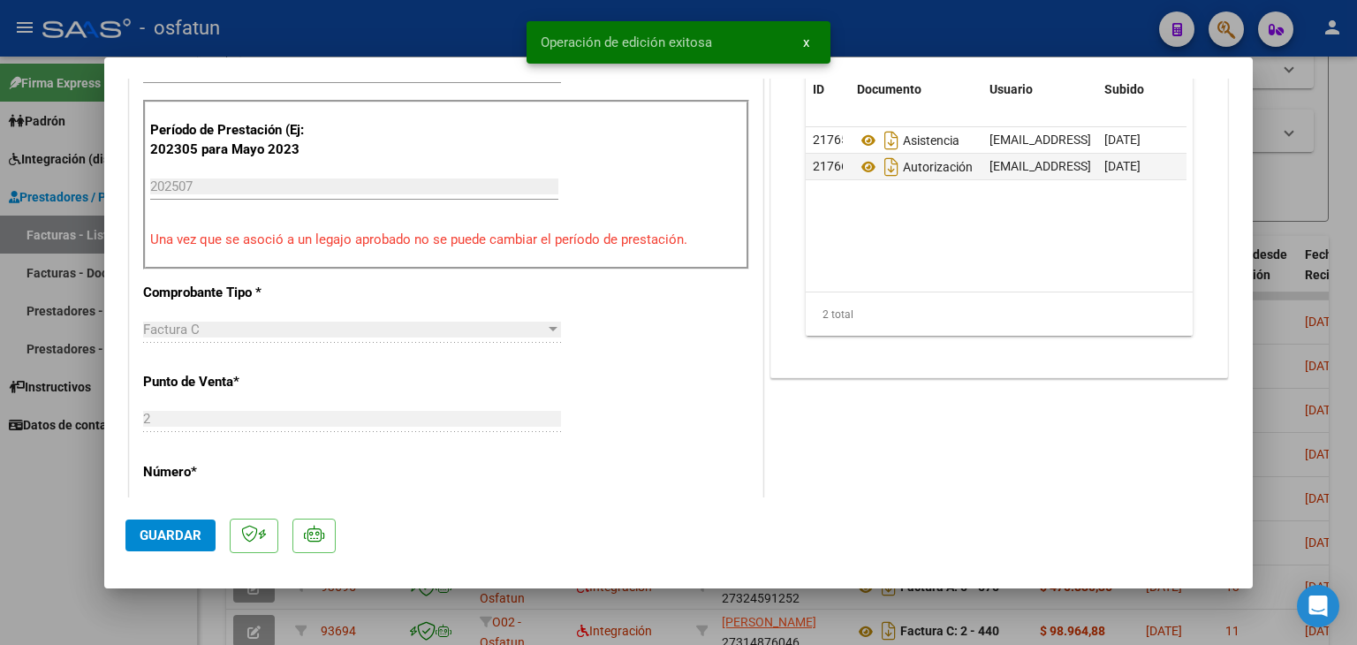
scroll to position [225, 0]
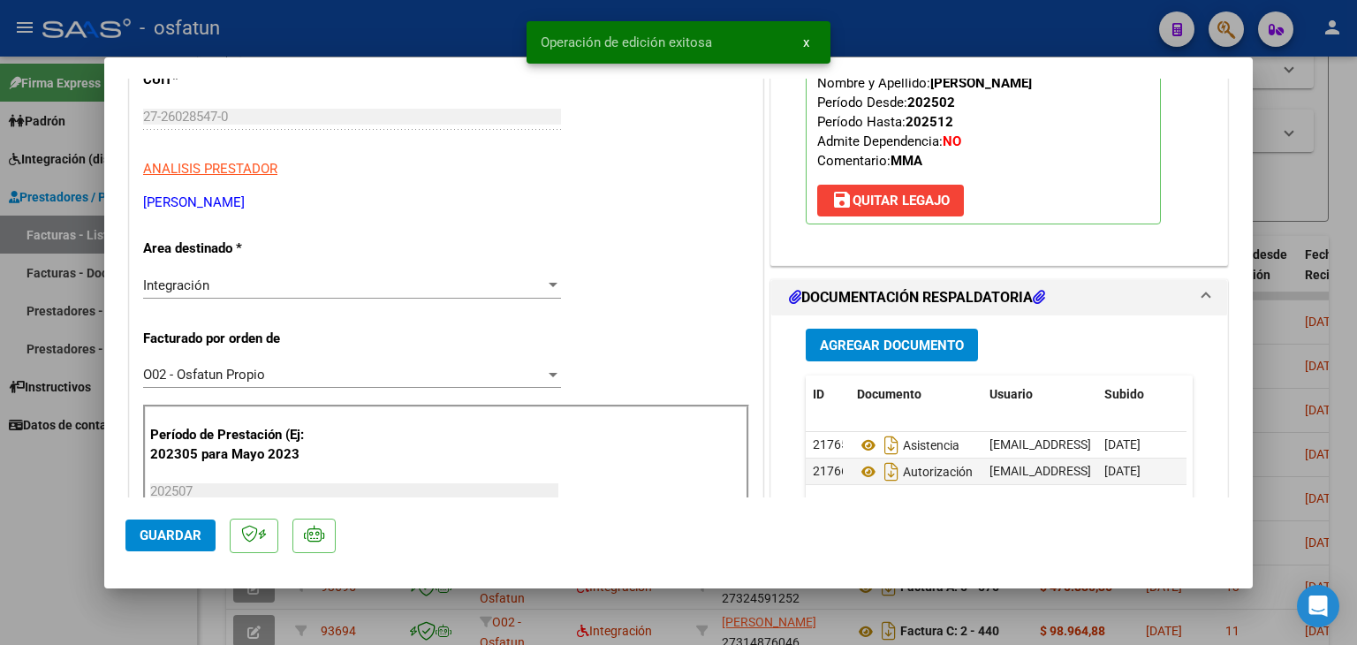
drag, startPoint x: 428, startPoint y: 29, endPoint x: 505, endPoint y: 132, distance: 128.1
click at [429, 30] on div at bounding box center [678, 322] width 1357 height 645
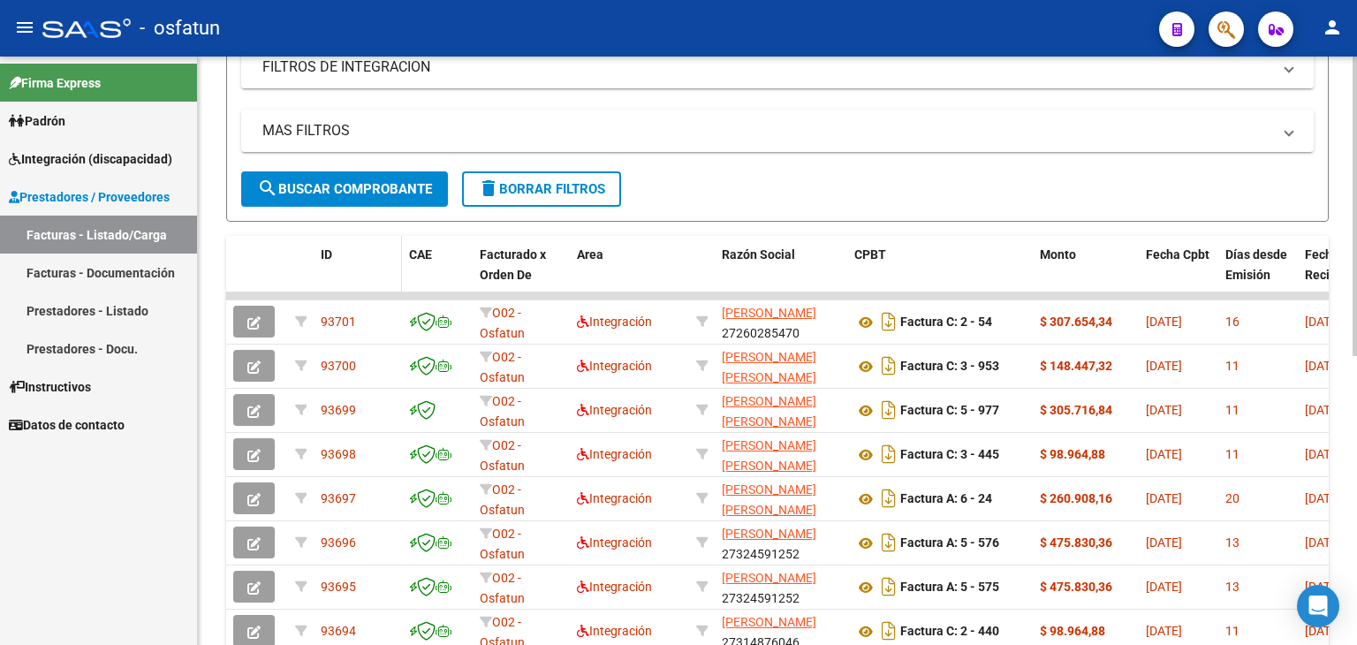
scroll to position [0, 0]
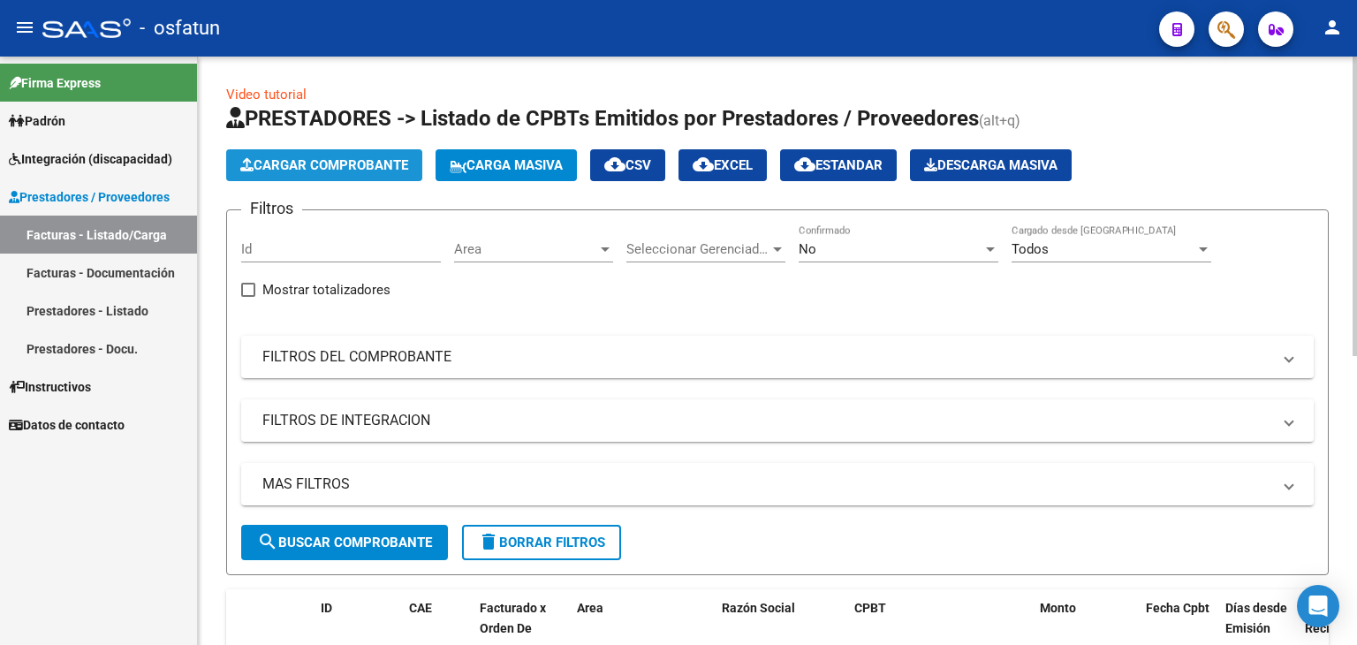
click at [348, 163] on span "Cargar Comprobante" at bounding box center [324, 165] width 168 height 16
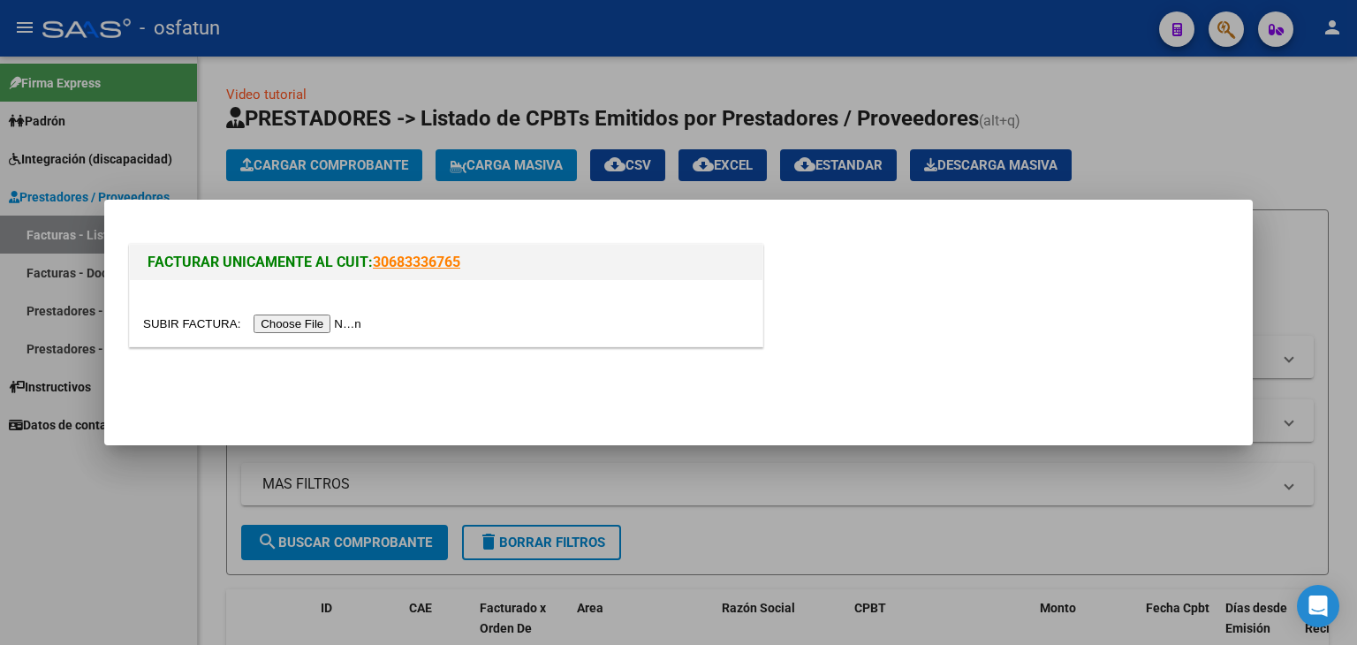
click at [342, 318] on input "file" at bounding box center [255, 324] width 224 height 19
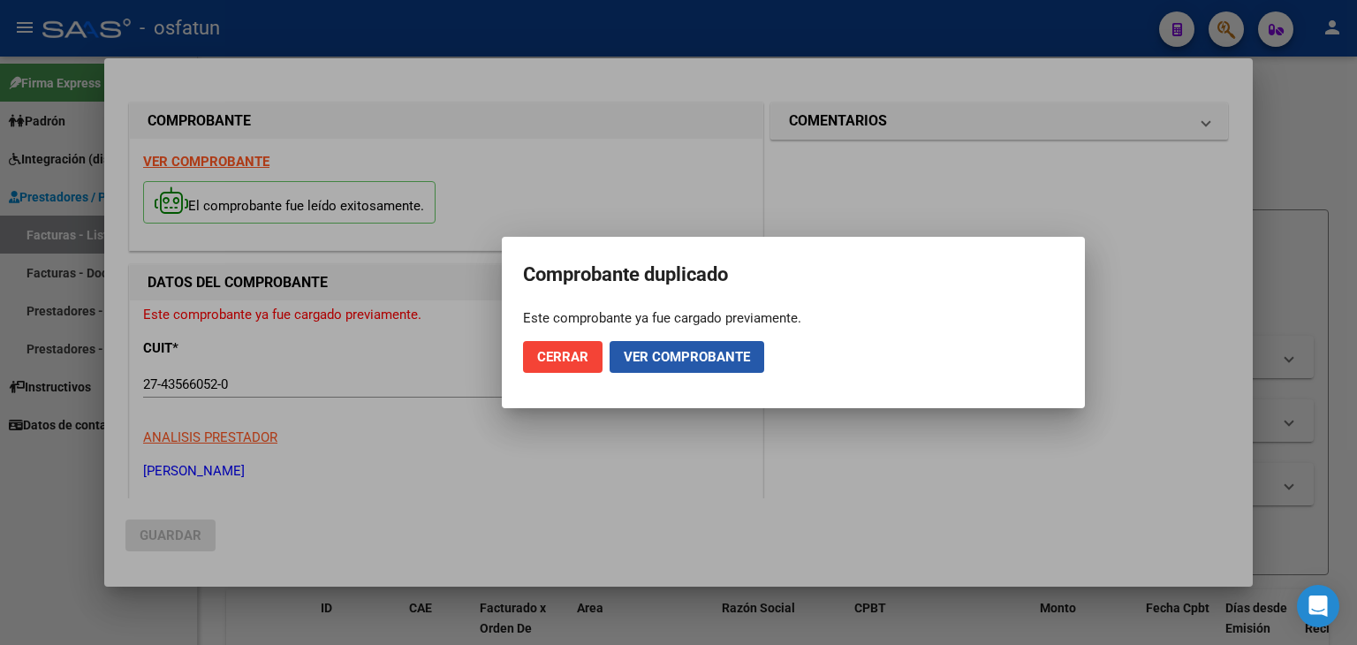
click at [718, 350] on span "Ver comprobante" at bounding box center [687, 357] width 126 height 16
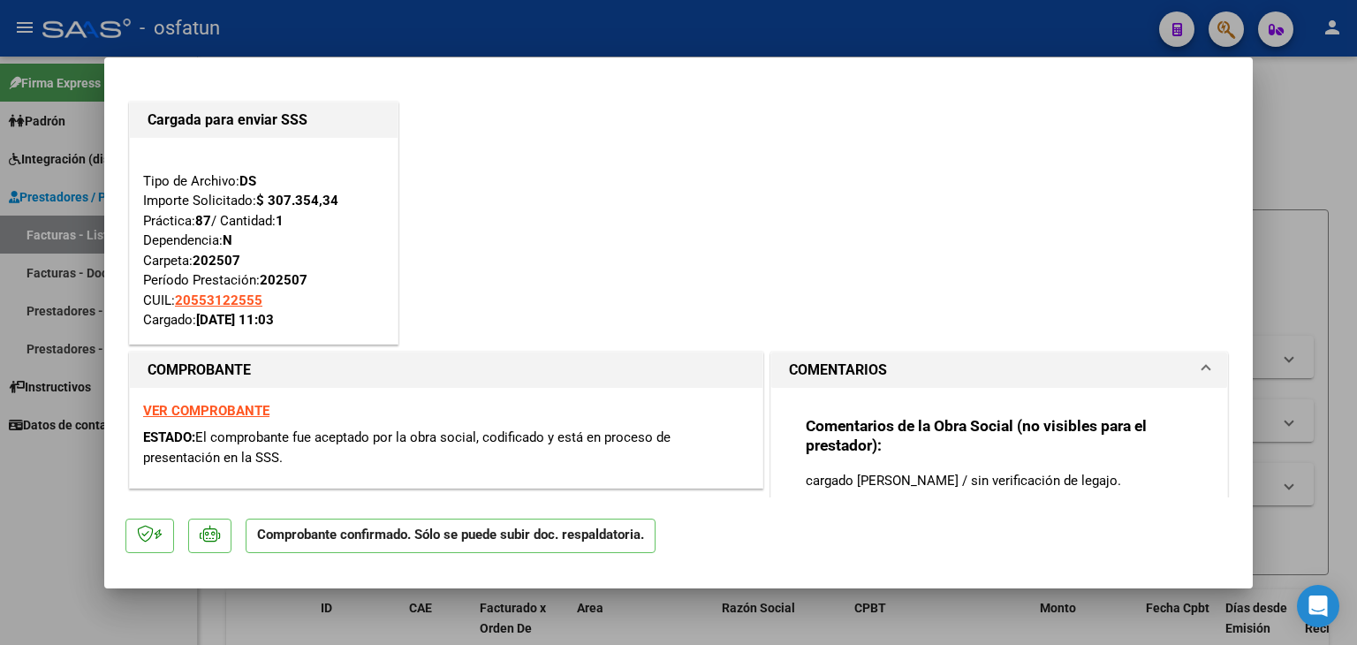
click at [612, 43] on div at bounding box center [678, 322] width 1357 height 645
type input "$ 0,00"
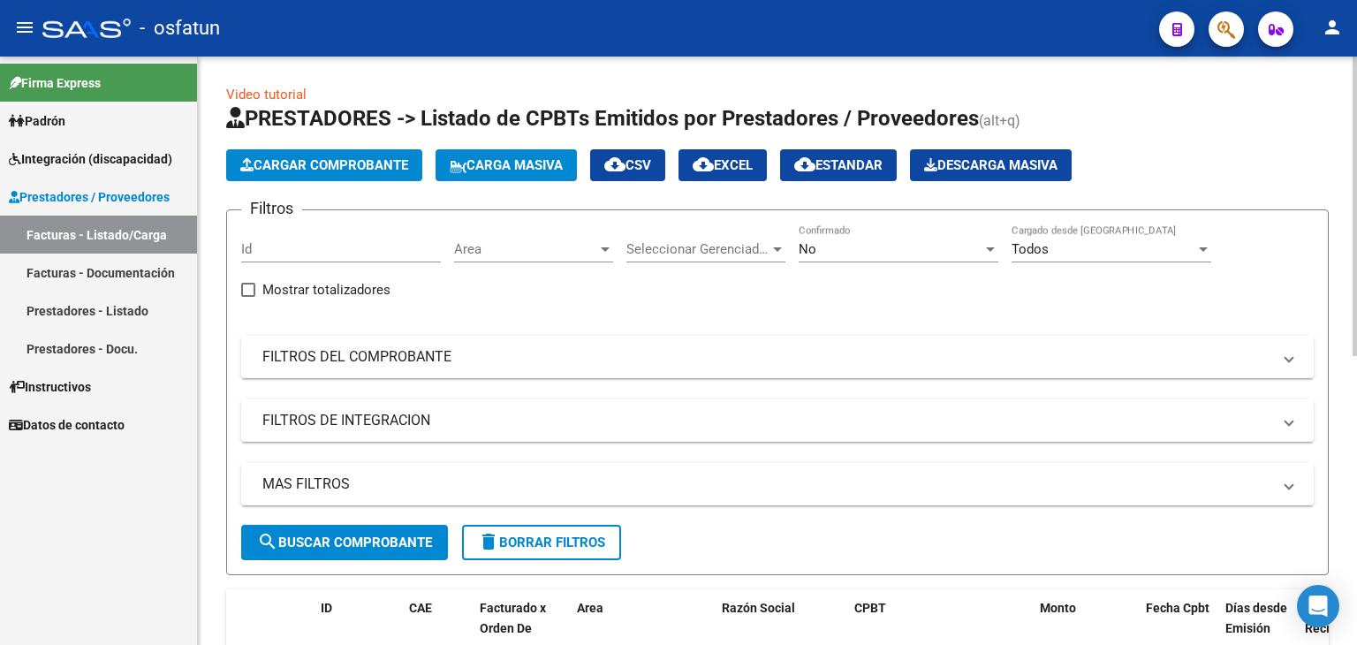
click at [381, 150] on button "Cargar Comprobante" at bounding box center [324, 165] width 196 height 32
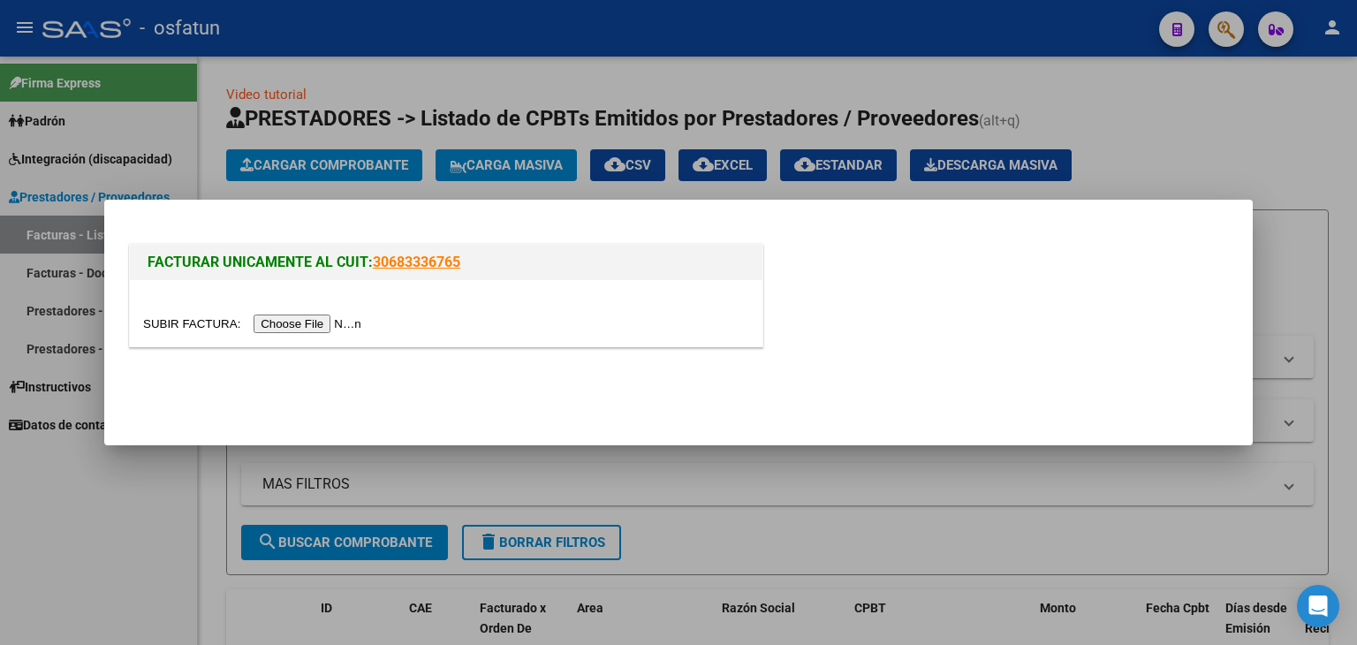
click at [308, 321] on input "file" at bounding box center [255, 324] width 224 height 19
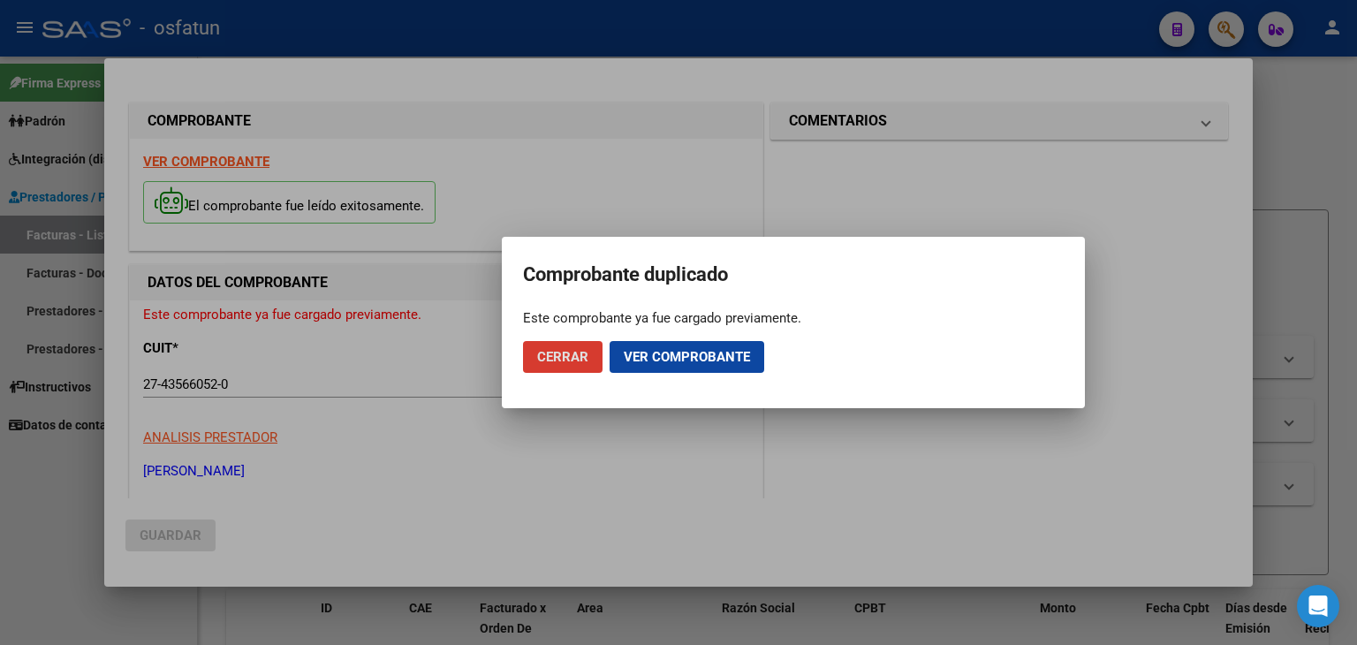
click at [634, 343] on button "Ver comprobante" at bounding box center [687, 357] width 155 height 32
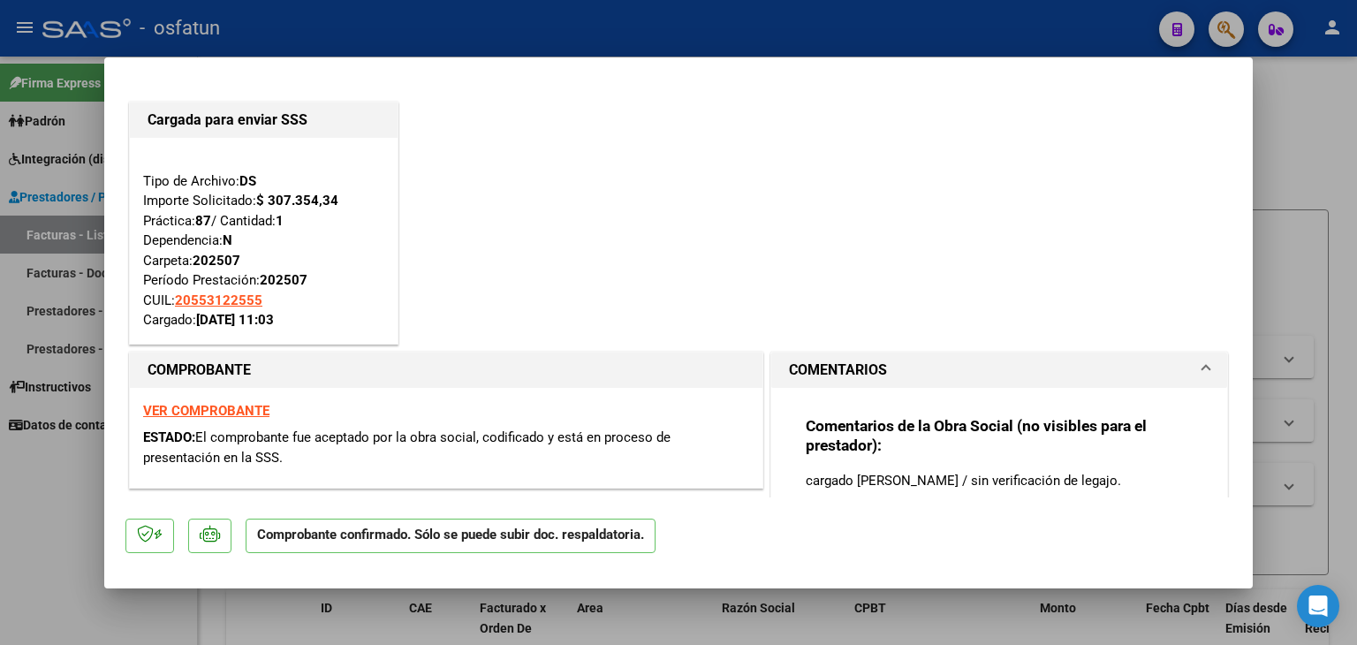
drag, startPoint x: 524, startPoint y: 27, endPoint x: 604, endPoint y: 158, distance: 153.8
click at [528, 33] on div at bounding box center [678, 322] width 1357 height 645
type input "$ 0,00"
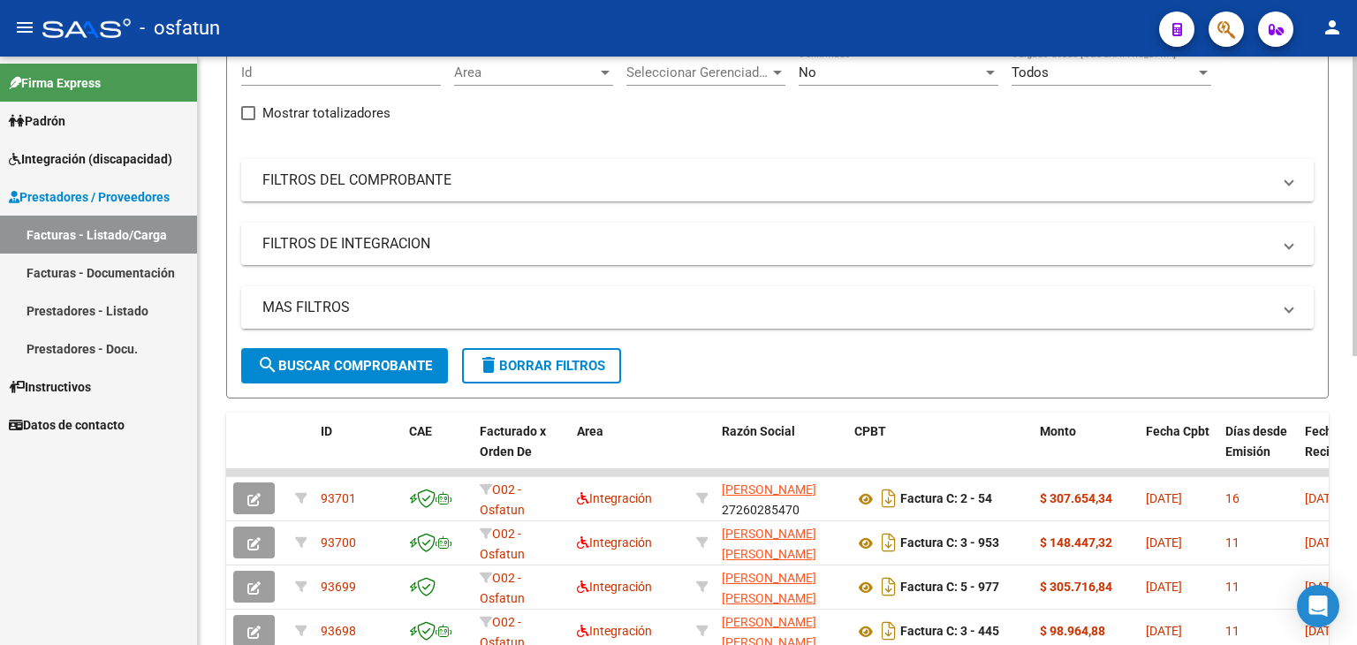
scroll to position [265, 0]
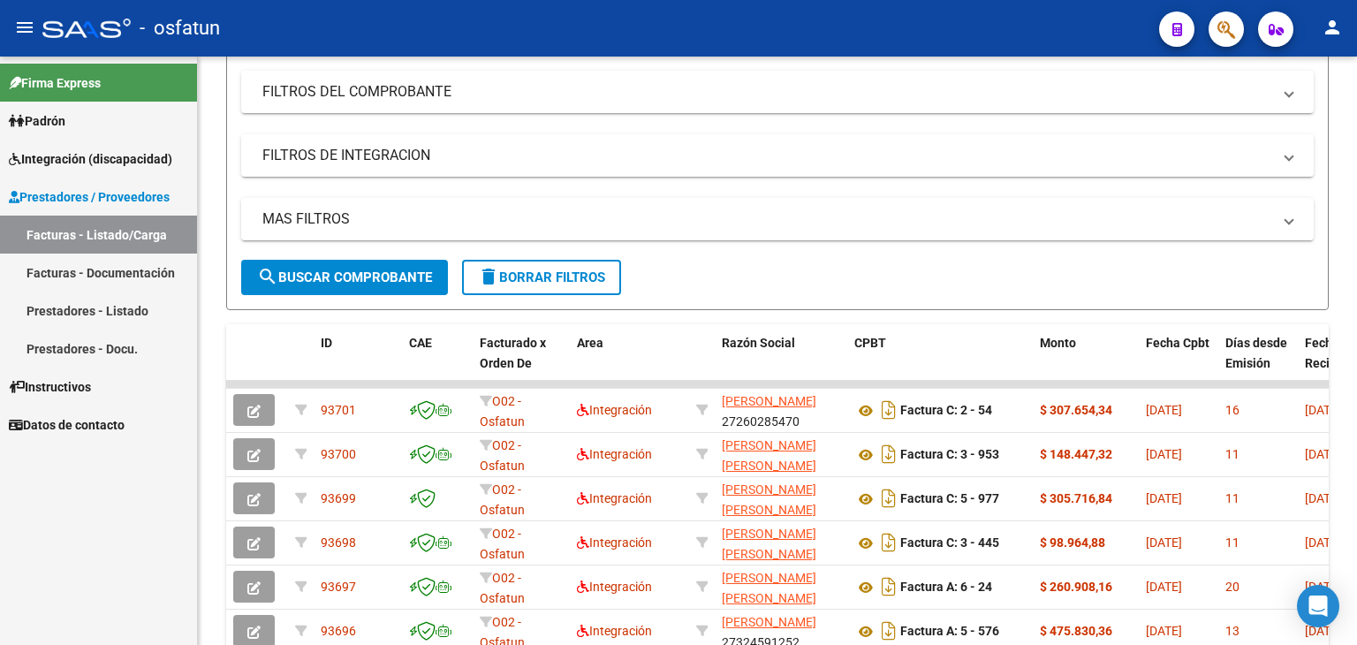
drag, startPoint x: 70, startPoint y: 270, endPoint x: 109, endPoint y: 257, distance: 40.8
click at [70, 270] on link "Facturas - Documentación" at bounding box center [98, 273] width 197 height 38
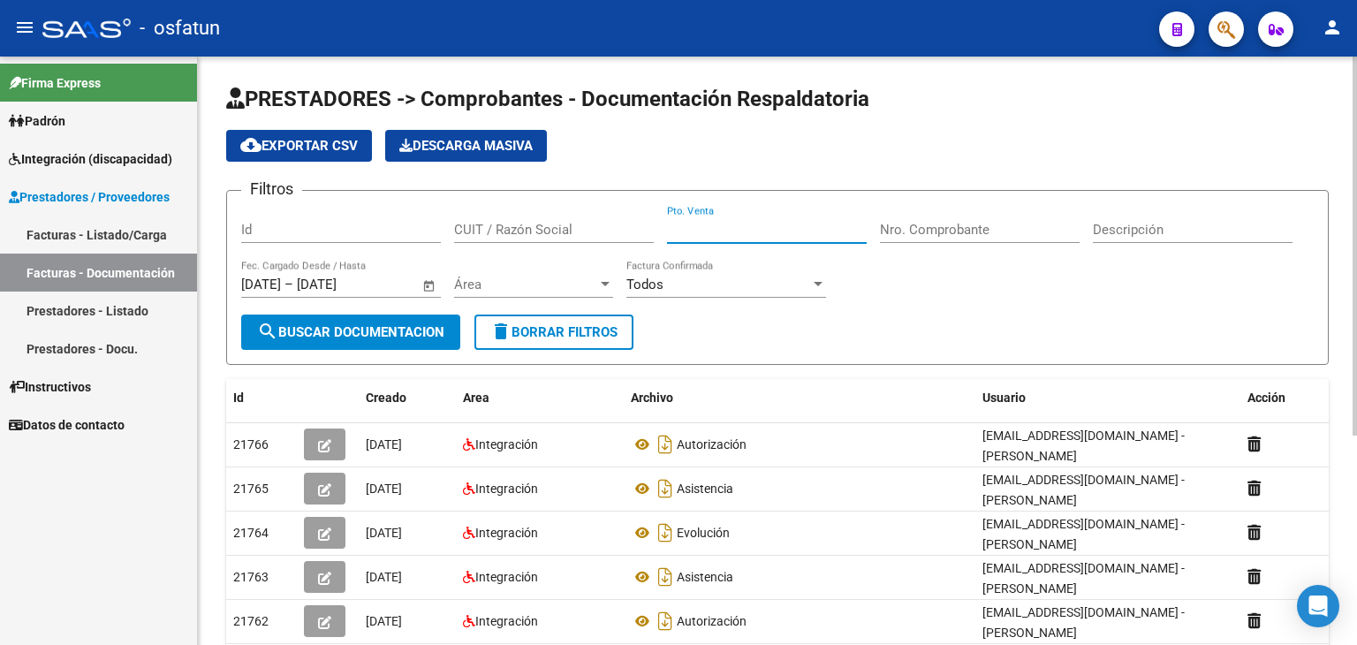
click at [721, 231] on input "Pto. Venta" at bounding box center [767, 230] width 200 height 16
type input "1"
click at [997, 228] on input "Nro. Comprobante" at bounding box center [980, 230] width 200 height 16
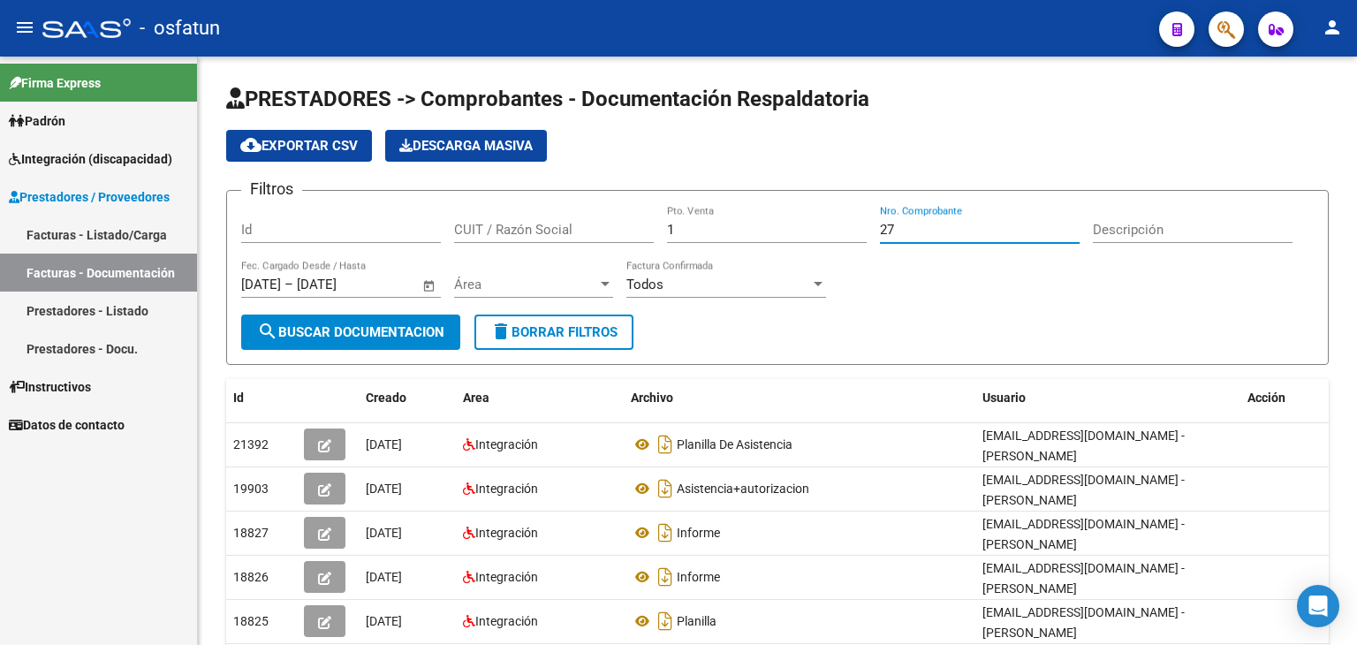
type input "27"
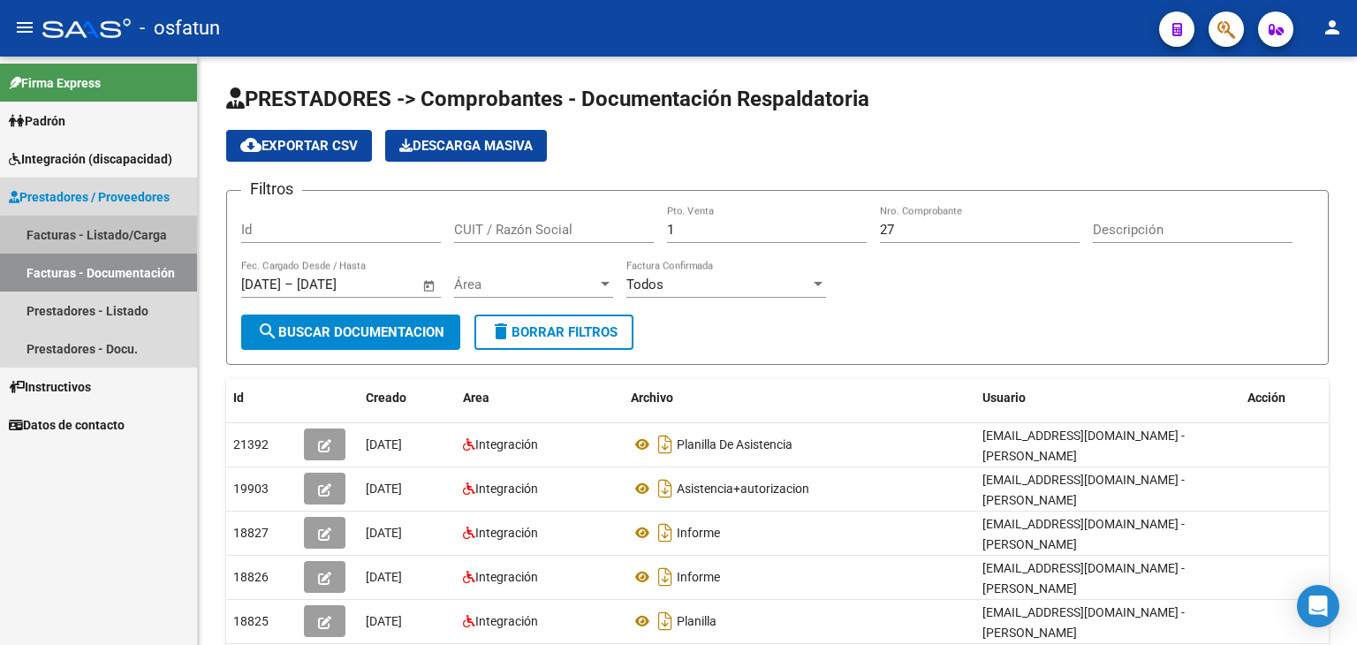
click at [124, 239] on link "Facturas - Listado/Carga" at bounding box center [98, 235] width 197 height 38
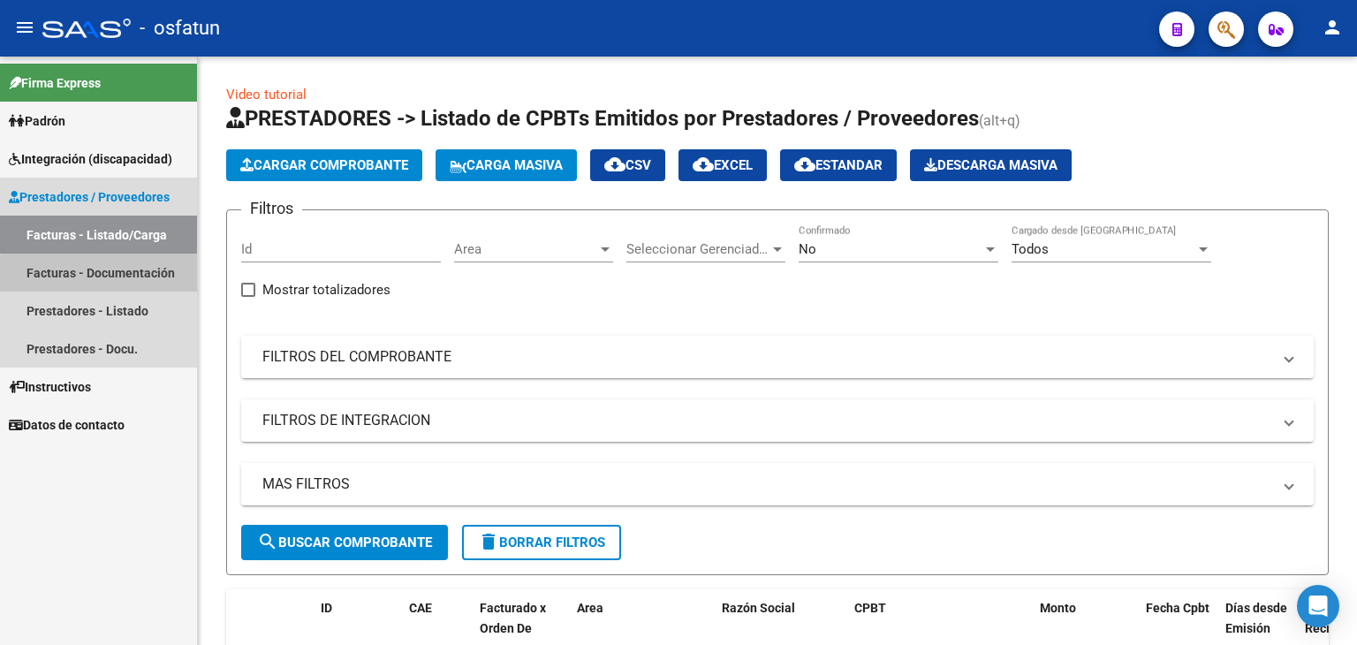
click at [119, 277] on link "Facturas - Documentación" at bounding box center [98, 273] width 197 height 38
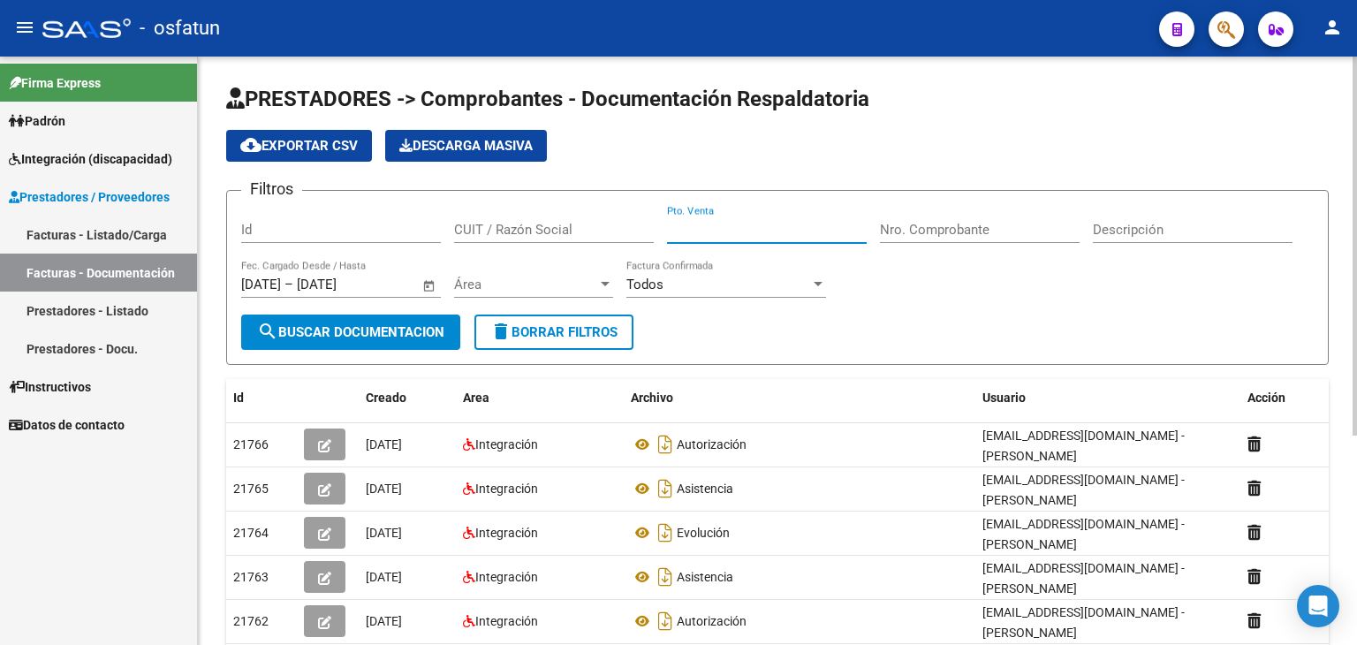
click at [714, 227] on input "Pto. Venta" at bounding box center [767, 230] width 200 height 16
type input "1"
click at [905, 229] on input "Nro. Comprobante" at bounding box center [980, 230] width 200 height 16
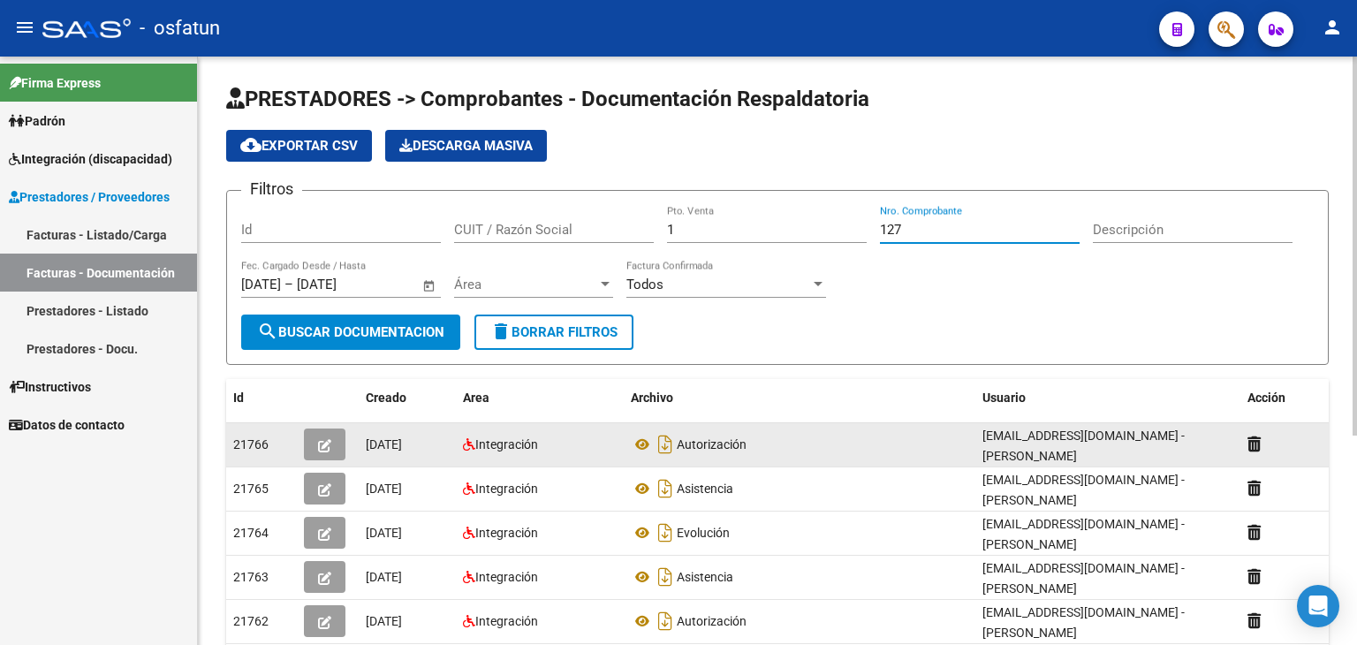
type input "127"
click at [329, 457] on button "button" at bounding box center [325, 445] width 42 height 32
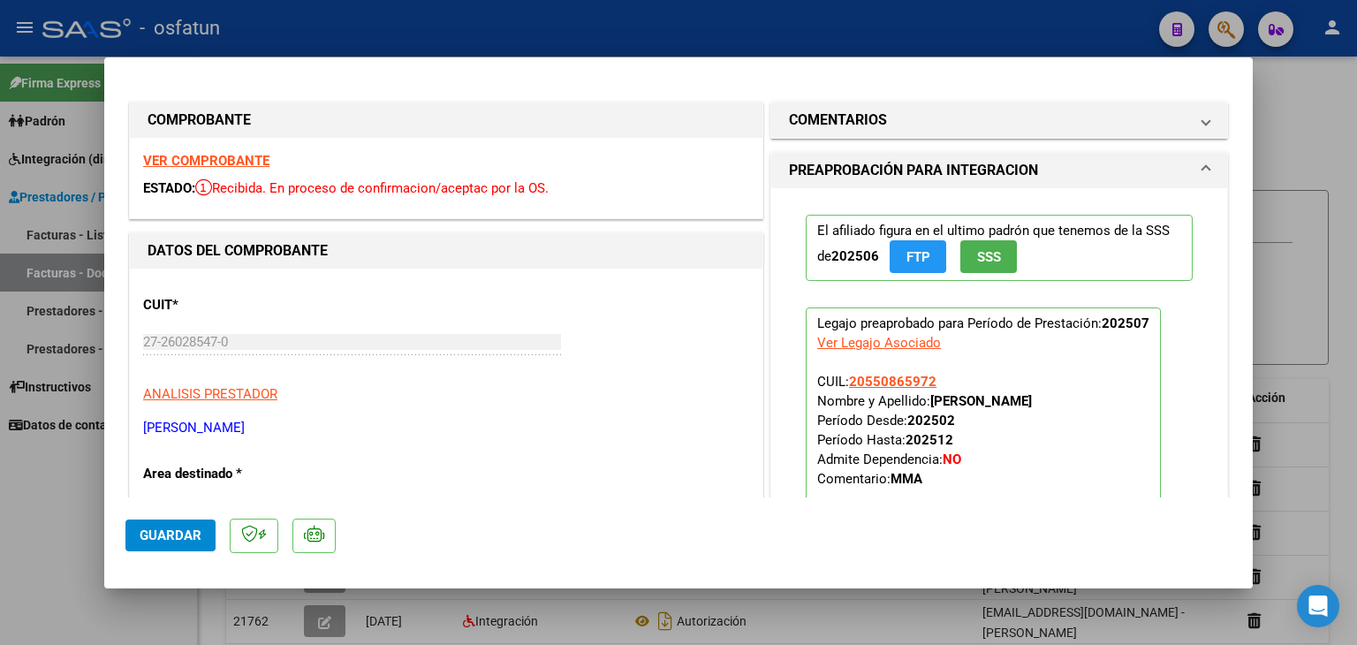
click at [626, 26] on div at bounding box center [678, 322] width 1357 height 645
type input "$ 0,00"
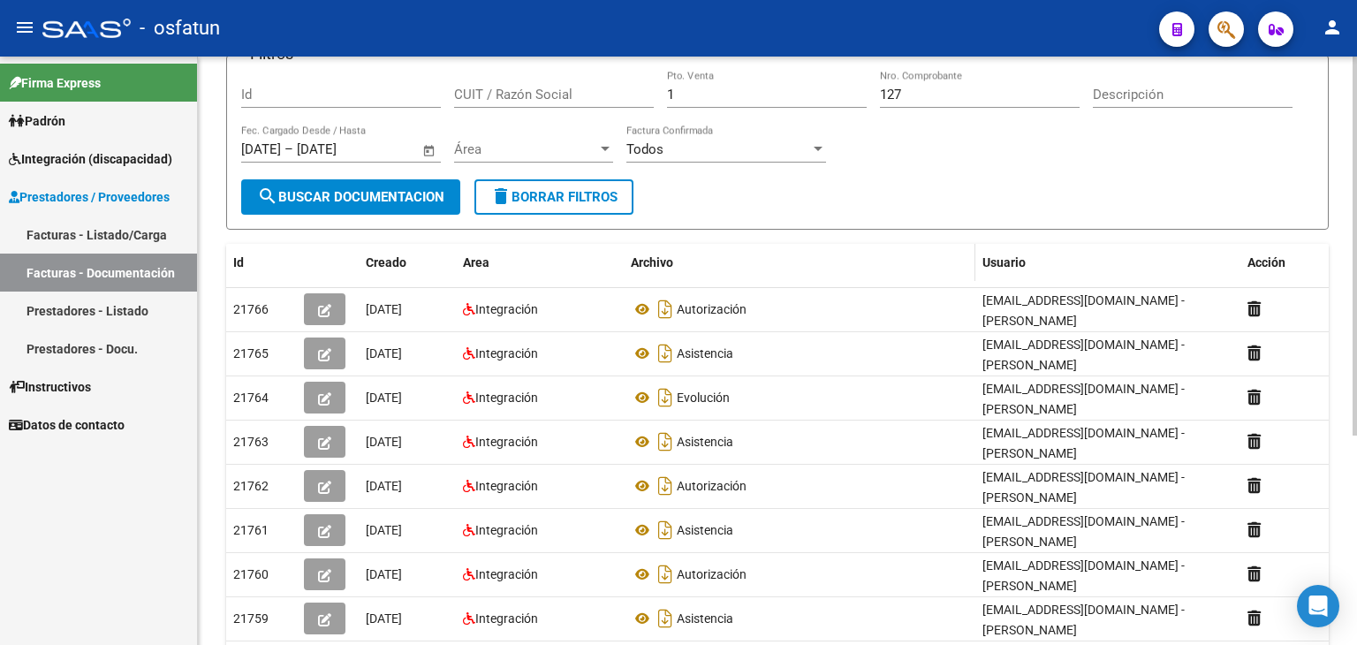
scroll to position [177, 0]
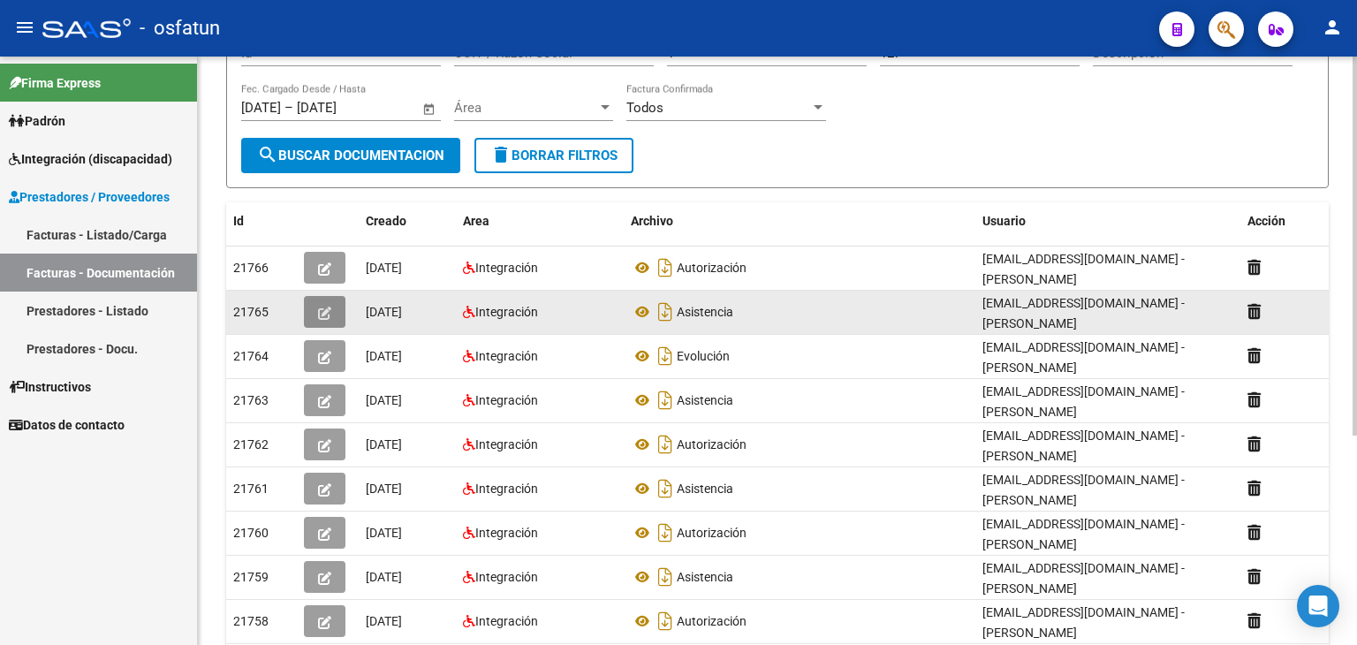
click at [311, 308] on button "button" at bounding box center [325, 312] width 42 height 32
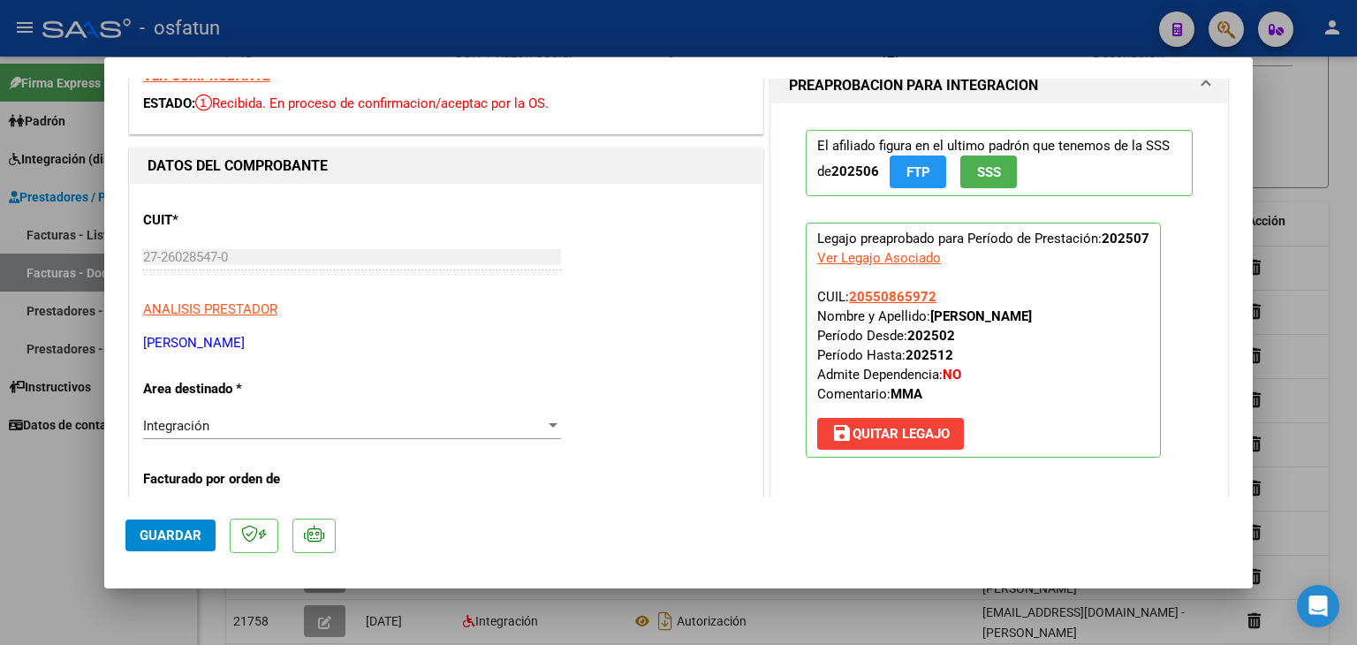
scroll to position [0, 0]
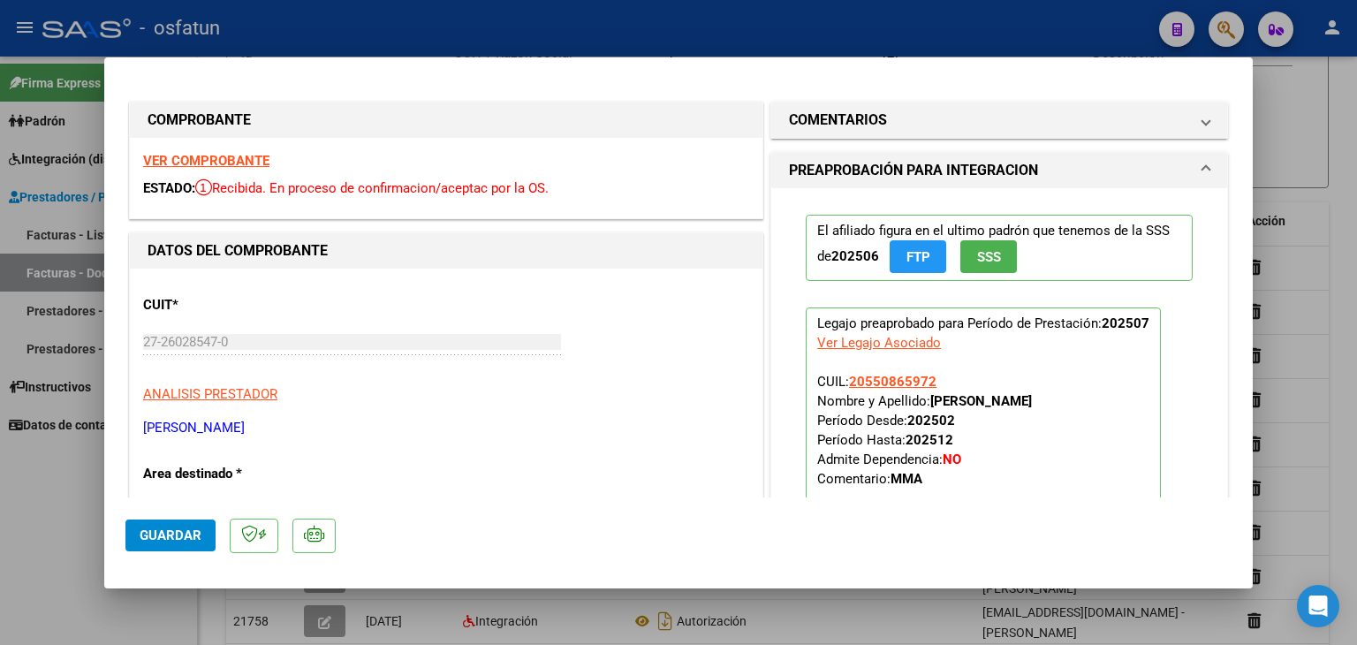
click at [654, 53] on div at bounding box center [678, 322] width 1357 height 645
type input "$ 0,00"
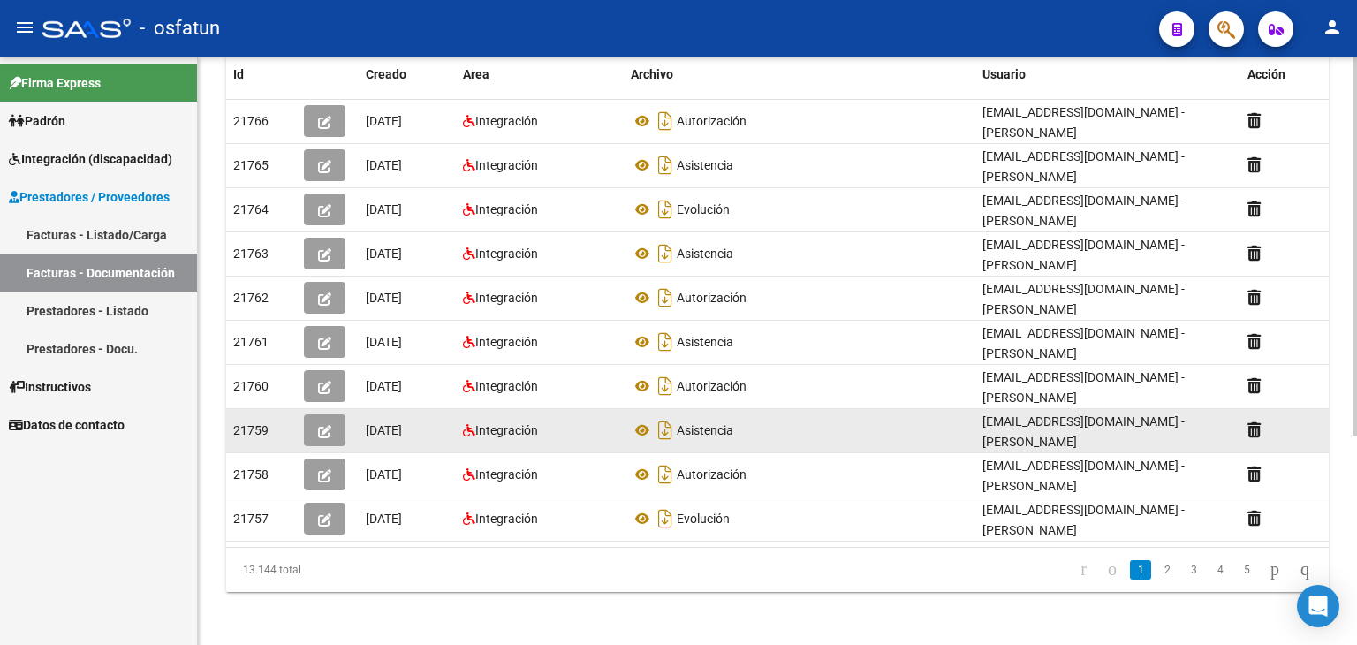
scroll to position [324, 0]
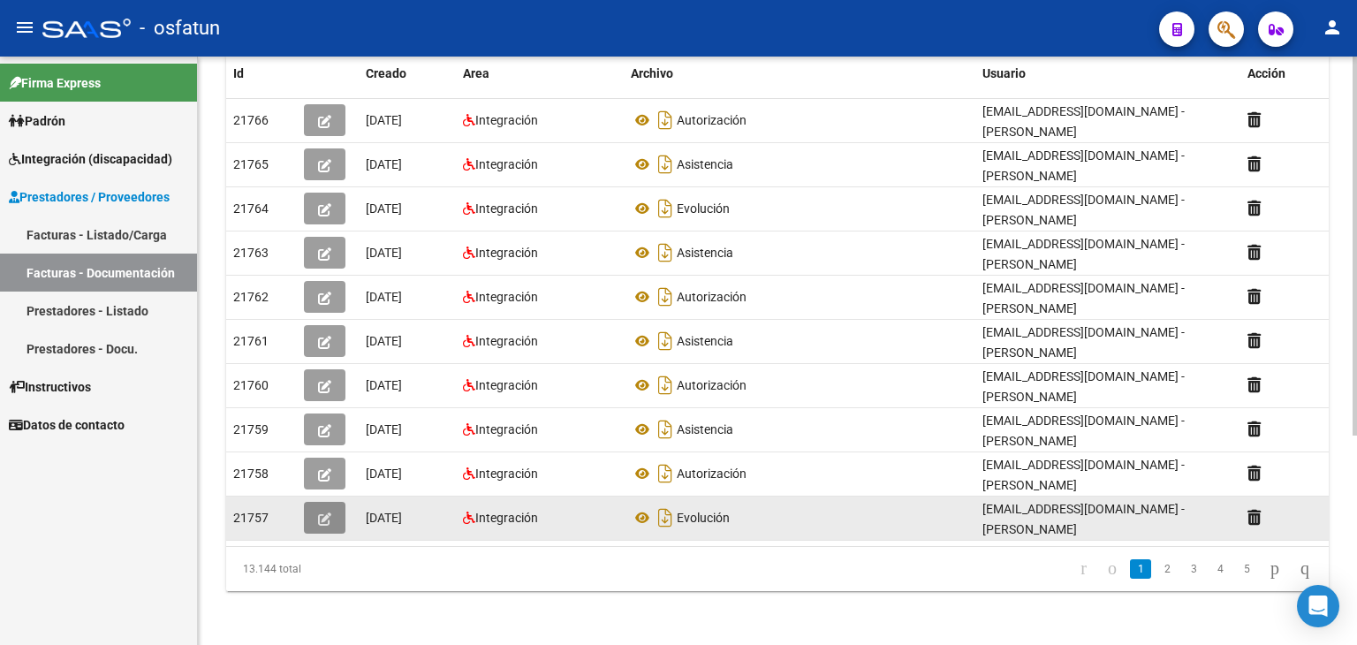
click at [318, 523] on icon "button" at bounding box center [324, 519] width 13 height 13
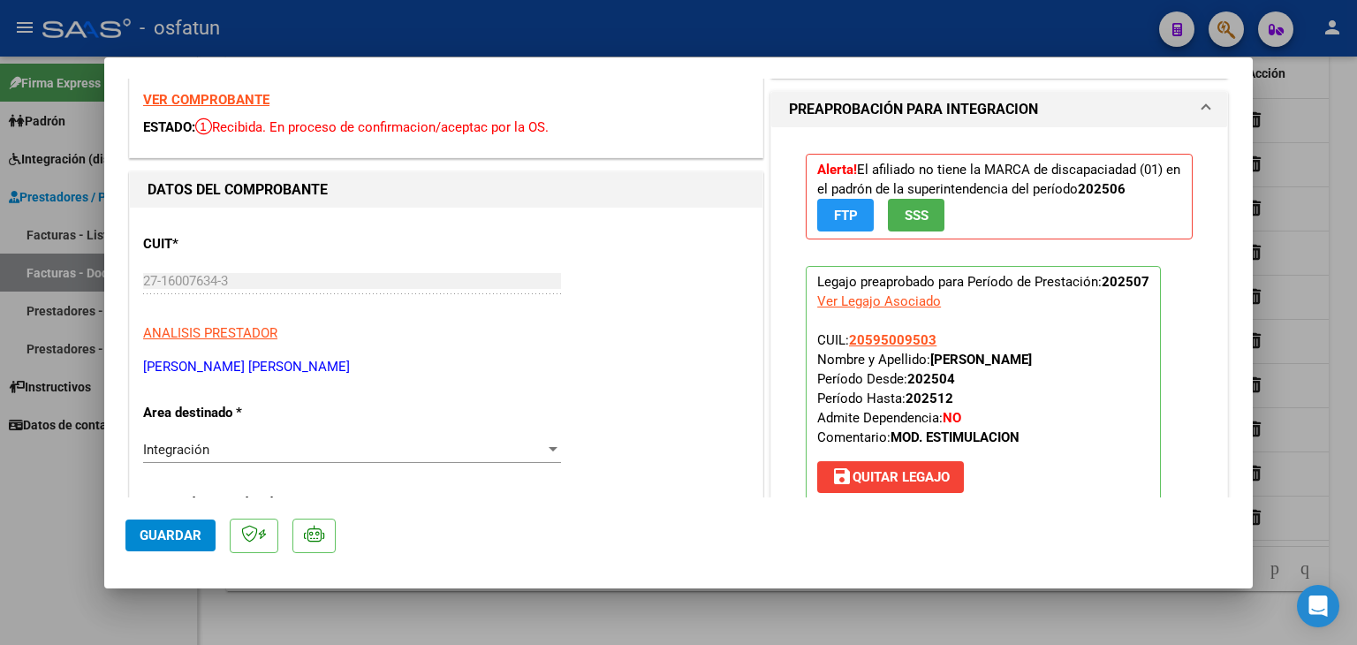
scroll to position [0, 0]
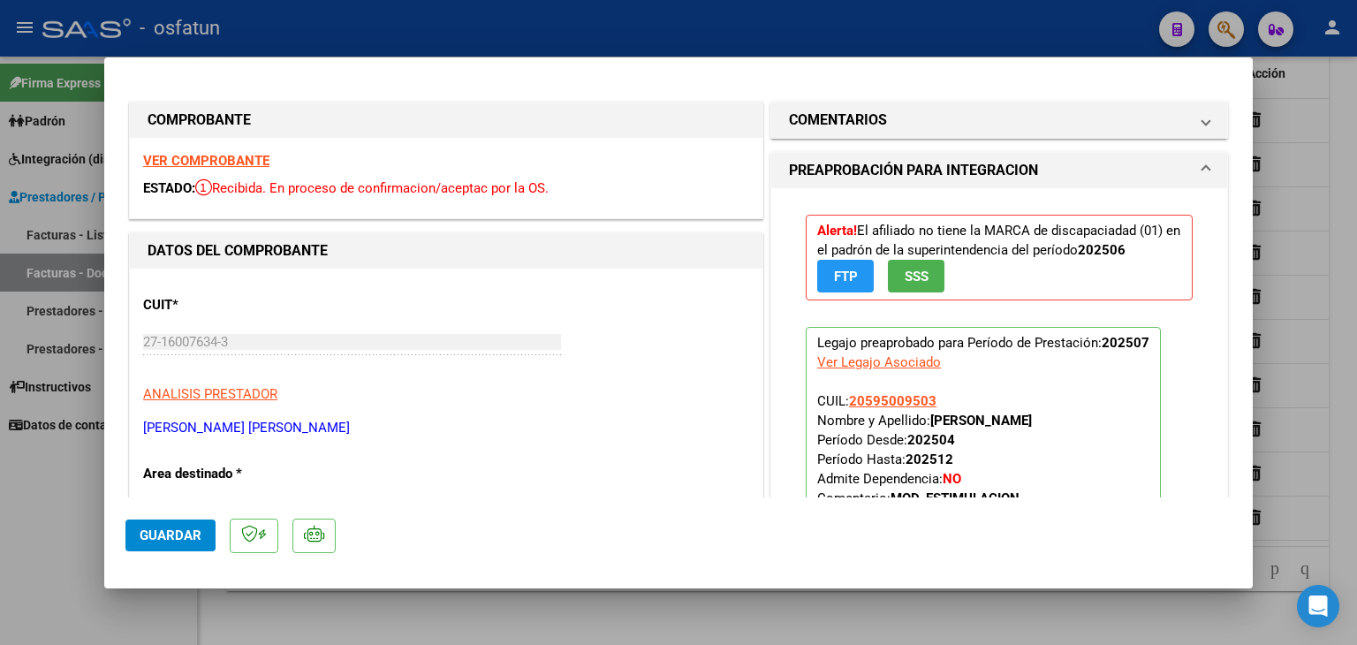
click at [667, 47] on div at bounding box center [678, 322] width 1357 height 645
type input "$ 0,00"
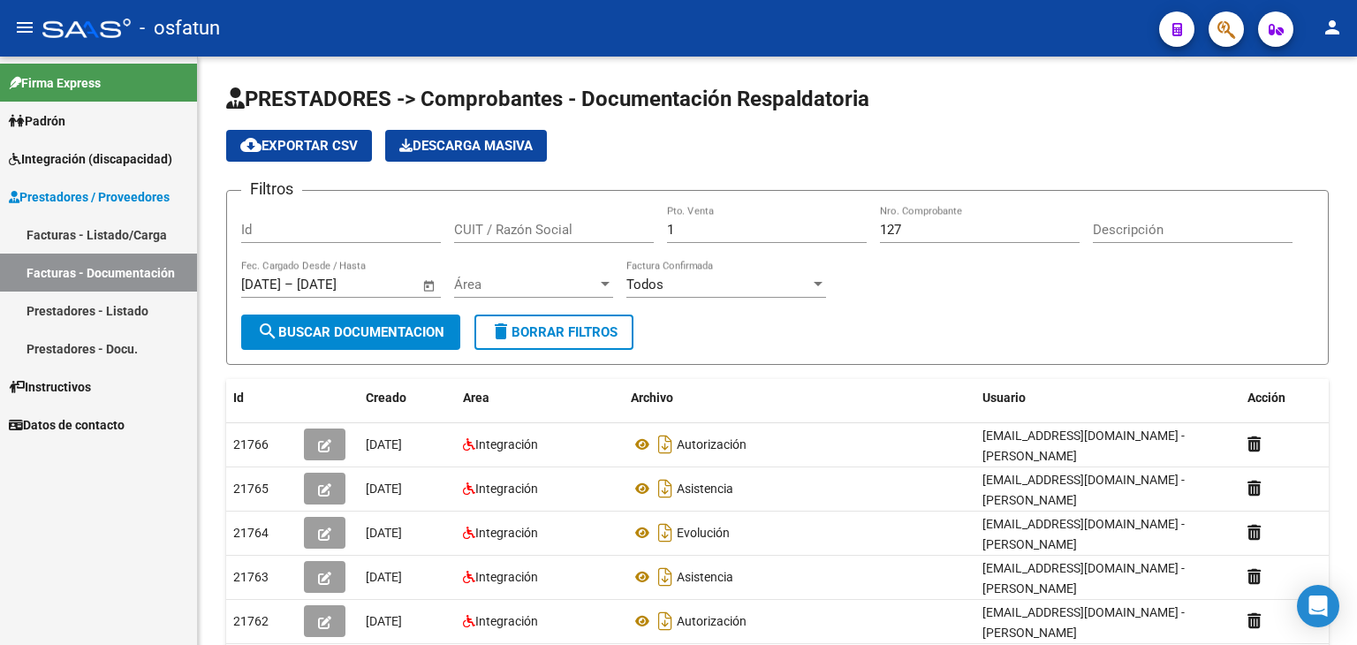
drag, startPoint x: 106, startPoint y: 248, endPoint x: 128, endPoint y: 245, distance: 22.4
click at [106, 248] on link "Facturas - Listado/Carga" at bounding box center [98, 235] width 197 height 38
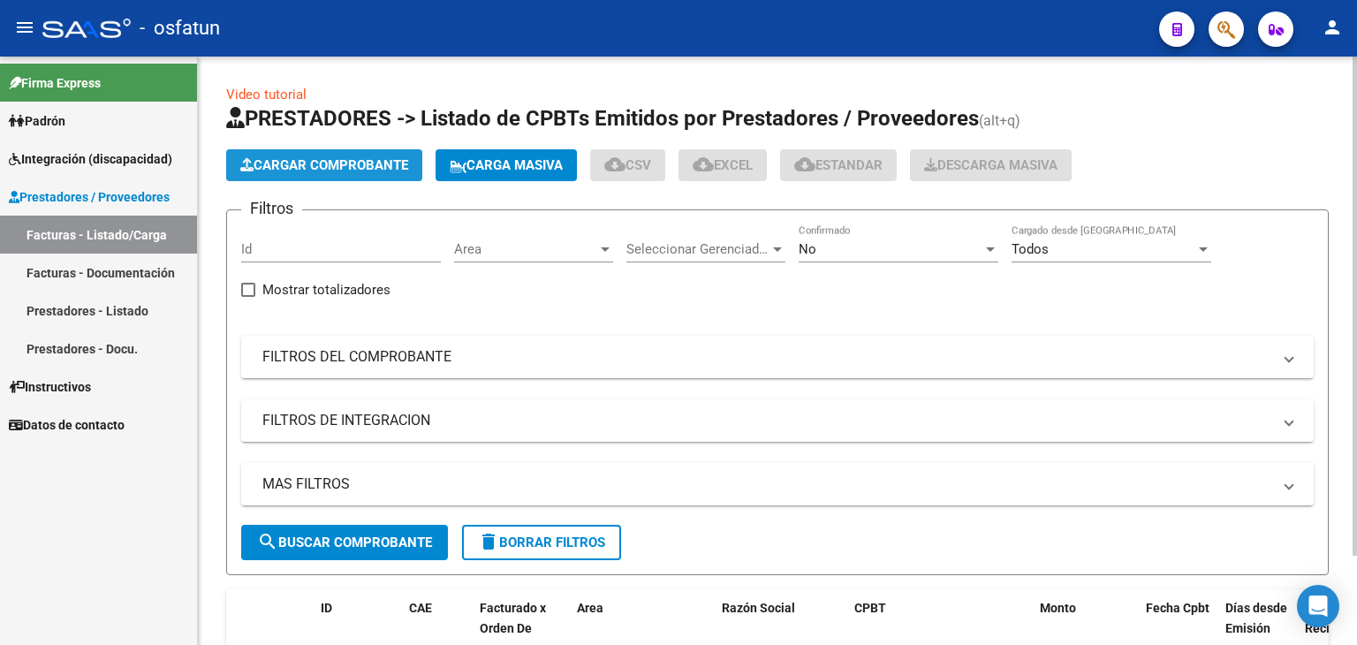
click at [314, 160] on span "Cargar Comprobante" at bounding box center [324, 165] width 168 height 16
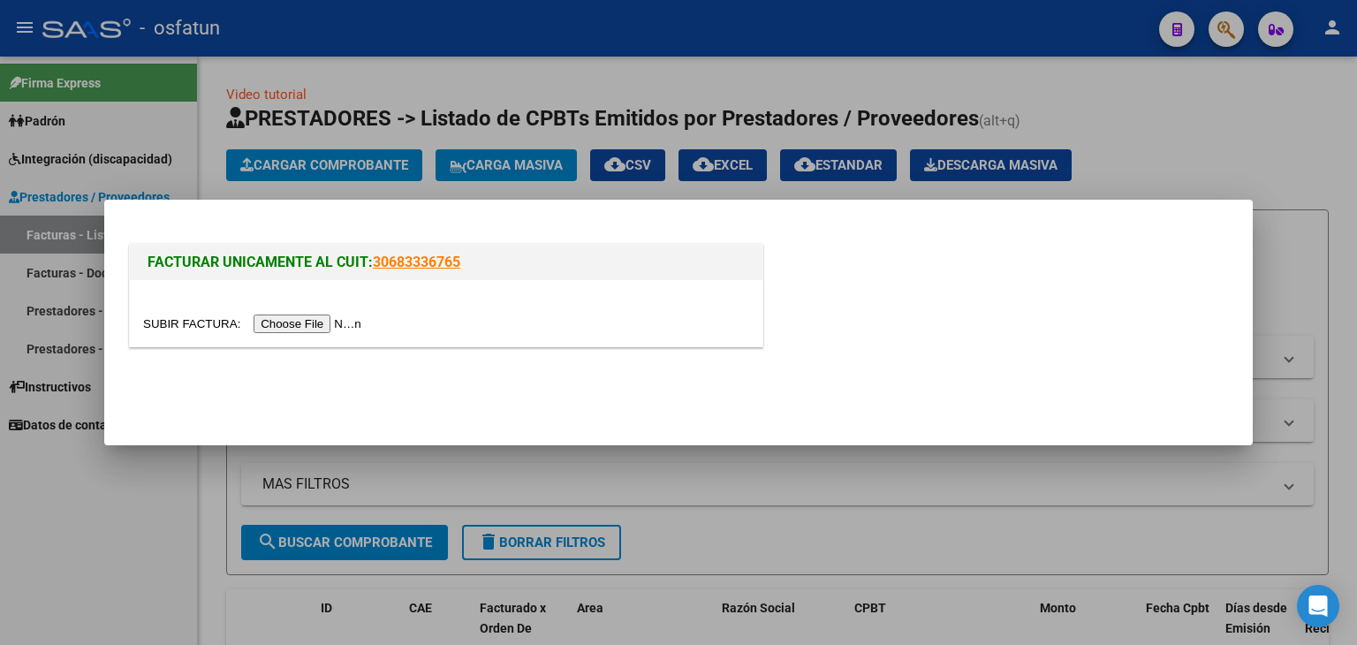
click at [338, 330] on input "file" at bounding box center [255, 324] width 224 height 19
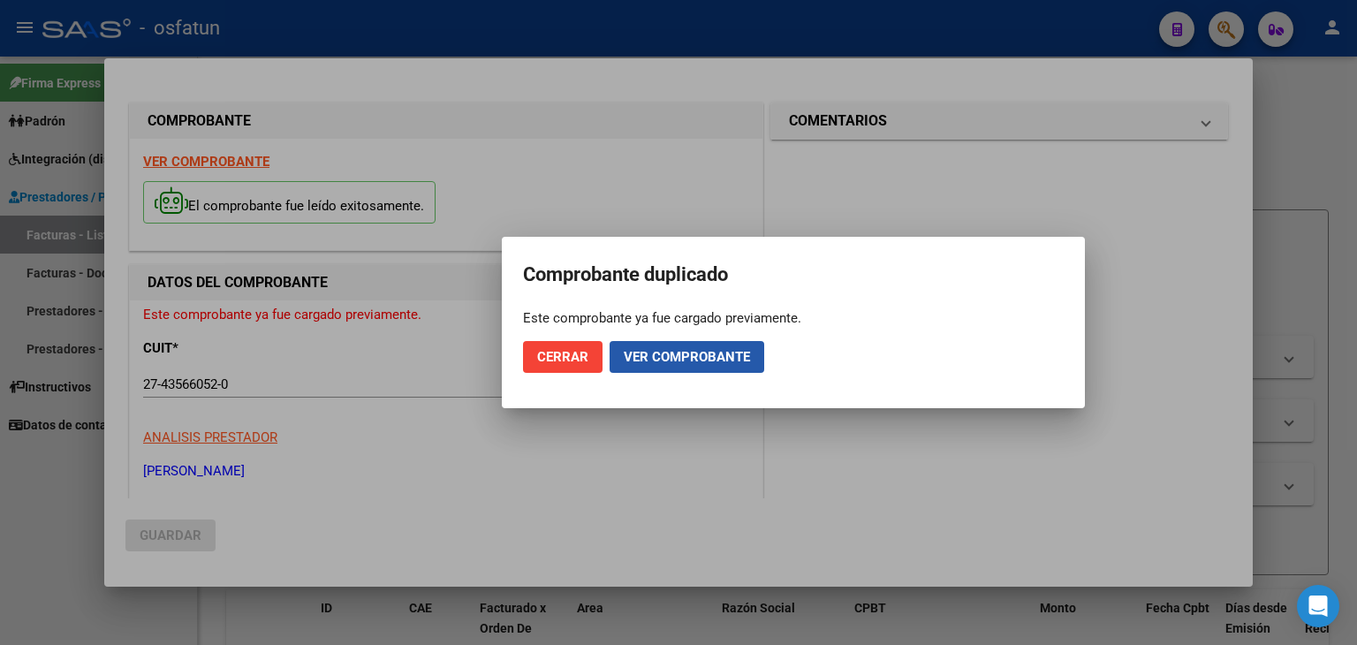
click at [675, 368] on button "Ver comprobante" at bounding box center [687, 357] width 155 height 32
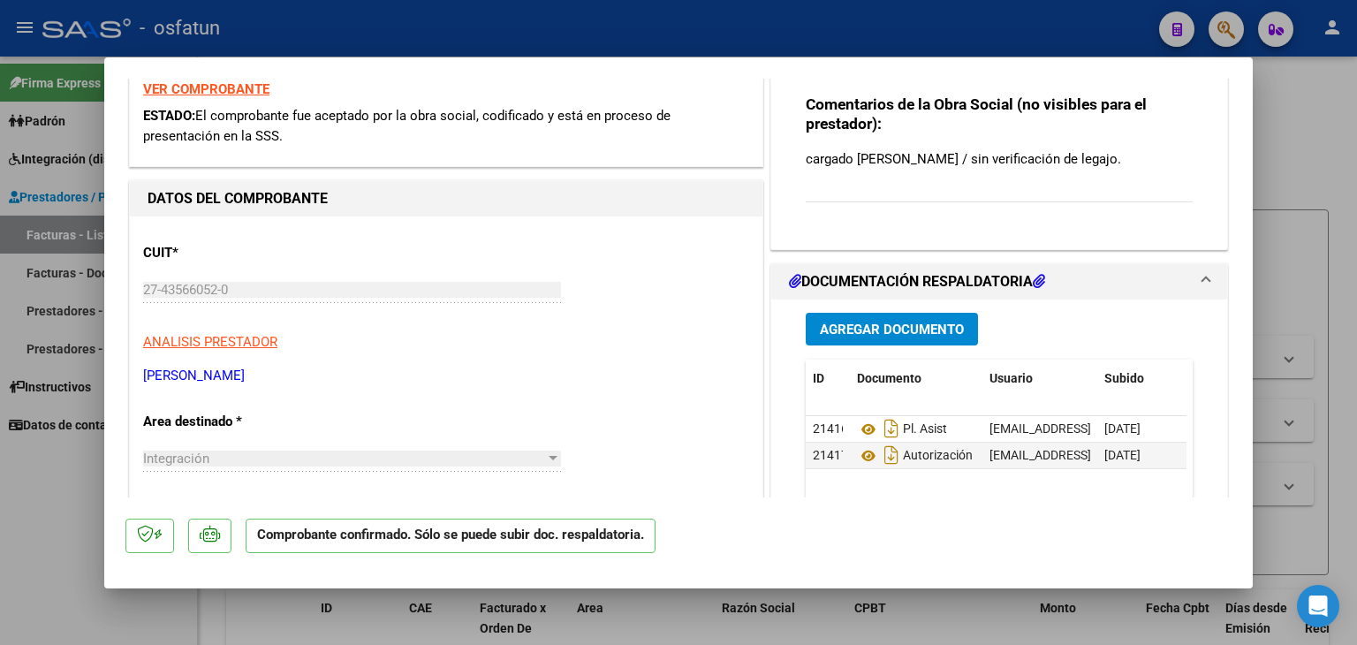
scroll to position [177, 0]
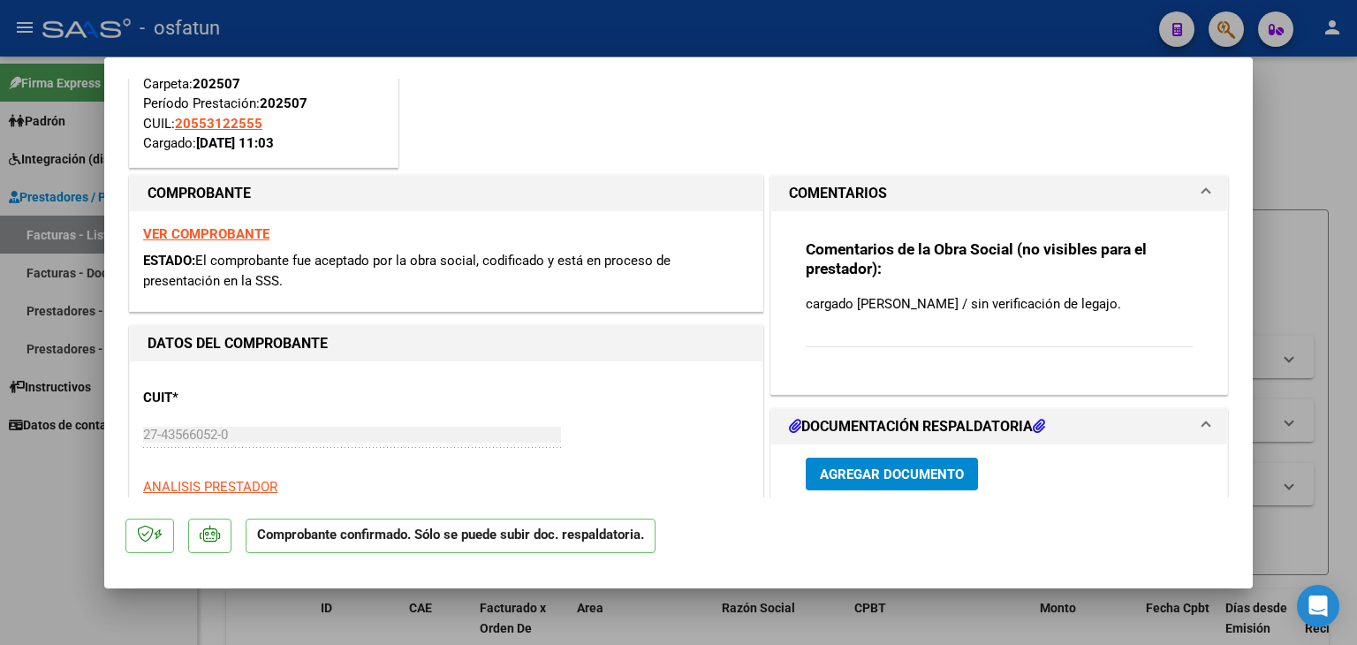
drag, startPoint x: 645, startPoint y: 19, endPoint x: 703, endPoint y: 166, distance: 157.5
click at [644, 27] on div at bounding box center [678, 322] width 1357 height 645
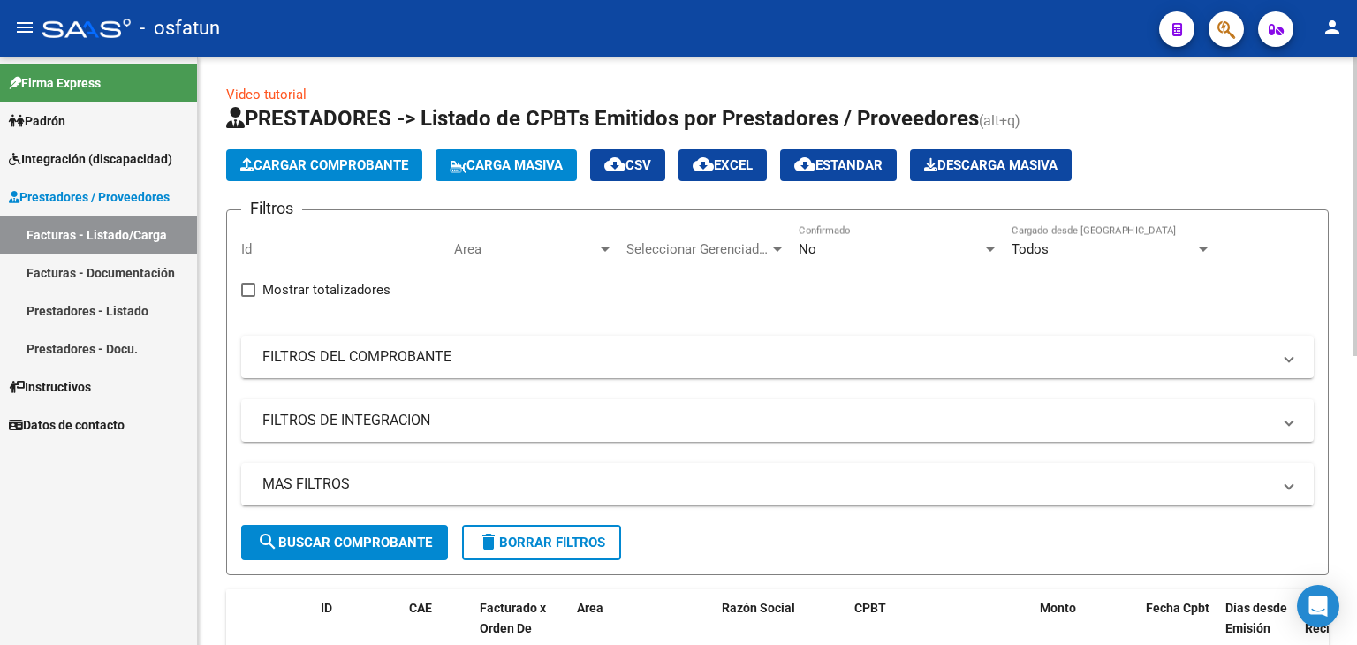
click at [391, 154] on button "Cargar Comprobante" at bounding box center [324, 165] width 196 height 32
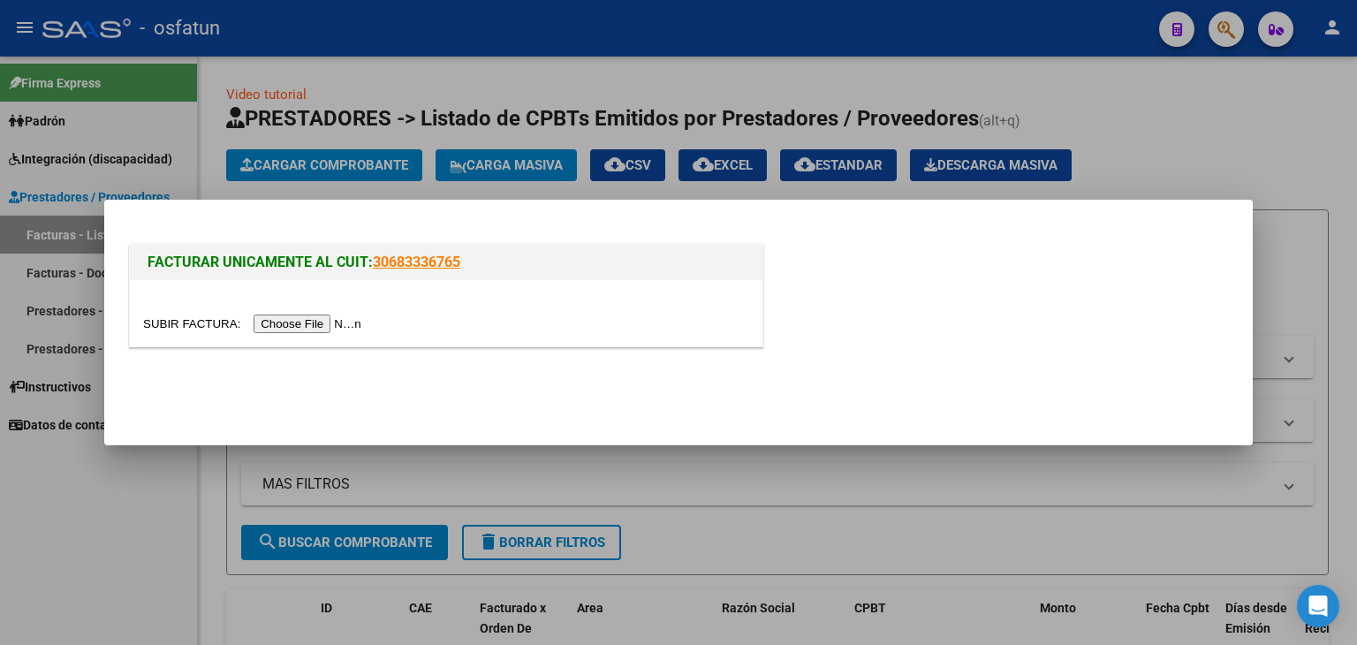
click at [352, 316] on input "file" at bounding box center [255, 324] width 224 height 19
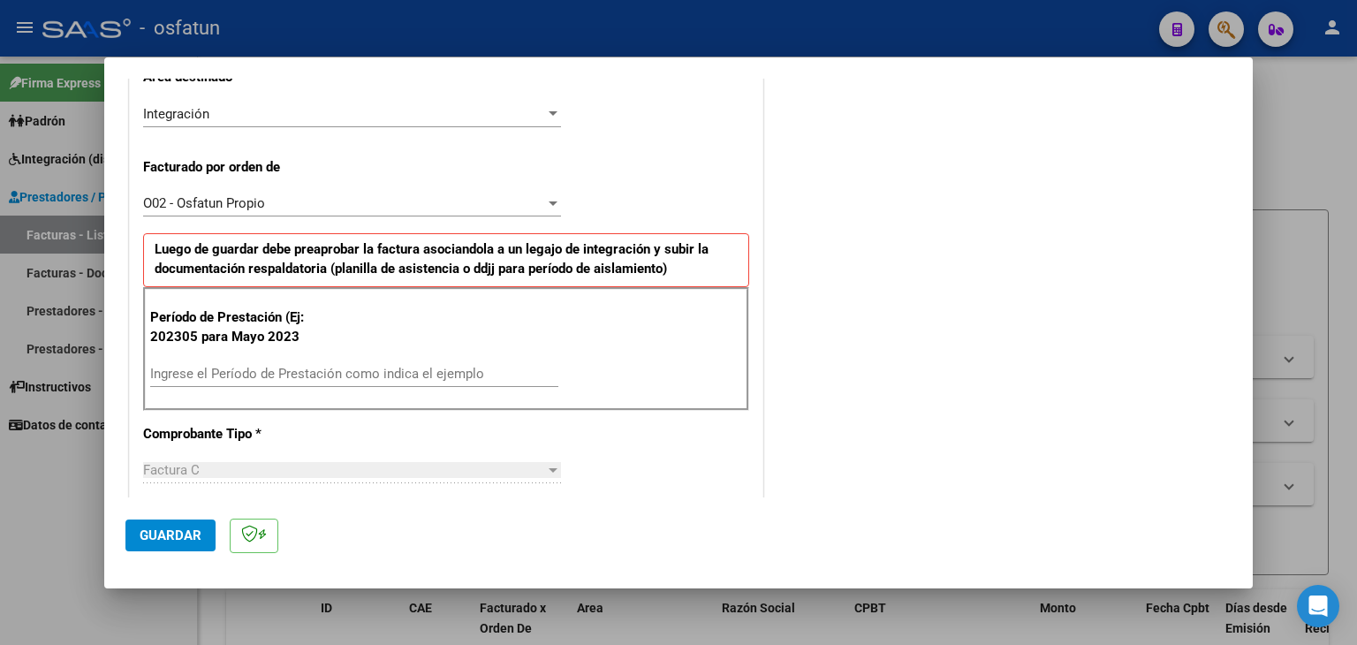
scroll to position [530, 0]
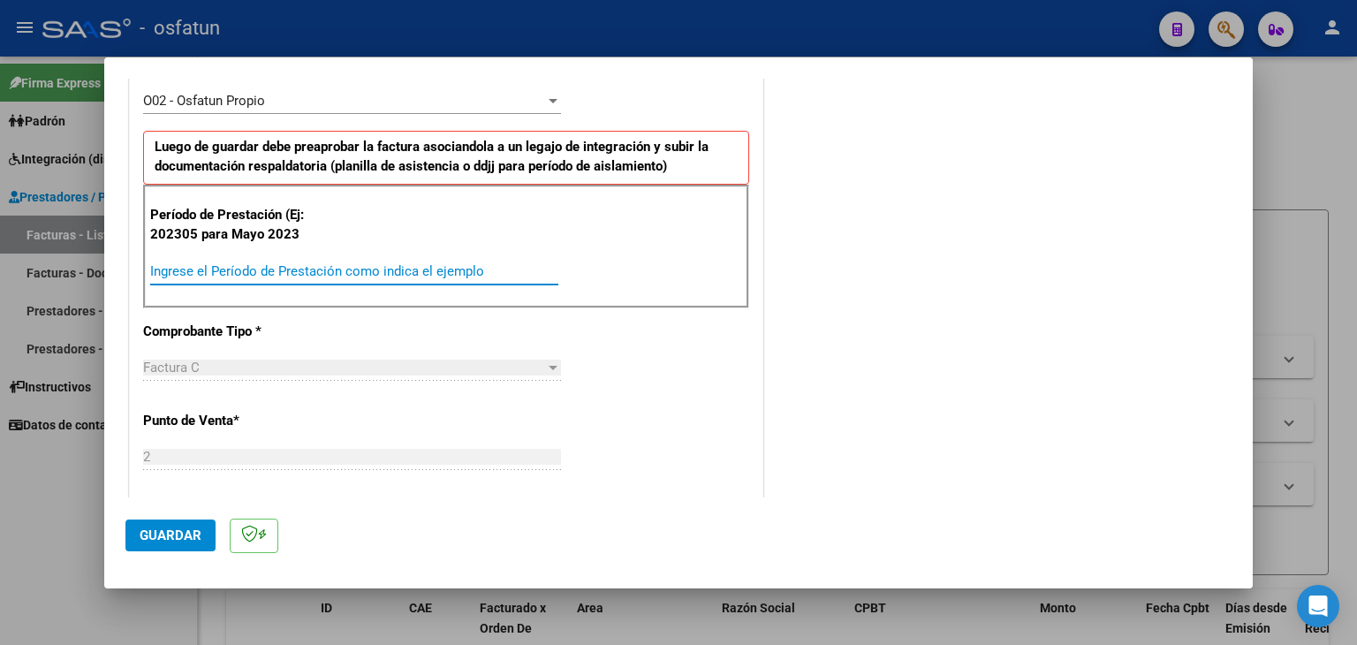
click at [342, 269] on input "Ingrese el Período de Prestación como indica el ejemplo" at bounding box center [354, 271] width 408 height 16
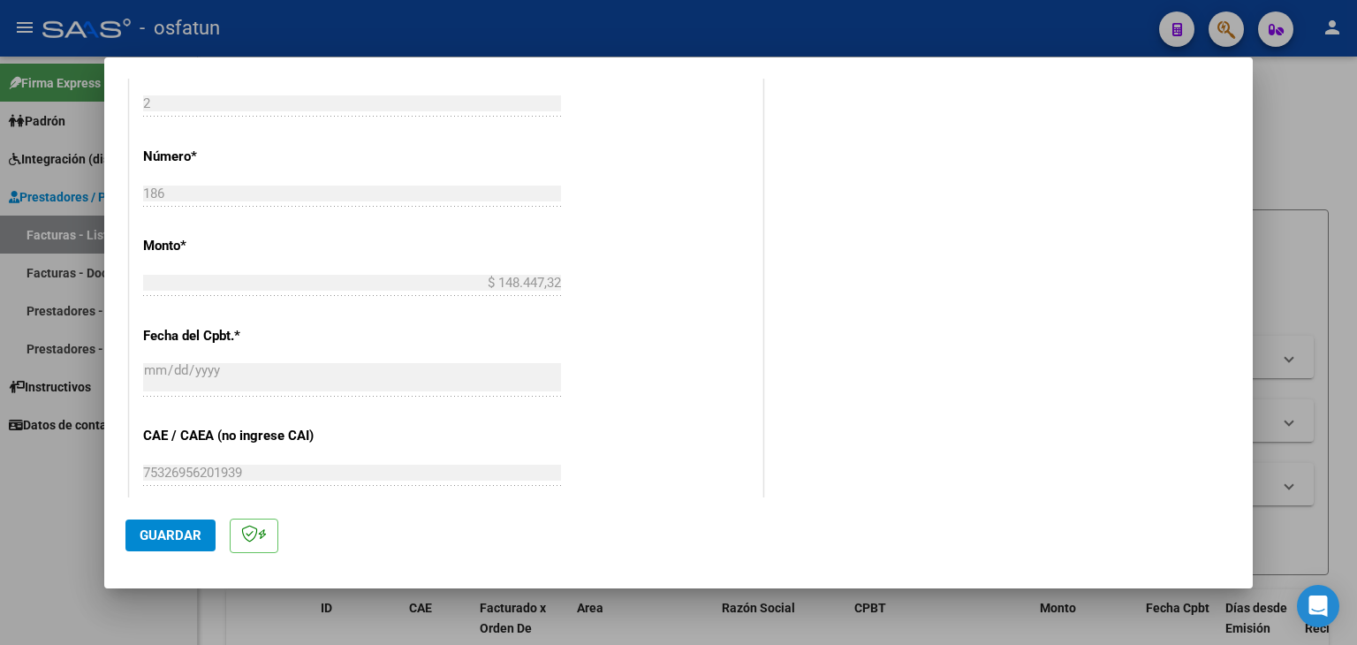
scroll to position [972, 0]
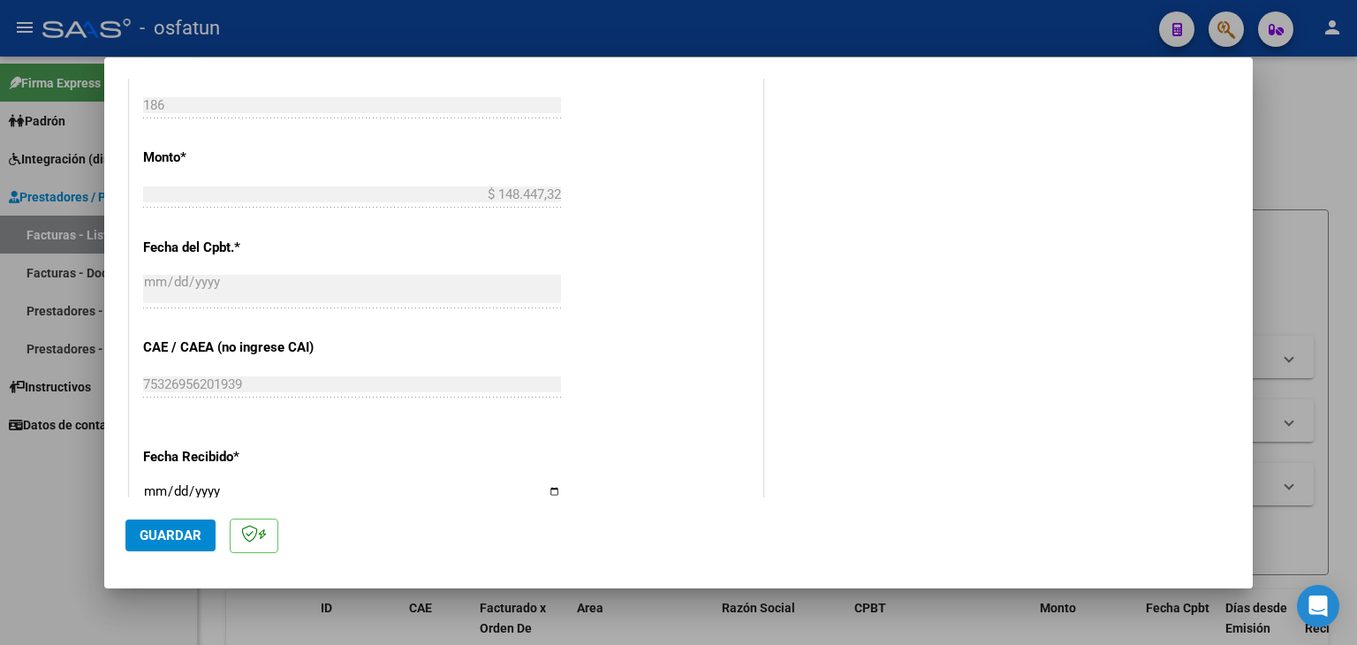
click at [197, 532] on span "Guardar" at bounding box center [171, 536] width 62 height 16
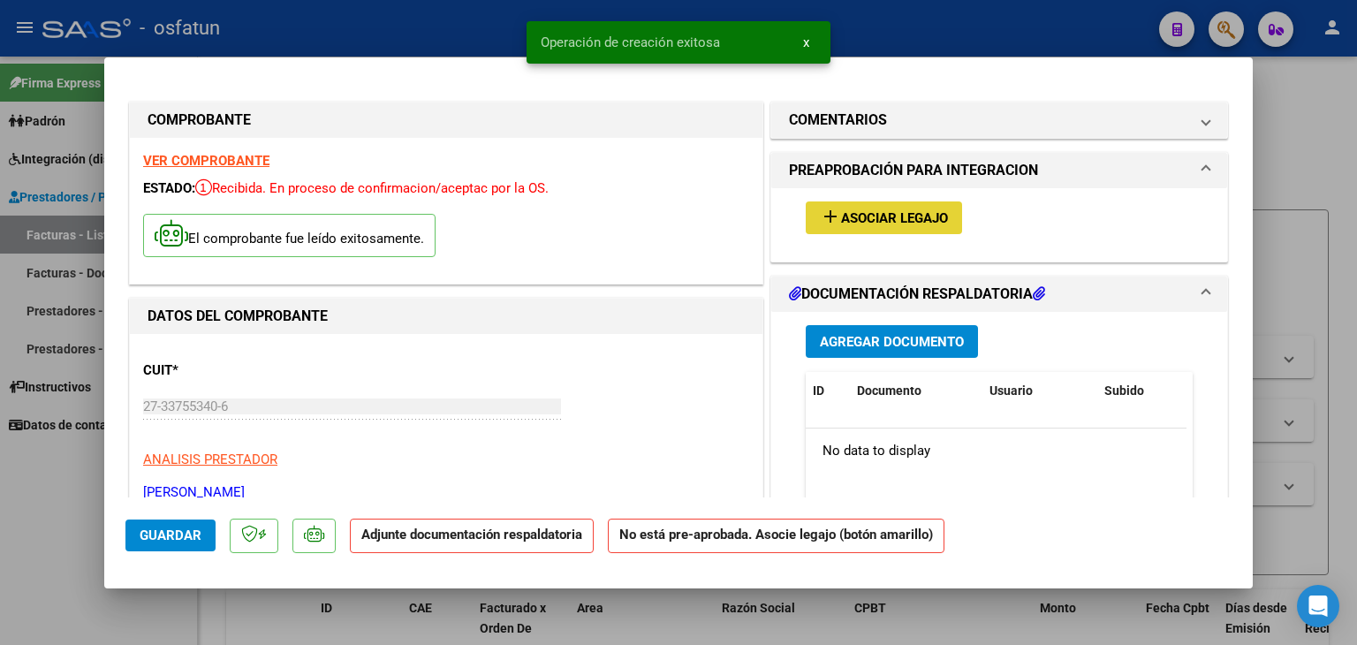
click at [921, 210] on span "Asociar Legajo" at bounding box center [894, 218] width 107 height 16
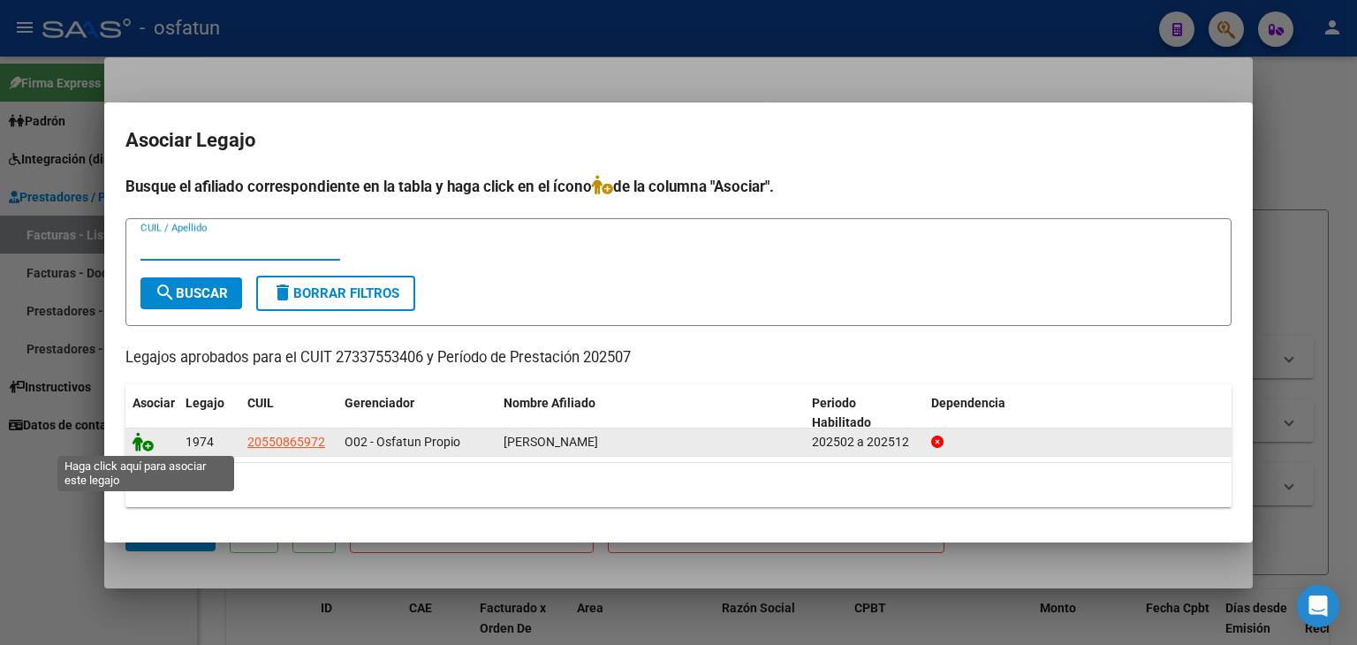
click at [144, 445] on icon at bounding box center [143, 441] width 21 height 19
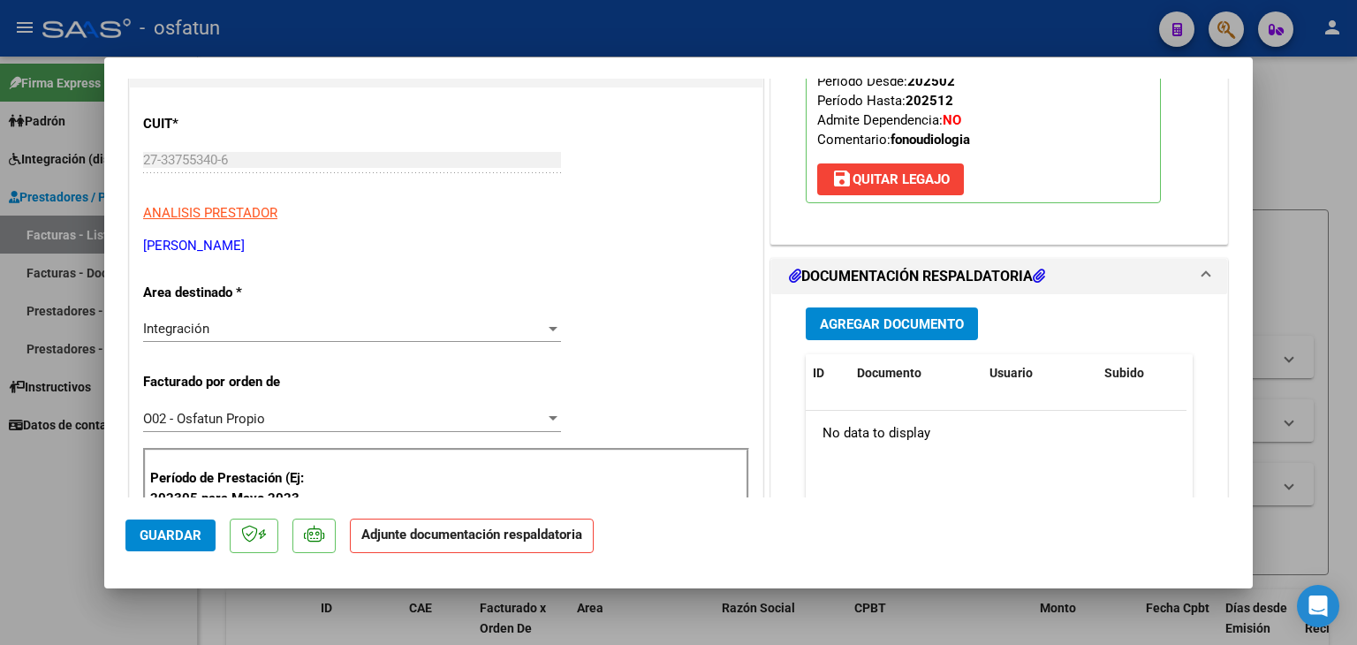
scroll to position [265, 0]
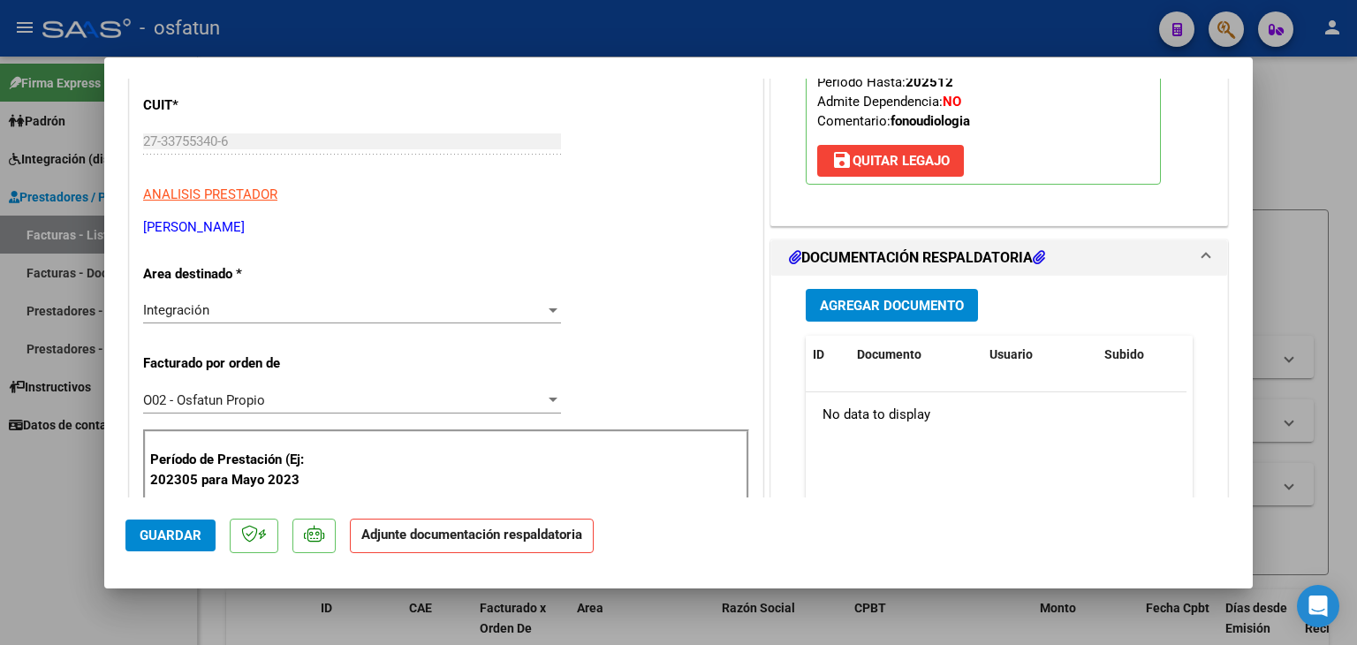
click at [888, 291] on button "Agregar Documento" at bounding box center [892, 305] width 172 height 33
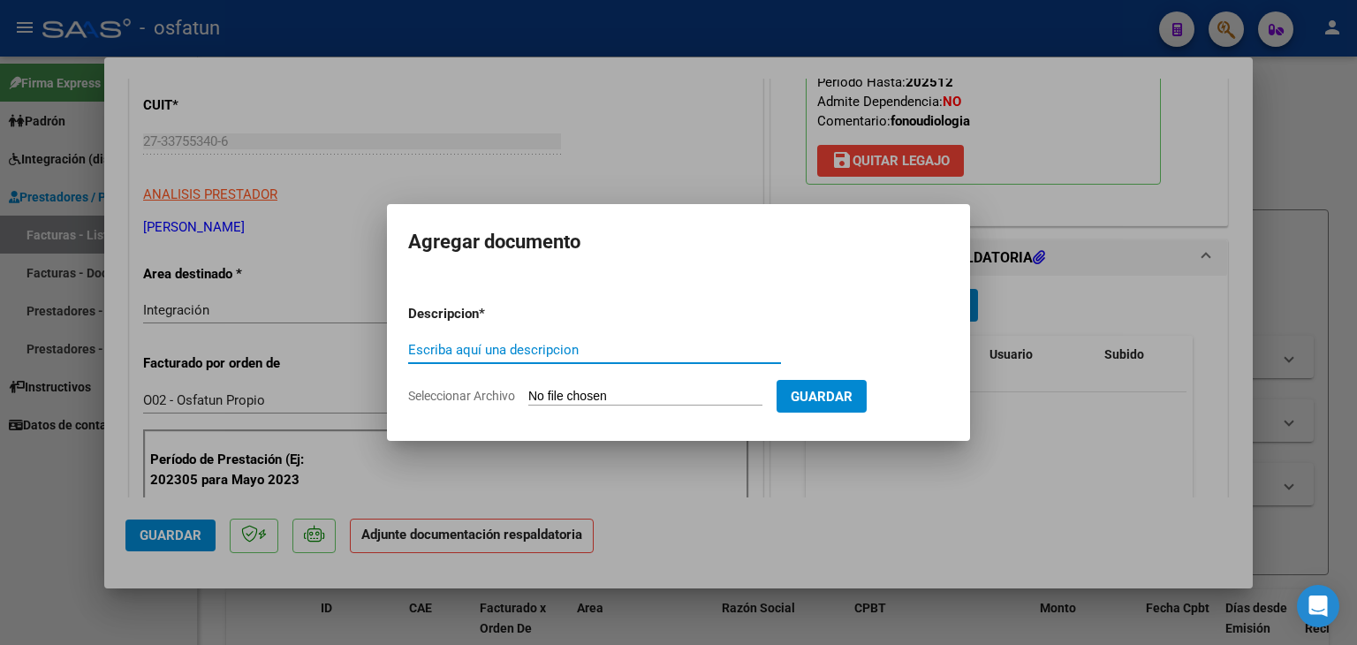
click at [583, 355] on input "Escriba aquí una descripcion" at bounding box center [594, 350] width 373 height 16
click at [569, 399] on input "Seleccionar Archivo" at bounding box center [645, 397] width 234 height 17
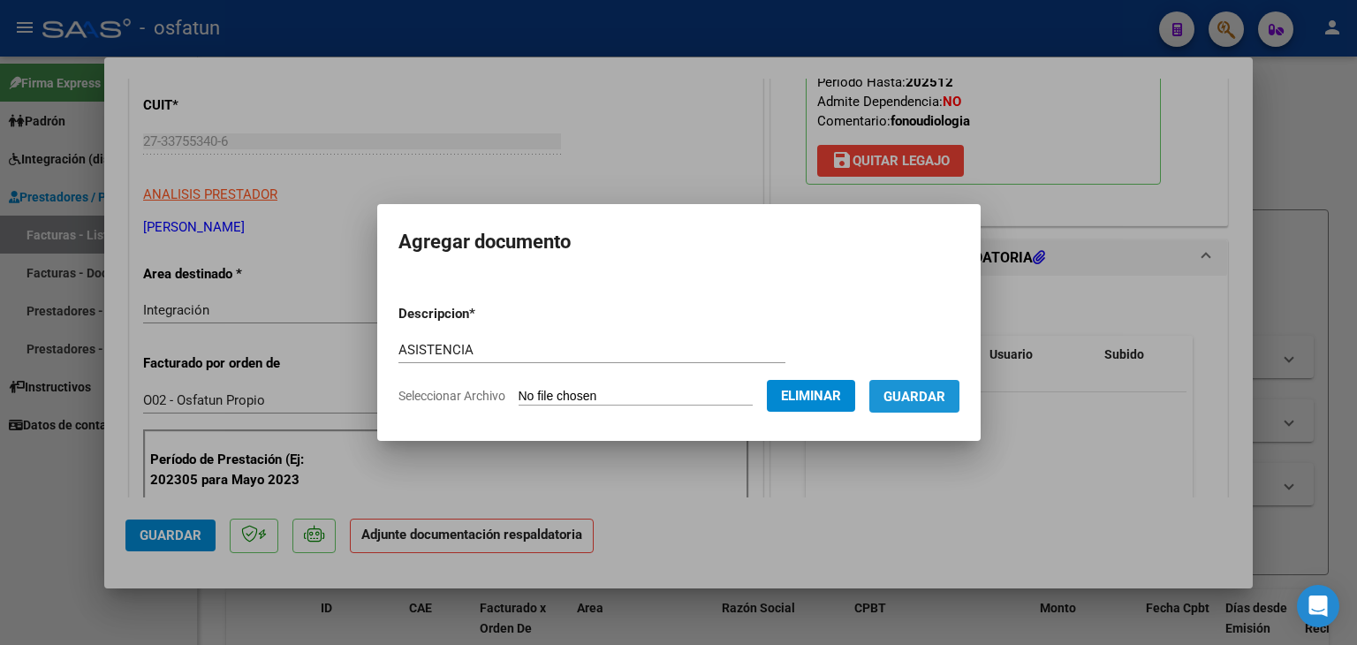
click at [926, 401] on span "Guardar" at bounding box center [915, 397] width 62 height 16
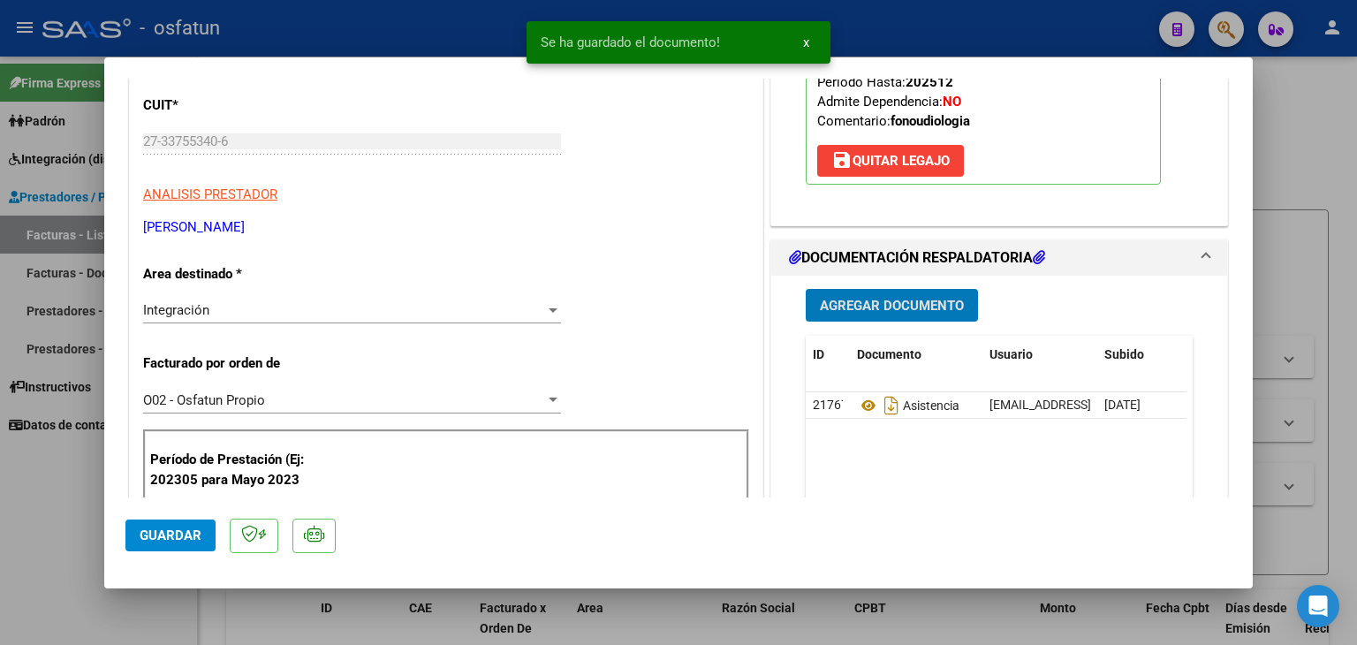
click at [858, 317] on button "Agregar Documento" at bounding box center [892, 305] width 172 height 33
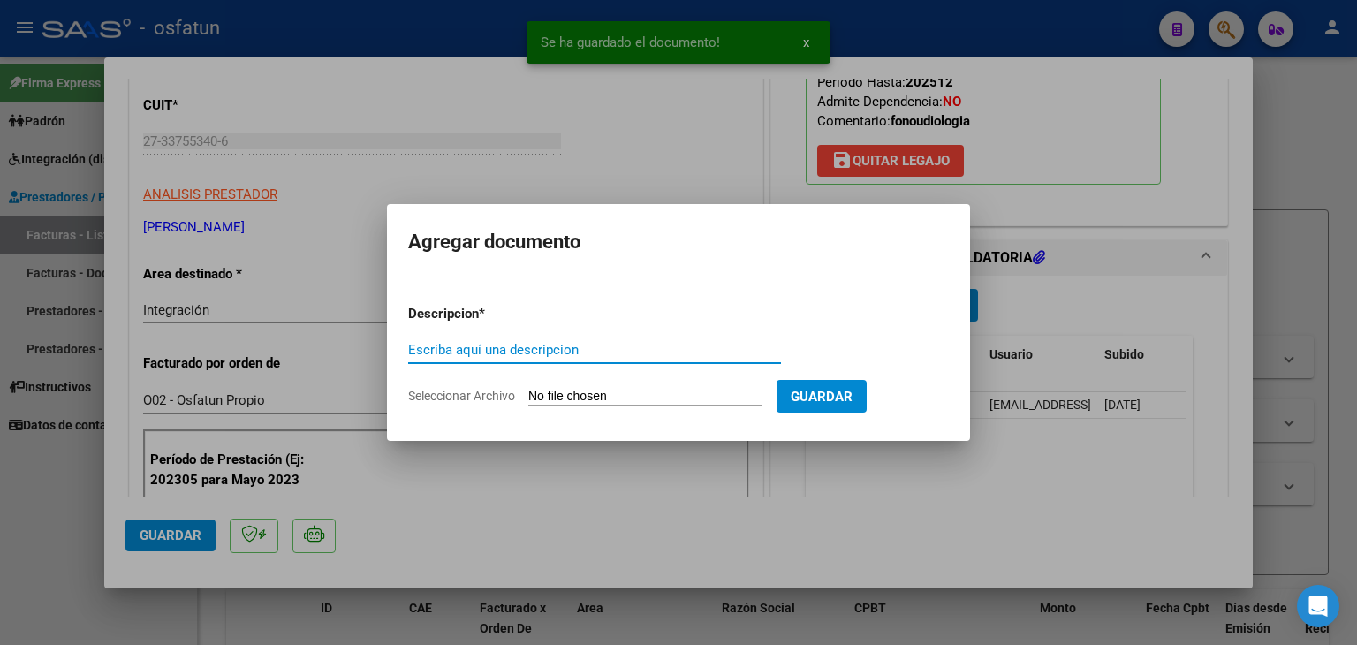
click at [526, 349] on input "Escriba aquí una descripcion" at bounding box center [594, 350] width 373 height 16
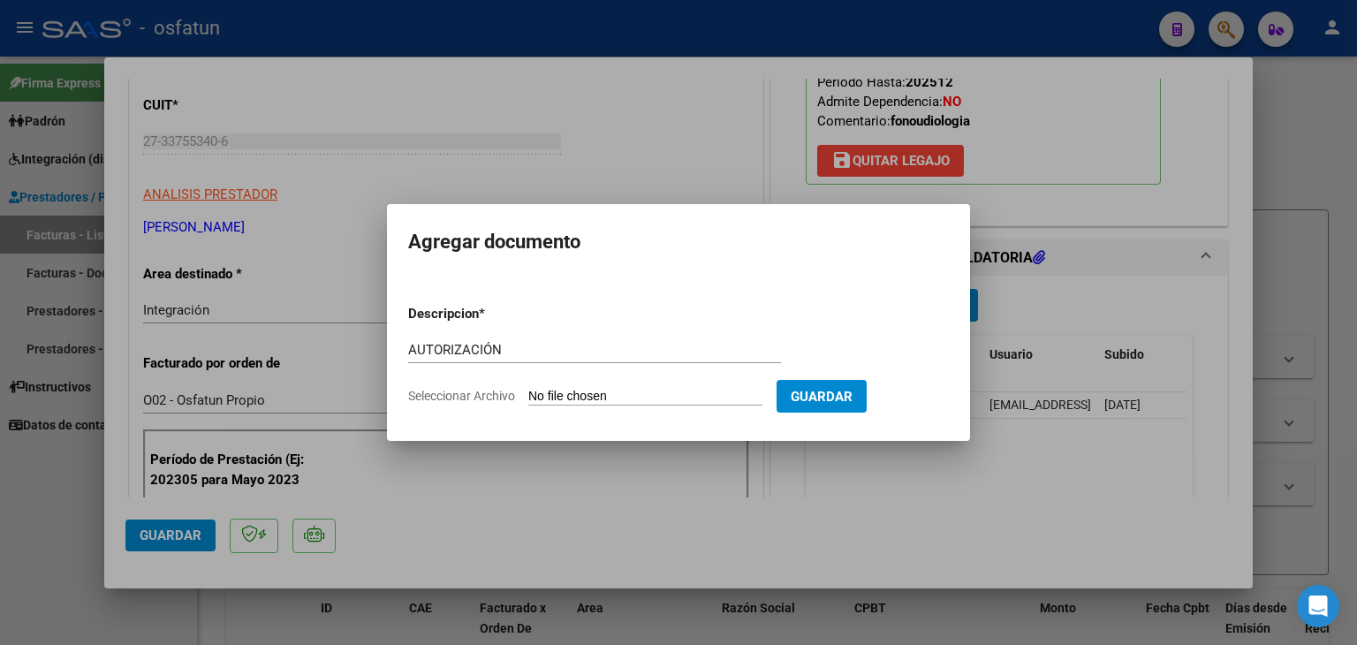
click at [588, 389] on app-file-uploader "Seleccionar Archivo" at bounding box center [592, 396] width 368 height 16
click at [596, 400] on input "Seleccionar Archivo" at bounding box center [645, 397] width 234 height 17
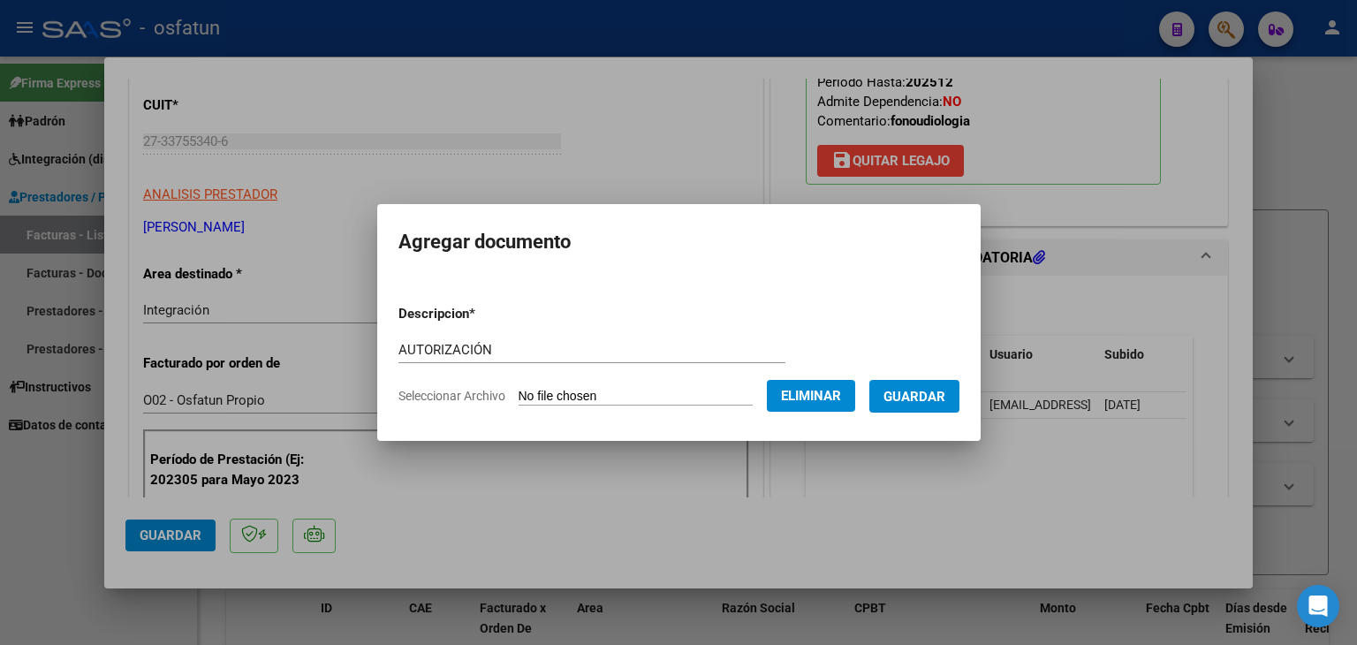
click at [934, 400] on span "Guardar" at bounding box center [915, 397] width 62 height 16
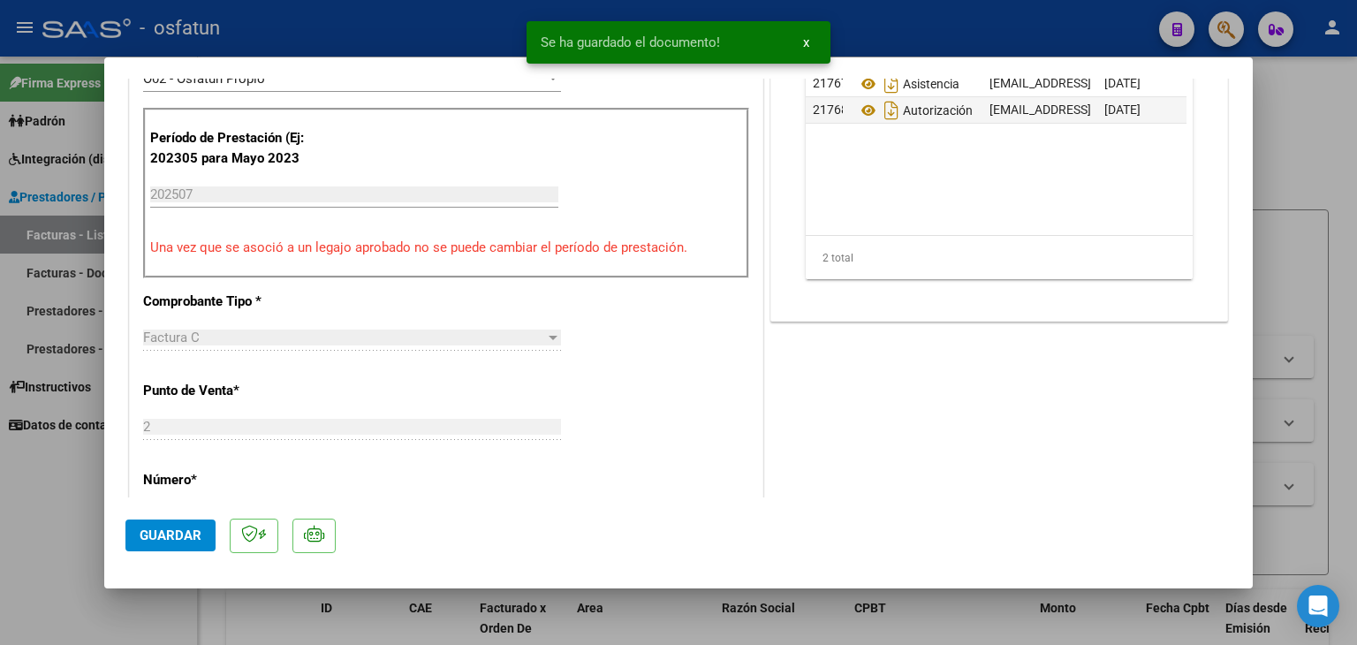
scroll to position [619, 0]
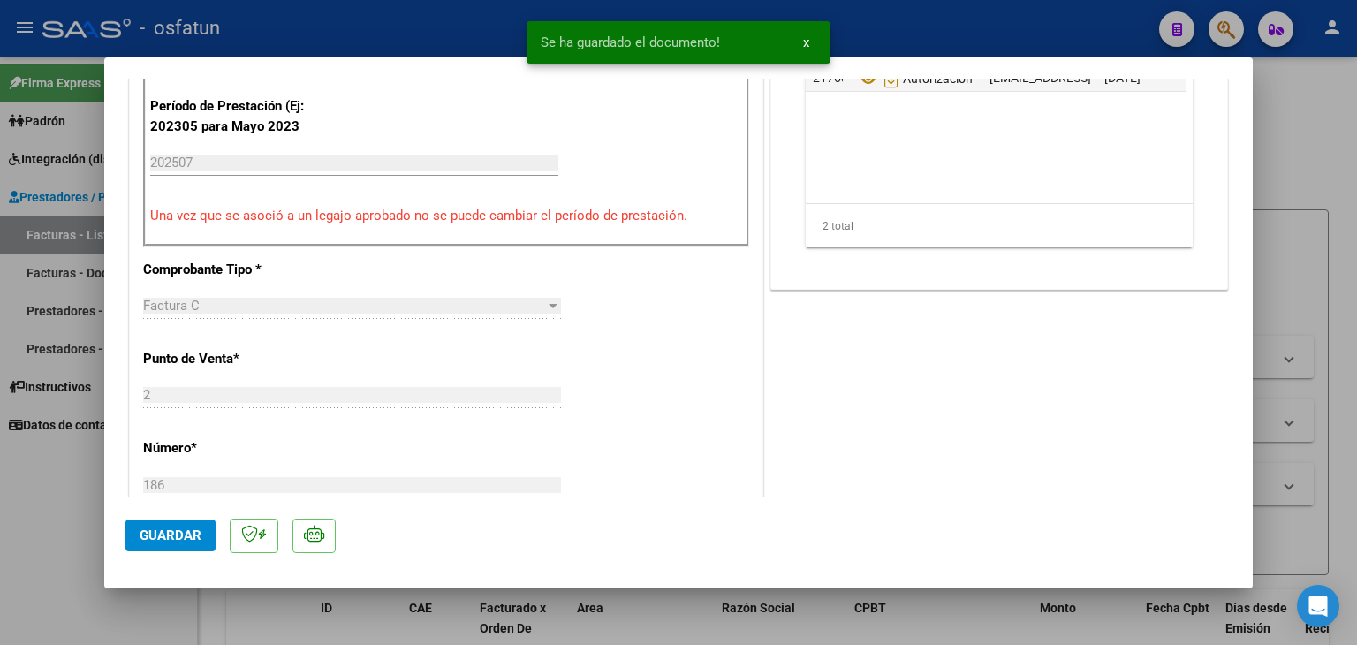
click at [187, 531] on span "Guardar" at bounding box center [171, 536] width 62 height 16
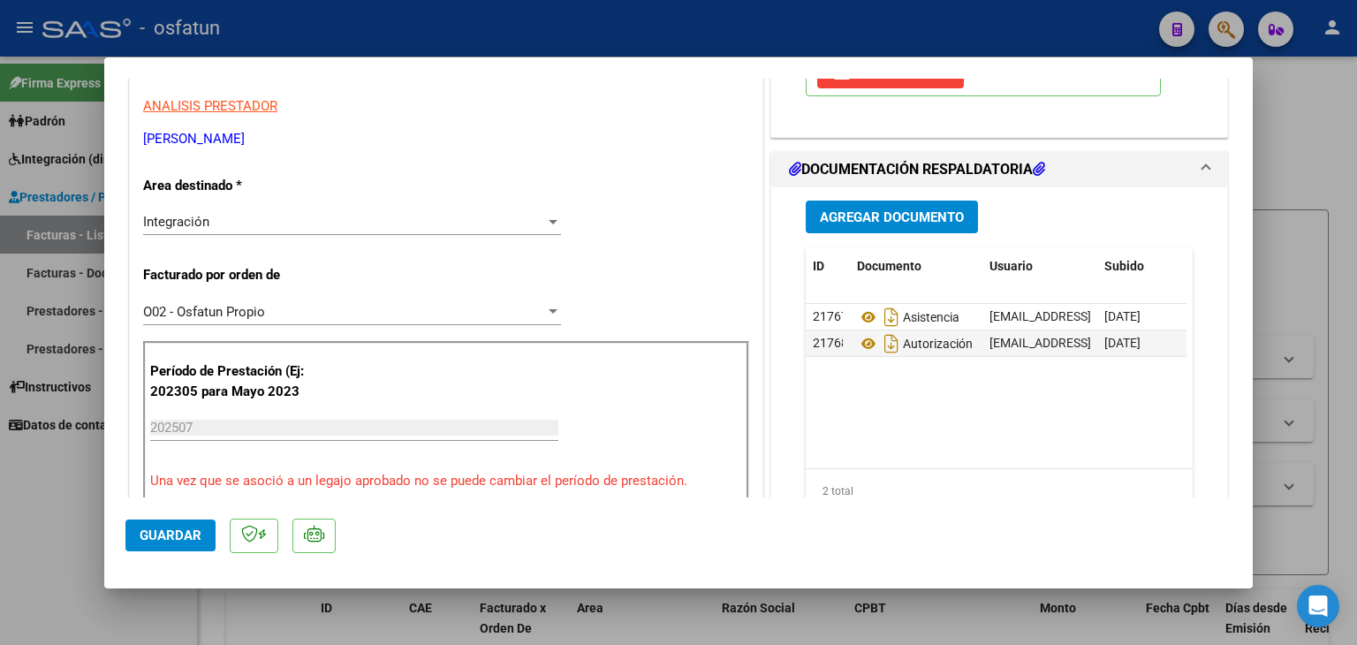
scroll to position [0, 0]
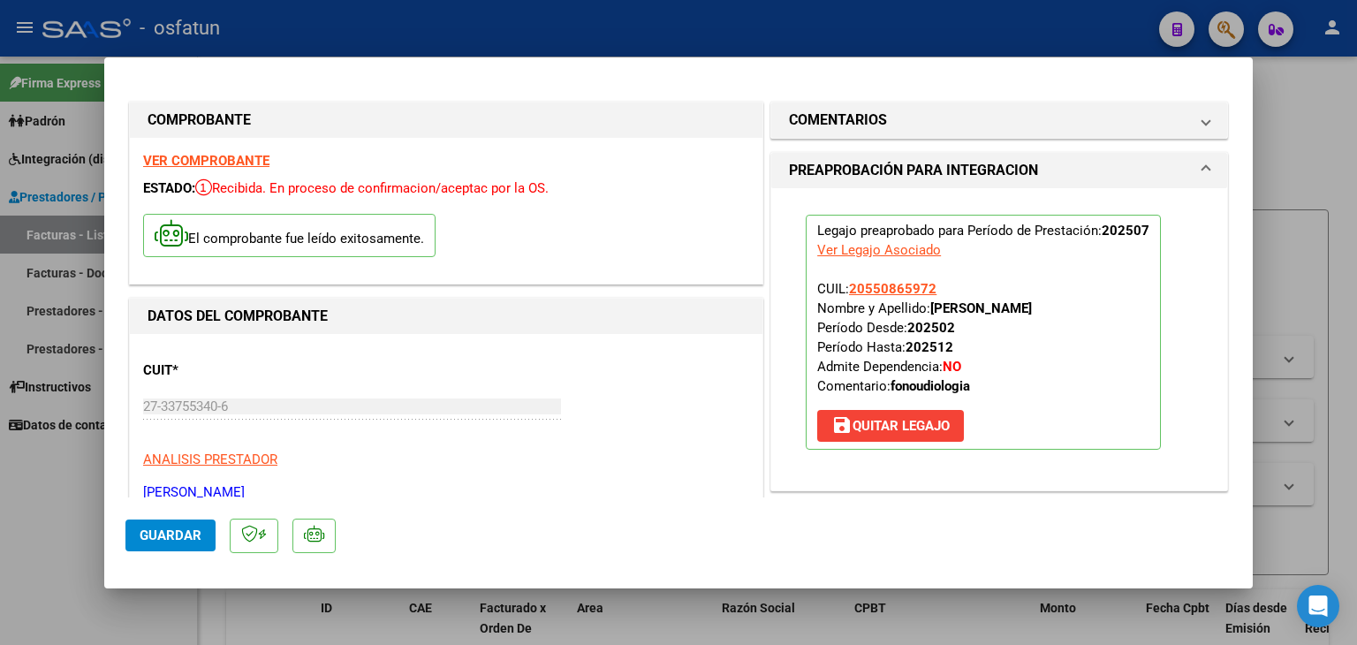
click at [673, 42] on div at bounding box center [678, 322] width 1357 height 645
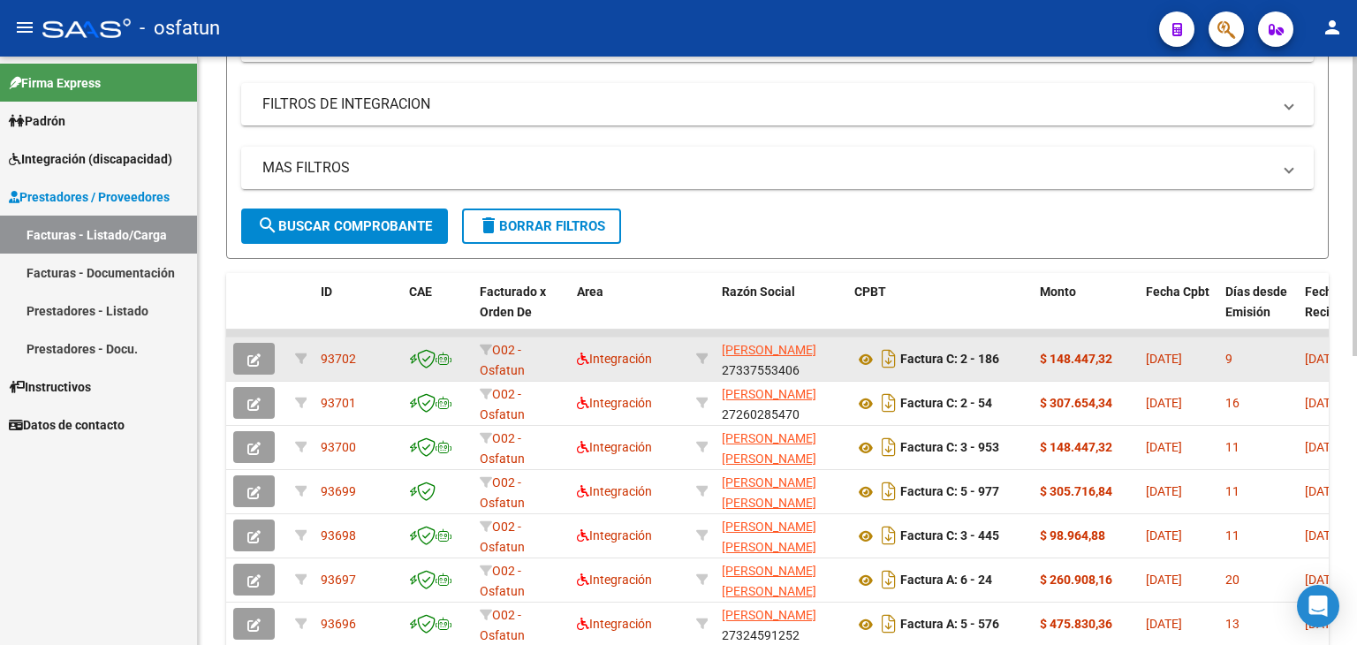
scroll to position [353, 0]
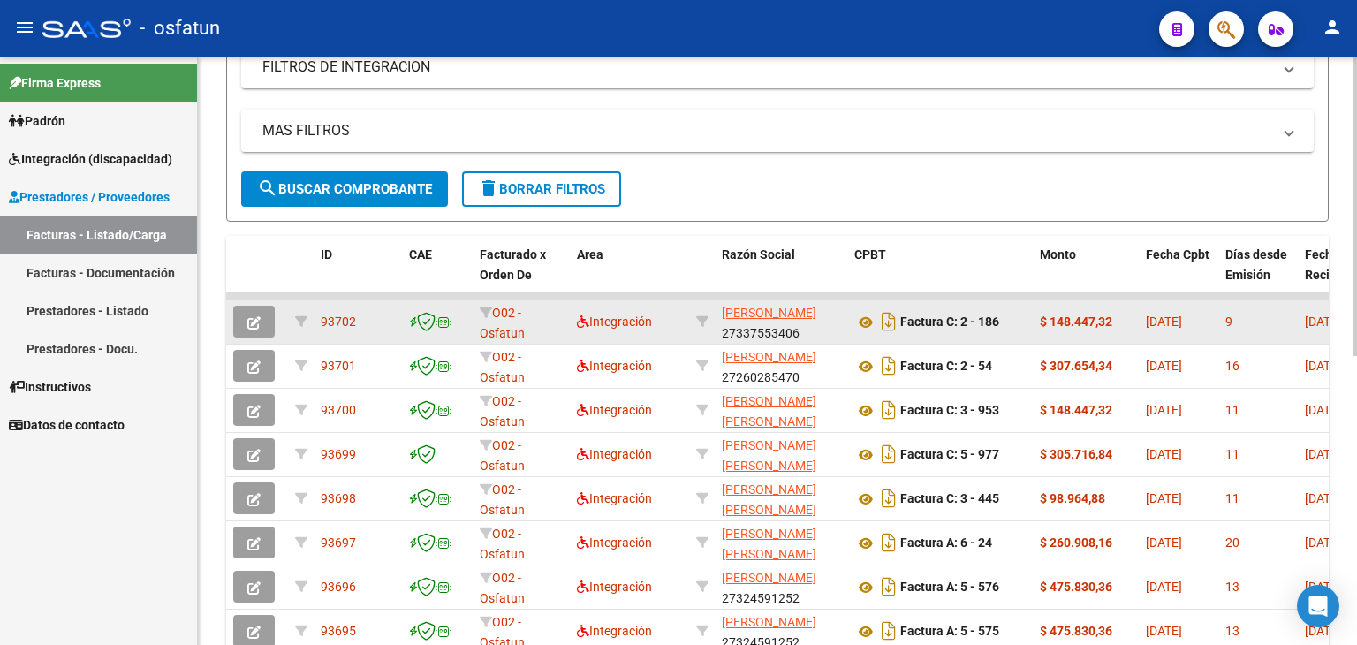
click at [257, 319] on icon "button" at bounding box center [253, 322] width 13 height 13
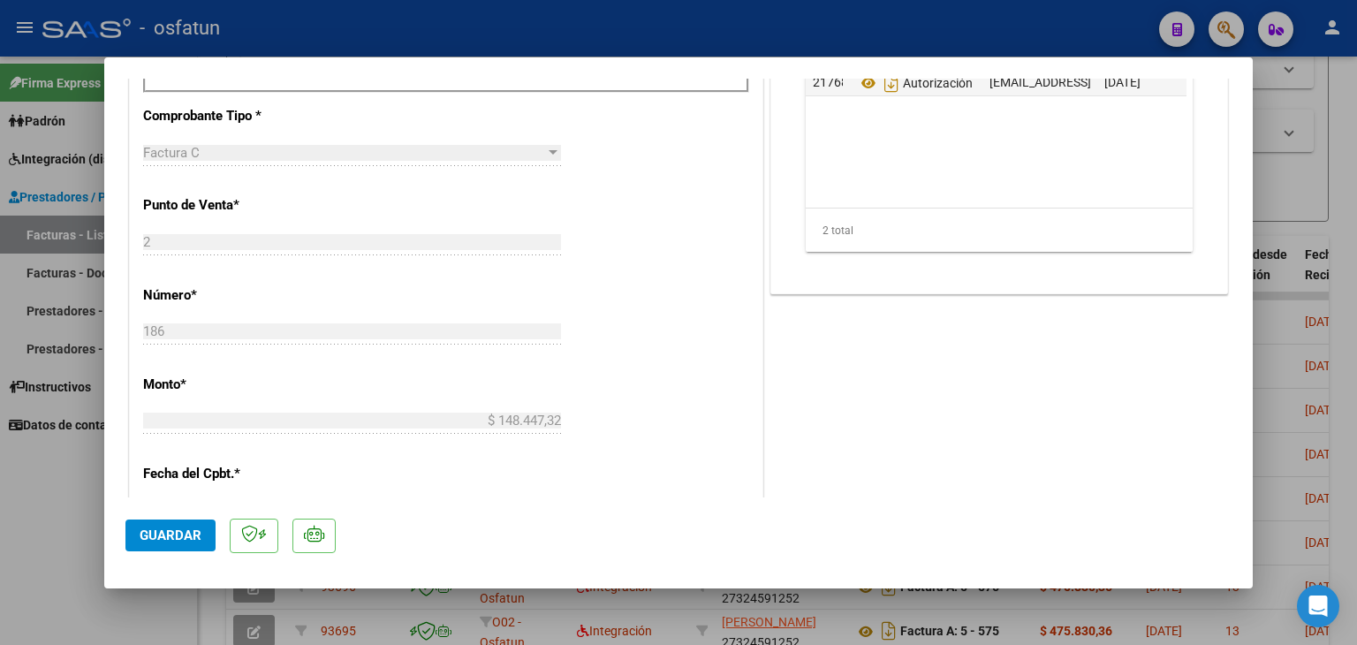
scroll to position [530, 0]
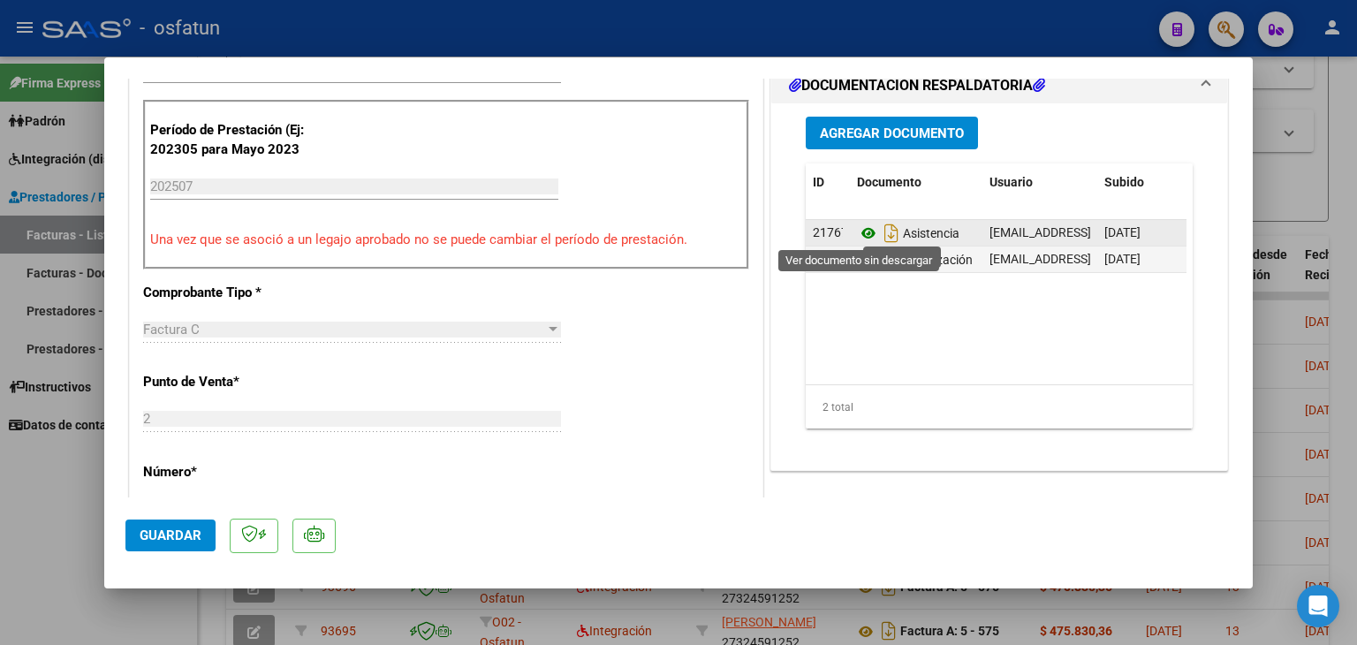
click at [864, 232] on icon at bounding box center [868, 233] width 23 height 21
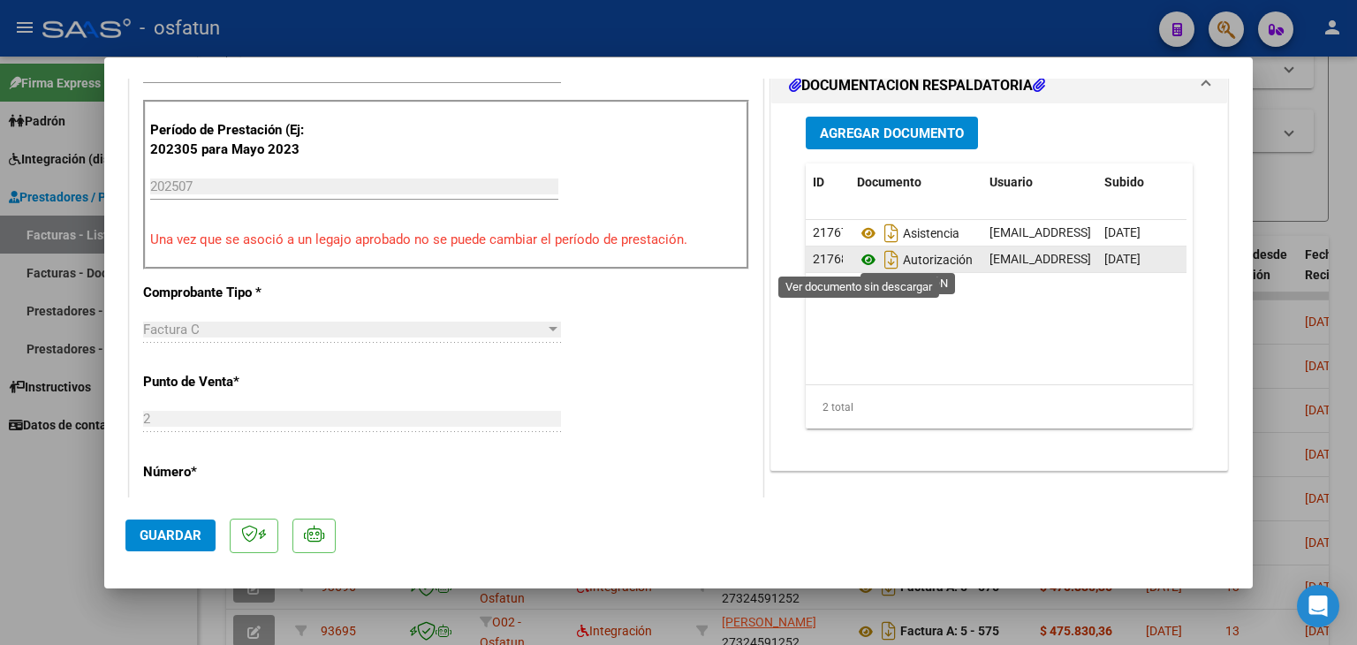
click at [860, 260] on icon at bounding box center [868, 259] width 23 height 21
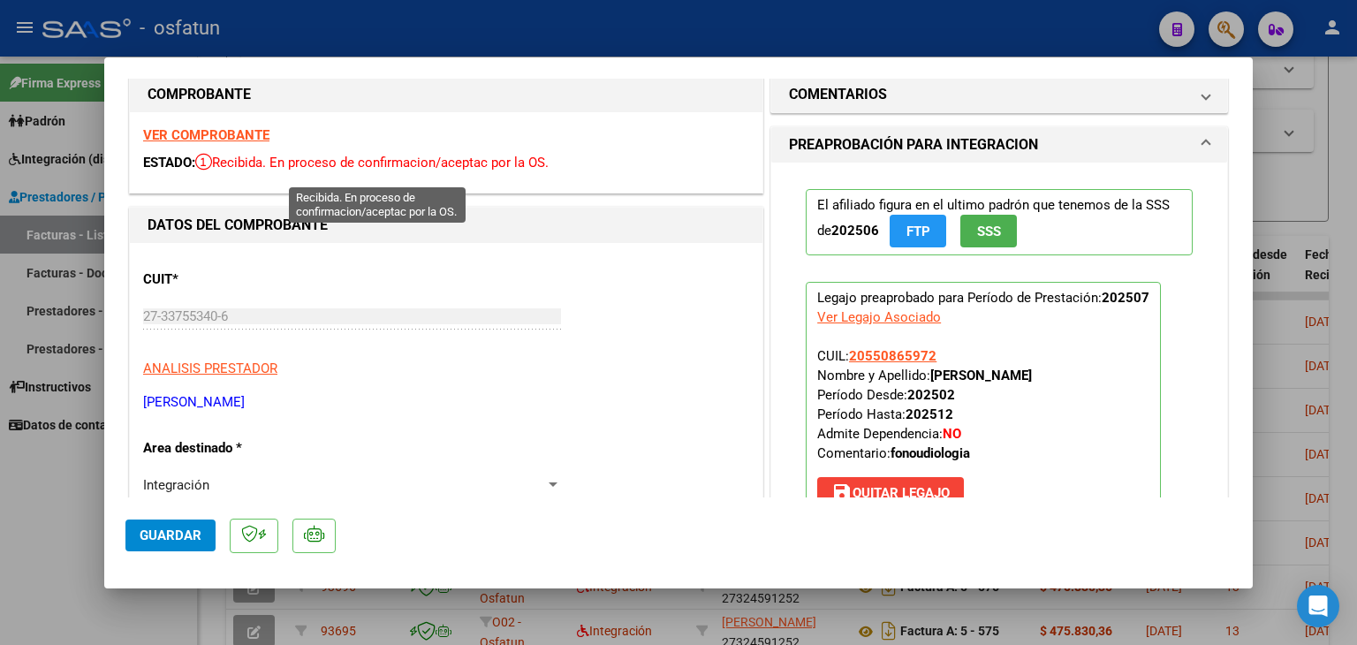
scroll to position [0, 0]
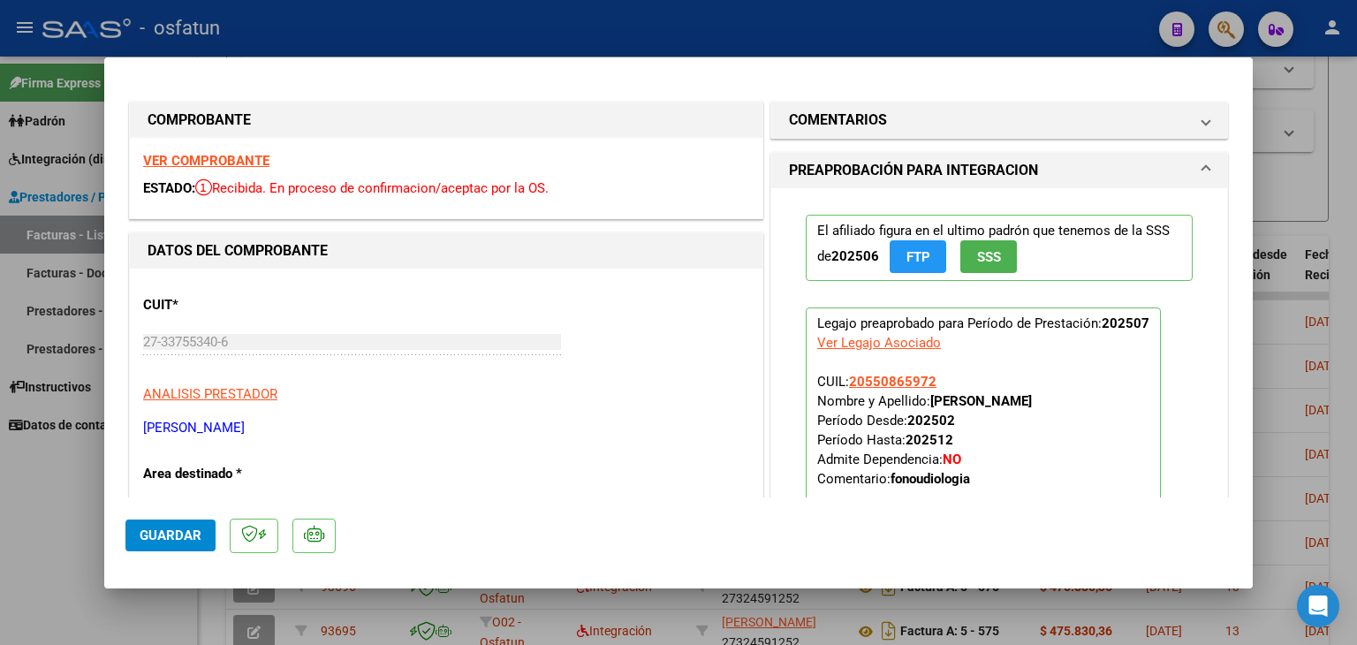
drag, startPoint x: 498, startPoint y: 36, endPoint x: 513, endPoint y: 79, distance: 45.0
click at [499, 36] on div at bounding box center [678, 322] width 1357 height 645
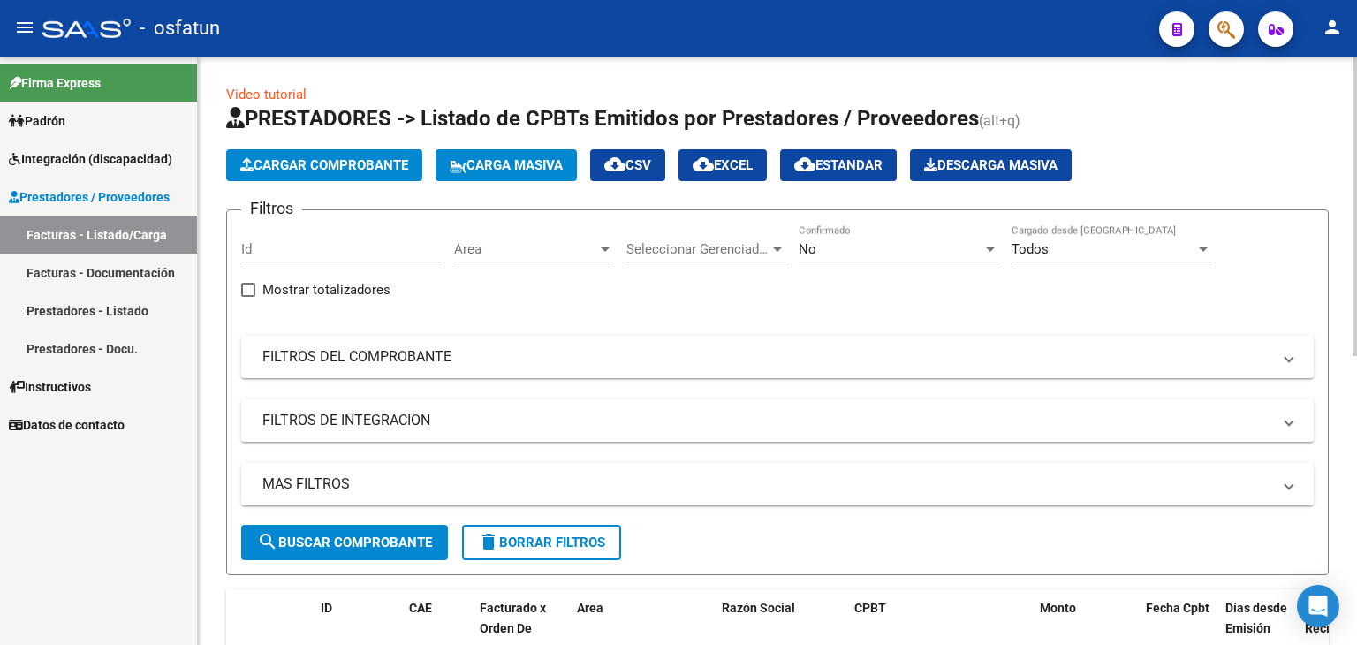
click at [303, 163] on span "Cargar Comprobante" at bounding box center [324, 165] width 168 height 16
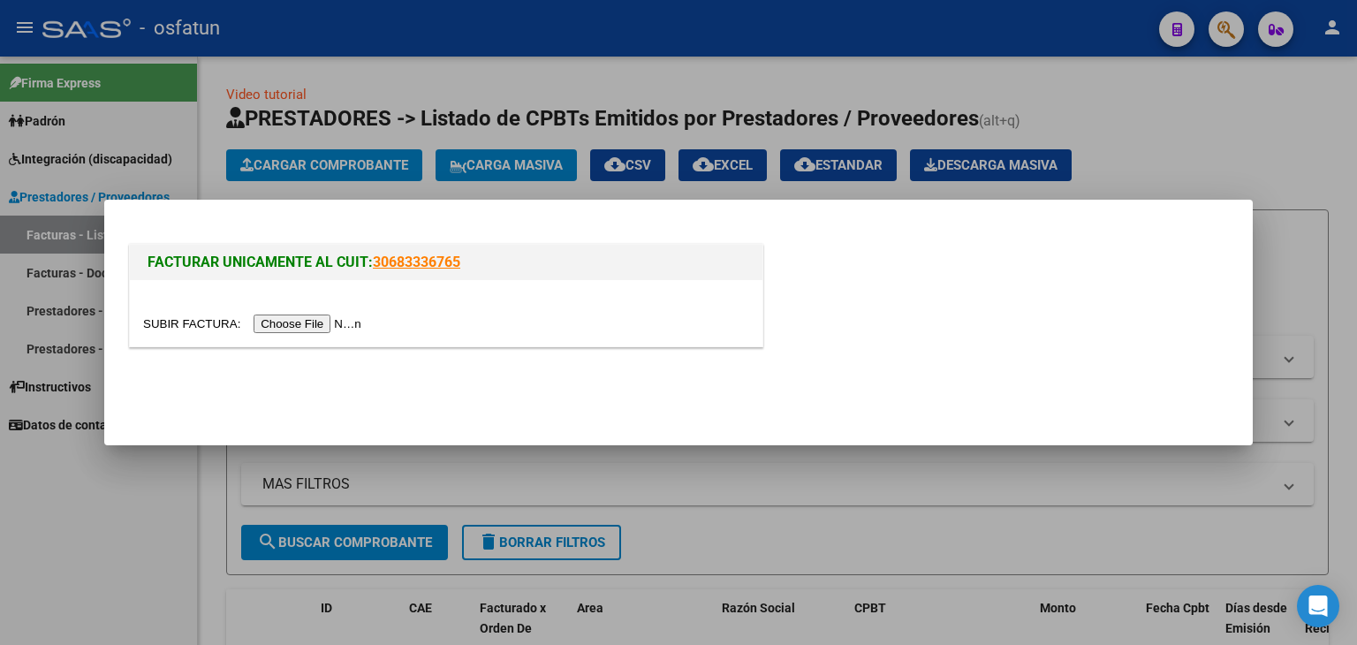
click at [327, 317] on input "file" at bounding box center [255, 324] width 224 height 19
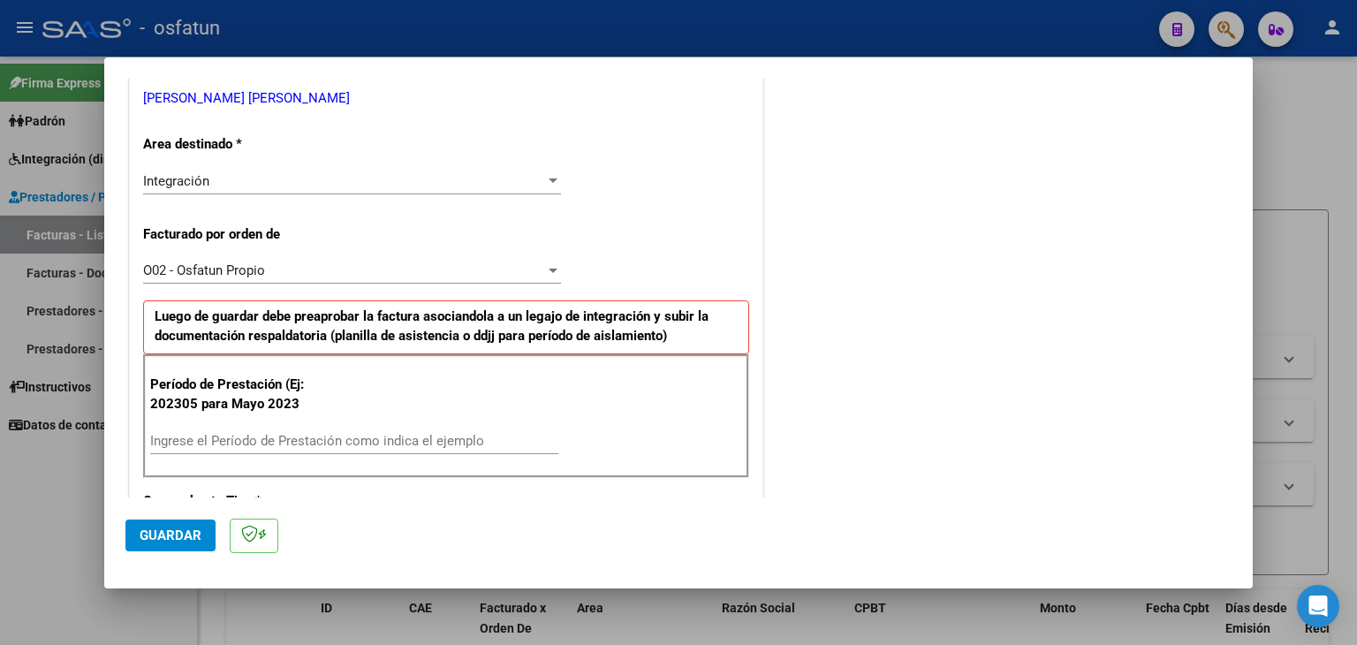
scroll to position [442, 0]
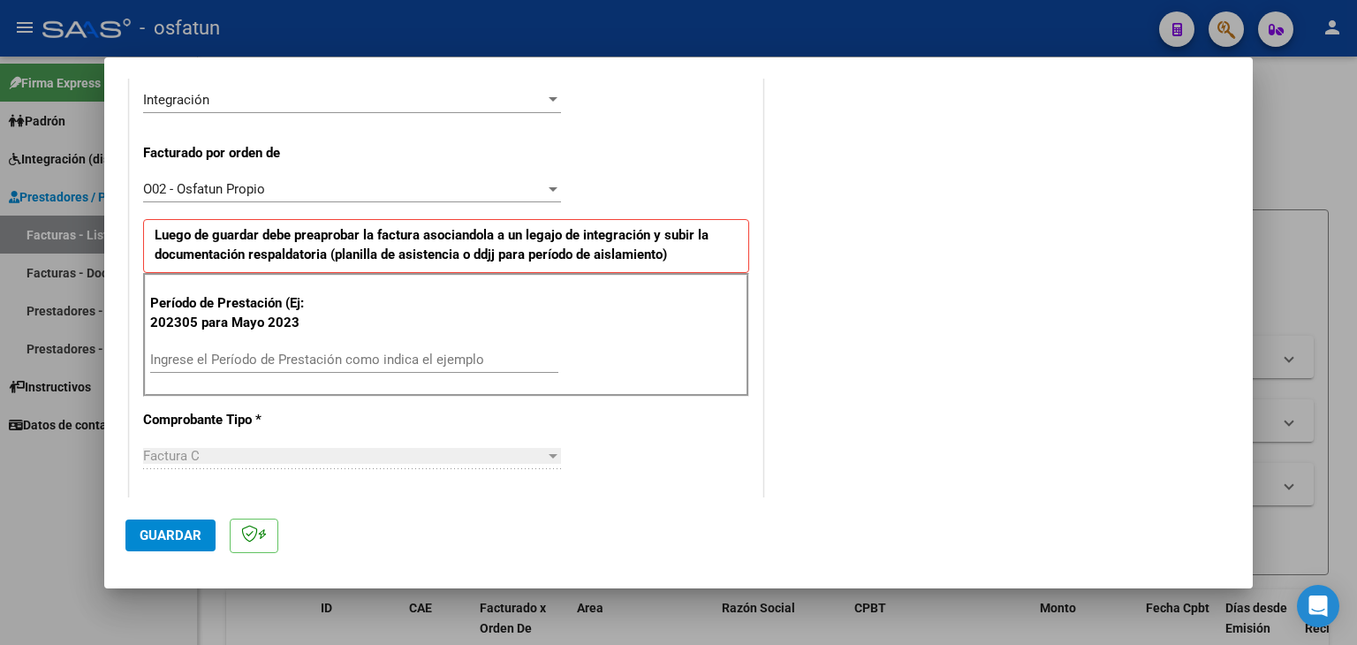
click at [346, 361] on input "Ingrese el Período de Prestación como indica el ejemplo" at bounding box center [354, 360] width 408 height 16
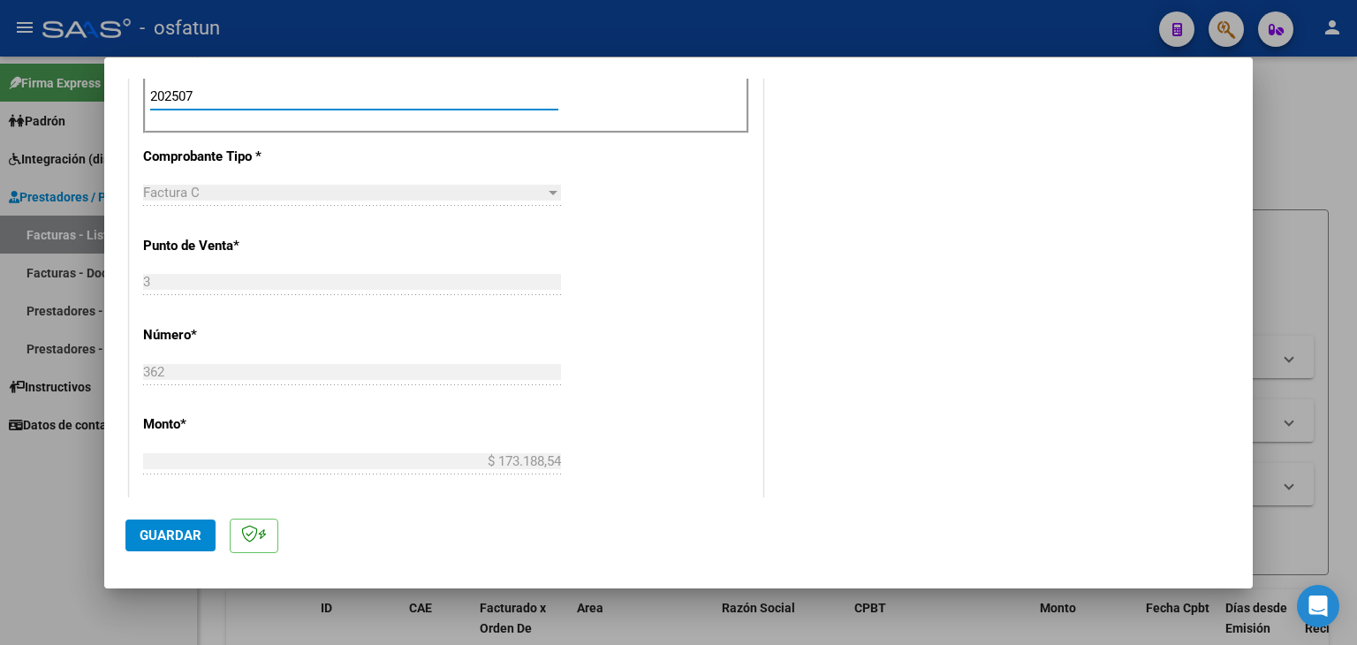
scroll to position [707, 0]
click at [197, 530] on span "Guardar" at bounding box center [171, 536] width 62 height 16
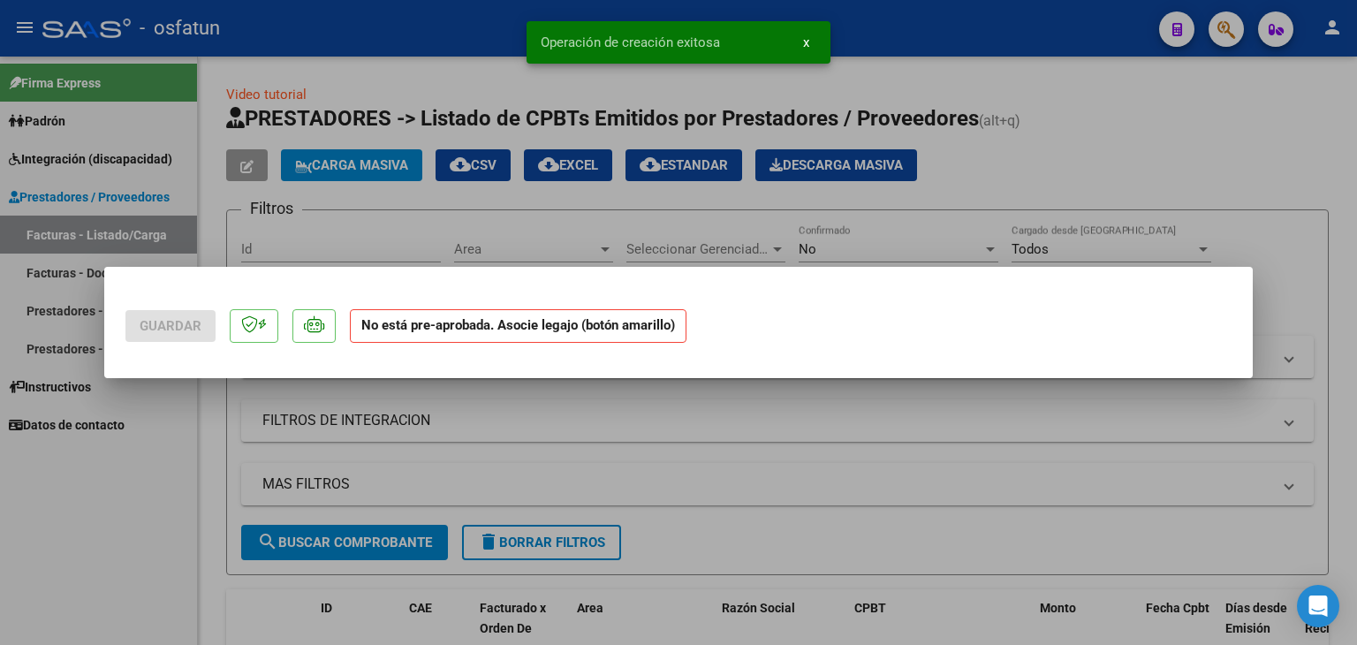
scroll to position [0, 0]
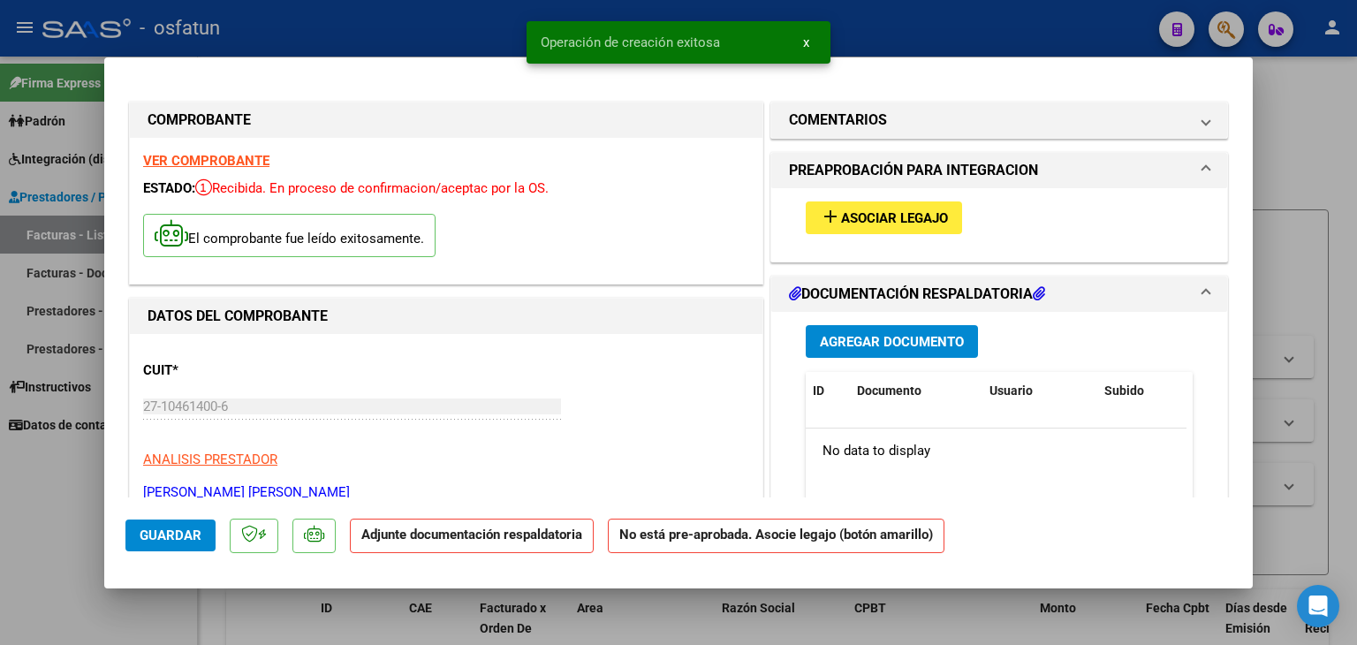
click at [921, 220] on span "Asociar Legajo" at bounding box center [894, 218] width 107 height 16
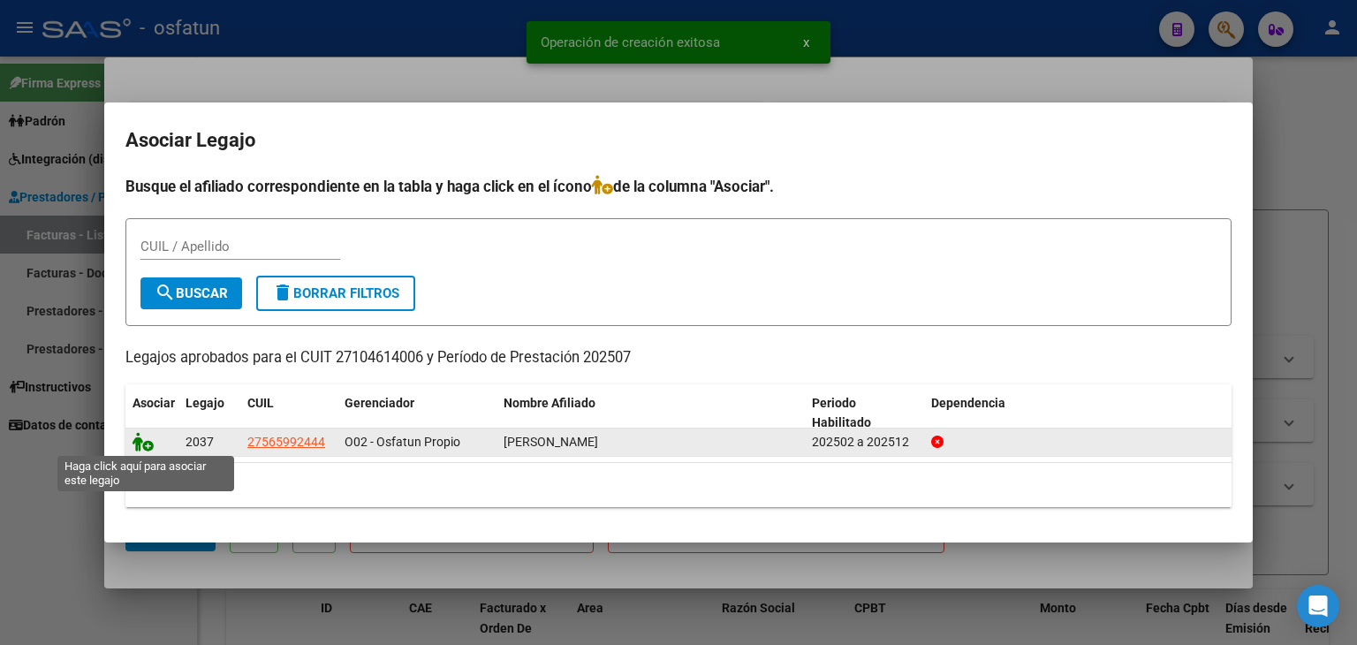
click at [135, 450] on icon at bounding box center [143, 441] width 21 height 19
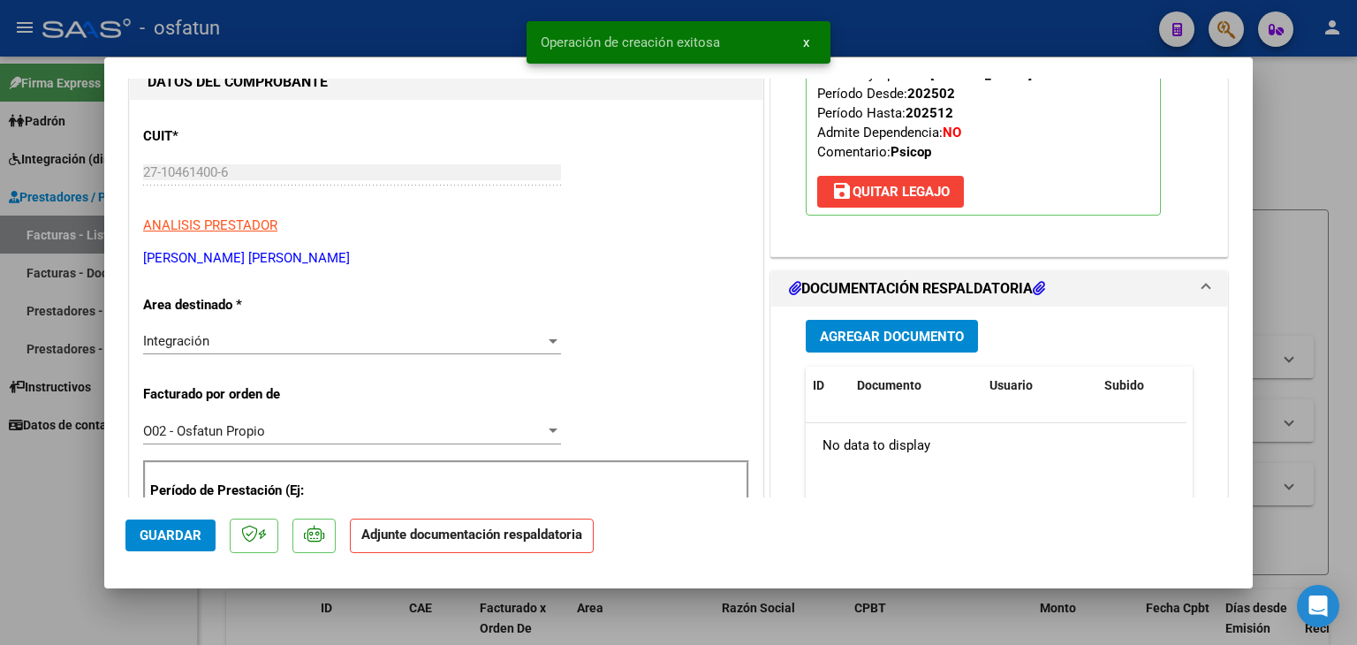
scroll to position [265, 0]
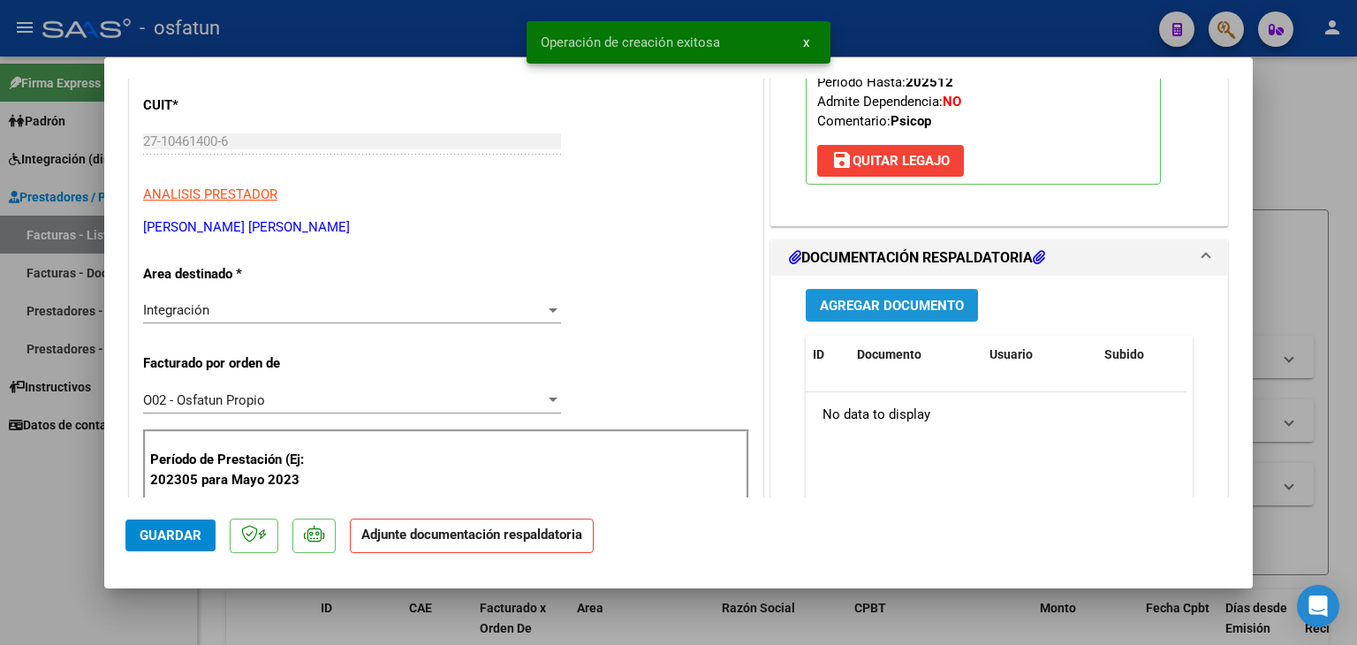
click at [873, 318] on button "Agregar Documento" at bounding box center [892, 305] width 172 height 33
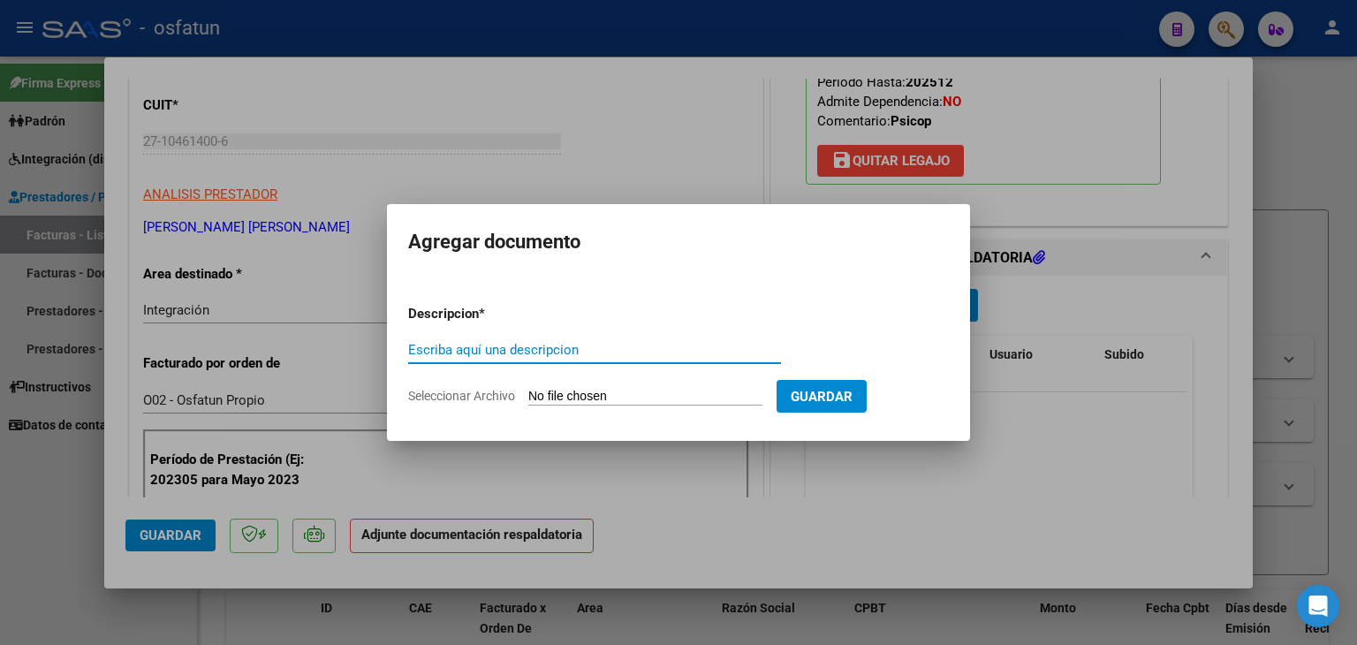
click at [595, 344] on input "Escriba aquí una descripcion" at bounding box center [594, 350] width 373 height 16
click at [598, 399] on input "Seleccionar Archivo" at bounding box center [645, 397] width 234 height 17
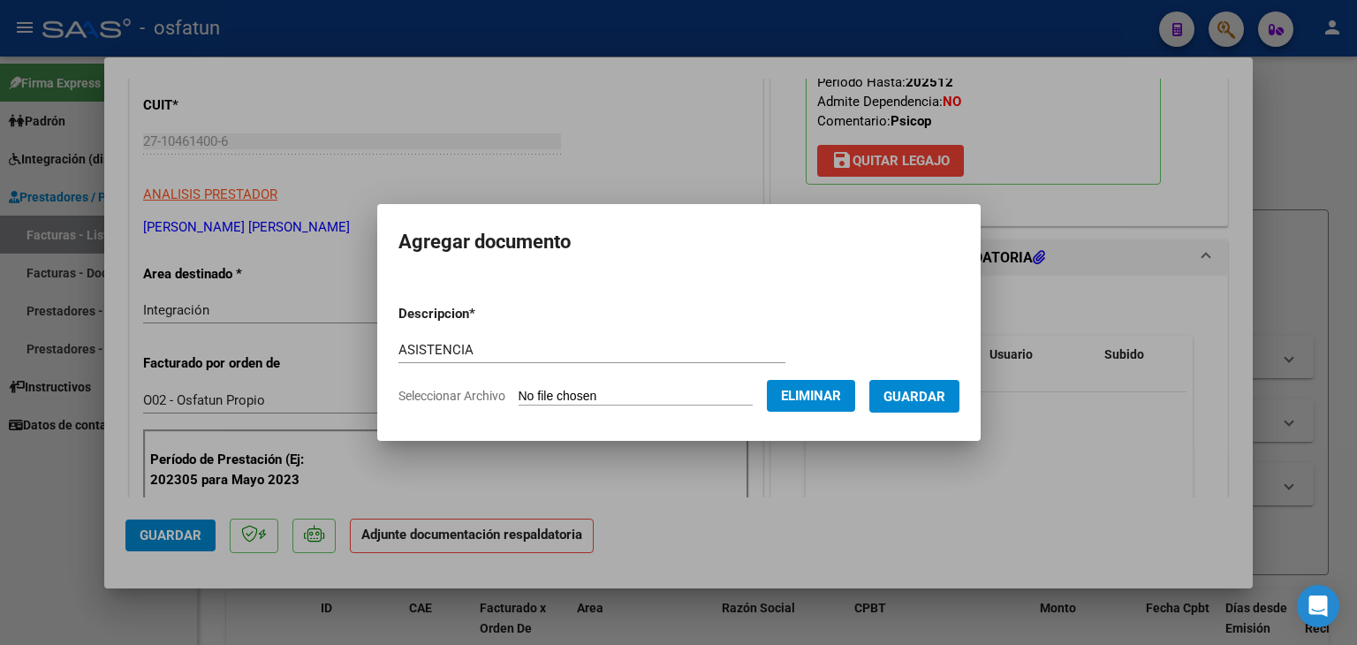
click at [909, 391] on span "Guardar" at bounding box center [915, 397] width 62 height 16
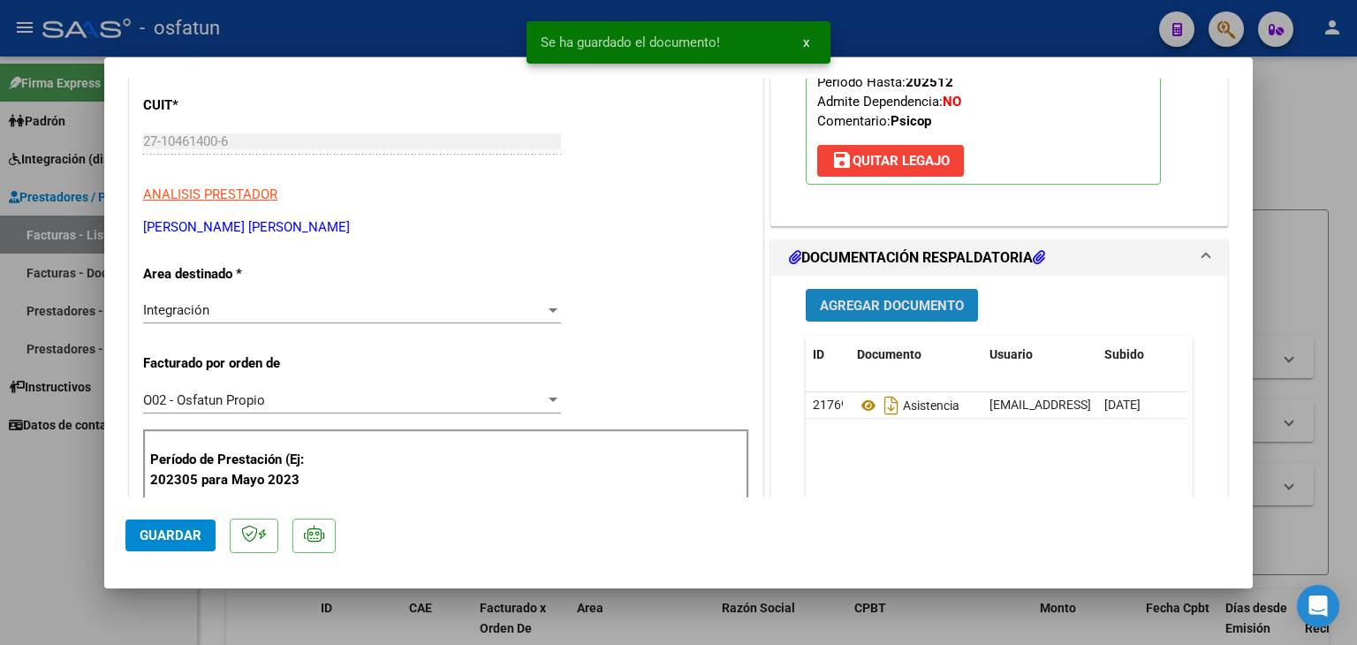
click at [870, 319] on button "Agregar Documento" at bounding box center [892, 305] width 172 height 33
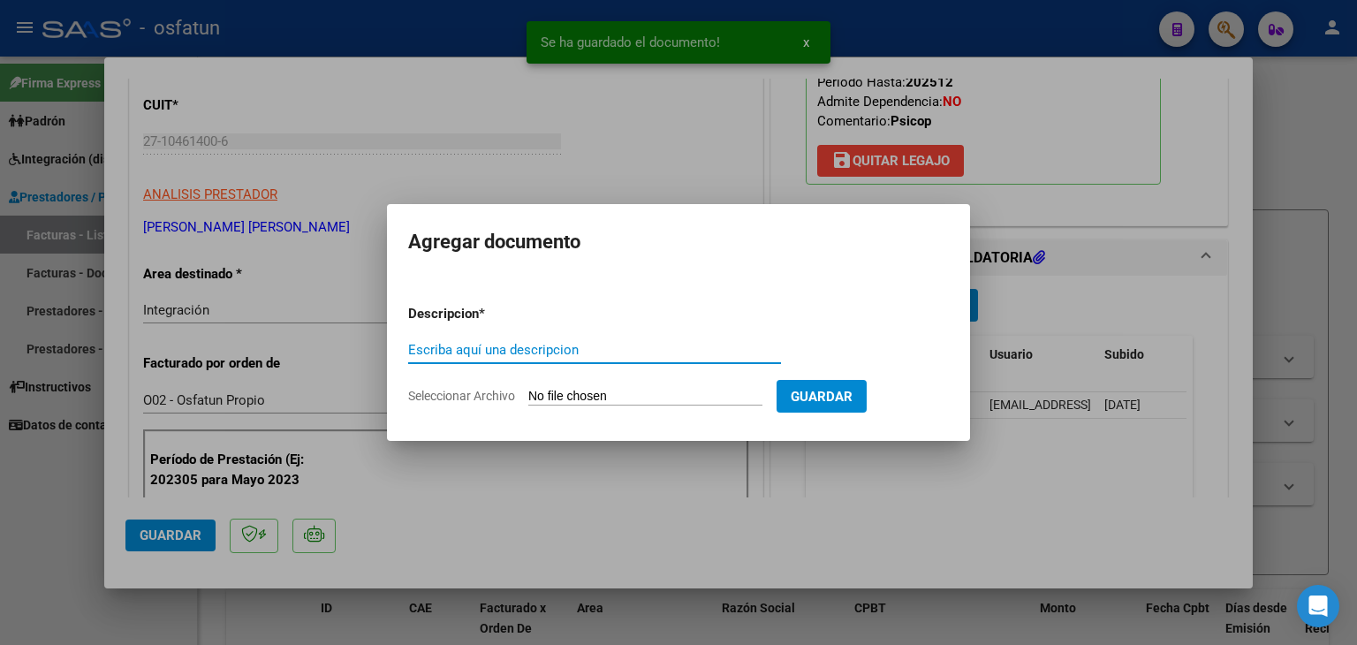
click at [605, 351] on input "Escriba aquí una descripcion" at bounding box center [594, 350] width 373 height 16
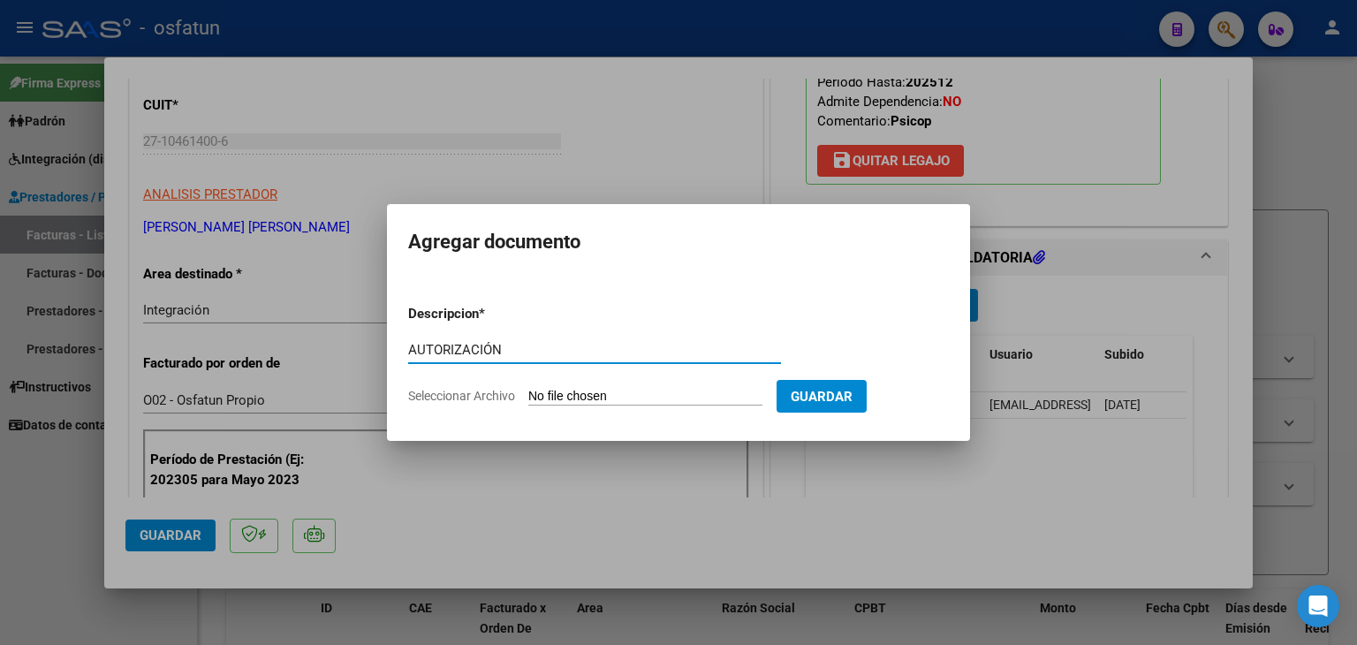
click at [619, 394] on input "Seleccionar Archivo" at bounding box center [645, 397] width 234 height 17
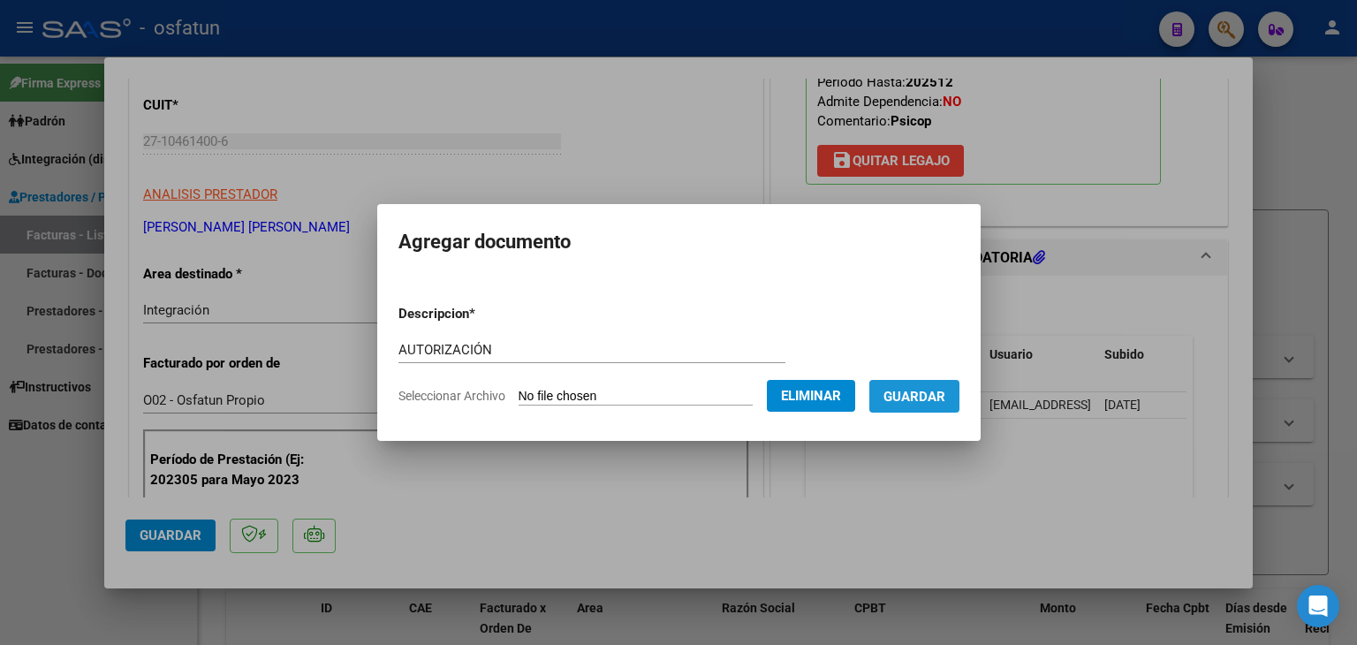
click at [932, 403] on span "Guardar" at bounding box center [915, 397] width 62 height 16
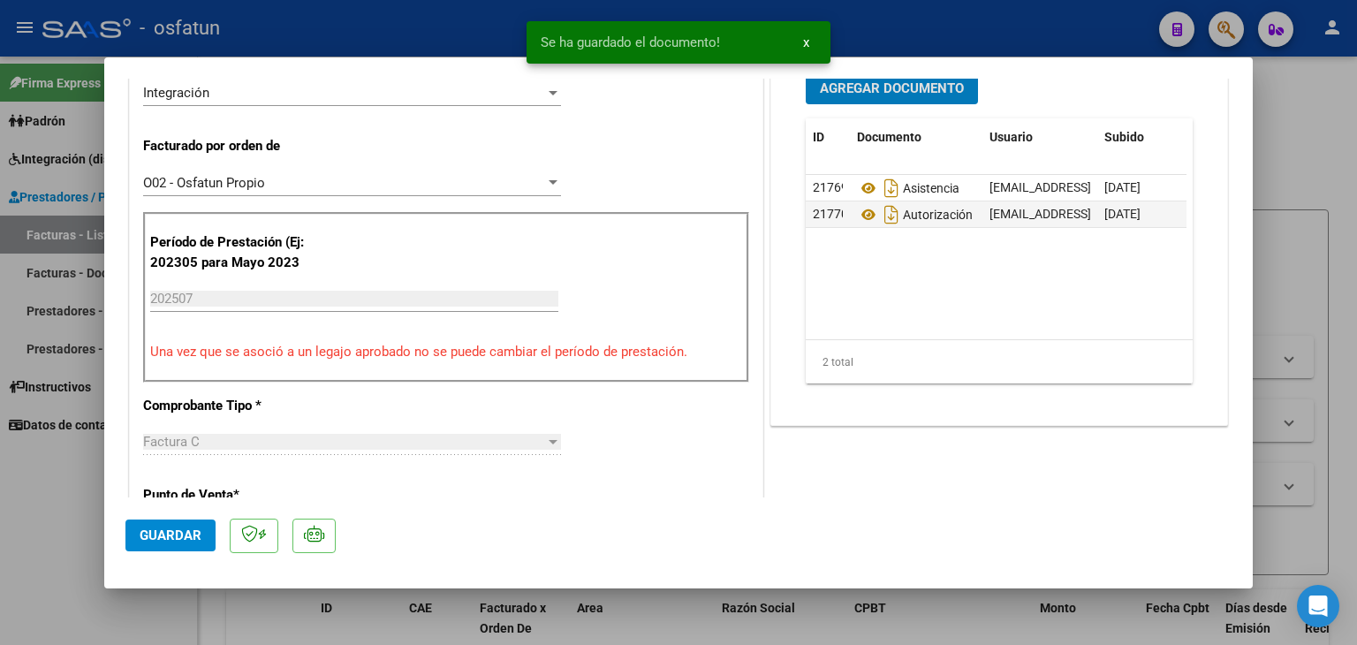
scroll to position [619, 0]
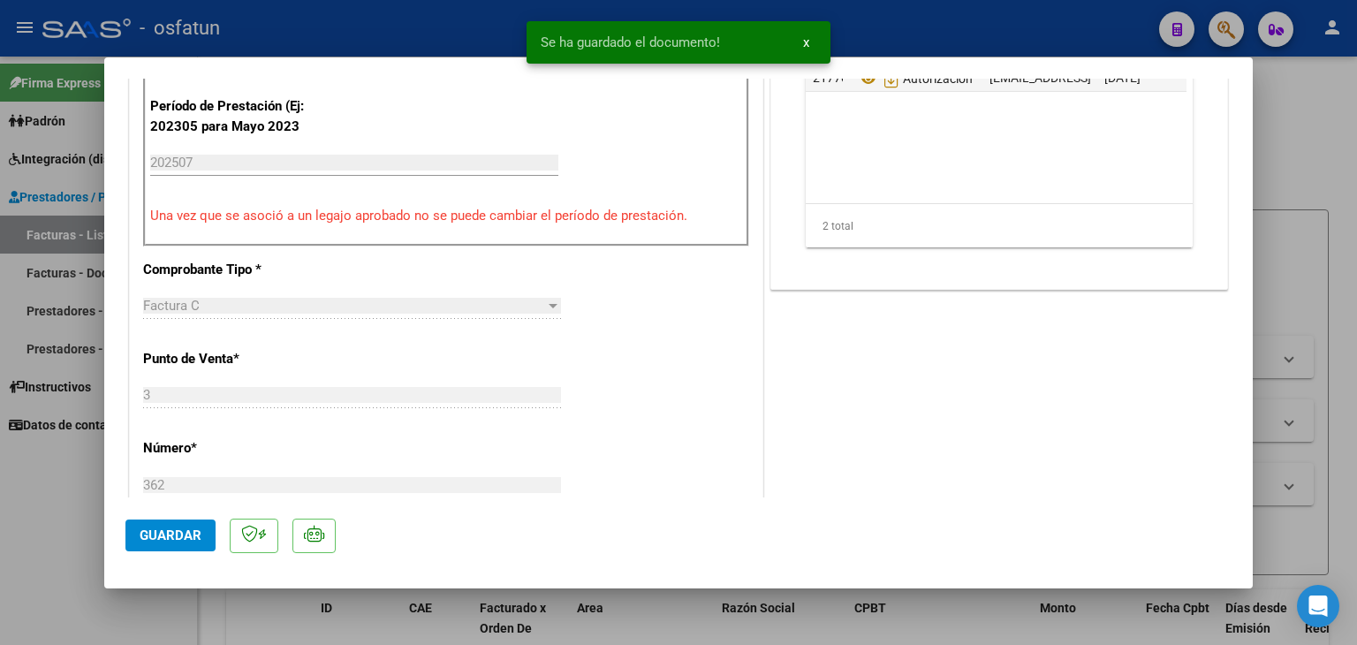
click at [202, 528] on button "Guardar" at bounding box center [170, 536] width 90 height 32
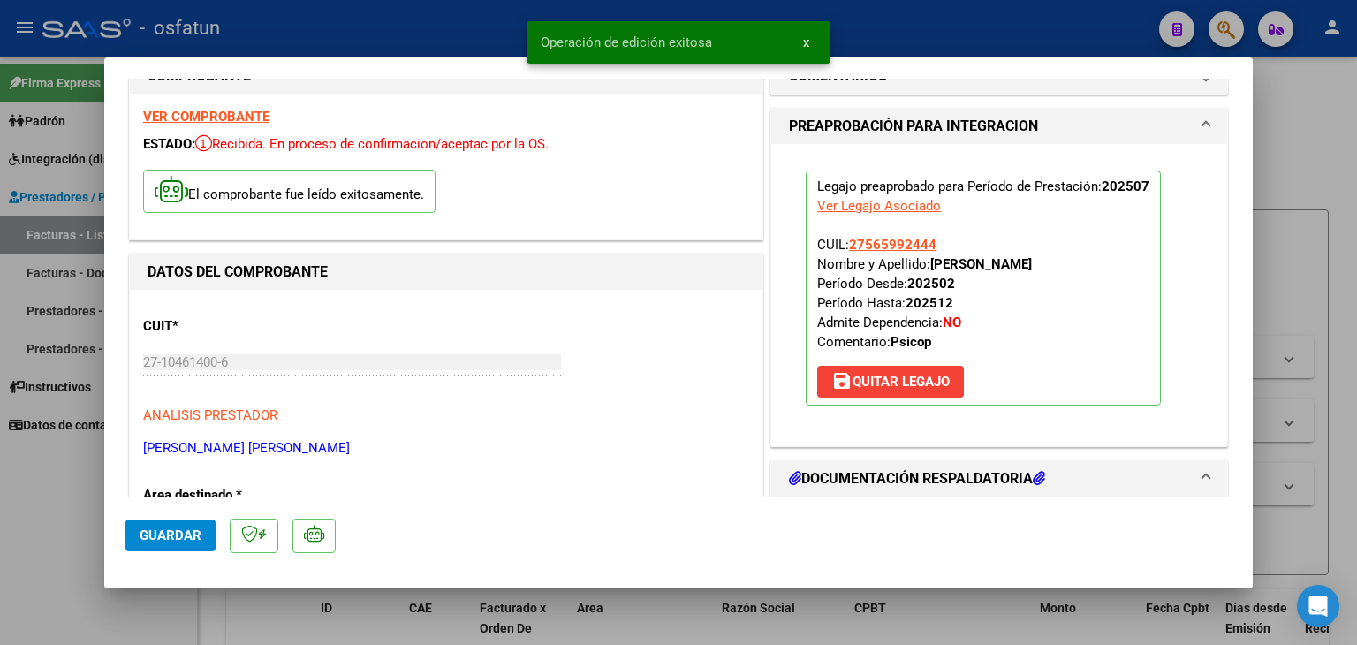
scroll to position [0, 0]
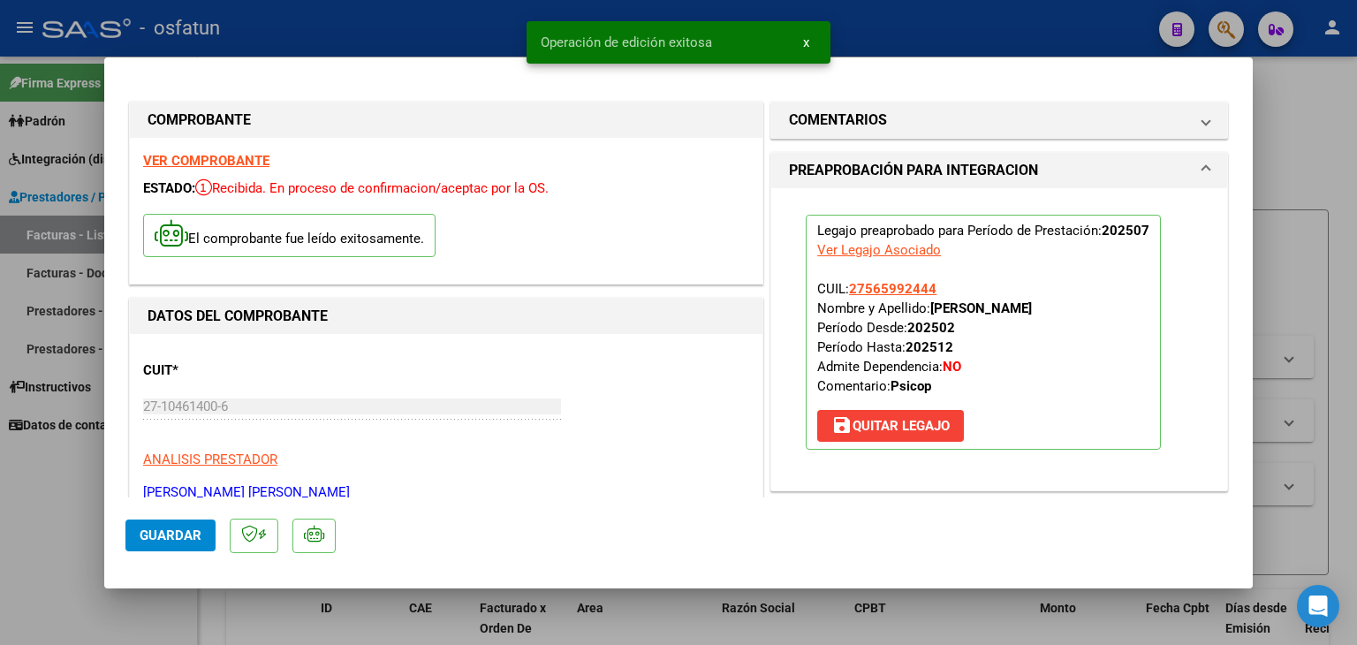
click at [944, 34] on div at bounding box center [678, 322] width 1357 height 645
